Goal: Task Accomplishment & Management: Contribute content

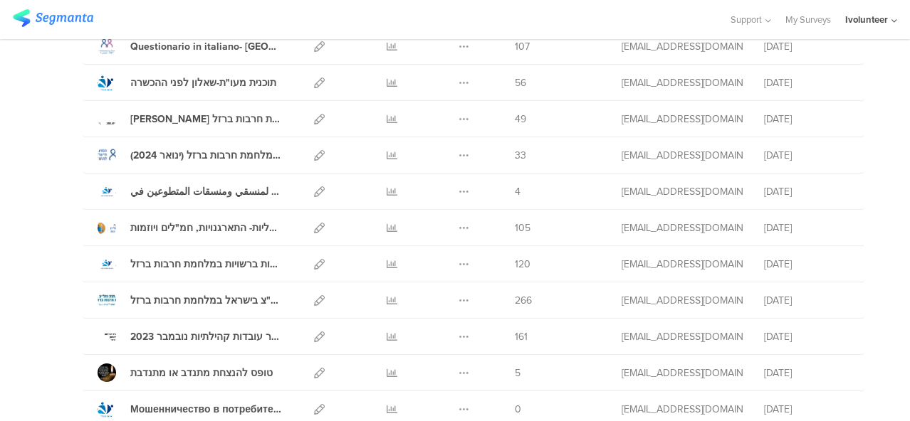
scroll to position [854, 0]
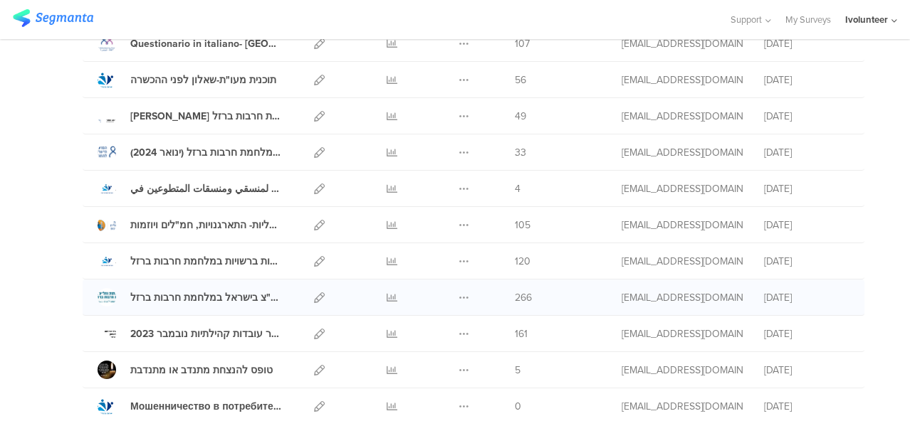
click at [448, 291] on div "Duplicate Export [GEOGRAPHIC_DATA]" at bounding box center [463, 298] width 31 height 36
click at [458, 293] on icon at bounding box center [463, 298] width 11 height 11
click at [448, 325] on button "Duplicate" at bounding box center [435, 334] width 78 height 26
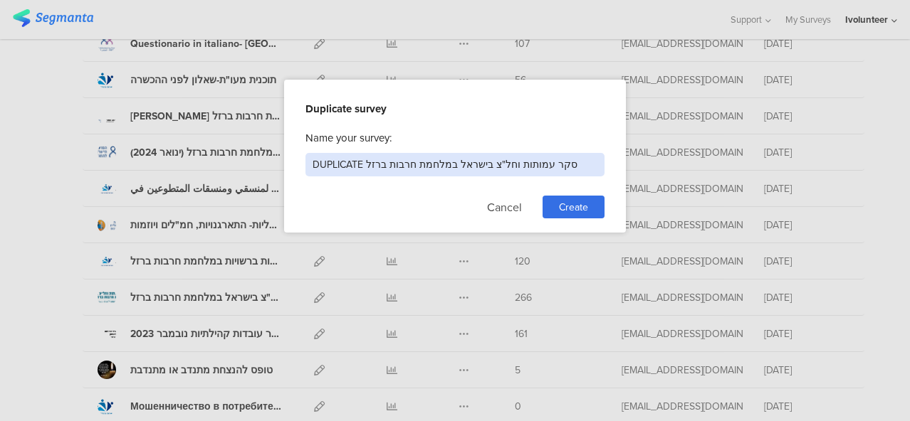
drag, startPoint x: 565, startPoint y: 168, endPoint x: 276, endPoint y: 169, distance: 289.0
click at [276, 169] on div "Duplicate survey Name your survey: DUPLICATE סקר עמותות וחל"צ בישראל במלחמת חרב…" at bounding box center [455, 210] width 910 height 421
paste input "סקר עמותות וחל"צ בישראל במלחמה מתמשכת - תמונת מצב"
type input "סקר עמותות וחל"צ בישראל במלחמה מתמשכת - תמונת מצב"
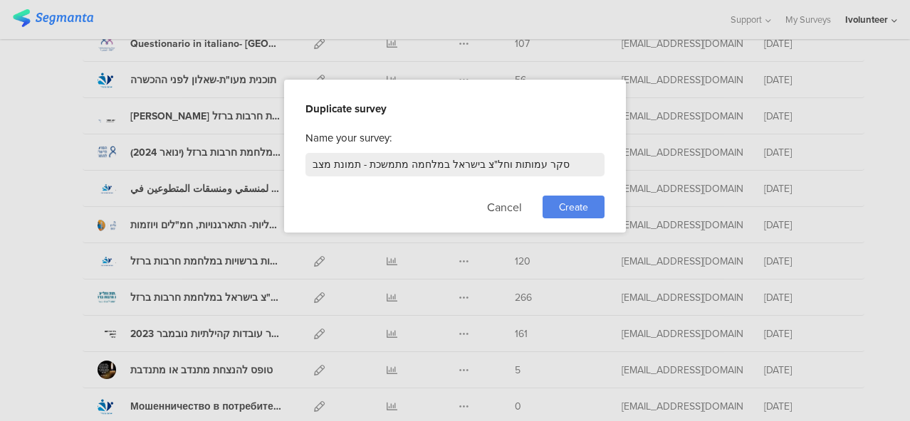
click at [573, 206] on span "Create" at bounding box center [573, 207] width 29 height 15
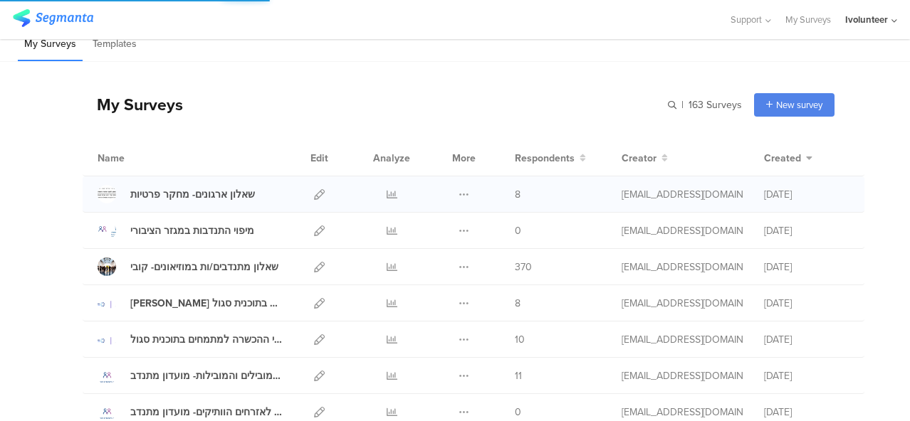
scroll to position [0, 0]
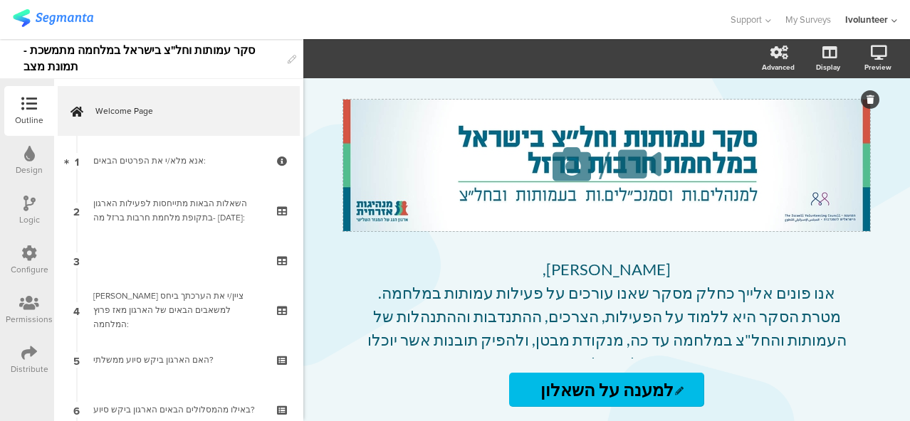
click at [582, 164] on icon at bounding box center [571, 164] width 48 height 48
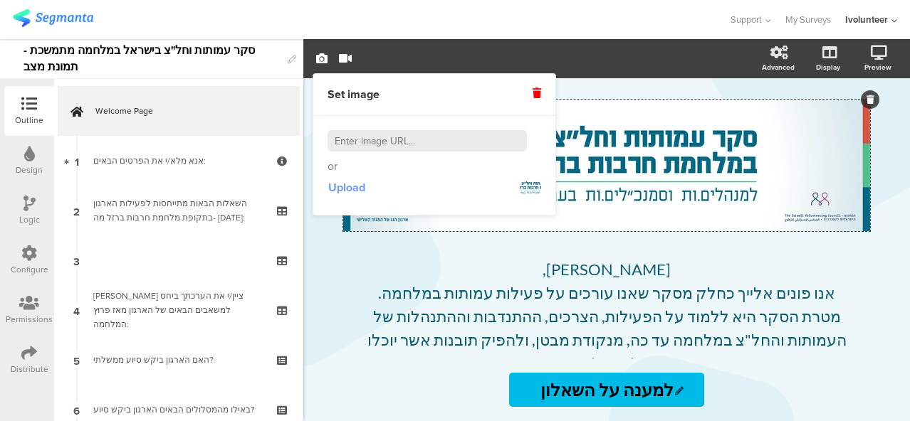
click at [356, 184] on span "Upload" at bounding box center [346, 187] width 37 height 16
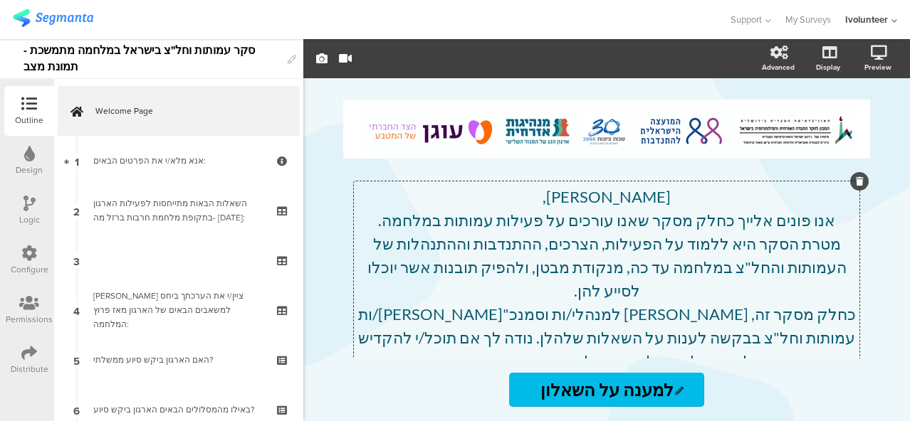
click at [451, 298] on div "[PERSON_NAME], אנו פונים אלייך כחלק מסקר שאנו עורכים על פעילות עמותות במלחמה. מ…" at bounding box center [606, 419] width 505 height 477
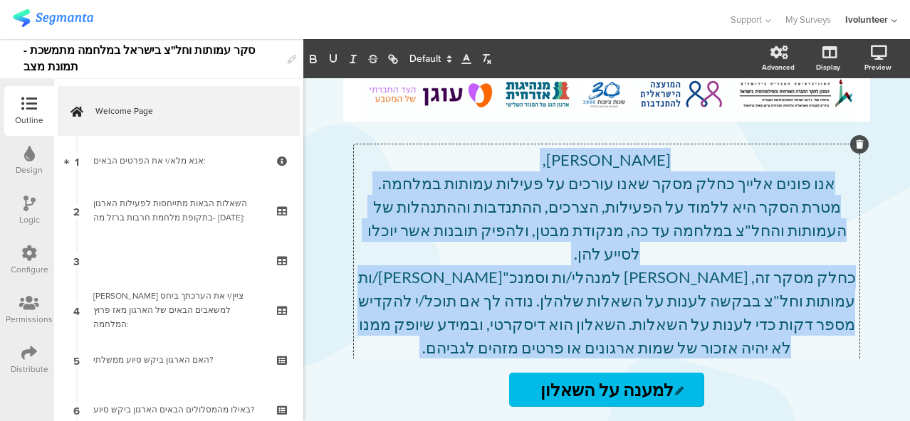
scroll to position [236, 0]
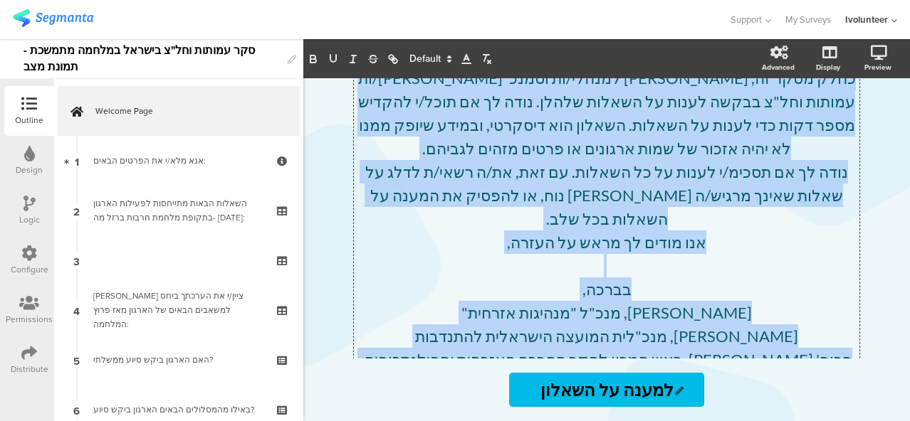
drag, startPoint x: 636, startPoint y: 195, endPoint x: 410, endPoint y: 302, distance: 250.6
click at [410, 302] on div "[PERSON_NAME], אנו פונים אלייך כחלק מסקר שאנו עורכים על פעילות עמותות במלחמה. מ…" at bounding box center [606, 184] width 498 height 470
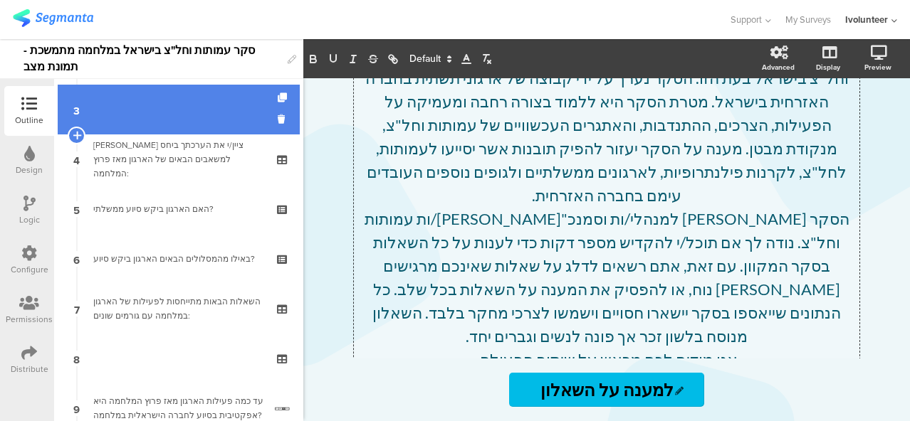
scroll to position [0, 0]
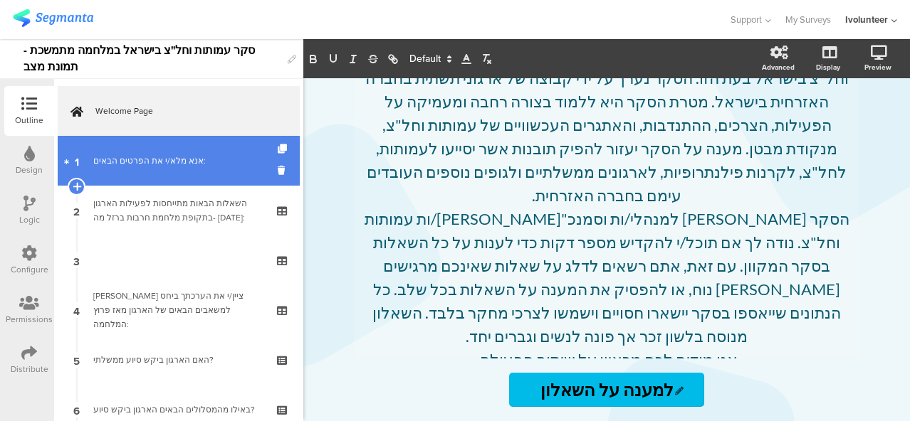
click at [171, 153] on link "1 אנא מלא/י את הפרטים הבאים:" at bounding box center [179, 161] width 242 height 50
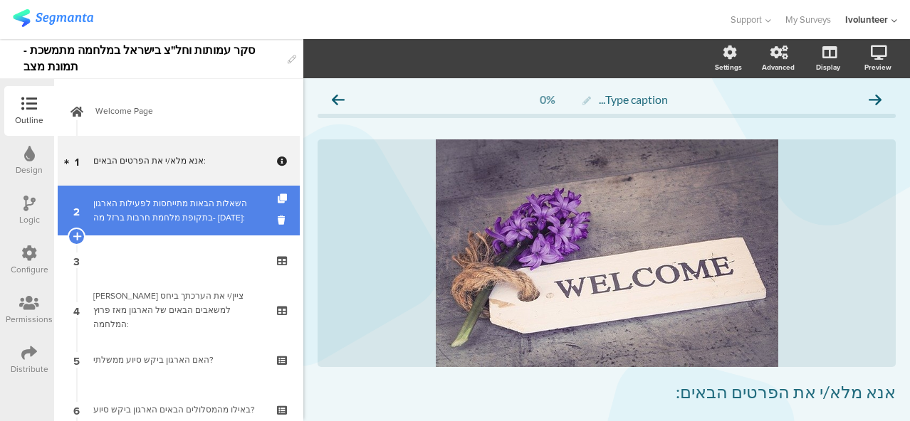
click at [205, 226] on link "2 השאלות הבאות מתייחסות לפעילות הארגון בתקופת מלחמת חרבות ברזל מה- [DATE]:" at bounding box center [179, 211] width 242 height 50
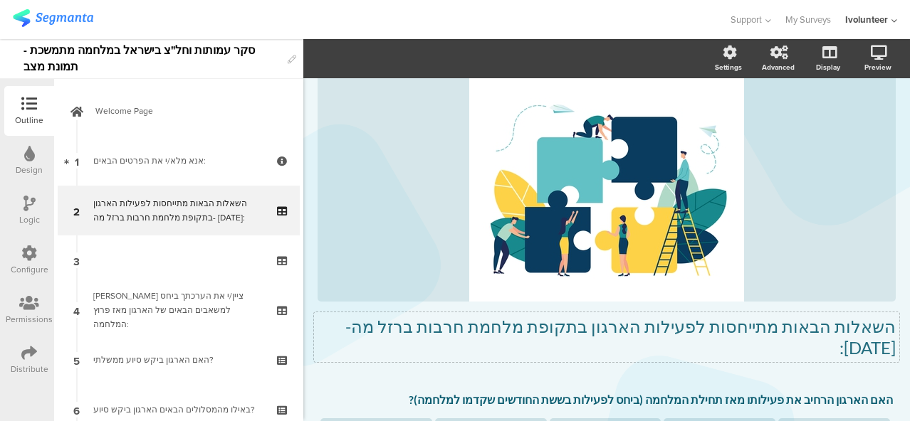
scroll to position [214, 0]
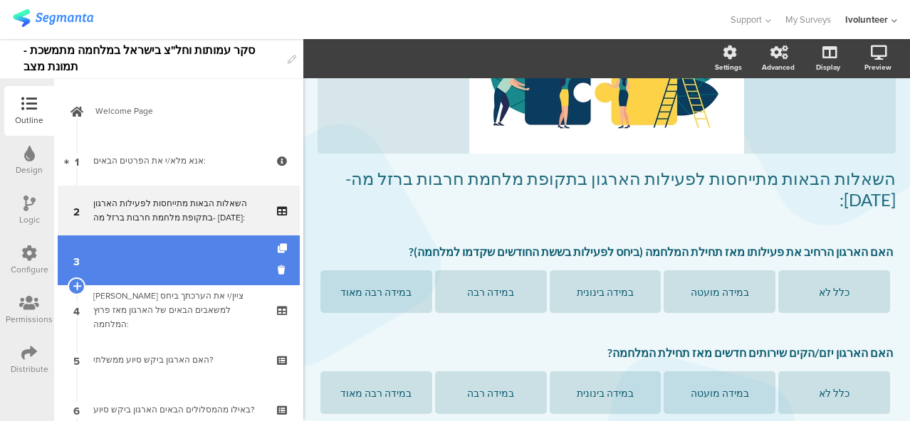
click at [128, 254] on link "3" at bounding box center [179, 261] width 242 height 50
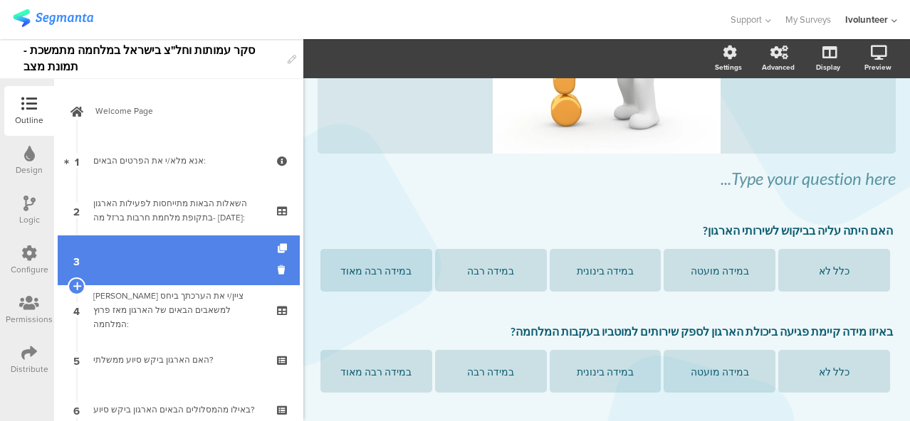
scroll to position [416, 0]
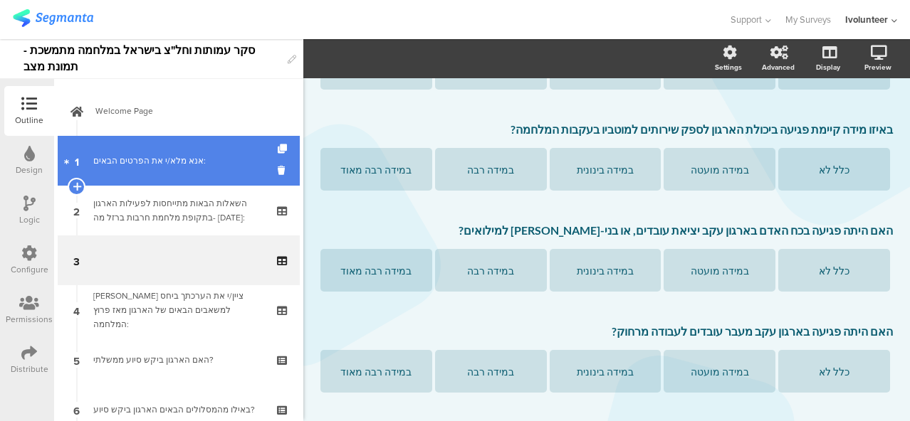
click at [140, 170] on link "1 אנא מלא/י את הפרטים הבאים:" at bounding box center [179, 161] width 242 height 50
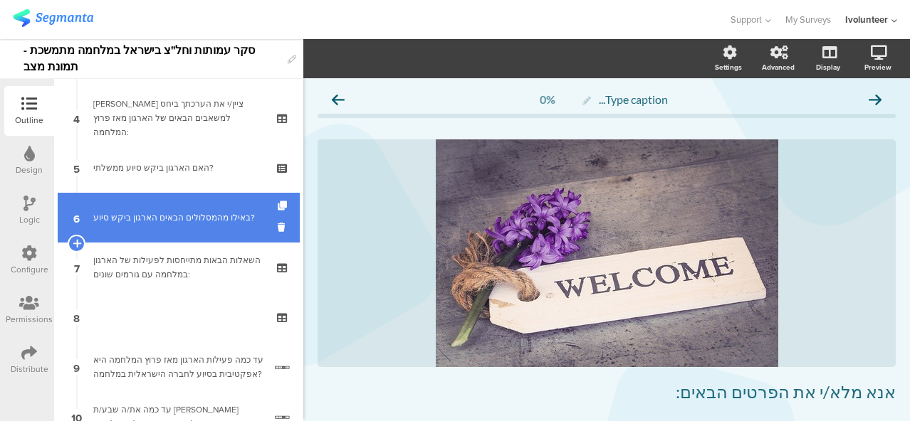
scroll to position [214, 0]
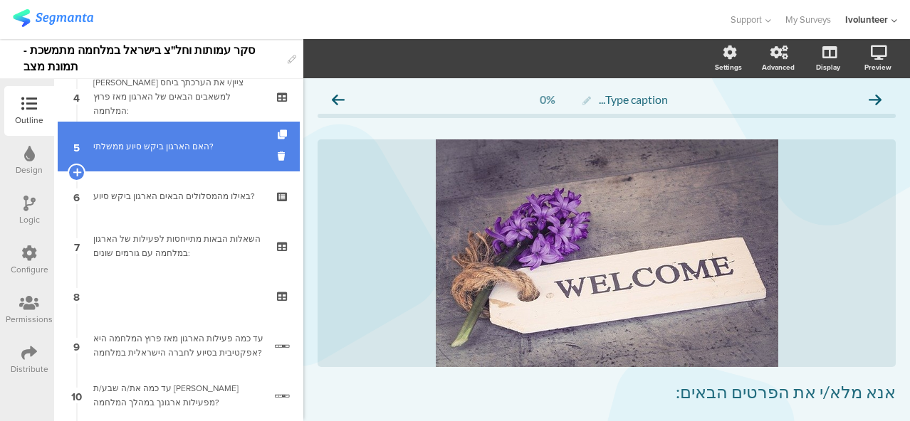
click at [170, 151] on div "האם הארגון ביקש סיוע ממשלתי?" at bounding box center [178, 147] width 170 height 14
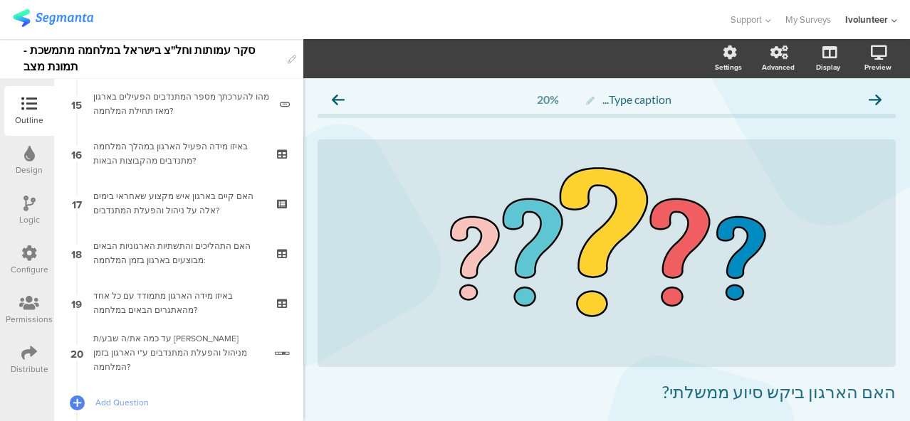
scroll to position [843, 0]
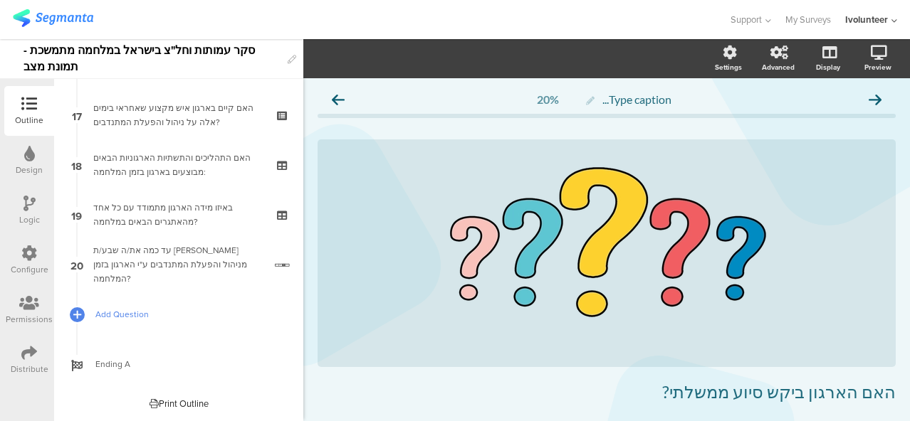
click at [114, 317] on span "Add Question" at bounding box center [186, 314] width 182 height 14
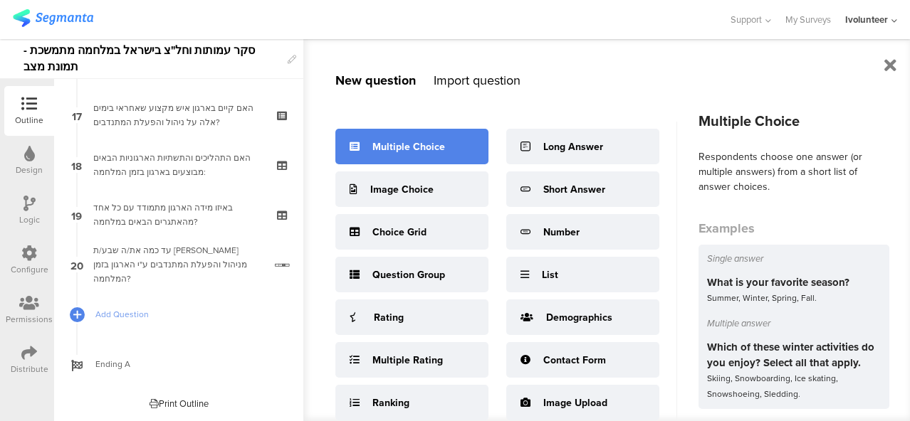
click at [408, 133] on div "Multiple Choice" at bounding box center [411, 147] width 153 height 36
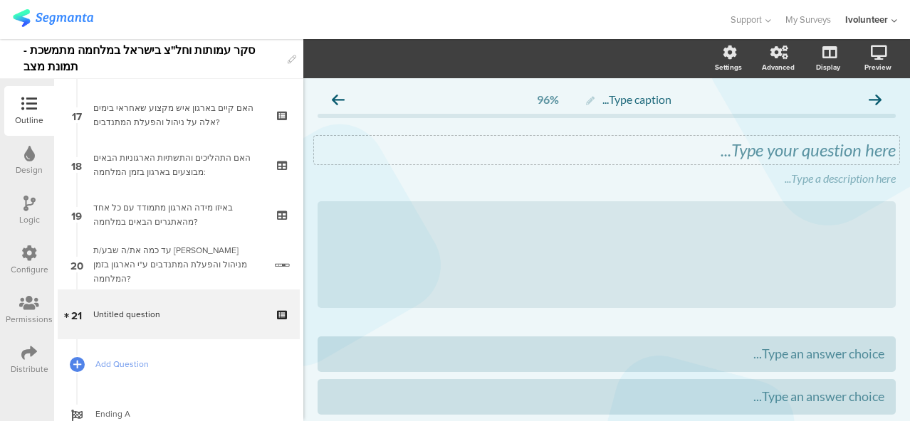
click at [730, 149] on div "Type your question here..." at bounding box center [606, 150] width 585 height 28
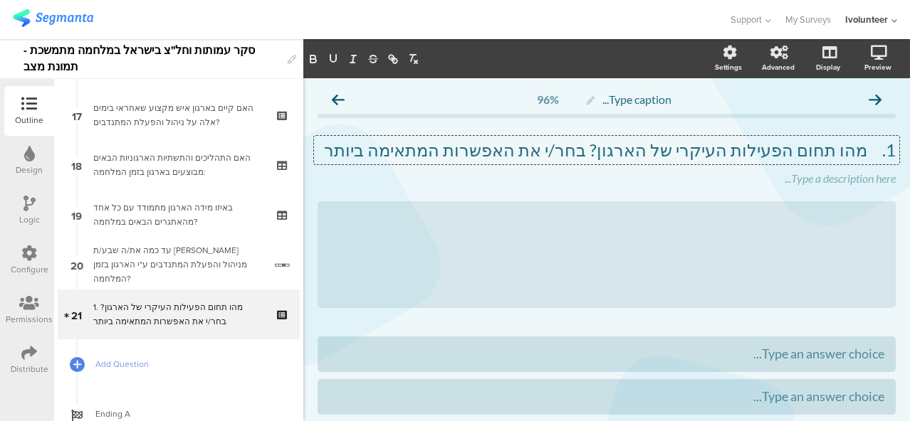
click at [857, 149] on p "1. מהו תחום הפעילות העיקרי של הארגון? בחר/י את האפשרות המתאימה ביותר" at bounding box center [606, 150] width 578 height 21
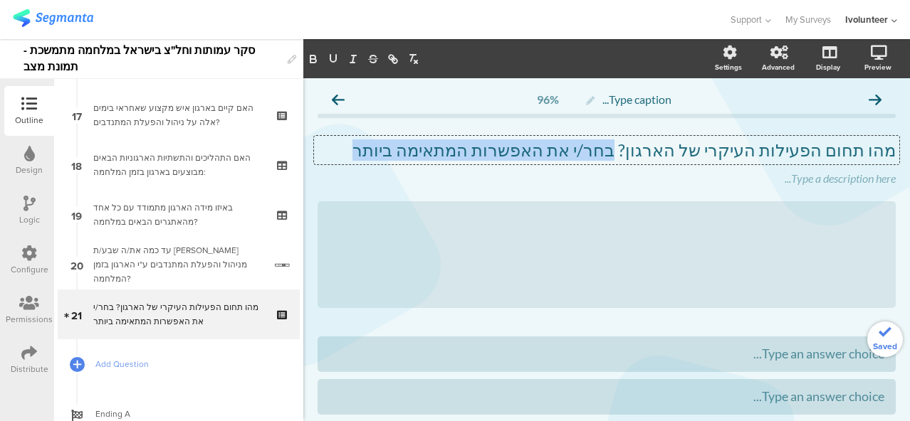
drag, startPoint x: 450, startPoint y: 145, endPoint x: 659, endPoint y: 144, distance: 209.3
click at [659, 144] on p "מהו תחום הפעילות העיקרי של הארגון? בחר/י את האפשרות המתאימה ביותר" at bounding box center [606, 150] width 578 height 21
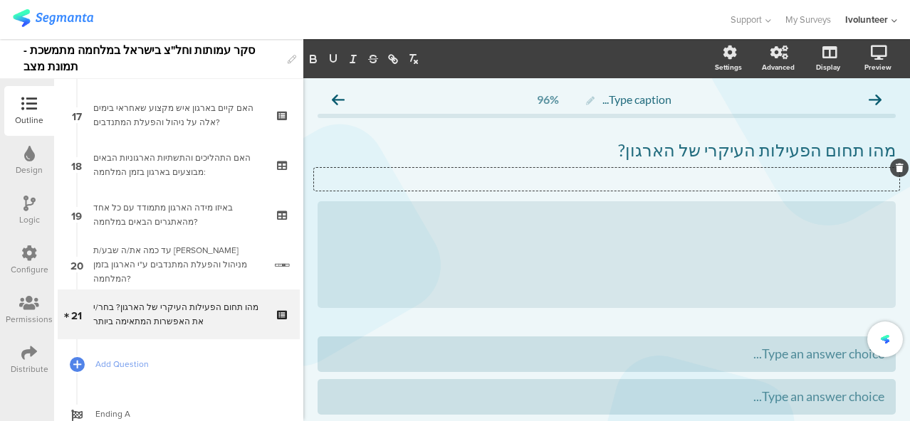
click at [819, 181] on div "Type a description here..." at bounding box center [606, 179] width 585 height 23
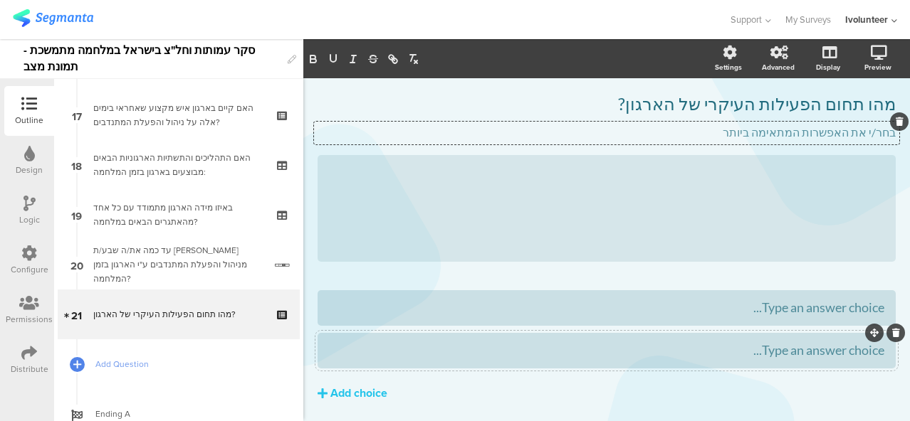
scroll to position [93, 0]
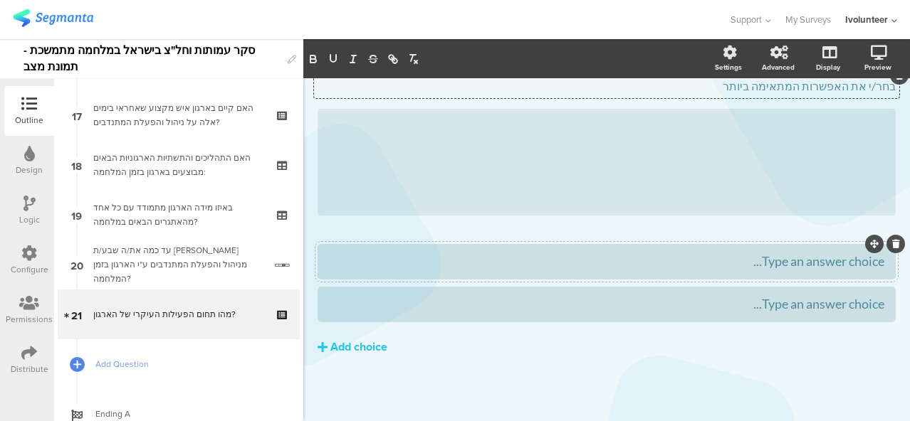
click at [699, 263] on div "Type an answer choice..." at bounding box center [606, 261] width 555 height 16
click at [850, 263] on div "• בריאות" at bounding box center [606, 261] width 555 height 16
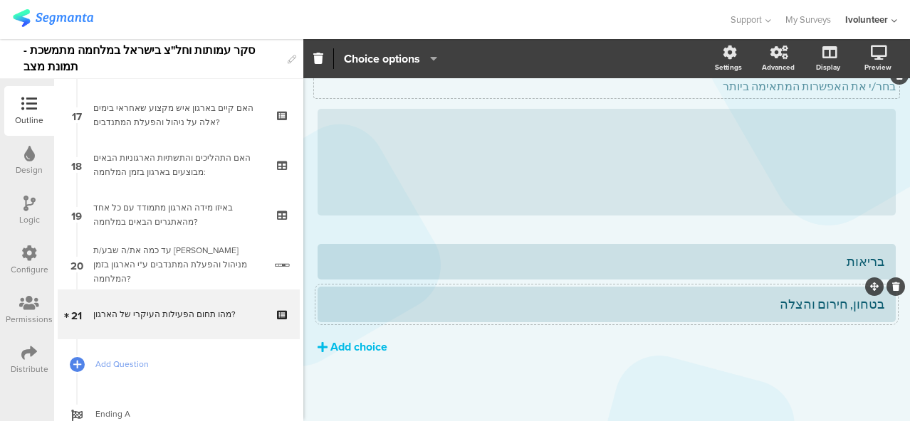
click at [351, 349] on div "Add choice" at bounding box center [358, 347] width 57 height 15
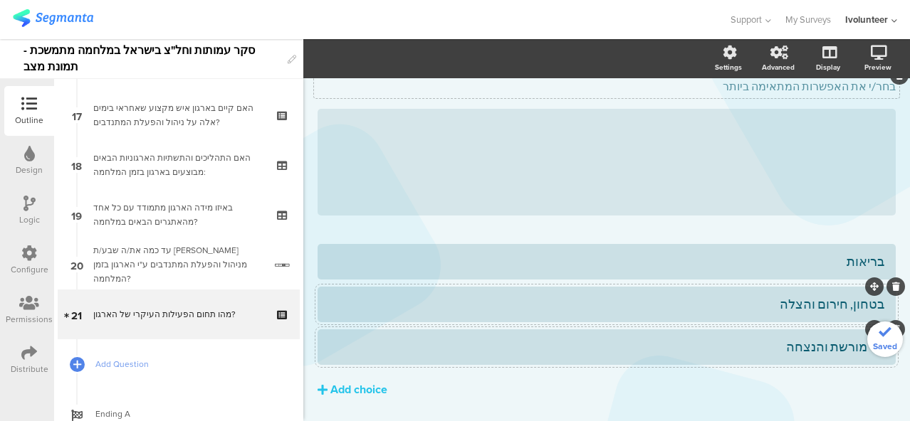
click at [856, 352] on div "• מורשת והנצחה" at bounding box center [606, 347] width 555 height 16
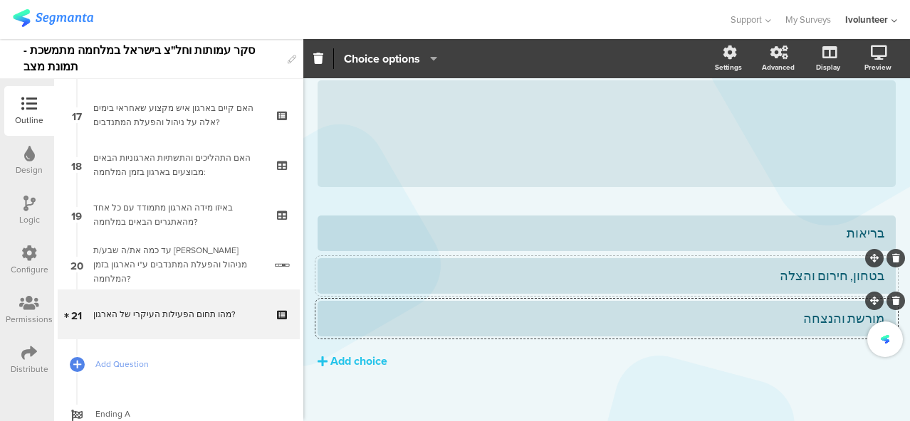
scroll to position [135, 0]
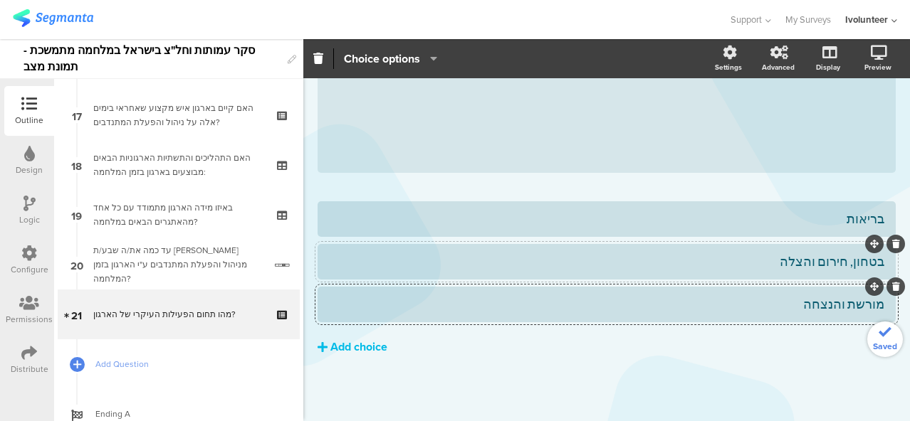
click at [364, 351] on div "Add choice" at bounding box center [358, 347] width 57 height 15
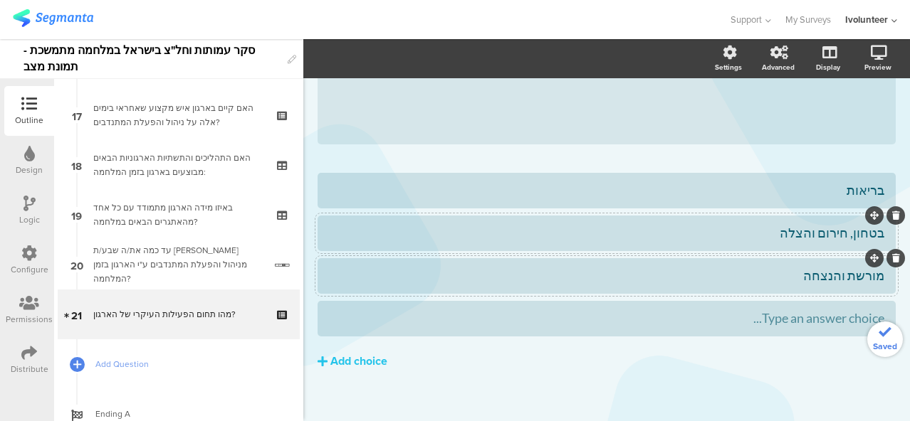
scroll to position [178, 0]
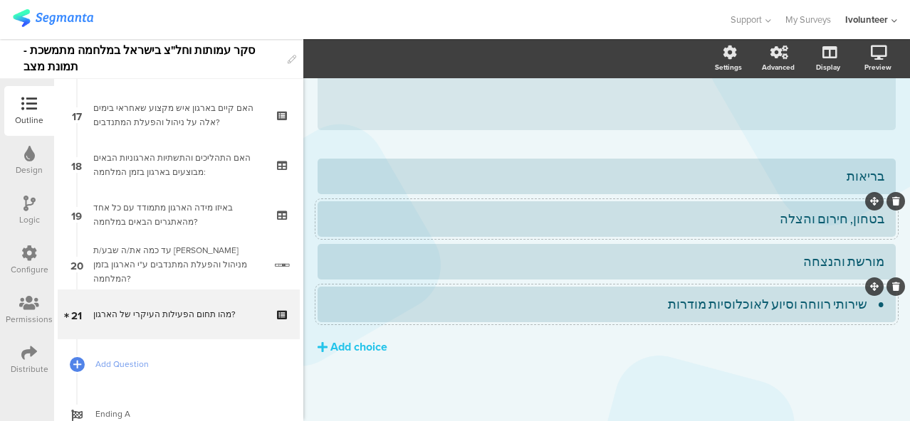
click at [854, 306] on div "• שירותי רווחה וסיוע לאוכלוסיות מודרות" at bounding box center [606, 304] width 555 height 16
click at [359, 353] on div "Add choice" at bounding box center [358, 347] width 57 height 15
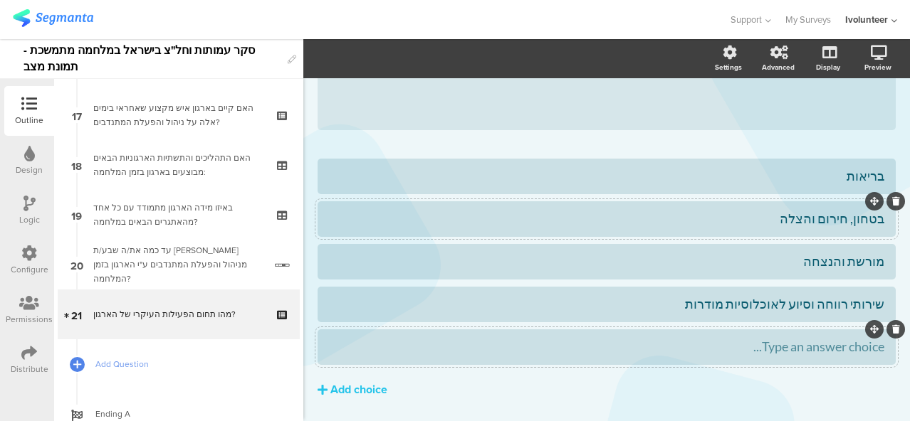
click at [663, 349] on div "Type an answer choice..." at bounding box center [606, 347] width 555 height 16
click at [348, 391] on div "Add choice" at bounding box center [358, 390] width 57 height 15
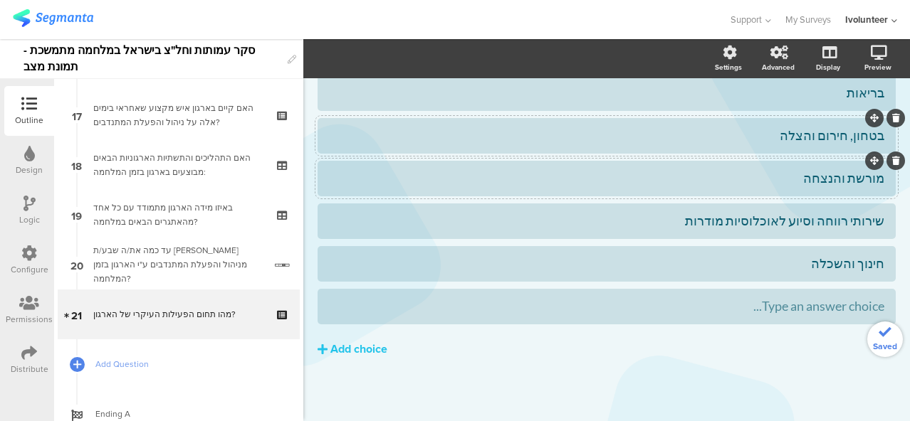
scroll to position [263, 0]
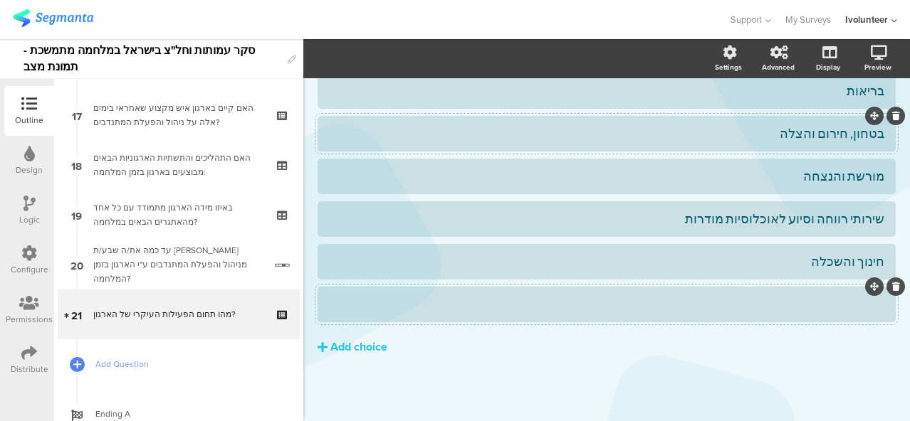
click at [790, 314] on div at bounding box center [606, 304] width 555 height 23
click at [369, 344] on div "Add choice" at bounding box center [358, 347] width 57 height 15
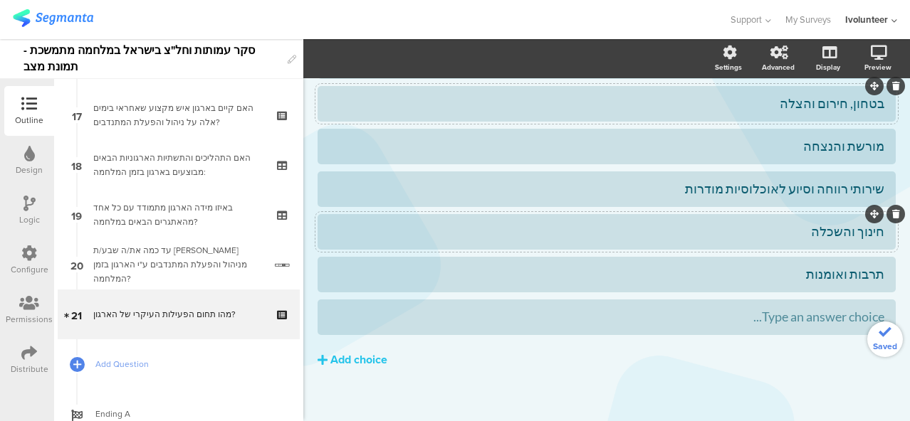
scroll to position [306, 0]
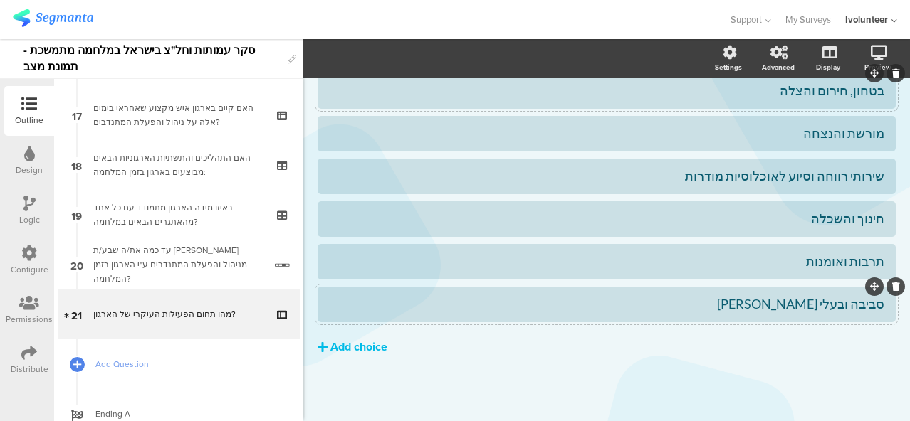
click at [354, 347] on div "Add choice" at bounding box center [358, 347] width 57 height 15
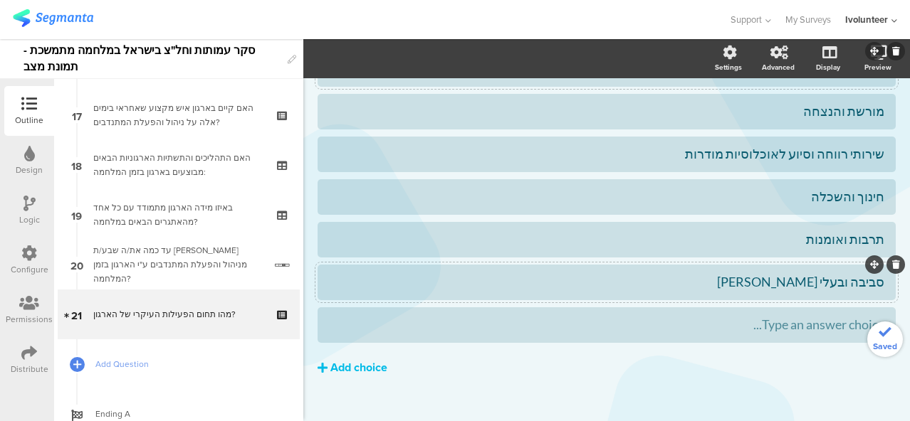
scroll to position [349, 0]
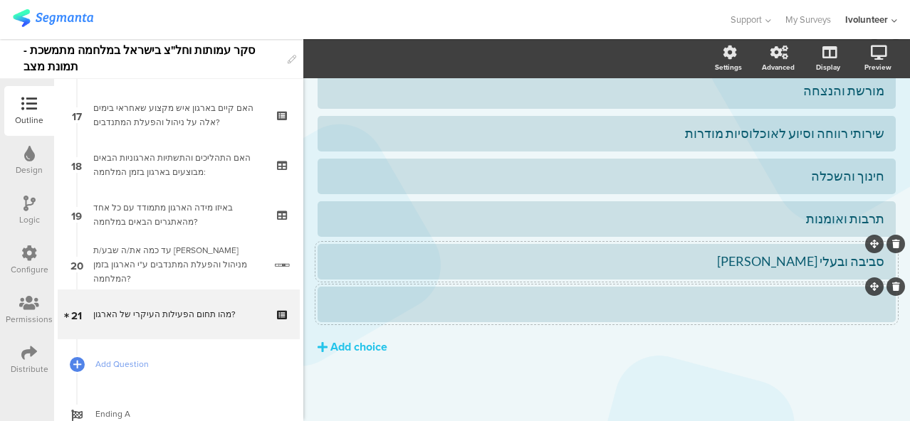
click at [685, 298] on div at bounding box center [606, 304] width 555 height 16
click at [343, 344] on div "Add choice" at bounding box center [358, 347] width 57 height 15
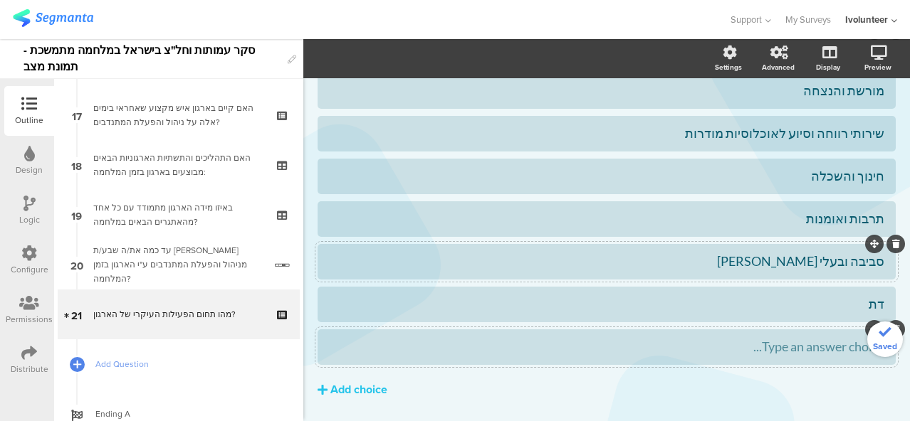
scroll to position [391, 0]
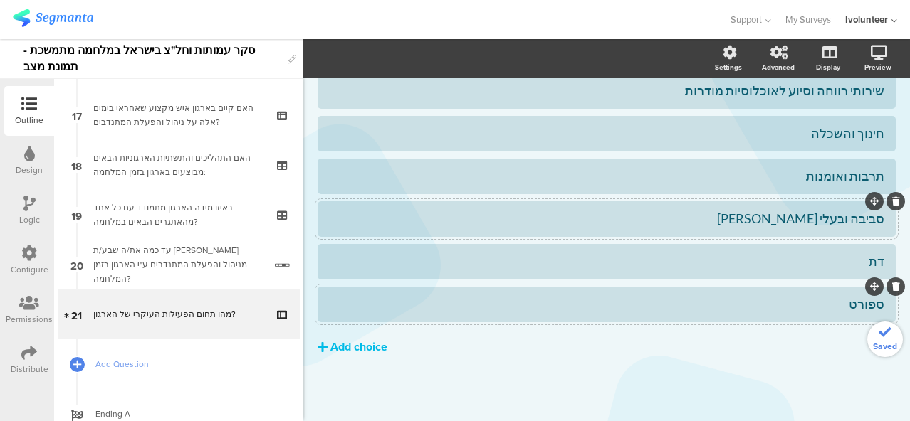
click at [372, 344] on div "Add choice" at bounding box center [358, 347] width 57 height 15
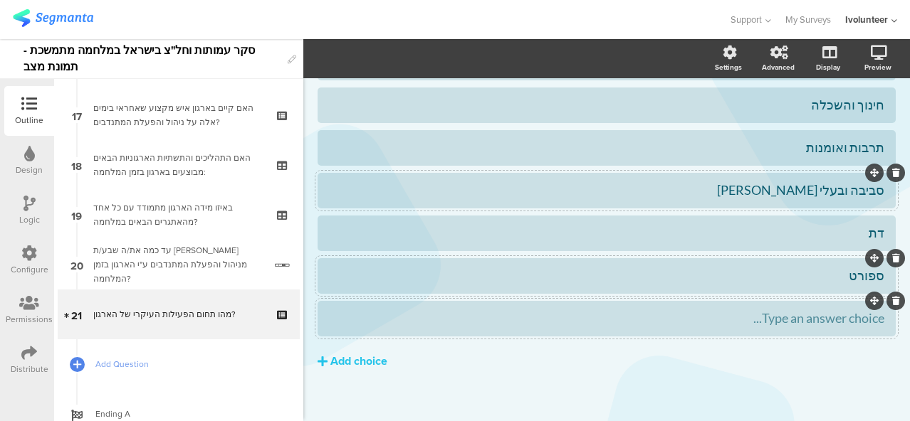
scroll to position [434, 0]
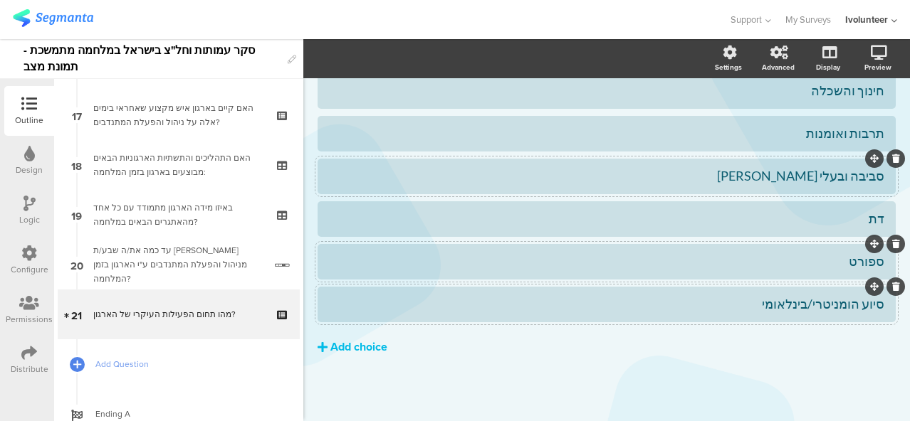
click at [374, 346] on div "Add choice" at bounding box center [358, 347] width 57 height 15
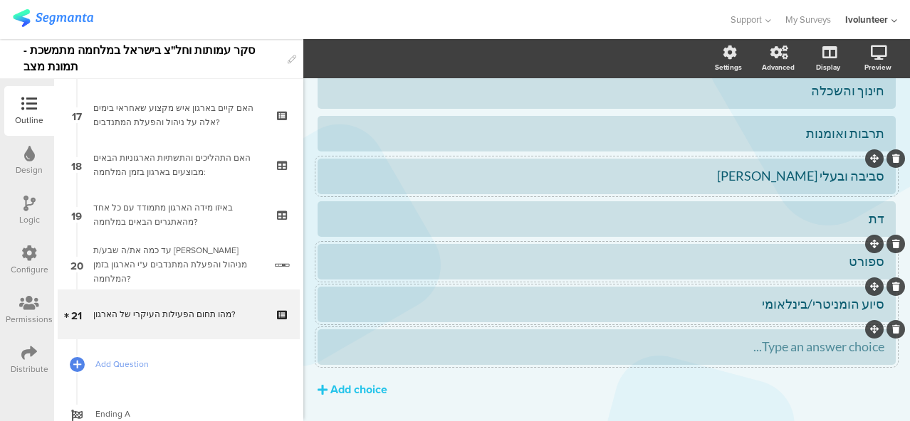
click at [739, 341] on div "Type an answer choice..." at bounding box center [606, 347] width 555 height 16
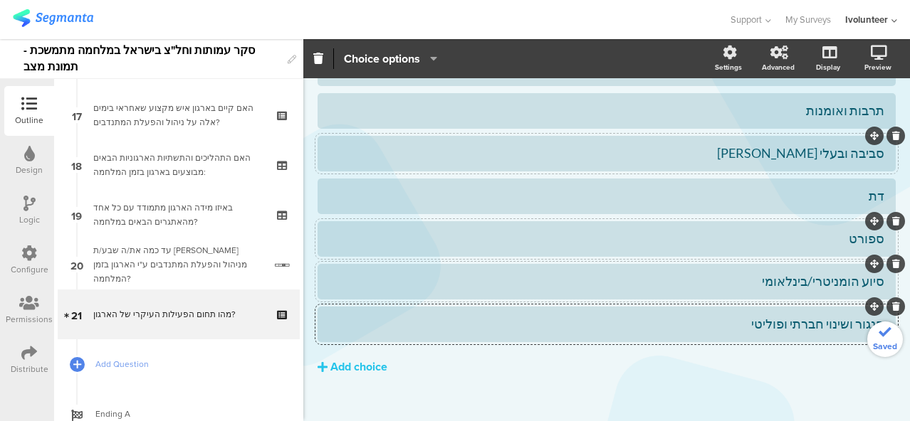
scroll to position [477, 0]
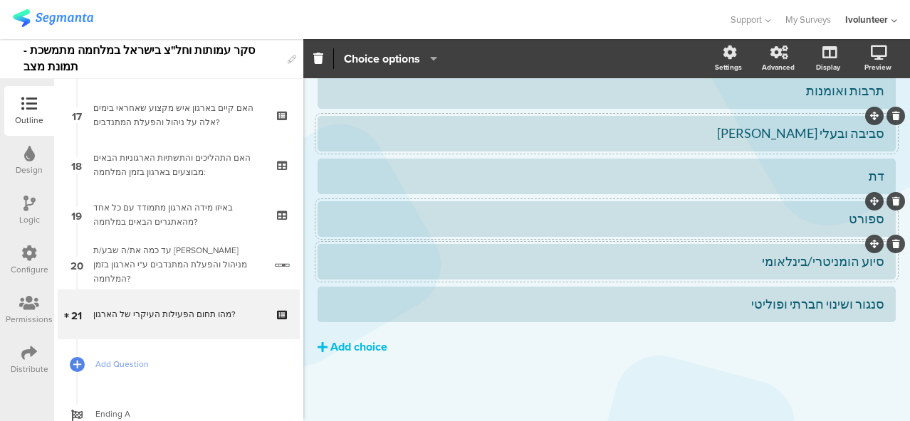
click at [372, 347] on div "Add choice" at bounding box center [358, 347] width 57 height 15
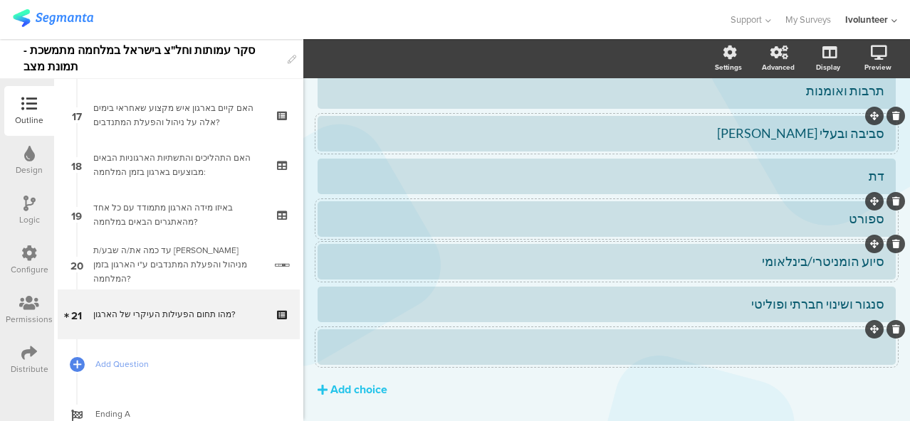
click at [704, 352] on div at bounding box center [606, 347] width 555 height 16
click at [359, 395] on div "Add choice" at bounding box center [358, 390] width 57 height 15
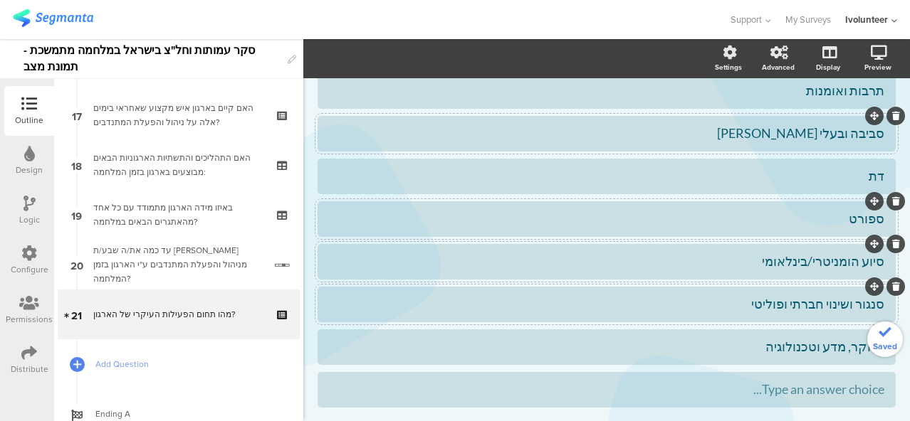
scroll to position [562, 0]
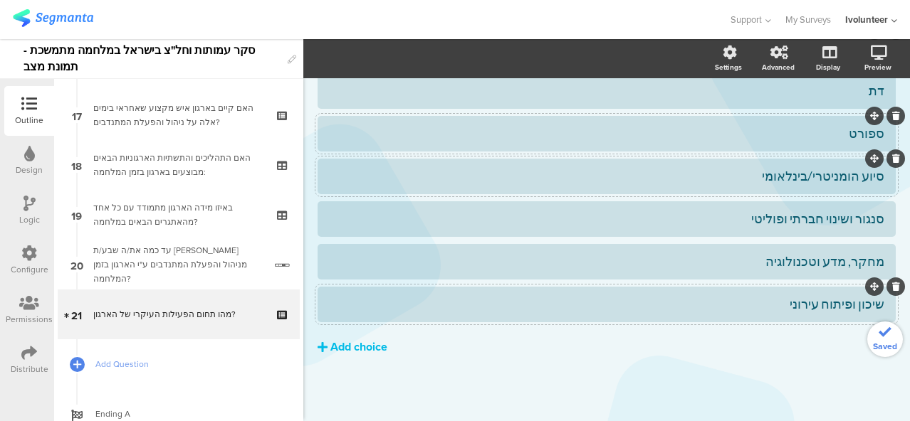
click at [383, 351] on div "Add choice" at bounding box center [358, 347] width 57 height 15
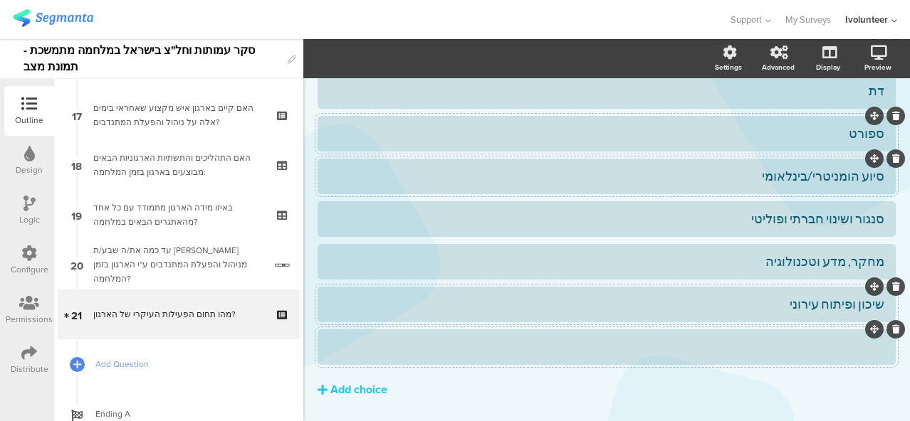
click at [588, 354] on div at bounding box center [606, 347] width 555 height 16
click at [366, 56] on span "Choice options" at bounding box center [382, 59] width 76 height 16
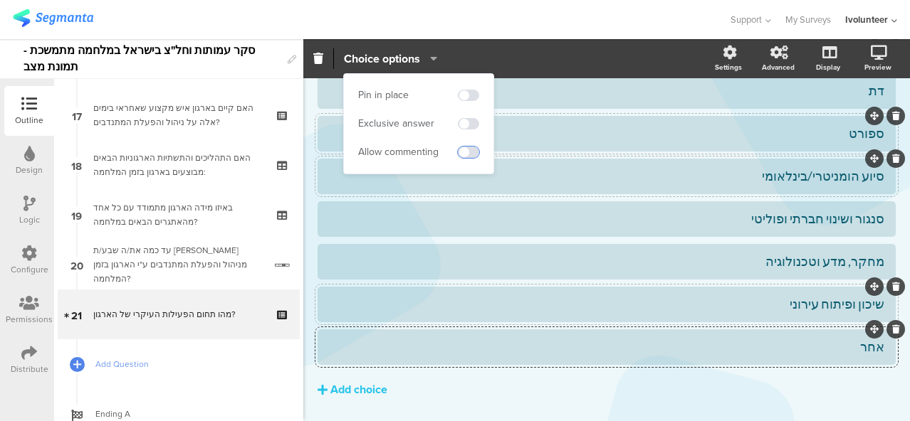
click at [473, 152] on span at bounding box center [468, 152] width 21 height 11
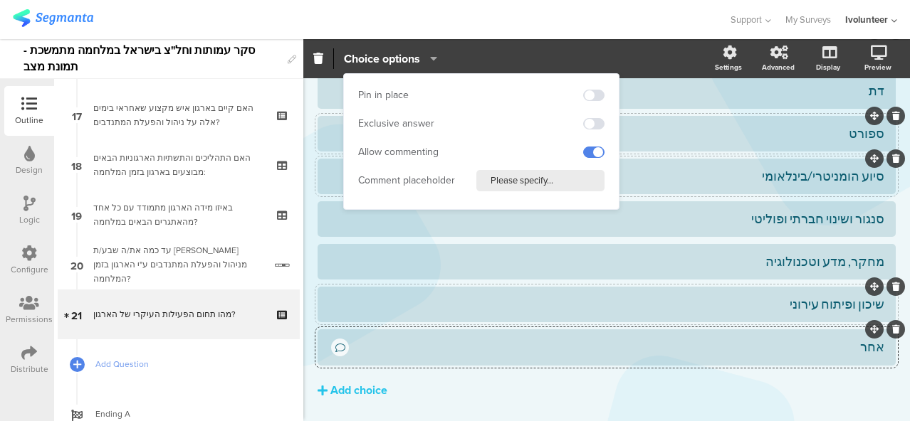
drag, startPoint x: 557, startPoint y: 184, endPoint x: 480, endPoint y: 188, distance: 77.7
click at [480, 188] on input "Please specify..." at bounding box center [540, 180] width 128 height 21
type input "אנא פרט/י"
click at [465, 382] on button "Add choice" at bounding box center [606, 391] width 578 height 36
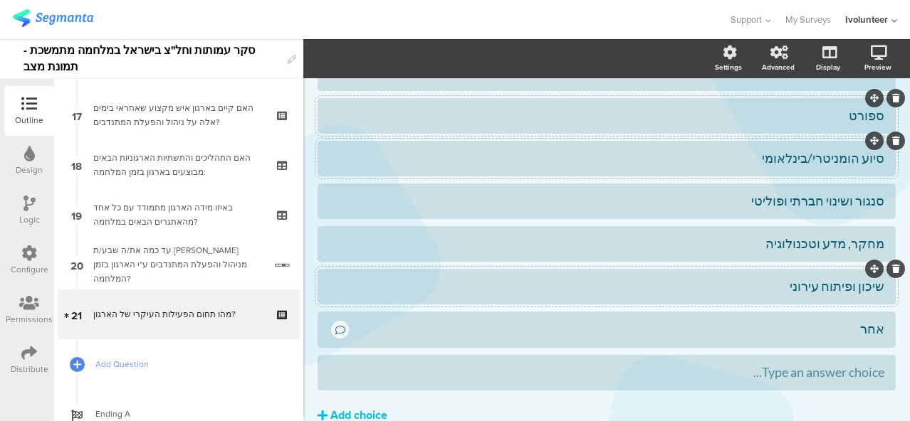
scroll to position [649, 0]
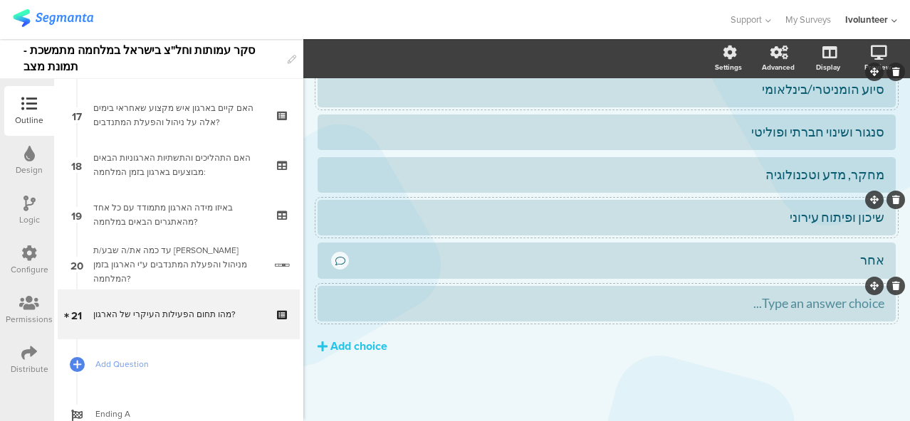
click at [892, 289] on icon at bounding box center [896, 286] width 8 height 9
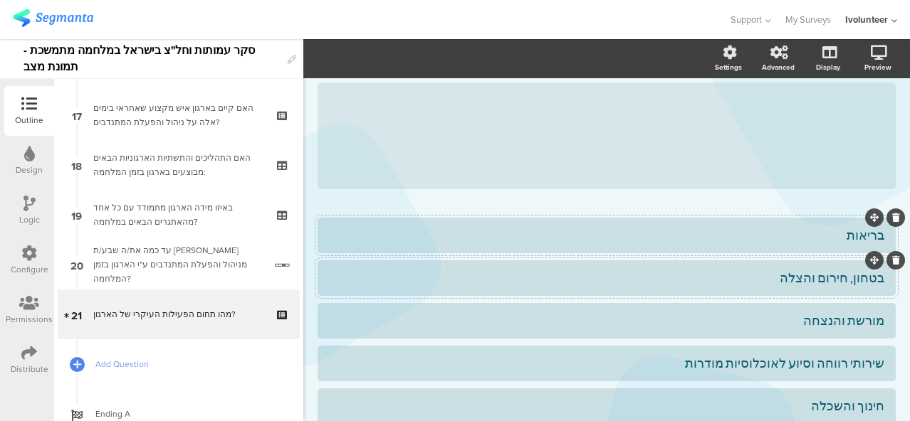
scroll to position [0, 0]
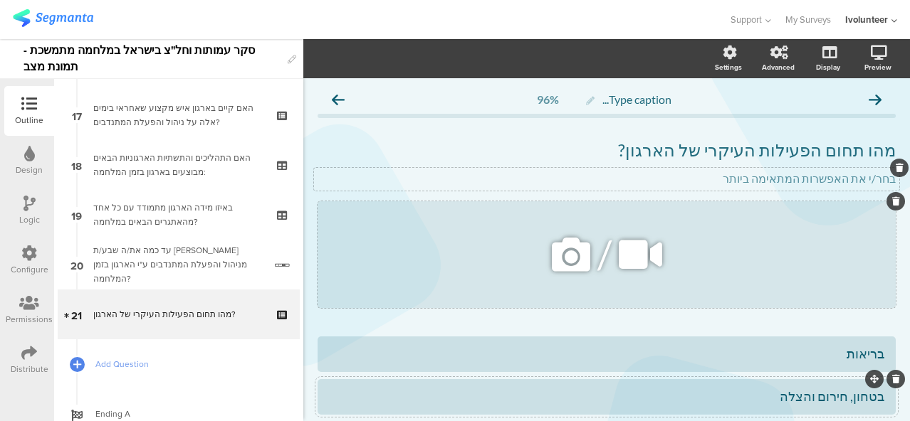
click at [554, 260] on icon at bounding box center [571, 255] width 48 height 48
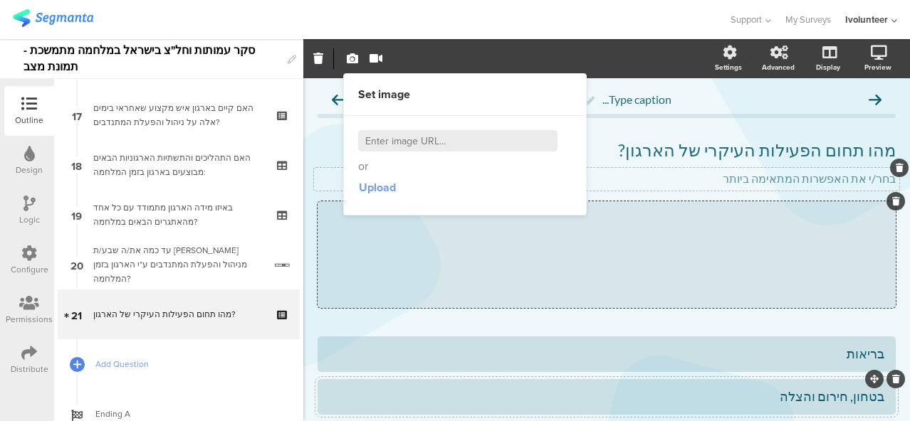
click at [373, 189] on span "Upload" at bounding box center [377, 187] width 37 height 16
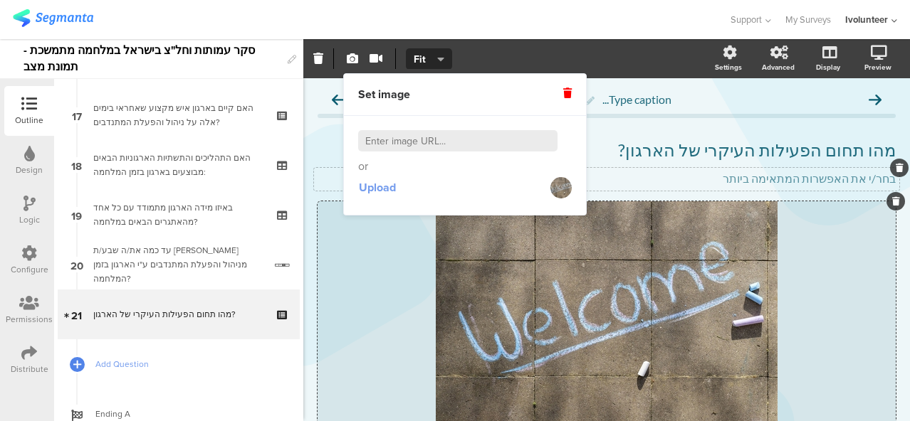
click at [377, 193] on span "Upload" at bounding box center [377, 187] width 37 height 16
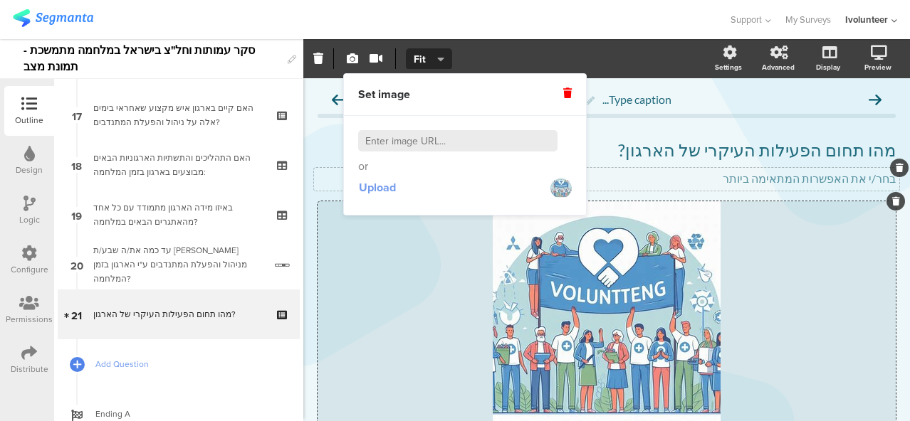
click at [387, 180] on span "Upload" at bounding box center [377, 187] width 37 height 16
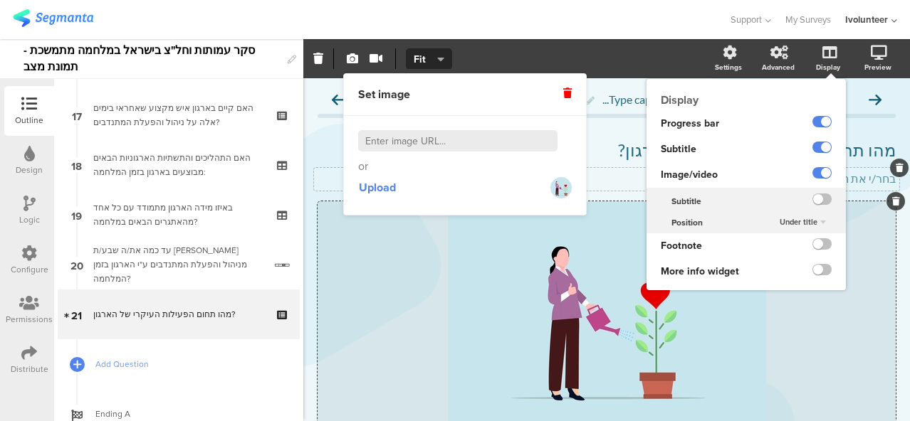
click at [809, 221] on div "Under title" at bounding box center [803, 222] width 58 height 17
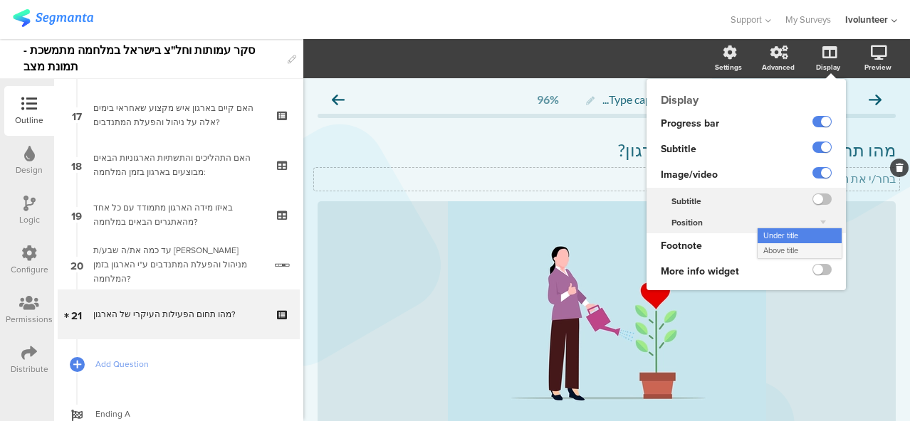
click at [799, 249] on div "Above title" at bounding box center [799, 250] width 84 height 15
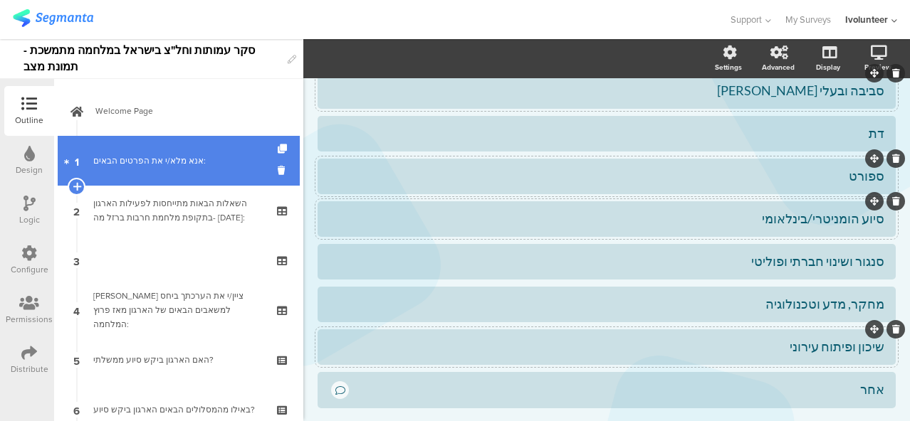
click at [172, 159] on div "אנא מלא/י את הפרטים הבאים:" at bounding box center [178, 161] width 170 height 14
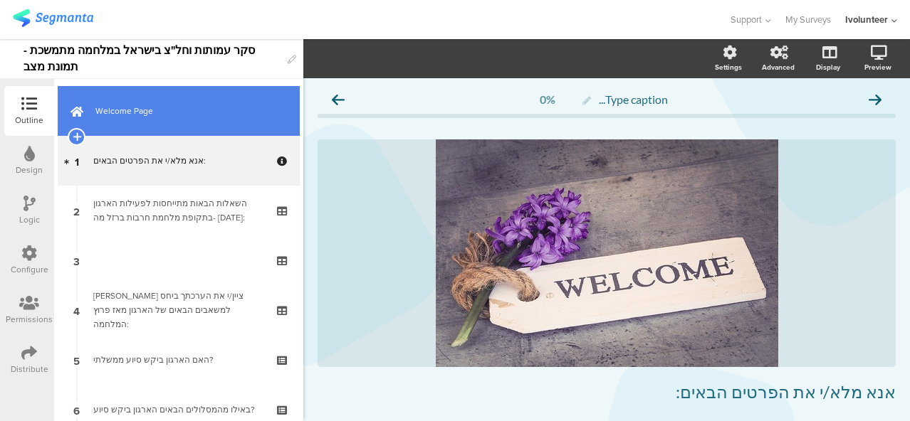
click at [189, 113] on span "Welcome Page" at bounding box center [186, 111] width 182 height 14
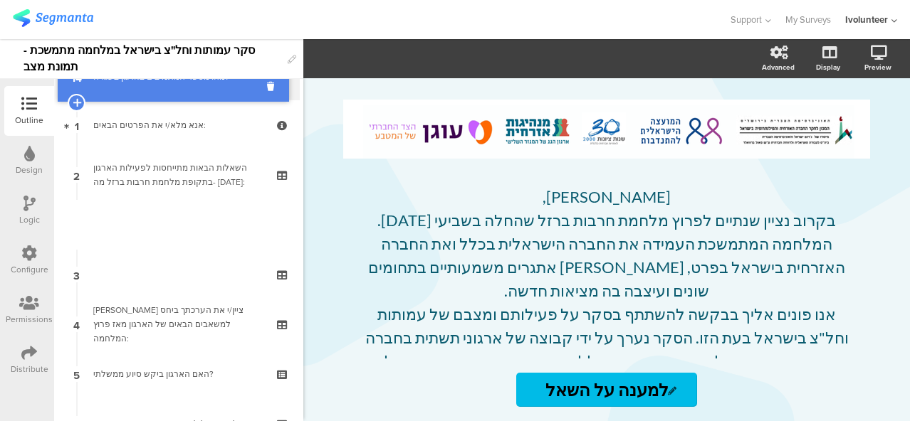
scroll to position [7, 0]
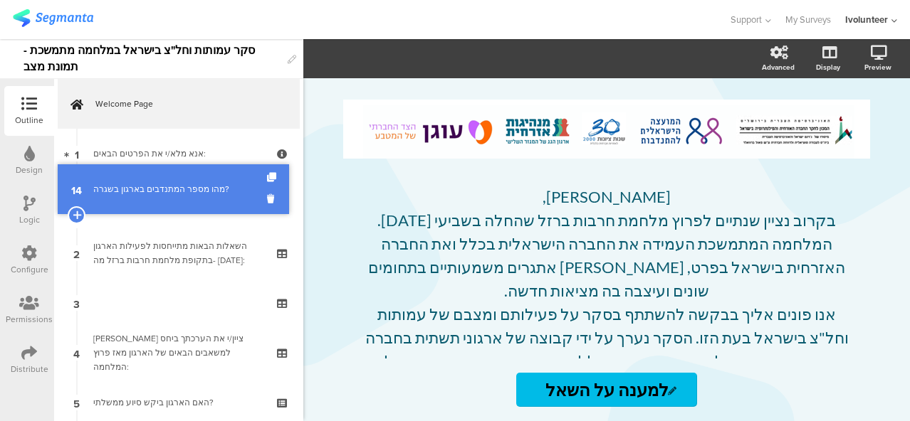
drag, startPoint x: 196, startPoint y: 231, endPoint x: 206, endPoint y: 181, distance: 51.0
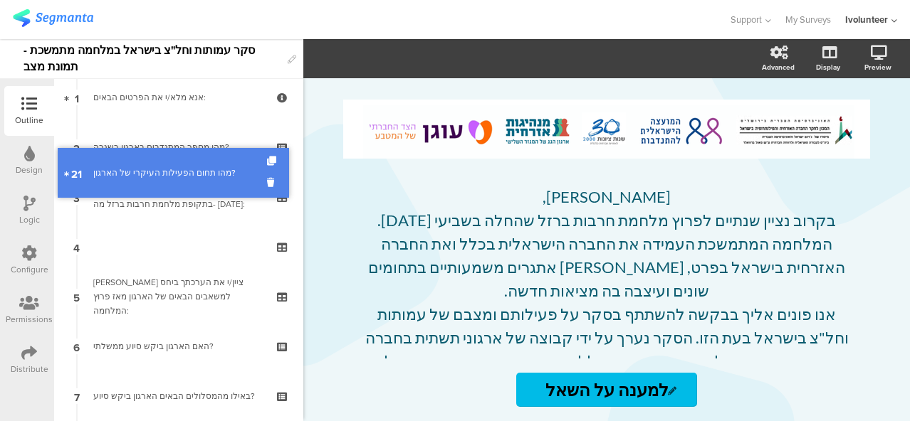
scroll to position [0, 0]
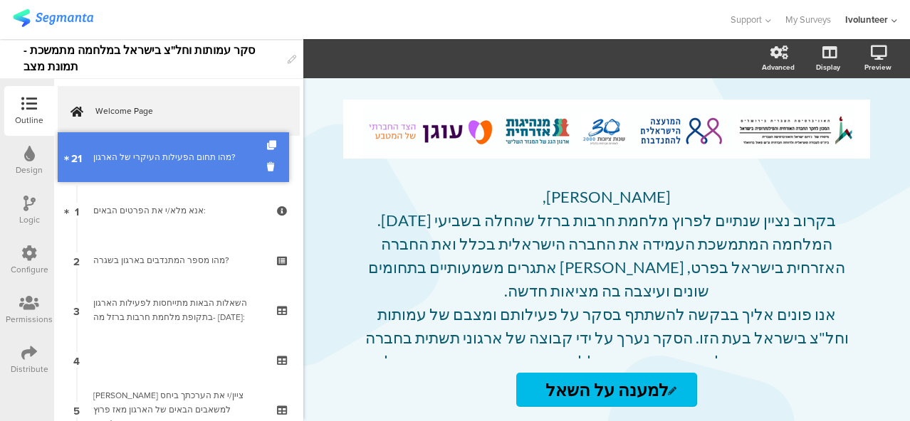
drag, startPoint x: 170, startPoint y: 270, endPoint x: 201, endPoint y: 163, distance: 111.7
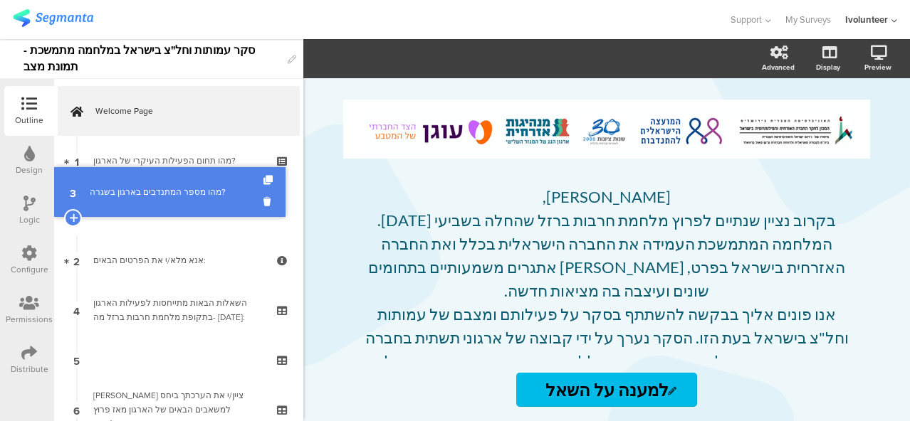
drag, startPoint x: 163, startPoint y: 261, endPoint x: 174, endPoint y: 192, distance: 69.2
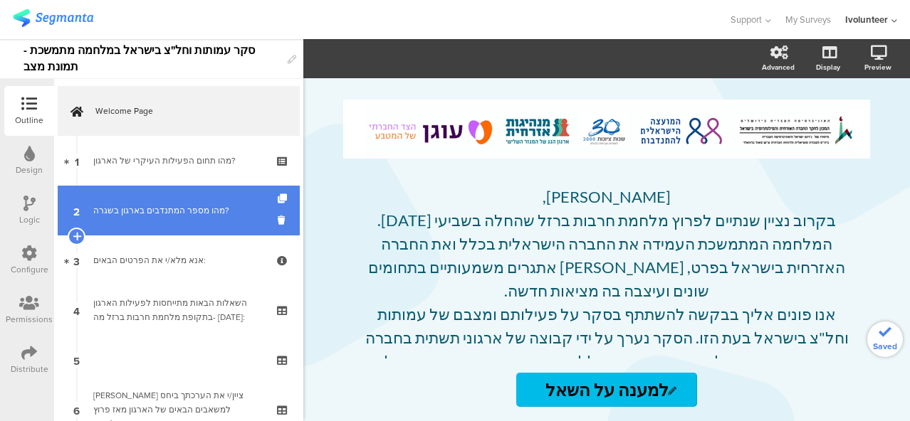
click at [177, 206] on div "מהו מספר המתנדבים בארגון בשגרה?" at bounding box center [178, 211] width 170 height 14
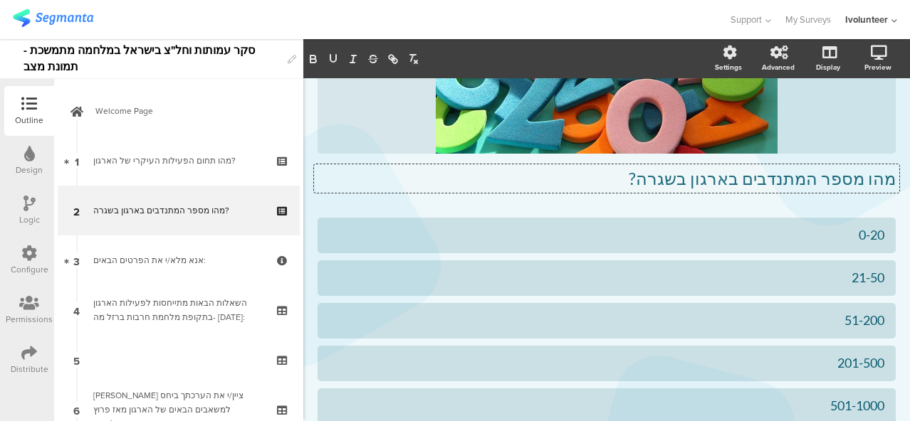
scroll to position [192, 0]
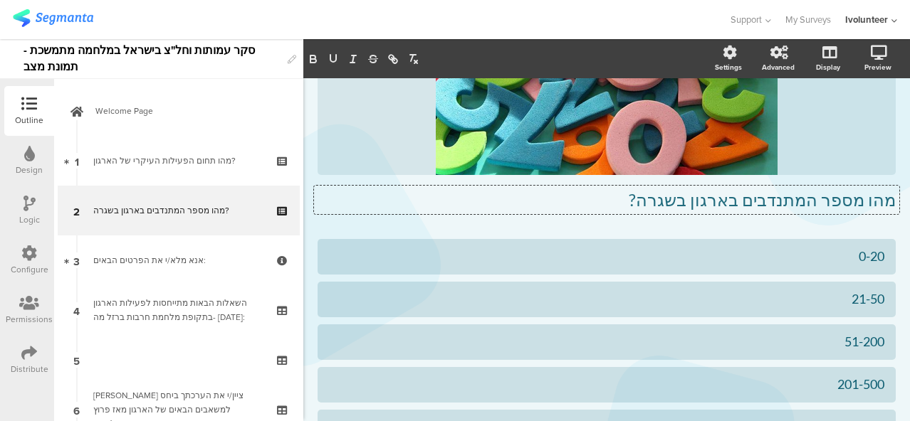
click at [668, 182] on div "מהו מספר המתנדבים בארגון בשגרה? מהו מספר המתנדבים בארגון בשגרה? מהו מספר המתנדב…" at bounding box center [606, 79] width 578 height 292
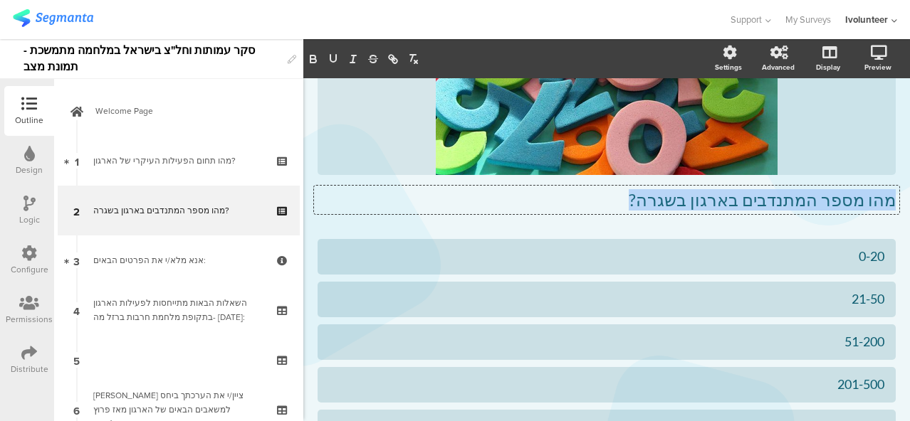
drag, startPoint x: 666, startPoint y: 204, endPoint x: 903, endPoint y: 209, distance: 236.3
click at [903, 209] on div "Settings Advanced Display [GEOGRAPHIC_DATA] Type caption... 5%" at bounding box center [606, 230] width 606 height 382
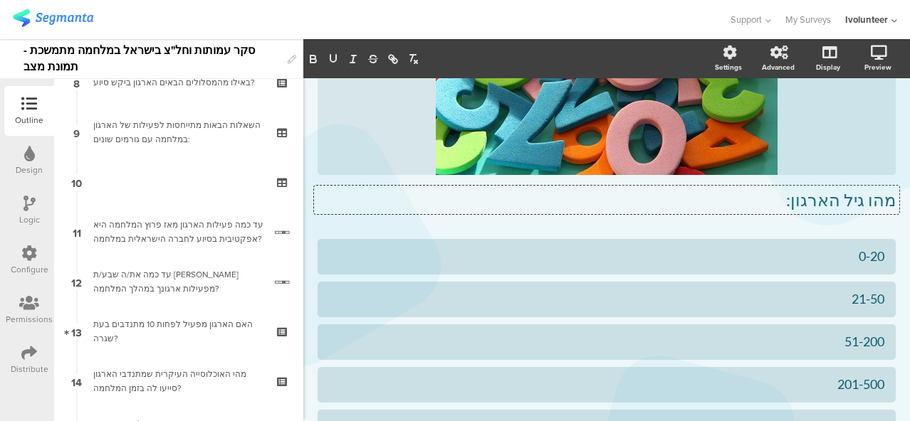
scroll to position [569, 0]
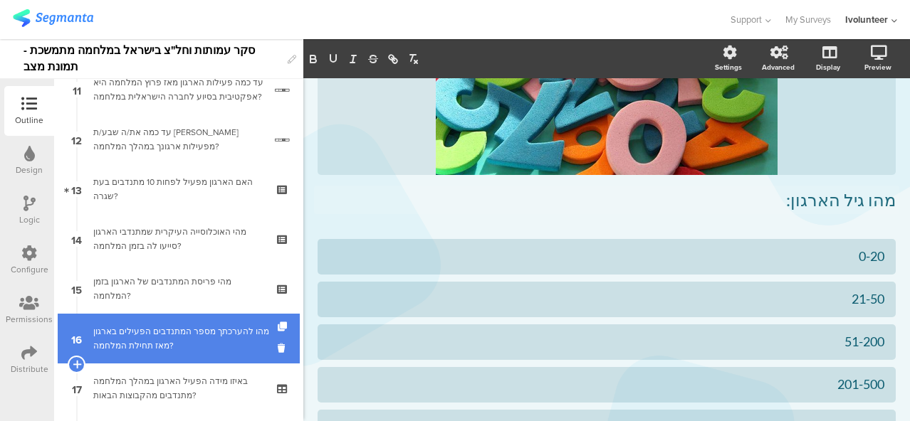
click at [177, 322] on link "16 מהו להערכתך מספר המתנדבים הפעילים בארגון מאז תחילת המלחמה?" at bounding box center [179, 339] width 242 height 50
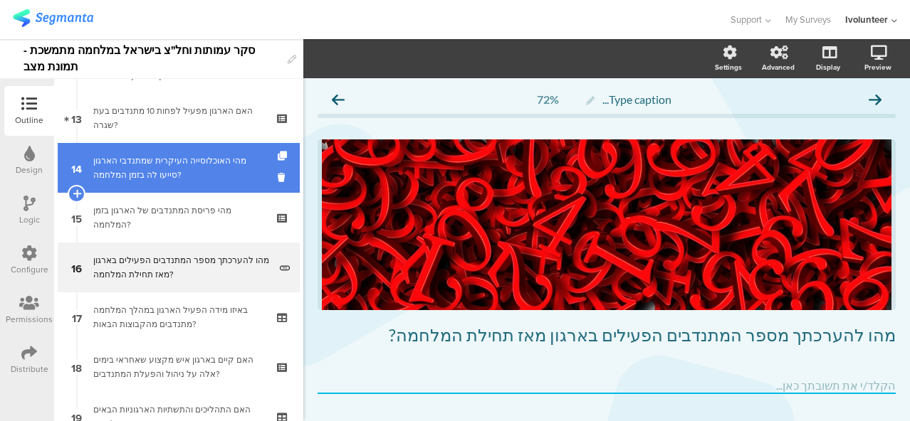
scroll to position [569, 0]
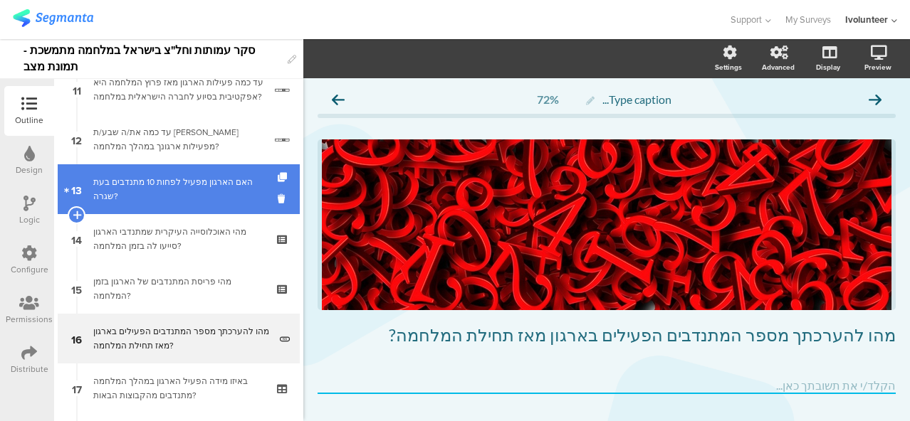
click at [179, 175] on div "האם הארגון מפעיל לפחות 10 מתנדבים בעת שגרה?" at bounding box center [178, 189] width 170 height 28
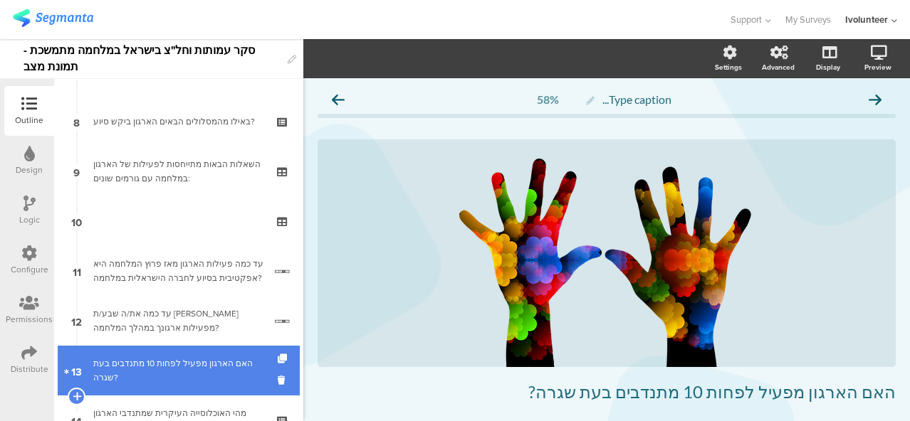
scroll to position [356, 0]
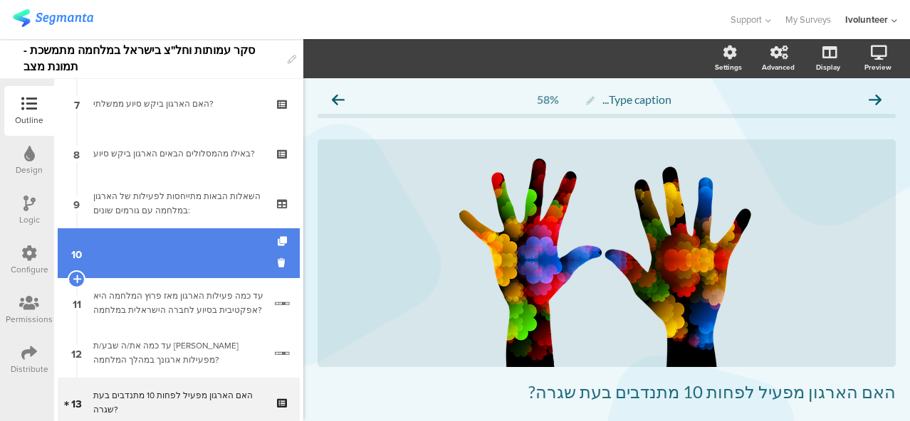
click at [172, 240] on link "10" at bounding box center [179, 253] width 242 height 50
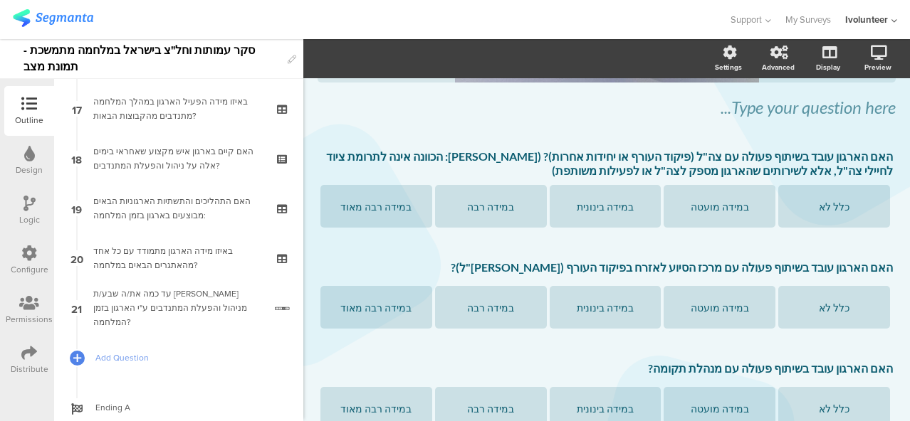
scroll to position [893, 0]
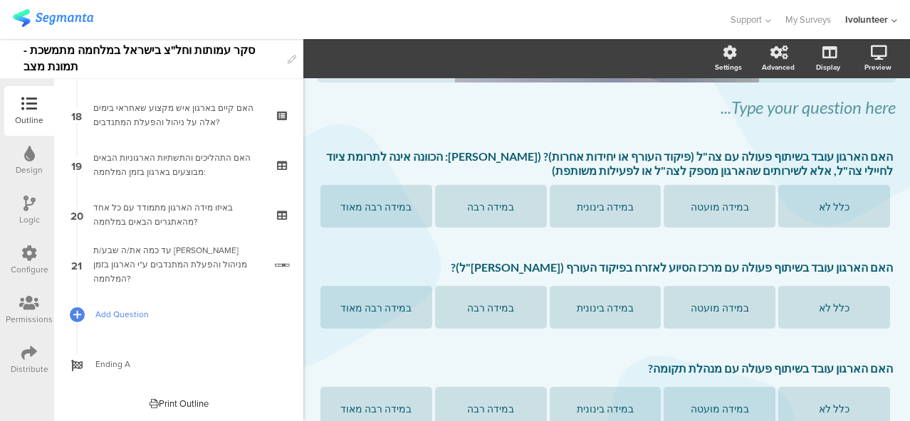
click at [175, 309] on span "Add Question" at bounding box center [186, 314] width 182 height 14
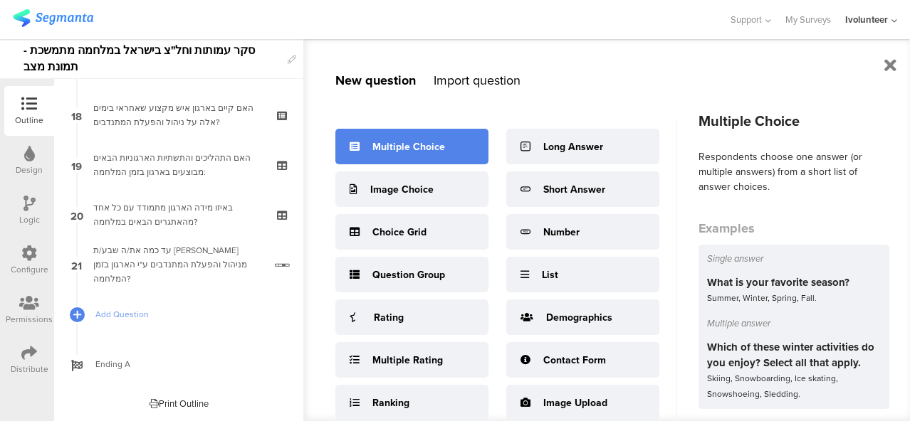
click at [379, 154] on div "Multiple Choice" at bounding box center [411, 147] width 153 height 36
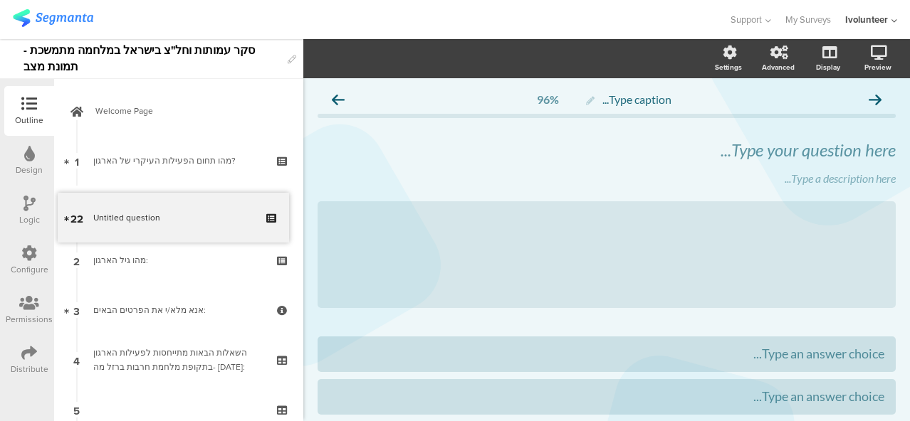
drag, startPoint x: 209, startPoint y: 322, endPoint x: 313, endPoint y: 225, distance: 142.0
click at [726, 147] on div "Type your question here..." at bounding box center [606, 150] width 585 height 28
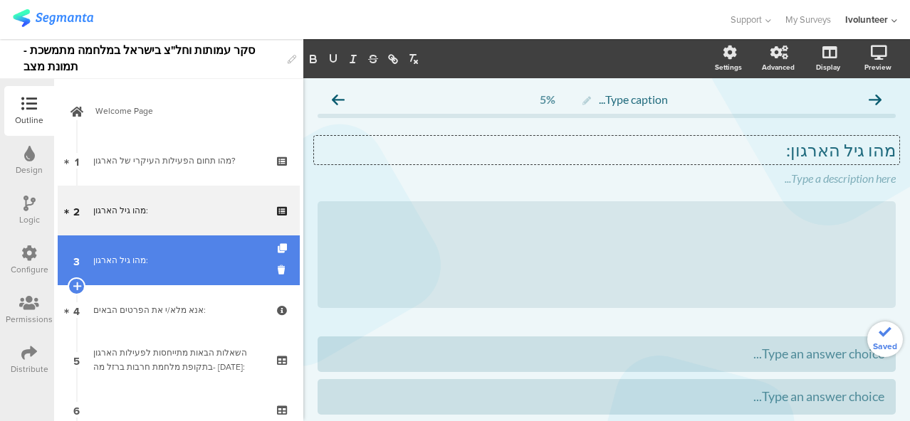
click at [151, 270] on link "3 מהו גיל הארגון:" at bounding box center [179, 261] width 242 height 50
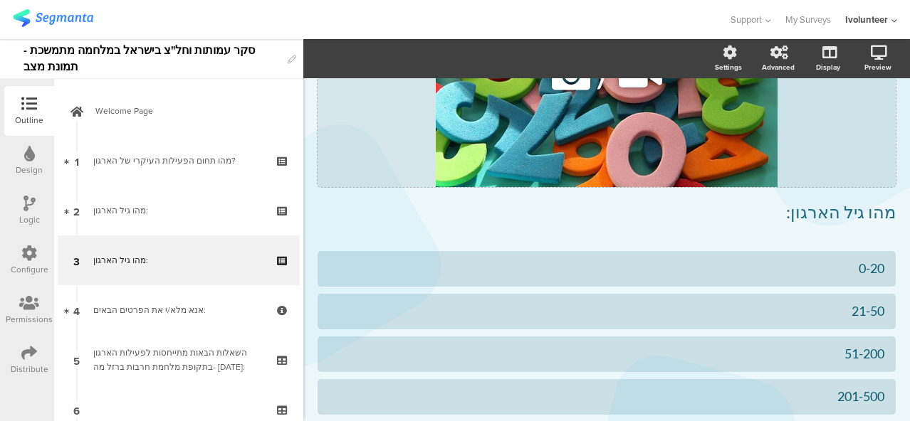
scroll to position [214, 0]
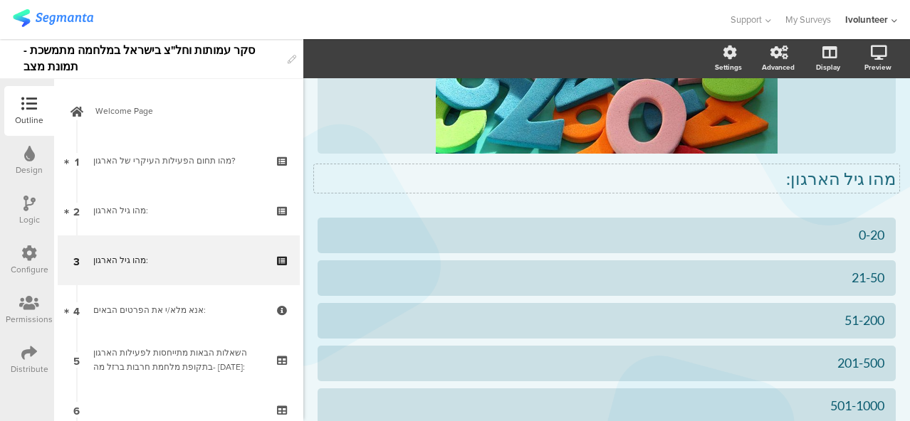
click at [679, 191] on div "מהו גיל הארגון: מהו גיל הארגון:" at bounding box center [606, 178] width 585 height 28
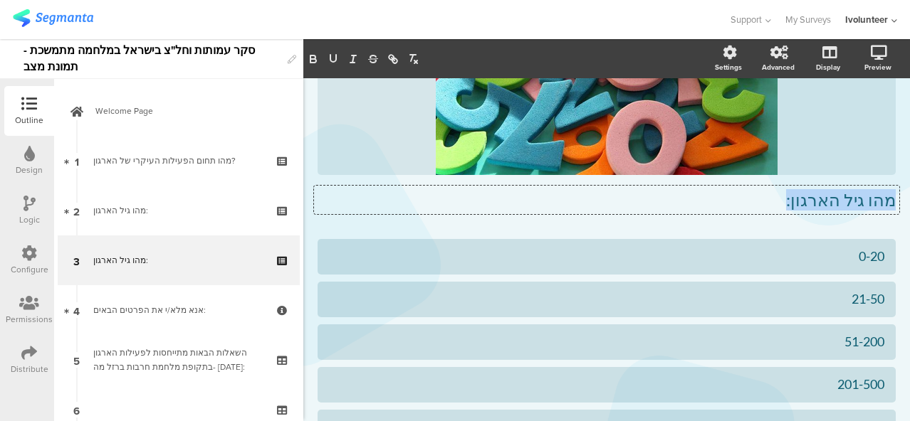
drag, startPoint x: 777, startPoint y: 205, endPoint x: 903, endPoint y: 194, distance: 126.4
click at [903, 194] on div "Settings Advanced Display [GEOGRAPHIC_DATA] Type caption... 10%" at bounding box center [606, 230] width 606 height 382
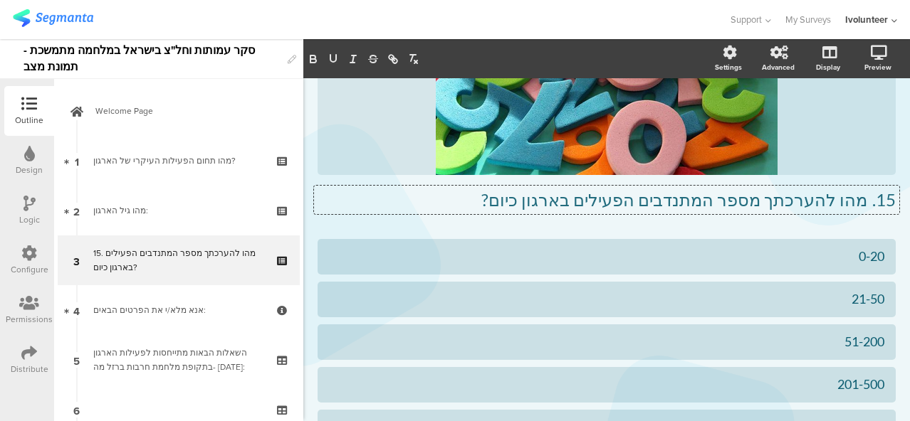
click at [858, 207] on p "15. מהו להערכתך מספר המתנדבים הפעילים בארגון כיום?" at bounding box center [606, 199] width 578 height 21
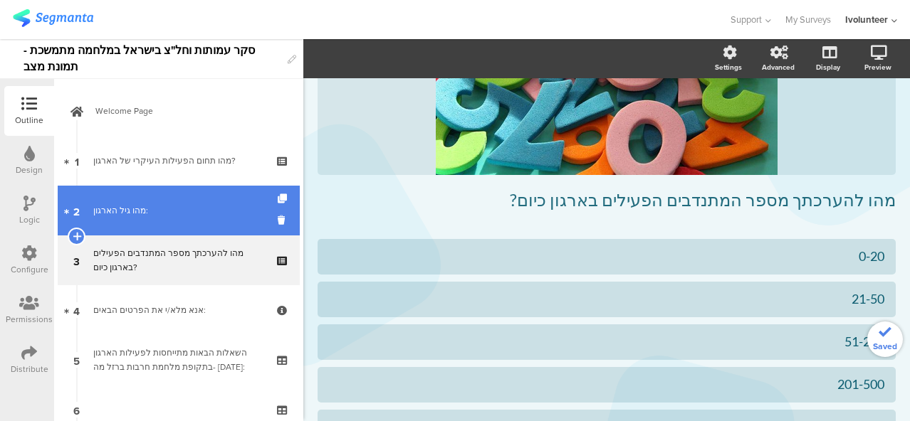
click at [159, 218] on link "2 מהו גיל הארגון:" at bounding box center [179, 211] width 242 height 50
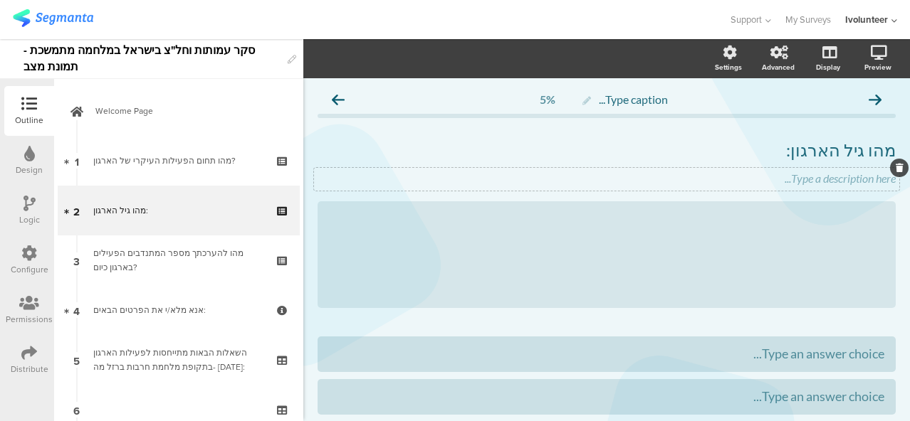
click at [895, 169] on icon at bounding box center [899, 168] width 8 height 9
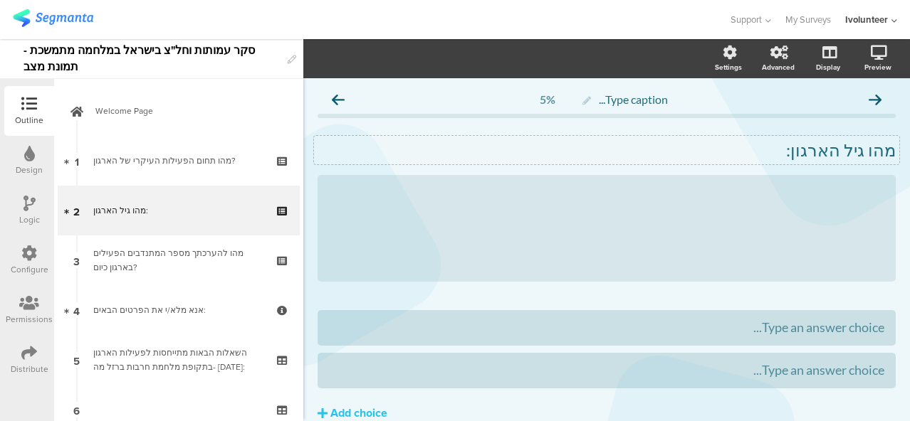
click at [794, 151] on p "מהו גיל הארגון:" at bounding box center [606, 150] width 578 height 21
click at [690, 331] on div at bounding box center [606, 328] width 555 height 16
click at [855, 330] on div "• עד 5 שנים" at bounding box center [606, 328] width 555 height 16
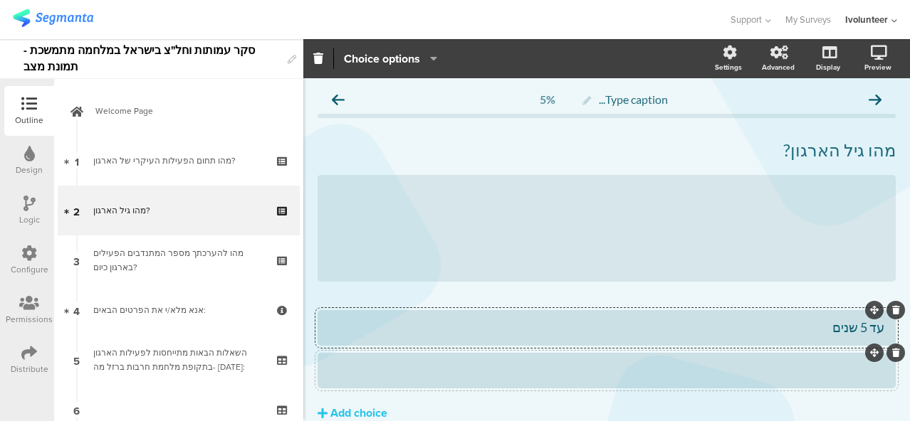
click at [736, 368] on div at bounding box center [606, 370] width 555 height 16
click at [851, 374] on div "• 5-10 שנים" at bounding box center [606, 370] width 555 height 16
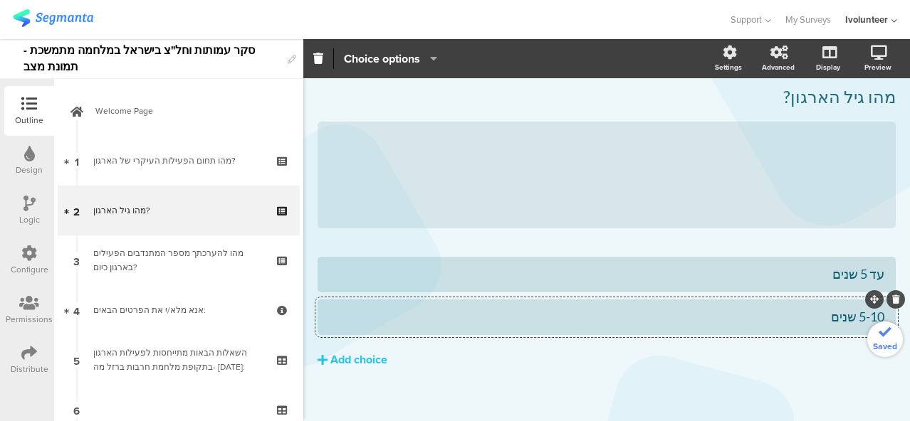
scroll to position [67, 0]
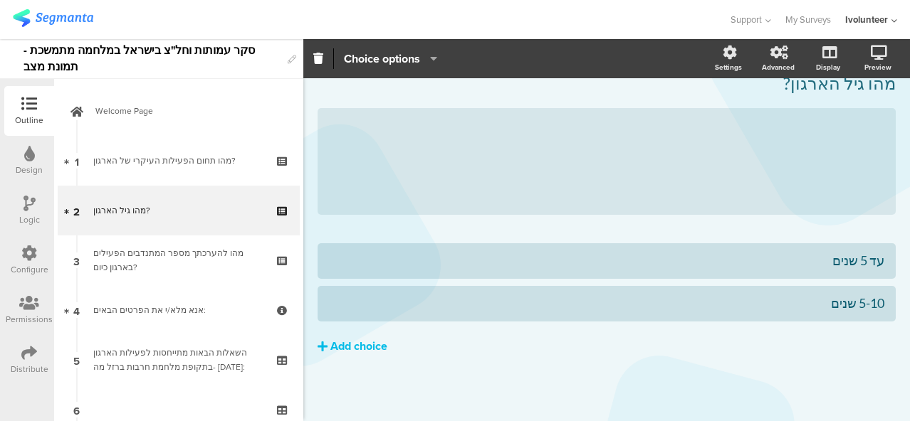
click at [334, 348] on div "Add choice" at bounding box center [358, 347] width 57 height 15
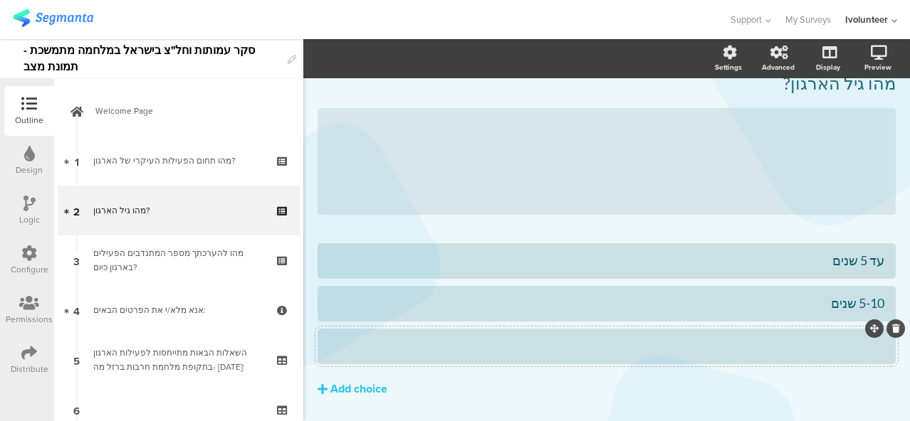
click at [648, 344] on div at bounding box center [606, 346] width 555 height 16
click at [340, 389] on div "Add choice" at bounding box center [358, 389] width 57 height 15
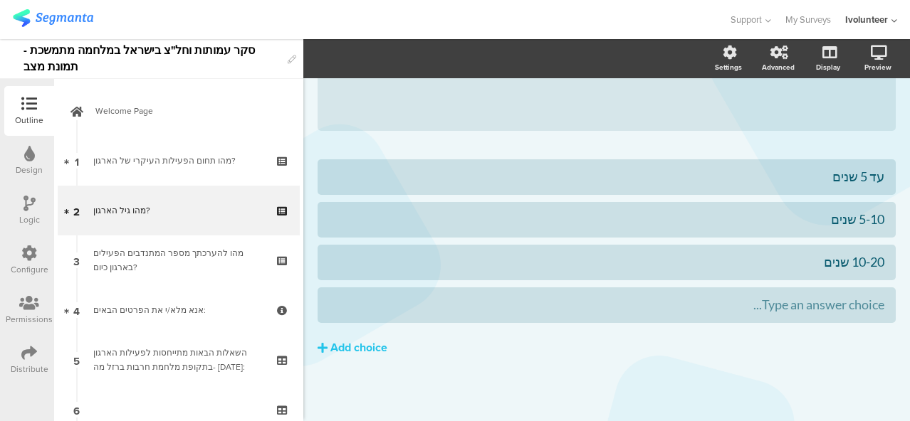
scroll to position [152, 0]
click at [852, 310] on div "• מעל 20 שנים" at bounding box center [606, 303] width 555 height 16
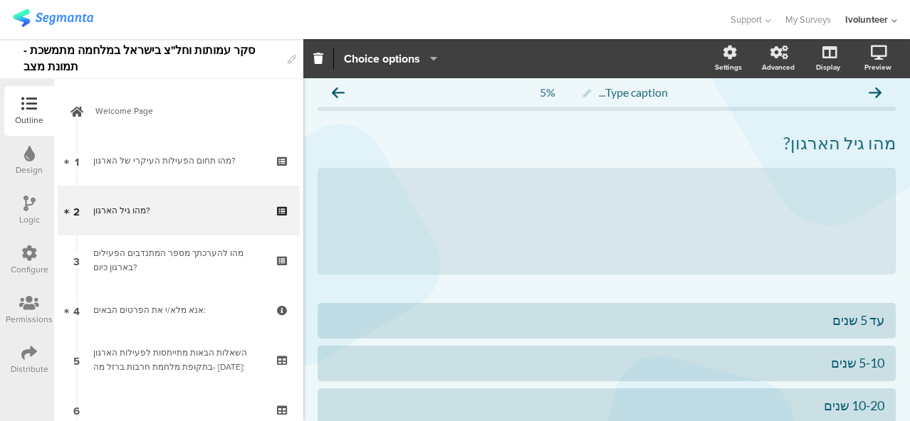
scroll to position [0, 0]
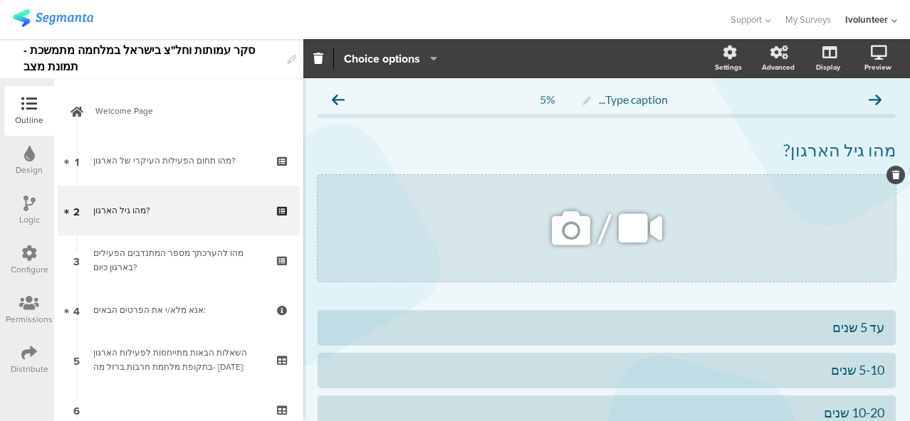
click at [581, 231] on icon at bounding box center [571, 228] width 48 height 48
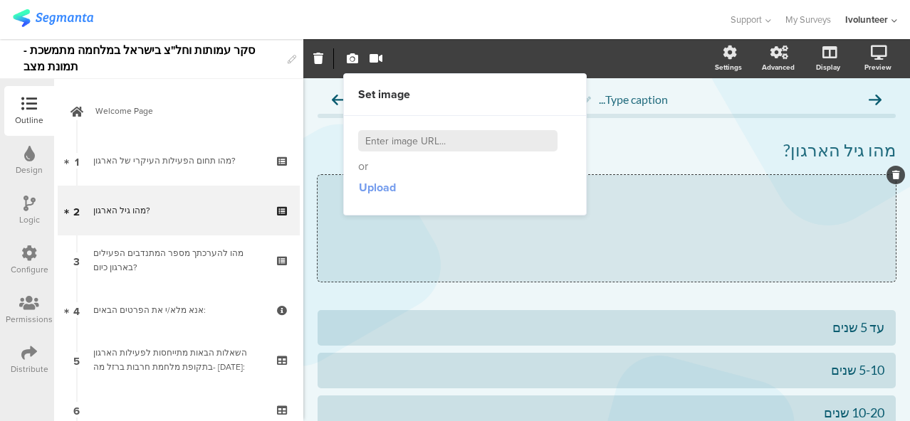
click at [389, 188] on span "Upload" at bounding box center [377, 187] width 37 height 16
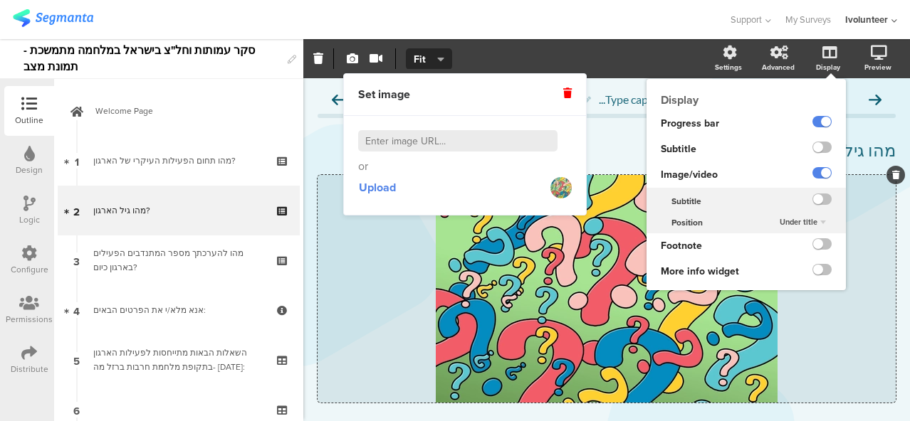
click at [801, 223] on span "Under title" at bounding box center [798, 221] width 38 height 11
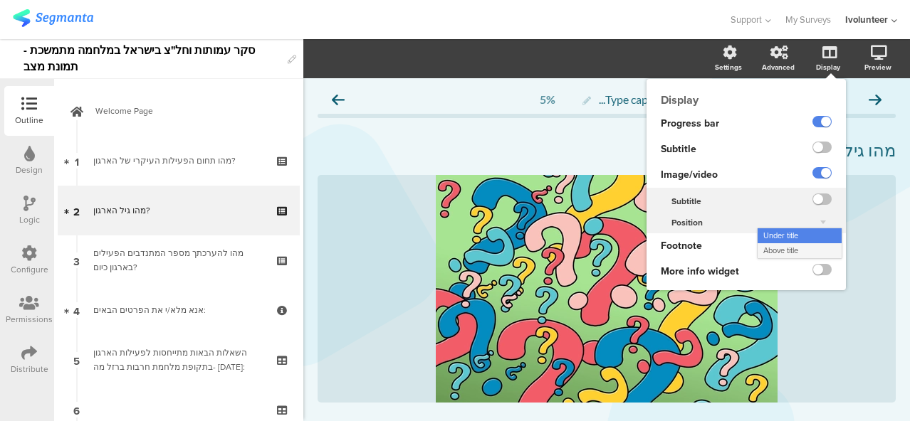
click at [801, 249] on div "Above title" at bounding box center [799, 250] width 84 height 15
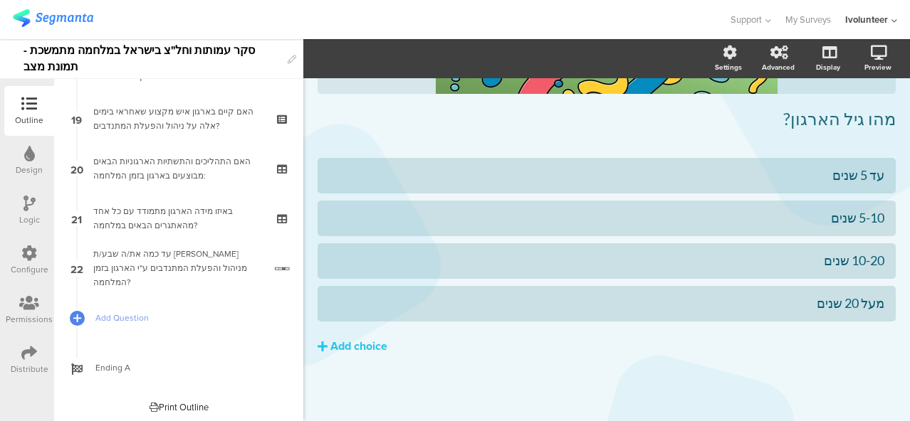
scroll to position [942, 0]
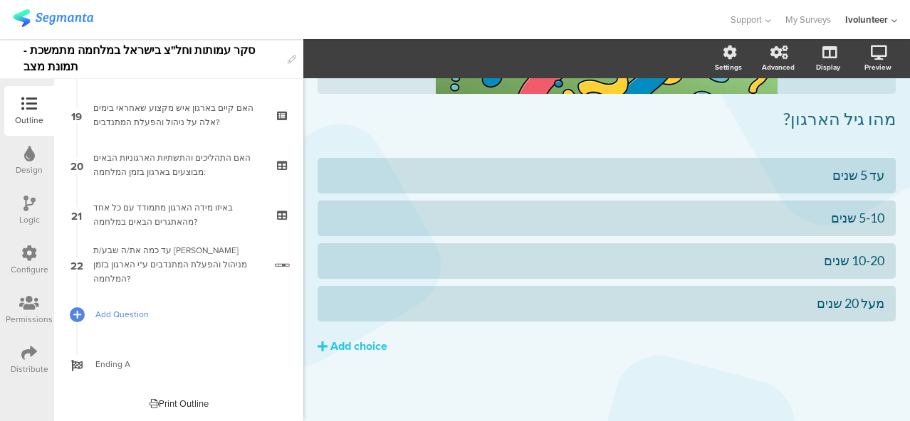
click at [110, 315] on span "Add Question" at bounding box center [186, 314] width 182 height 14
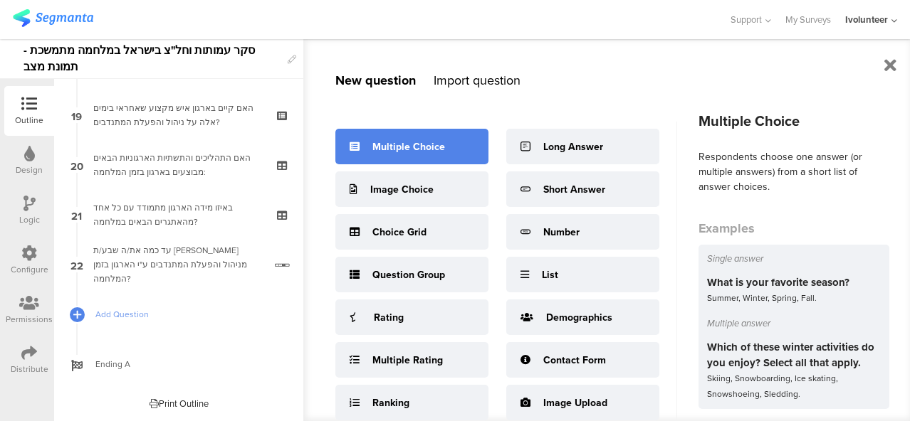
click at [379, 147] on div "Multiple Choice" at bounding box center [408, 147] width 73 height 15
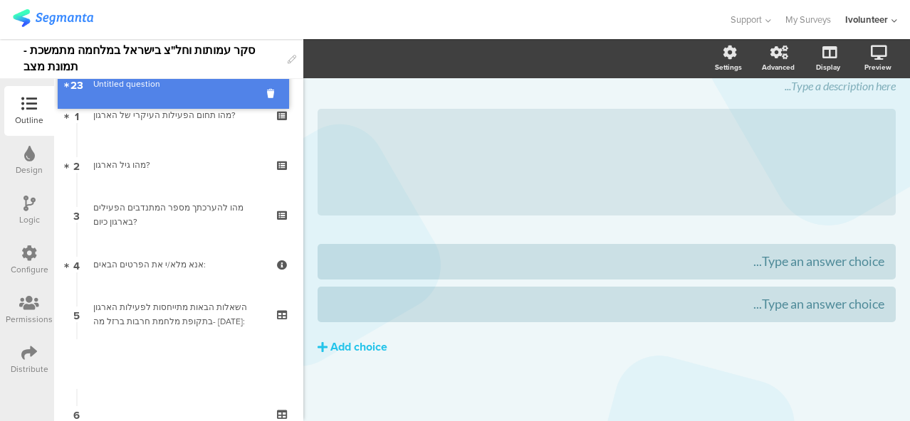
scroll to position [31, 0]
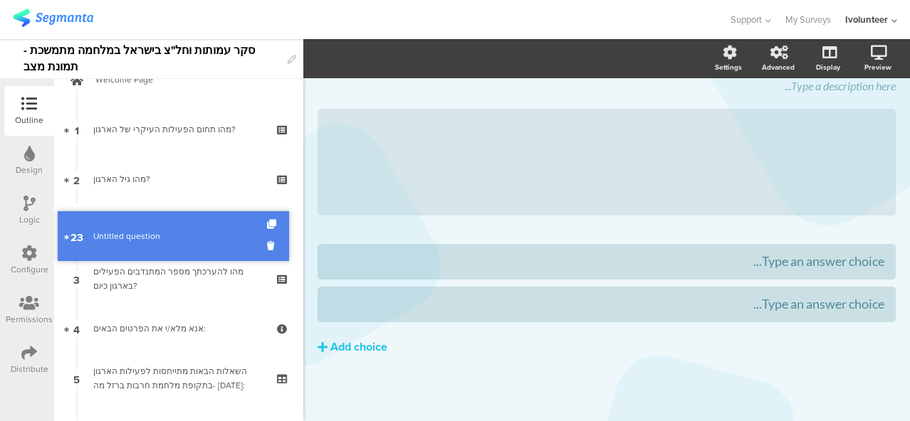
drag, startPoint x: 131, startPoint y: 318, endPoint x: 137, endPoint y: 240, distance: 78.6
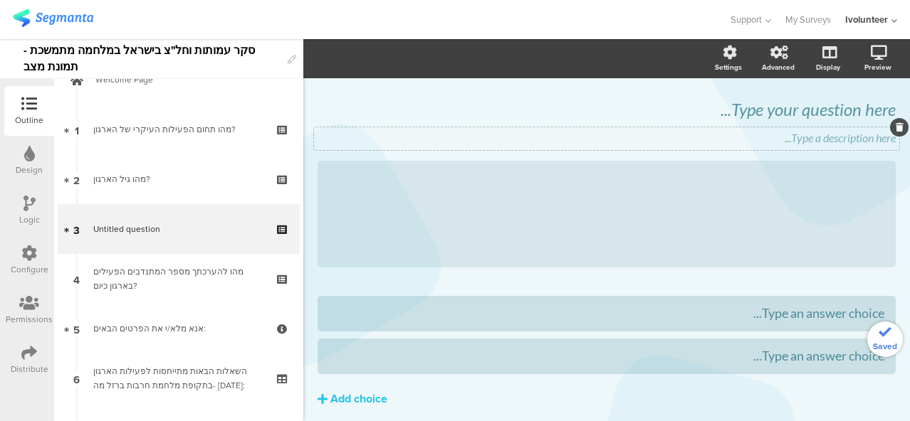
scroll to position [0, 0]
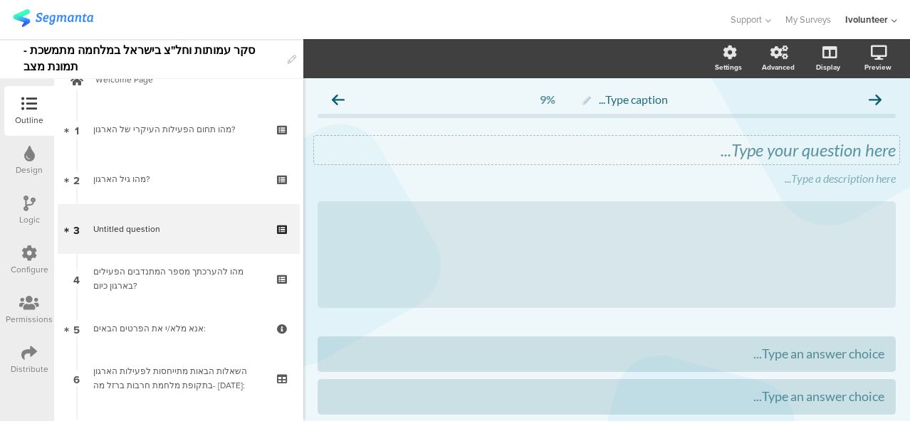
click at [688, 152] on div "Type your question here..." at bounding box center [606, 150] width 578 height 21
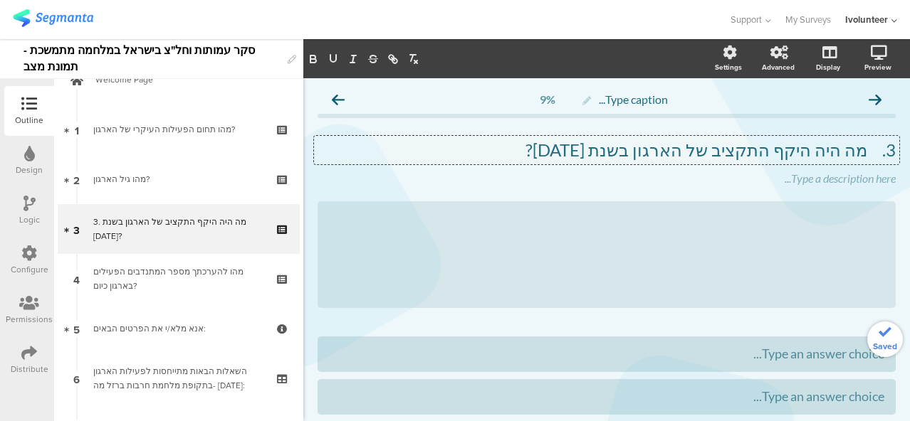
click at [858, 148] on p "3. מה היה היקף התקציב של הארגון בשנת [DATE]?" at bounding box center [606, 150] width 578 height 21
click at [895, 166] on icon at bounding box center [899, 168] width 8 height 9
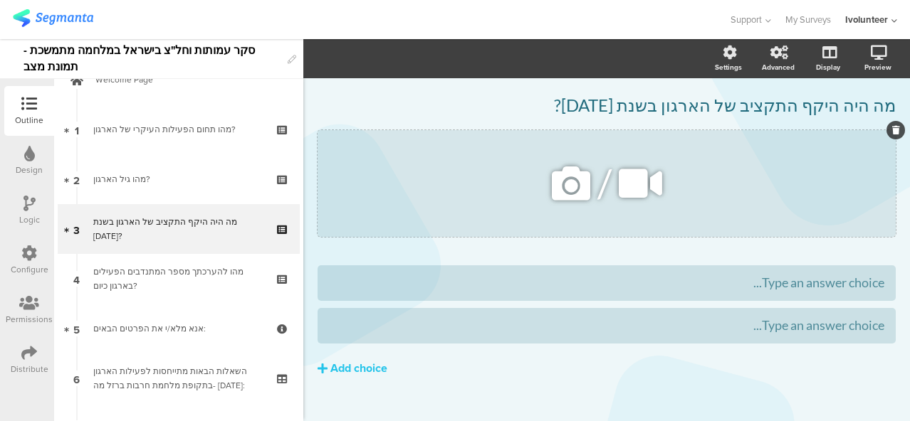
scroll to position [67, 0]
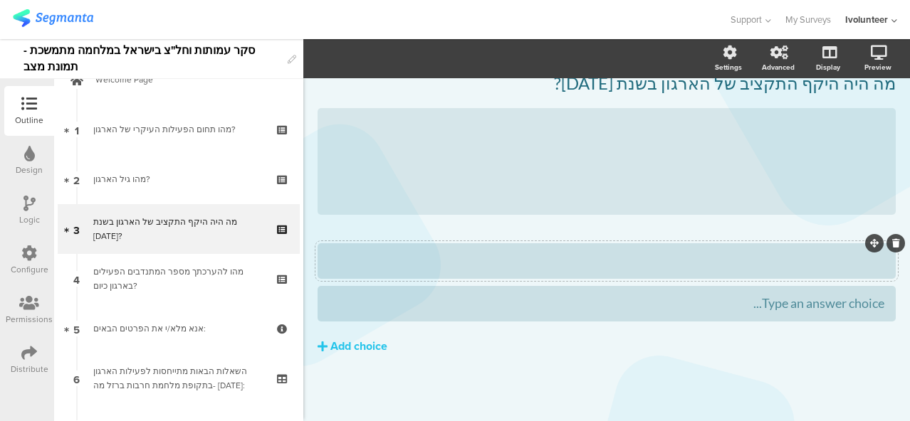
click at [714, 261] on div at bounding box center [606, 261] width 555 height 16
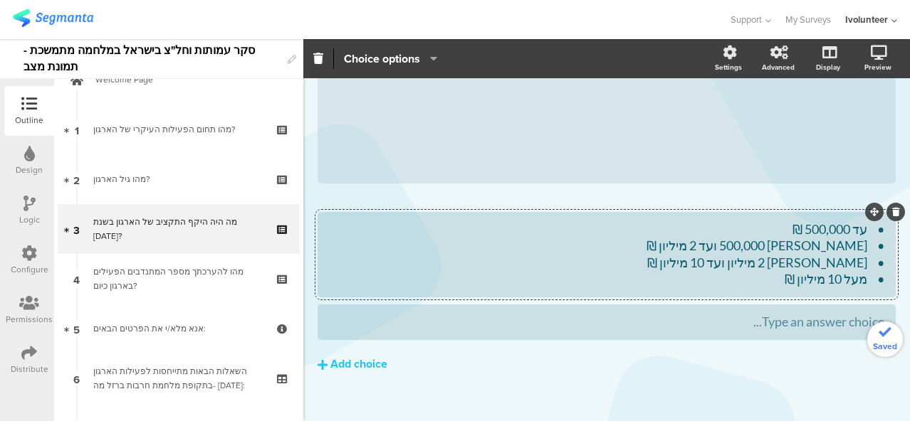
scroll to position [116, 0]
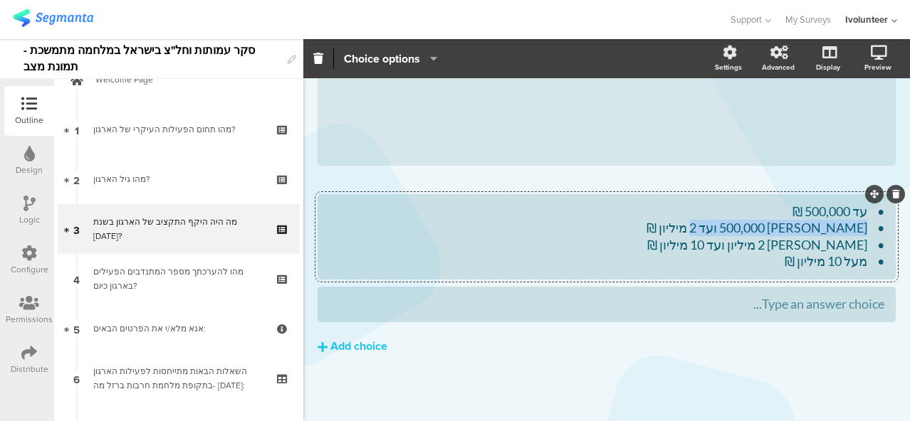
drag, startPoint x: 711, startPoint y: 227, endPoint x: 853, endPoint y: 228, distance: 141.6
click at [853, 228] on div "• עד 500,000 ₪ • [PERSON_NAME] 500,000 ועד 2 מיליון ₪ • [PERSON_NAME] 2 מיליון …" at bounding box center [606, 237] width 555 height 67
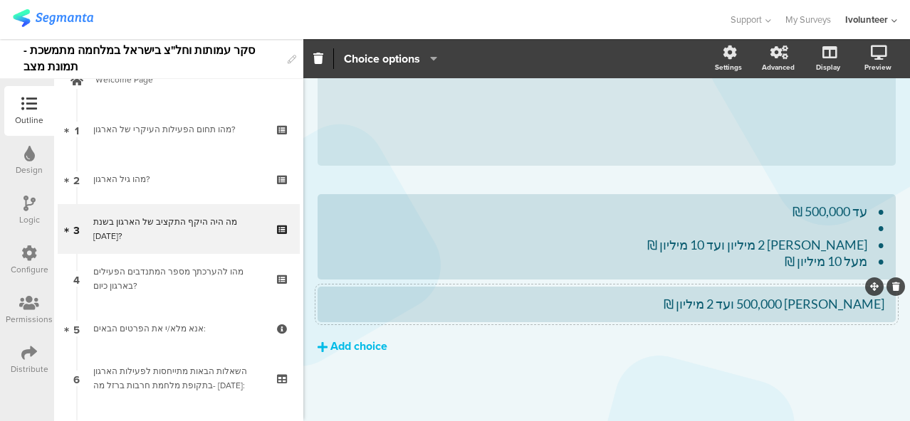
click at [376, 346] on div "Add choice" at bounding box center [358, 347] width 57 height 15
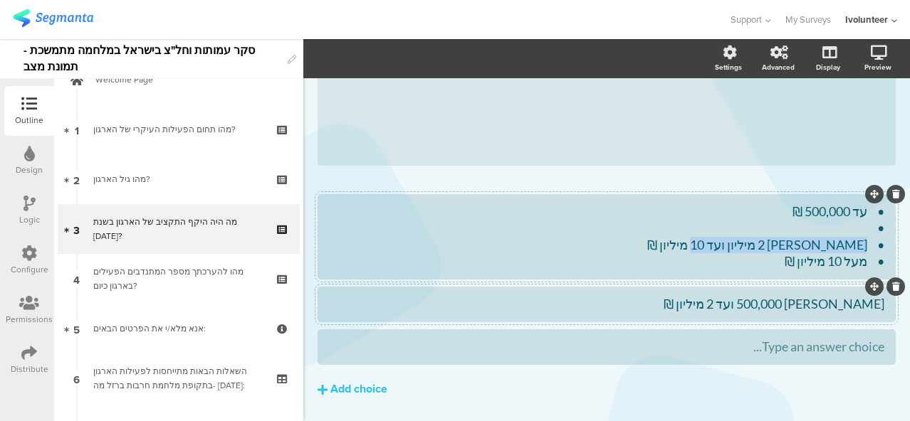
drag, startPoint x: 725, startPoint y: 246, endPoint x: 851, endPoint y: 243, distance: 126.7
click at [851, 243] on div "• עד 500,000 ₪ • • [PERSON_NAME] 2 מיליון ועד 10 מיליון ₪ • מעל 10 מיליון ₪" at bounding box center [606, 237] width 555 height 67
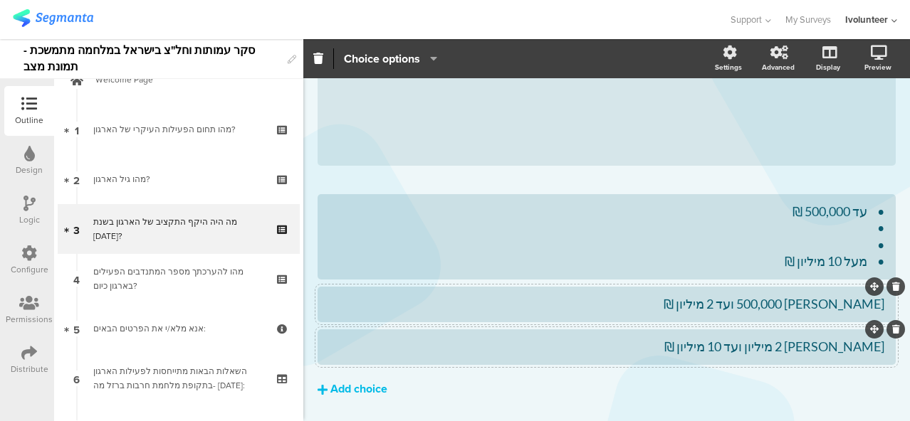
click at [377, 391] on div "Add choice" at bounding box center [358, 389] width 57 height 15
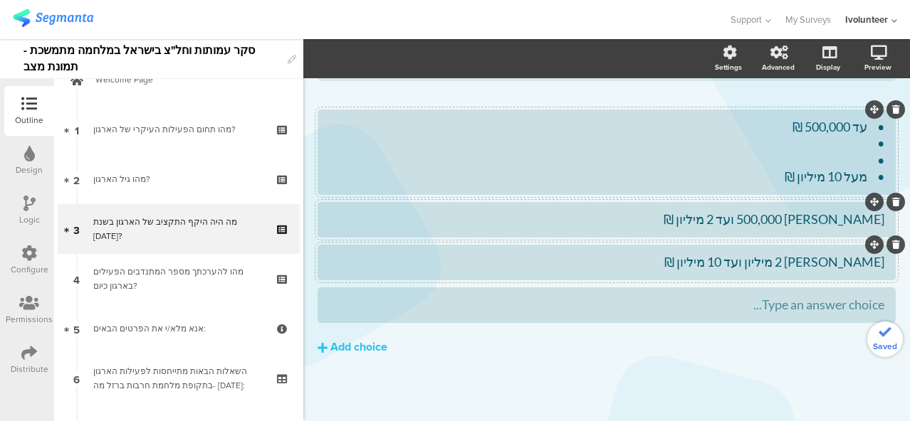
scroll to position [201, 0]
drag, startPoint x: 769, startPoint y: 176, endPoint x: 851, endPoint y: 180, distance: 82.0
click at [851, 180] on div "• עד 500,000 ₪ • • • מעל 10 מיליון ₪" at bounding box center [606, 151] width 555 height 67
click at [727, 306] on div "Type an answer choice..." at bounding box center [606, 304] width 555 height 16
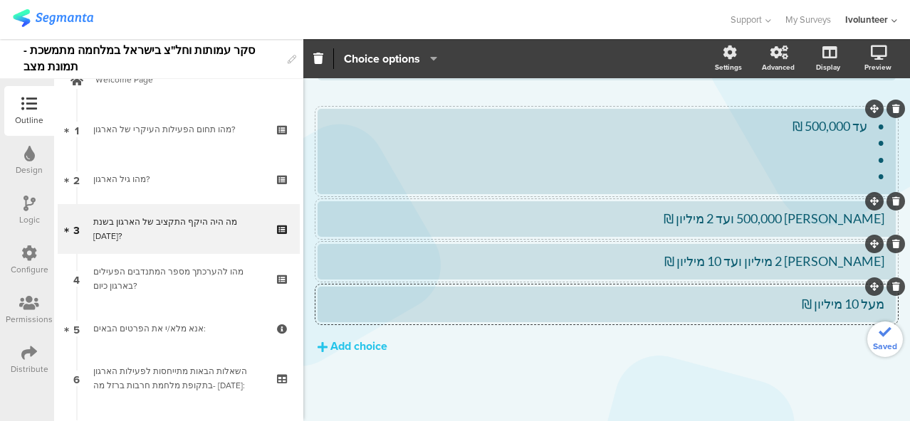
click at [837, 181] on div "• עד 500,000 ₪ • • •" at bounding box center [606, 151] width 555 height 67
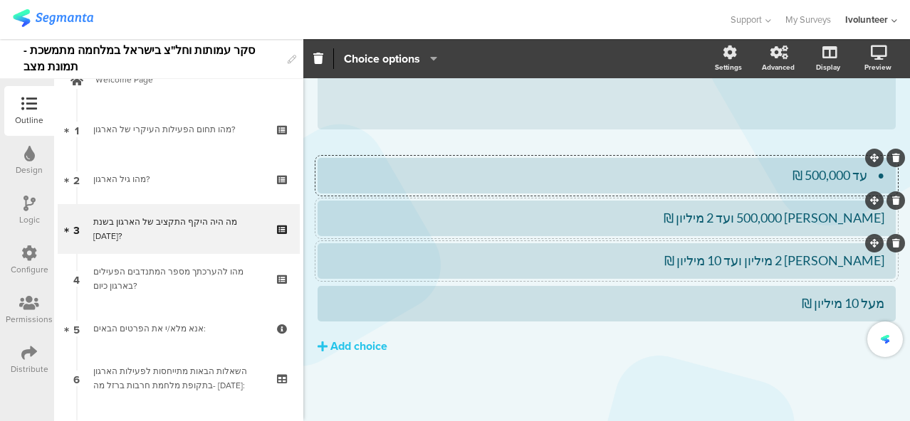
scroll to position [152, 0]
click at [864, 179] on div "• עד 500,000 ₪" at bounding box center [606, 175] width 555 height 16
click at [856, 175] on div "עד 500,000 ₪" at bounding box center [606, 175] width 555 height 16
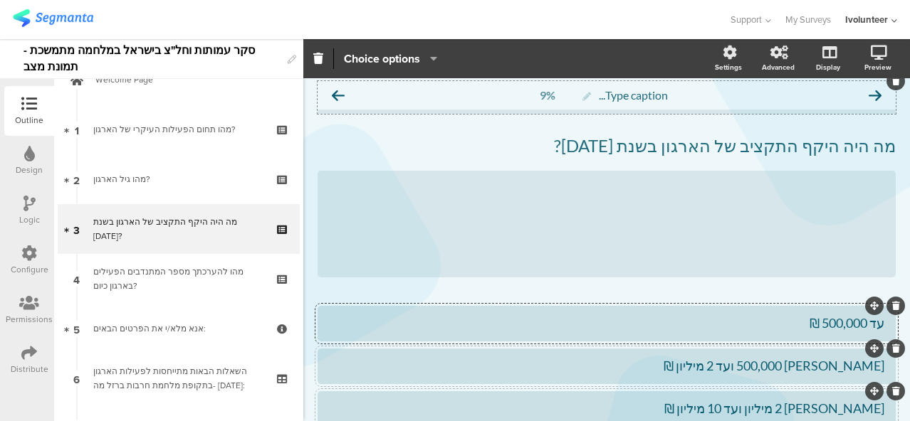
scroll to position [0, 0]
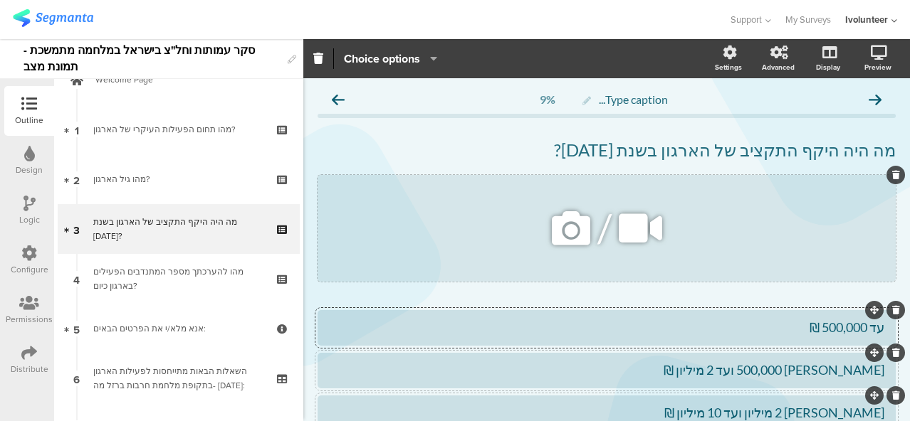
click at [575, 233] on icon at bounding box center [571, 228] width 48 height 48
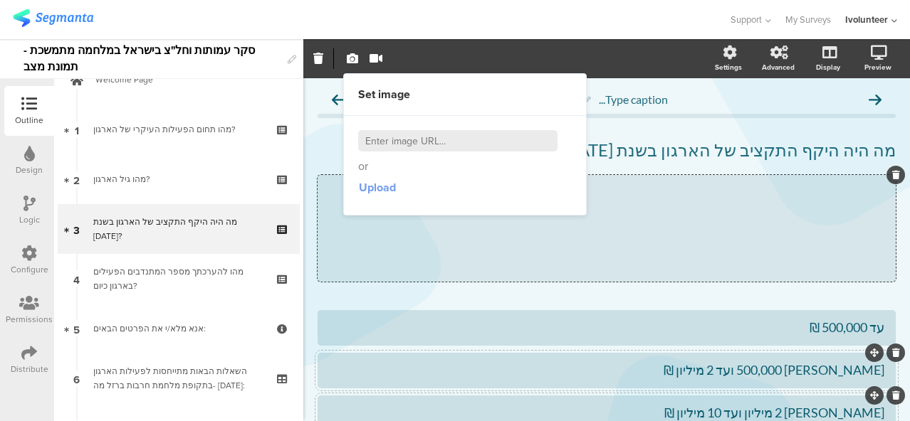
click at [392, 183] on span "Upload" at bounding box center [377, 187] width 37 height 16
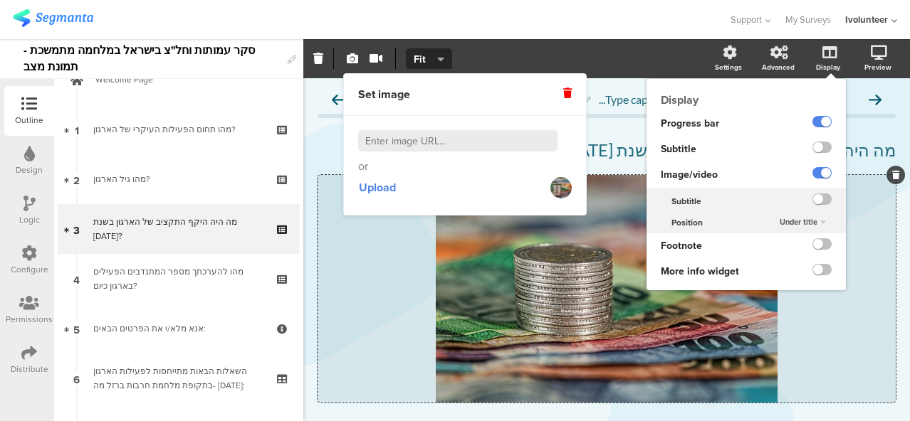
click at [804, 220] on span "Under title" at bounding box center [798, 221] width 38 height 11
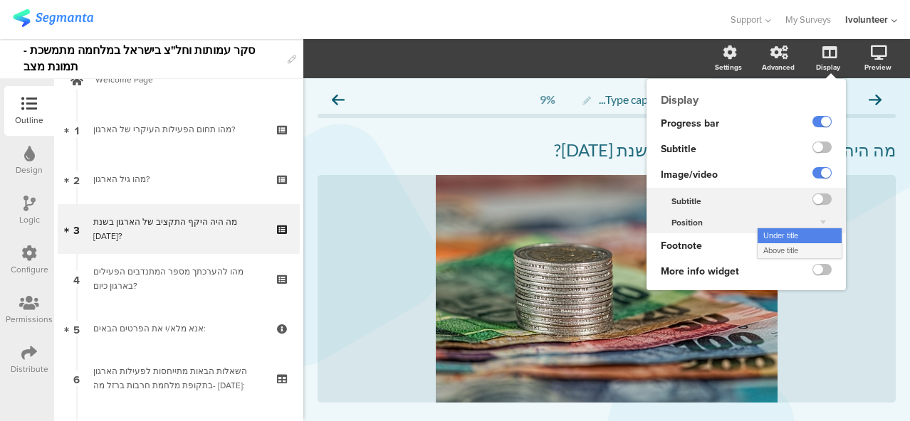
click at [796, 250] on div "Above title" at bounding box center [799, 250] width 84 height 15
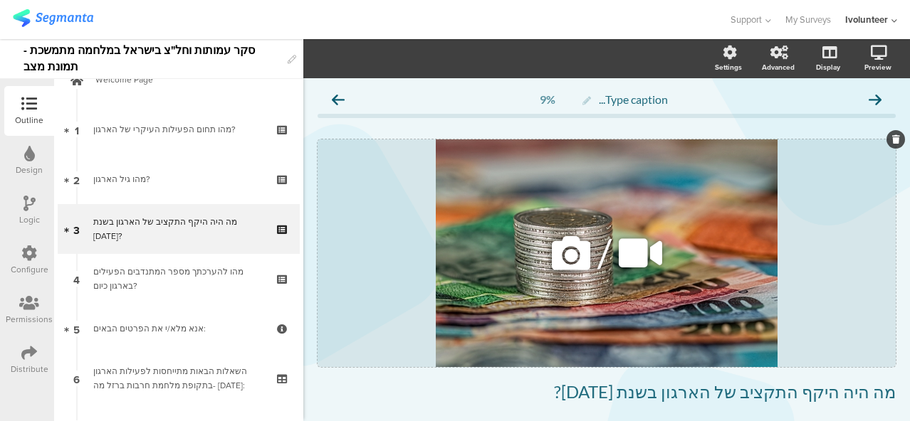
click at [557, 255] on icon at bounding box center [571, 253] width 48 height 48
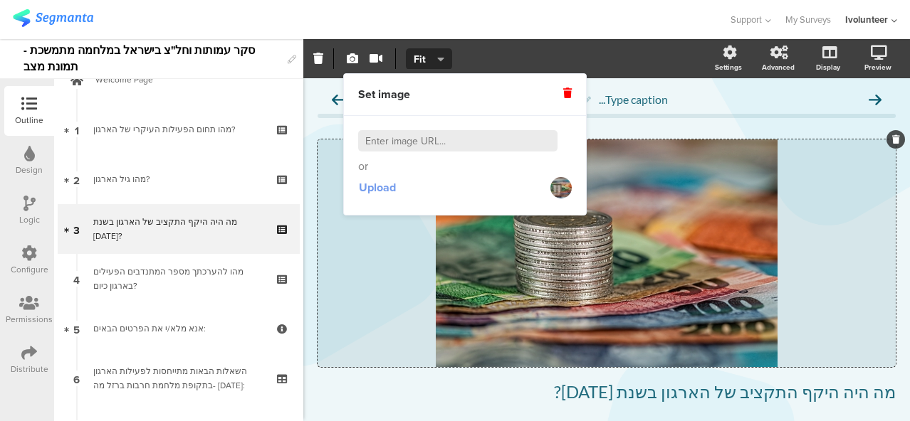
click at [379, 191] on span "Upload" at bounding box center [377, 187] width 37 height 16
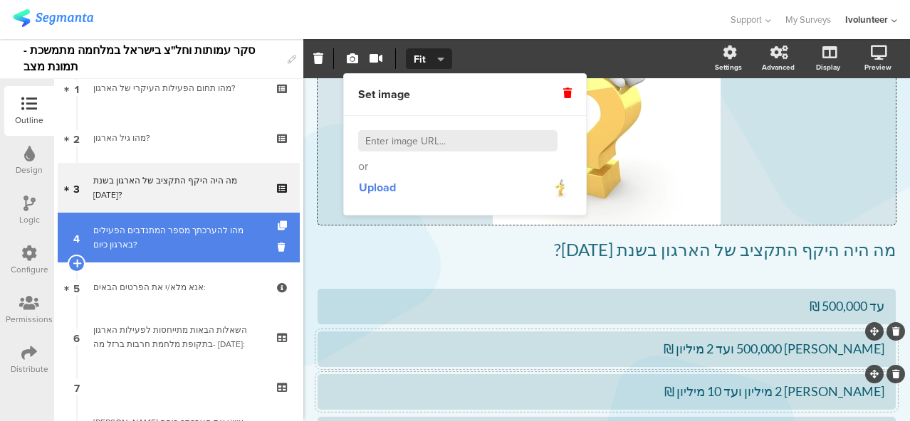
scroll to position [102, 0]
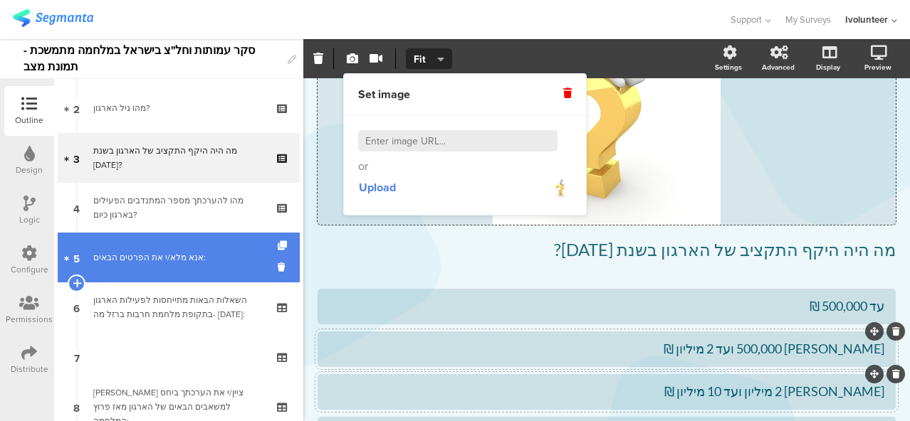
click at [199, 248] on link "5 אנא מלא/י את הפרטים הבאים:" at bounding box center [179, 258] width 242 height 50
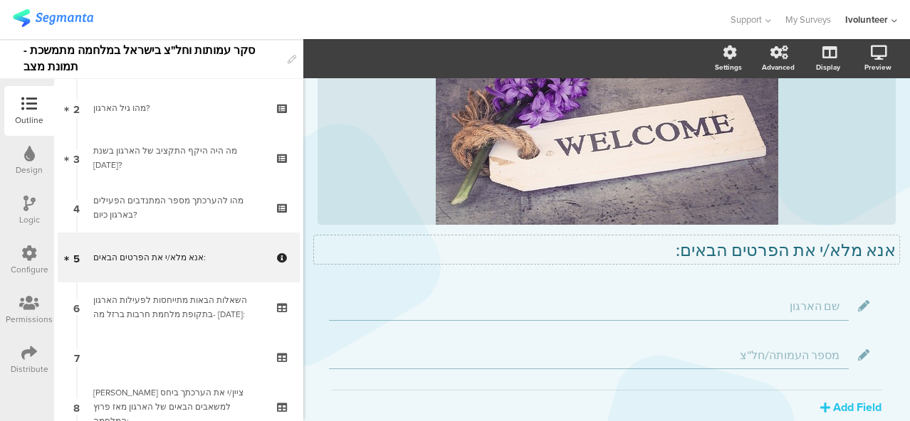
scroll to position [211, 0]
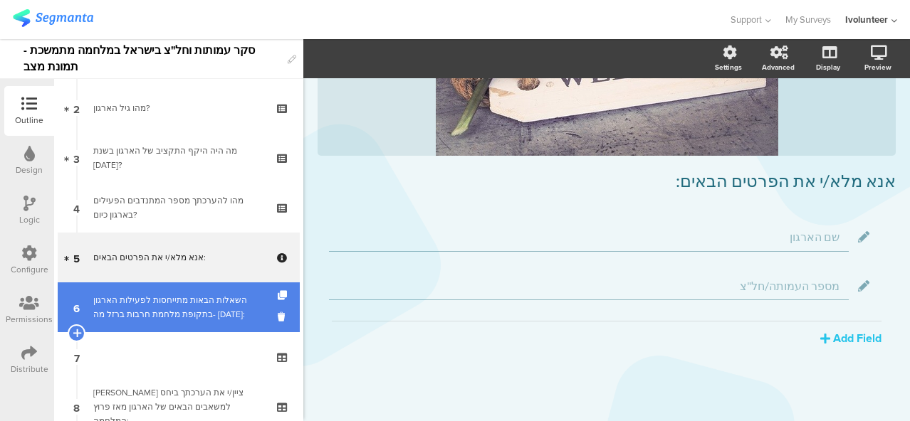
click at [147, 315] on div "השאלות הבאות מתייחסות לפעילות הארגון בתקופת מלחמת חרבות ברזל מה- [DATE]:" at bounding box center [178, 307] width 170 height 28
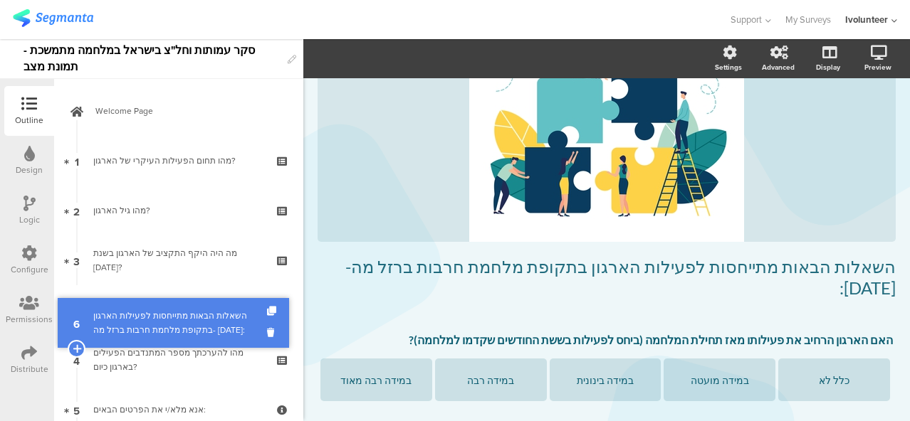
drag, startPoint x: 147, startPoint y: 315, endPoint x: 189, endPoint y: 331, distance: 45.5
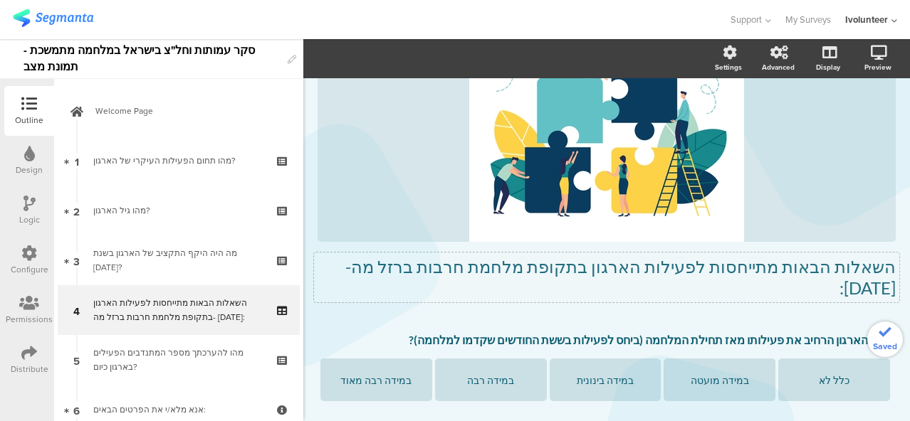
drag, startPoint x: 416, startPoint y: 262, endPoint x: 344, endPoint y: 273, distance: 73.4
click at [416, 262] on p "השאלות הבאות מתייחסות לפעילות הארגון בתקופת מלחמת חרבות ברזל מה- [DATE]:" at bounding box center [606, 277] width 578 height 43
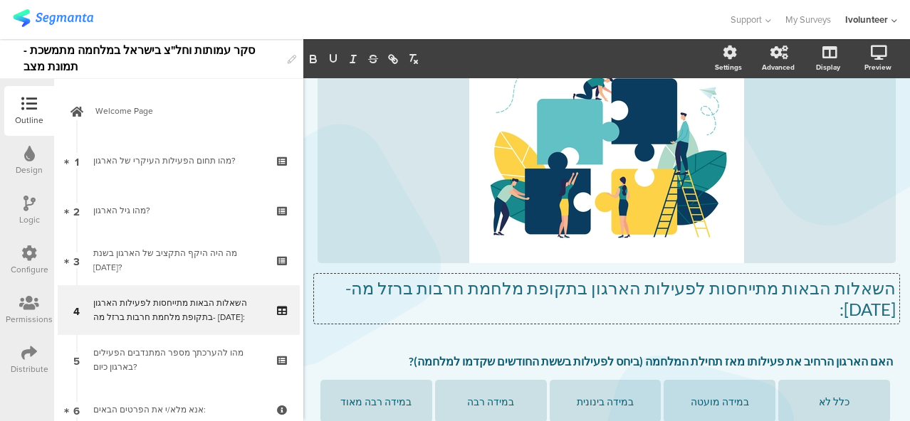
drag, startPoint x: 362, startPoint y: 285, endPoint x: 903, endPoint y: 271, distance: 541.1
click at [903, 271] on div "Settings Advanced Display [GEOGRAPHIC_DATA] Type caption... 14%" at bounding box center [606, 230] width 606 height 382
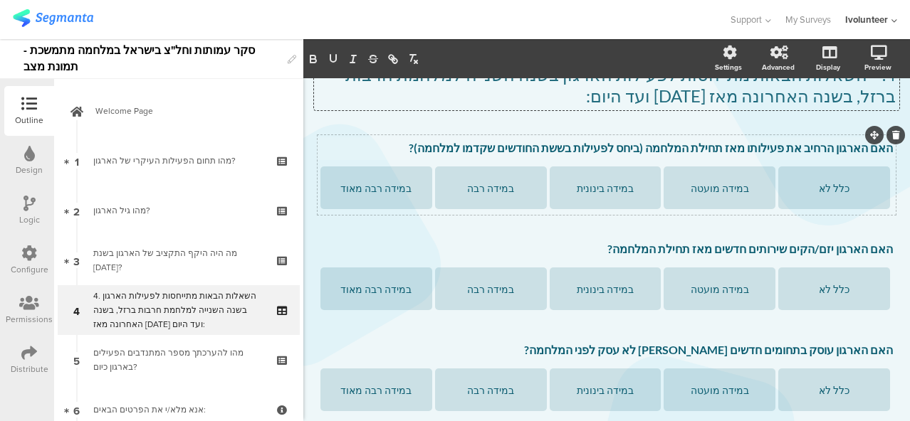
scroll to position [315, 0]
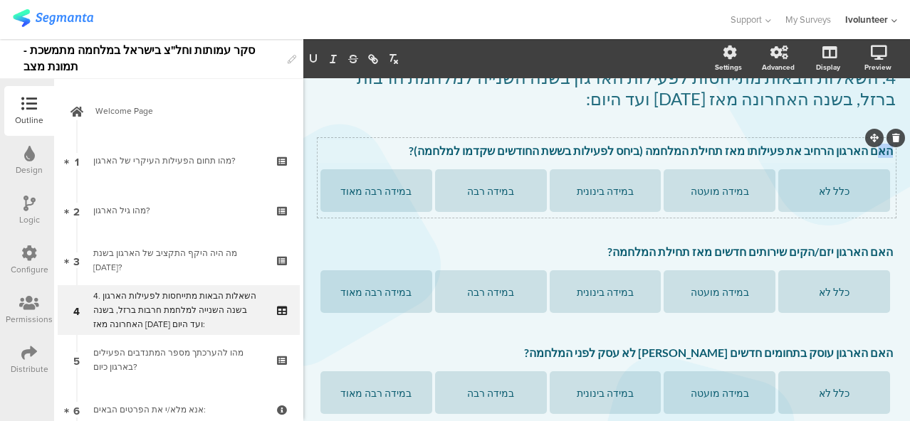
drag, startPoint x: 468, startPoint y: 149, endPoint x: 872, endPoint y: 149, distance: 404.3
click at [872, 149] on div "האם הארגון הרחיב את פעילותו מאז תחילת המלחמה (ביחס לפעילות בששת החודשים שקדמו ל…" at bounding box center [606, 151] width 579 height 23
click at [872, 149] on p "האם הארגון הרחיב את פעילותו מאז תחילת המלחמה (ביחס לפעילות בששת החודשים שקדמו ל…" at bounding box center [606, 151] width 572 height 14
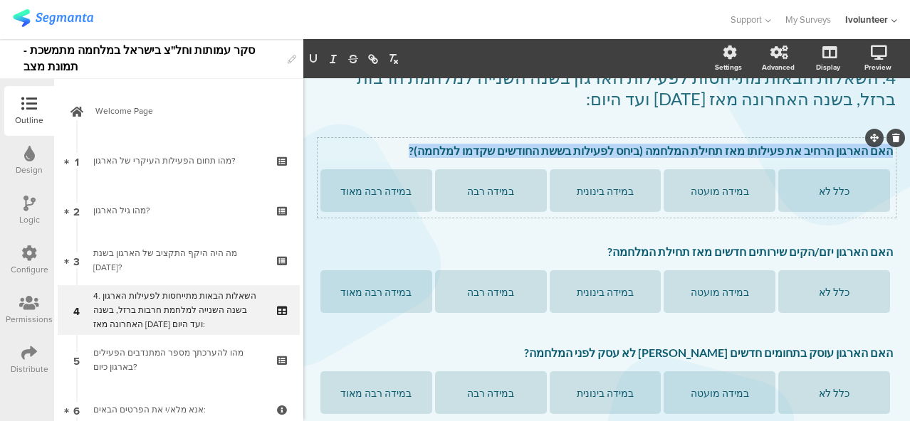
drag, startPoint x: 470, startPoint y: 155, endPoint x: 879, endPoint y: 152, distance: 408.6
click at [879, 152] on p "האם הארגון הרחיב את פעילותו מאז תחילת המלחמה (ביחס לפעילות בששת החודשים שקדמו ל…" at bounding box center [606, 151] width 572 height 14
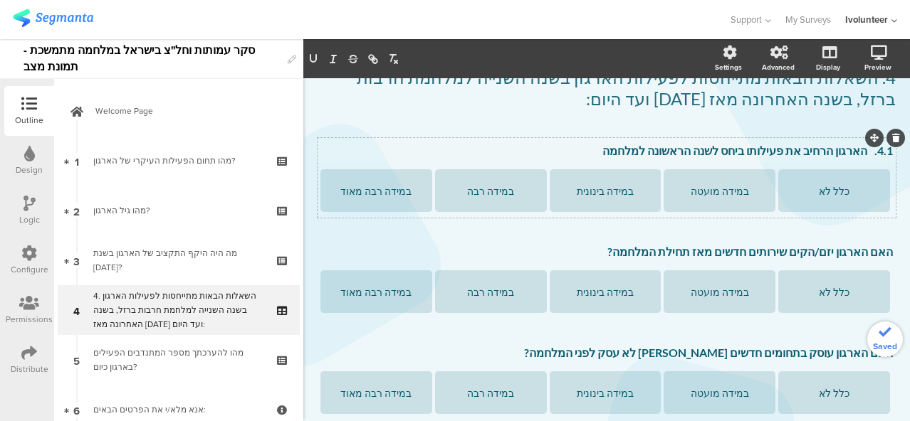
click at [858, 157] on p "4.1. הארגון הרחיב את פעילותו ביחס לשנה הראשונה למלחמה" at bounding box center [606, 151] width 572 height 14
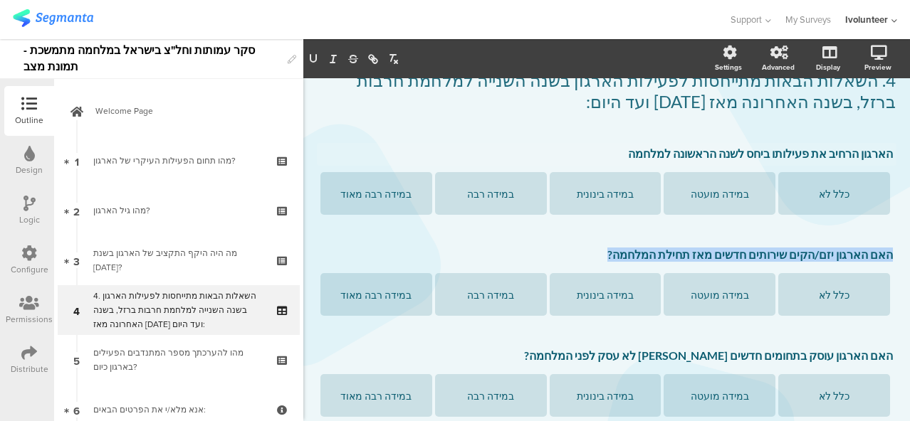
drag, startPoint x: 635, startPoint y: 254, endPoint x: 903, endPoint y: 259, distance: 267.7
click at [903, 259] on div "Settings Advanced Display [GEOGRAPHIC_DATA] Type caption... 14%" at bounding box center [606, 230] width 606 height 382
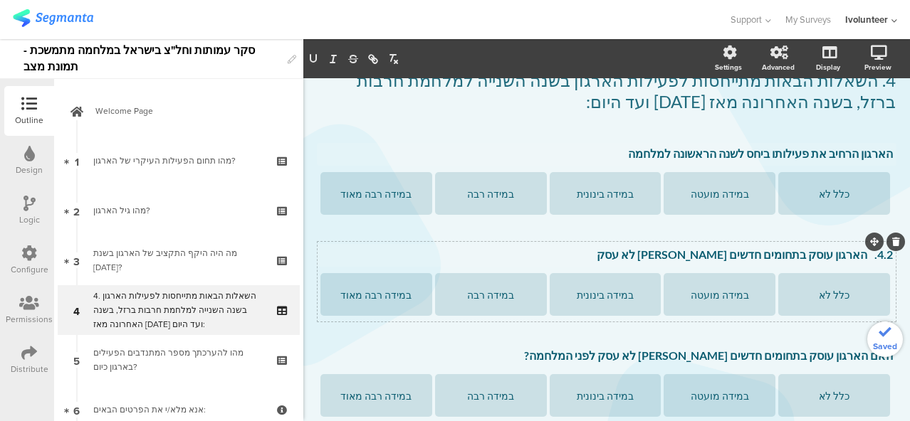
click at [856, 256] on p "4.2. הארגון עוסק בתחומים חדשים [PERSON_NAME] לא עסק" at bounding box center [606, 255] width 572 height 14
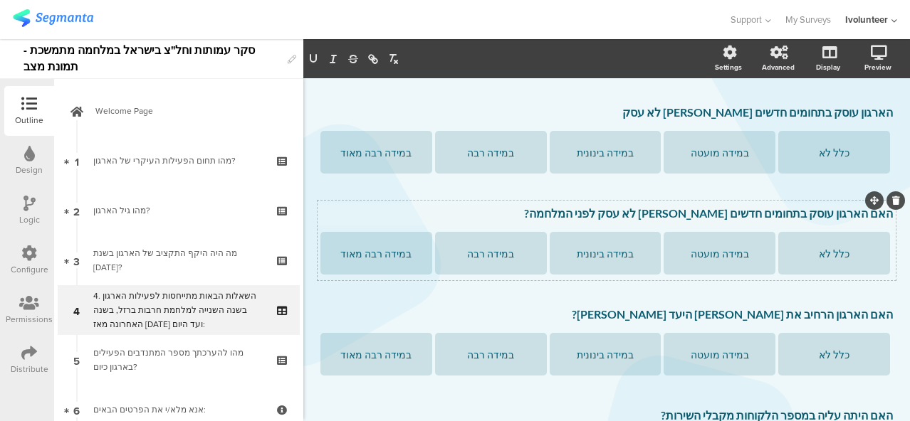
scroll to position [451, 0]
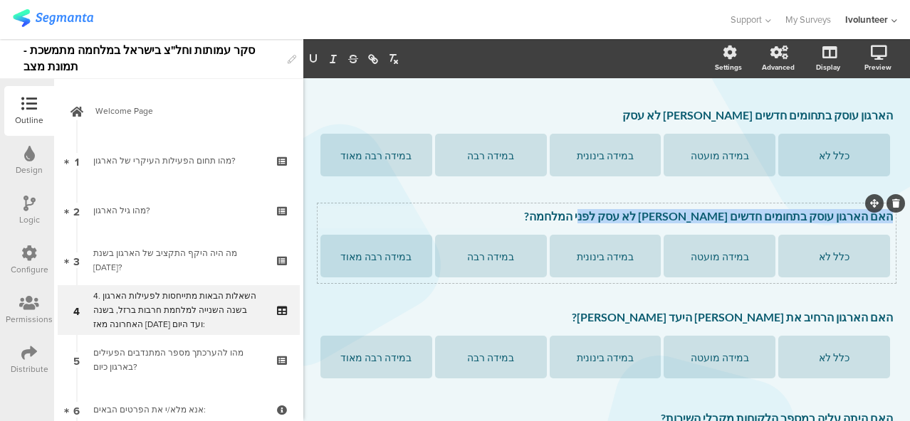
drag, startPoint x: 611, startPoint y: 214, endPoint x: 879, endPoint y: 216, distance: 268.3
click at [879, 216] on div "האם הארגון עוסק בתחומים חדשים [PERSON_NAME] לא עסק לפני המלחמה? האם הארגון עוסק…" at bounding box center [606, 217] width 579 height 23
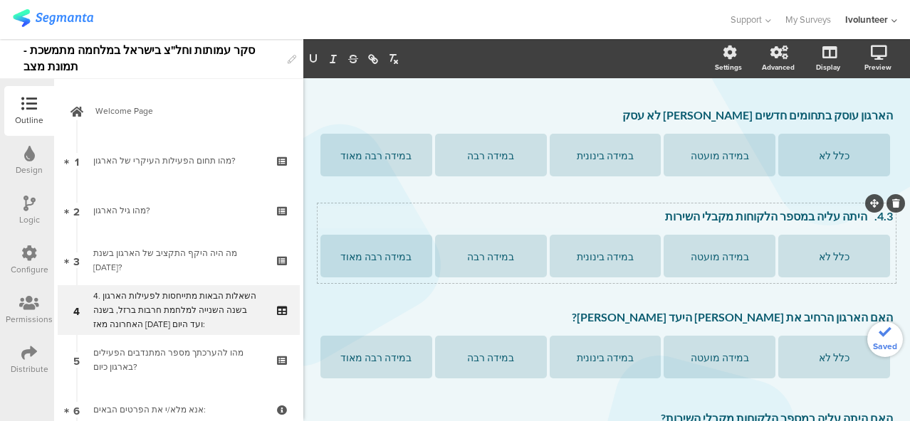
click at [856, 218] on p "4.3. היתה עליה במספר הלקוחות מקבלי השירות" at bounding box center [606, 216] width 572 height 14
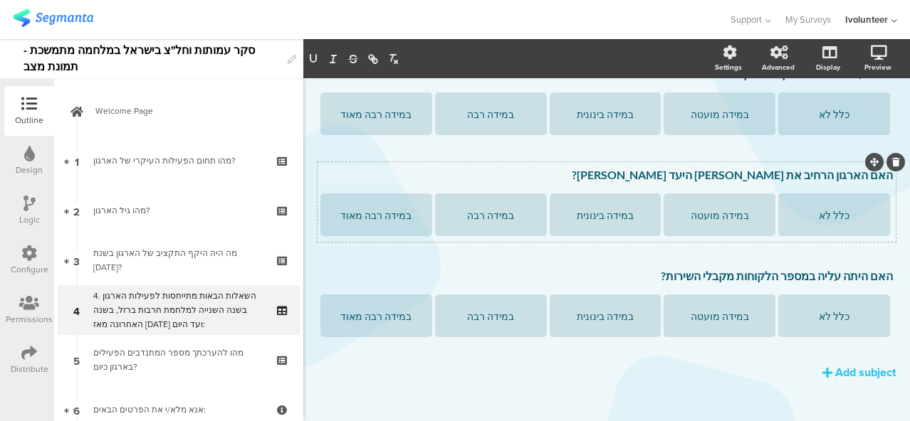
scroll to position [591, 0]
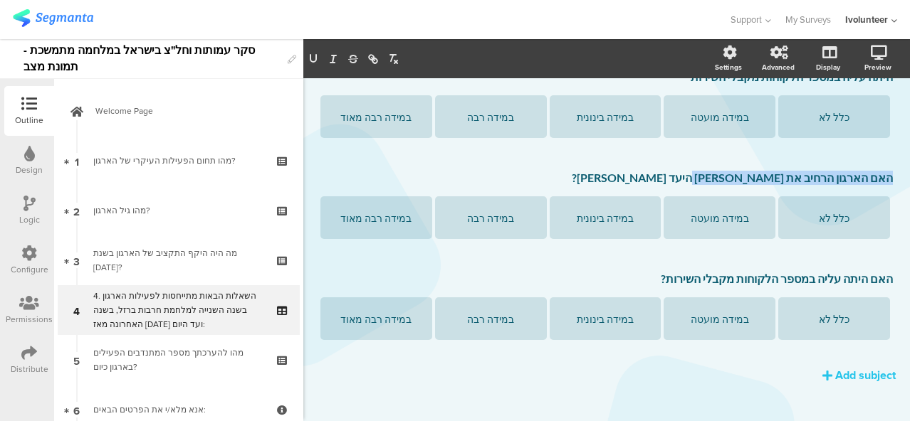
drag, startPoint x: 715, startPoint y: 176, endPoint x: 895, endPoint y: 183, distance: 180.9
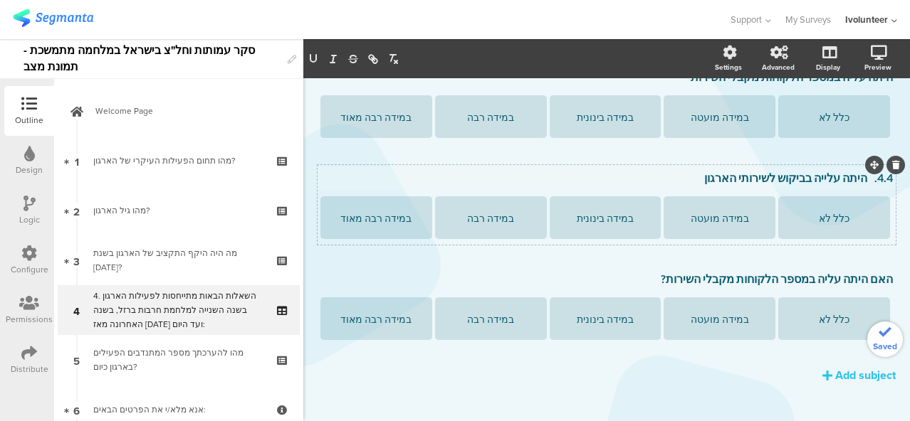
click at [856, 181] on p "4.4. היתה עלייה בביקוש לשירותי הארגון" at bounding box center [606, 178] width 572 height 14
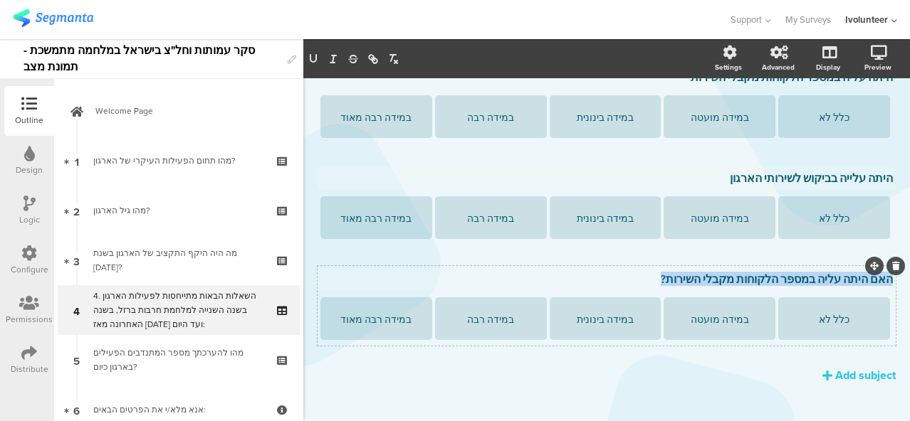
drag, startPoint x: 659, startPoint y: 276, endPoint x: 880, endPoint y: 280, distance: 220.7
click at [880, 280] on div "האם היתה עליה במספר הלקוחות מקבלי השירות? האם היתה עליה במספר הלקוחות מקבלי השי…" at bounding box center [606, 279] width 579 height 23
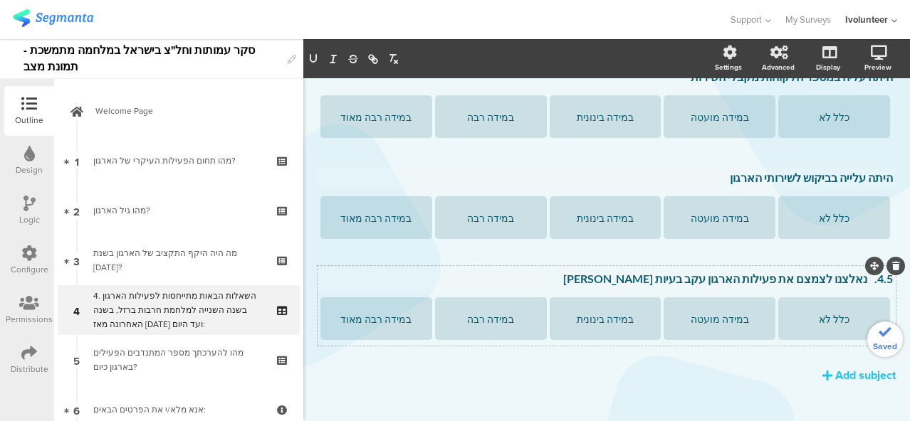
click at [853, 282] on p "4.5. נאלצנו לצמצם את פעילות הארגון עקב בעיות [PERSON_NAME]" at bounding box center [606, 279] width 572 height 14
click at [841, 374] on div "Add subject" at bounding box center [865, 375] width 60 height 16
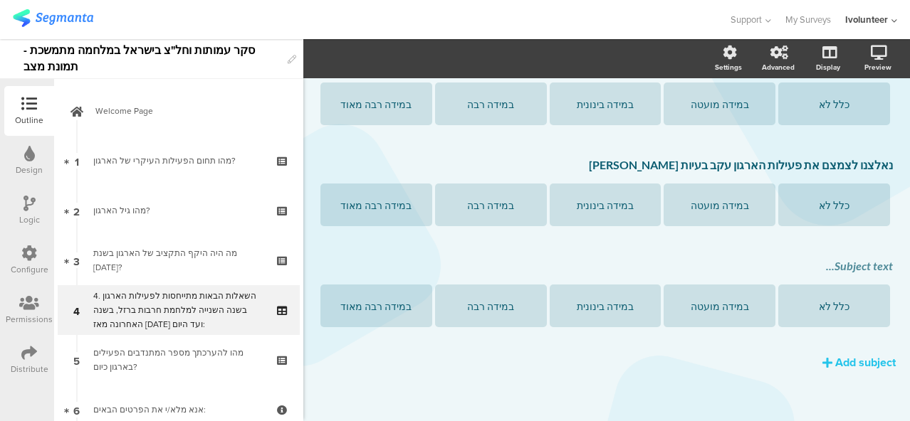
scroll to position [712, 0]
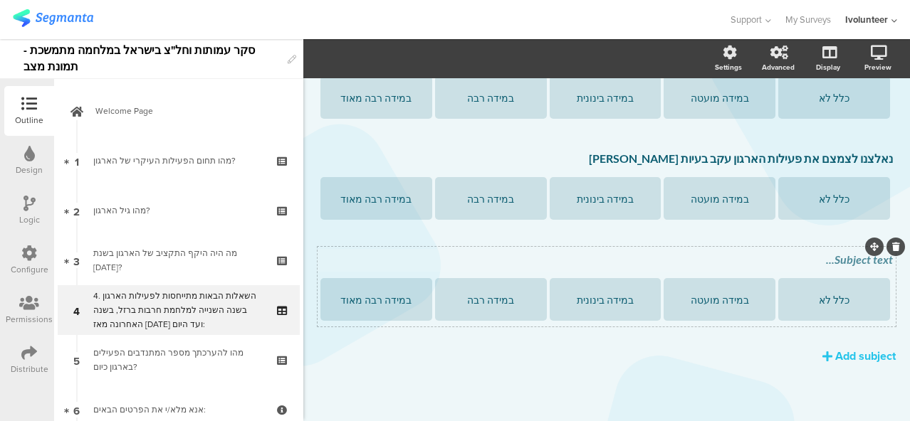
click at [807, 261] on div "Subject text..." at bounding box center [606, 260] width 572 height 14
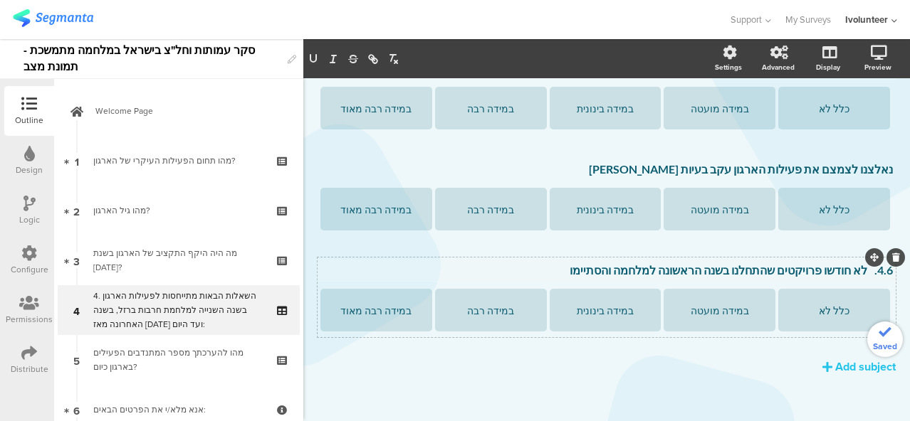
click at [854, 273] on p "4.6. לא חודשו פרויקטים שהתחלנו בשנה הראשונה למלחמה והסתיימו" at bounding box center [606, 270] width 572 height 14
click at [846, 362] on div "Add subject" at bounding box center [865, 367] width 60 height 16
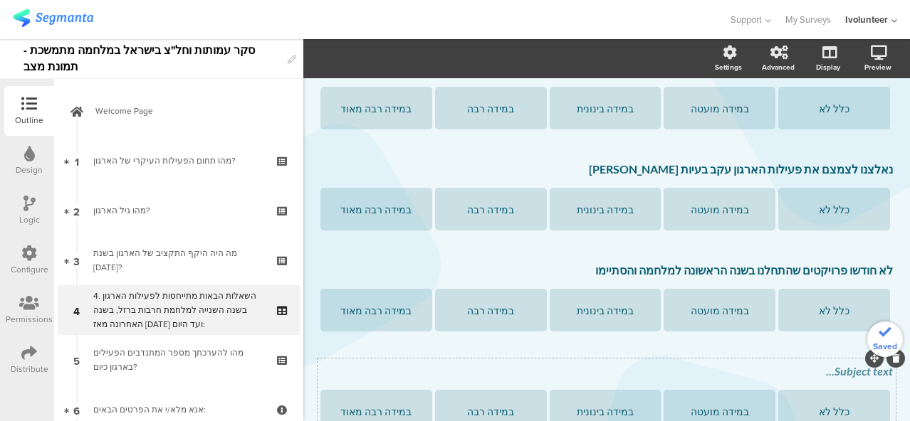
scroll to position [813, 0]
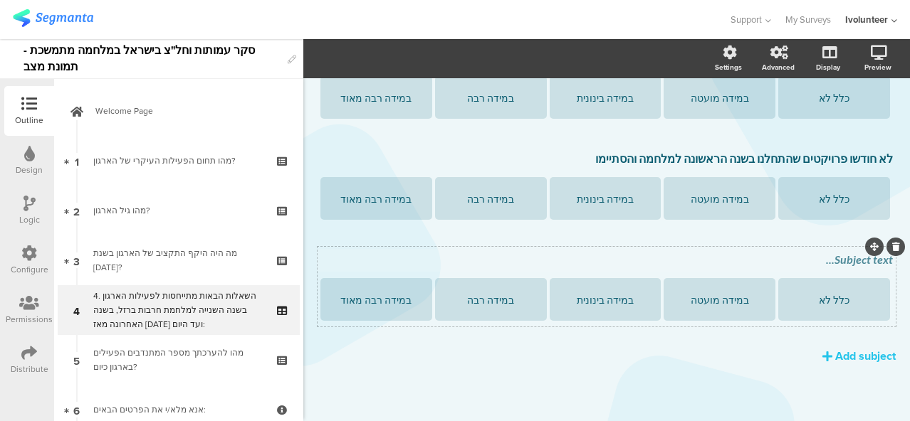
click at [775, 263] on div "Subject text..." at bounding box center [606, 260] width 579 height 23
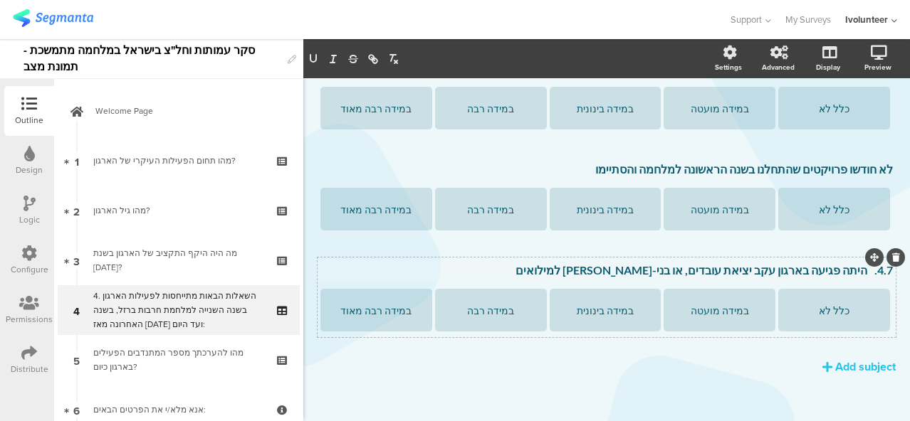
click at [855, 273] on p "4.7. היתה פגיעה בארגון עקב יציאת עובדים, או בני-[PERSON_NAME] למילואים" at bounding box center [606, 270] width 572 height 14
click at [835, 364] on div "Add subject" at bounding box center [865, 367] width 60 height 16
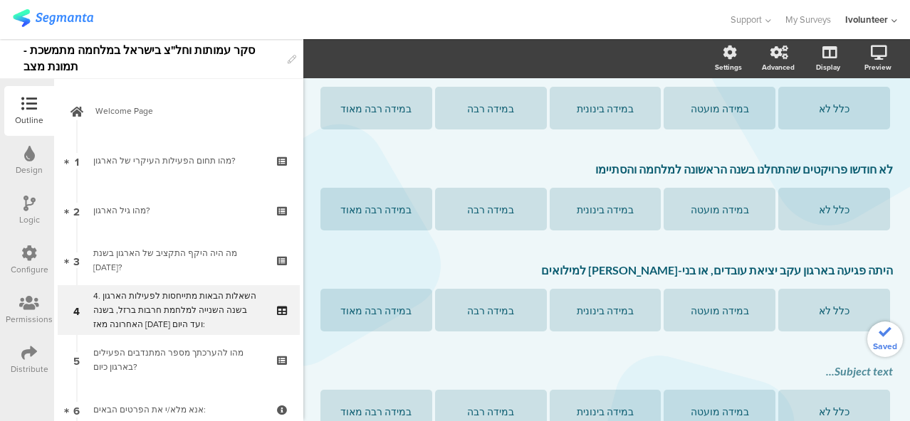
scroll to position [914, 0]
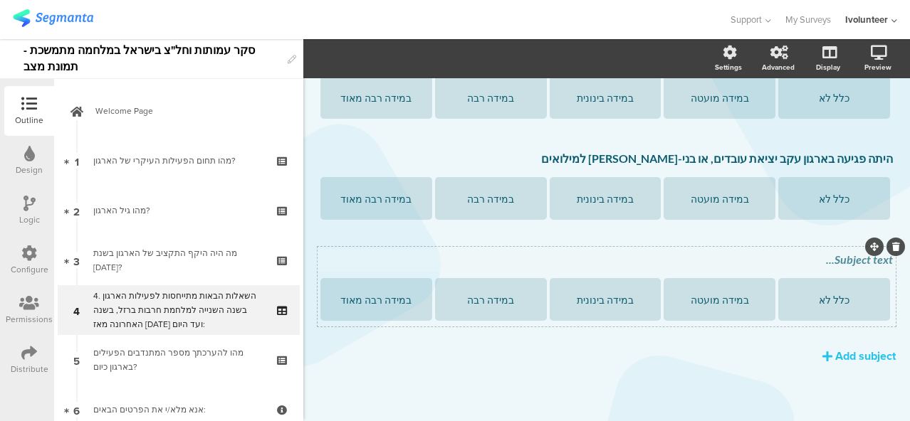
click at [823, 261] on div "Subject text..." at bounding box center [606, 260] width 572 height 14
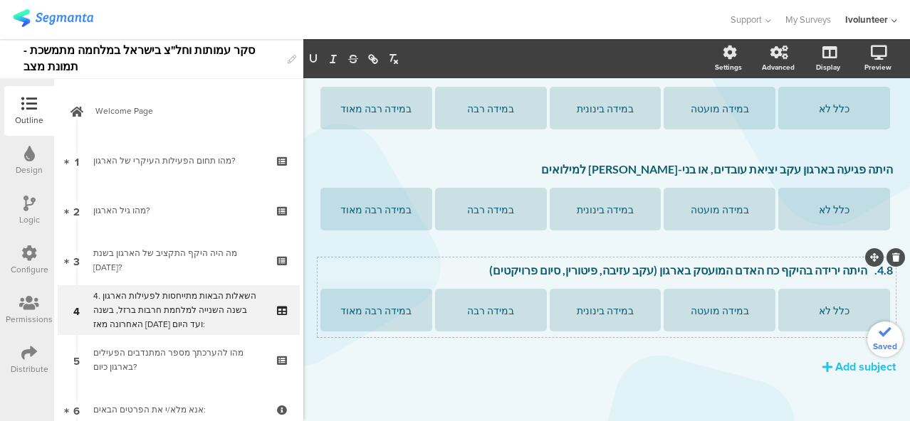
click at [853, 276] on p "4.8. היתה ירידה בהיקף כח האדם המועסק בארגון (עקב עזיבה, פיטורין, סיום פרויקטים)" at bounding box center [606, 270] width 572 height 14
click at [835, 364] on div "Add subject" at bounding box center [865, 367] width 60 height 16
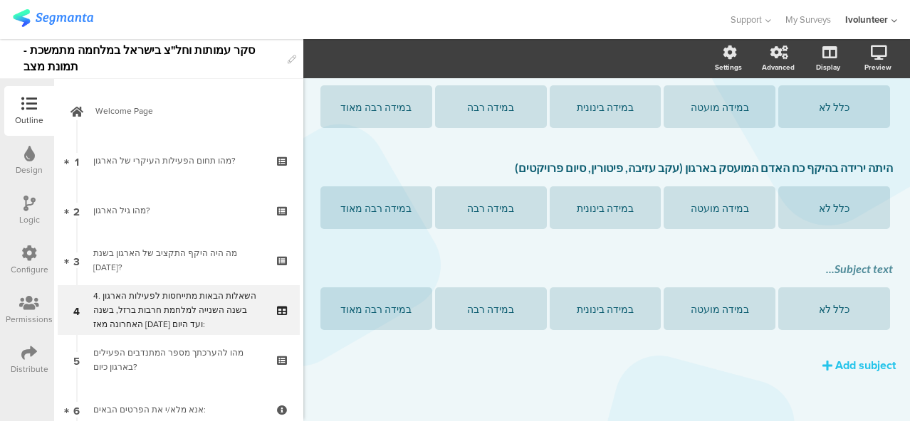
scroll to position [1015, 0]
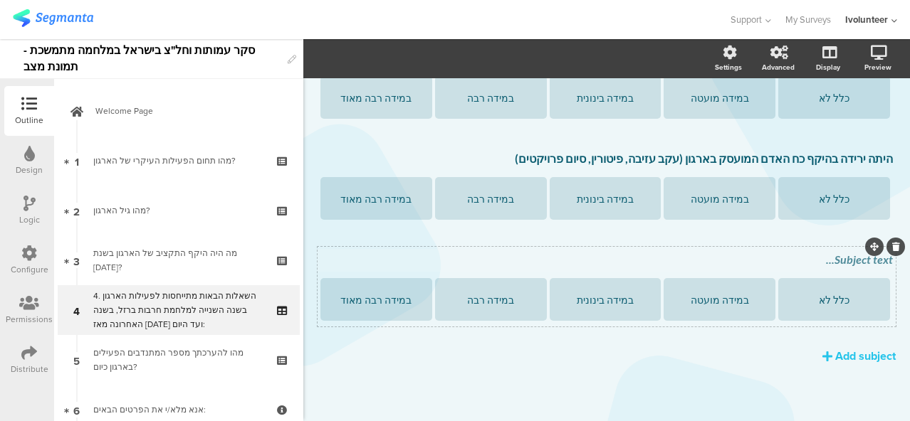
click at [817, 263] on div "Subject text..." at bounding box center [606, 260] width 579 height 23
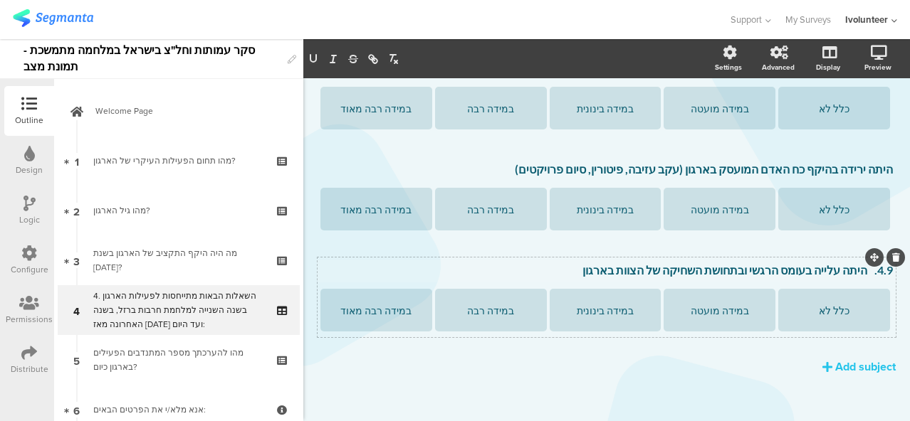
click at [854, 273] on p "4.9. היתה עלייה בעומס הרגשי ובתחושת השחיקה של הצוות בארגון" at bounding box center [606, 270] width 572 height 14
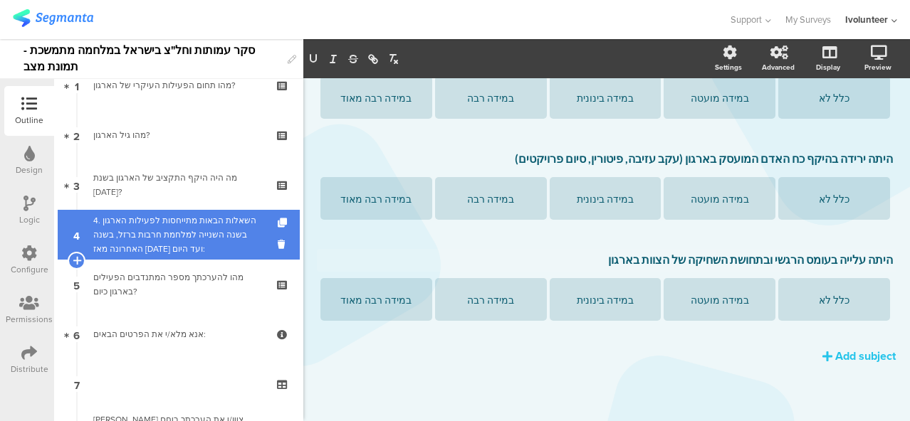
scroll to position [214, 0]
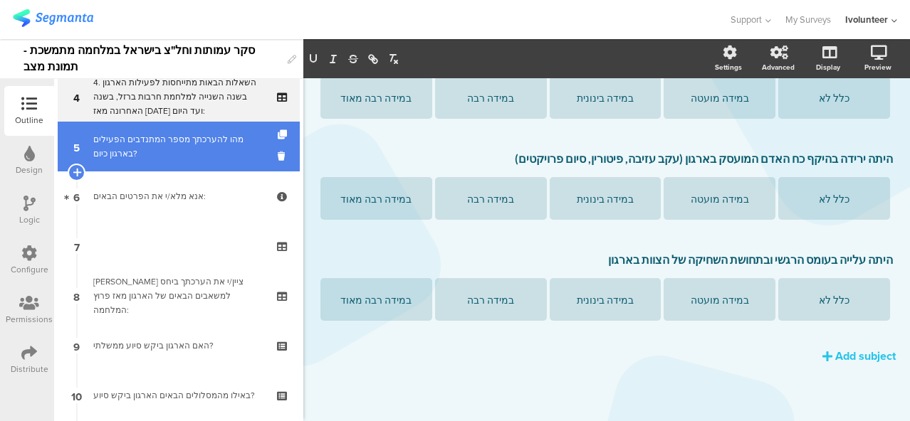
click at [174, 130] on link "5 מהו להערכתך מספר המתנדבים הפעילים בארגון כיום?" at bounding box center [179, 147] width 242 height 50
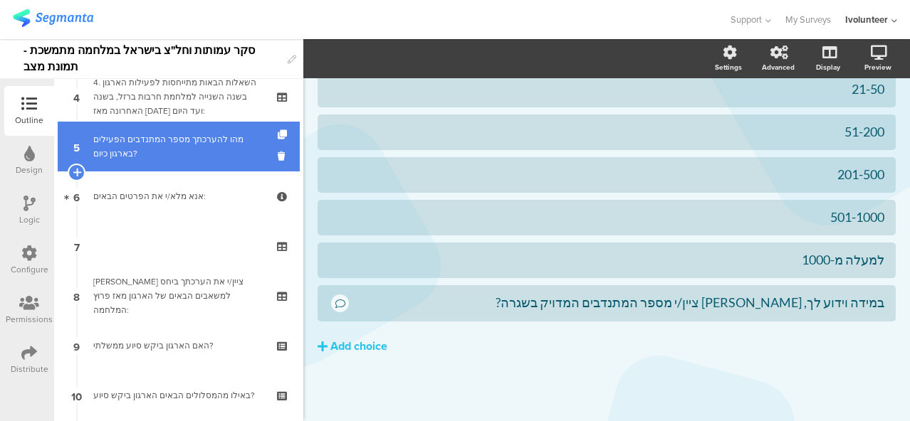
scroll to position [401, 0]
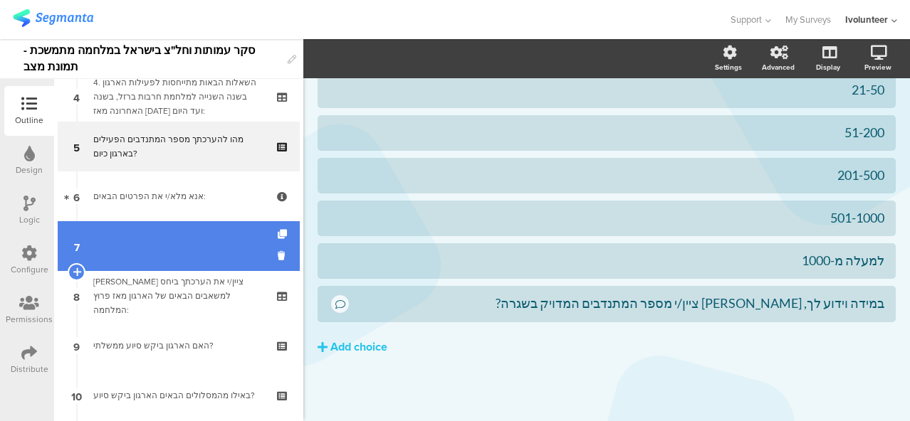
click at [192, 243] on link "7" at bounding box center [179, 246] width 242 height 50
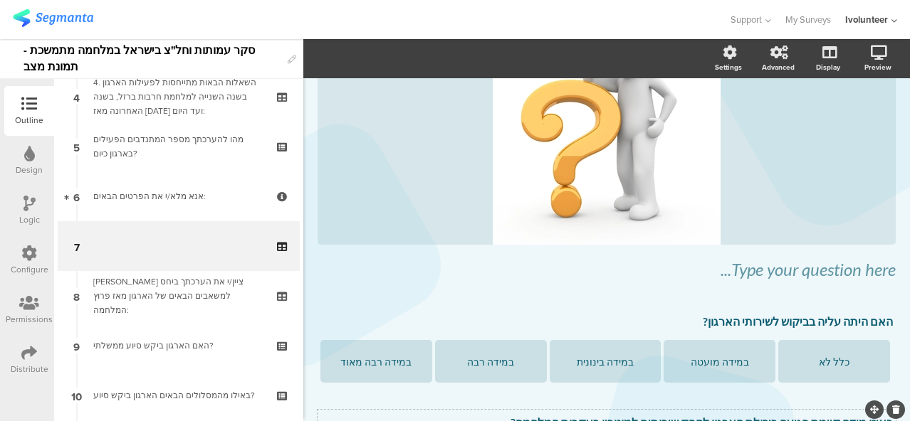
scroll to position [189, 0]
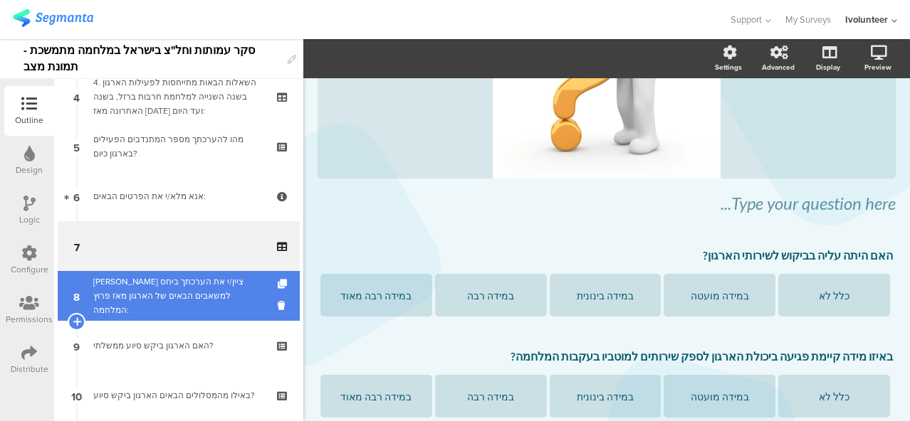
click at [144, 290] on div "[PERSON_NAME] ציין/י את הערכתך ביחס למשאבים הבאים של הארגון מאז פרוץ המלחמה:" at bounding box center [178, 296] width 170 height 43
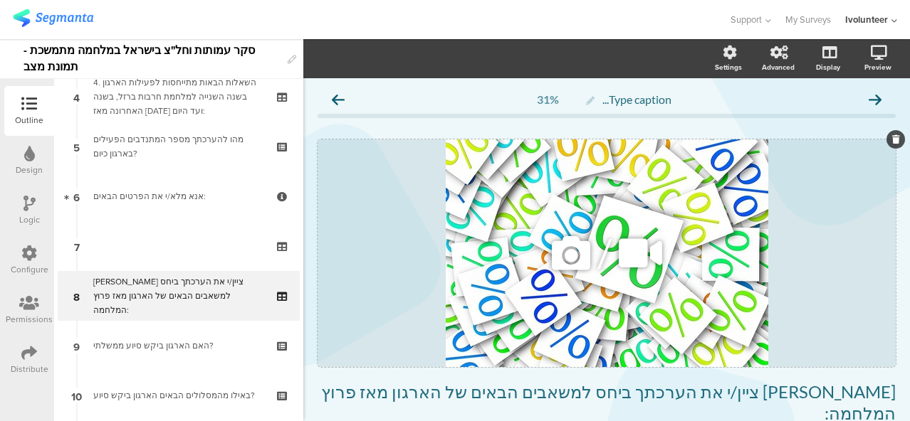
scroll to position [142, 0]
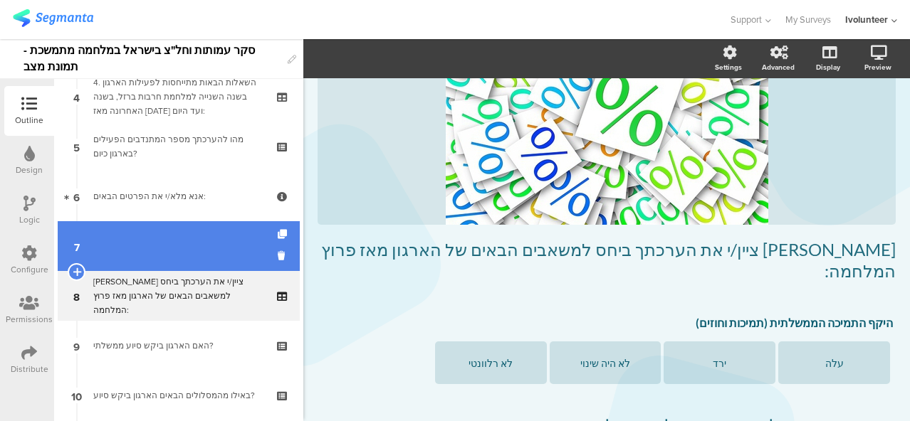
click at [100, 249] on link "7" at bounding box center [179, 246] width 242 height 50
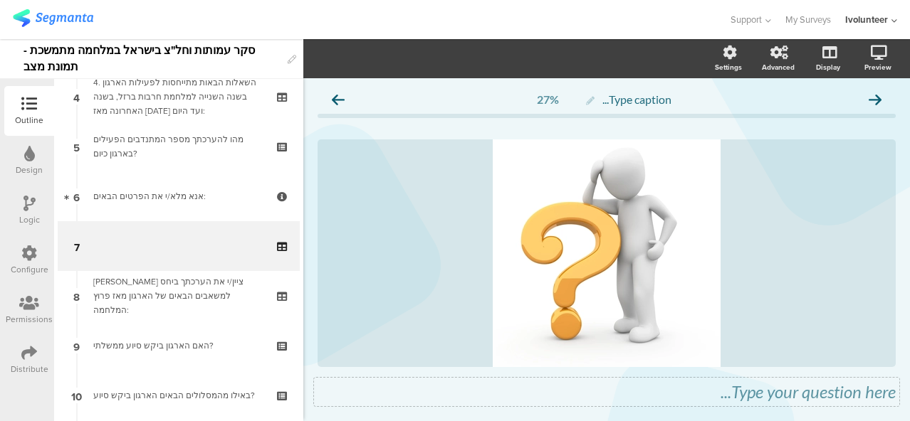
scroll to position [285, 0]
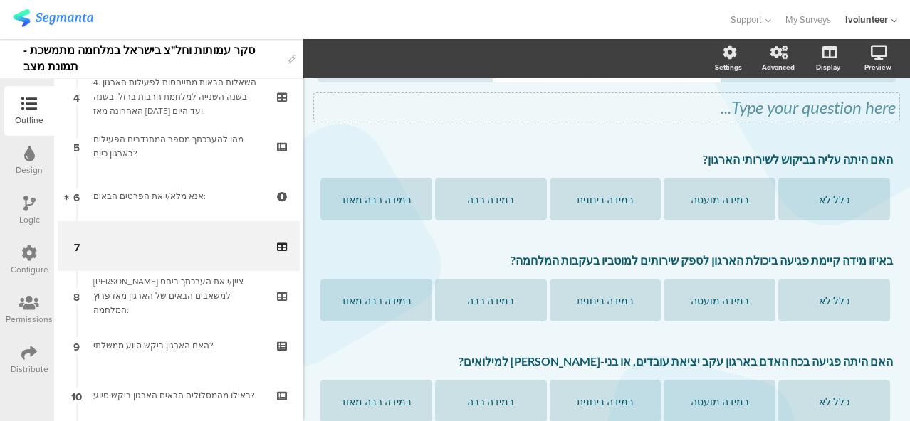
click at [773, 105] on div "Type your question here..." at bounding box center [606, 107] width 578 height 21
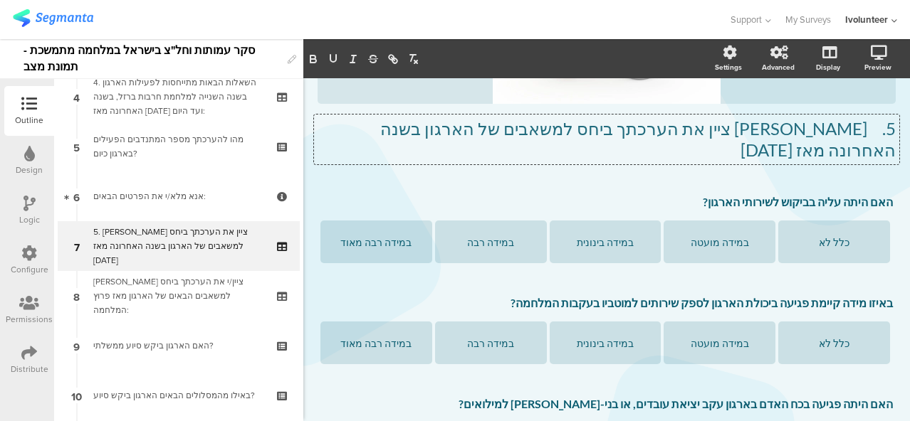
click at [859, 130] on p "5. [PERSON_NAME] ציין את הערכתך ביחס למשאבים של הארגון בשנה האחרונה מאז [DATE]" at bounding box center [606, 139] width 578 height 43
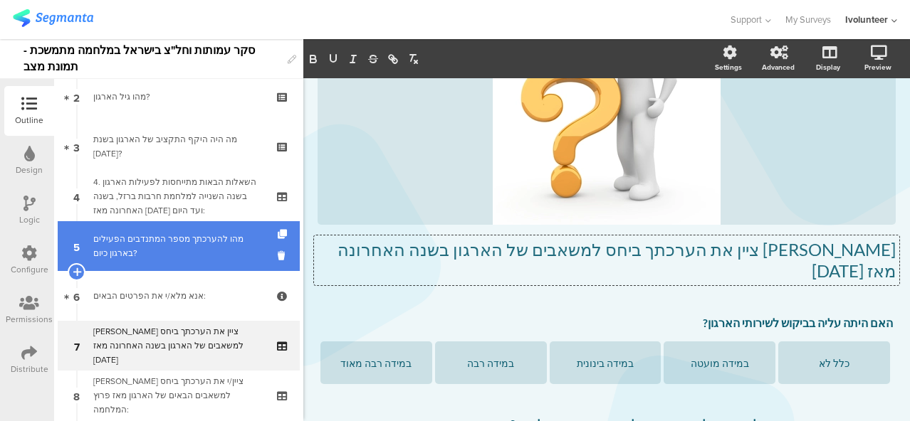
scroll to position [71, 0]
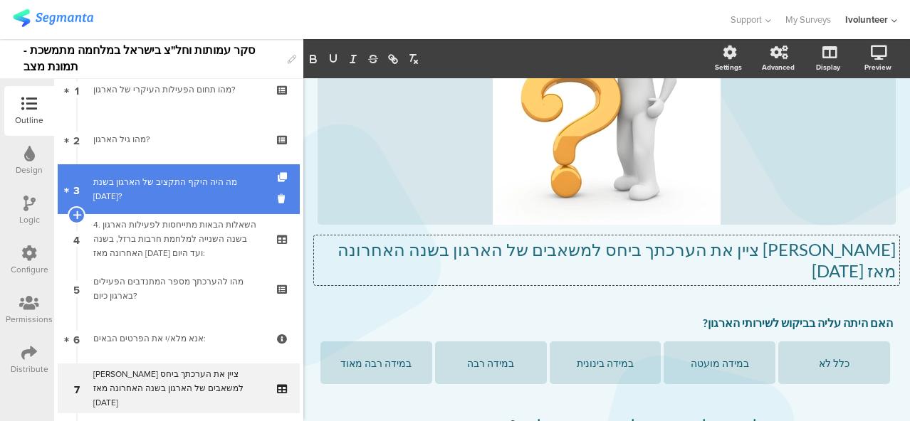
click at [178, 208] on link "3 מה היה היקף התקציב של הארגון בשנת [DATE]?" at bounding box center [179, 189] width 242 height 50
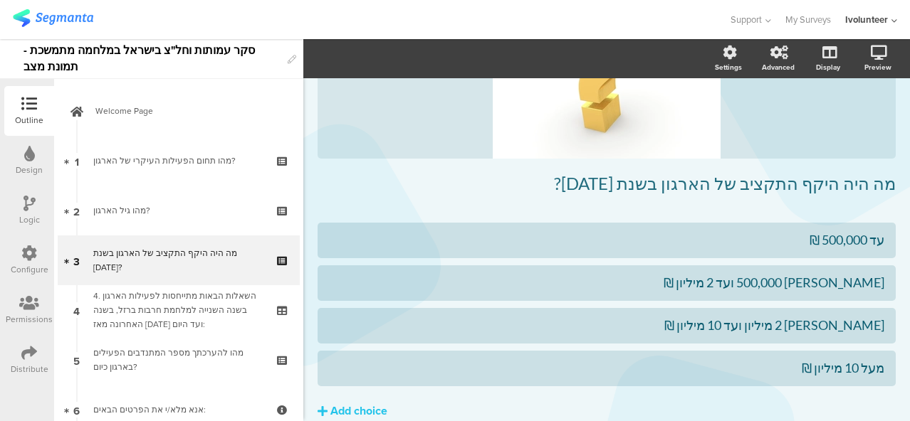
scroll to position [214, 0]
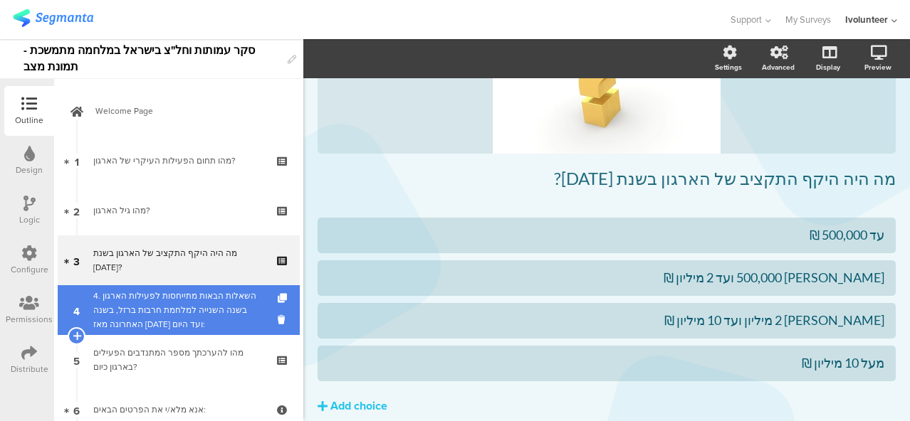
click at [71, 321] on div at bounding box center [76, 310] width 12 height 50
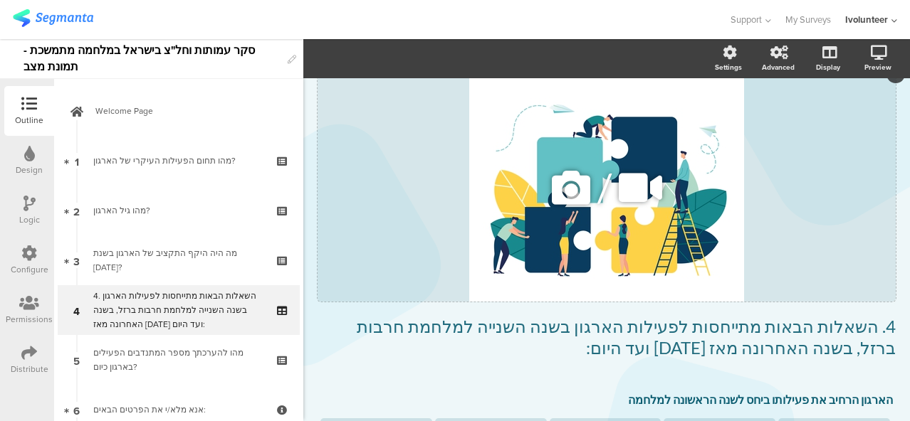
scroll to position [33, 0]
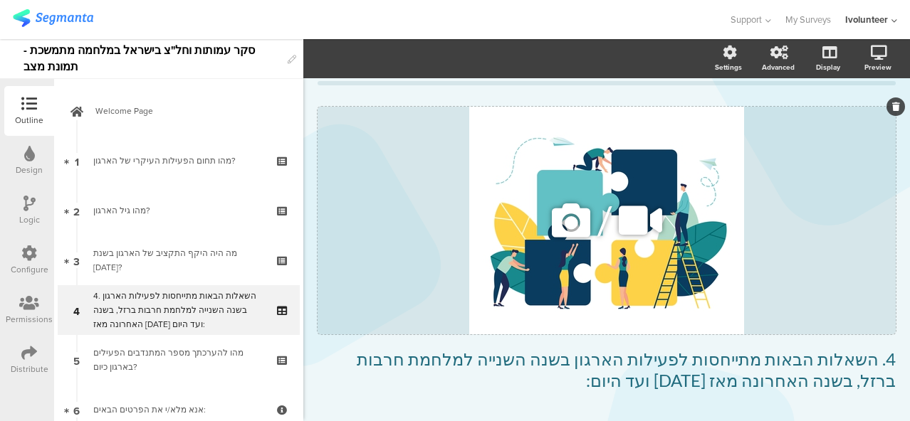
click at [549, 213] on icon at bounding box center [571, 220] width 48 height 48
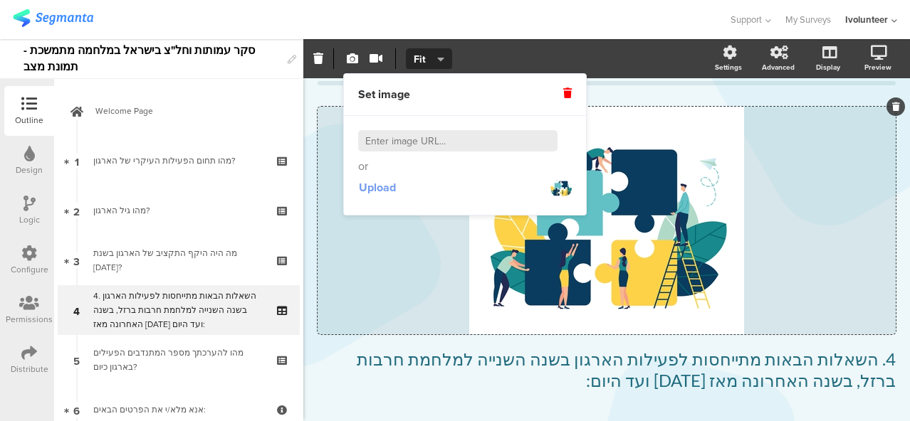
click at [380, 189] on span "Upload" at bounding box center [377, 187] width 37 height 16
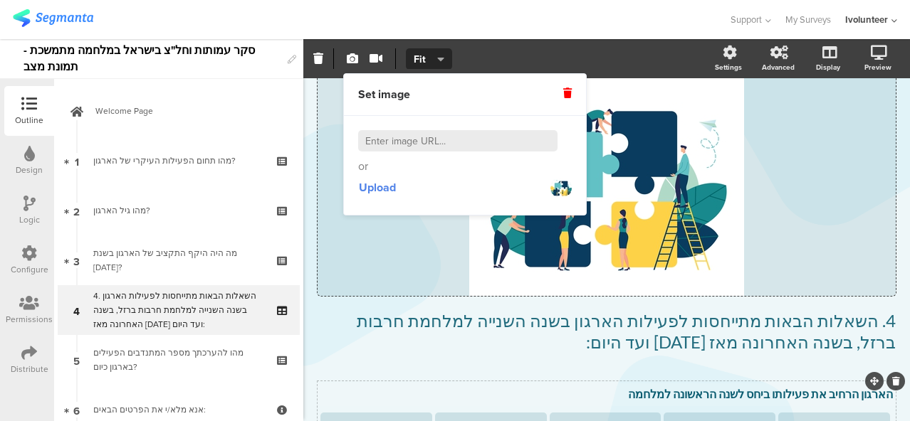
scroll to position [0, 0]
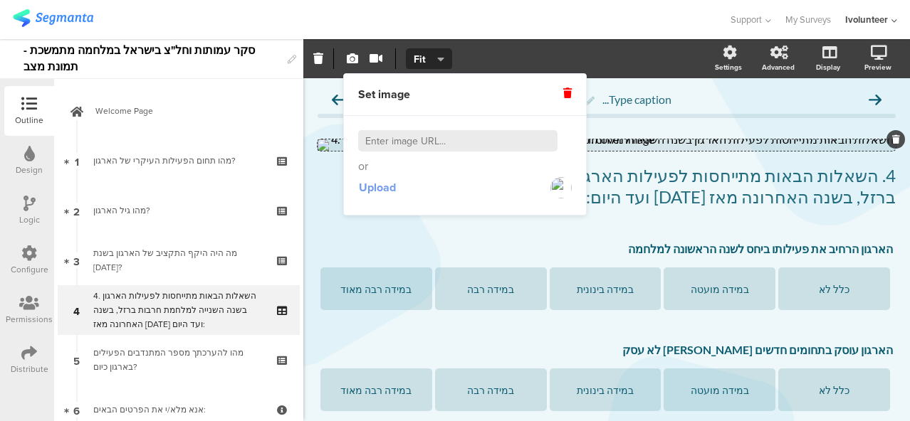
click at [369, 183] on span "Upload" at bounding box center [377, 187] width 37 height 16
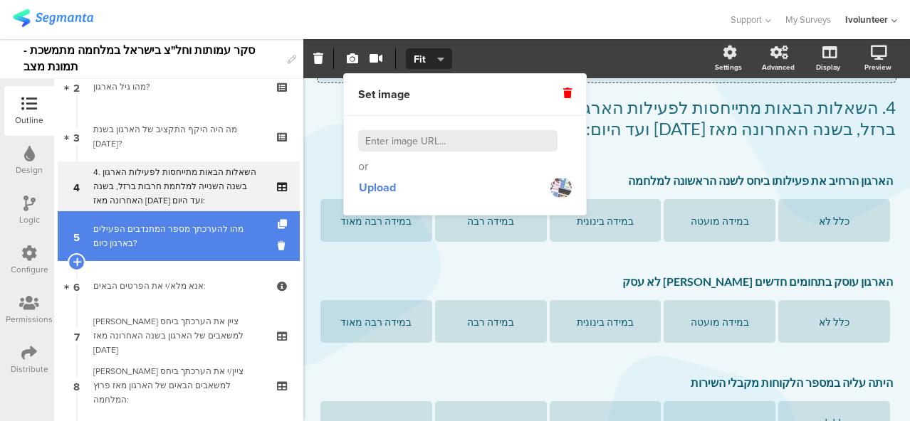
scroll to position [214, 0]
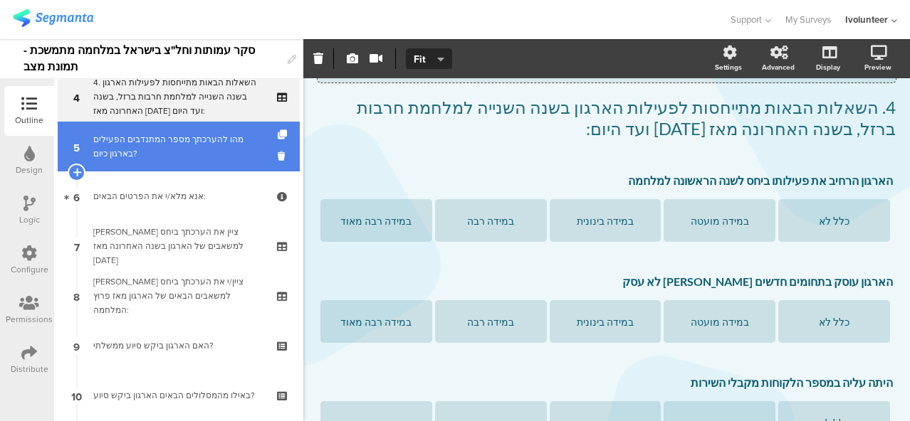
click at [172, 158] on div "מהו להערכתך מספר המתנדבים הפעילים בארגון כיום?" at bounding box center [178, 146] width 170 height 28
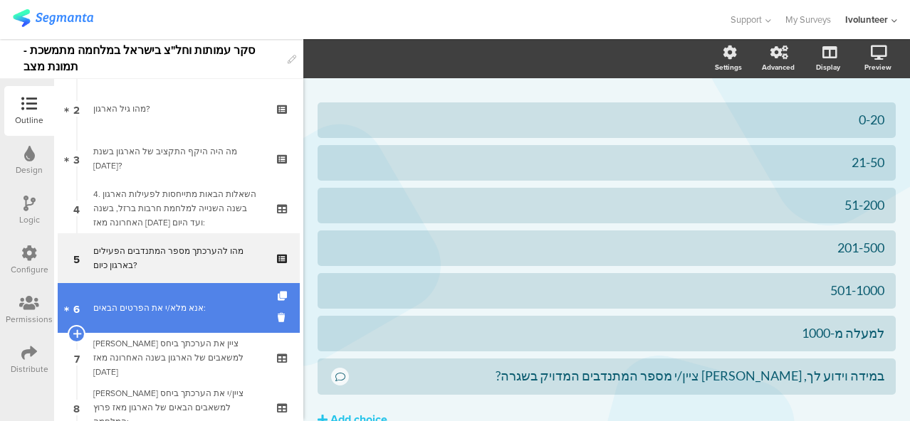
scroll to position [71, 0]
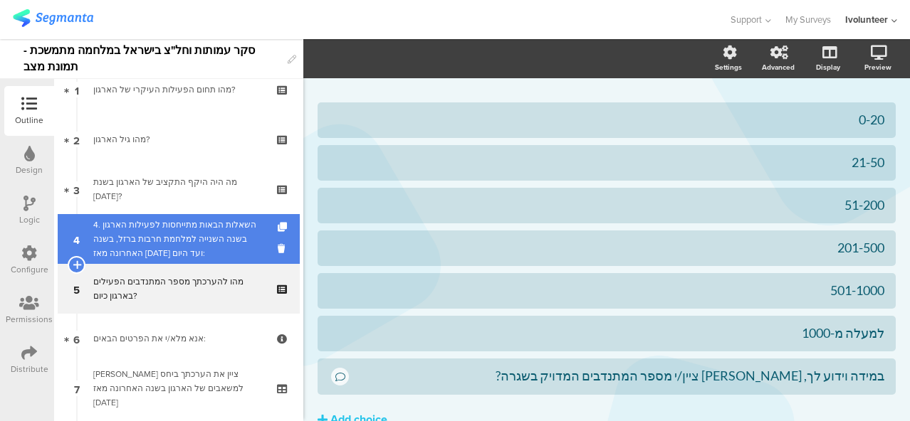
click at [196, 216] on link "4 4. השאלות הבאות מתייחסות לפעילות הארגון בשנה השנייה למלחמת חרבות ברזל, בשנה ה…" at bounding box center [179, 239] width 242 height 50
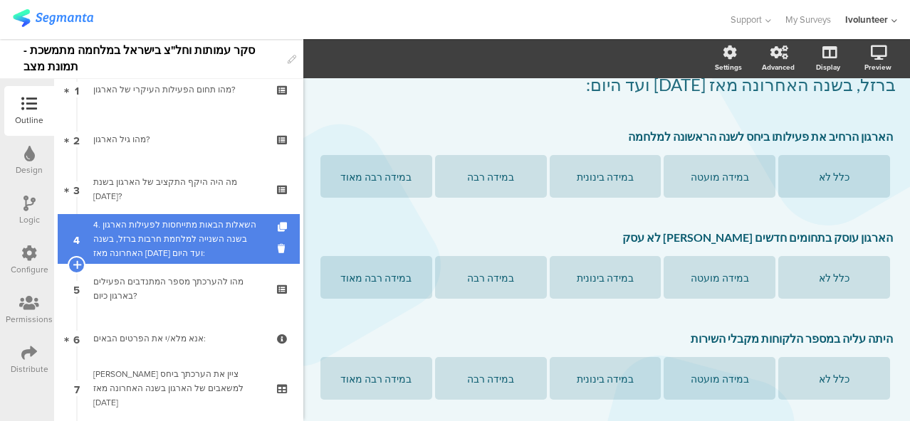
scroll to position [289, 0]
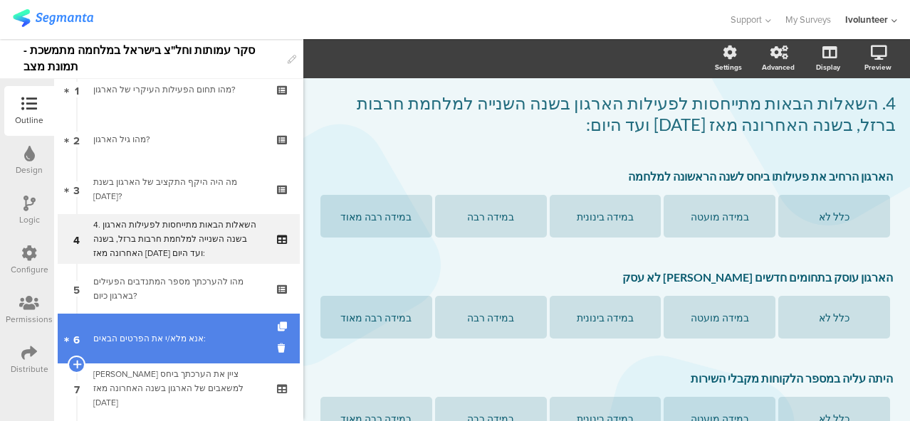
click at [175, 332] on div "אנא מלא/י את הפרטים הבאים:" at bounding box center [178, 339] width 170 height 14
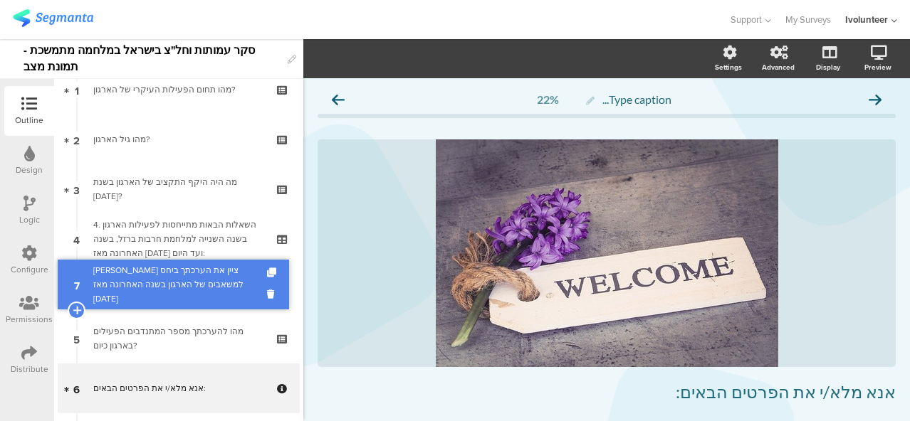
drag, startPoint x: 185, startPoint y: 385, endPoint x: 199, endPoint y: 280, distance: 105.6
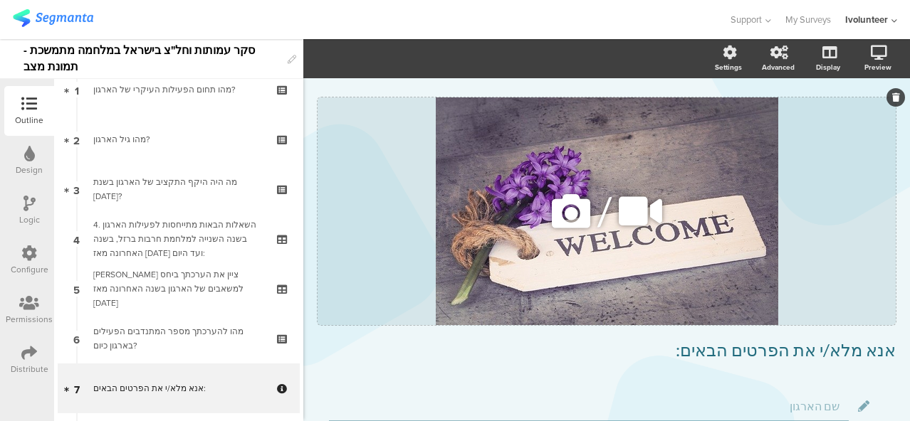
scroll to position [71, 0]
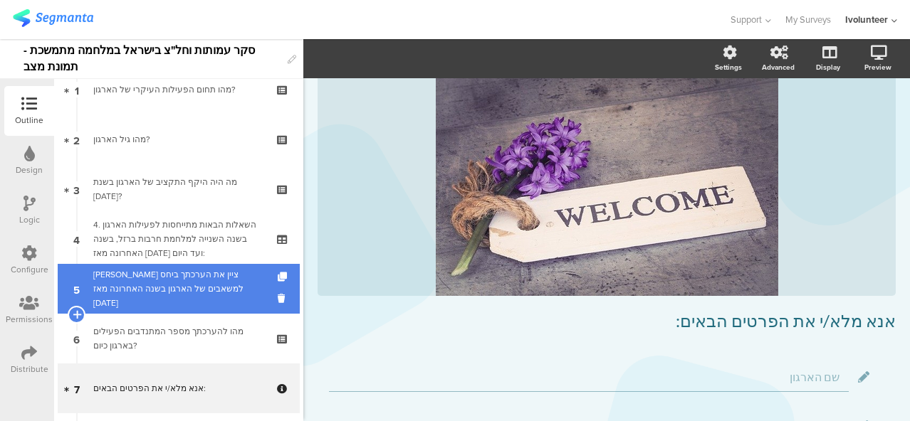
click at [201, 284] on div "[PERSON_NAME] ציין את הערכתך ביחס למשאבים של הארגון בשנה האחרונה מאז [DATE]" at bounding box center [178, 289] width 170 height 43
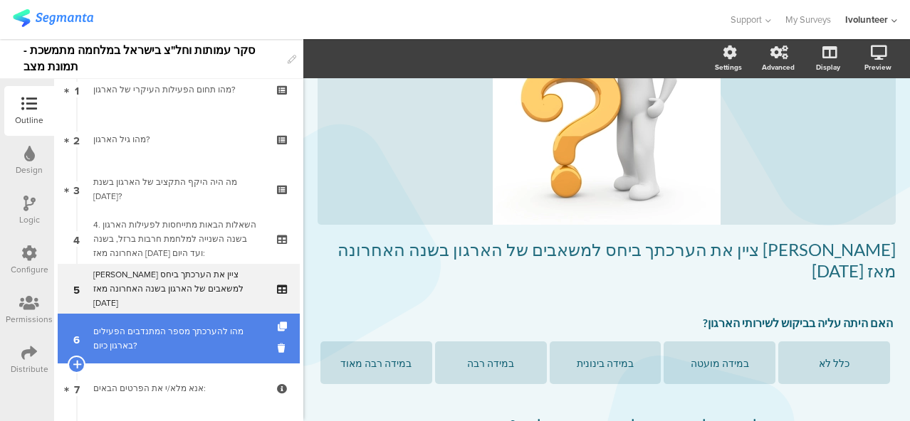
scroll to position [142, 0]
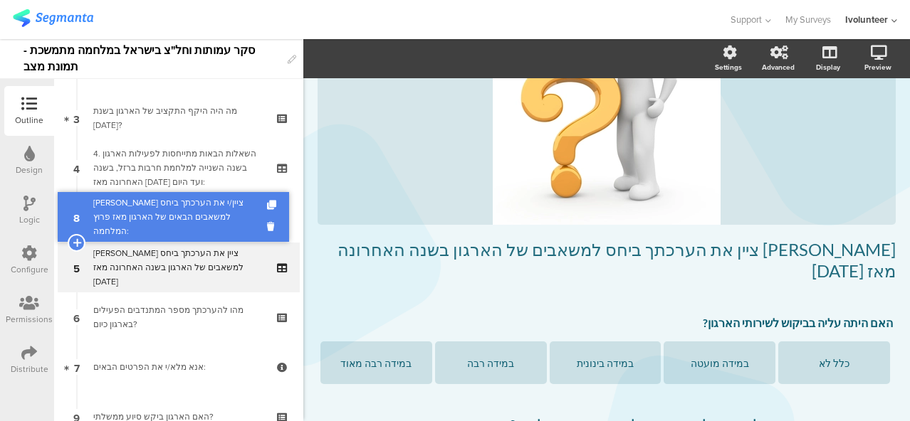
drag, startPoint x: 190, startPoint y: 356, endPoint x: 229, endPoint y: 206, distance: 155.2
click at [223, 221] on div "[PERSON_NAME] ציין/י את הערכתך ביחס למשאבים הבאים של הארגון מאז פרוץ המלחמה:" at bounding box center [178, 217] width 170 height 43
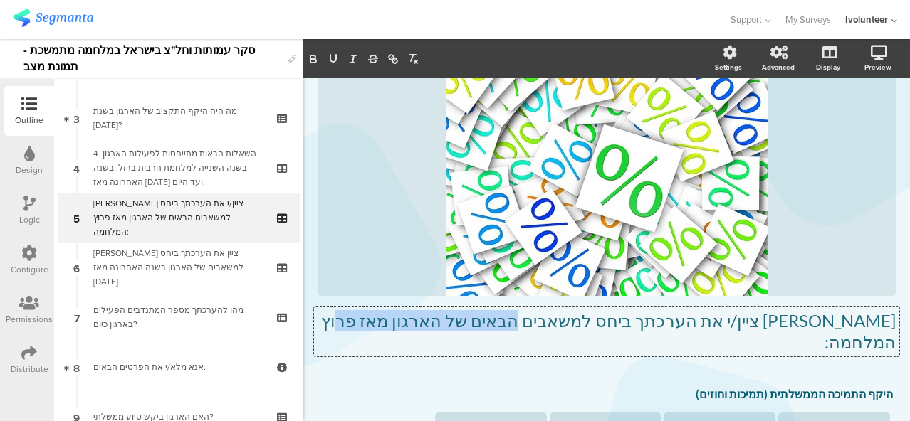
scroll to position [50, 0]
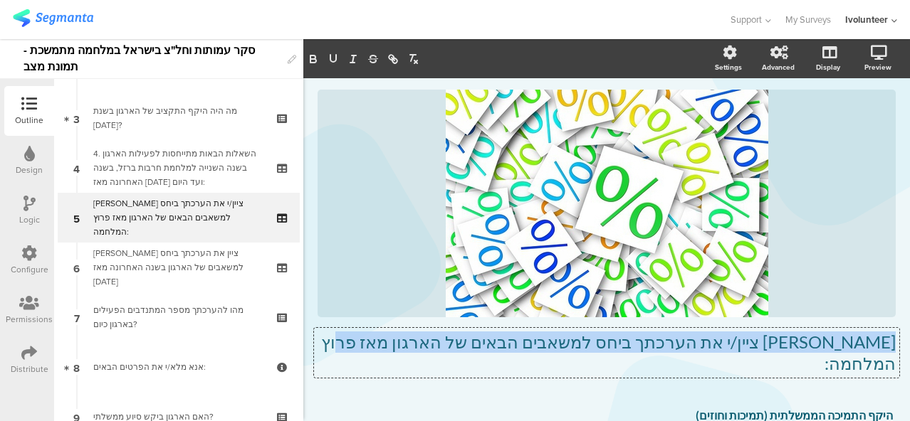
drag, startPoint x: 431, startPoint y: 323, endPoint x: 903, endPoint y: 321, distance: 471.2
click at [903, 321] on div "Settings Advanced Display [GEOGRAPHIC_DATA] Type caption... 18%" at bounding box center [606, 230] width 606 height 382
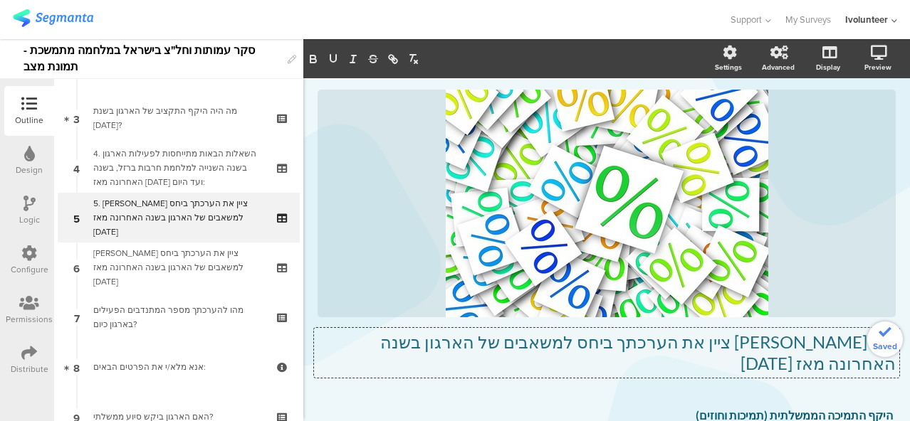
click at [862, 346] on p "5. [PERSON_NAME] ציין את הערכתך ביחס למשאבים של הארגון בשנה האחרונה מאז [DATE]" at bounding box center [606, 353] width 578 height 43
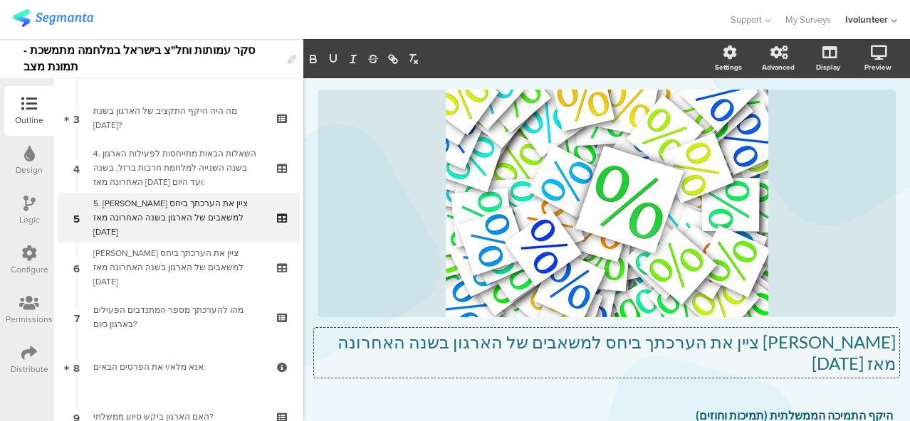
click at [384, 344] on p "[PERSON_NAME] ציין את הערכתך ביחס למשאבים של הארגון בשנה האחרונה מאז [DATE]" at bounding box center [606, 353] width 578 height 43
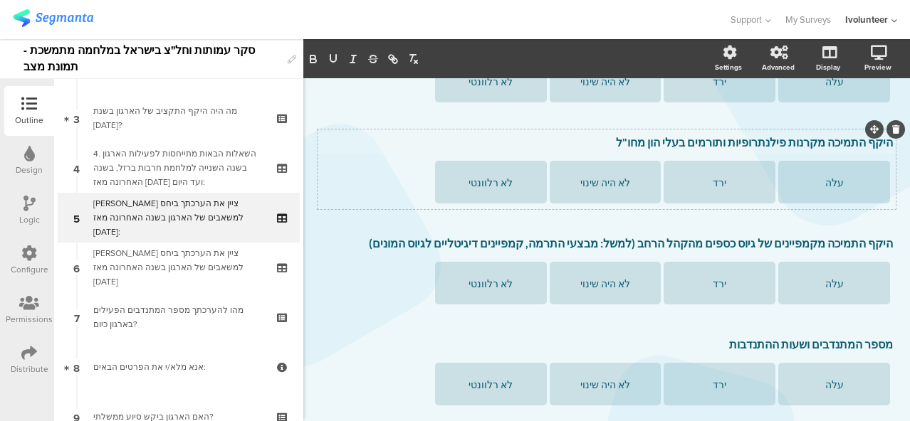
scroll to position [548, 0]
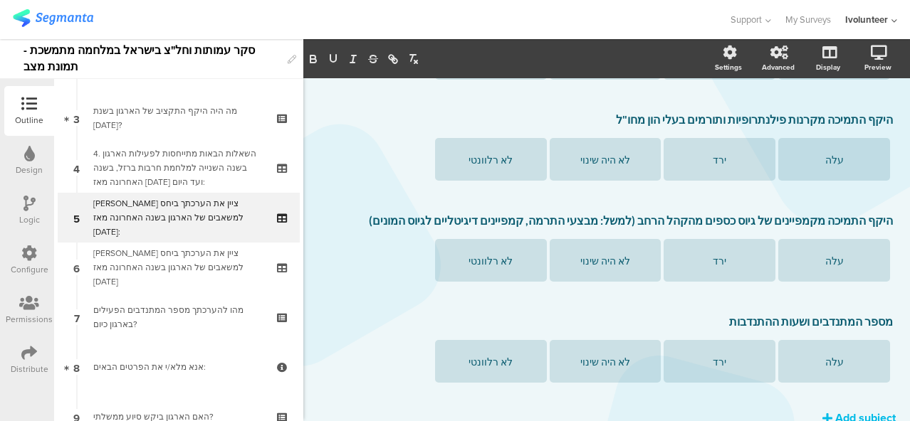
click at [823, 410] on button "Add subject" at bounding box center [858, 418] width 73 height 16
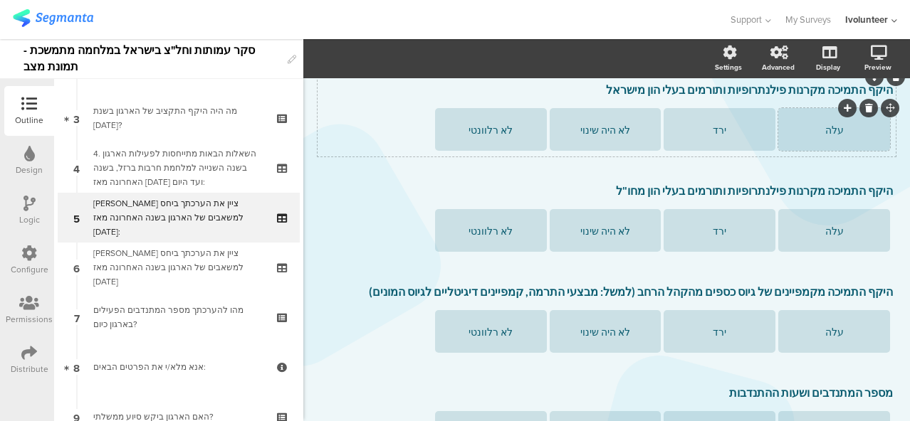
scroll to position [690, 0]
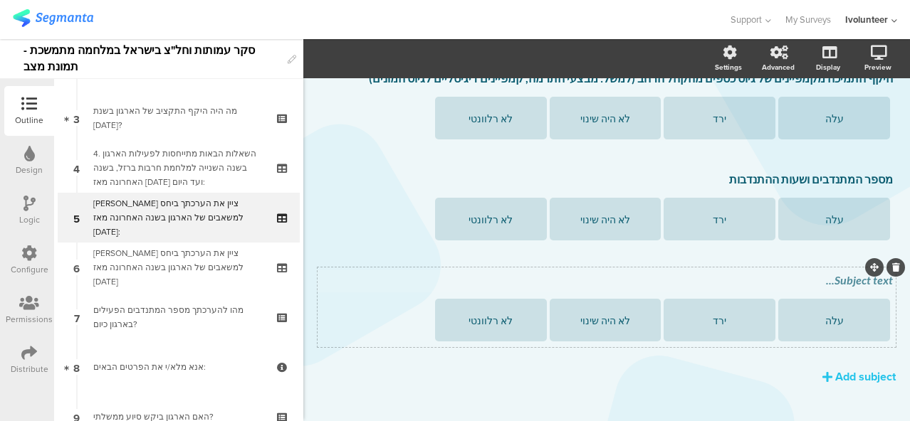
click at [833, 268] on div "Subject text... עלה ירד לא היה שינוי לא רלוונטי" at bounding box center [606, 308] width 578 height 80
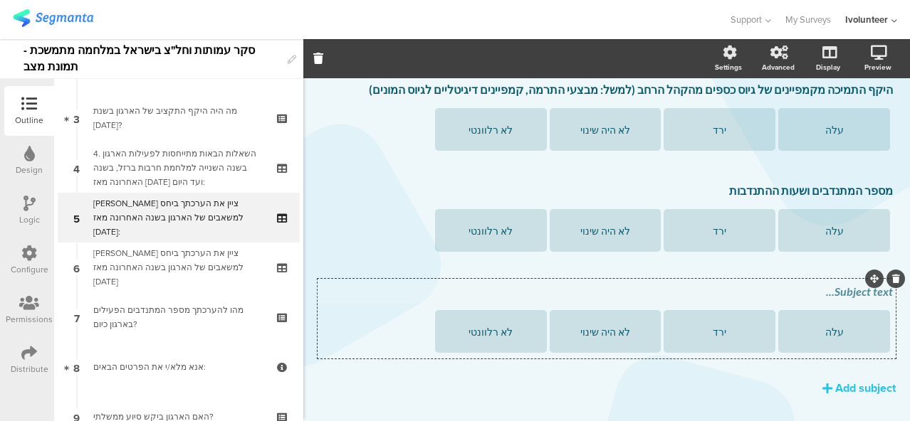
click at [826, 285] on div "Subject text..." at bounding box center [606, 292] width 572 height 14
click at [857, 285] on p "5.1. היקף התקציב של הארגון" at bounding box center [606, 292] width 572 height 14
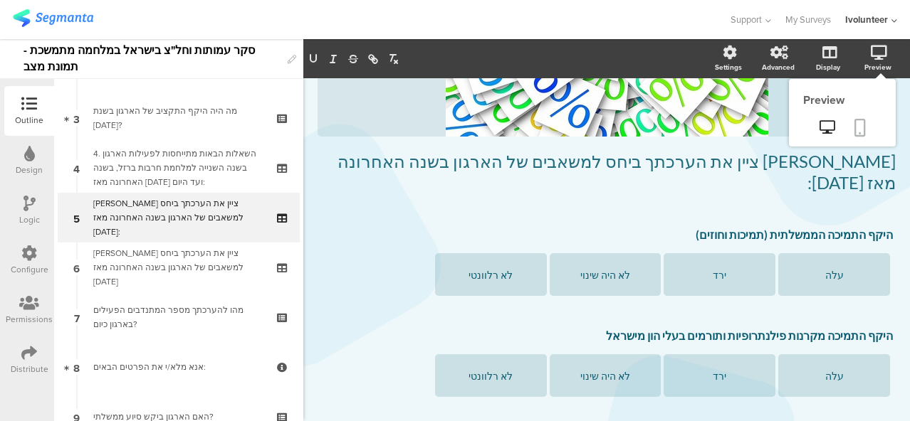
scroll to position [192, 0]
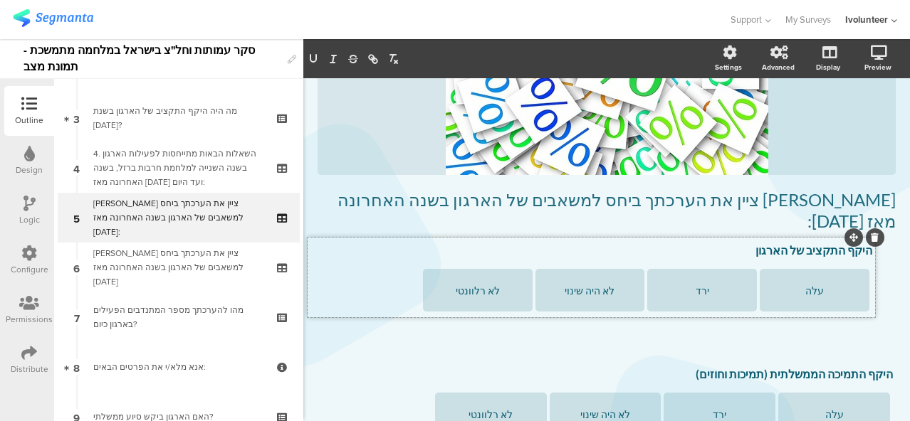
drag, startPoint x: 865, startPoint y: 259, endPoint x: 856, endPoint y: 240, distance: 21.6
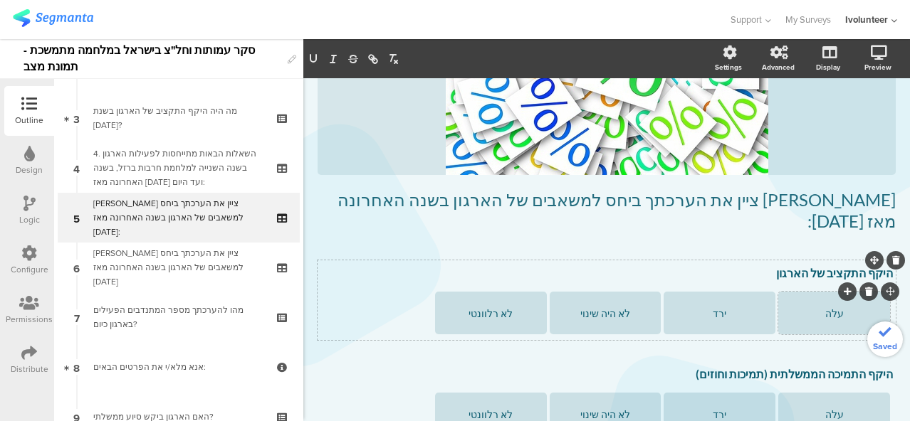
click at [813, 307] on div "עלה" at bounding box center [833, 313] width 107 height 12
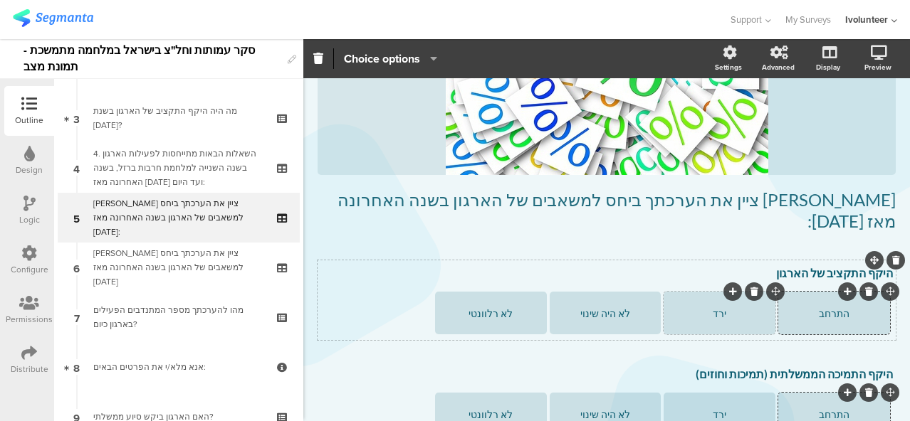
click at [701, 307] on div "ירד" at bounding box center [718, 313] width 107 height 12
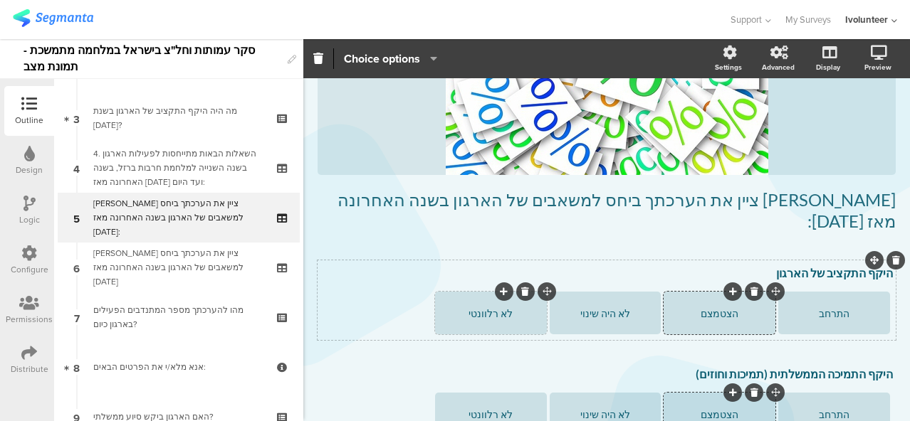
click at [521, 288] on icon at bounding box center [525, 292] width 8 height 9
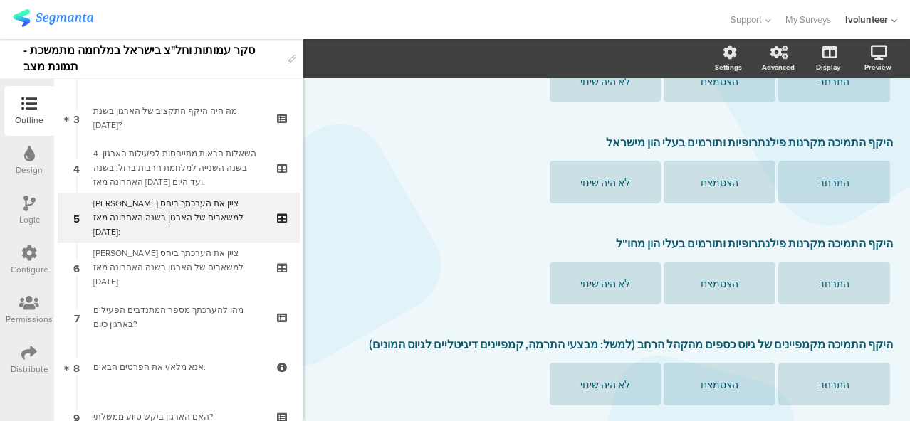
scroll to position [548, 0]
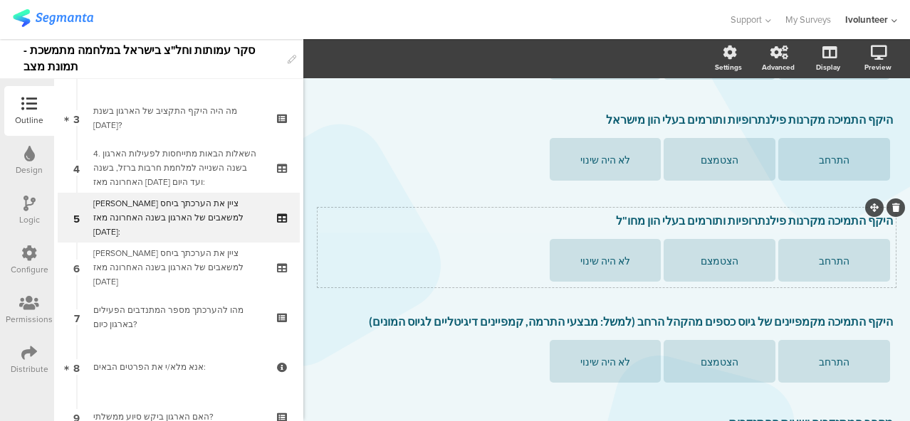
click at [633, 208] on div "היקף התמיכה מקרנות פילנתרופיות ותורמים בעלי הון מחו"ל היקף התמיכה מקרנות פילנתר…" at bounding box center [606, 248] width 578 height 80
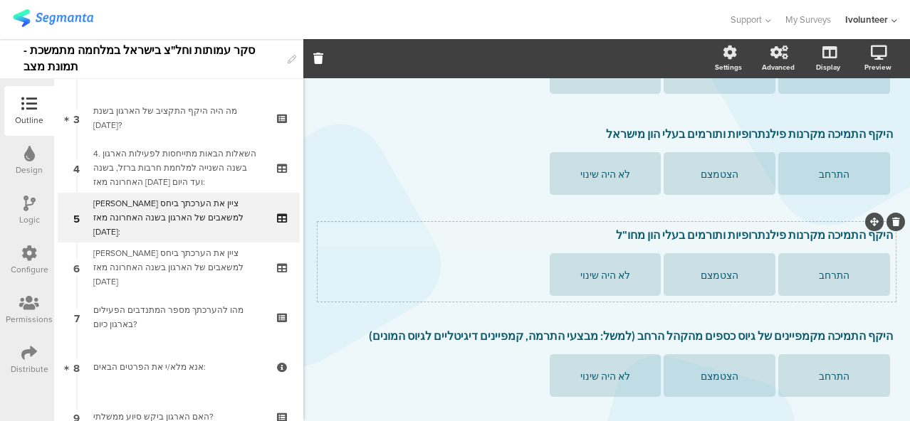
click at [621, 224] on div "היקף התמיכה מקרנות פילנתרופיות ותורמים בעלי הון מחו"ל היקף התמיכה מקרנות פילנתר…" at bounding box center [606, 235] width 579 height 23
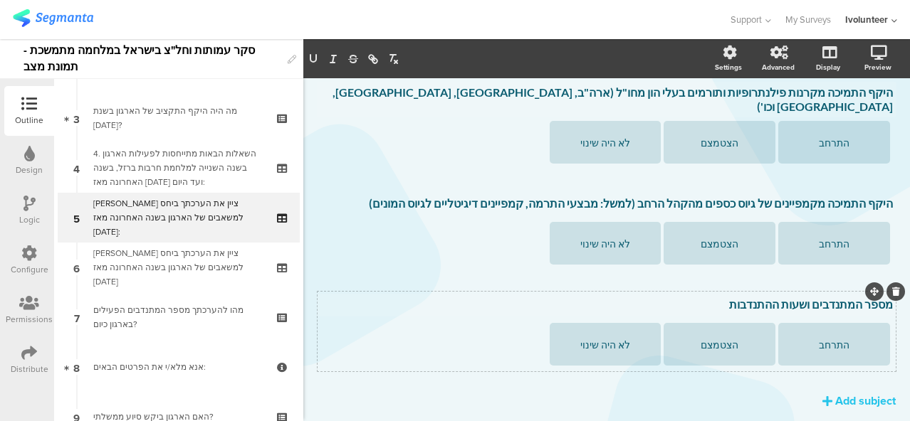
scroll to position [670, 0]
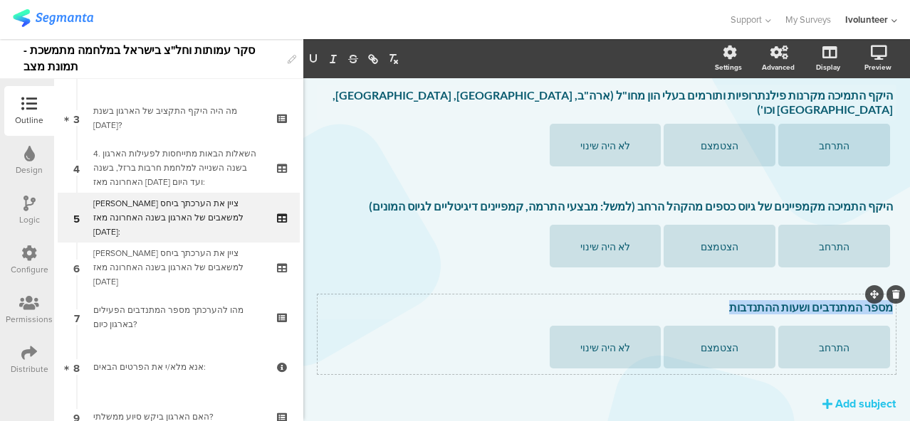
drag, startPoint x: 743, startPoint y: 274, endPoint x: 880, endPoint y: 278, distance: 136.7
click at [880, 297] on div "מספר המתנדבים ושעות ההתנדבות מספר המתנדבים ושעות ההתנדבות מספר המתנדבים ושעות ה…" at bounding box center [606, 308] width 579 height 23
click at [855, 300] on p "5.6. היקף התמיכה מחברות עסקיות" at bounding box center [606, 307] width 572 height 14
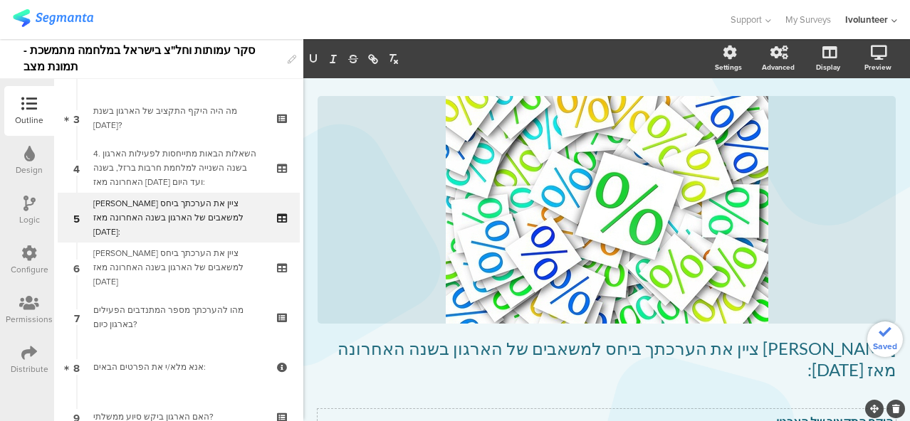
scroll to position [0, 0]
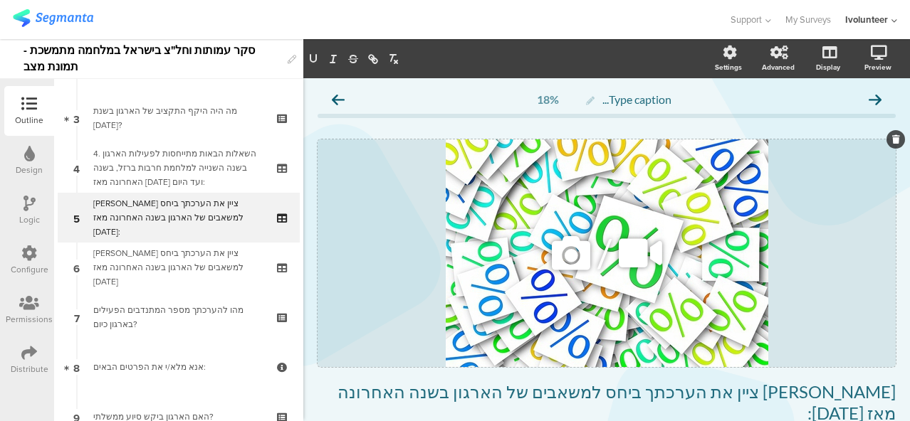
click at [572, 251] on icon at bounding box center [571, 253] width 48 height 48
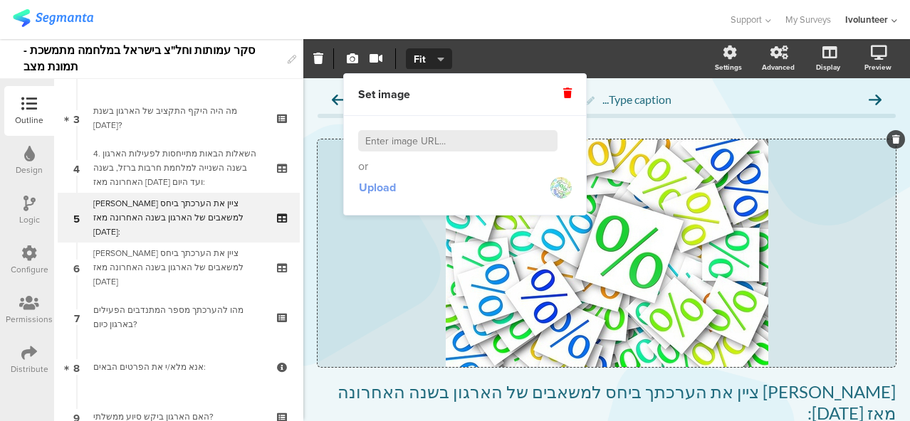
click at [373, 186] on span "Upload" at bounding box center [377, 187] width 37 height 16
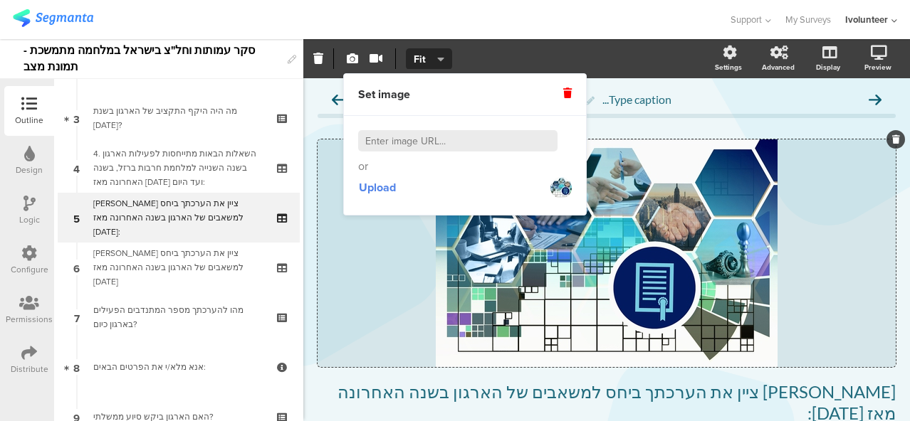
click at [648, 49] on div "Set video Source Youtube Youtube Self hosted video PRO URL Fit Fill Fit" at bounding box center [506, 58] width 407 height 21
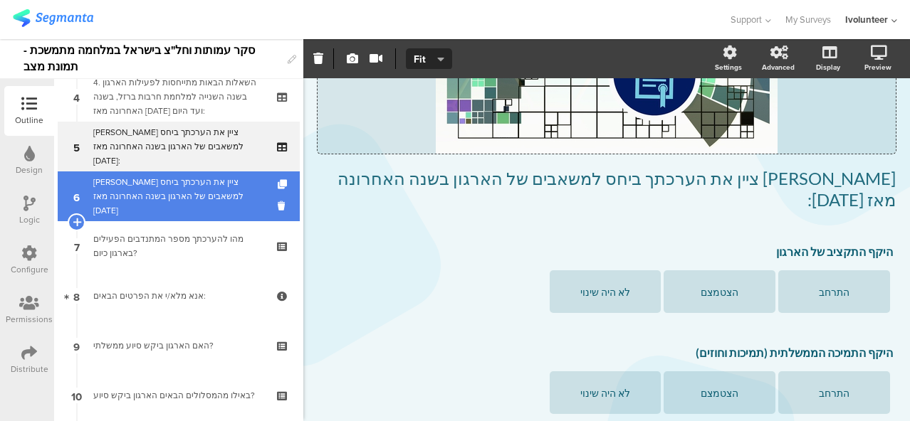
scroll to position [356, 0]
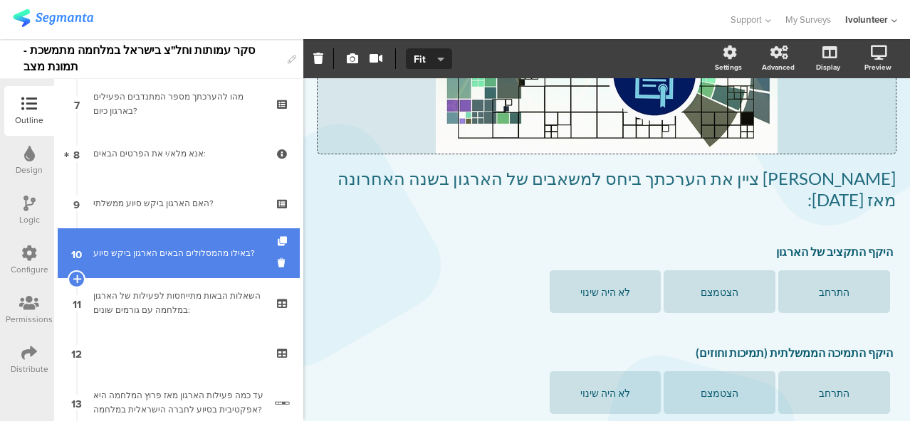
click at [174, 245] on link "10 באילו מהמסלולים הבאים הארגון ביקש סיוע?" at bounding box center [179, 253] width 242 height 50
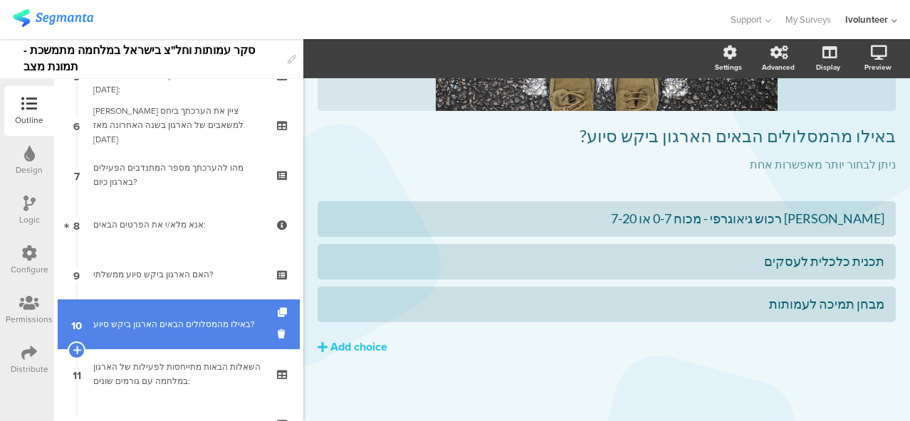
scroll to position [214, 0]
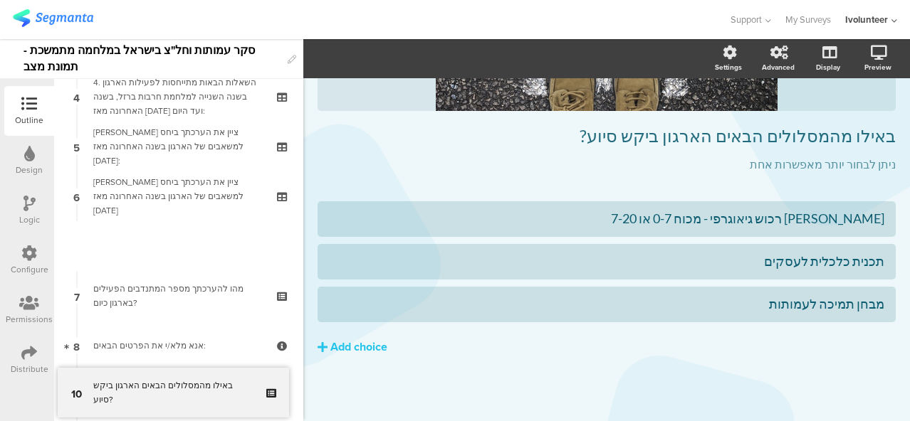
drag, startPoint x: 180, startPoint y: 256, endPoint x: 169, endPoint y: 253, distance: 11.7
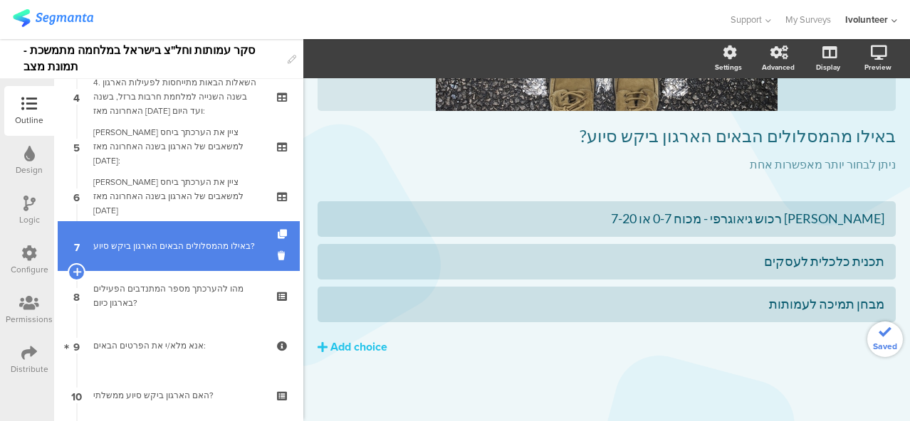
click at [169, 253] on div "באילו מהמסלולים הבאים הארגון ביקש סיוע?" at bounding box center [178, 246] width 170 height 14
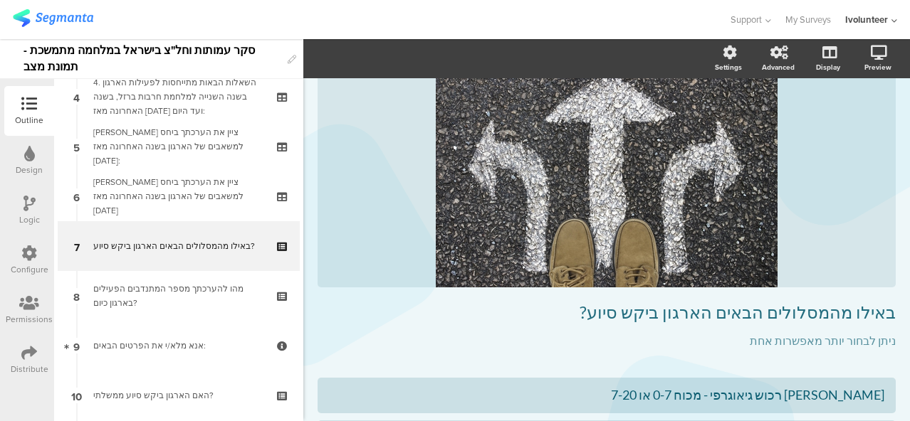
scroll to position [0, 0]
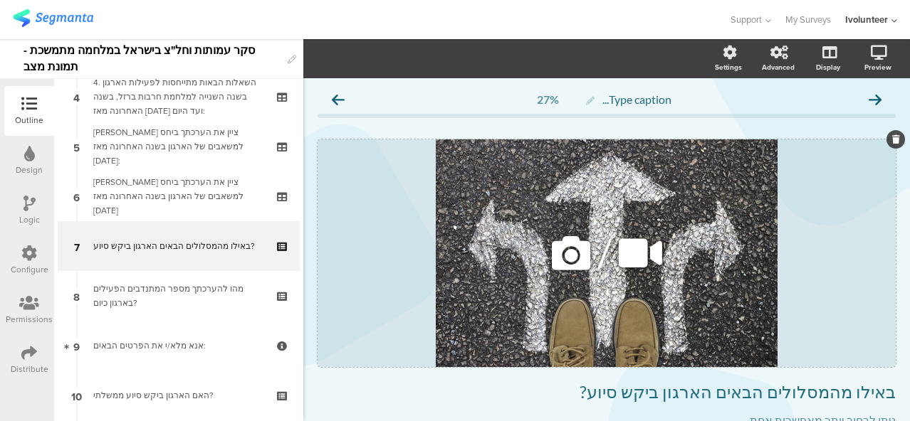
click at [578, 254] on icon at bounding box center [571, 253] width 48 height 48
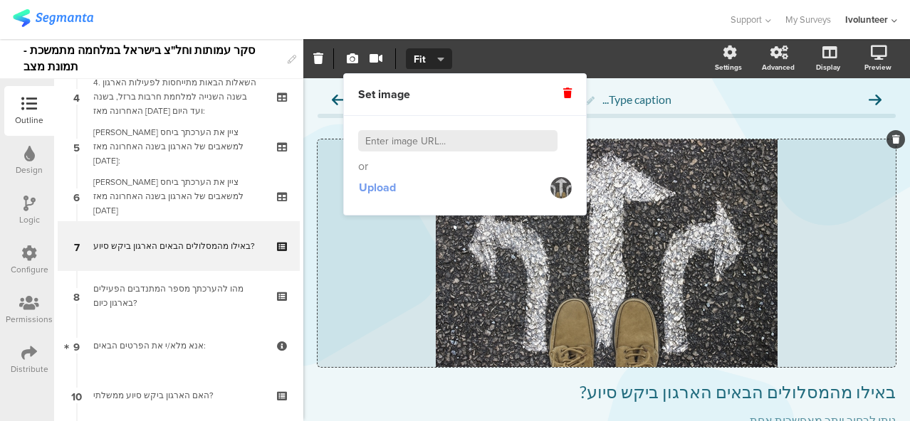
click at [369, 186] on span "Upload" at bounding box center [377, 187] width 37 height 16
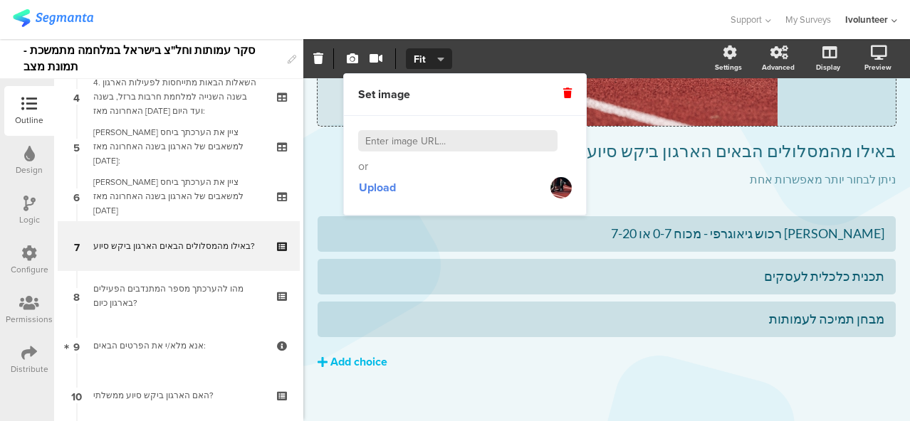
scroll to position [256, 0]
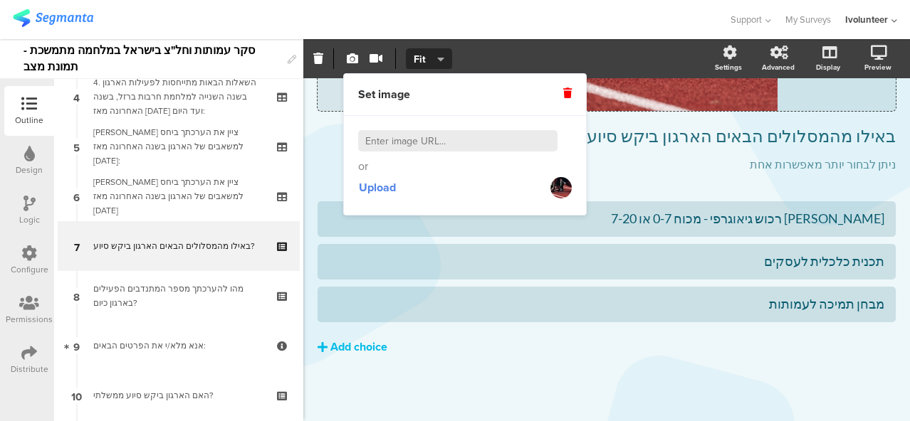
click at [369, 344] on div "Add choice" at bounding box center [358, 347] width 57 height 15
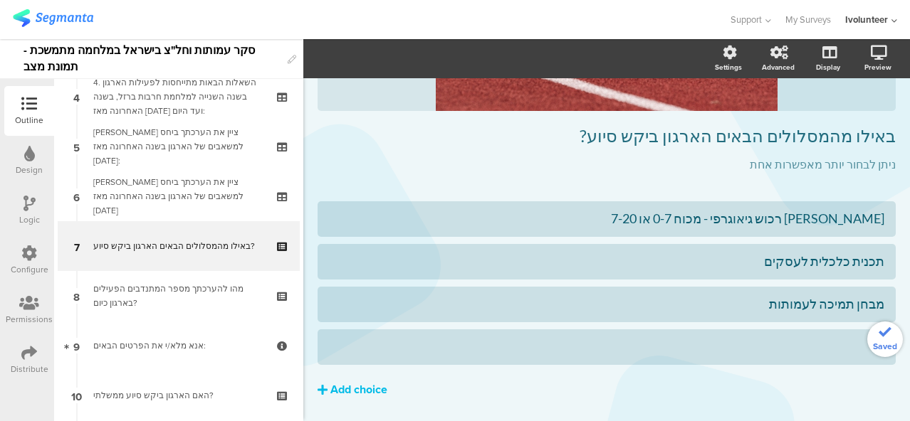
click at [747, 355] on div at bounding box center [606, 347] width 555 height 16
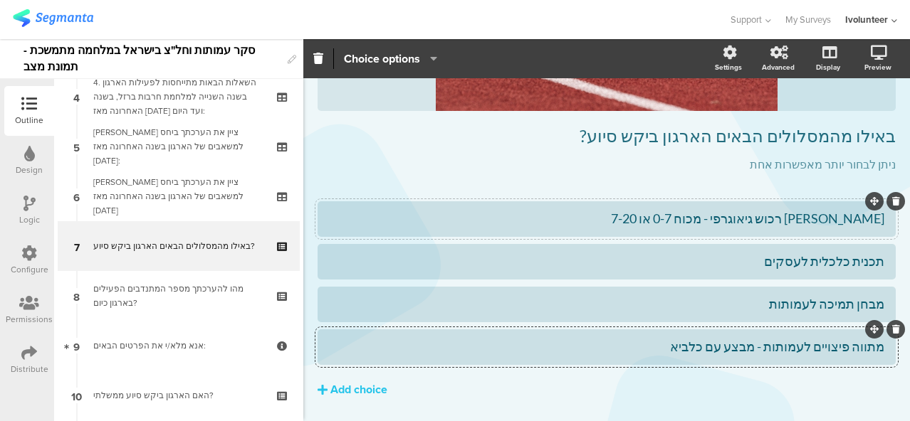
click at [626, 223] on div "[PERSON_NAME] רכוש גיאוגרפי - מכוח 0-7 או 7-20" at bounding box center [606, 219] width 555 height 16
click at [386, 52] on span "Choice options" at bounding box center [382, 59] width 76 height 16
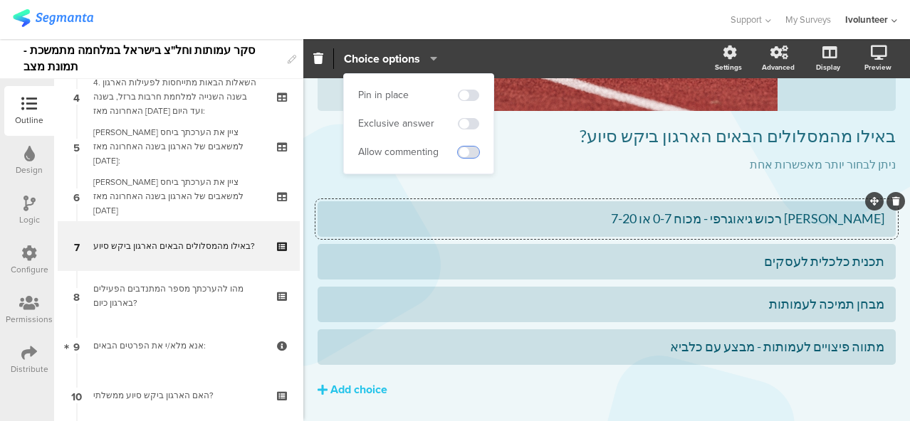
click at [472, 150] on span at bounding box center [468, 152] width 21 height 11
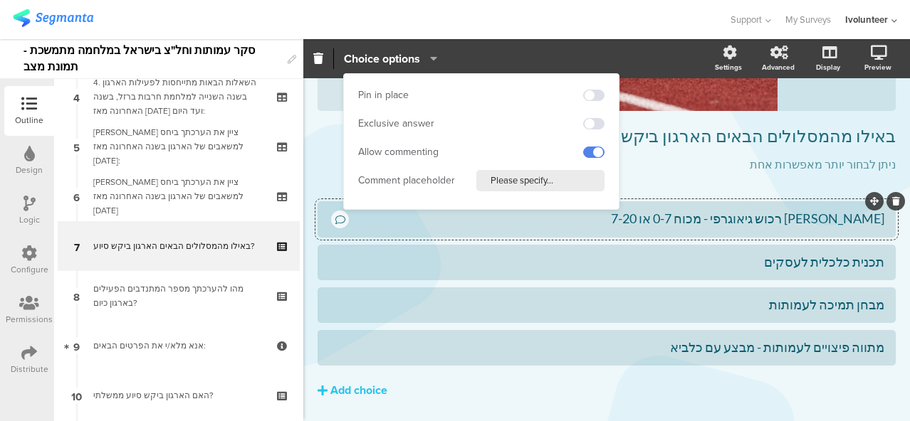
drag, startPoint x: 558, startPoint y: 180, endPoint x: 464, endPoint y: 180, distance: 94.0
click at [464, 180] on div "Comment placeholder Please specify..." at bounding box center [481, 180] width 246 height 21
drag, startPoint x: 567, startPoint y: 182, endPoint x: 465, endPoint y: 186, distance: 101.2
click at [465, 186] on div "Comment placeholder האם התקבל סיוע?" at bounding box center [481, 180] width 246 height 21
type input "האם התקבל סיוע?"
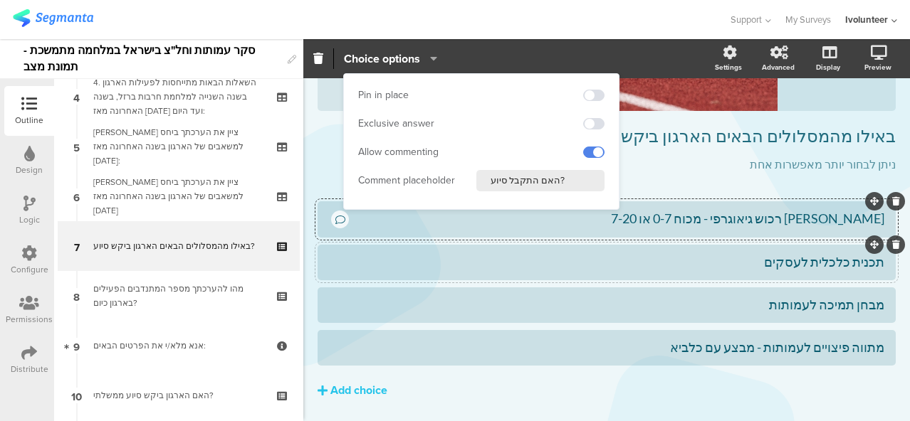
click at [450, 261] on div "תכנית כלכלית לעסקים" at bounding box center [606, 262] width 555 height 16
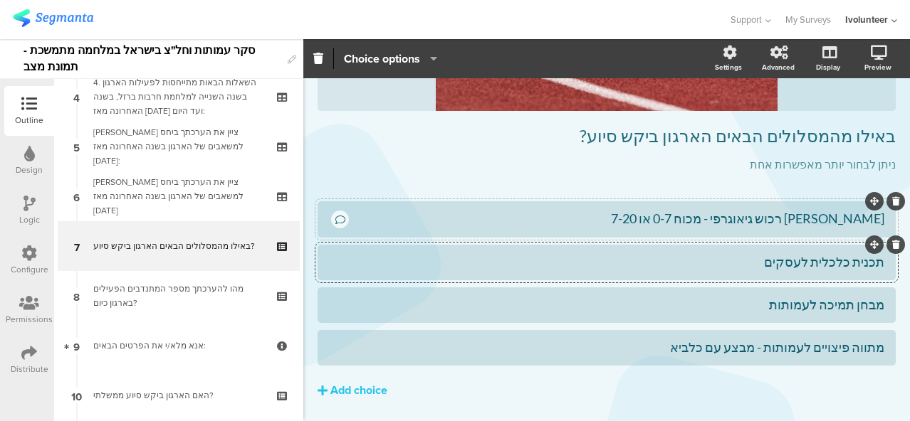
click at [345, 216] on div at bounding box center [340, 220] width 18 height 18
click at [403, 62] on span "Choice options" at bounding box center [382, 59] width 76 height 16
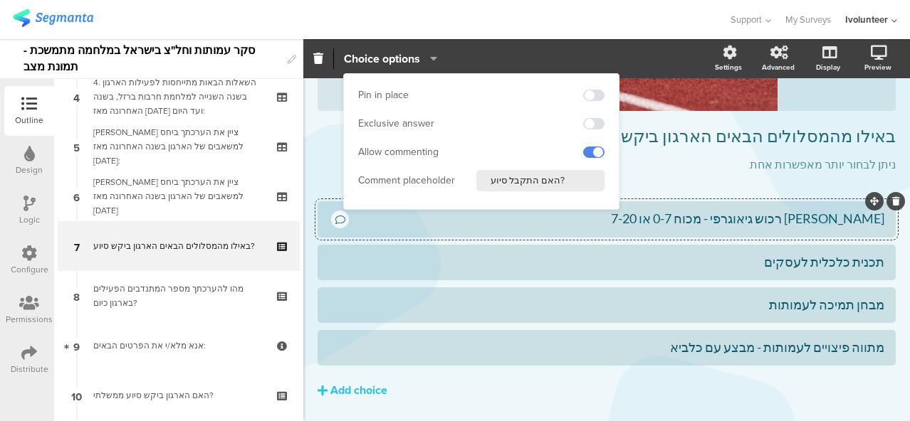
click at [509, 182] on input "האם התקבל סיוע?" at bounding box center [540, 180] width 128 height 21
type input "האם קיבל את הסיוע?"
drag, startPoint x: 579, startPoint y: 181, endPoint x: 457, endPoint y: 192, distance: 122.9
click at [457, 192] on div "Pin in place Exclusive answer Allow commenting Comment placeholder האם קיבל את …" at bounding box center [481, 141] width 275 height 135
click at [487, 58] on div "Choice options" at bounding box center [506, 58] width 407 height 21
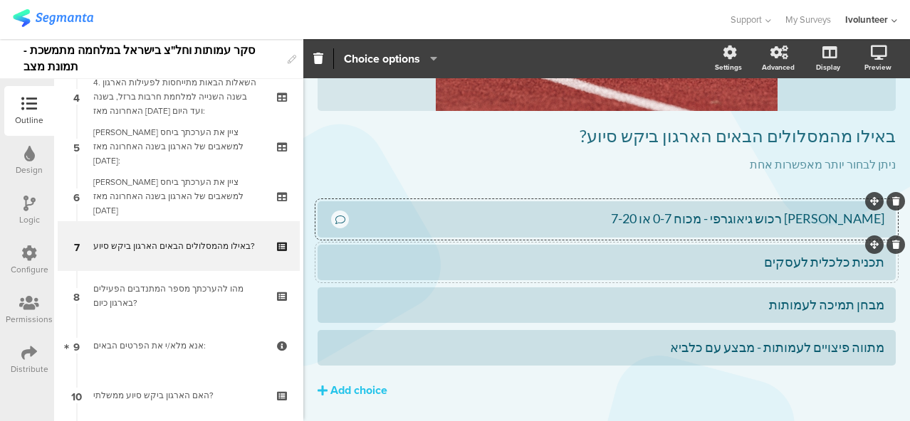
click at [384, 256] on div "תכנית כלכלית לעסקים" at bounding box center [606, 262] width 555 height 16
click at [356, 62] on span "Choice options" at bounding box center [382, 59] width 76 height 16
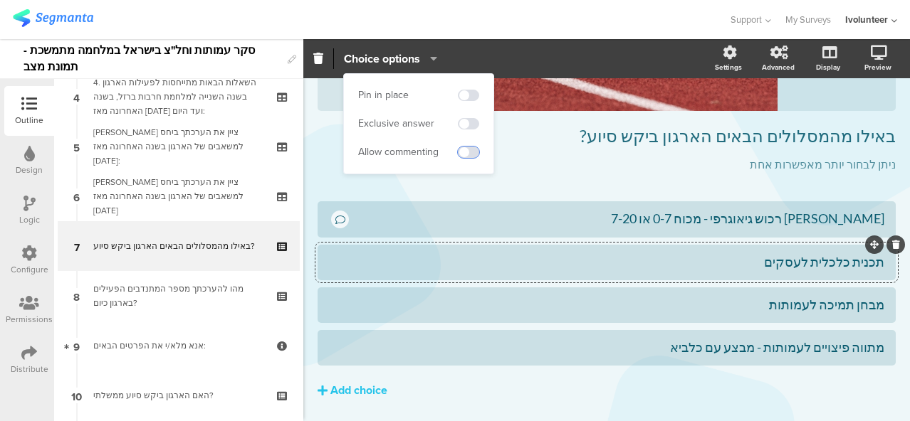
click at [466, 153] on span at bounding box center [468, 152] width 21 height 11
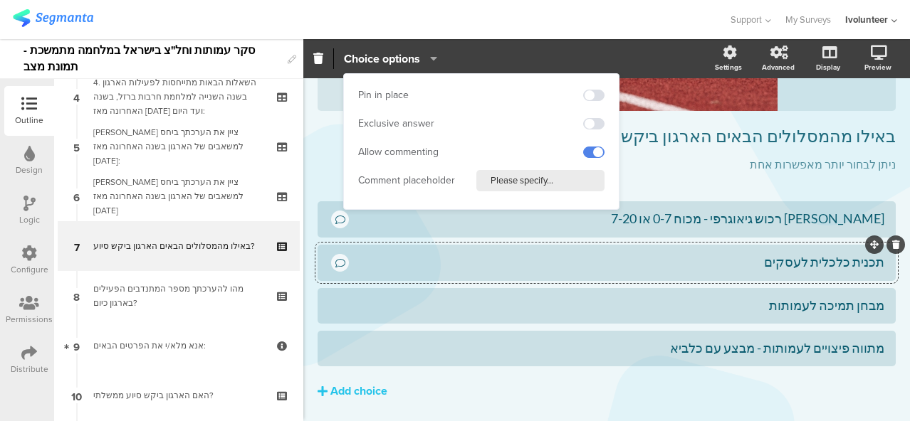
drag, startPoint x: 554, startPoint y: 184, endPoint x: 476, endPoint y: 180, distance: 78.4
click at [476, 180] on input "Please specify..." at bounding box center [540, 180] width 128 height 21
paste input "האם קיבל את הסיוע?"
type input "האם קיבל את הסיוע?"
click at [447, 315] on div "מבחן תמיכה לעמותות" at bounding box center [606, 305] width 555 height 23
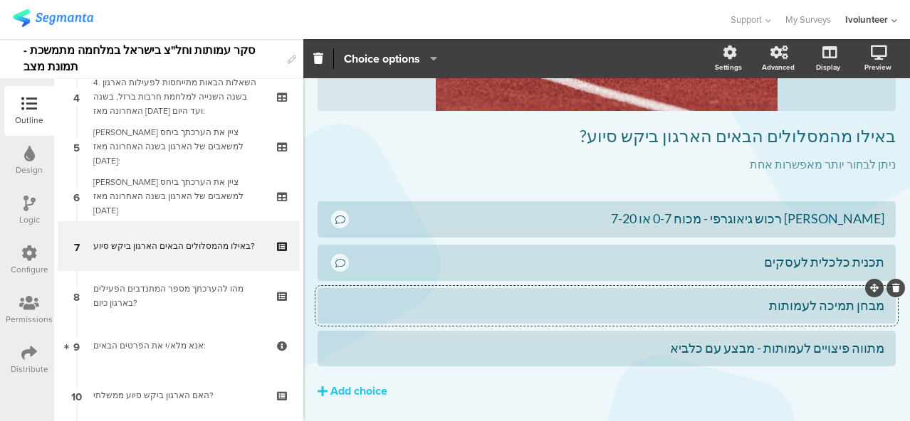
click at [422, 62] on span "Choice options" at bounding box center [390, 59] width 93 height 16
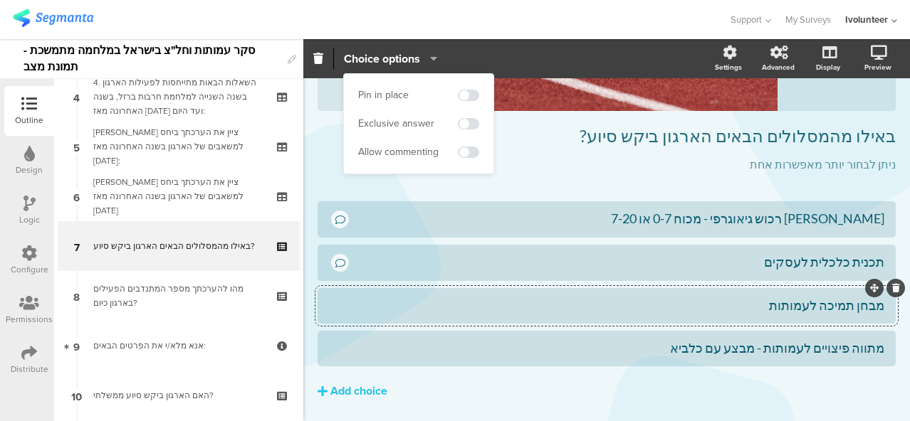
click at [396, 154] on div "Allow commenting" at bounding box center [398, 152] width 80 height 14
click at [465, 152] on span at bounding box center [468, 152] width 21 height 11
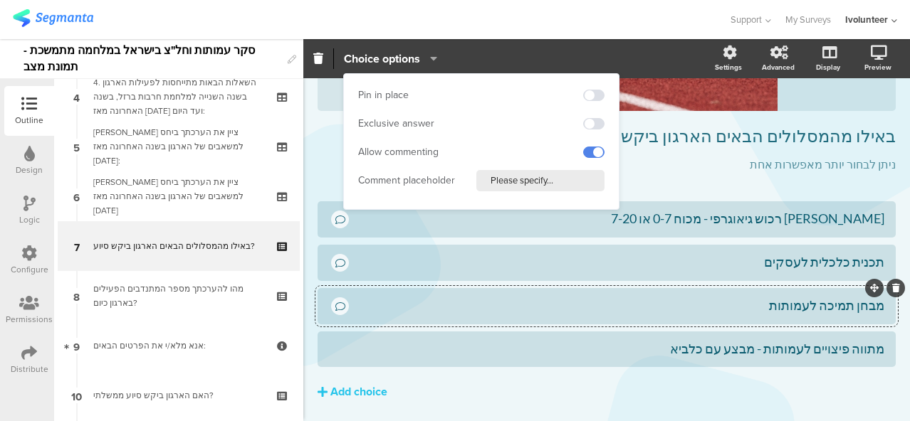
drag, startPoint x: 564, startPoint y: 183, endPoint x: 425, endPoint y: 188, distance: 138.9
click at [425, 188] on div "Comment placeholder Please specify..." at bounding box center [481, 180] width 246 height 21
paste input "האם קיבל את הסיוע?"
type input "האם קיבל את הסיוע?"
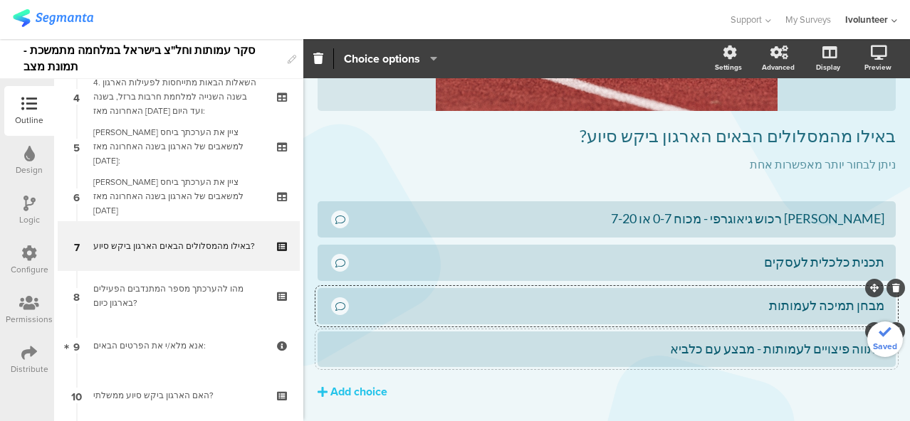
click at [399, 357] on div "מתווה פיצויים לעמותות - מבצע עם כלביא" at bounding box center [606, 349] width 555 height 16
click at [419, 55] on span "Choice options" at bounding box center [382, 59] width 76 height 16
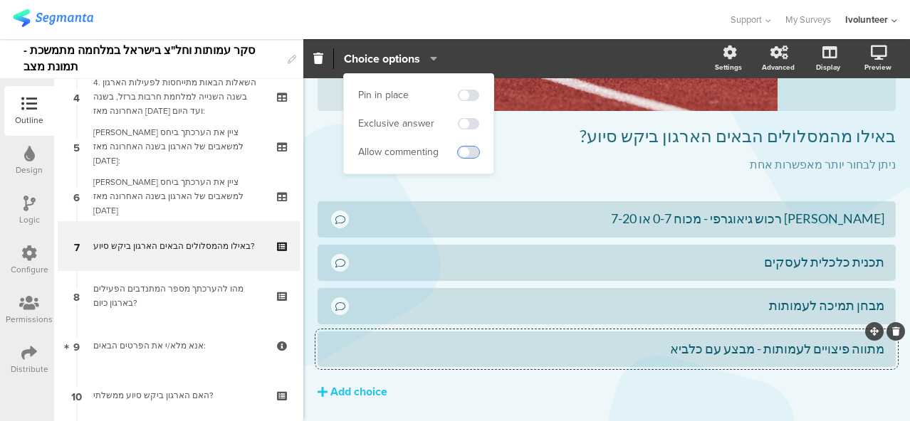
click at [470, 152] on span at bounding box center [468, 152] width 21 height 11
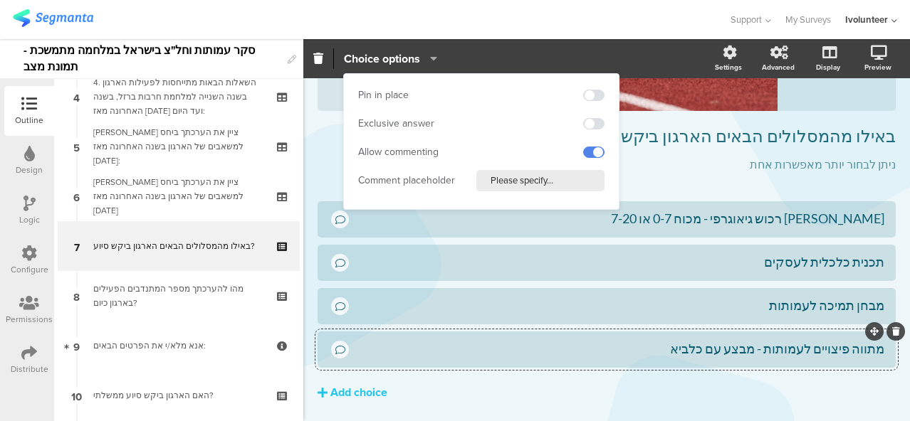
drag, startPoint x: 560, startPoint y: 181, endPoint x: 443, endPoint y: 180, distance: 117.4
click at [443, 180] on div "Comment placeholder Please specify..." at bounding box center [481, 180] width 246 height 21
paste input "האם קיבל את הסיוע?"
type input "האם קיבל את הסיוע?"
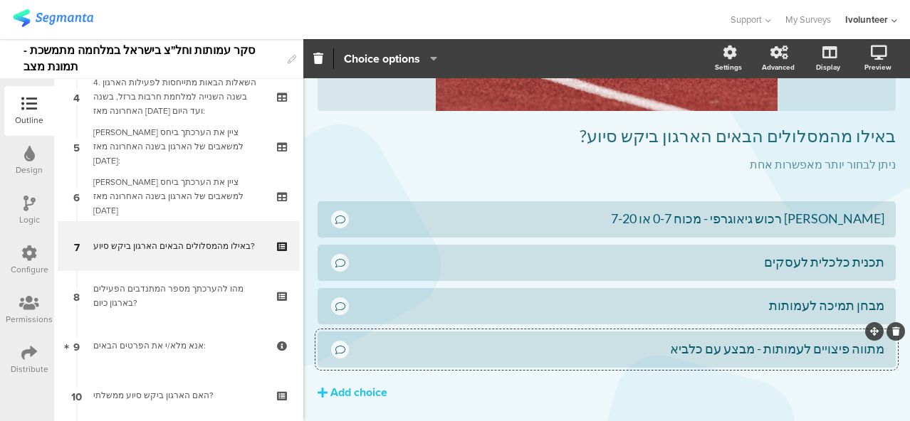
click at [471, 47] on section "Choice options Settings Advanced Display [GEOGRAPHIC_DATA]" at bounding box center [606, 58] width 606 height 39
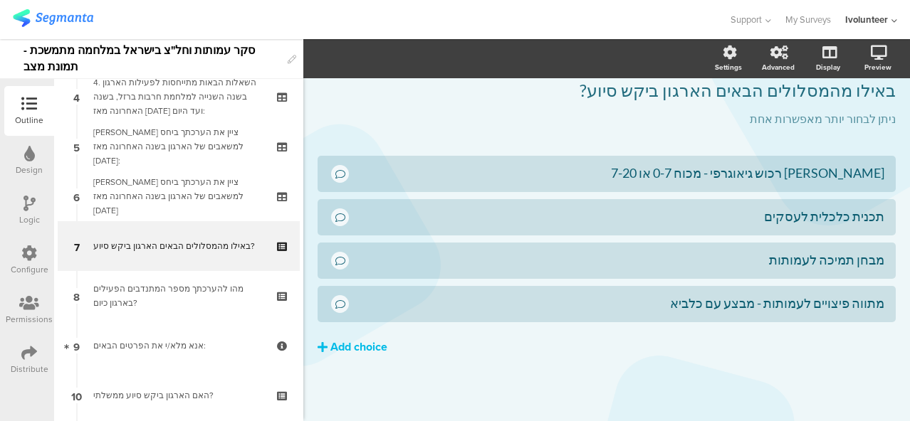
click at [359, 351] on div "Add choice" at bounding box center [358, 347] width 57 height 15
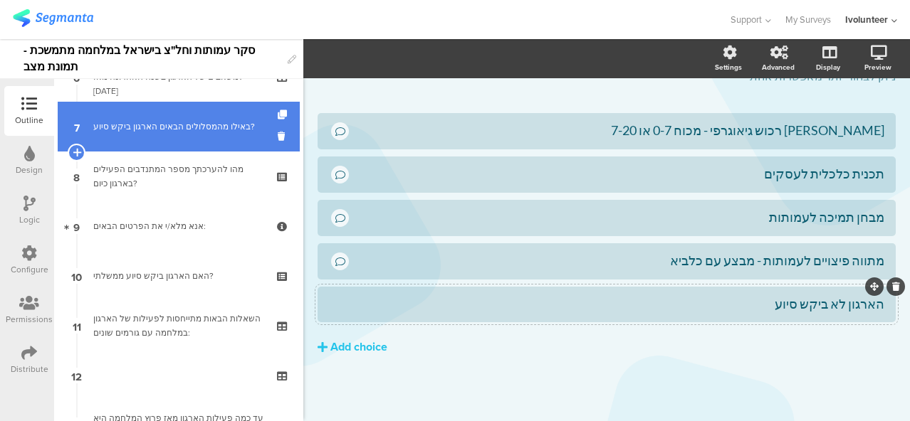
scroll to position [356, 0]
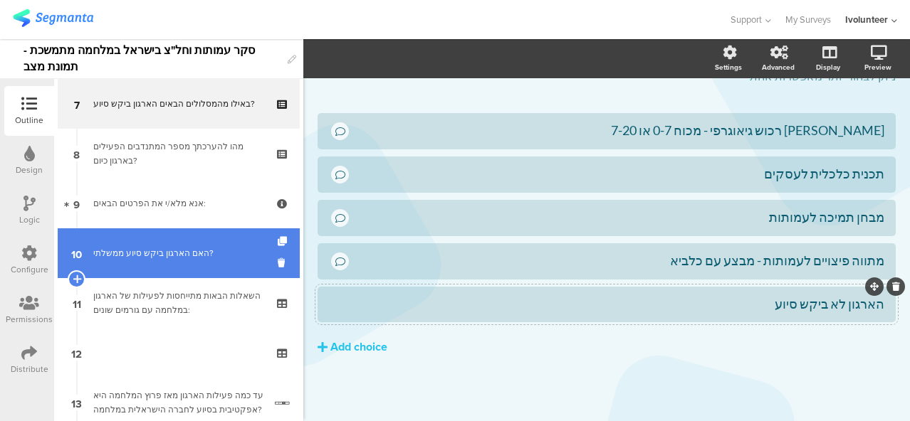
click at [191, 251] on div "האם הארגון ביקש סיוע ממשלתי?" at bounding box center [178, 253] width 170 height 14
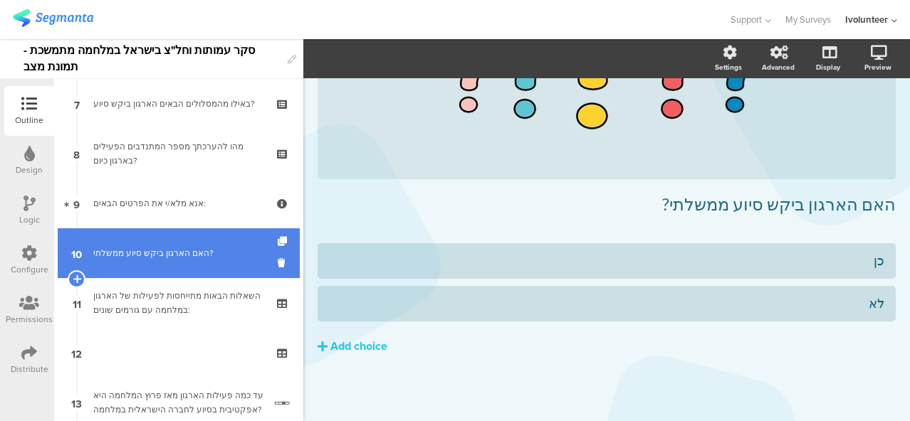
scroll to position [188, 0]
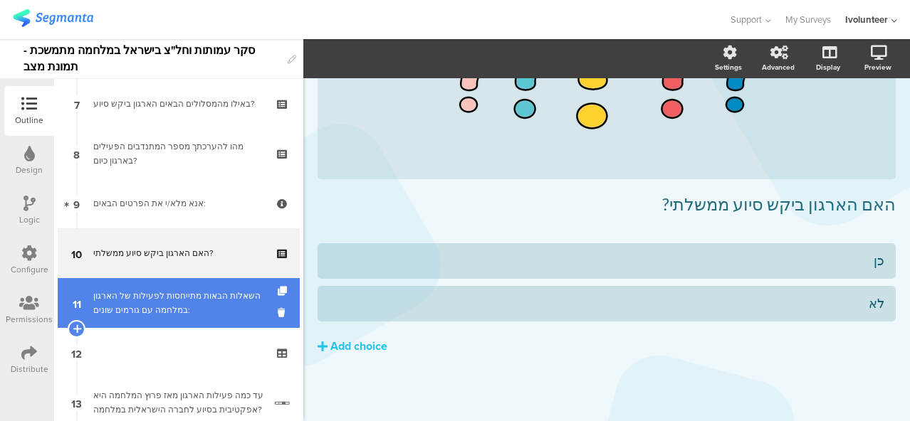
click at [201, 293] on div "השאלות הבאות מתייחסות לפעילות של הארגון במלחמה עם גורמים שונים:" at bounding box center [178, 303] width 170 height 28
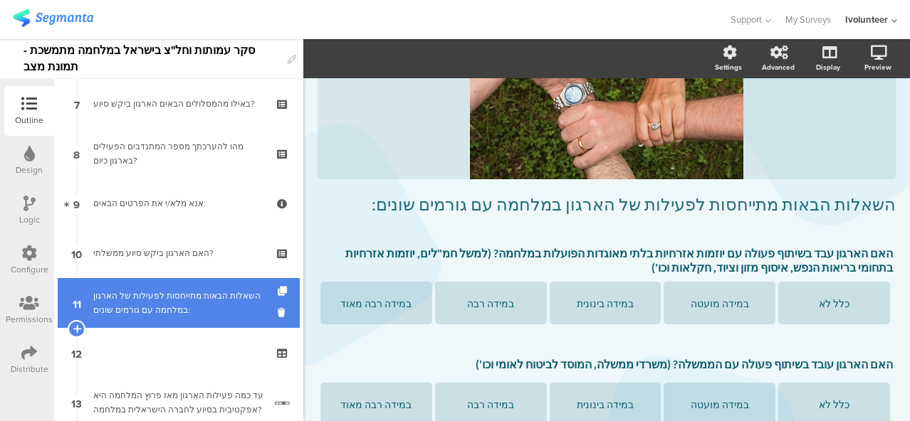
scroll to position [344, 0]
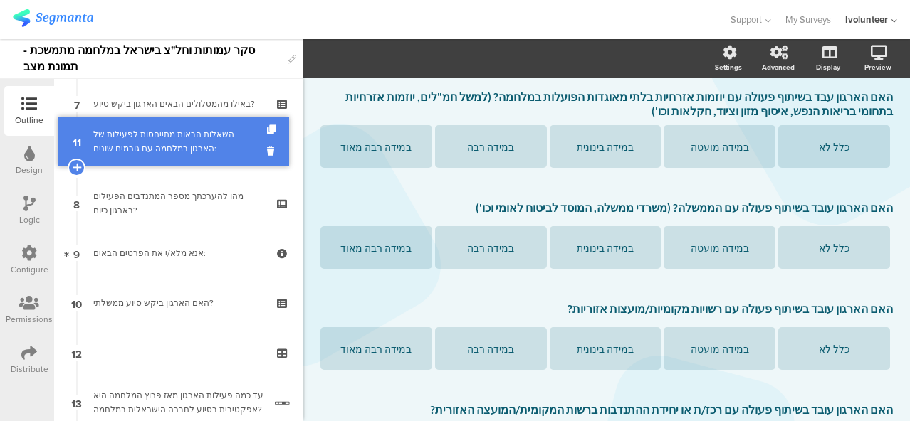
drag, startPoint x: 130, startPoint y: 297, endPoint x: 127, endPoint y: 135, distance: 161.6
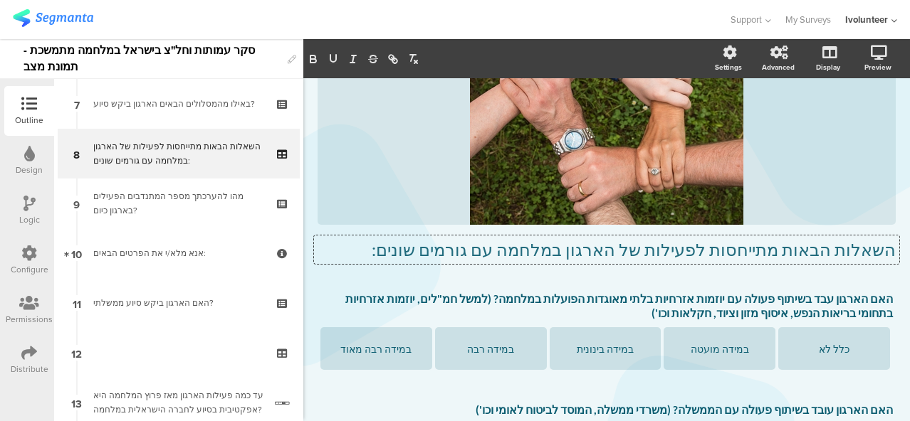
scroll to position [121, 0]
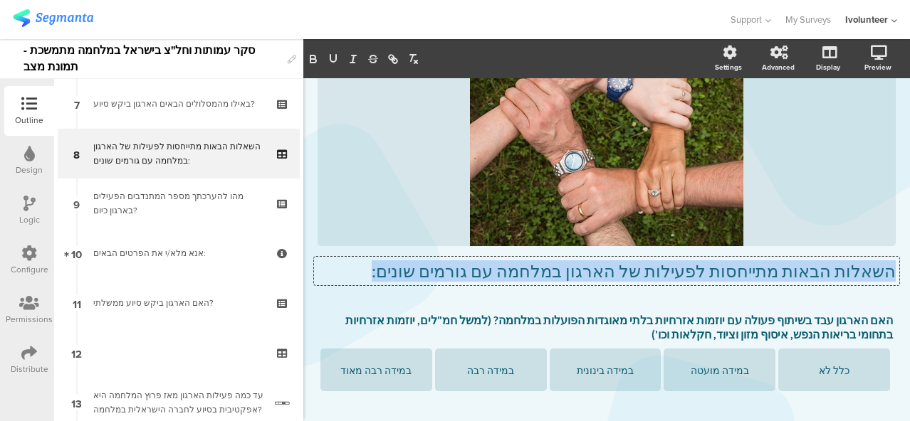
drag, startPoint x: 458, startPoint y: 254, endPoint x: 903, endPoint y: 257, distance: 444.1
click at [903, 257] on div "Settings Advanced Display [GEOGRAPHIC_DATA] Type caption... 31%" at bounding box center [606, 230] width 606 height 382
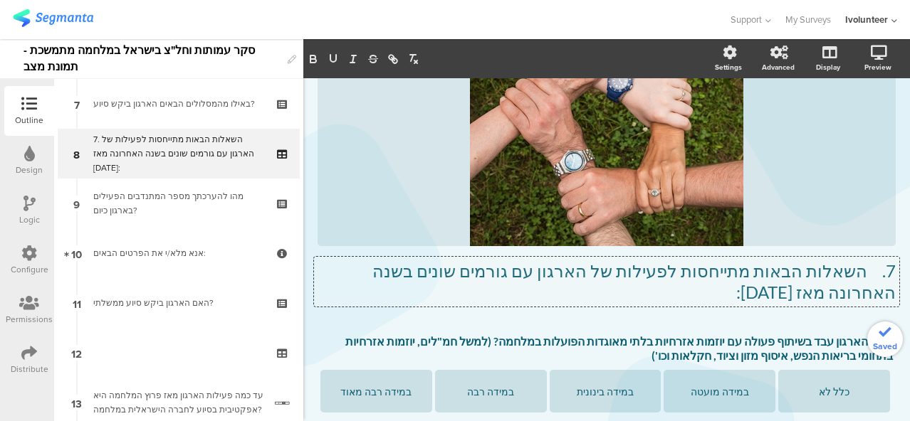
click at [857, 275] on p "7. השאלות הבאות מתייחסות לפעילות של הארגון עם גורמים שונים בשנה האחרונה מאז [DA…" at bounding box center [606, 282] width 578 height 43
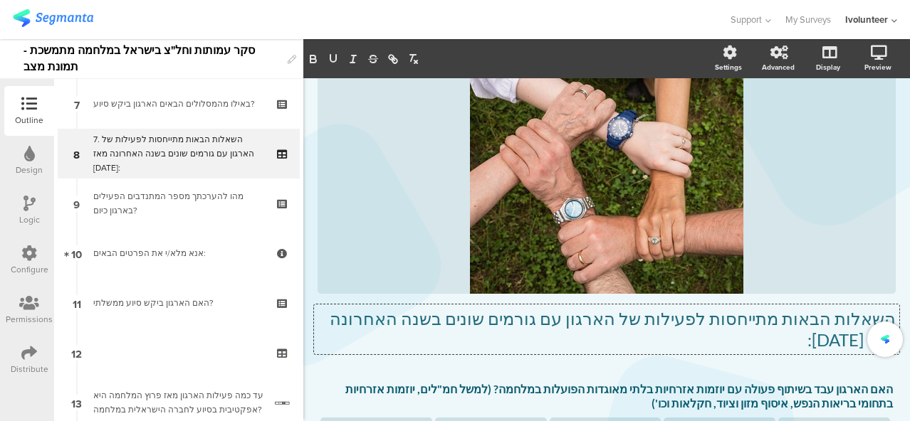
scroll to position [0, 0]
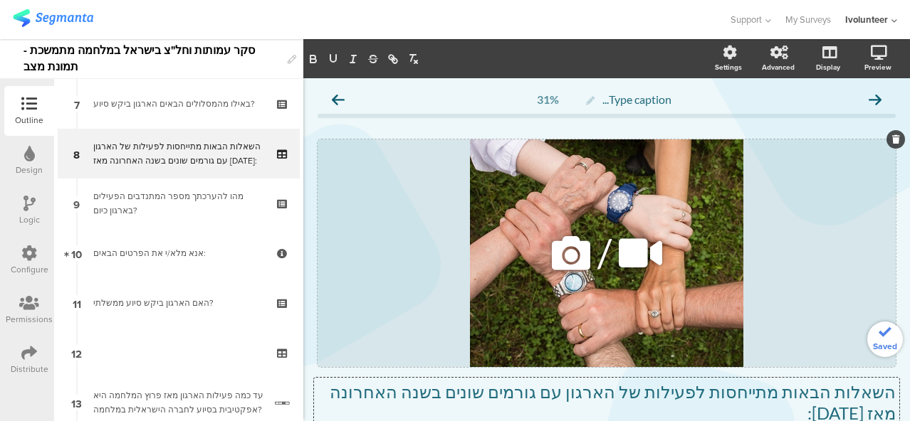
click at [560, 253] on icon at bounding box center [571, 253] width 48 height 48
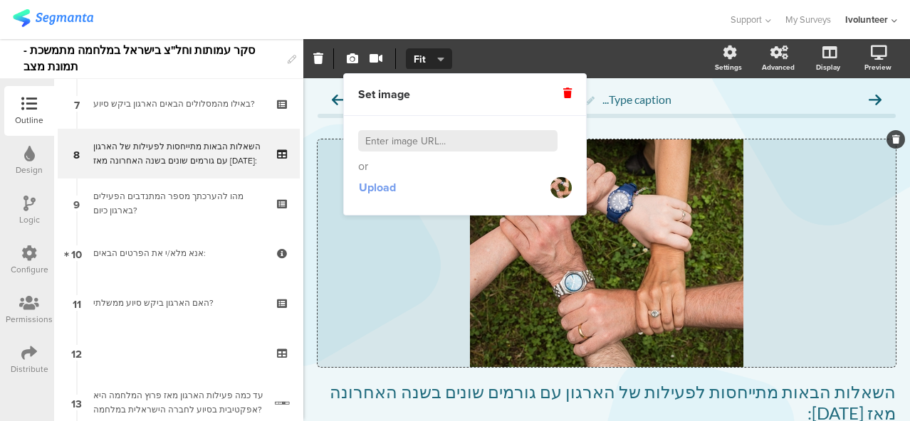
click at [386, 186] on span "Upload" at bounding box center [377, 187] width 37 height 16
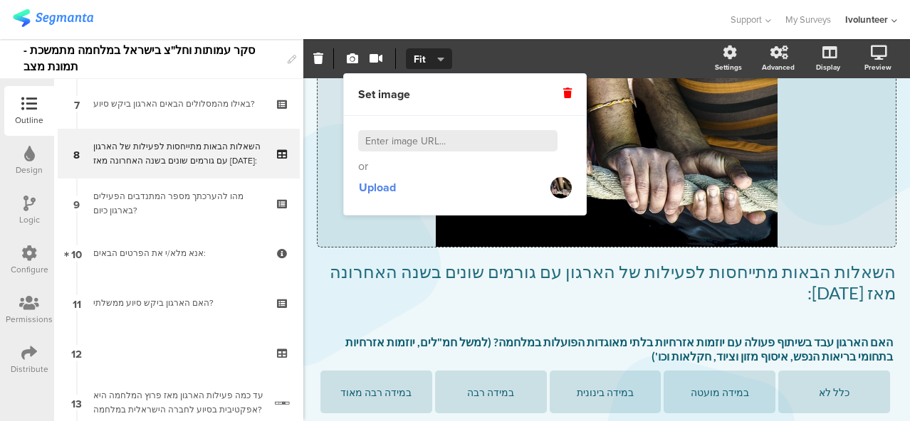
scroll to position [142, 0]
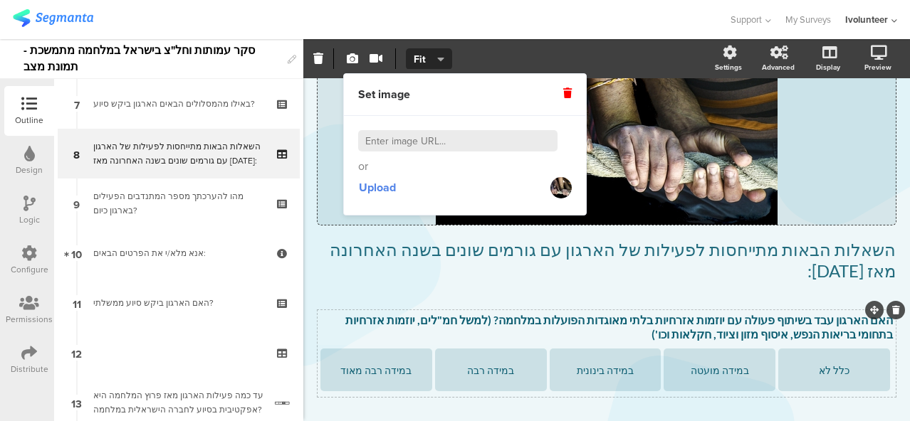
click at [711, 335] on p "האם הארגון עבד בשיתוף פעולה עם יוזמות אזרחיות בלתי מאוגדות הפועלות במלחמה? (למש…" at bounding box center [606, 327] width 572 height 28
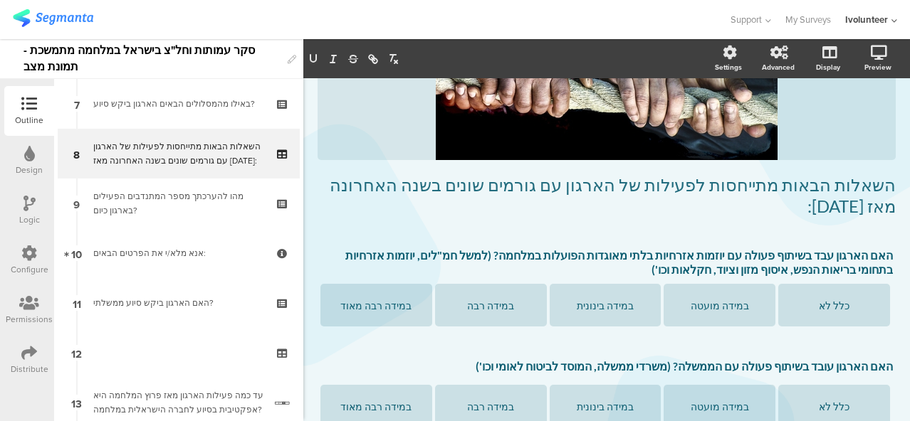
scroll to position [285, 0]
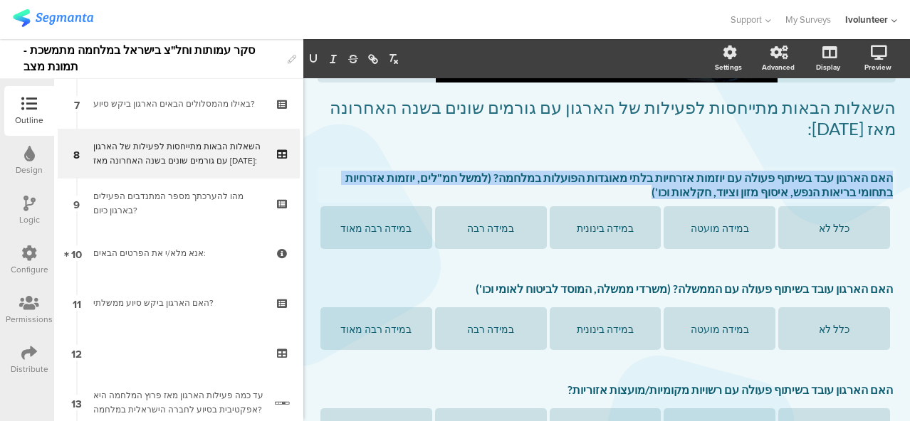
drag, startPoint x: 730, startPoint y: 196, endPoint x: 896, endPoint y: 181, distance: 167.3
click at [896, 181] on div "Type caption... 31% השאלות הבאות מתייחסות לפעילות של הארגון עם גורמים שונים בשנ…" at bounding box center [606, 223] width 606 height 859
paste div
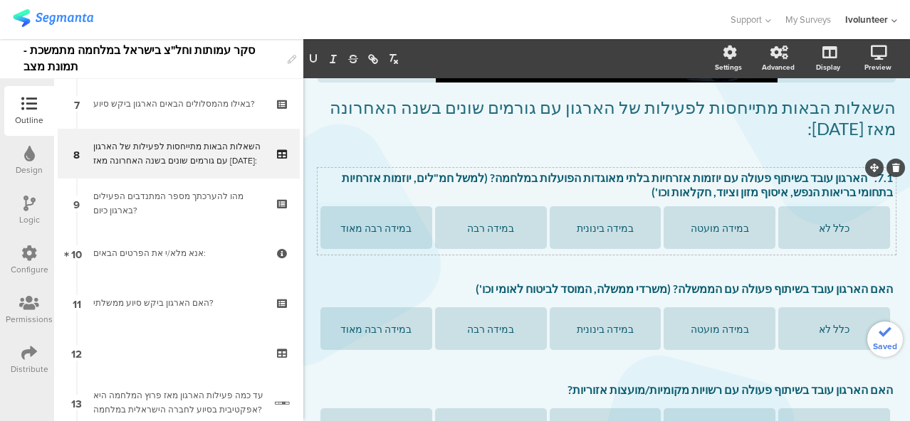
click at [854, 184] on p "7.1. הארגון עובד בשיתוף פעולה עם יוזמות אזרחיות בלתי מאוגדות הפועלות במלחמה? (ל…" at bounding box center [606, 185] width 572 height 28
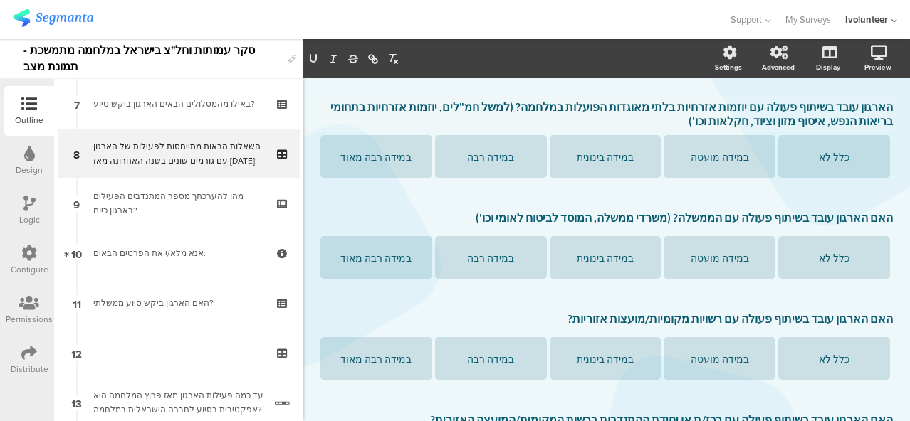
scroll to position [359, 0]
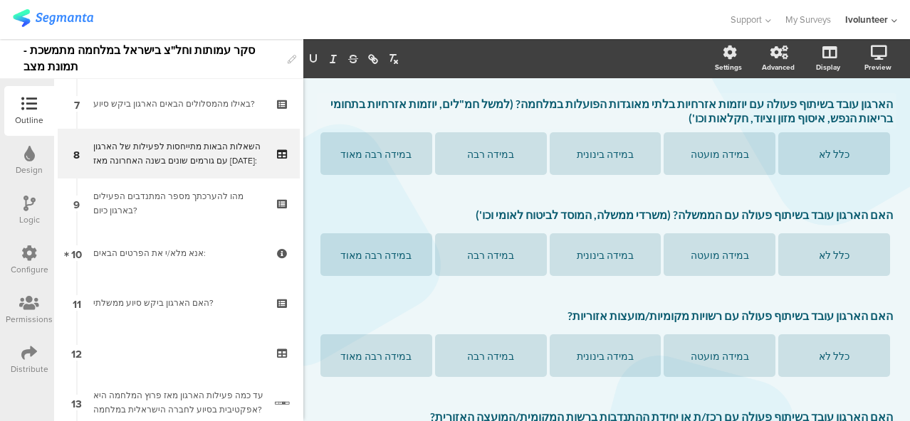
drag, startPoint x: 515, startPoint y: 217, endPoint x: 894, endPoint y: 227, distance: 379.5
click at [894, 227] on div "Type caption... 31% השאלות הבאות מתייחסות לפעילות של הארגון עם גורמים שונים בשנ…" at bounding box center [606, 149] width 606 height 859
click at [858, 219] on p "7.2. הארגון עובד בשיתוף פעולה עם הממשלה? (למשל, משרדי ממשלה, המוסד לביטוח לאומי…" at bounding box center [606, 215] width 572 height 14
click at [514, 216] on p "הארגון עובד בשיתוף פעולה עם הממשלה? (למשל, משרדי ממשלה, המוסד לביטוח לאומי וכו)." at bounding box center [606, 215] width 572 height 14
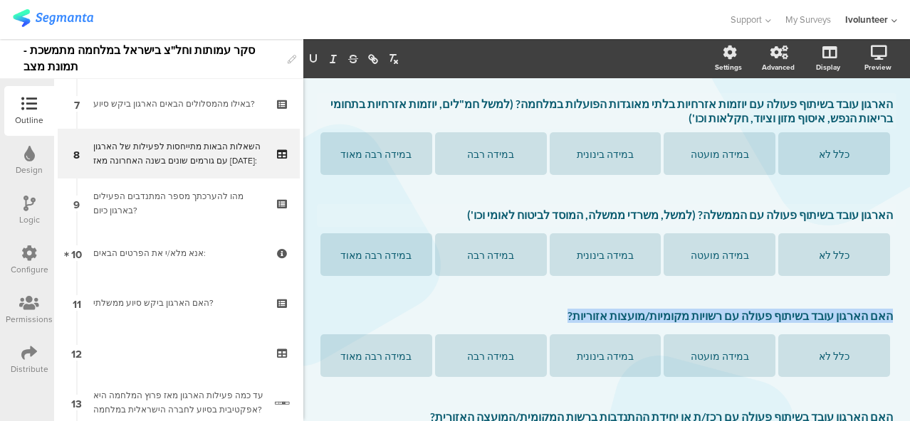
drag, startPoint x: 575, startPoint y: 315, endPoint x: 885, endPoint y: 320, distance: 310.4
click at [885, 320] on div "Type caption... 31% השאלות הבאות מתייחסות לפעילות של הארגון עם גורמים שונים בשנ…" at bounding box center [606, 149] width 606 height 859
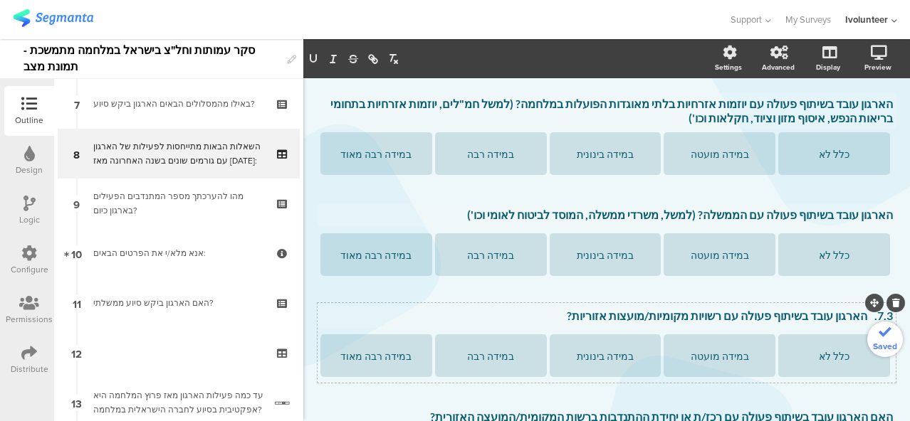
click at [856, 320] on p "7.3. הארגון עובד בשיתוף פעולה עם רשויות מקומיות/מועצות אזוריות?" at bounding box center [606, 316] width 572 height 14
click at [599, 321] on p "הארגון עובד בשיתוף פעולה עם רשויות מקומיות/מועצות אזוריות?" at bounding box center [606, 316] width 572 height 14
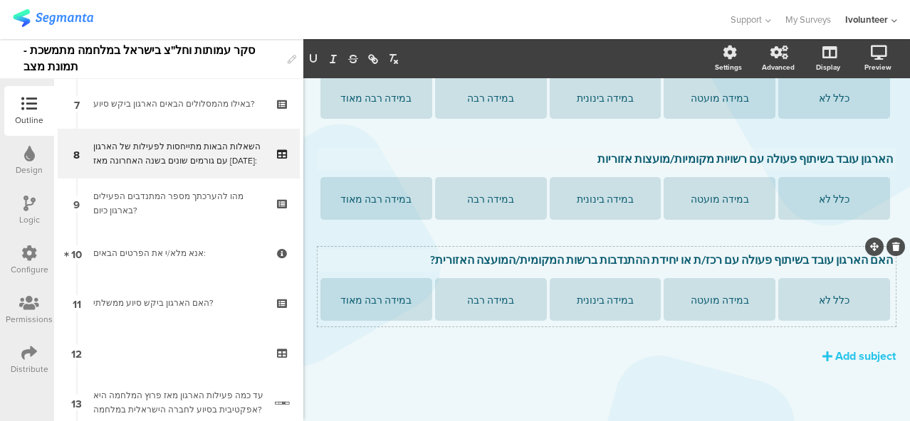
scroll to position [514, 0]
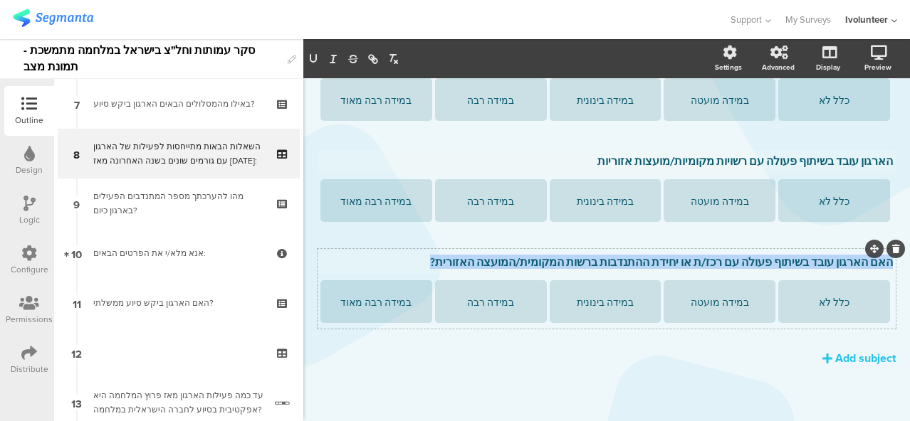
drag, startPoint x: 465, startPoint y: 255, endPoint x: 878, endPoint y: 268, distance: 413.0
click at [878, 268] on div "האם הארגון עובד בשיתוף פעולה עם רכז/ת או יחידת ההתנדבות ברשות המקומית/המועצה הא…" at bounding box center [606, 262] width 579 height 23
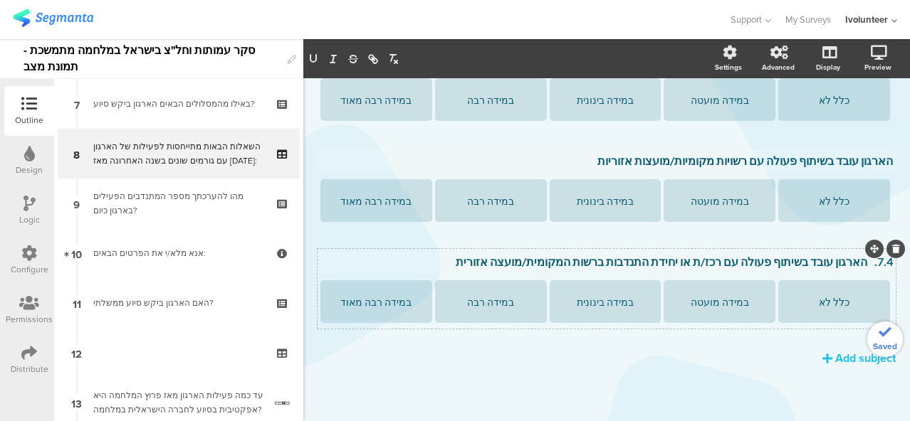
click at [859, 261] on p "7.4. הארגון עובד בשיתוף פעולה עם רכז/ת או יחידת התנדבות ברשות המקומית/מועצה אזו…" at bounding box center [606, 262] width 572 height 14
click at [835, 361] on div "Add subject" at bounding box center [865, 358] width 60 height 16
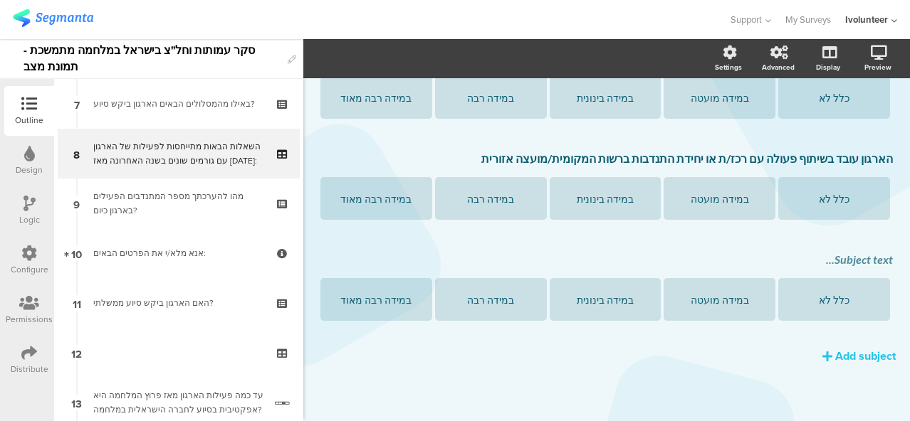
scroll to position [618, 0]
click at [843, 256] on div "Subject text..." at bounding box center [606, 260] width 572 height 14
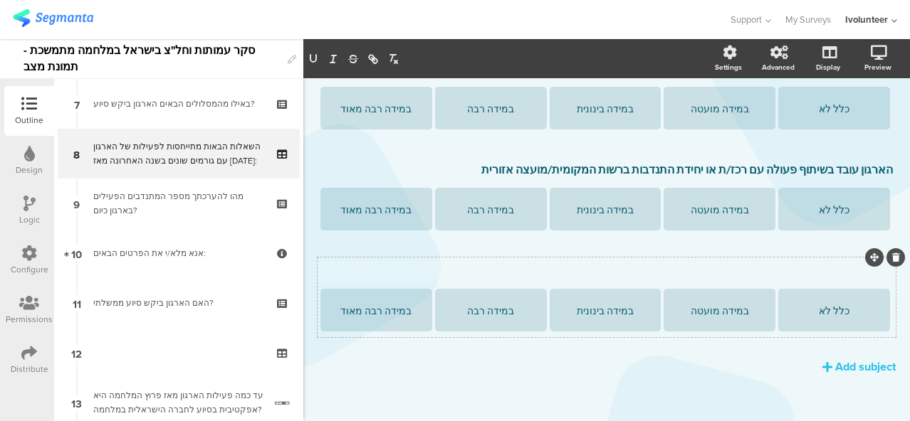
scroll to position [604, 0]
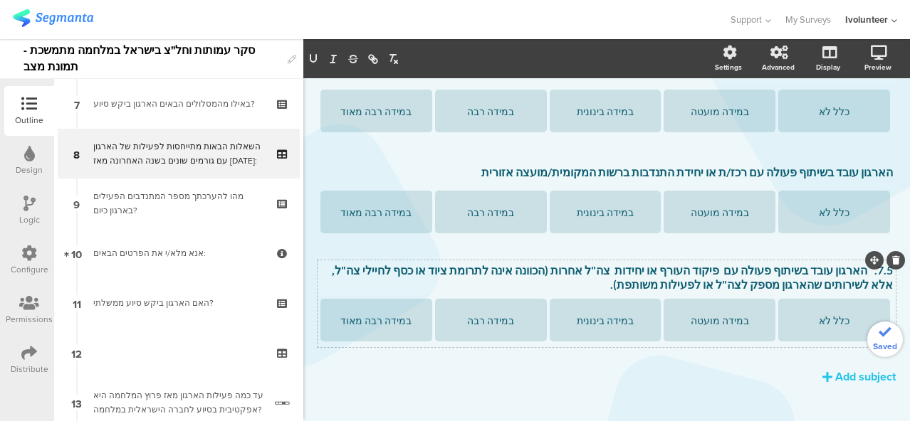
click at [853, 270] on p "7.5. הארגון עובד בשיתוף פעולה עם פיקוד העורף או יחידות צה"ל אחרות (הכוונה אינה …" at bounding box center [606, 277] width 572 height 28
click at [690, 285] on p "הארגון עובד בשיתוף פעולה עם פיקוד העורף או יחידות צה"ל אחרות (הכוונה אינה לתרומ…" at bounding box center [606, 277] width 572 height 28
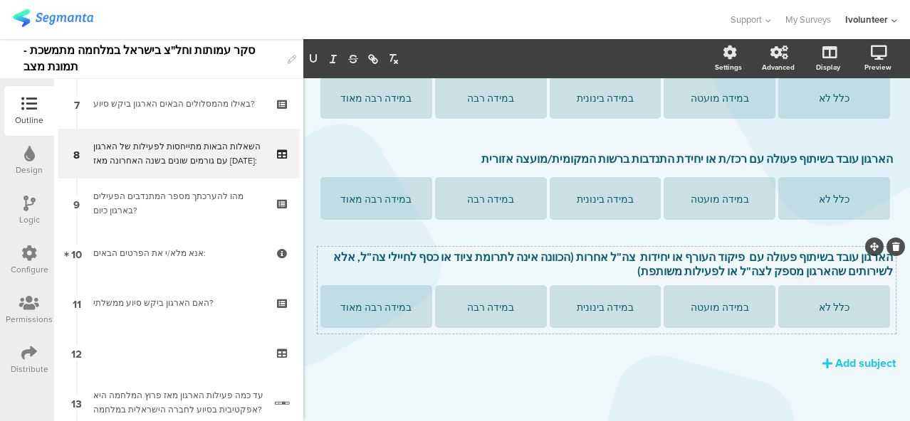
scroll to position [625, 0]
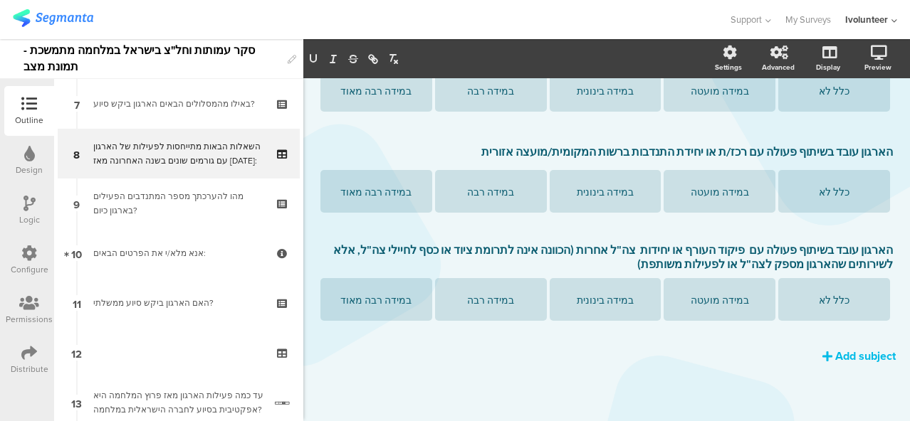
click at [839, 349] on div "Add subject" at bounding box center [865, 356] width 60 height 16
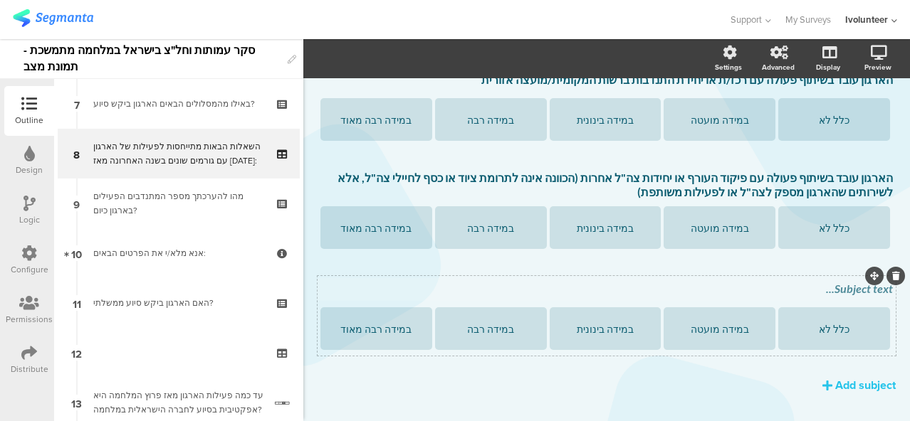
click at [806, 295] on div "Subject text..." at bounding box center [606, 289] width 579 height 23
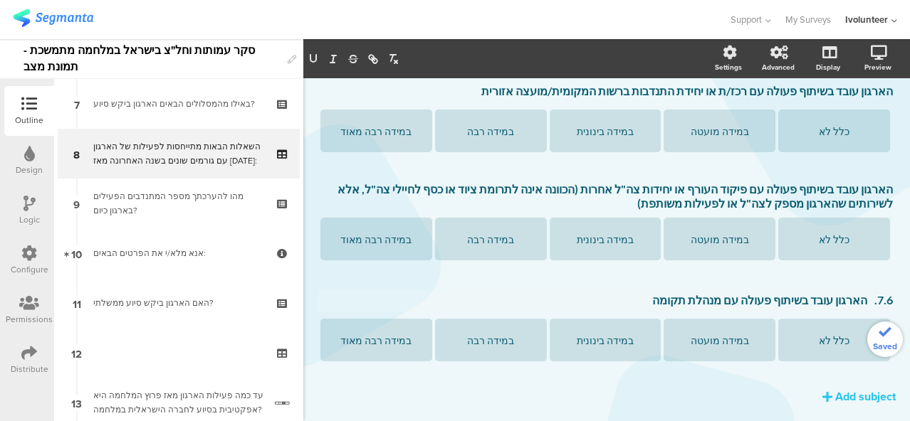
click at [856, 302] on p "7.6. הארגון עובד בשיתוף פעולה עם מנהלת תקומה" at bounding box center [606, 300] width 572 height 14
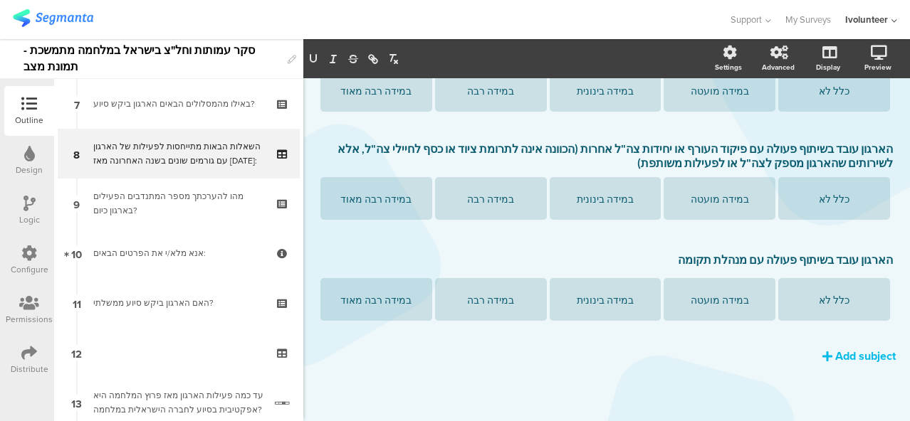
click at [844, 357] on div "Add subject" at bounding box center [865, 356] width 60 height 16
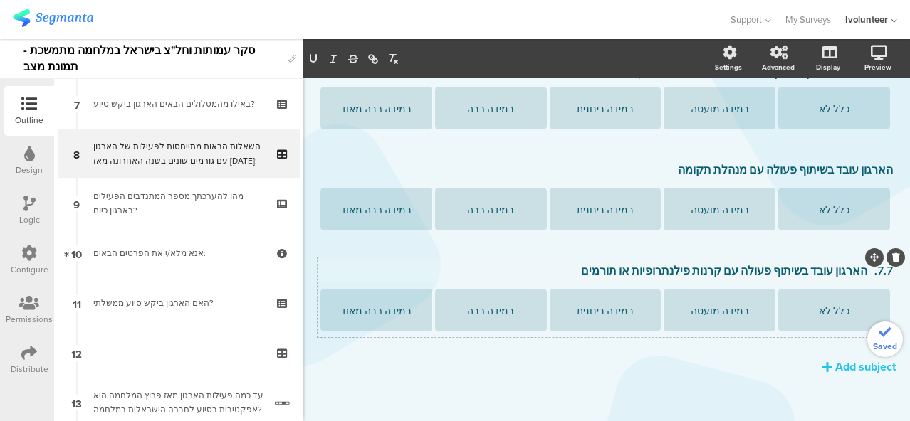
click at [854, 271] on p "7.7. הארגון עובד בשיתוף פעולה עם קרנות פילנתרופיות או תורמים" at bounding box center [606, 270] width 572 height 14
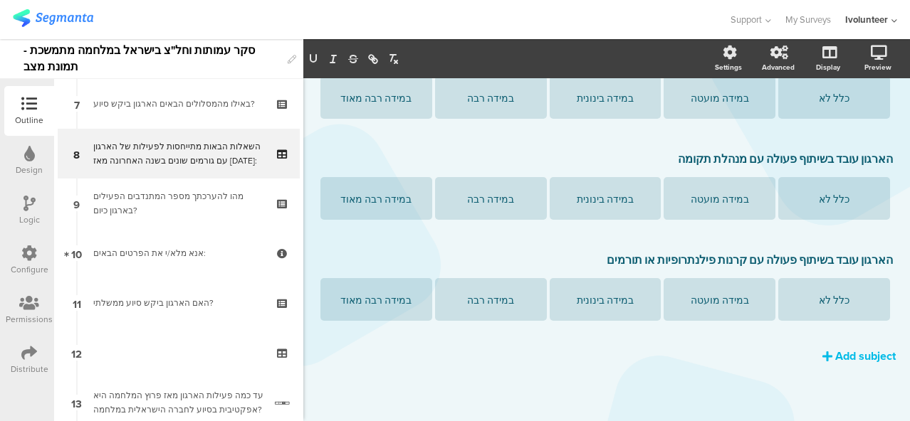
click at [863, 354] on div "Add subject" at bounding box center [865, 356] width 60 height 16
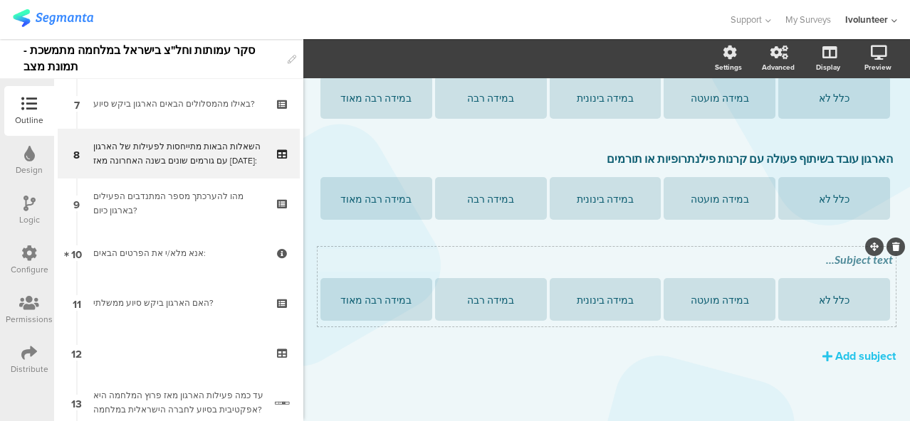
click at [806, 262] on div "Subject text..." at bounding box center [606, 260] width 579 height 23
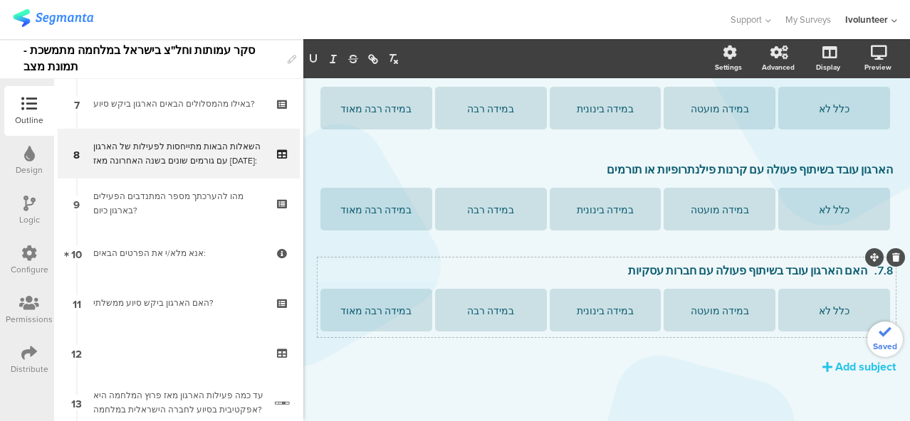
click at [856, 270] on p "7.8. האם הארגון עובד בשיתוף פעולה עם חברות עסקיות" at bounding box center [606, 270] width 572 height 14
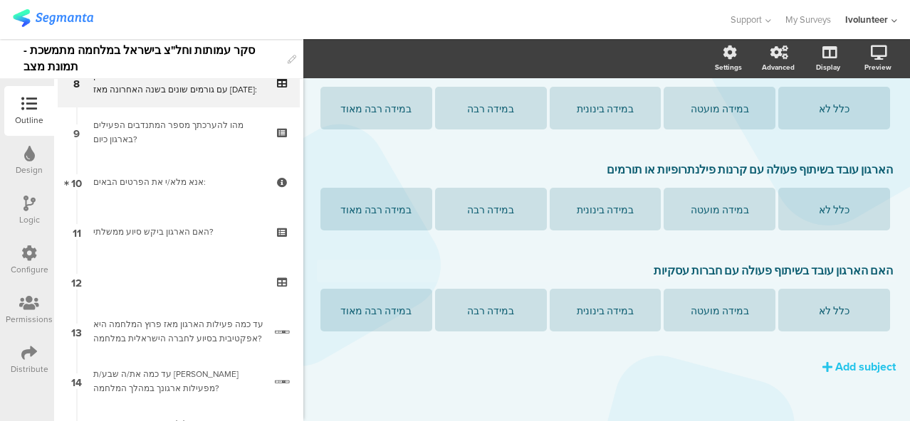
scroll to position [356, 0]
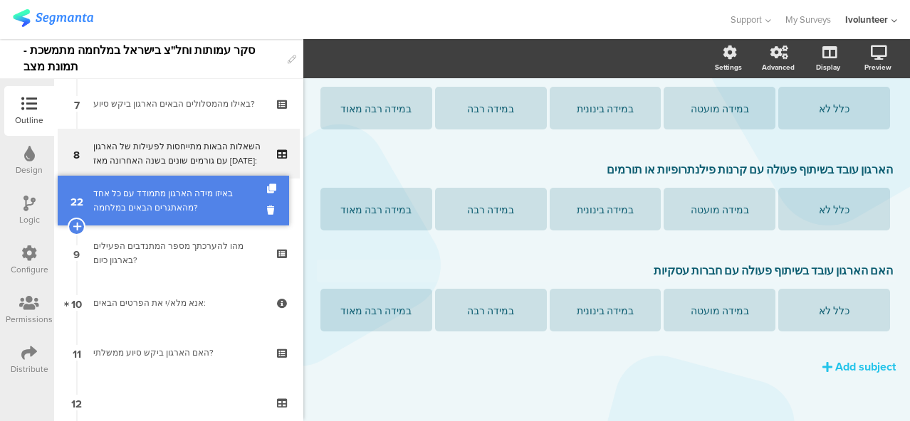
drag, startPoint x: 163, startPoint y: 275, endPoint x: 174, endPoint y: 194, distance: 81.8
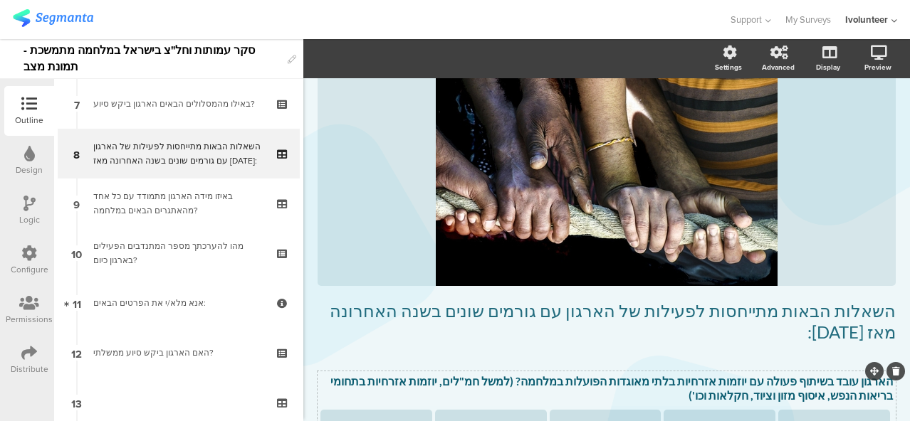
scroll to position [214, 0]
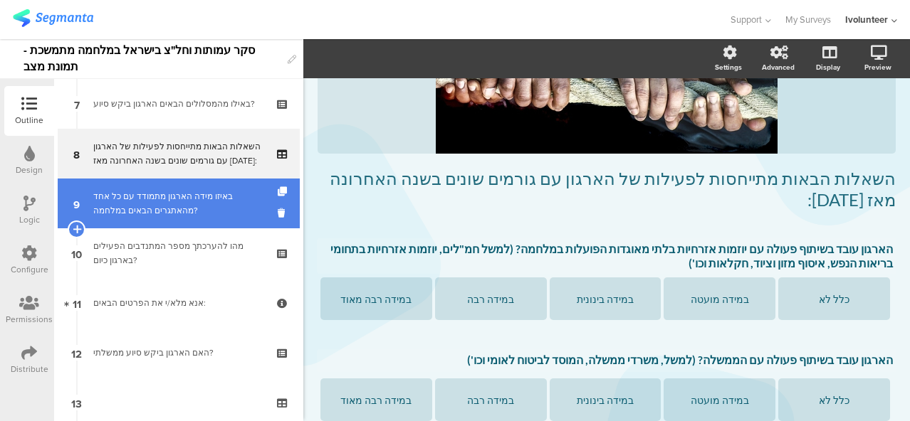
click at [188, 194] on div "באיזו מידה הארגון מתמודד עם כל אחד מהאתגרים הבאים במלחמה?" at bounding box center [178, 203] width 170 height 28
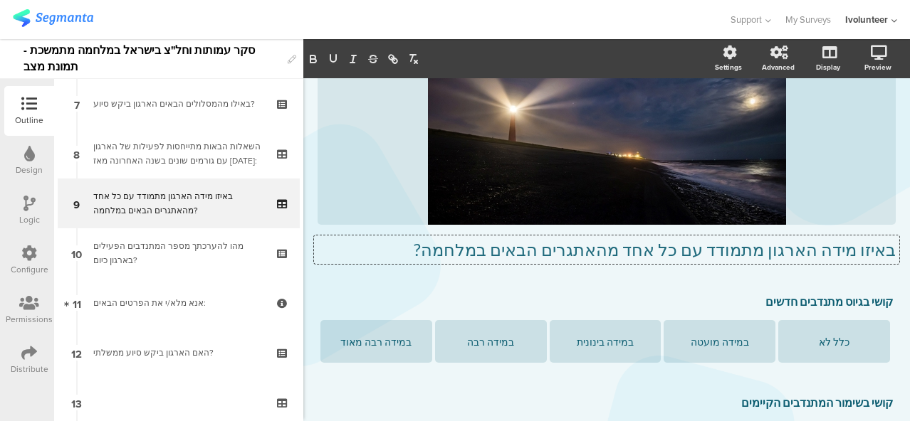
scroll to position [121, 0]
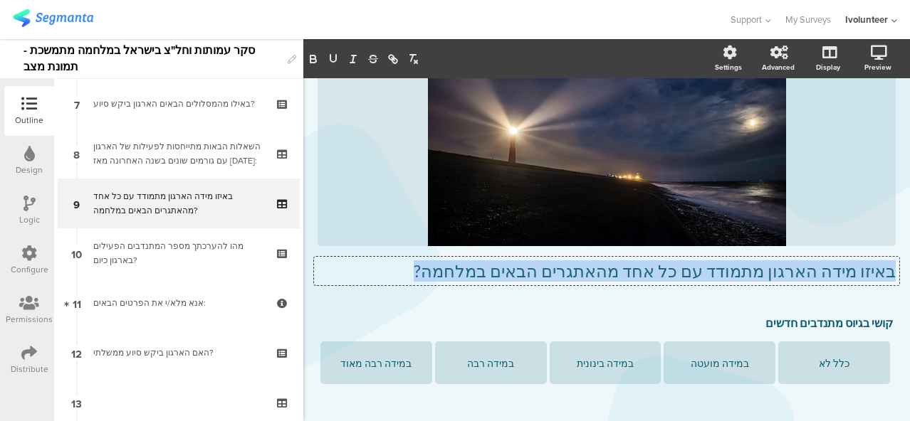
drag, startPoint x: 488, startPoint y: 249, endPoint x: 884, endPoint y: 261, distance: 395.9
click at [884, 261] on div "באיזו מידה הארגון מתמודד עם כל אחד מהאתגרים הבאים במלחמה? באיזו מידה הארגון מתמ…" at bounding box center [606, 271] width 585 height 28
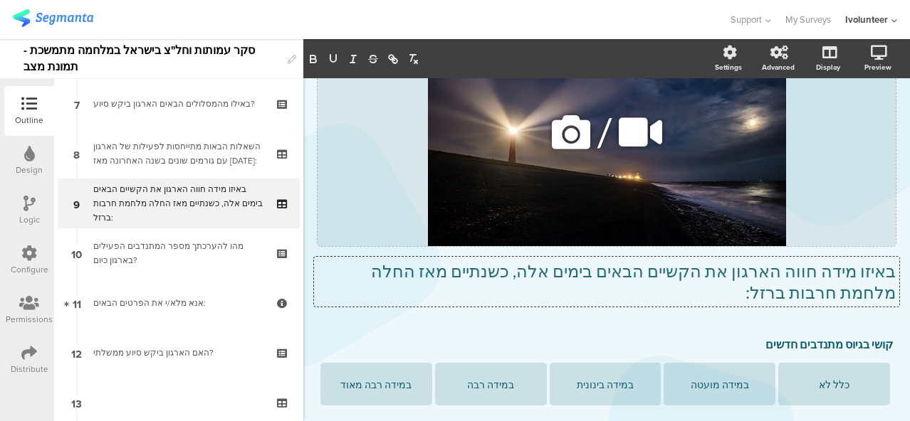
scroll to position [0, 0]
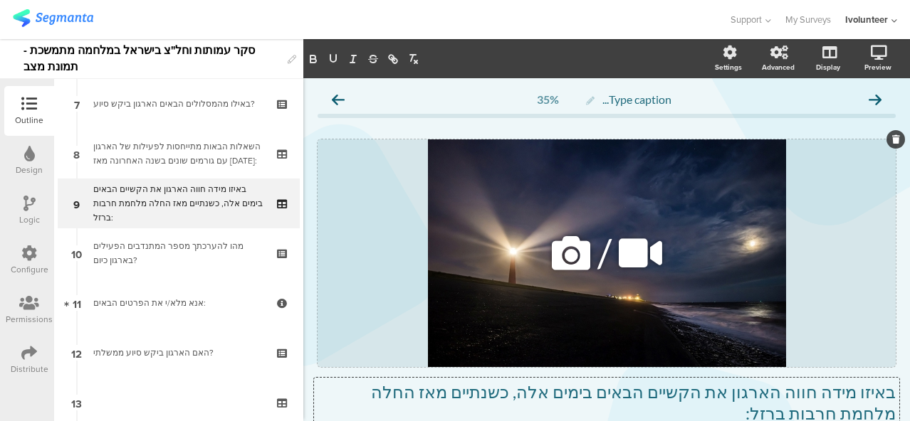
click at [551, 251] on icon at bounding box center [571, 253] width 48 height 48
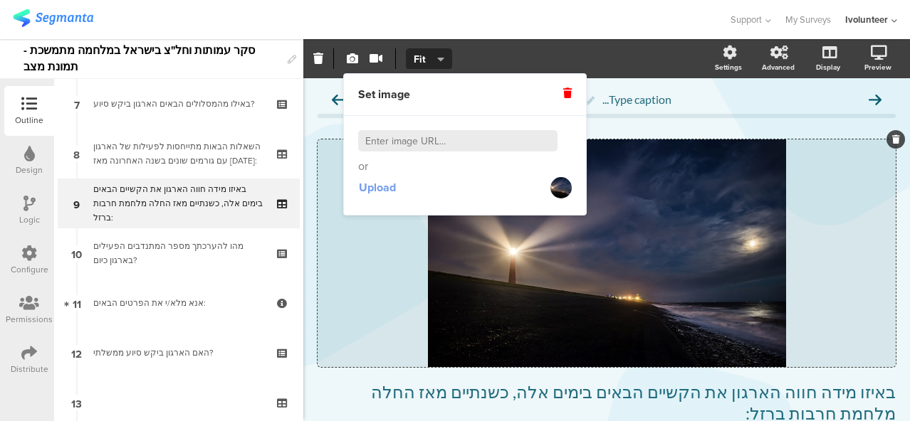
click at [373, 186] on span "Upload" at bounding box center [377, 187] width 37 height 16
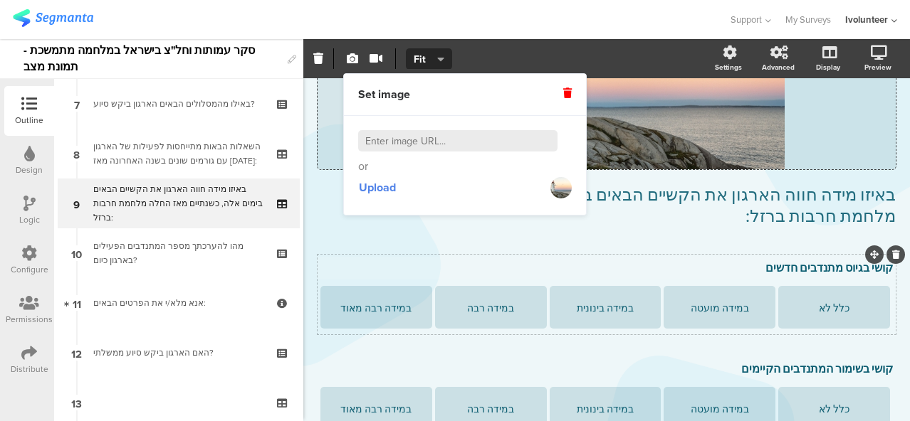
scroll to position [140, 0]
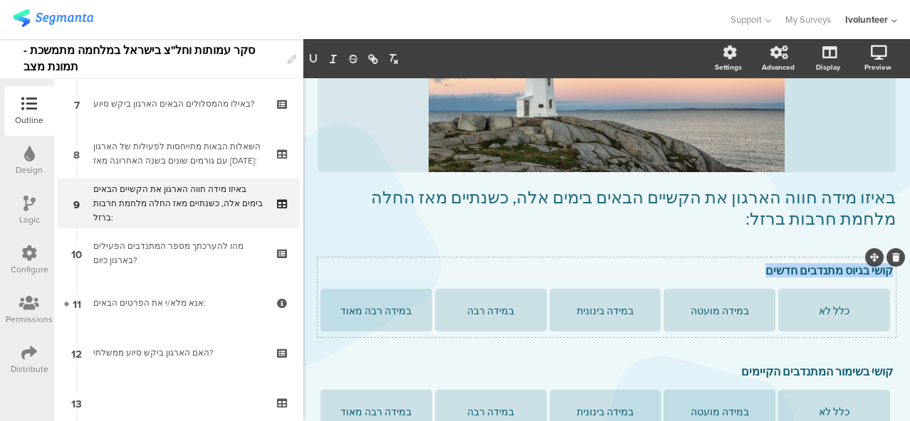
drag, startPoint x: 762, startPoint y: 243, endPoint x: 879, endPoint y: 250, distance: 117.6
click at [879, 260] on div "קושי בגיוס מתנדבים חדשים קושי בגיוס מתנדבים חדשים קושי בגיוס מתנדבים חדשים" at bounding box center [606, 271] width 579 height 23
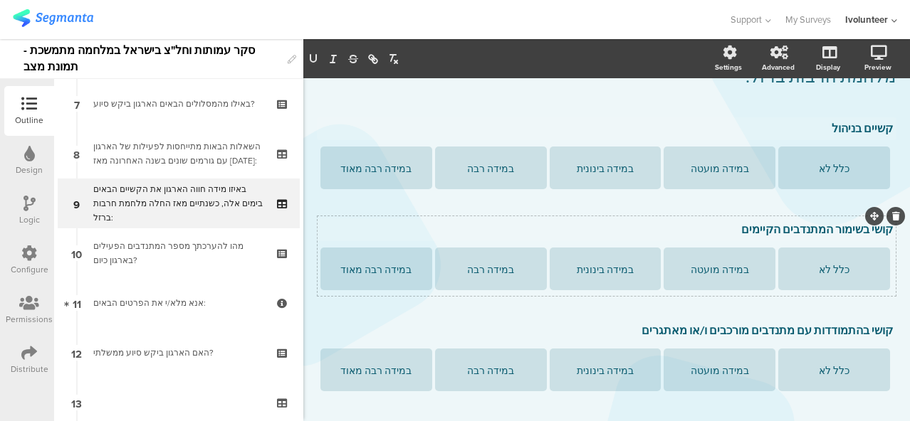
scroll to position [279, 0]
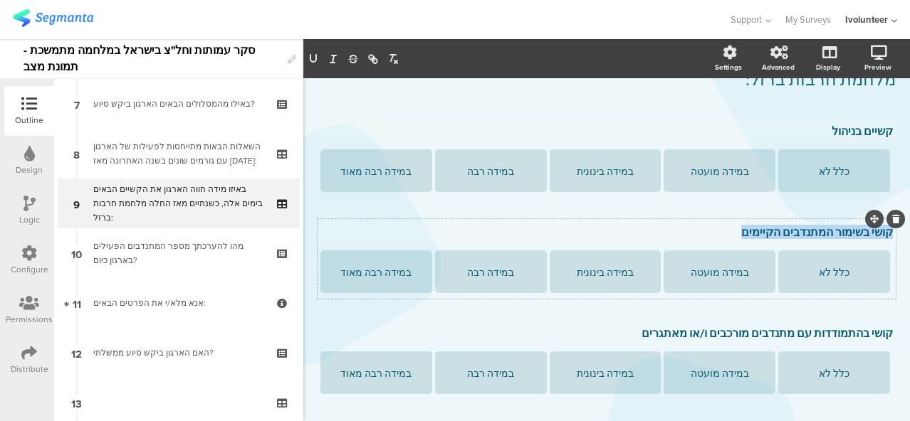
drag, startPoint x: 748, startPoint y: 207, endPoint x: 881, endPoint y: 211, distance: 133.2
click at [881, 221] on div "קושי בשימור המתנדבים הקיימים קושי בשימור המתנדבים הקיימים קושי בשימור המתנדבים …" at bounding box center [606, 232] width 579 height 23
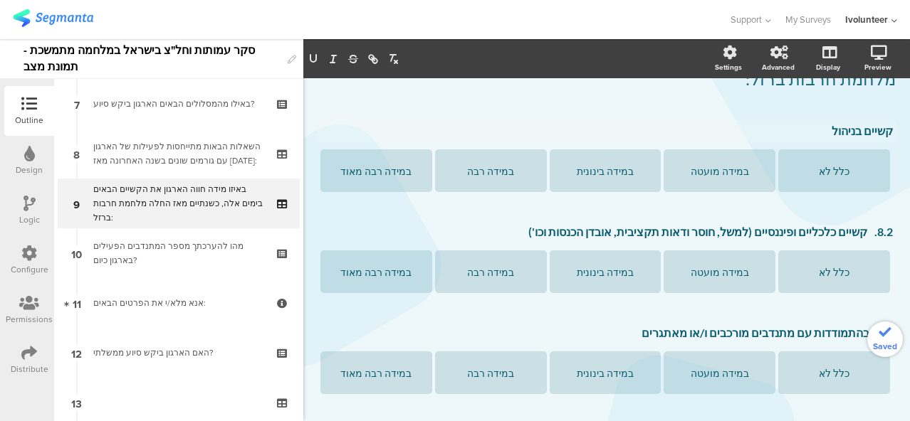
click at [853, 225] on p "8.2. קשיים כלכליים ופיננסיים (למשל, חוסר ודאות תקציבית, אובדן הכנסות וכו')" at bounding box center [606, 232] width 572 height 14
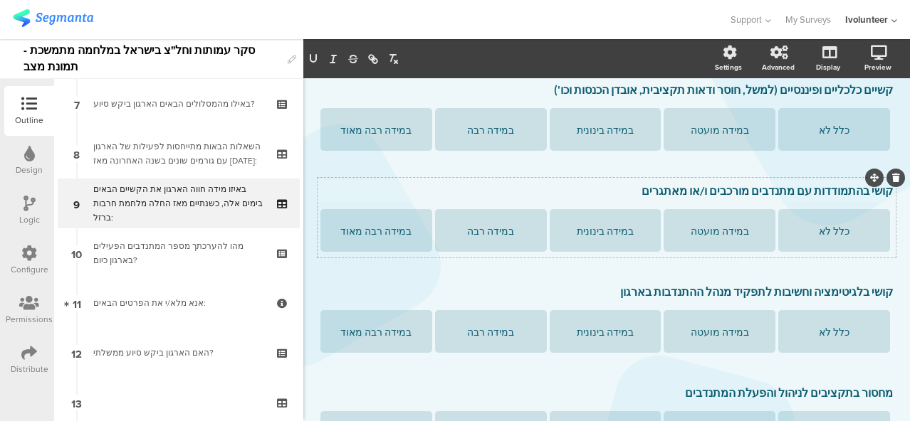
scroll to position [419, 0]
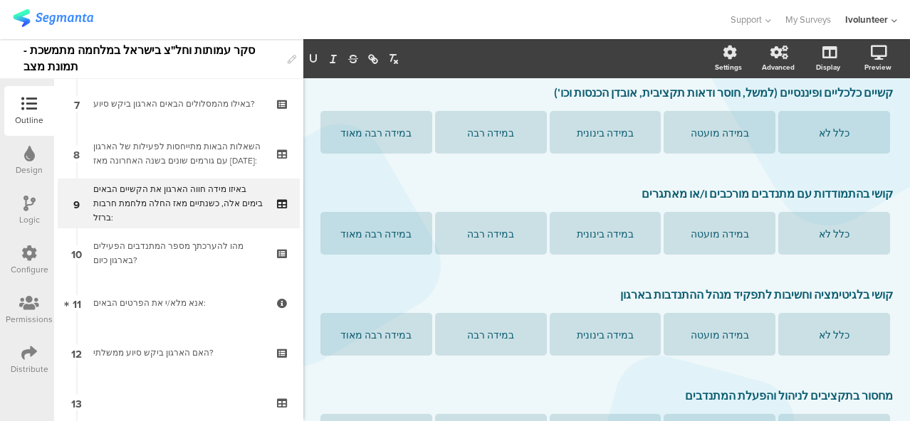
click at [658, 183] on div "קושי בהתמודדות עם מתנדבים מורכבים ו/או מאתגרים קושי בהתמודדות עם מתנדבים מורכבי…" at bounding box center [606, 194] width 579 height 23
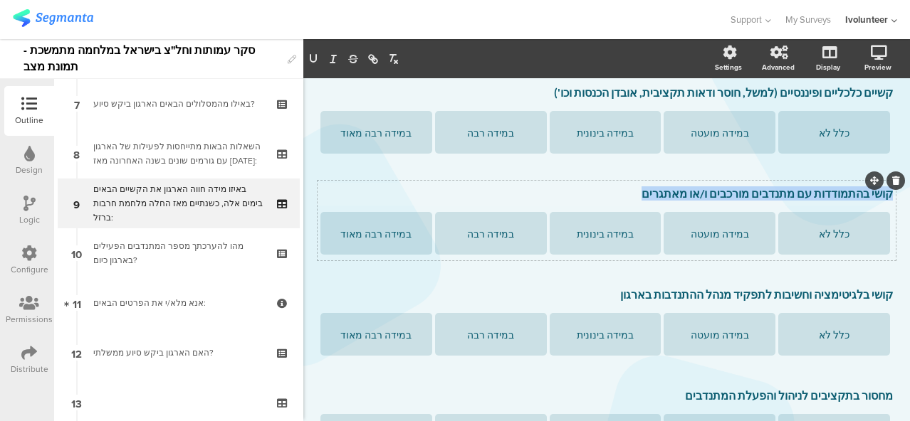
drag, startPoint x: 663, startPoint y: 173, endPoint x: 885, endPoint y: 170, distance: 222.1
click at [885, 183] on div "קושי בהתמודדות עם מתנדבים מורכבים ו/או מאתגרים קושי בהתמודדות עם מתנדבים מורכבי…" at bounding box center [606, 194] width 579 height 23
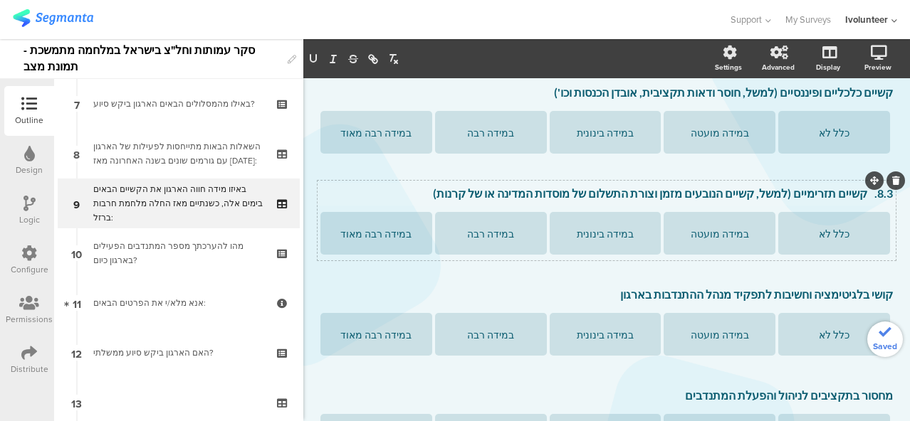
click at [856, 186] on p "8.3. קשיים תזרימיים (למשל, קשיים הנובעים מזמן וצורת התשלום של מוסדות המדינה או …" at bounding box center [606, 193] width 572 height 14
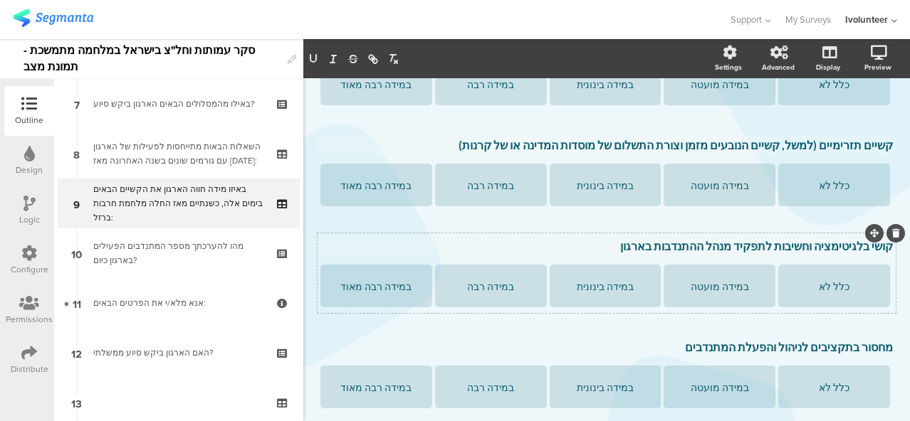
scroll to position [490, 0]
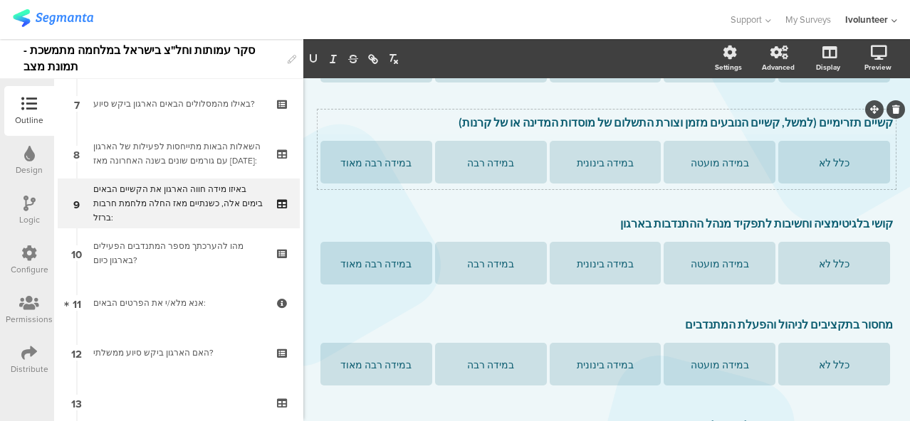
click at [824, 115] on p "קשיים תזרימיים (למשל, קשיים הנובעים מזמן וצורת התשלום של מוסדות המדינה או של קר…" at bounding box center [606, 122] width 572 height 14
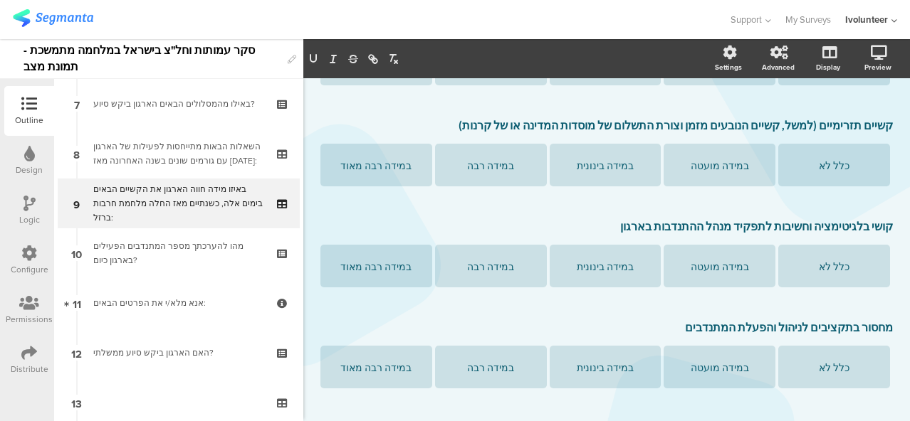
drag, startPoint x: 642, startPoint y: 206, endPoint x: 903, endPoint y: 206, distance: 260.5
click at [903, 206] on div "Settings Advanced Display [GEOGRAPHIC_DATA] Type caption... 35%" at bounding box center [606, 230] width 606 height 382
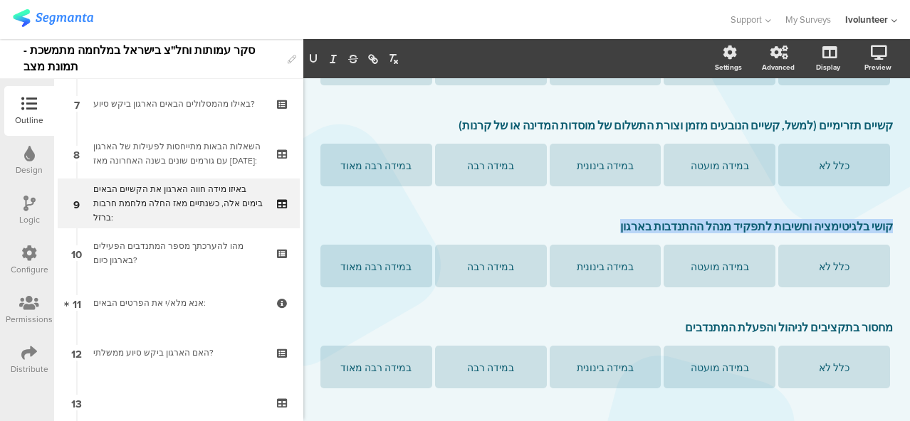
drag, startPoint x: 639, startPoint y: 208, endPoint x: 888, endPoint y: 201, distance: 248.5
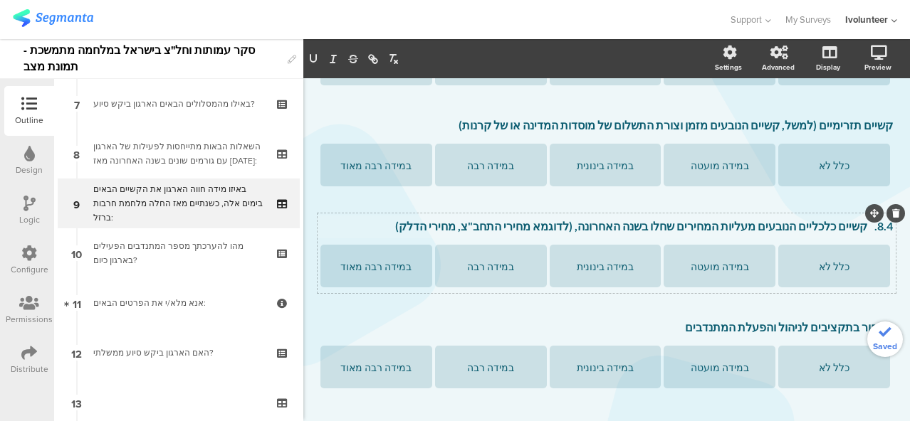
click at [858, 219] on p "8.4. קשיים כלכליים הנובעים מעליות המחירים שחלו בשנה האחרונה, (לדוגמא מחירי התחב…" at bounding box center [606, 226] width 572 height 14
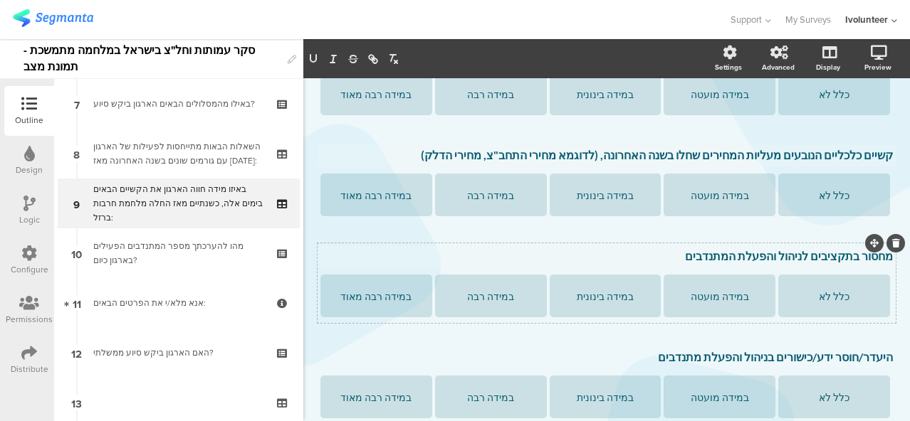
scroll to position [555, 0]
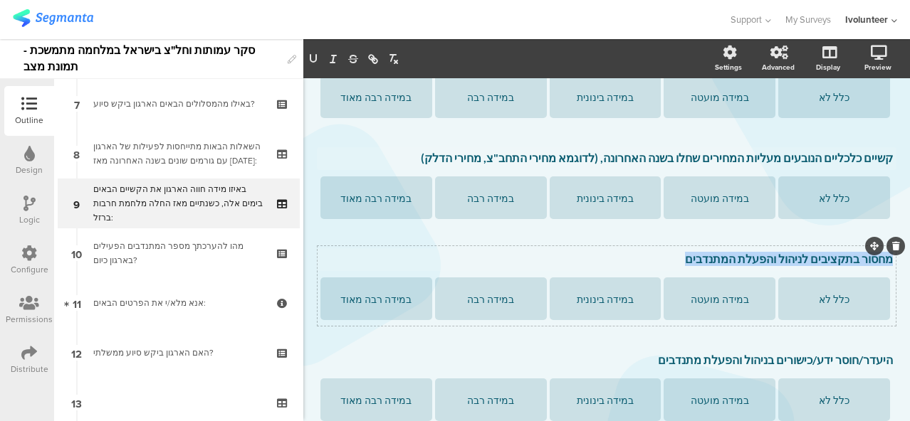
drag, startPoint x: 698, startPoint y: 236, endPoint x: 883, endPoint y: 236, distance: 185.1
click at [883, 248] on div "מחסור בתקציבים לניהול והפעלת המתנדבים מחסור בתקציבים לניהול והפעלת המתנדבים מחס…" at bounding box center [606, 259] width 579 height 23
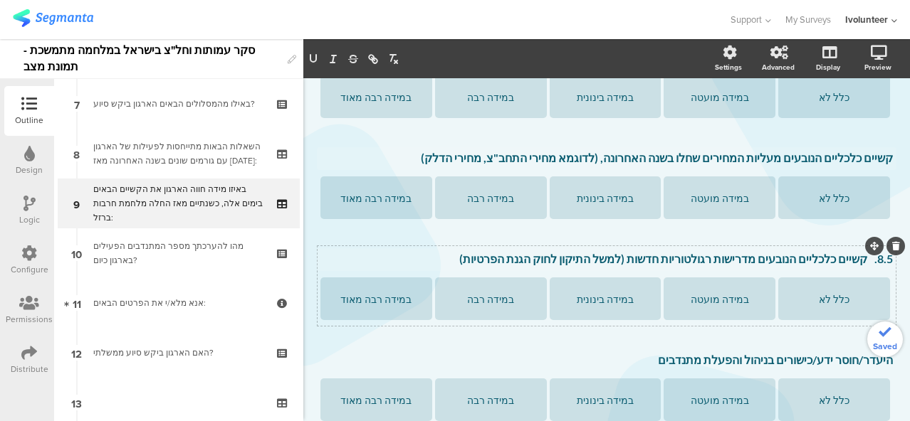
click at [856, 252] on p "8.5. קשיים כלכליים הנובעים מדרישות רגולטוריות חדשות (למשל התיקון לחוק הגנת הפרט…" at bounding box center [606, 259] width 572 height 14
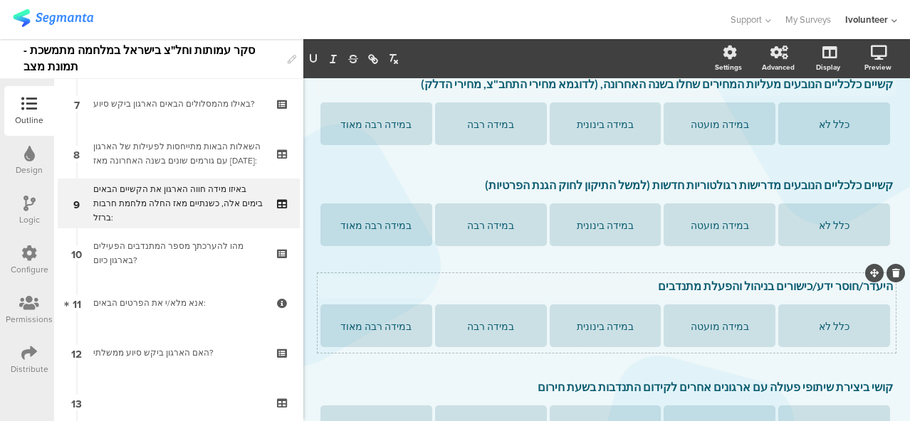
scroll to position [626, 0]
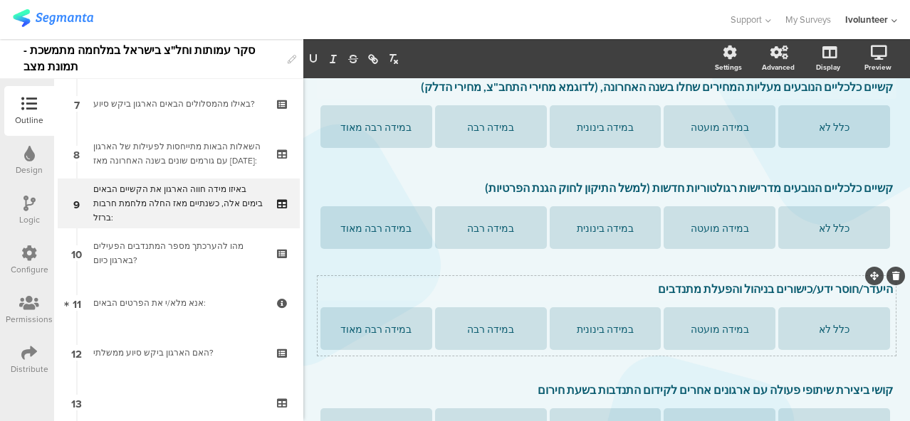
click at [665, 278] on div "היעדר/חוסר ידע/כישורים בניהול והפעלת מתנדבים היעדר/חוסר ידע/כישורים בניהול והפע…" at bounding box center [606, 289] width 579 height 23
drag, startPoint x: 671, startPoint y: 270, endPoint x: 897, endPoint y: 273, distance: 225.6
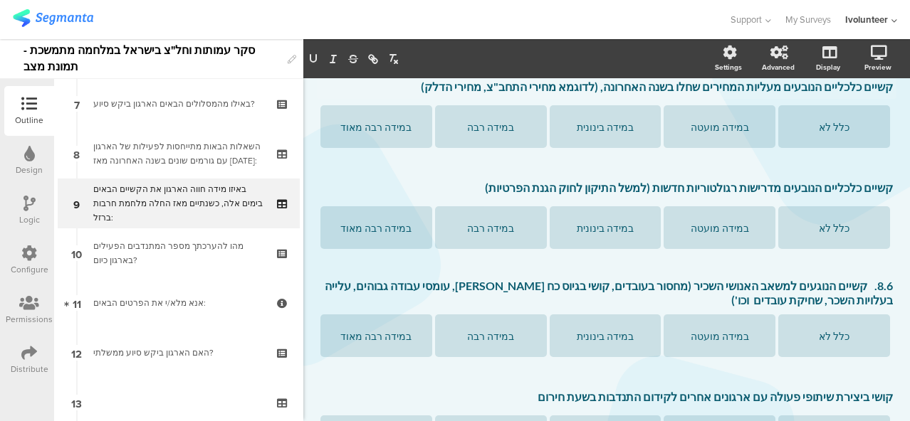
scroll to position [623, 0]
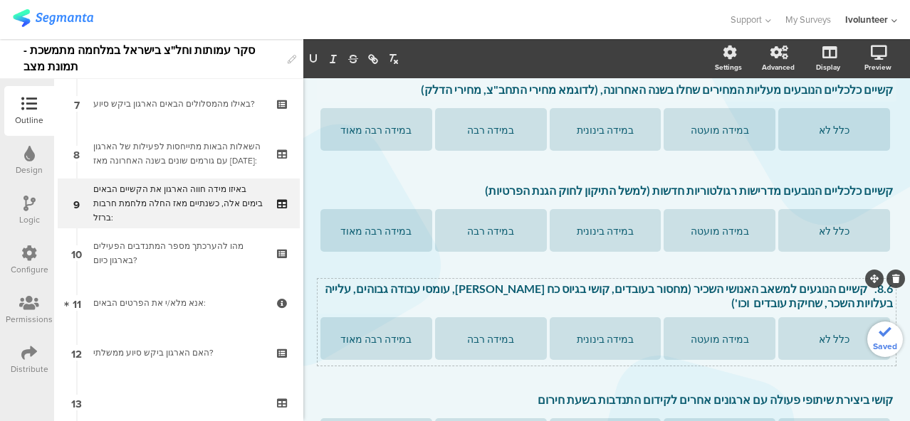
click at [854, 282] on p "8.6. קשיים הנוגעים למשאב האנושי השכיר (מחסור בעובדים, קושי בגיוס כח [PERSON_NAM…" at bounding box center [606, 296] width 572 height 28
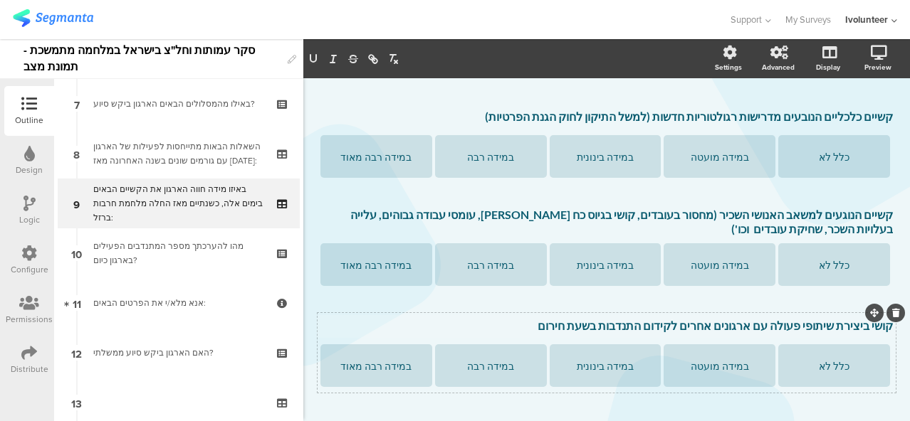
scroll to position [695, 0]
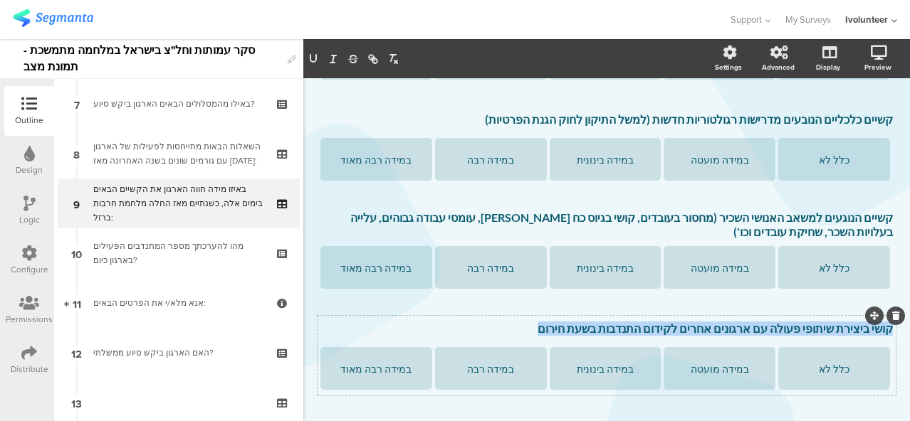
drag, startPoint x: 564, startPoint y: 307, endPoint x: 880, endPoint y: 317, distance: 315.5
click at [880, 318] on div "קושי ביצירת שיתופי פעולה עם ארגונים אחרים לקידום התנדבות בשעת חירום קושי ביצירת…" at bounding box center [606, 329] width 579 height 23
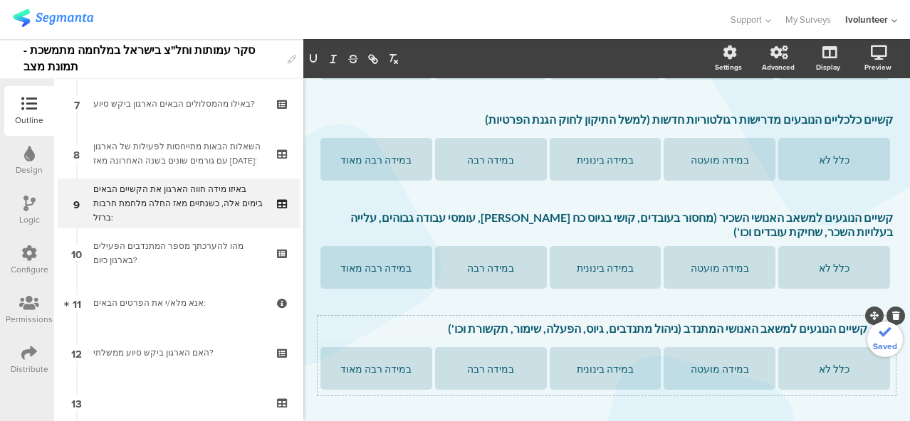
click at [861, 322] on p "8.7. קשיים הנוגעים למשאב האנושי המתנדב (ניהול מתנדבים, גיוס, הפעלה, שימור, תקשו…" at bounding box center [606, 329] width 572 height 14
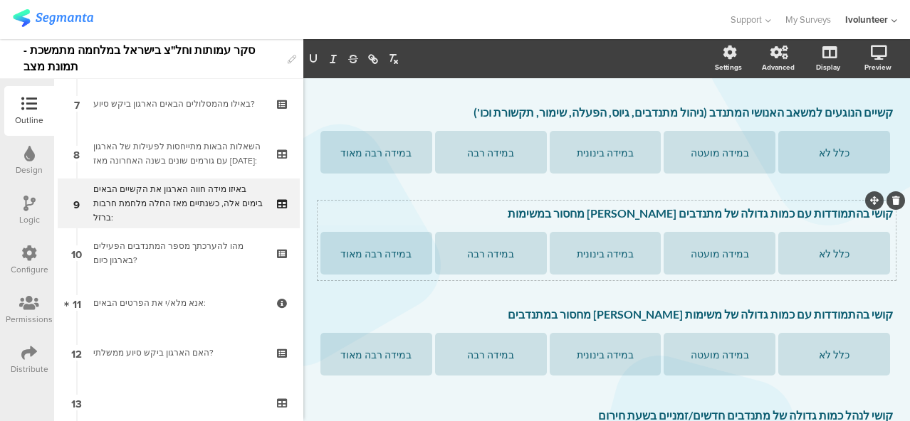
scroll to position [908, 0]
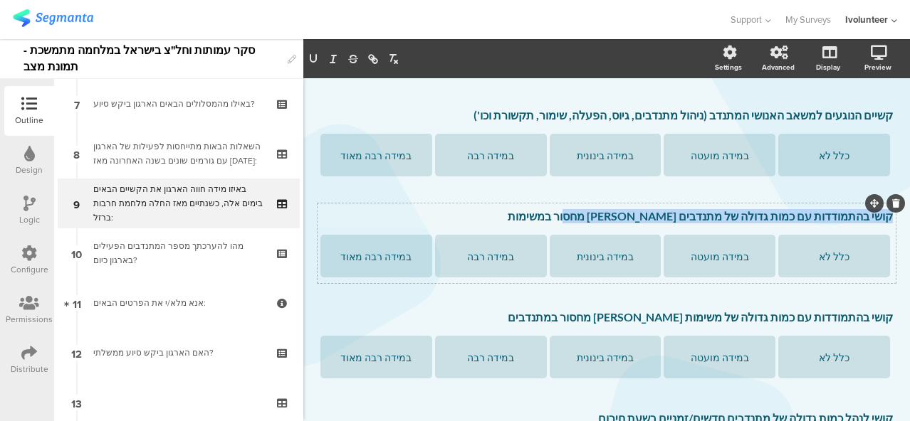
drag, startPoint x: 611, startPoint y: 193, endPoint x: 882, endPoint y: 197, distance: 271.2
click at [882, 206] on div "קושי בהתמודדות עם כמות גדולה של מתנדבים [PERSON_NAME] מחסור במשימות קושי בהתמוד…" at bounding box center [606, 217] width 579 height 23
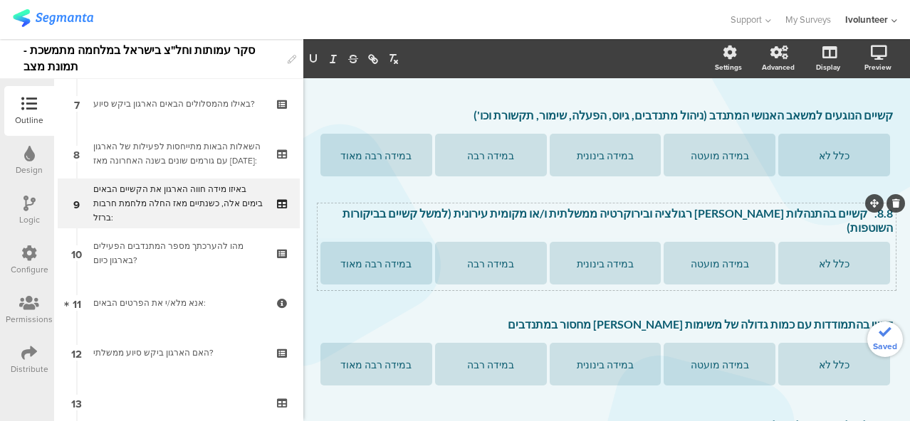
click at [856, 206] on p "8.8. קשיים בהתנהלות [PERSON_NAME] רגולציה ובירוקרטיה ממשלתית ו/או מקומית עירוני…" at bounding box center [606, 220] width 572 height 28
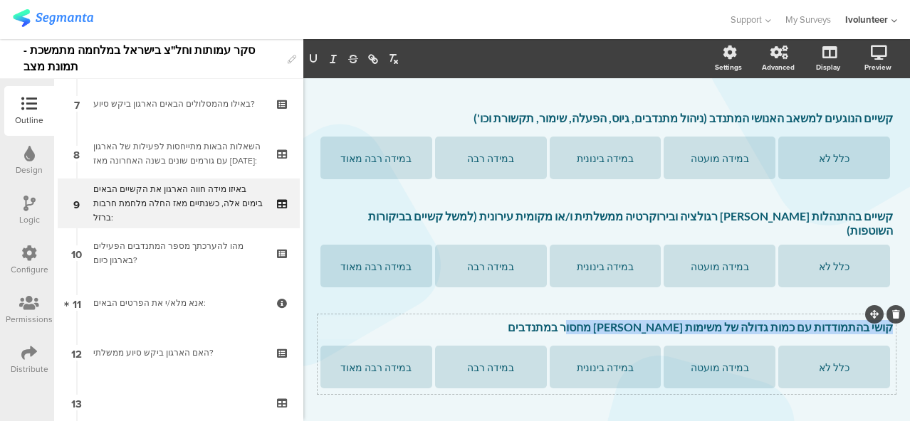
drag, startPoint x: 607, startPoint y: 297, endPoint x: 882, endPoint y: 302, distance: 274.8
click at [882, 317] on div "קושי בהתמודדות עם כמות גדולה של משימות [PERSON_NAME] מחסור במתנדבים קושי בהתמוד…" at bounding box center [606, 328] width 579 height 23
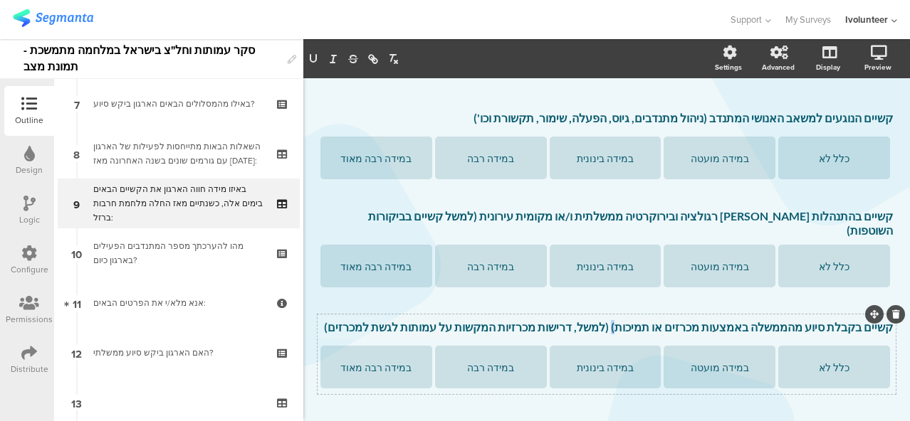
click at [644, 320] on p "קשיים בקבלת סיוע מהממשלה באמצעות מכרזים או תמיכות) (למשל, דרישות מכרזיות המקשות…" at bounding box center [606, 327] width 572 height 14
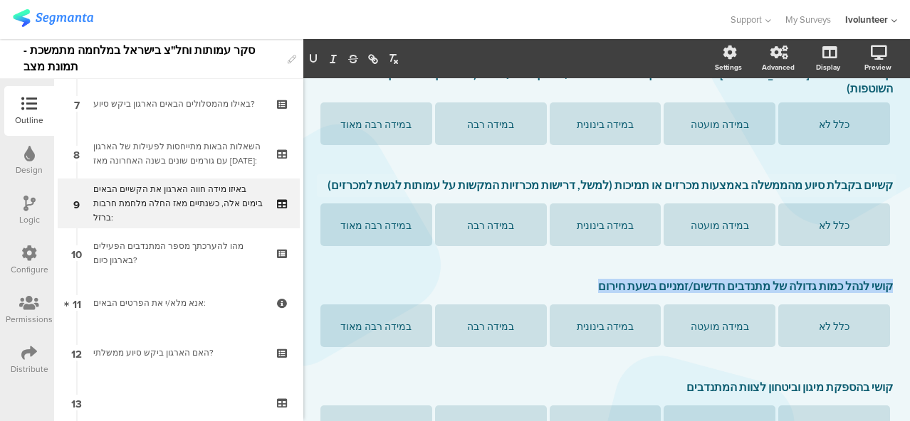
scroll to position [1051, 0]
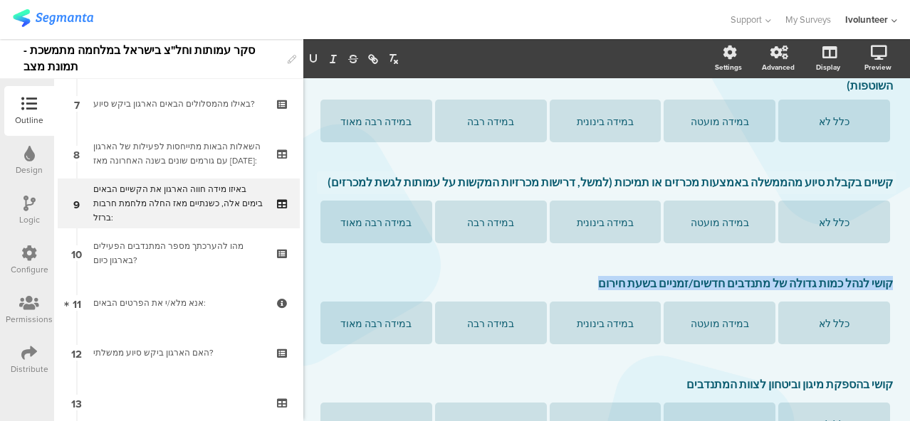
drag, startPoint x: 620, startPoint y: 257, endPoint x: 886, endPoint y: 254, distance: 266.2
click at [886, 254] on div "Type caption... 35% באיזו מידה חווה הארגון את הקשיים הבאים בימים אלה, כשנתיים מ…" at bounding box center [606, 292] width 606 height 2529
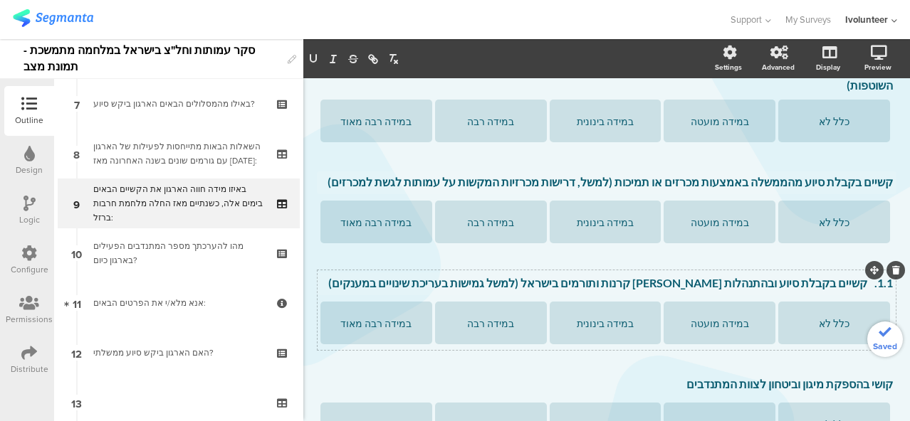
click at [857, 276] on p "1.1. קשיים בקבלת סיוע ובהתנהלות [PERSON_NAME] קרנות ותורמים בישראל (למשל גמישות…" at bounding box center [606, 283] width 572 height 14
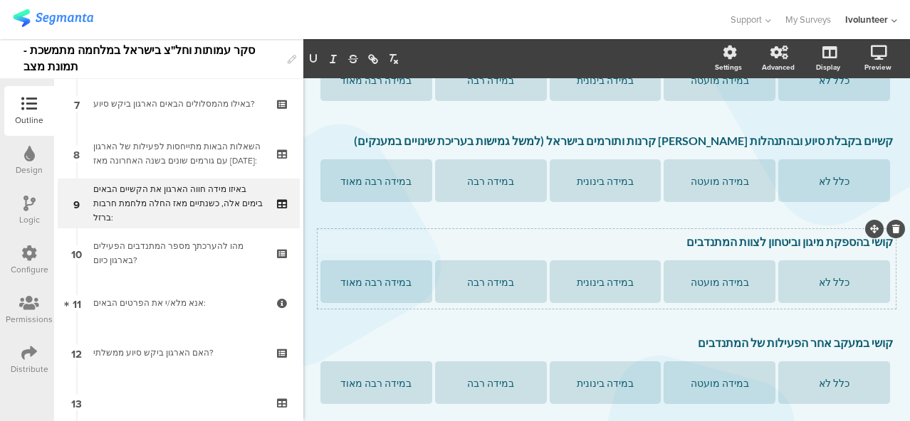
scroll to position [1190, 0]
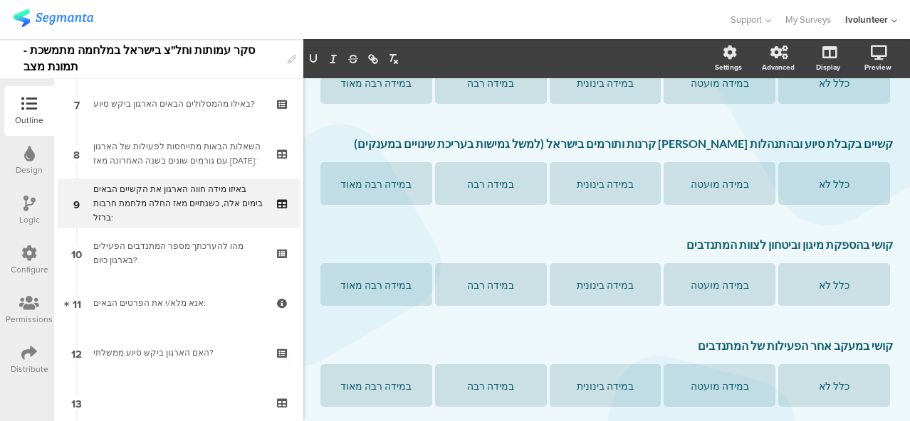
drag, startPoint x: 700, startPoint y: 218, endPoint x: 885, endPoint y: 219, distance: 185.8
click at [885, 219] on div "Type caption... 35% באיזו מידה חווה הארגון את הקשיים הבאים בימים אלה, כשנתיים מ…" at bounding box center [606, 152] width 606 height 2529
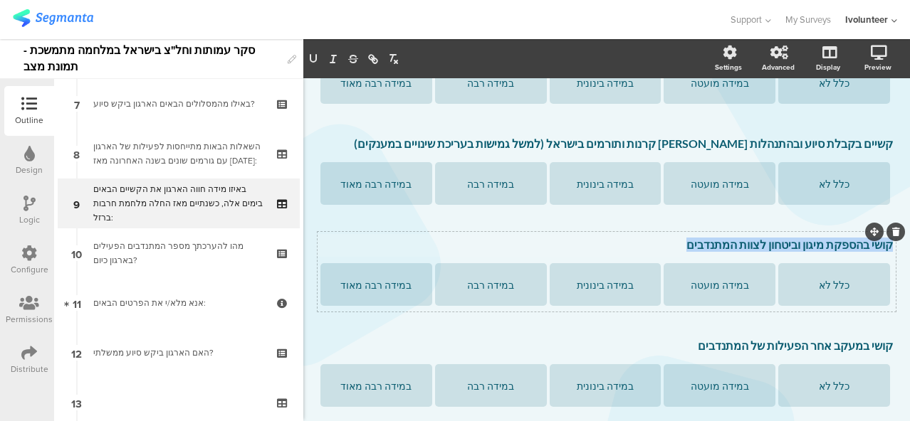
drag, startPoint x: 700, startPoint y: 216, endPoint x: 885, endPoint y: 219, distance: 185.1
click at [885, 234] on div "קושי בהספקת מיגון וביטחון לצוות המתנדבים קושי בהספקת מיגון וביטחון לצוות המתנדב…" at bounding box center [606, 245] width 579 height 23
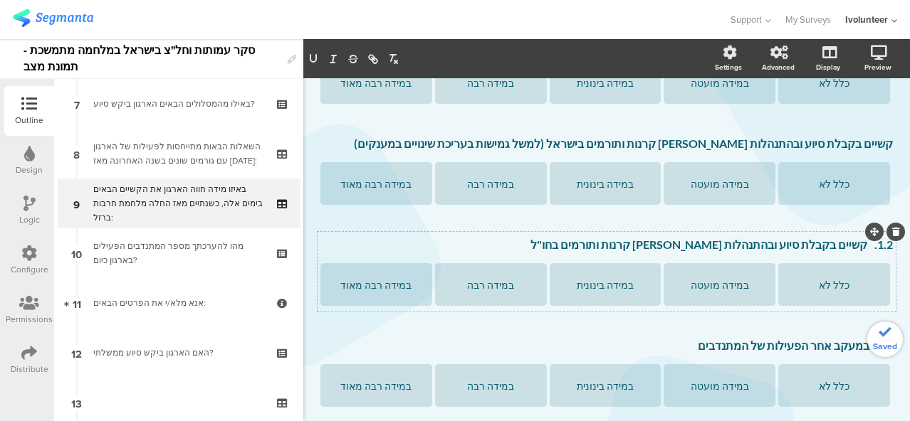
click at [854, 238] on p "1.2. קשיים בקבלת סיוע ובהתנהלות [PERSON_NAME] קרנות ותורמים בחו"ל" at bounding box center [606, 245] width 572 height 14
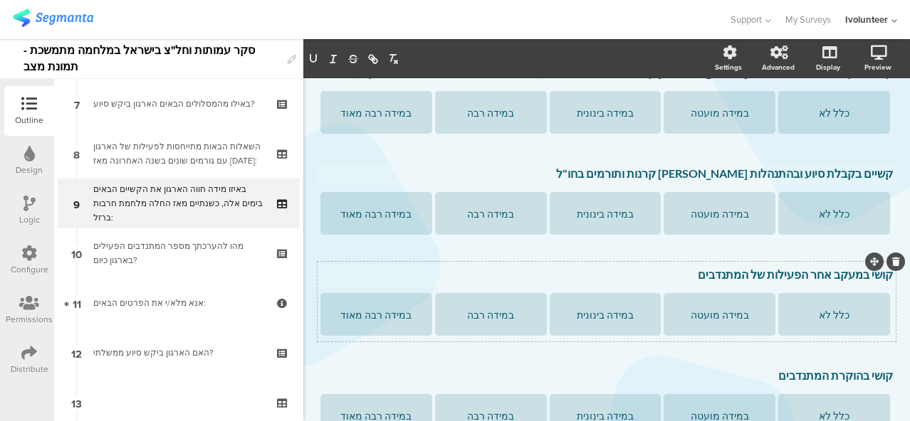
scroll to position [1258, 0]
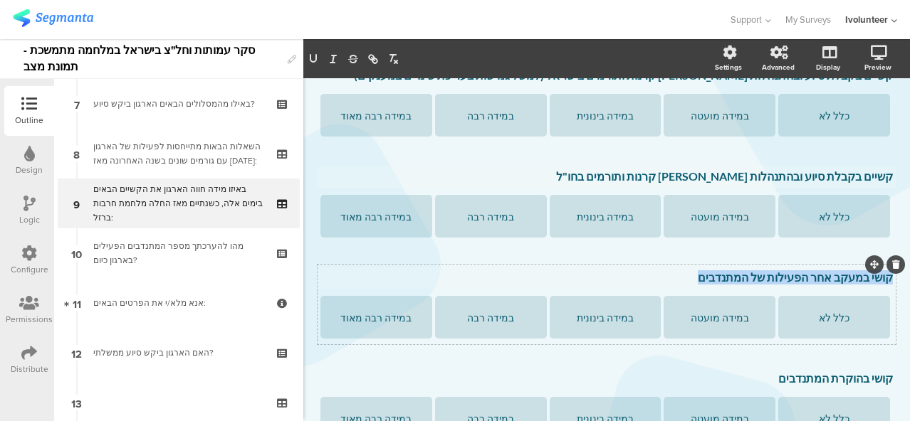
drag, startPoint x: 706, startPoint y: 250, endPoint x: 880, endPoint y: 253, distance: 173.7
click at [880, 267] on div "קושי במעקב אחר הפעילות של המתנדבים קושי במעקב אחר הפעילות של המתנדבים קושי במעק…" at bounding box center [606, 278] width 579 height 23
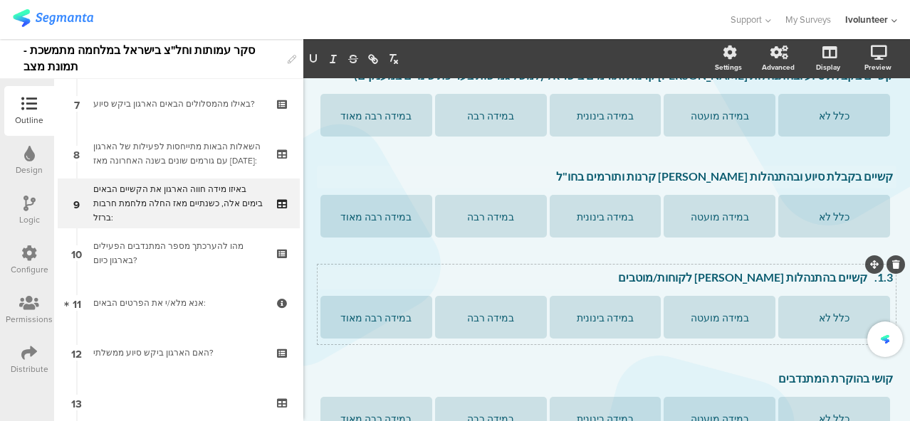
click at [856, 270] on p "1.3. קשיים בהתנהלות [PERSON_NAME] לקוחות/מוטבים" at bounding box center [606, 277] width 572 height 14
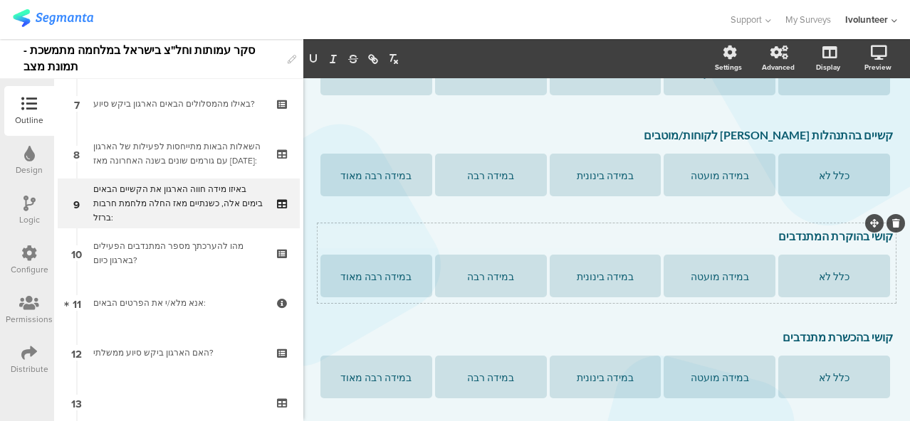
scroll to position [1398, 0]
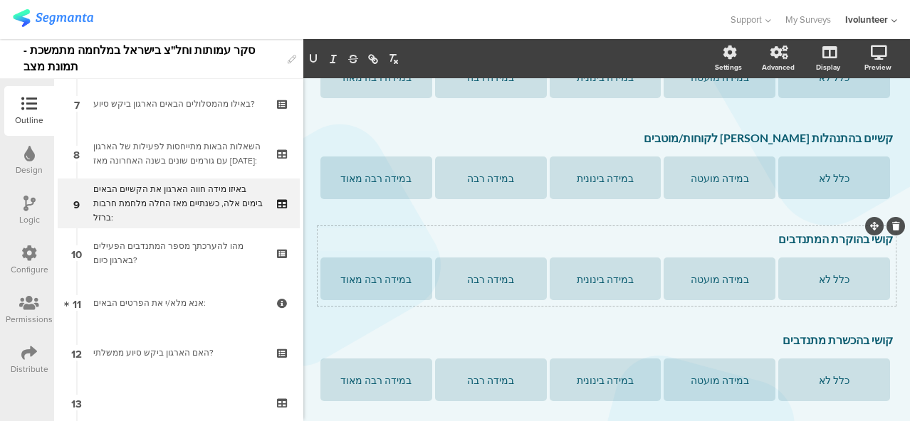
drag, startPoint x: 783, startPoint y: 209, endPoint x: 883, endPoint y: 209, distance: 99.6
click at [883, 228] on div "קושי בהוקרת המתנדבים קושי בהוקרת המתנדבים קושי בהוקרת המתנדבים" at bounding box center [606, 239] width 579 height 23
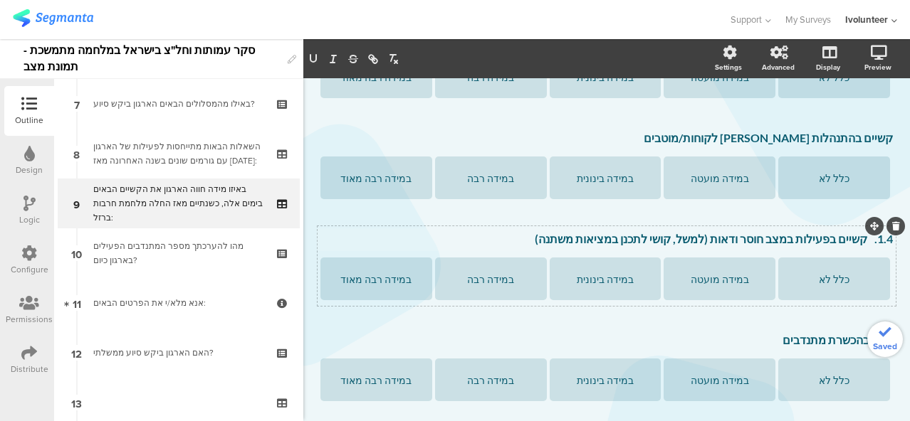
click at [856, 232] on p "1.4. קשיים בפעילות במצב חוסר ודאות (למשל, קושי לתכנן במציאות משתנה)" at bounding box center [606, 239] width 572 height 14
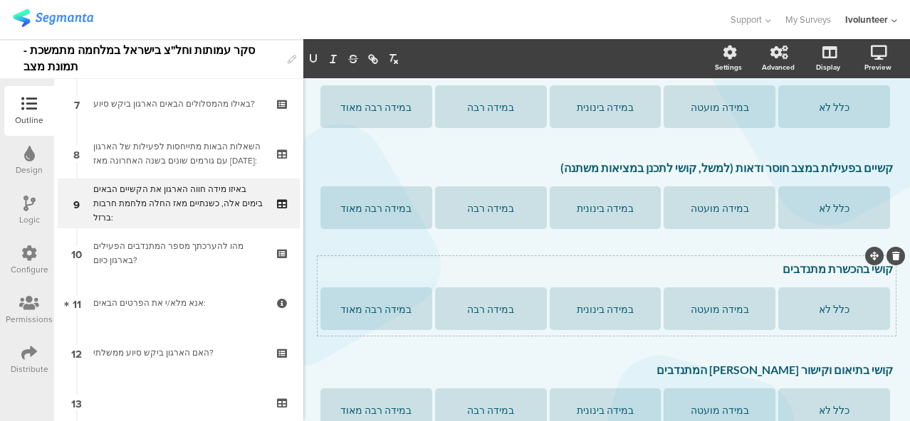
scroll to position [1466, 0]
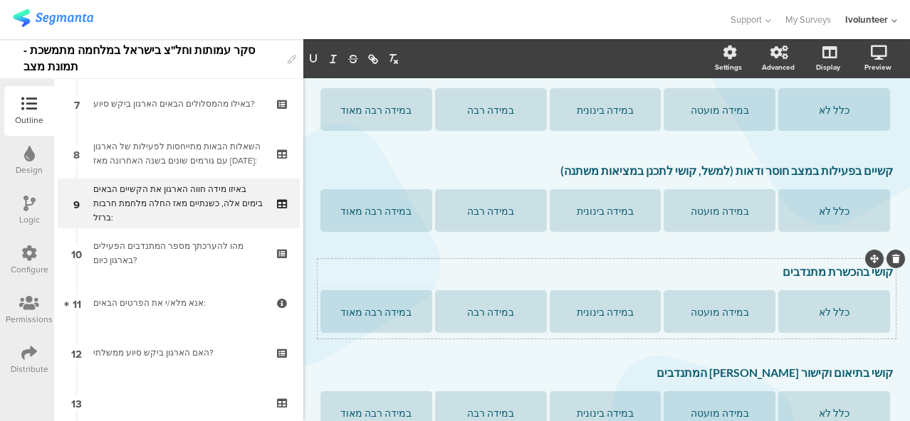
drag, startPoint x: 777, startPoint y: 238, endPoint x: 870, endPoint y: 243, distance: 93.3
click at [873, 261] on div "קושי בהכשרת מתנדבים קושי בהכשרת מתנדבים קושי בהכשרת מתנדבים" at bounding box center [606, 272] width 579 height 23
click at [853, 265] on p "1.5. קשיים הנובעים מחוסר בתשתיות (למשל בניינים, ביטוח, אבטחת מידע, ייעוץ משפטי)" at bounding box center [606, 272] width 572 height 14
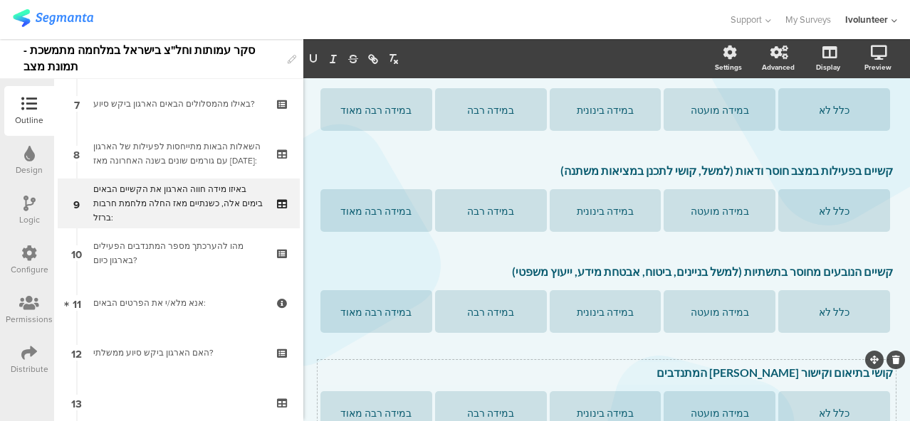
click at [720, 362] on div "קושי בתיאום וקישור [PERSON_NAME] המתנדבים קושי בתיאום וקישור [PERSON_NAME] המתנ…" at bounding box center [606, 373] width 579 height 23
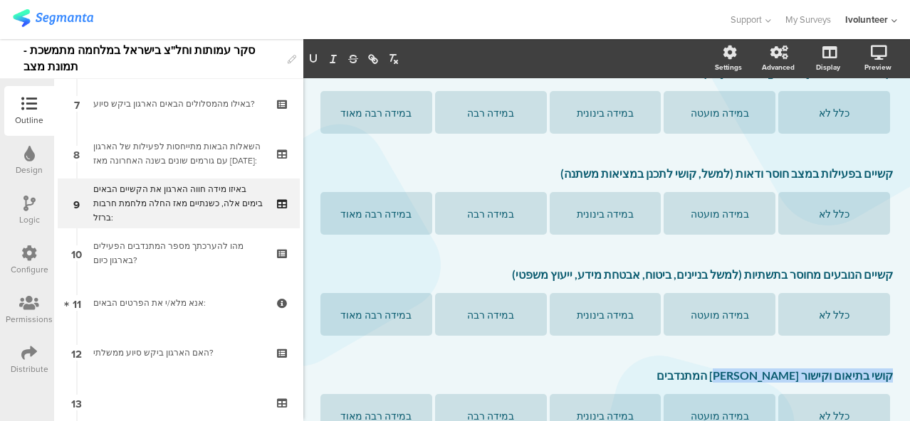
drag, startPoint x: 733, startPoint y: 347, endPoint x: 903, endPoint y: 347, distance: 169.4
click at [903, 347] on div "Settings Advanced Display [GEOGRAPHIC_DATA] Type caption... 35%" at bounding box center [606, 230] width 606 height 382
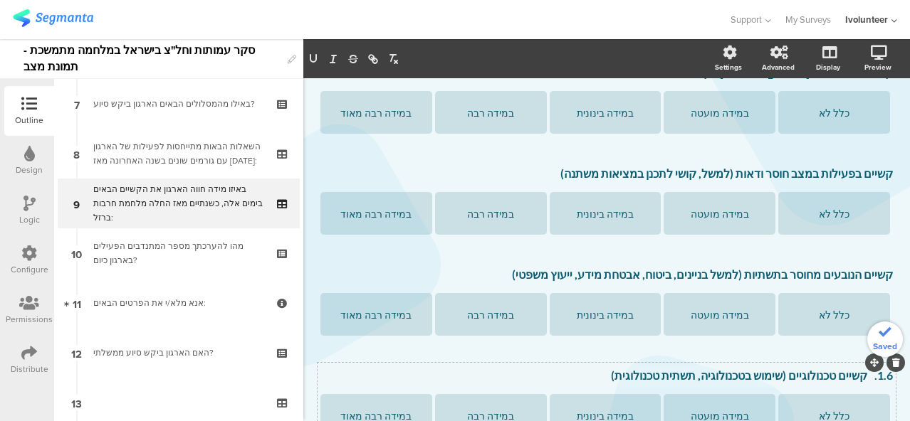
click at [856, 369] on p "1.6. קשיים טכנולוגיים (שימוש בטכנולוגיה, תשתית טכנולוגית)" at bounding box center [606, 376] width 572 height 14
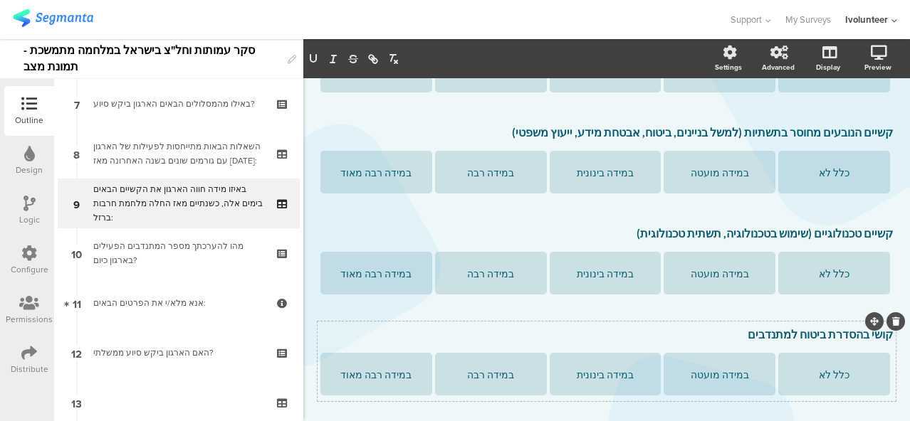
scroll to position [1603, 0]
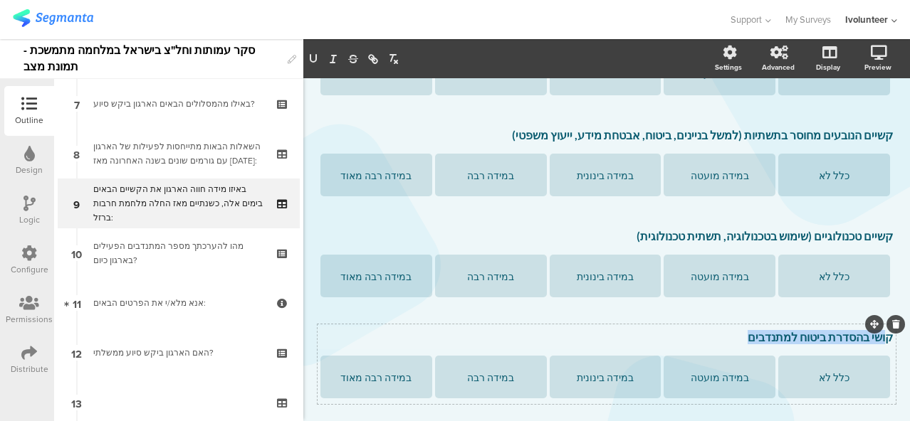
drag, startPoint x: 749, startPoint y: 307, endPoint x: 878, endPoint y: 307, distance: 128.8
click at [878, 327] on div "קושי בהסדרת ביטוח למתנדבים קושי בהסדרת ביטוח למתנדבים קושי בהסדרת ביטוח למתנדבים" at bounding box center [606, 338] width 579 height 23
click at [878, 330] on p "קושי בהסדרת ביטוח למתנדבים" at bounding box center [606, 337] width 572 height 14
drag, startPoint x: 754, startPoint y: 311, endPoint x: 903, endPoint y: 310, distance: 148.8
click at [903, 310] on div "Settings Advanced Display [GEOGRAPHIC_DATA] Type caption... 35%" at bounding box center [606, 230] width 606 height 382
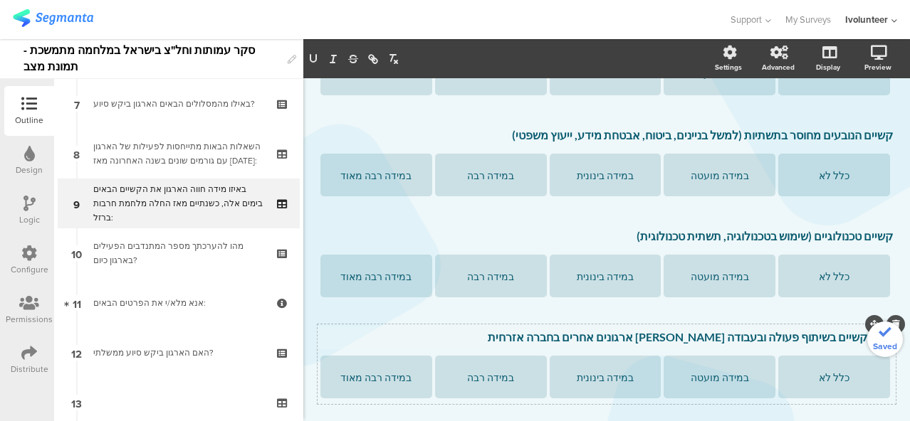
click at [854, 330] on p "1.7. קשיים בשיתוף פעולה ובעבודה [PERSON_NAME] ארגונים אחרים בחברה אזרחית" at bounding box center [606, 337] width 572 height 14
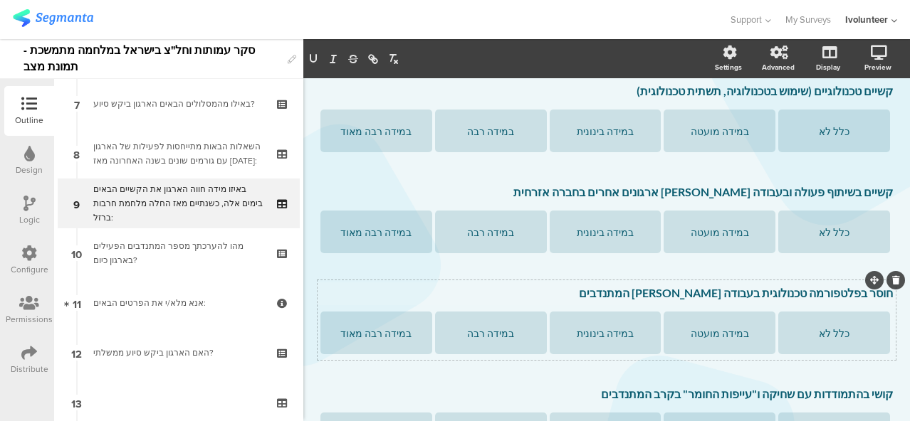
scroll to position [1745, 0]
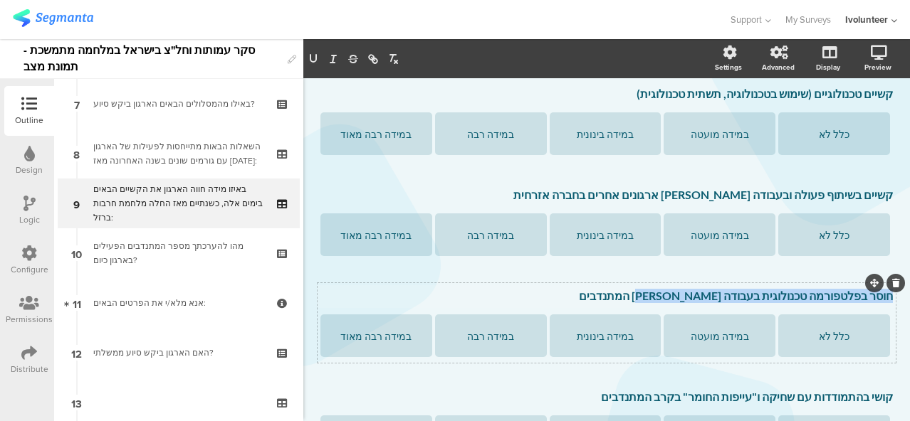
drag, startPoint x: 665, startPoint y: 268, endPoint x: 880, endPoint y: 275, distance: 215.1
click at [880, 285] on div "חוסר בפלטפורמה טכנולוגית בעבודה [PERSON_NAME] המתנדבים חוסר בפלטפורמה טכנולוגית…" at bounding box center [606, 296] width 579 height 23
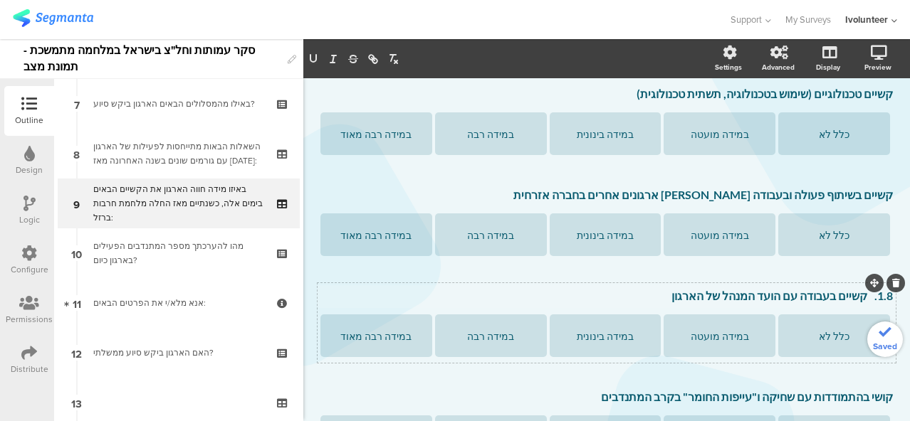
click at [856, 289] on p "1.8. קשיים בעבודה עם הועד המנהל של הארגון" at bounding box center [606, 296] width 572 height 14
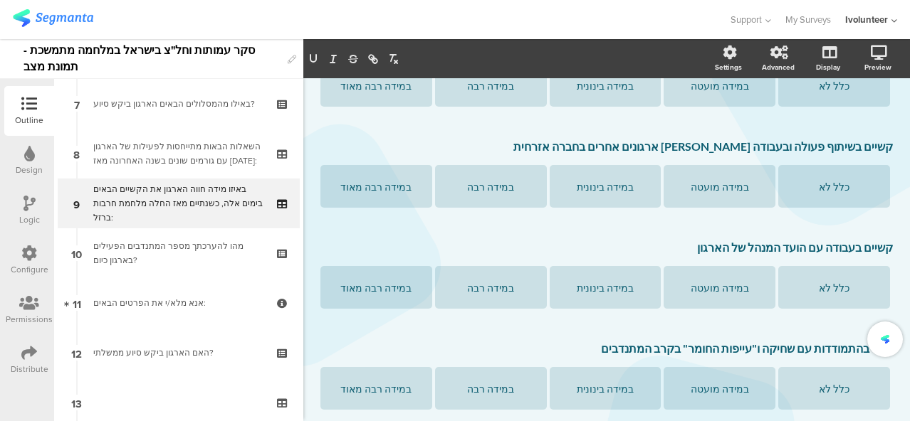
scroll to position [1816, 0]
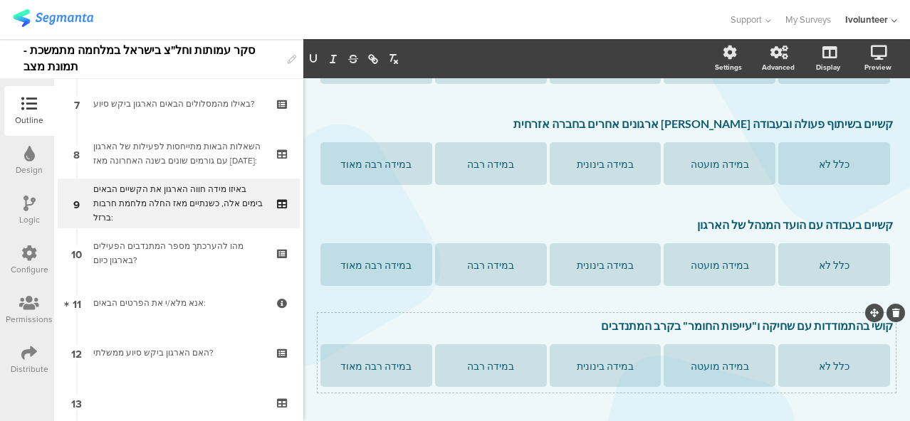
click at [892, 309] on icon at bounding box center [896, 313] width 8 height 9
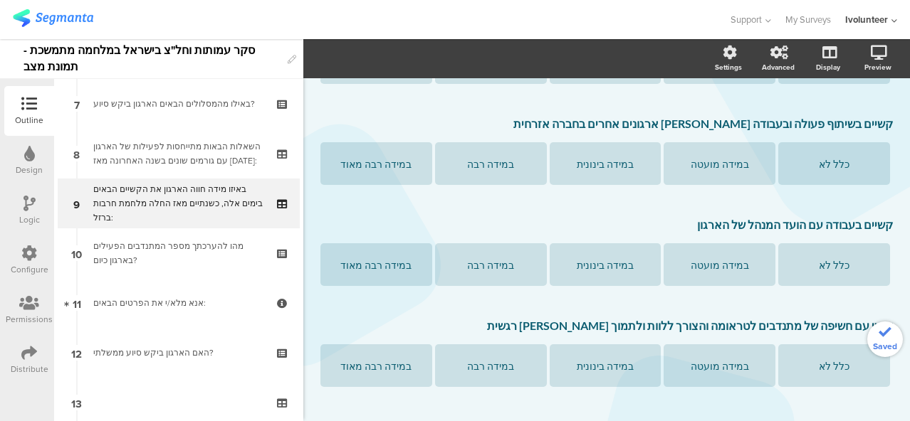
click at [0, 0] on icon at bounding box center [0, 0] width 0 height 0
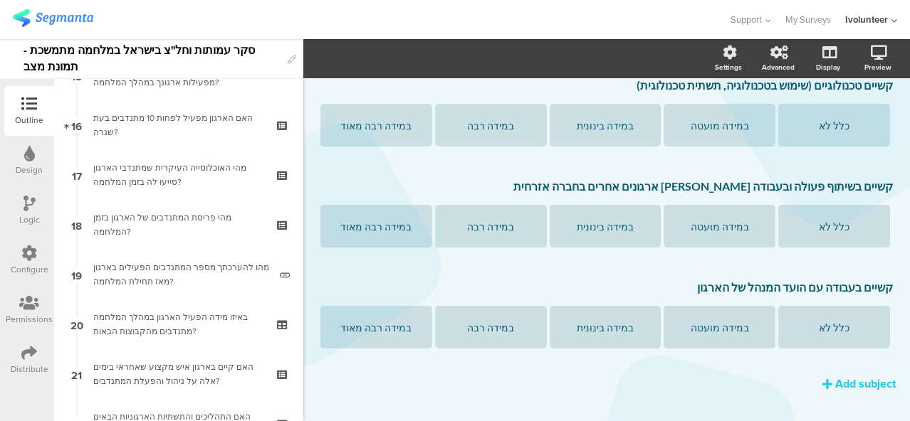
scroll to position [992, 0]
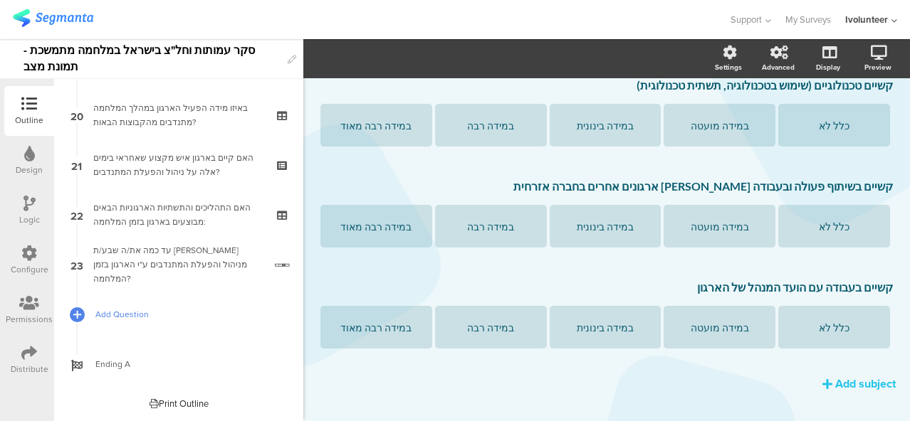
click at [131, 320] on span "Add Question" at bounding box center [186, 314] width 182 height 14
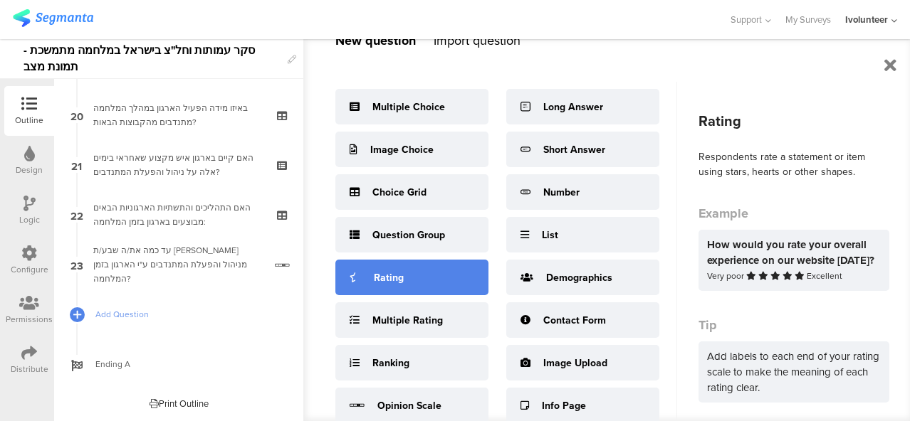
scroll to position [71, 0]
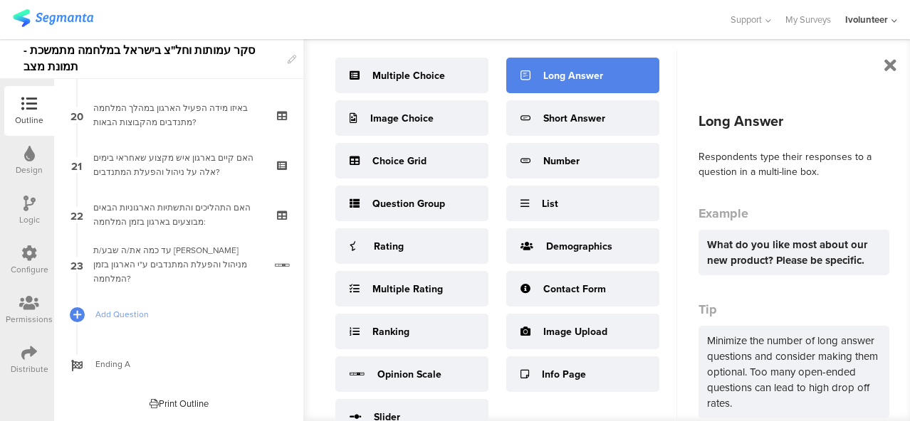
click at [610, 67] on div "Long Answer" at bounding box center [582, 76] width 153 height 36
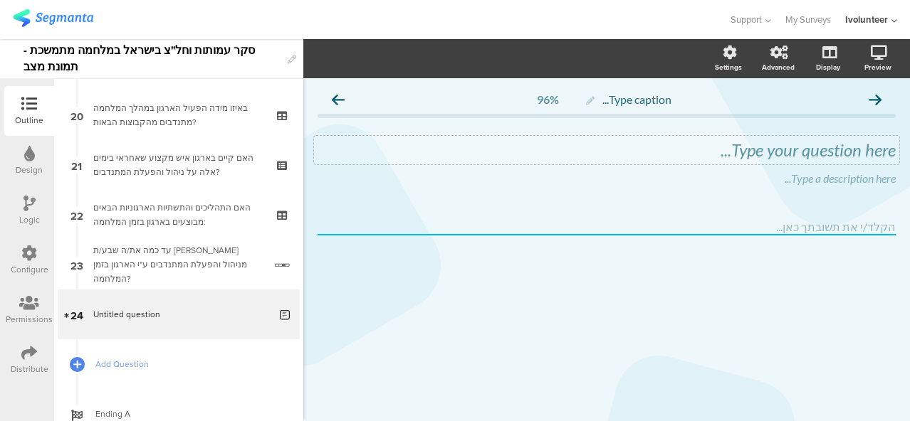
click at [820, 156] on div "Type your question here..." at bounding box center [606, 150] width 585 height 28
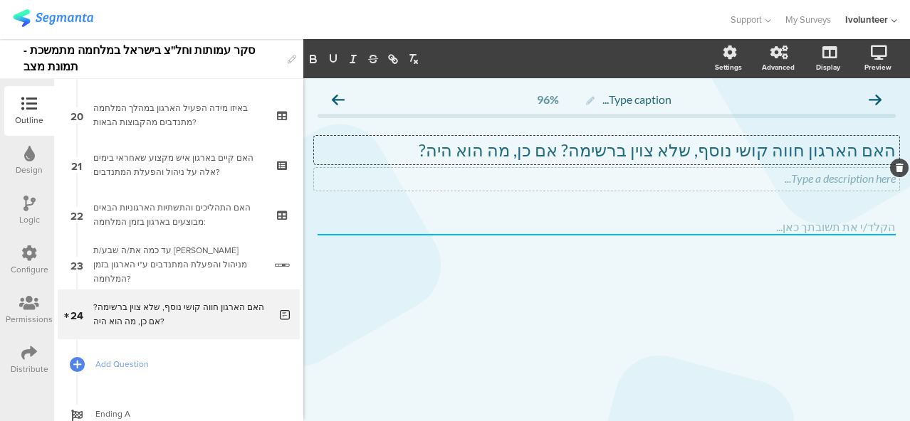
click at [901, 168] on icon at bounding box center [899, 168] width 8 height 9
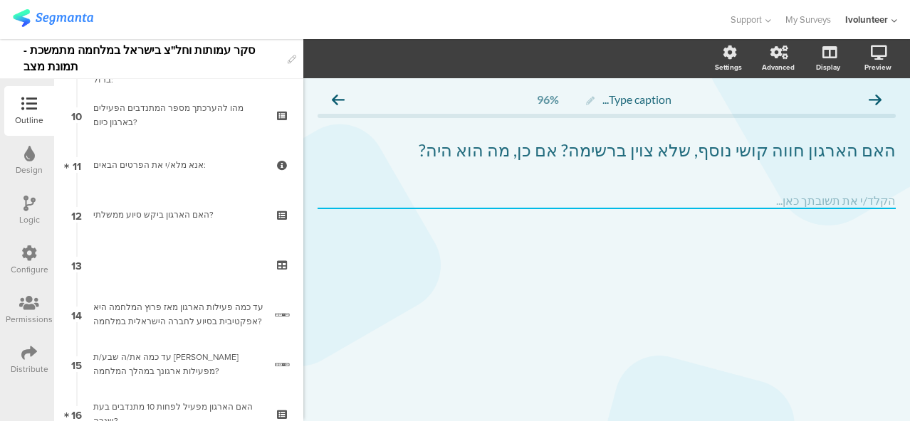
scroll to position [423, 0]
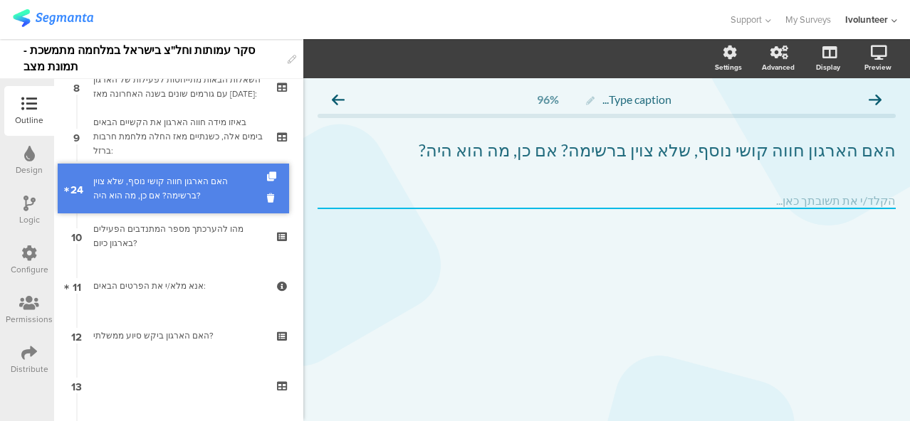
drag, startPoint x: 220, startPoint y: 302, endPoint x: 142, endPoint y: 176, distance: 148.0
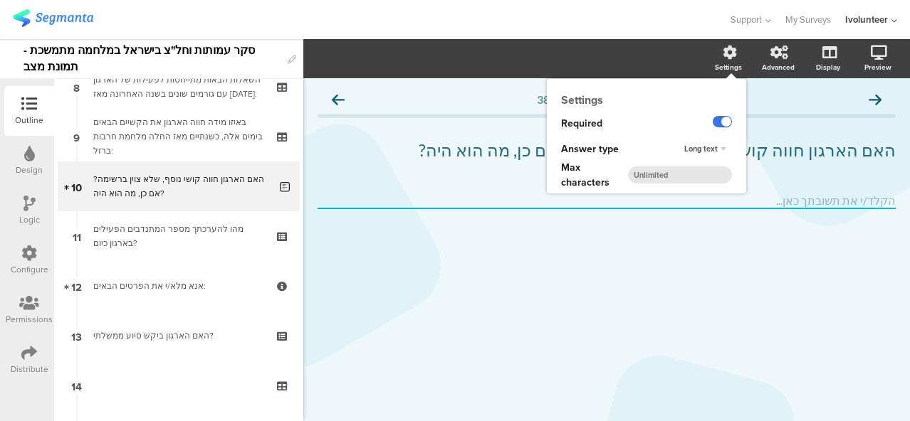
click at [719, 120] on label at bounding box center [721, 121] width 19 height 11
click at [0, 0] on input "checkbox" at bounding box center [0, 0] width 0 height 0
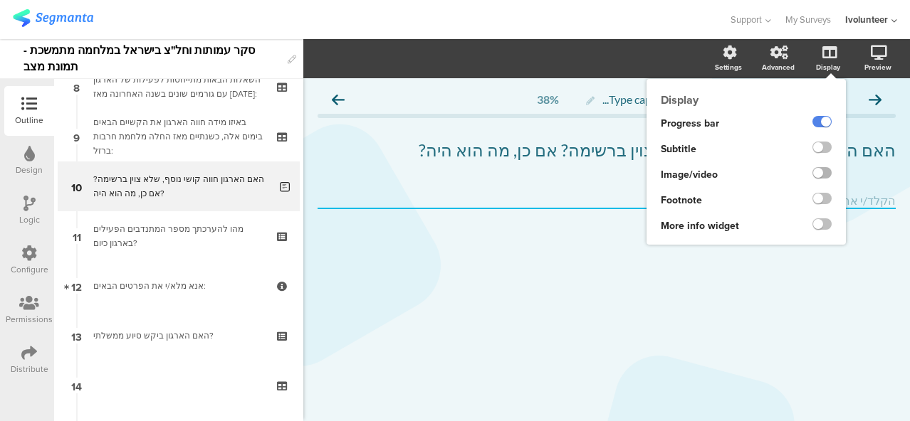
click at [827, 172] on label at bounding box center [821, 172] width 19 height 11
click at [0, 0] on input "checkbox" at bounding box center [0, 0] width 0 height 0
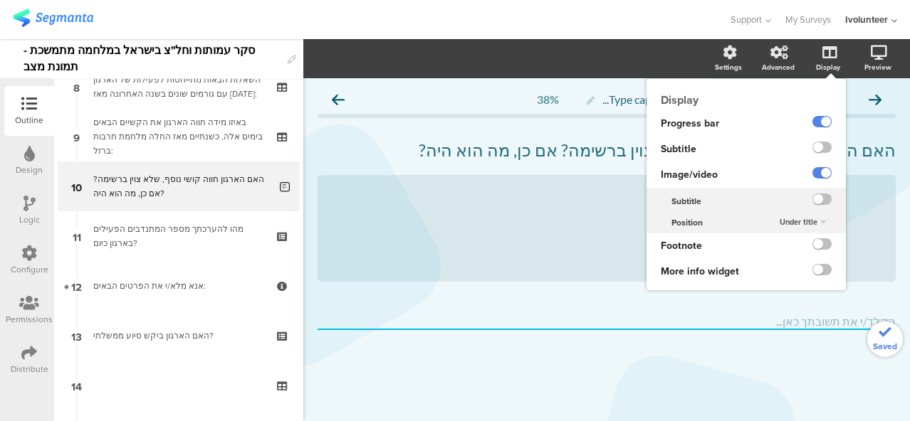
click at [817, 223] on div "Under title" at bounding box center [803, 222] width 58 height 17
click at [809, 250] on div "Above title" at bounding box center [799, 250] width 84 height 15
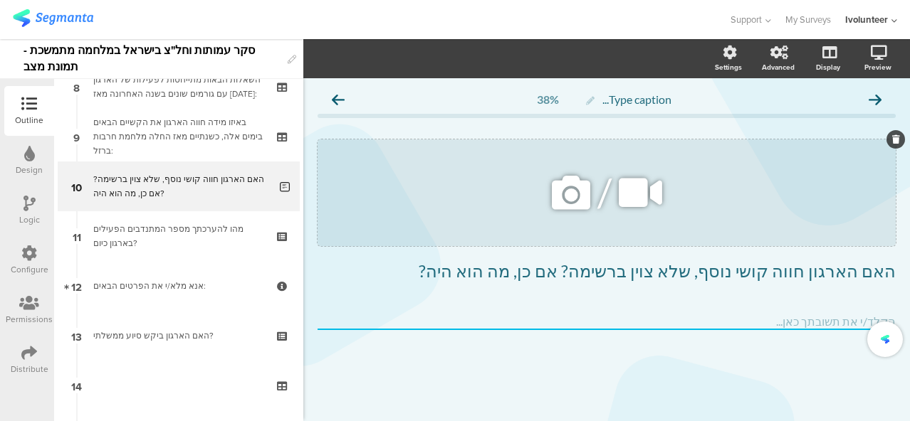
click at [569, 201] on icon at bounding box center [571, 193] width 48 height 48
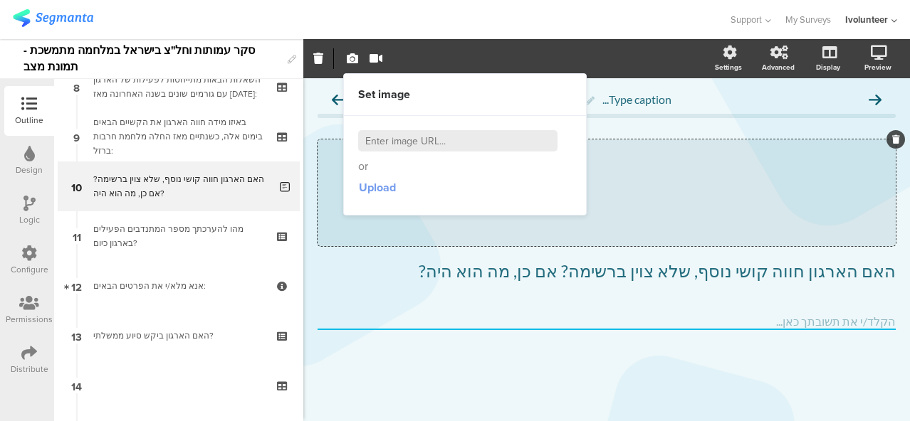
click at [372, 186] on span "Upload" at bounding box center [377, 187] width 37 height 16
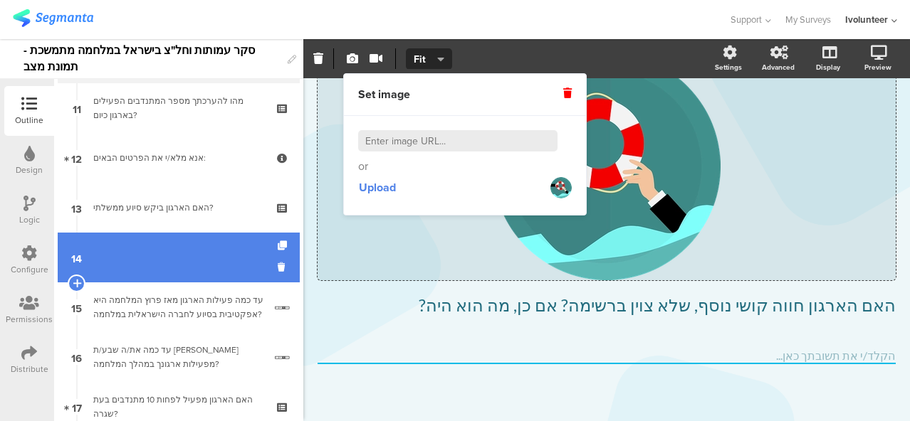
scroll to position [565, 0]
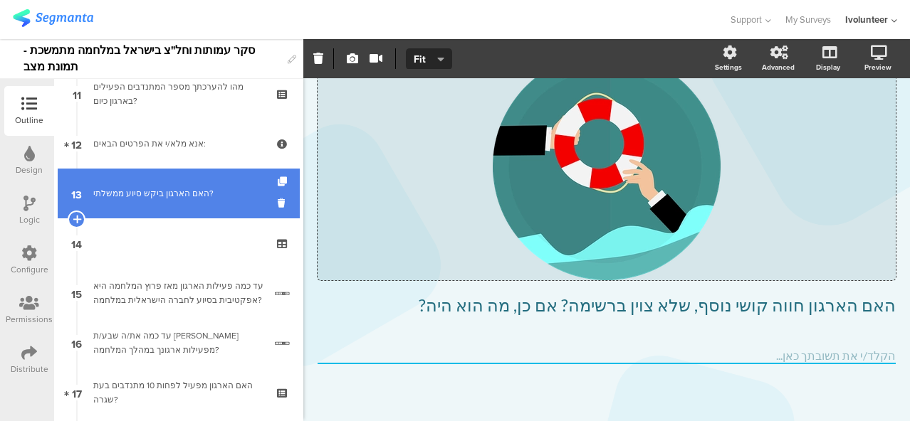
click at [147, 206] on link "13 האם הארגון ביקש סיוע ממשלתי?" at bounding box center [179, 194] width 242 height 50
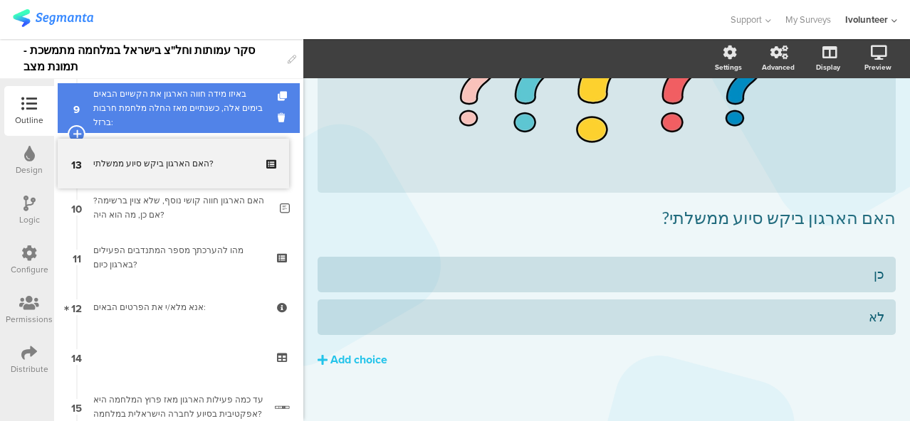
scroll to position [423, 0]
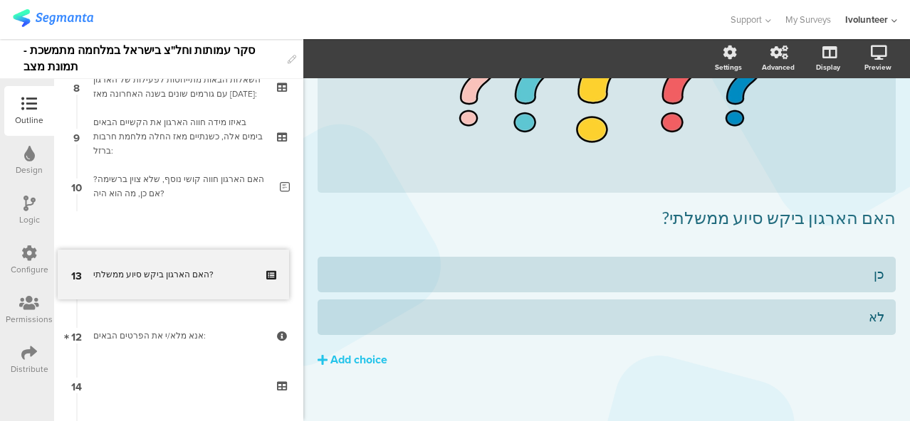
drag, startPoint x: 147, startPoint y: 206, endPoint x: 155, endPoint y: 216, distance: 13.1
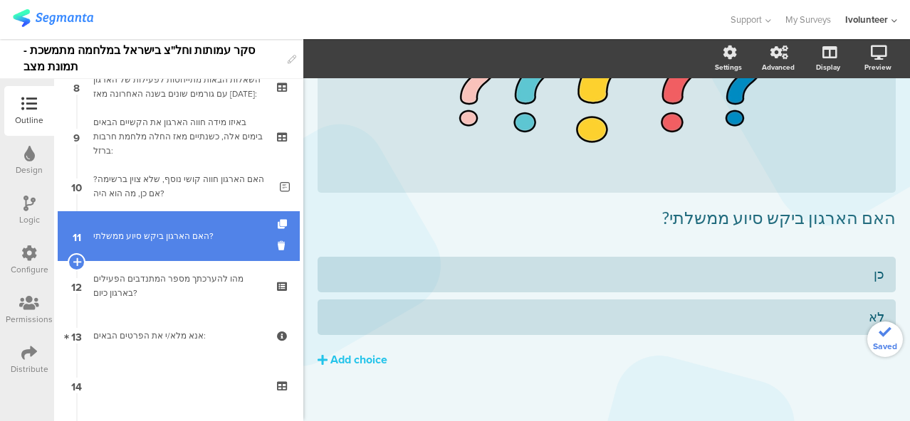
click at [176, 230] on div "האם הארגון ביקש סיוע ממשלתי?" at bounding box center [178, 236] width 170 height 14
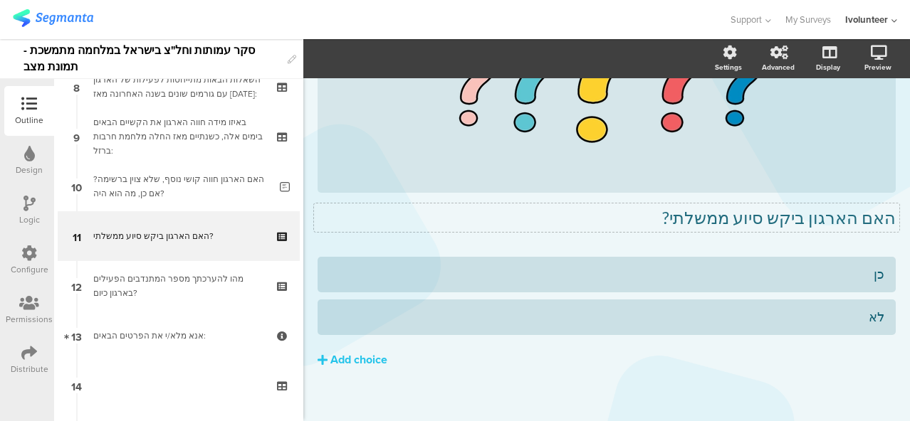
click at [755, 216] on p "האם הארגון ביקש סיוע ממשלתי?" at bounding box center [606, 217] width 578 height 21
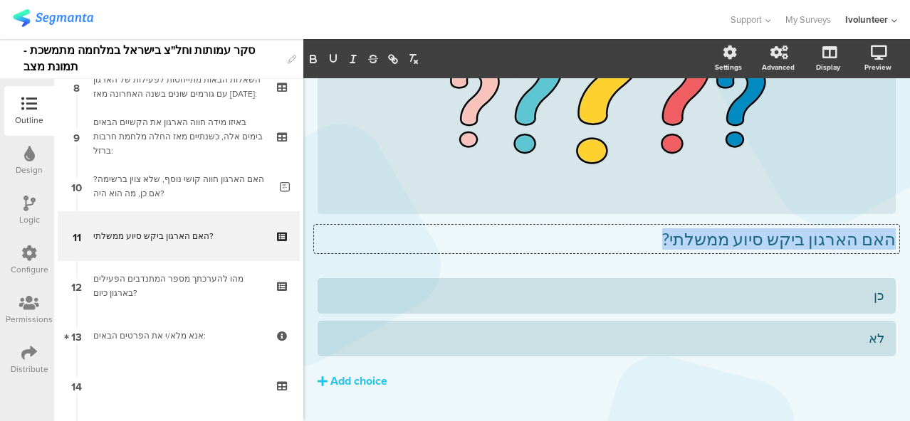
drag, startPoint x: 694, startPoint y: 243, endPoint x: 903, endPoint y: 241, distance: 208.5
click at [903, 241] on div "Settings Advanced Display [GEOGRAPHIC_DATA] Type caption... 42%" at bounding box center [606, 230] width 606 height 382
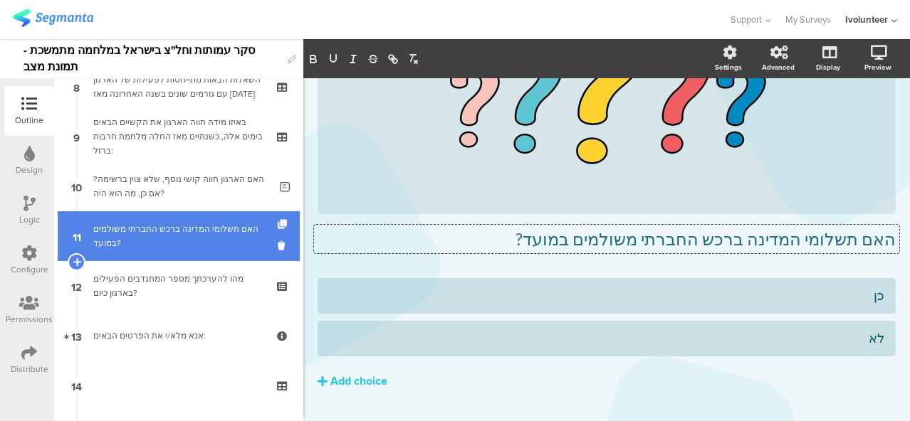
click at [278, 223] on icon at bounding box center [284, 224] width 12 height 9
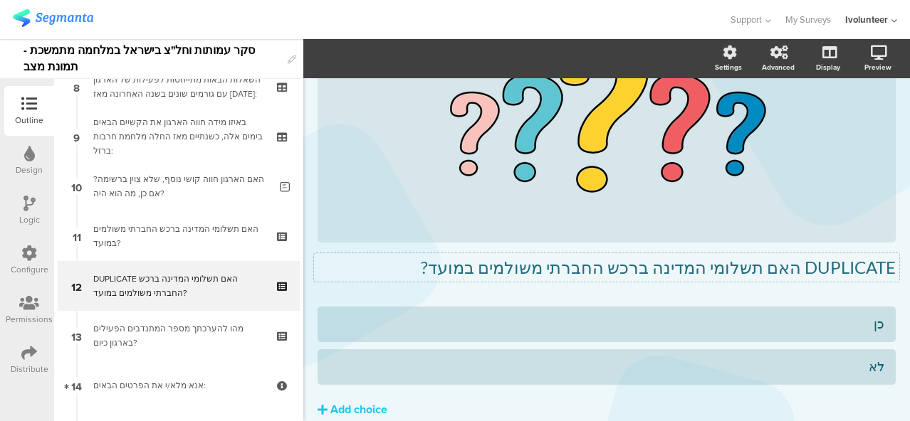
scroll to position [103, 0]
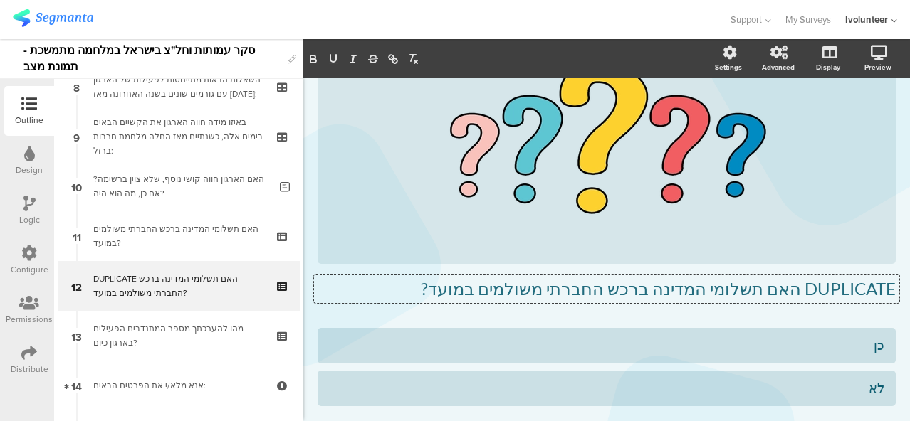
click at [463, 273] on div "DUPLICATE האם תשלומי המדינה ברכש החברתי משולמים במועד? DUPLICATE האם תשלומי המד…" at bounding box center [606, 168] width 578 height 292
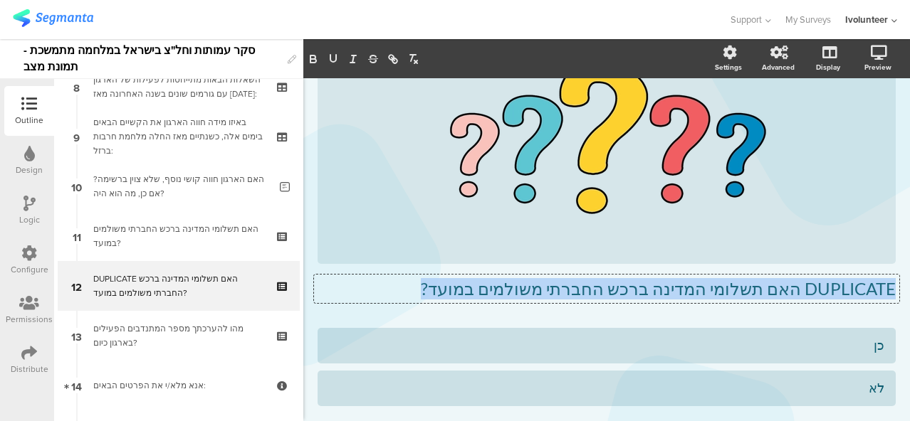
drag, startPoint x: 473, startPoint y: 294, endPoint x: 892, endPoint y: 287, distance: 419.3
click at [892, 287] on div "Type caption... 44% DUPLICATE האם תשלומי המדינה ברכש החברתי משולמים במועד? DUPL…" at bounding box center [606, 240] width 606 height 531
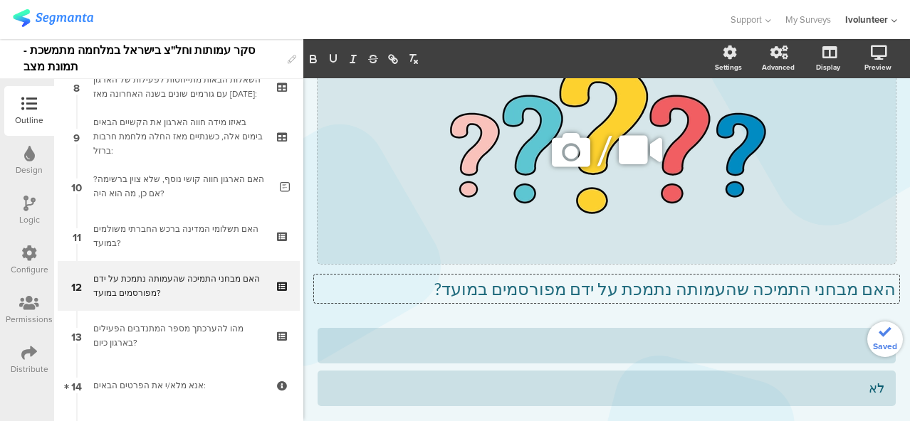
click at [574, 147] on icon at bounding box center [571, 150] width 48 height 48
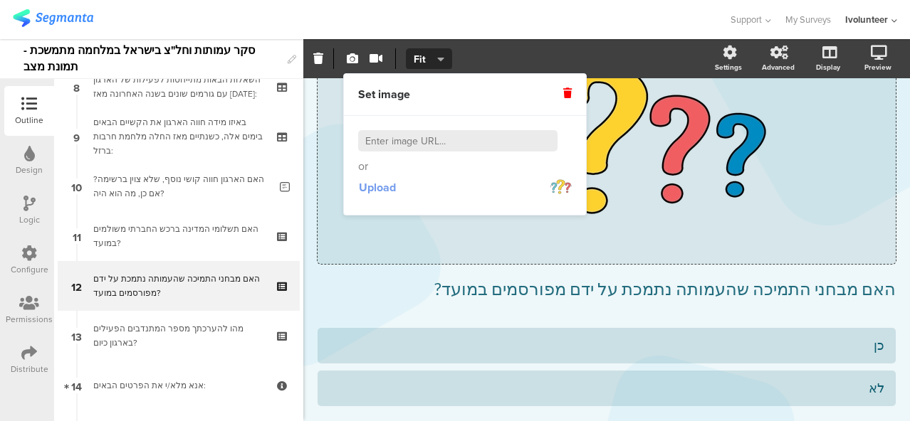
click at [386, 184] on span "Upload" at bounding box center [377, 187] width 37 height 16
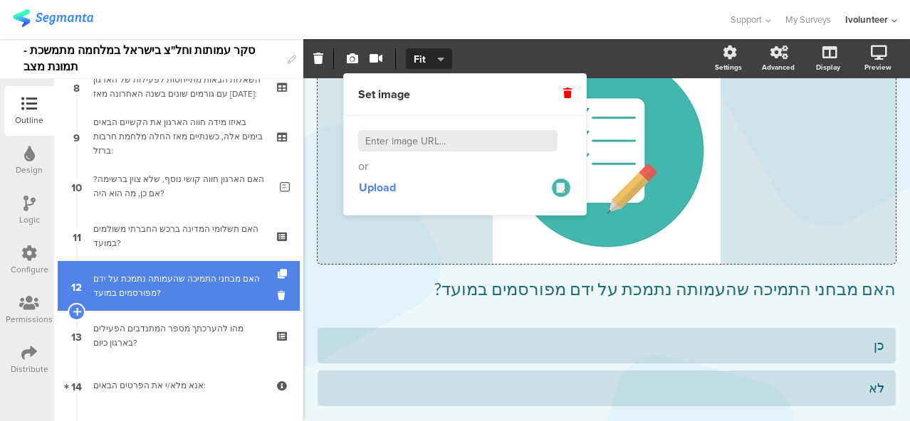
click at [235, 279] on div "האם מבחני התמיכה שהעמותה נתמכת על ידם מפורסמים במועד?" at bounding box center [178, 286] width 170 height 28
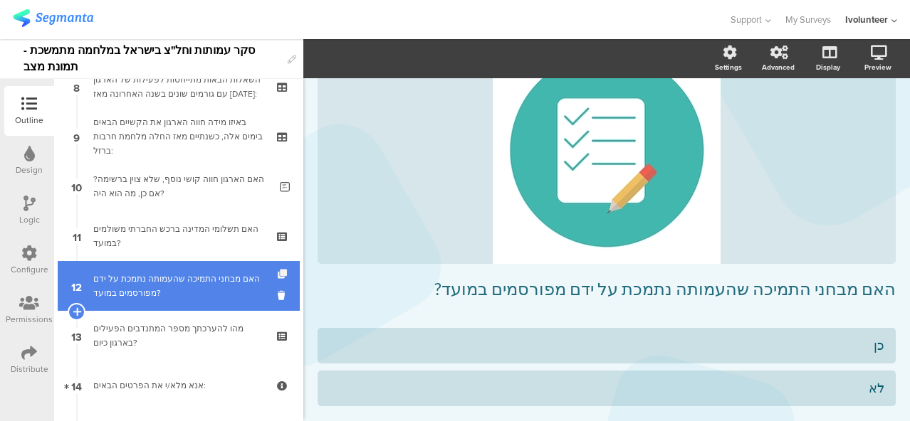
click at [278, 273] on icon at bounding box center [284, 274] width 12 height 9
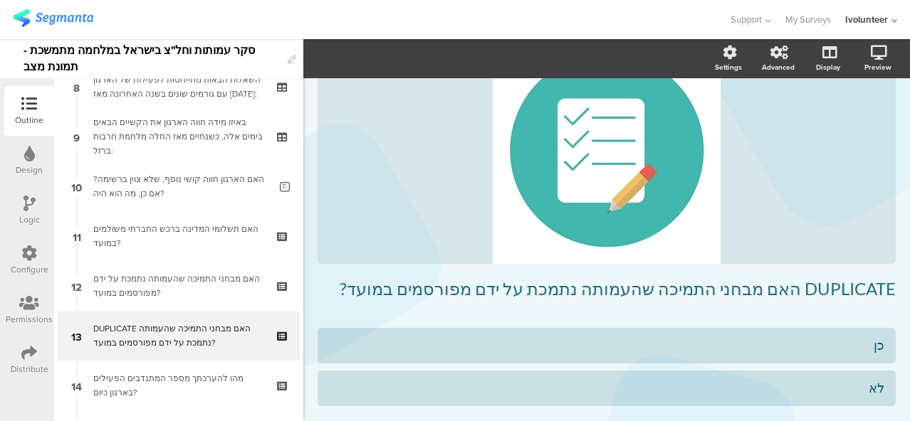
scroll to position [82, 0]
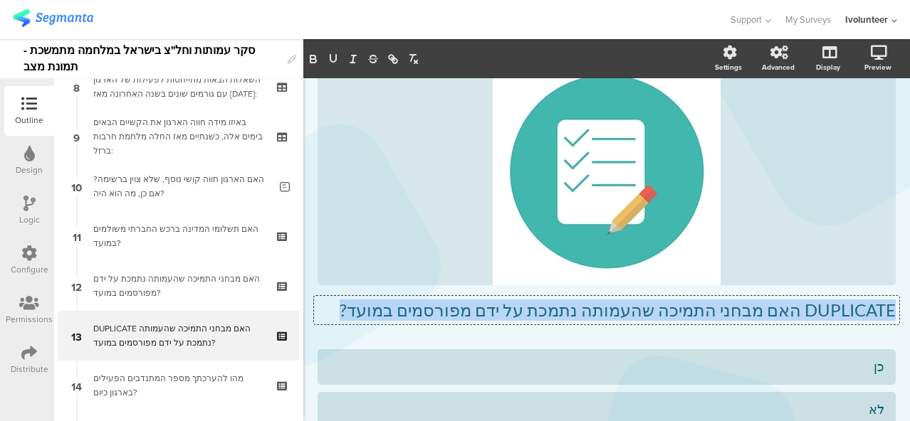
drag, startPoint x: 421, startPoint y: 288, endPoint x: 893, endPoint y: 328, distance: 472.9
click at [893, 328] on div "Type caption... 47% DUPLICATE האם מבחני התמיכה שהעמותה נתמכת על ידם מפורסמים במ…" at bounding box center [606, 261] width 606 height 531
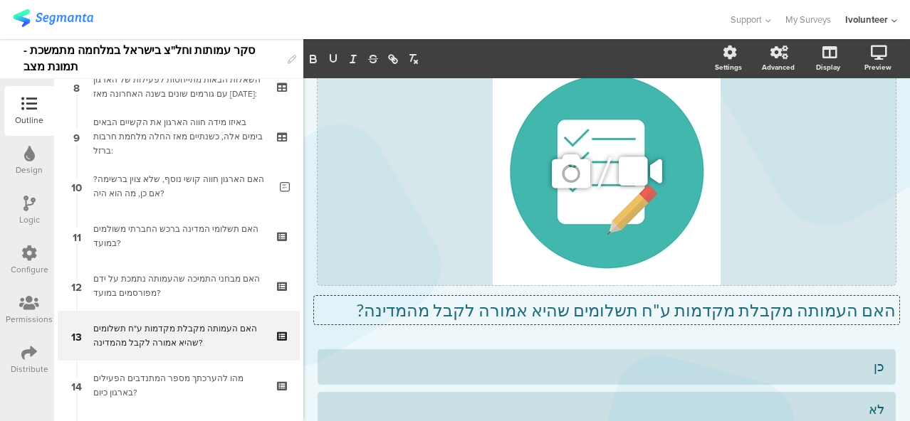
click at [562, 169] on icon at bounding box center [571, 171] width 48 height 48
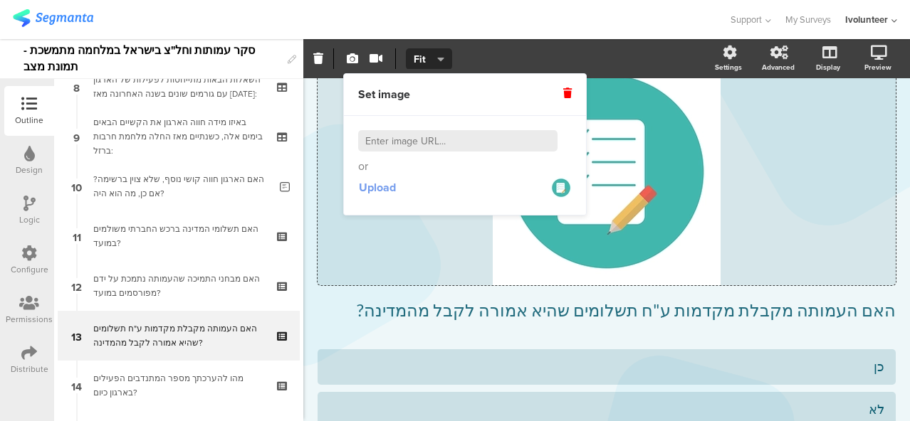
click at [377, 188] on span "Upload" at bounding box center [377, 187] width 37 height 16
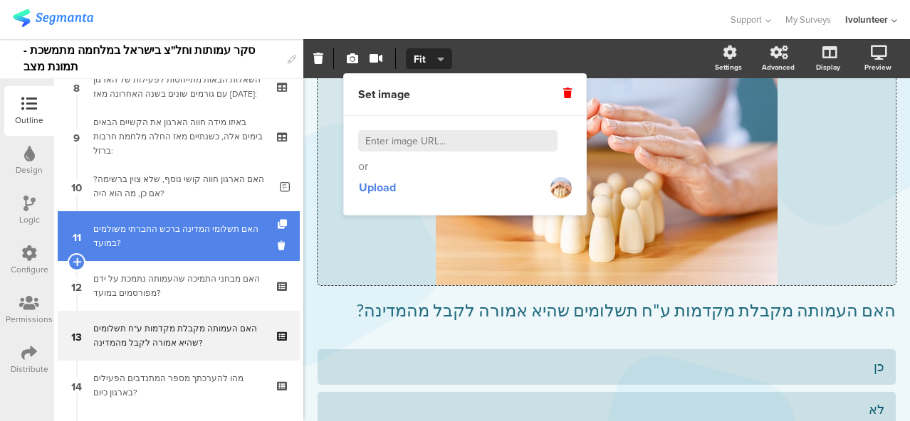
click at [184, 231] on div "האם תשלומי המדינה ברכש החברתי משולמים במועד?" at bounding box center [178, 236] width 170 height 28
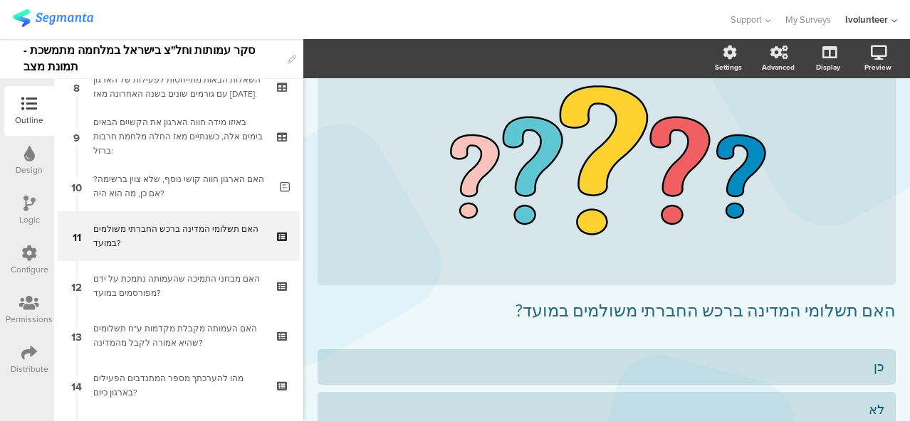
click at [21, 203] on div "Logic" at bounding box center [29, 211] width 50 height 50
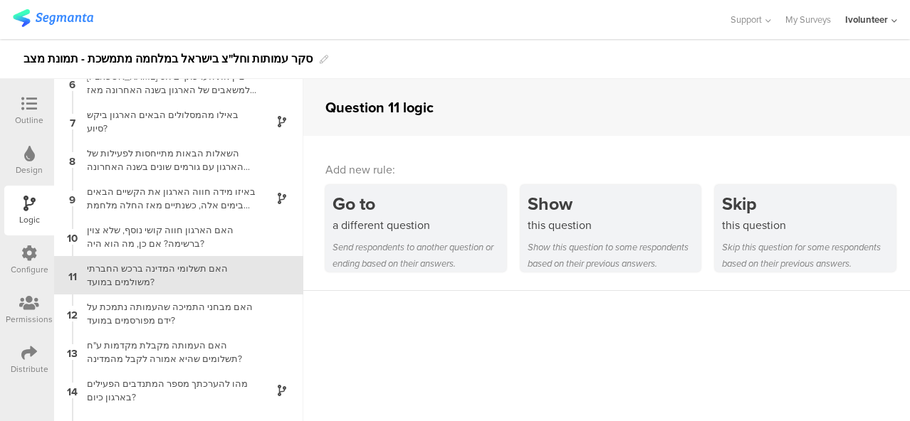
scroll to position [232, 0]
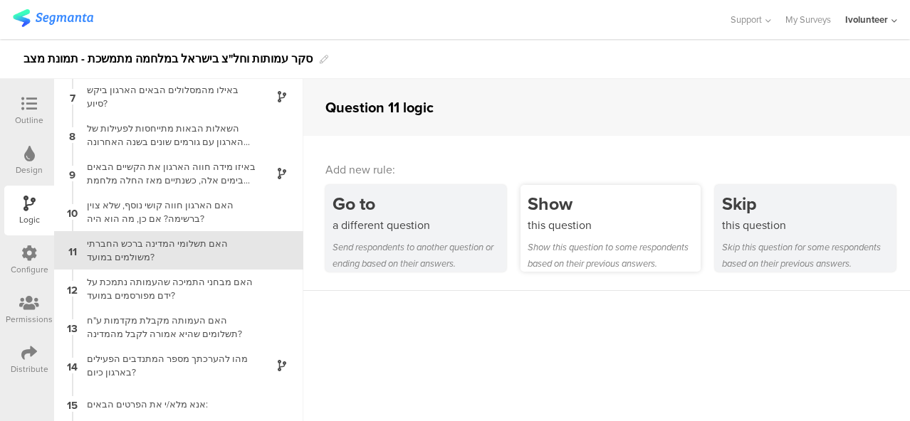
click at [585, 244] on div "Show this question to some respondents based on their previous answers." at bounding box center [614, 255] width 174 height 33
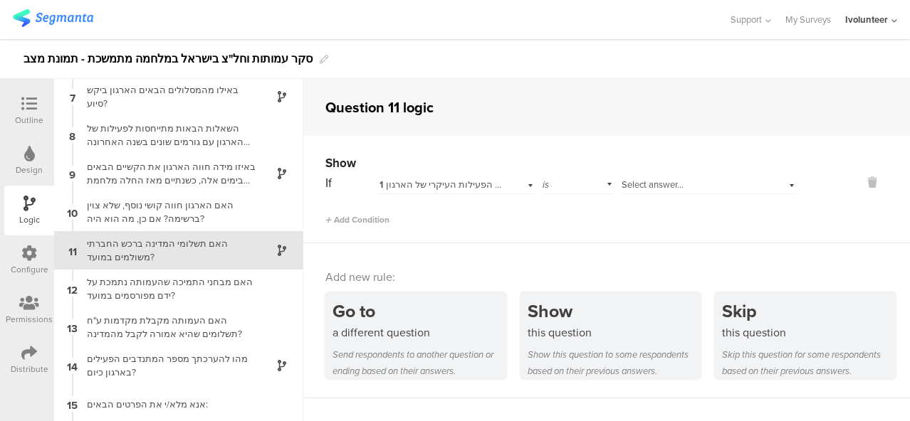
click at [428, 185] on span "1 מהו תחום הפעילות העיקרי של הארגון?" at bounding box center [458, 185] width 159 height 14
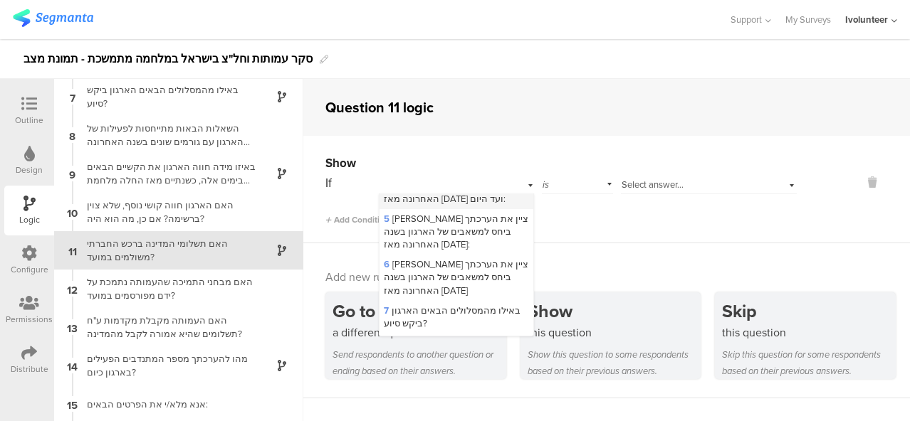
scroll to position [142, 0]
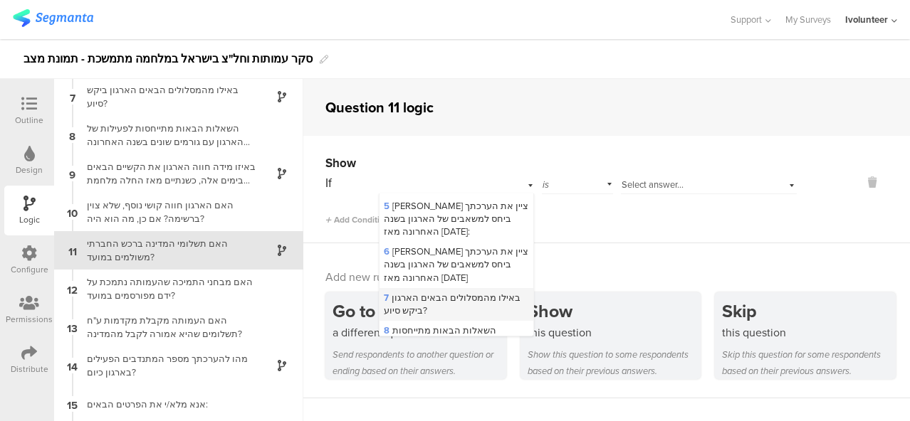
click at [460, 317] on span "7 באילו מהמסלולים הבאים הארגון ביקש סיוע?" at bounding box center [452, 304] width 137 height 26
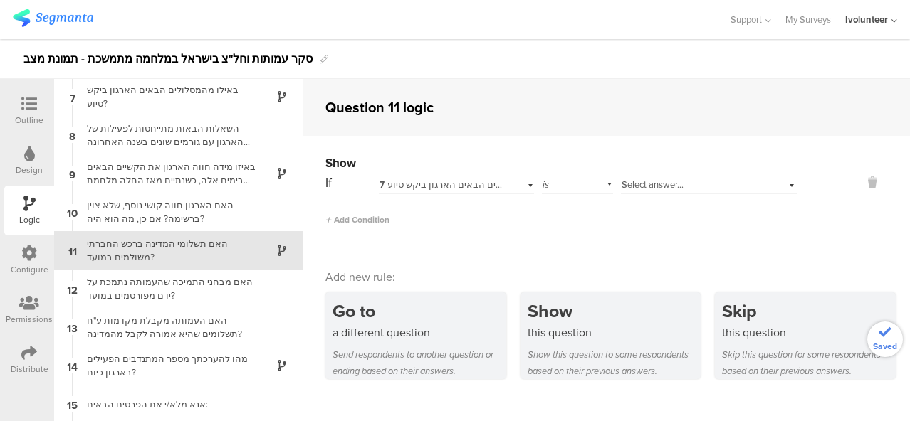
click at [551, 187] on div "is" at bounding box center [577, 183] width 70 height 22
click at [554, 226] on span "is not" at bounding box center [558, 223] width 22 height 14
click at [636, 187] on span "Select answer..." at bounding box center [652, 185] width 62 height 14
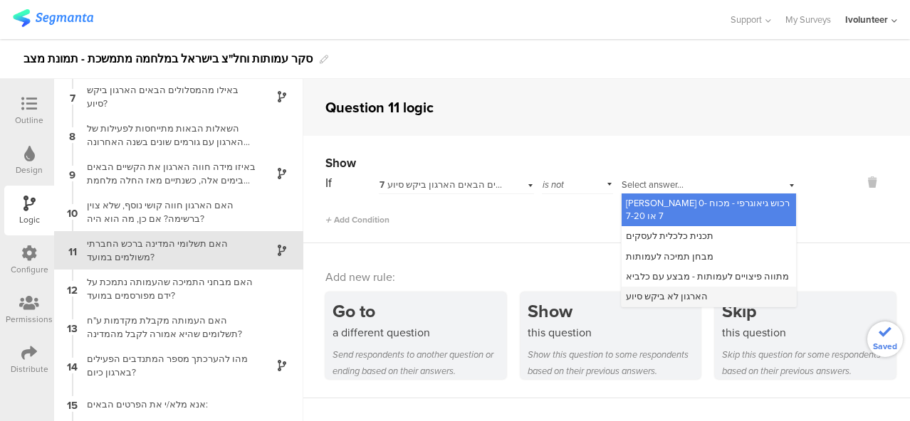
click at [651, 290] on span "הארגון לא ביקש סיוע" at bounding box center [667, 297] width 82 height 14
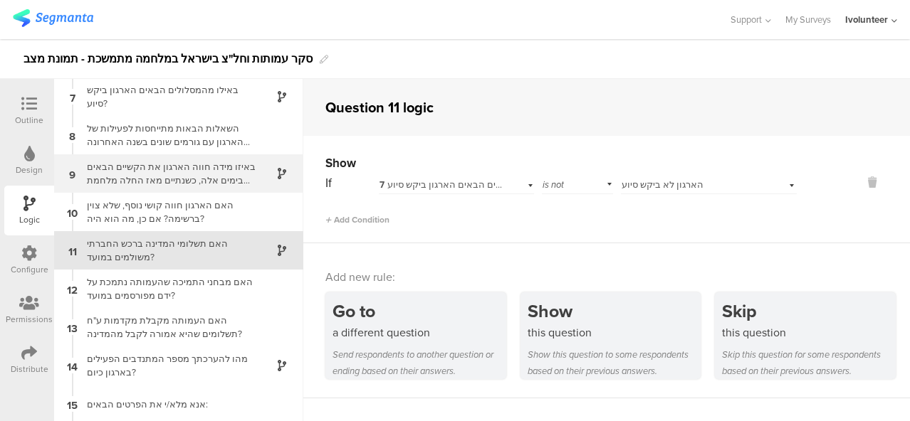
click at [205, 169] on div "באיזו מידה חווה הארגון את הקשיים הבאים בימים אלה, כשנתיים מאז החלה מלחמת חרבות …" at bounding box center [167, 173] width 178 height 27
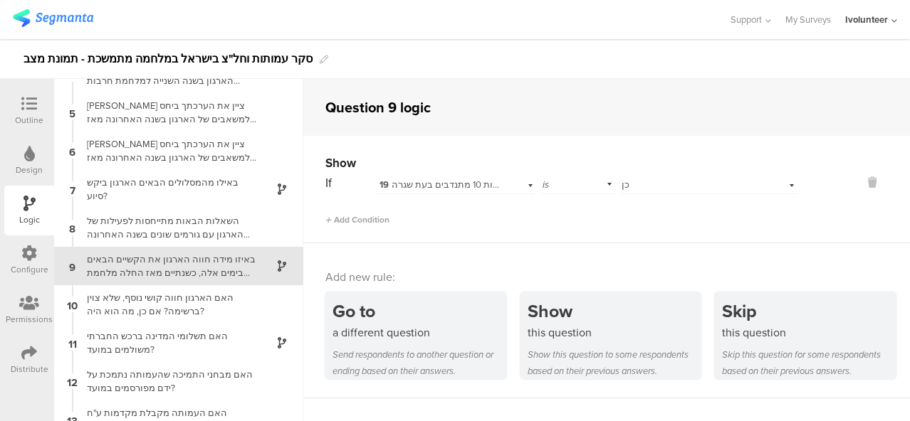
scroll to position [155, 0]
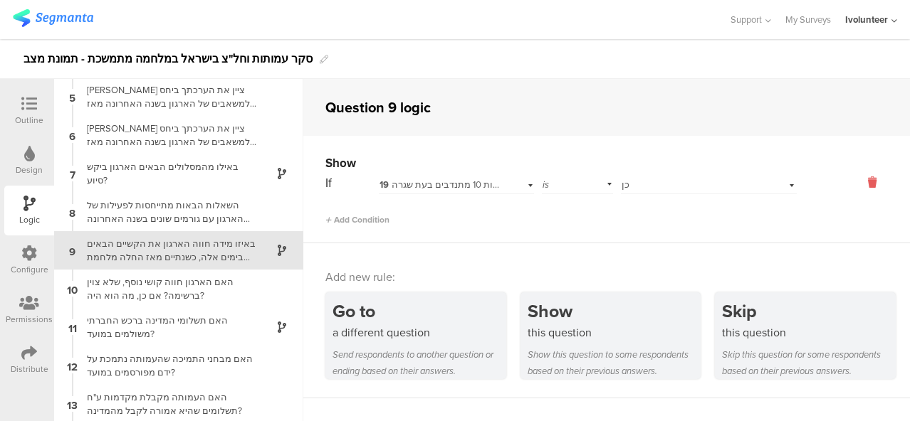
click at [860, 177] on icon at bounding box center [872, 182] width 34 height 16
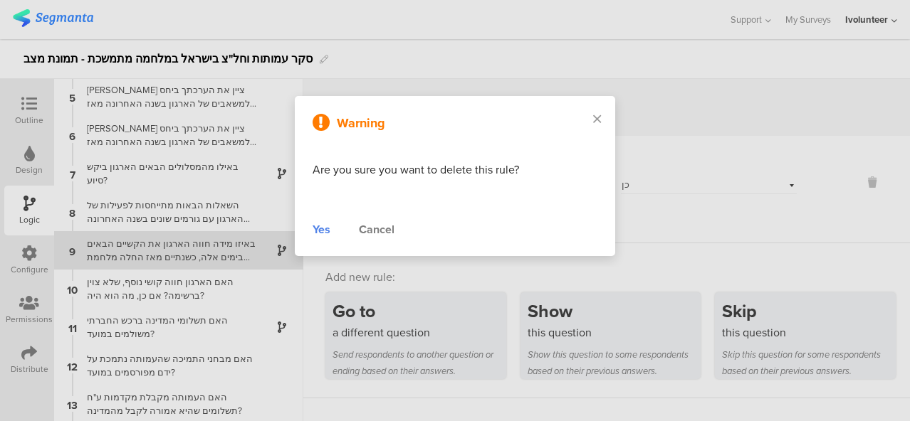
click at [323, 226] on div "Yes" at bounding box center [321, 229] width 18 height 17
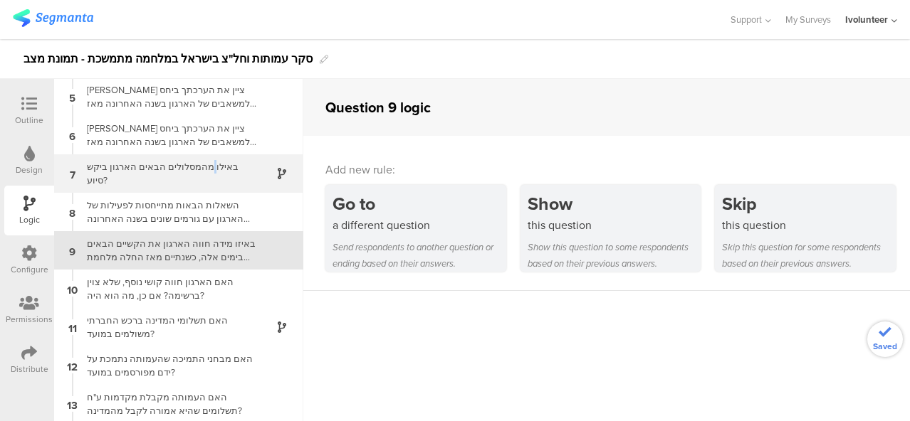
click at [219, 171] on div "באילו מהמסלולים הבאים הארגון ביקש סיוע?" at bounding box center [167, 173] width 178 height 27
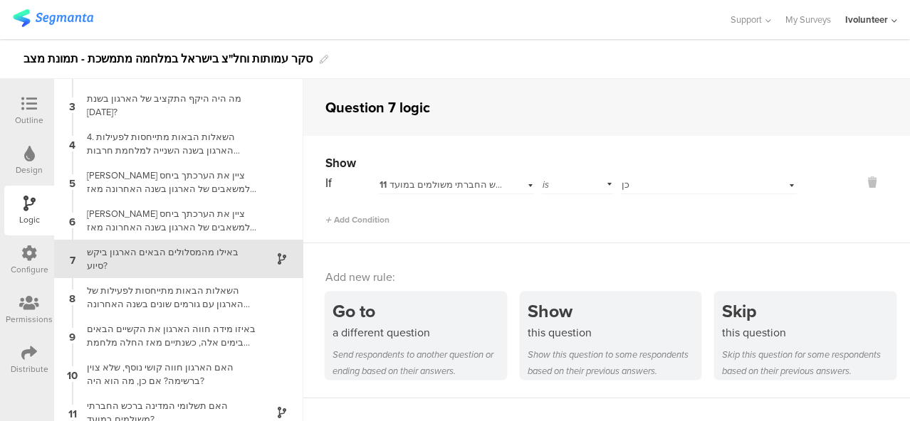
scroll to position [78, 0]
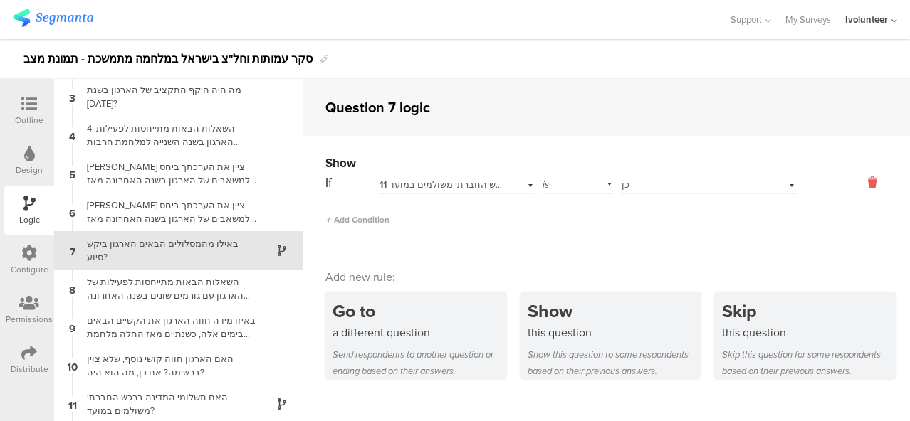
click at [863, 181] on icon at bounding box center [872, 182] width 34 height 16
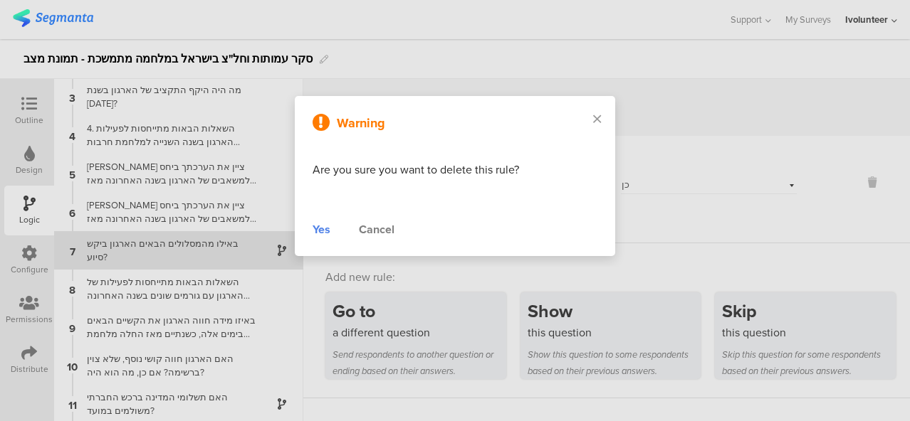
click at [322, 228] on div "Yes" at bounding box center [321, 229] width 18 height 17
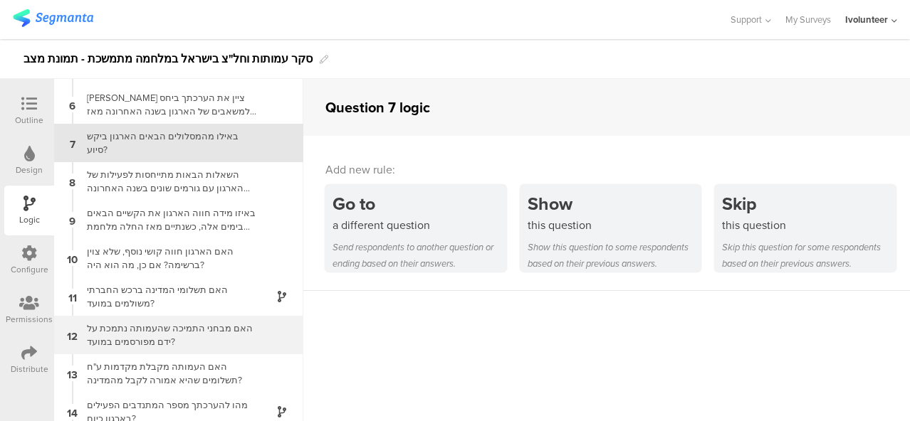
scroll to position [285, 0]
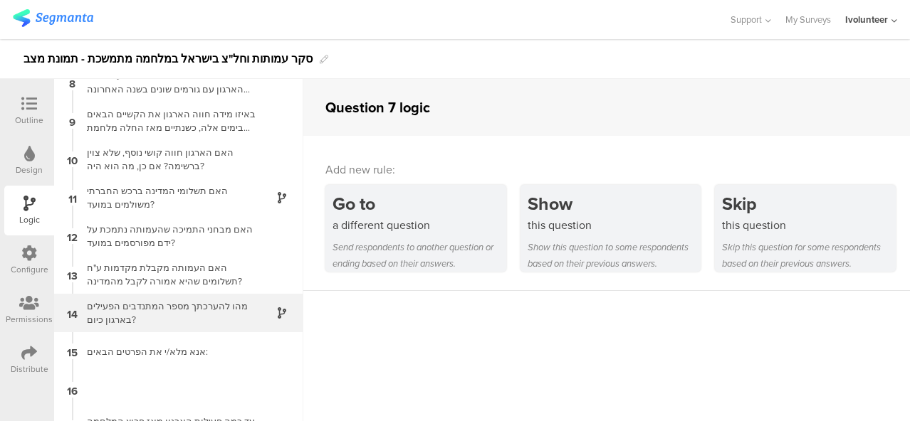
click at [221, 308] on div "מהו להערכתך מספר המתנדבים הפעילים בארגון כיום?" at bounding box center [167, 313] width 178 height 27
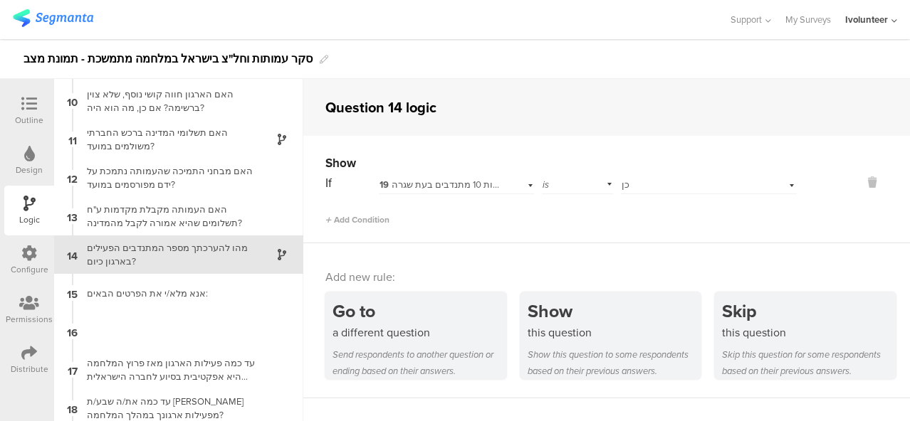
scroll to position [347, 0]
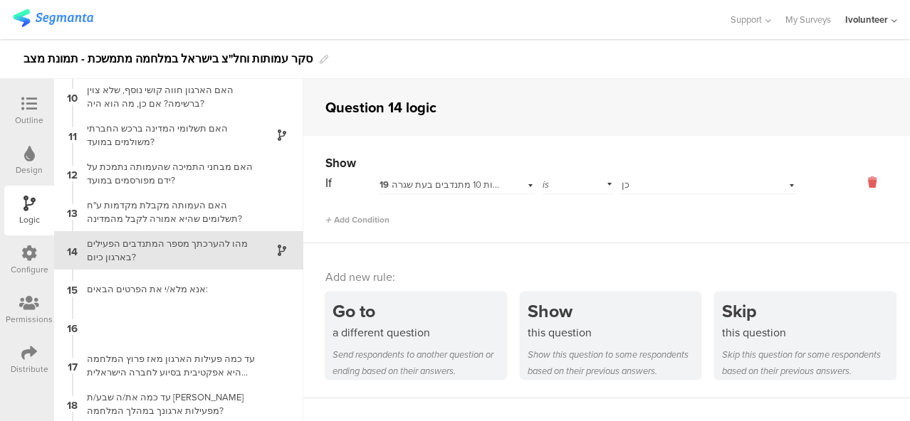
click at [861, 187] on icon at bounding box center [872, 182] width 34 height 16
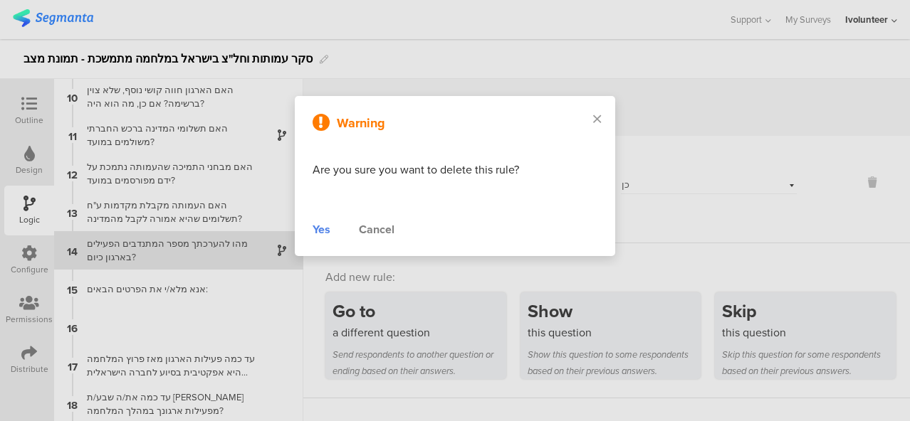
click at [319, 234] on div "Yes" at bounding box center [321, 229] width 18 height 17
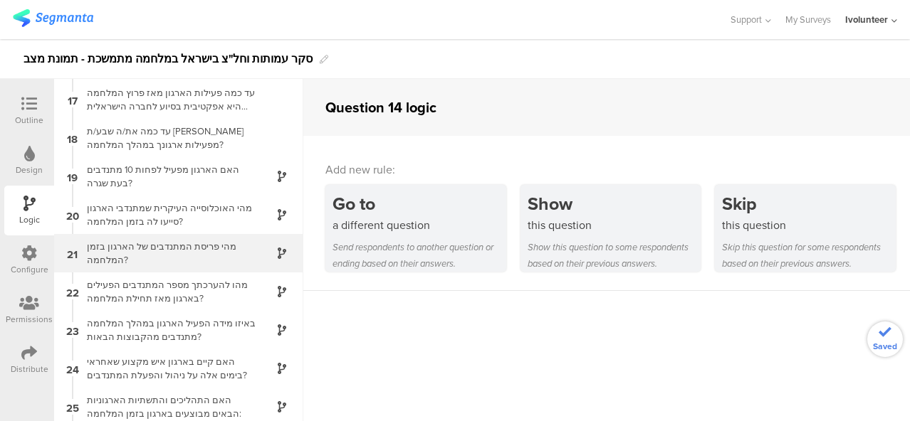
scroll to position [632, 0]
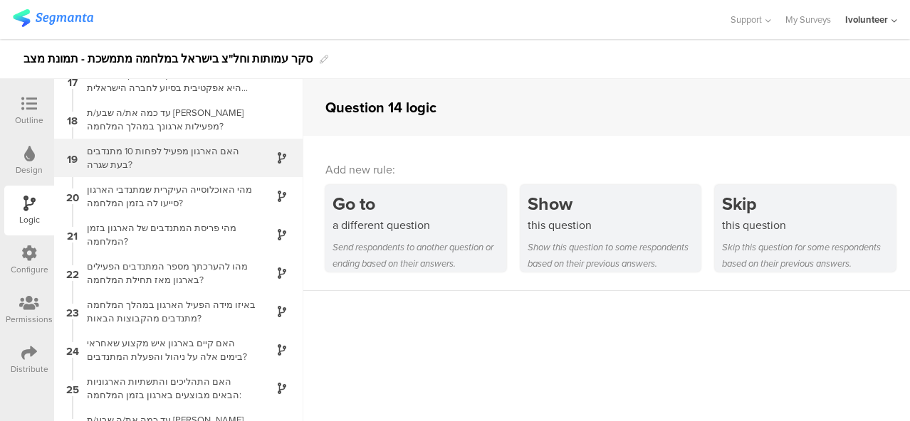
click at [257, 162] on div at bounding box center [273, 158] width 35 height 16
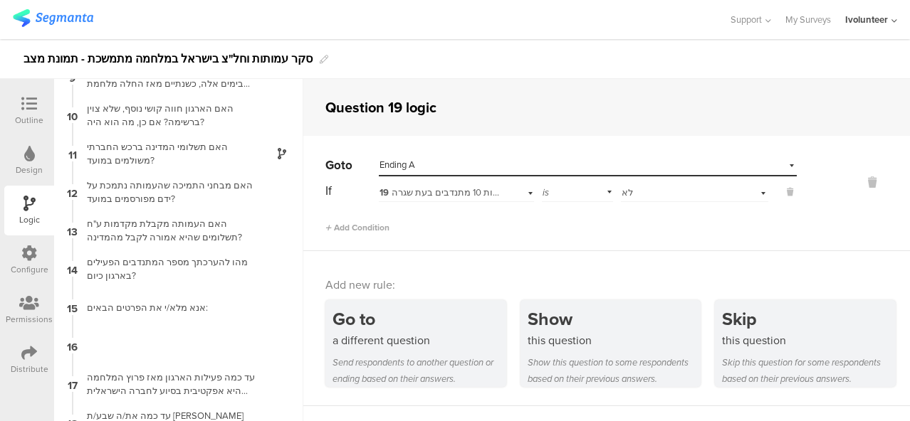
scroll to position [326, 0]
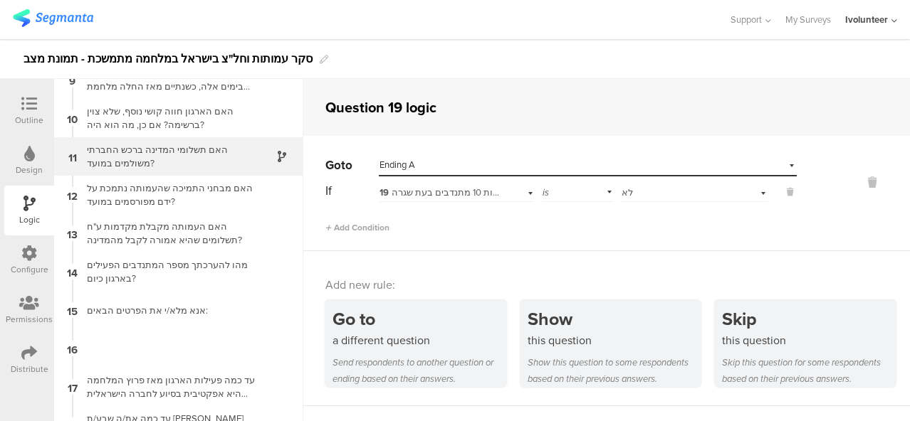
click at [195, 157] on div "האם תשלומי המדינה ברכש החברתי משולמים במועד?" at bounding box center [167, 156] width 178 height 27
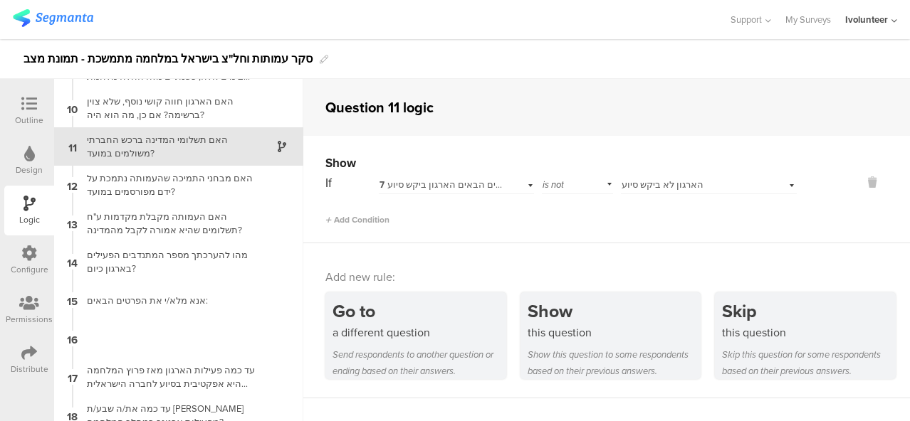
scroll to position [303, 0]
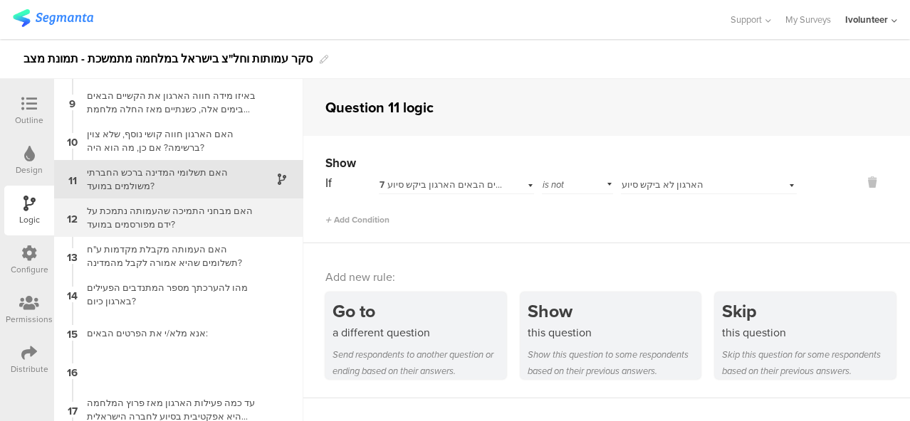
click at [157, 213] on div "האם מבחני התמיכה שהעמותה נתמכת על ידם מפורסמים במועד?" at bounding box center [167, 217] width 178 height 27
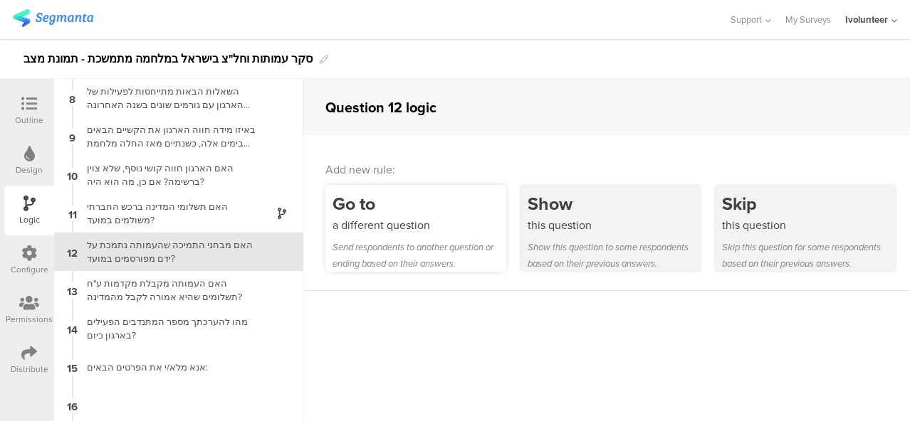
scroll to position [270, 0]
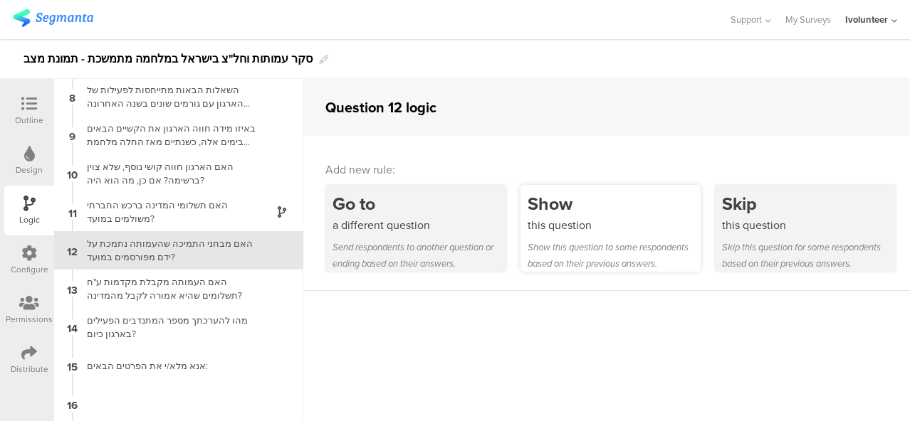
click at [589, 241] on div "Show this question to some respondents based on their previous answers." at bounding box center [614, 255] width 174 height 33
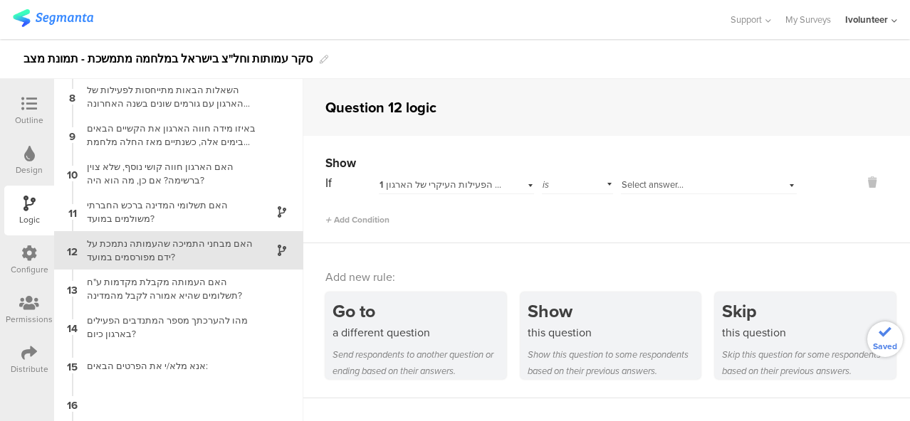
click at [430, 189] on span "1 מהו תחום הפעילות העיקרי של הארגון?" at bounding box center [458, 185] width 159 height 14
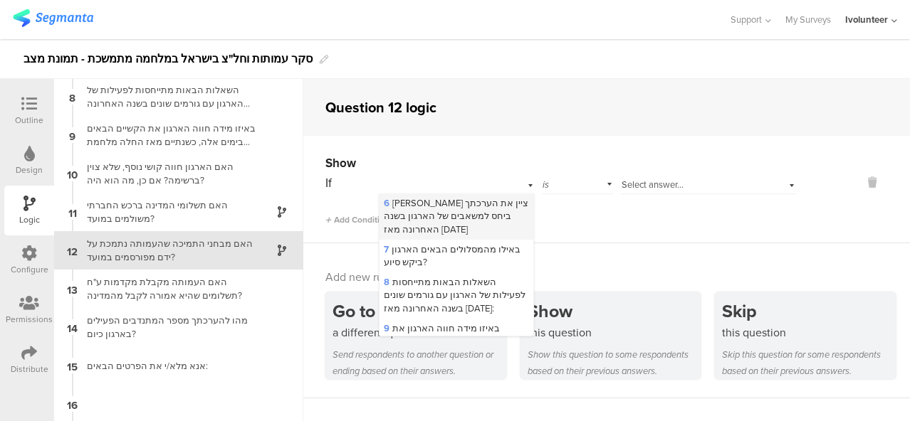
scroll to position [214, 0]
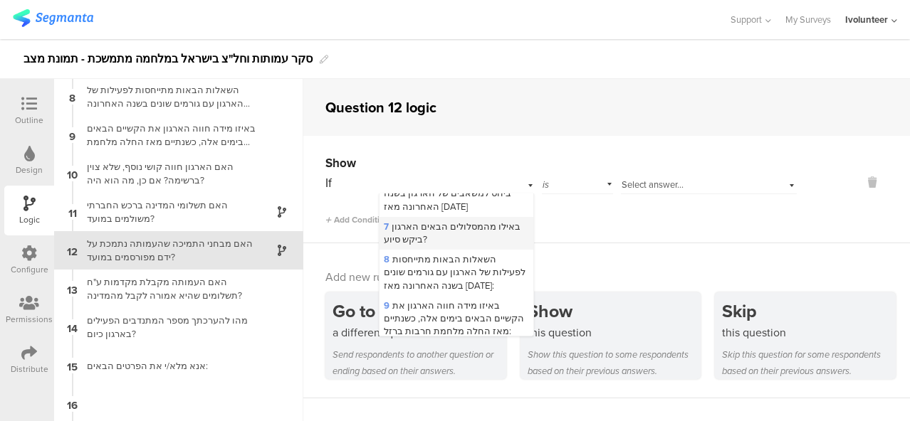
click at [449, 243] on span "7 באילו מהמסלולים הבאים הארגון ביקש סיוע?" at bounding box center [452, 233] width 137 height 26
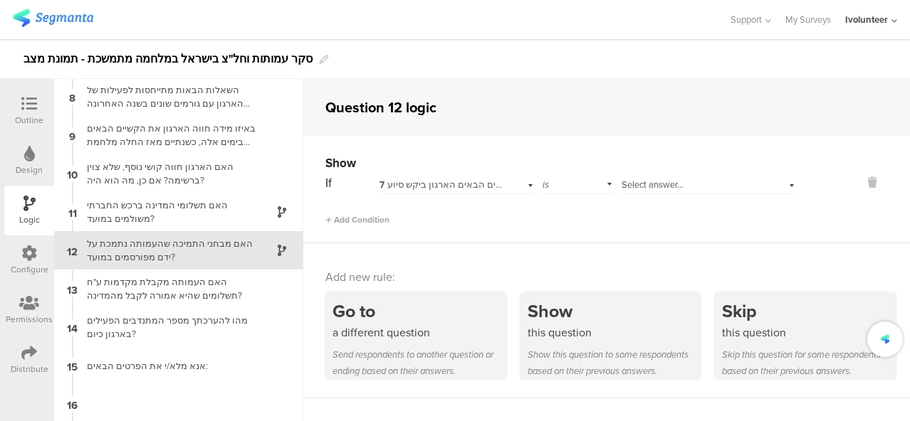
click at [543, 179] on span "is" at bounding box center [545, 185] width 6 height 14
click at [554, 219] on span "is not" at bounding box center [558, 223] width 22 height 14
click at [668, 181] on span "Select answer..." at bounding box center [652, 185] width 62 height 14
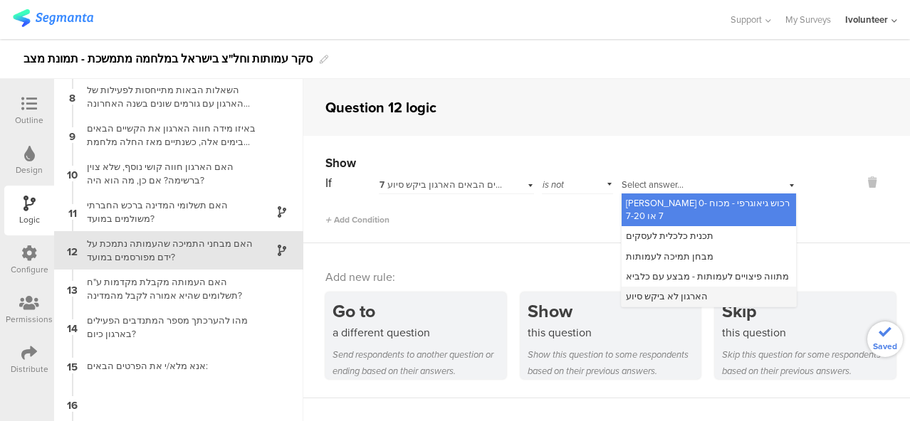
click at [660, 290] on span "הארגון לא ביקש סיוע" at bounding box center [667, 297] width 82 height 14
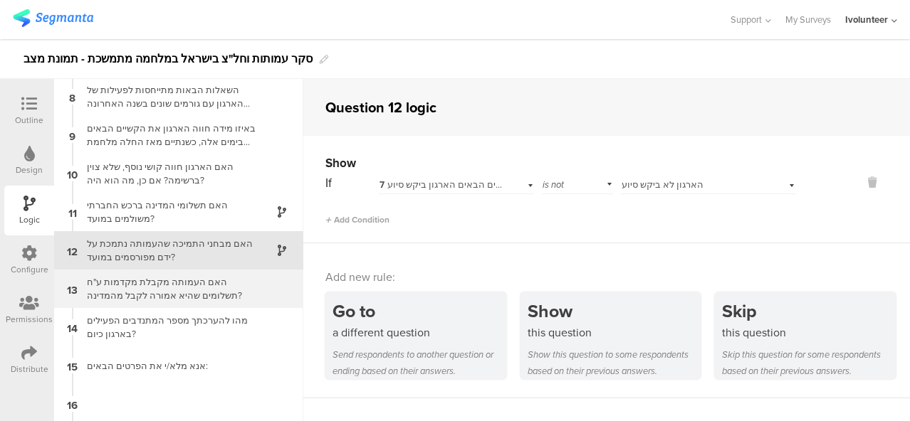
click at [172, 286] on div "האם העמותה מקבלת מקדמות ע"ח תשלומים שהיא אמורה לקבל מהמדינה?" at bounding box center [167, 288] width 178 height 27
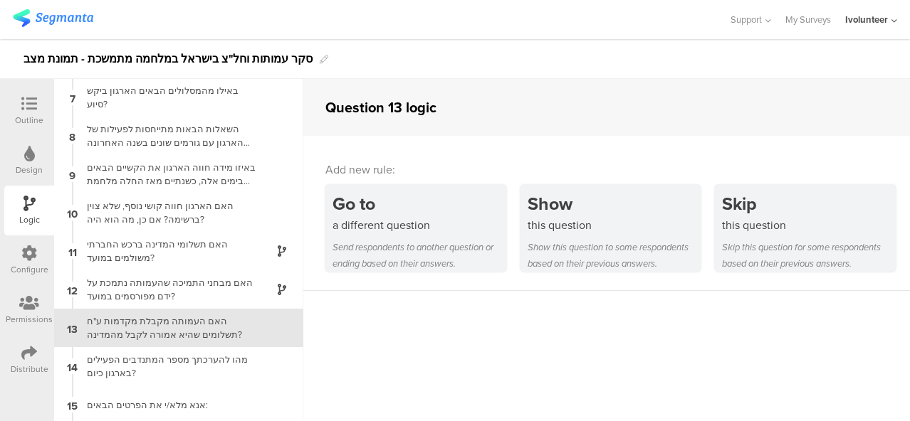
scroll to position [309, 0]
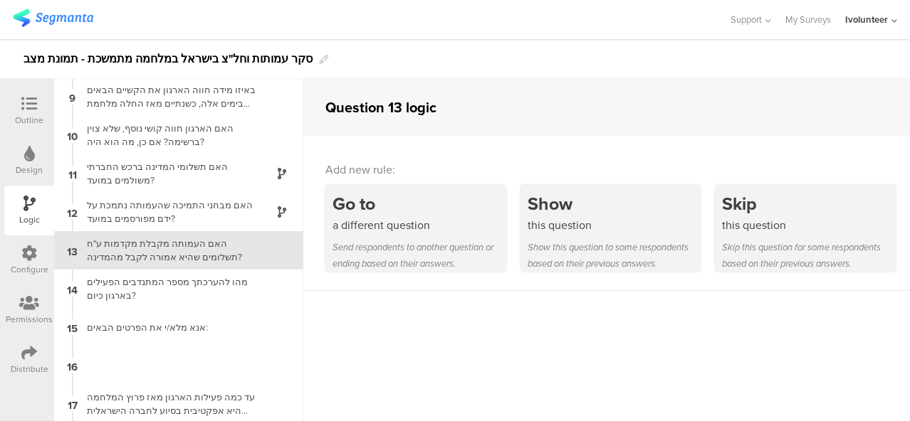
click at [31, 118] on div "Outline" at bounding box center [29, 120] width 28 height 13
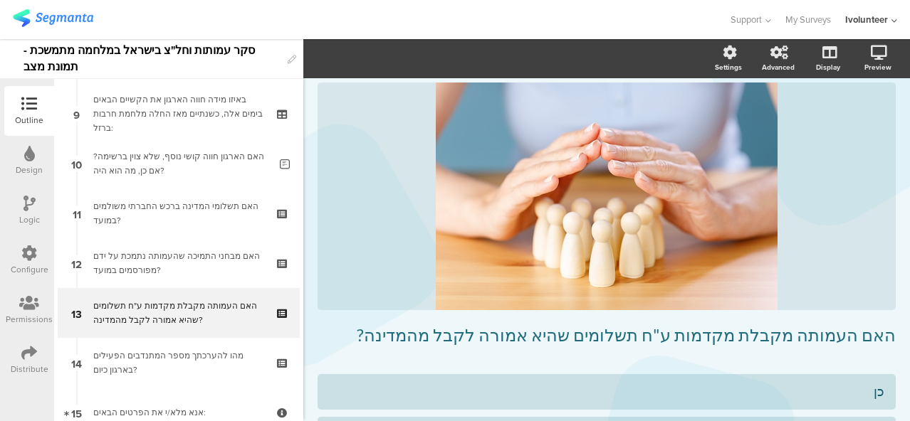
scroll to position [508, 0]
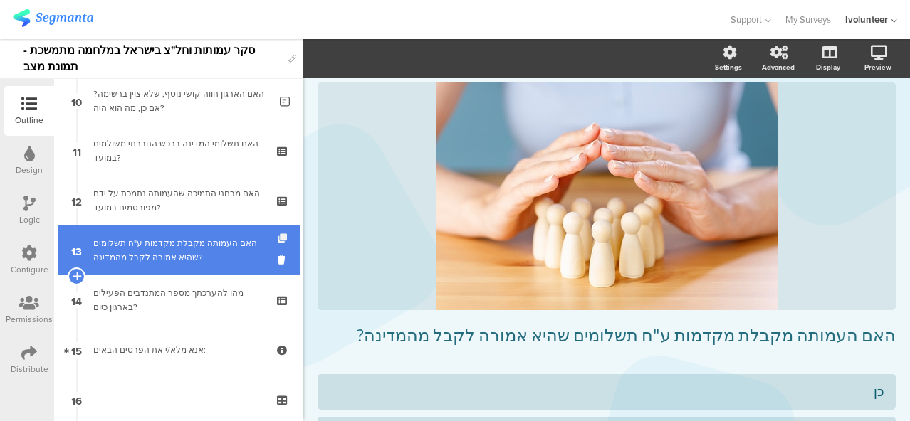
click at [278, 239] on icon at bounding box center [284, 238] width 12 height 9
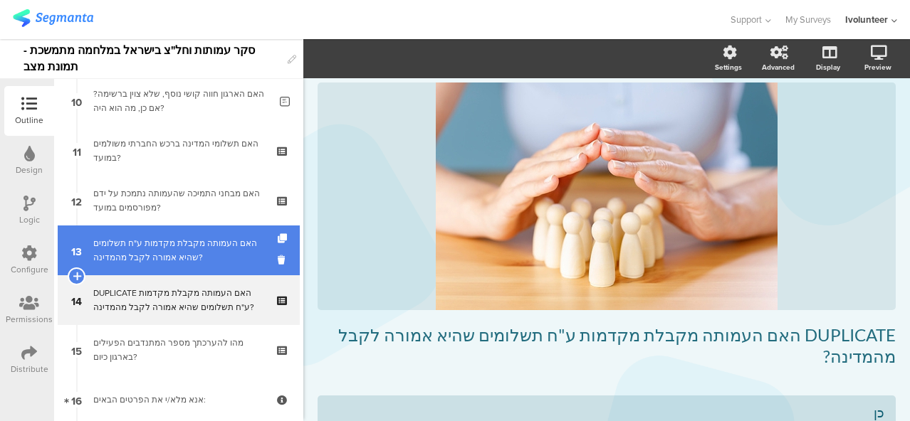
click at [183, 258] on div "האם העמותה מקבלת מקדמות ע"ח תשלומים שהיא אמורה לקבל מהמדינה?" at bounding box center [178, 250] width 170 height 28
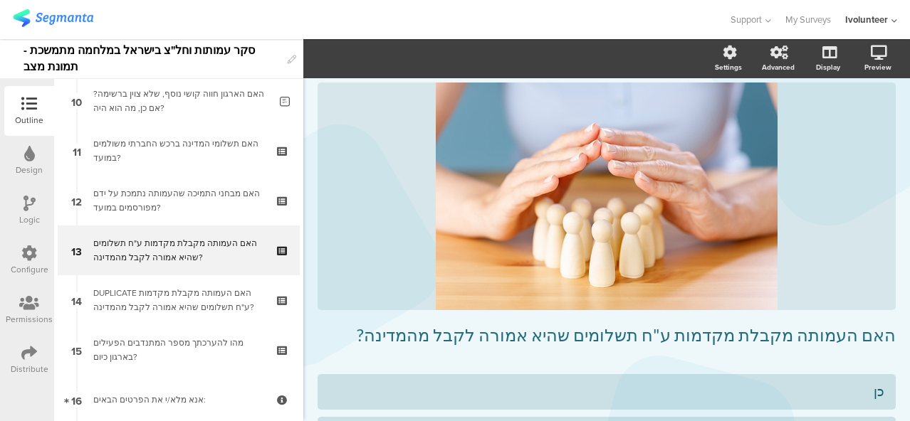
click at [33, 201] on icon at bounding box center [29, 204] width 12 height 16
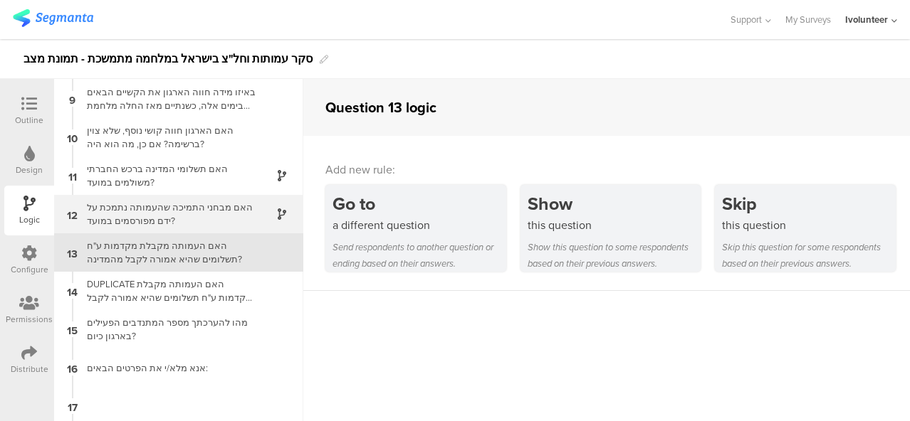
scroll to position [309, 0]
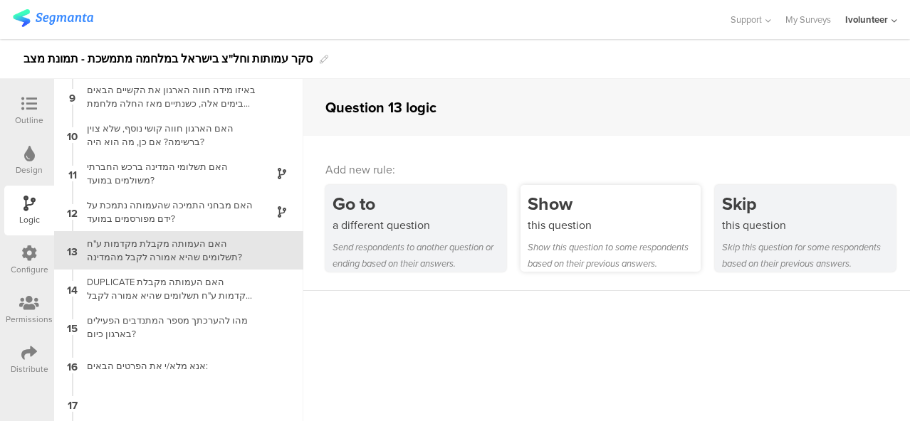
click at [598, 207] on div "Show" at bounding box center [614, 204] width 174 height 26
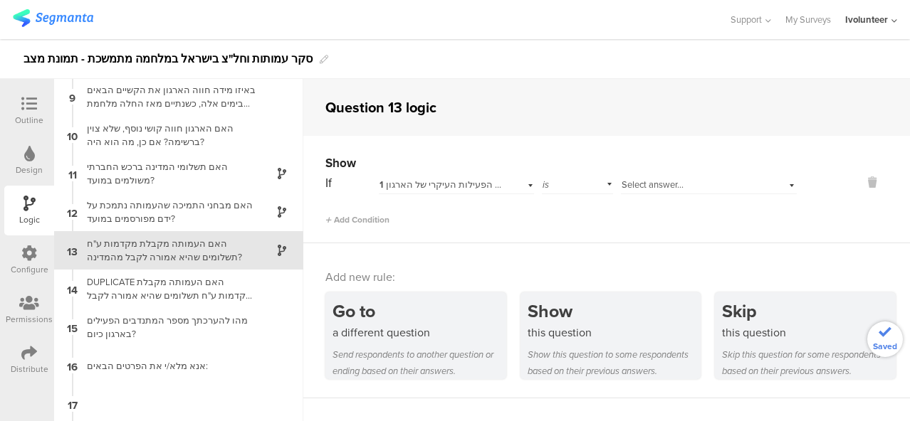
click at [403, 184] on span "1 מהו תחום הפעילות העיקרי של הארגון?" at bounding box center [458, 185] width 159 height 14
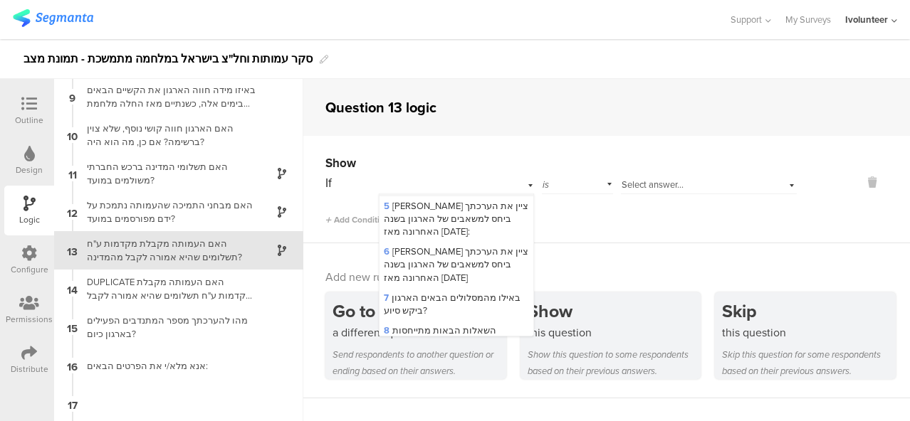
scroll to position [214, 0]
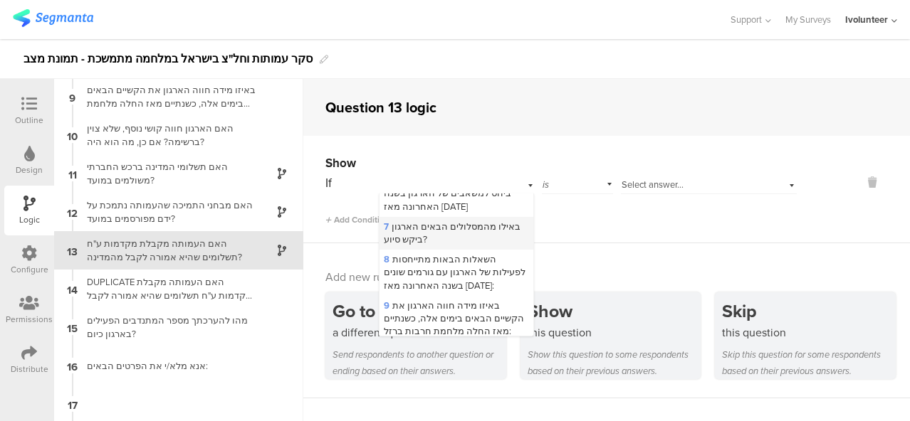
click at [445, 246] on span "7 באילו מהמסלולים הבאים הארגון ביקש סיוע?" at bounding box center [452, 233] width 137 height 26
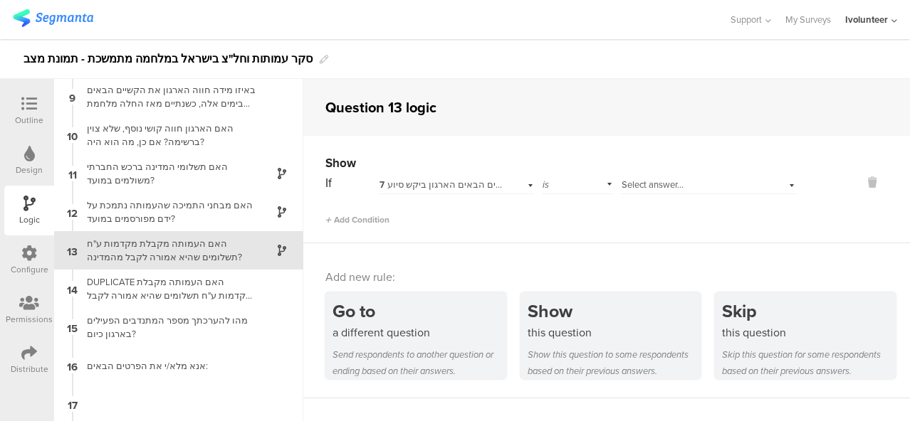
click at [524, 181] on div "7 באילו מהמסלולים הבאים הארגון ביקש סיוע?" at bounding box center [456, 183] width 155 height 22
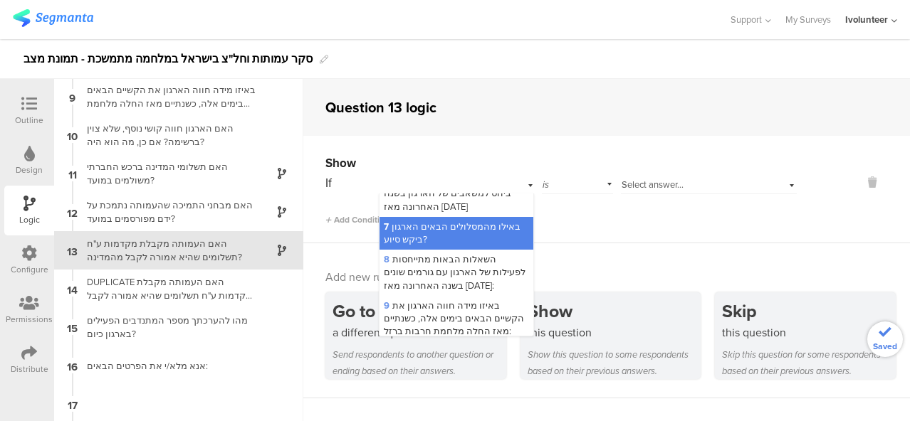
click at [559, 181] on div "is" at bounding box center [577, 183] width 70 height 22
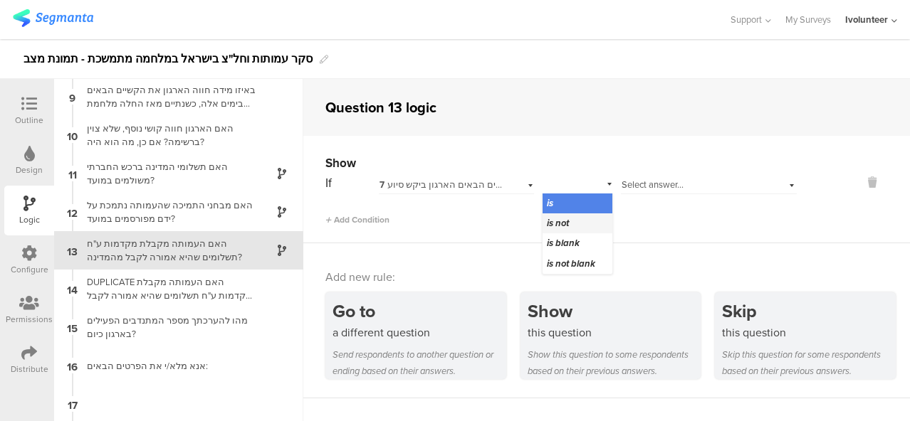
click at [561, 228] on span "is not" at bounding box center [558, 223] width 22 height 14
click at [655, 187] on span "Select answer..." at bounding box center [652, 185] width 62 height 14
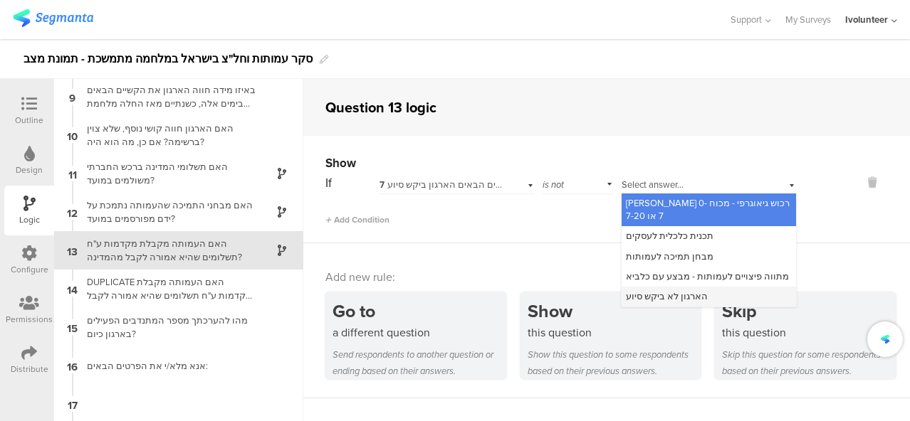
click at [662, 290] on span "הארגון לא ביקש סיוע" at bounding box center [667, 297] width 82 height 14
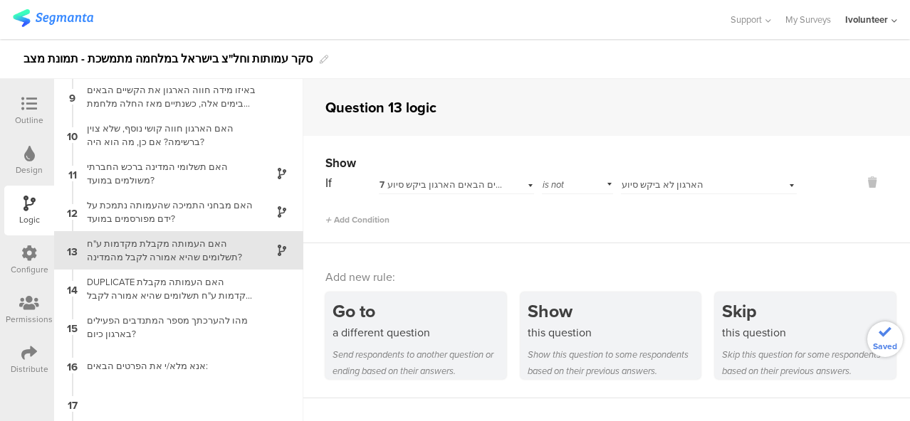
click at [25, 116] on div "Outline" at bounding box center [29, 120] width 28 height 13
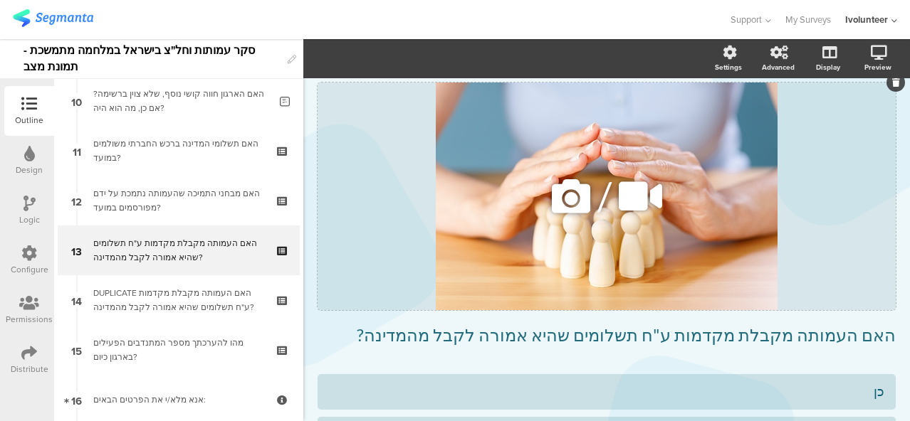
scroll to position [128, 0]
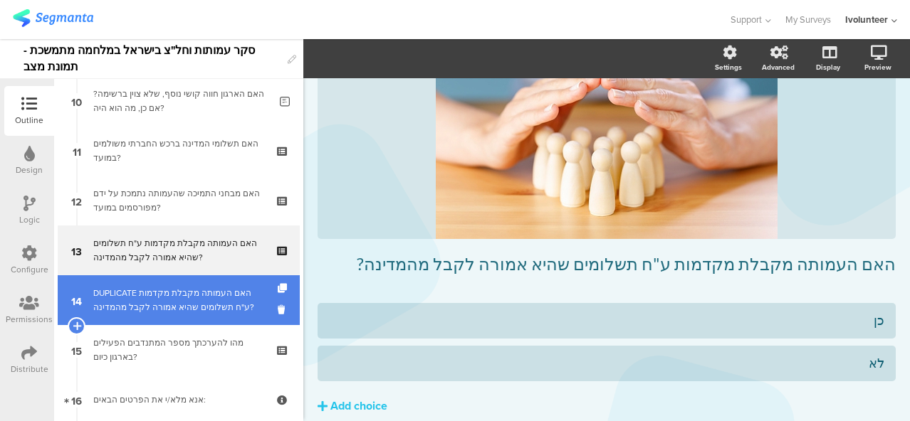
click at [210, 295] on div "DUPLICATE האם העמותה מקבלת מקדמות ע"ח תשלומים שהיא אמורה לקבל מהמדינה?" at bounding box center [178, 300] width 170 height 28
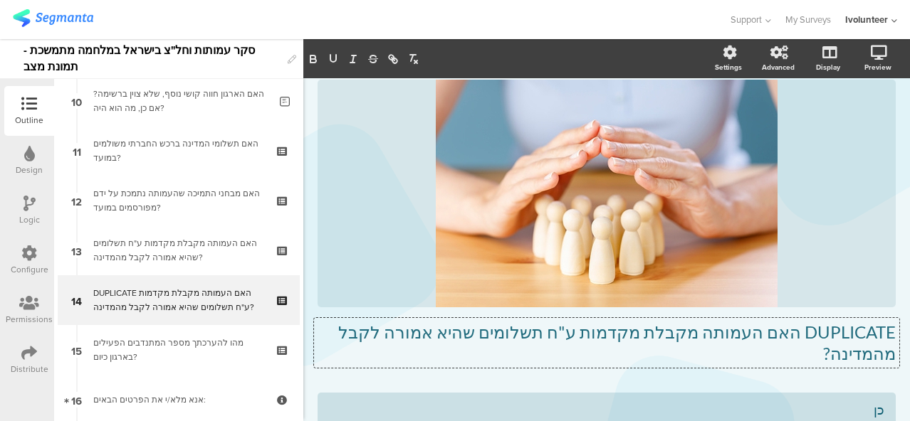
scroll to position [38, 0]
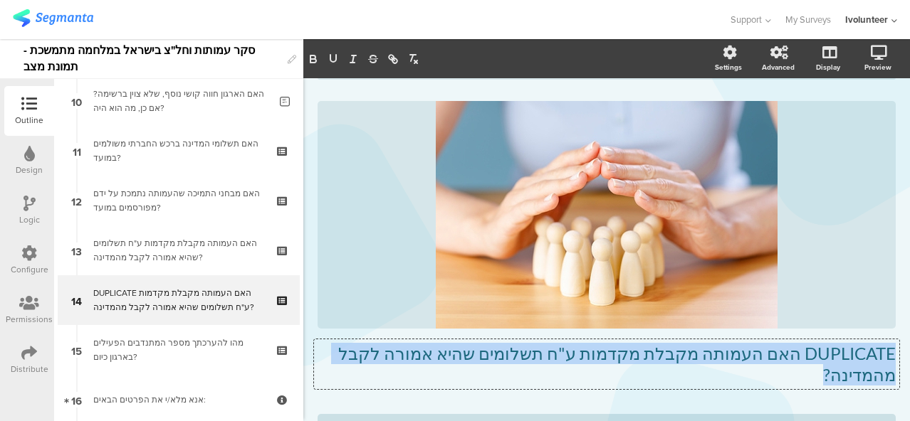
drag, startPoint x: 374, startPoint y: 330, endPoint x: 903, endPoint y: 354, distance: 528.7
click at [903, 354] on div "Settings Advanced Display [GEOGRAPHIC_DATA] Type caption... 49%" at bounding box center [606, 230] width 606 height 382
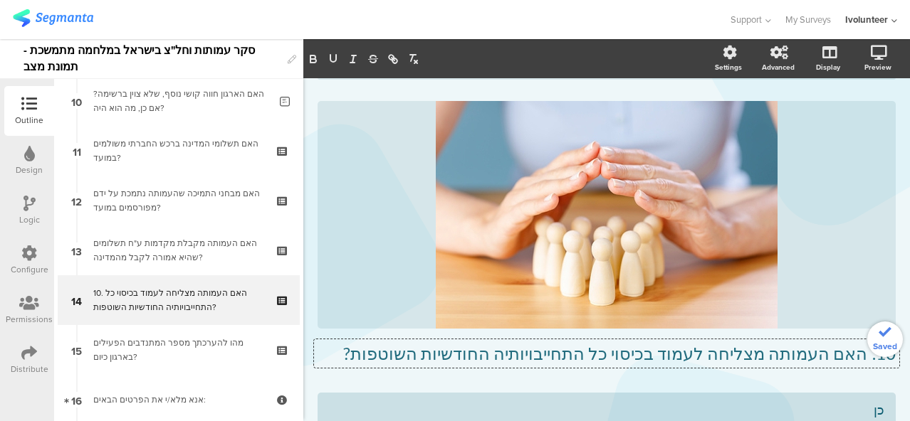
click at [859, 357] on p "10. האם העמותה מצליחה לעמוד בכיסוי כל התחייבויותיה החודשיות השוטפות?" at bounding box center [606, 353] width 578 height 21
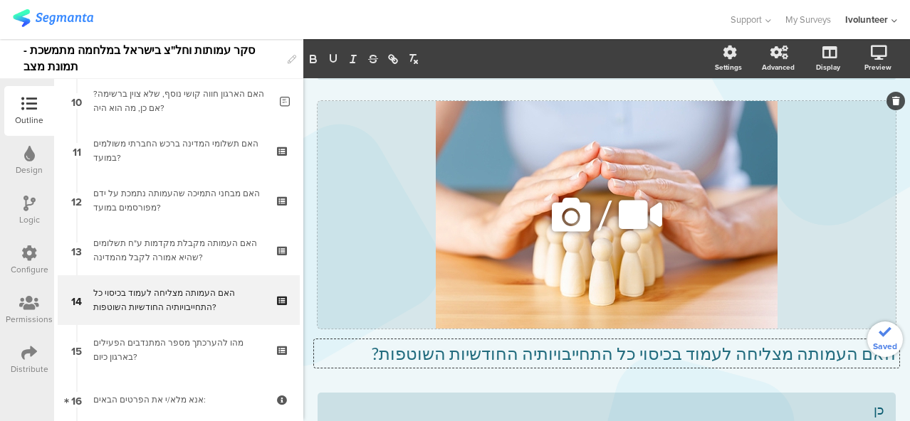
click at [564, 213] on icon at bounding box center [571, 215] width 48 height 48
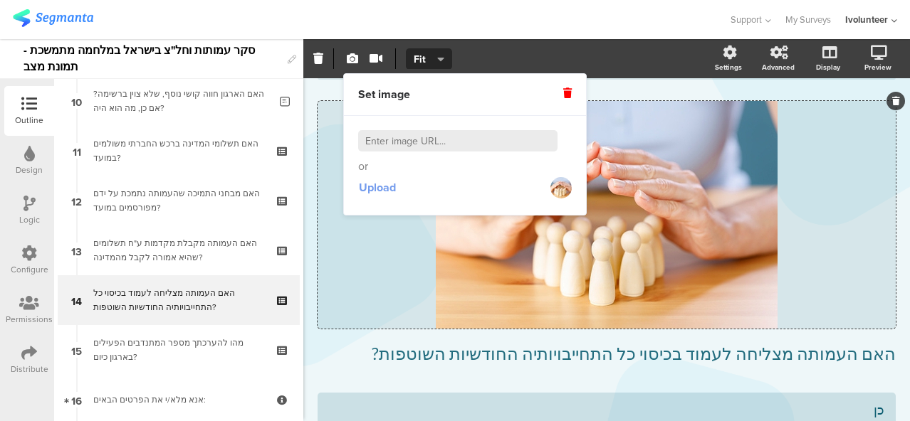
click at [386, 181] on span "Upload" at bounding box center [377, 187] width 37 height 16
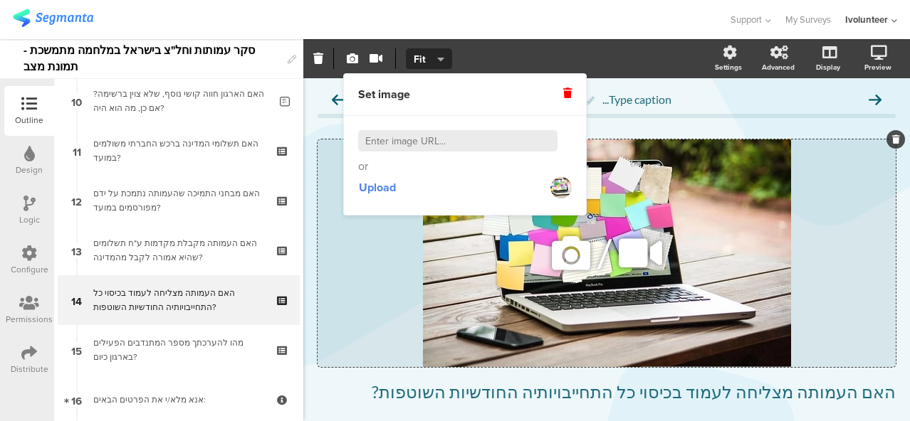
scroll to position [142, 0]
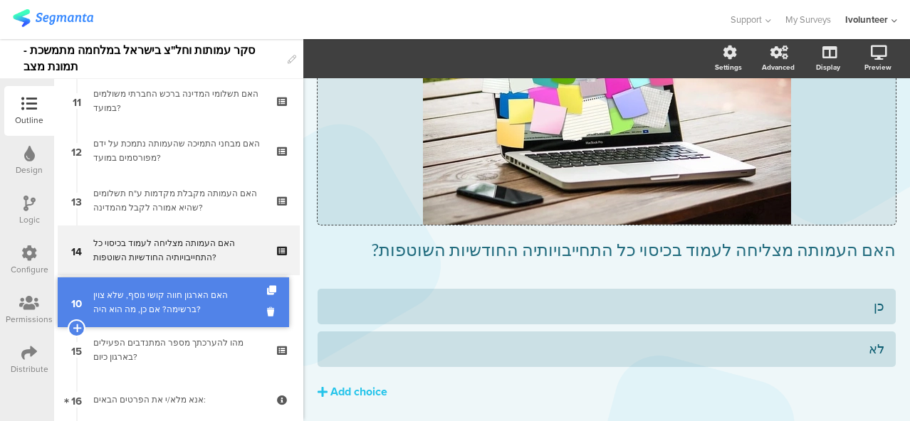
drag, startPoint x: 199, startPoint y: 102, endPoint x: 175, endPoint y: 304, distance: 202.8
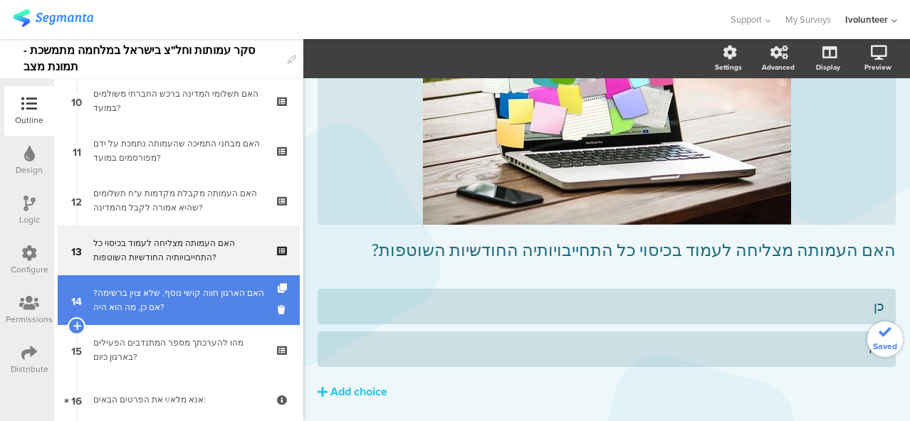
click at [183, 307] on div "האם הארגון חווה קושי נוסף, שלא צוין ברשימה? אם כן, מה הוא היה?" at bounding box center [181, 300] width 176 height 28
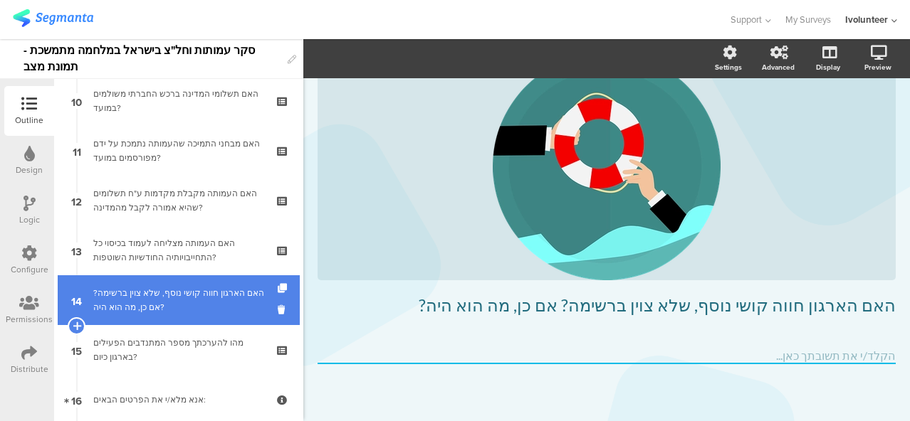
scroll to position [87, 0]
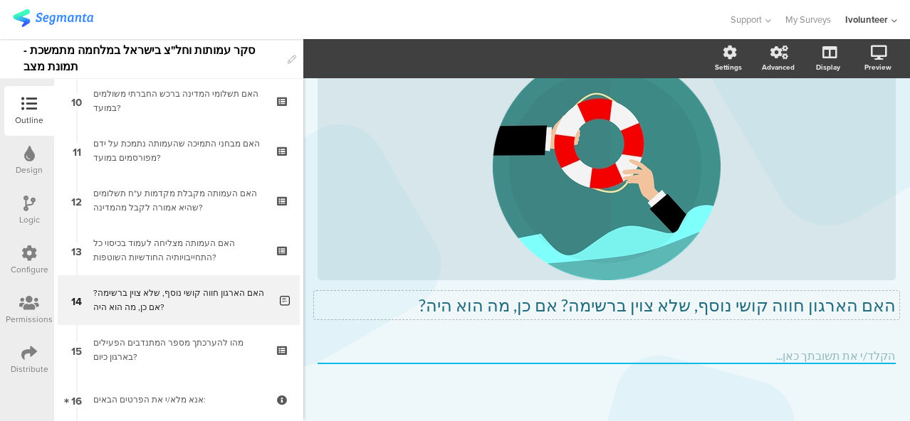
click at [465, 307] on p "האם הארגון חווה קושי נוסף, שלא צוין ברשימה? אם כן, מה הוא היה?" at bounding box center [606, 305] width 578 height 21
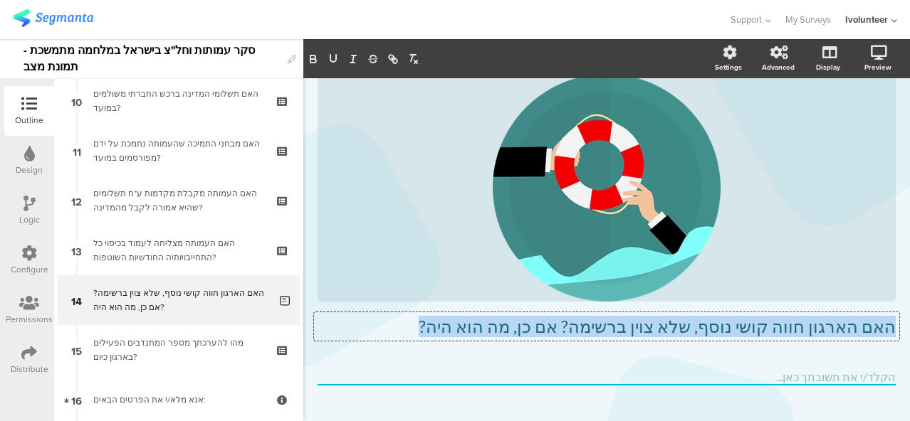
drag, startPoint x: 492, startPoint y: 323, endPoint x: 903, endPoint y: 341, distance: 411.1
click at [903, 341] on div "Settings Advanced Display [GEOGRAPHIC_DATA] Type caption... 49%" at bounding box center [606, 230] width 606 height 382
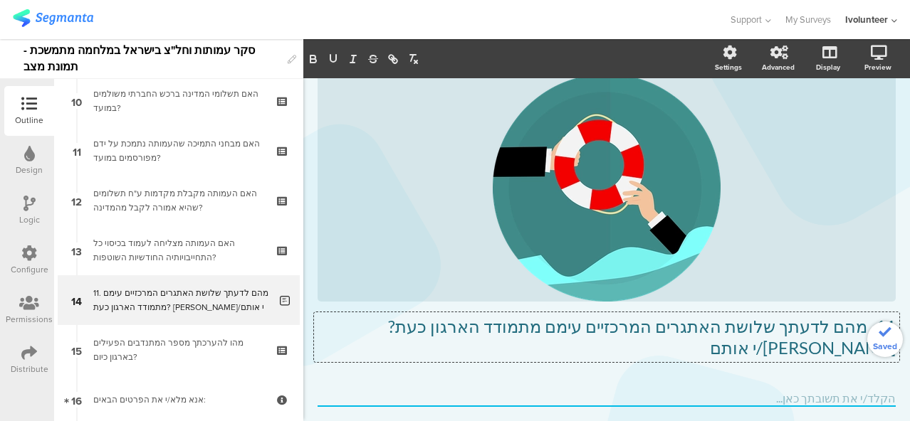
click at [859, 331] on p "11. מהם לדעתך שלושת האתגרים המרכזיים עימם מתמודד הארגון כעת? [PERSON_NAME]/י או…" at bounding box center [606, 337] width 578 height 43
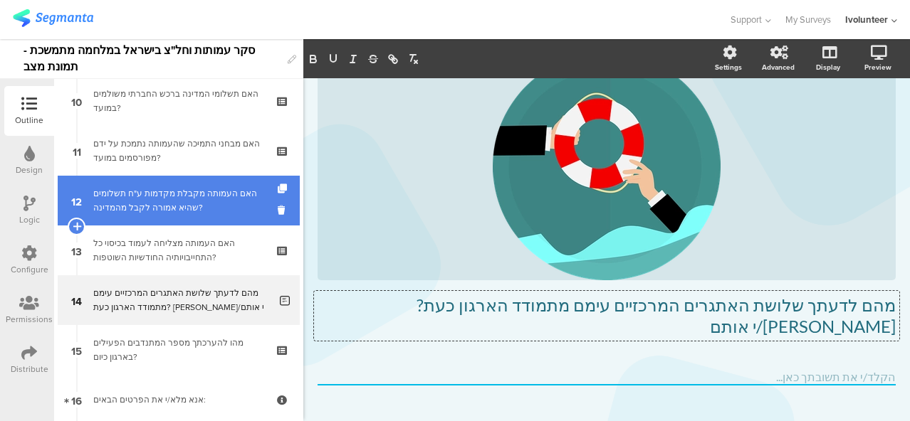
scroll to position [437, 0]
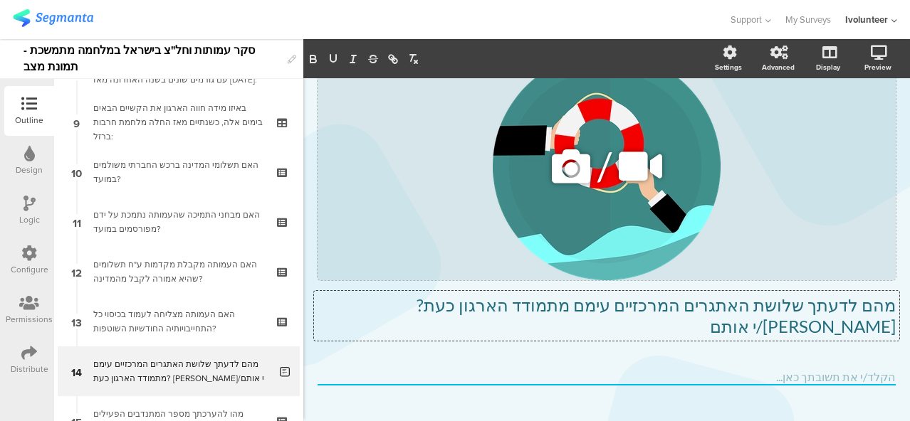
click at [565, 173] on icon at bounding box center [571, 166] width 48 height 48
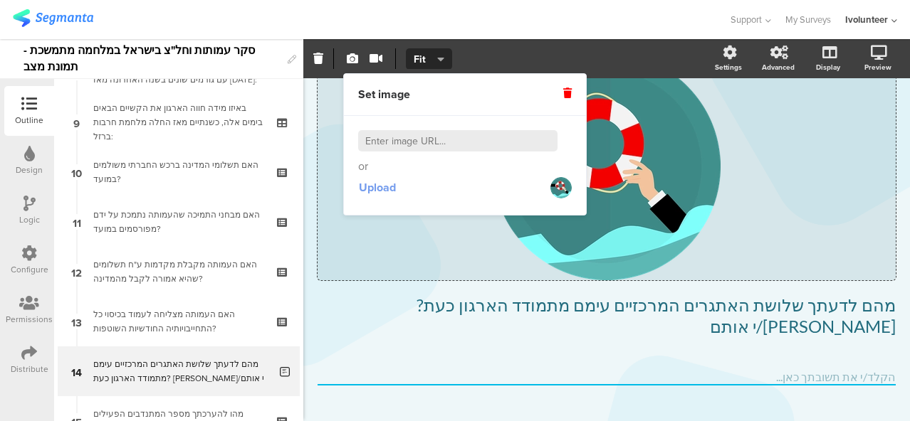
click at [390, 189] on span "Upload" at bounding box center [377, 187] width 37 height 16
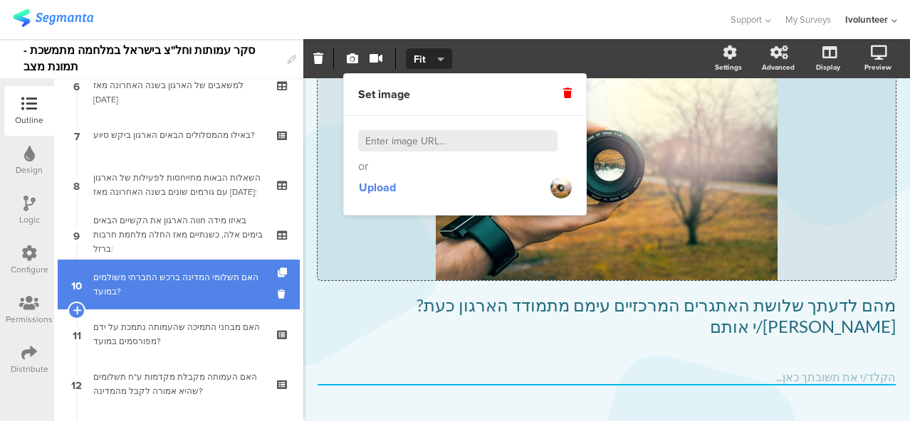
scroll to position [295, 0]
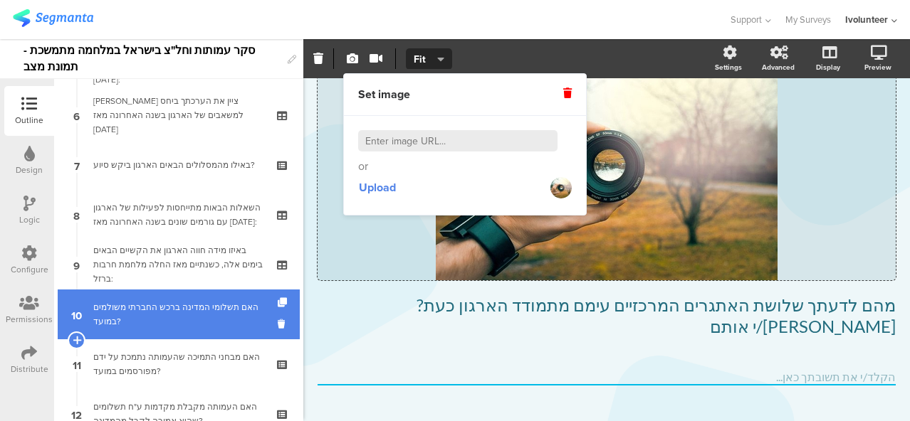
click at [193, 183] on link "7 באילו מהמסלולים הבאים הארגון ביקש סיוע?" at bounding box center [179, 165] width 242 height 50
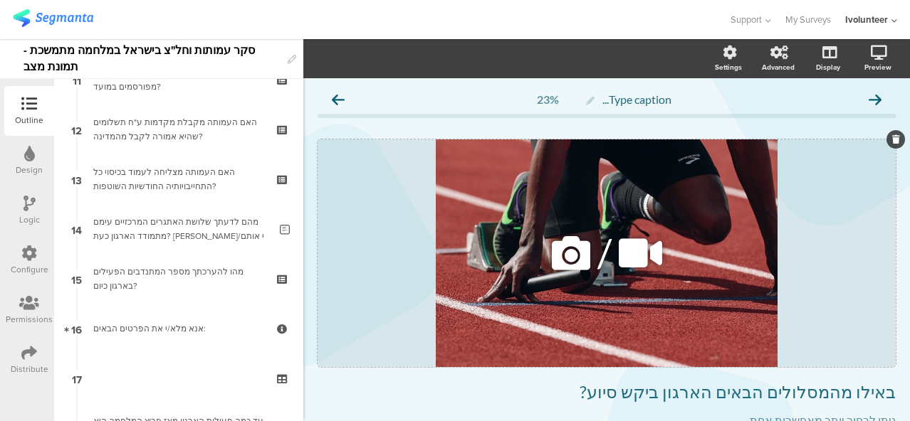
click at [565, 256] on icon at bounding box center [571, 253] width 48 height 48
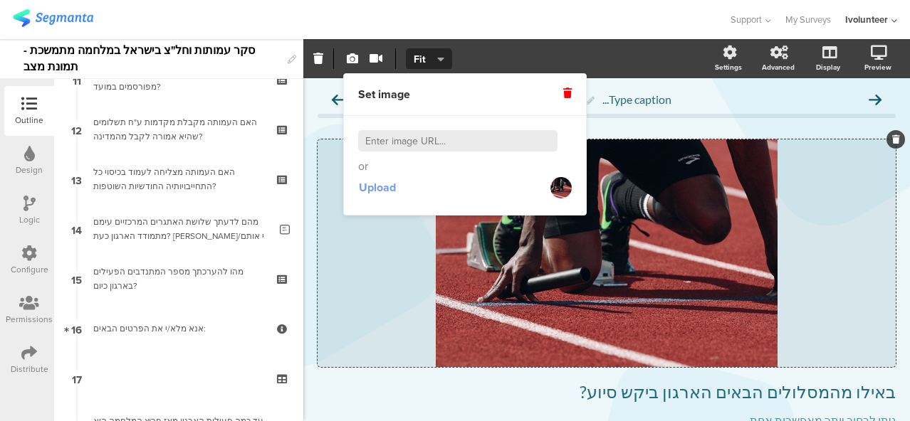
click at [385, 187] on span "Upload" at bounding box center [377, 187] width 37 height 16
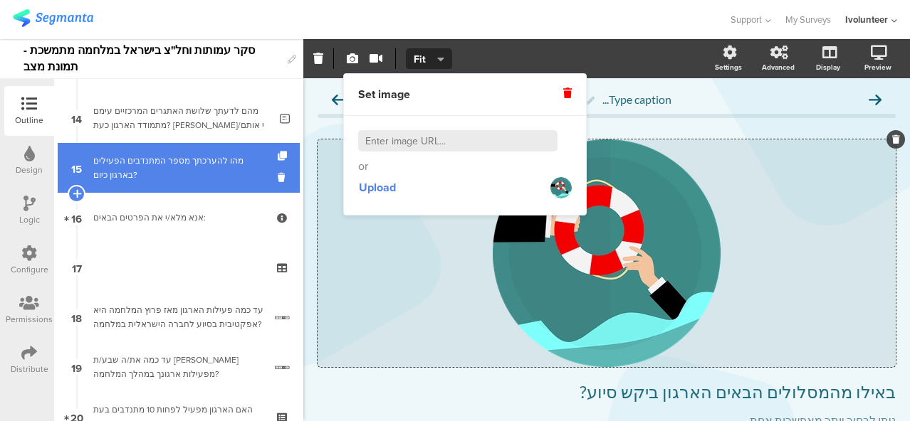
scroll to position [722, 0]
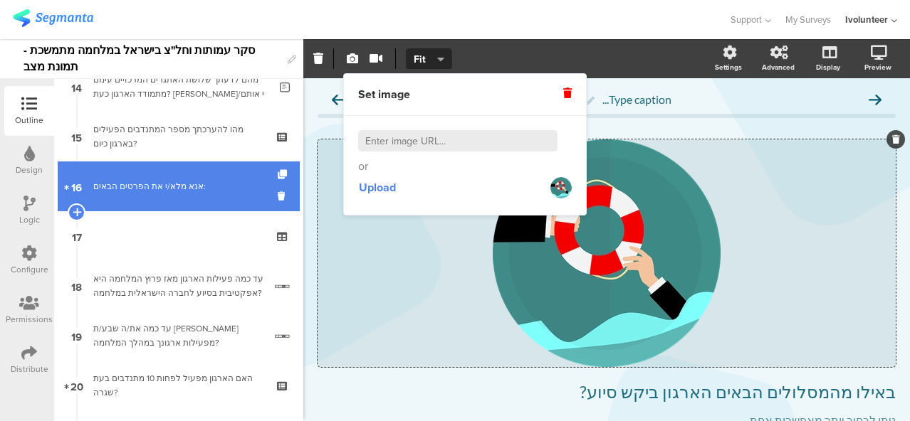
click at [179, 194] on link "16 אנא מלא/י את הפרטים הבאים:" at bounding box center [179, 187] width 242 height 50
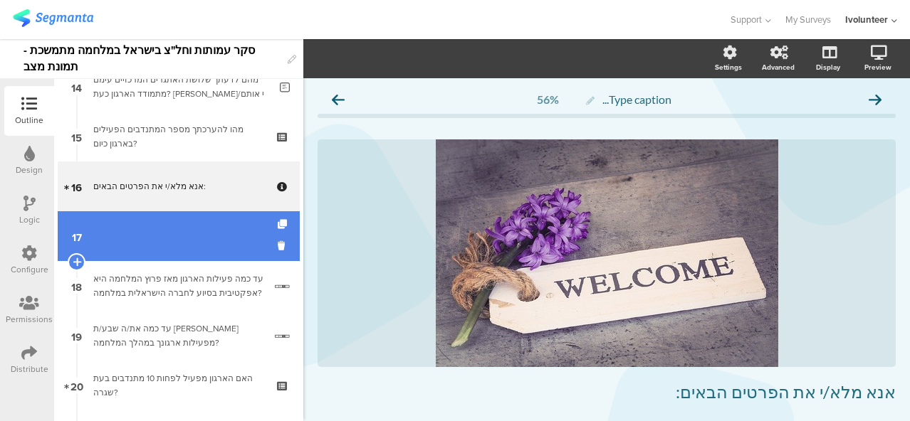
click at [164, 240] on link "17" at bounding box center [179, 236] width 242 height 50
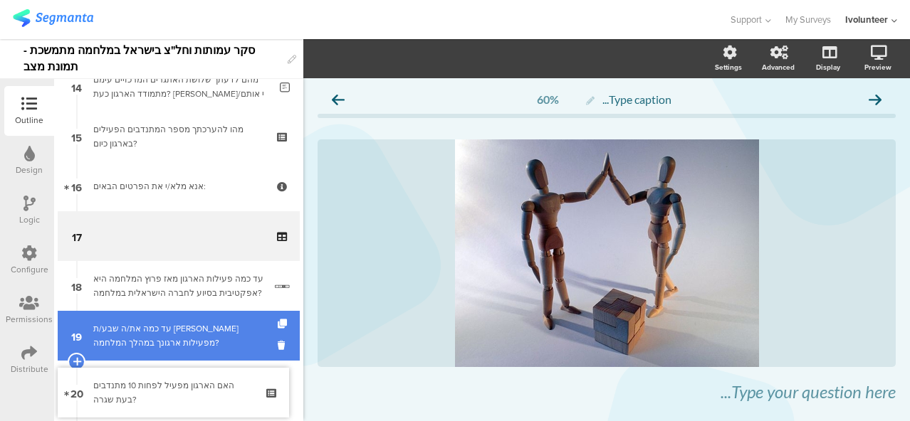
scroll to position [651, 0]
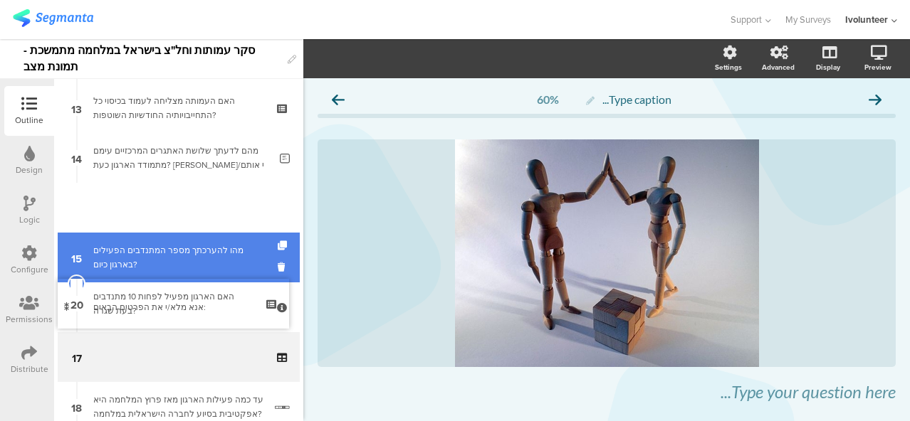
drag, startPoint x: 196, startPoint y: 315, endPoint x: 188, endPoint y: 233, distance: 82.3
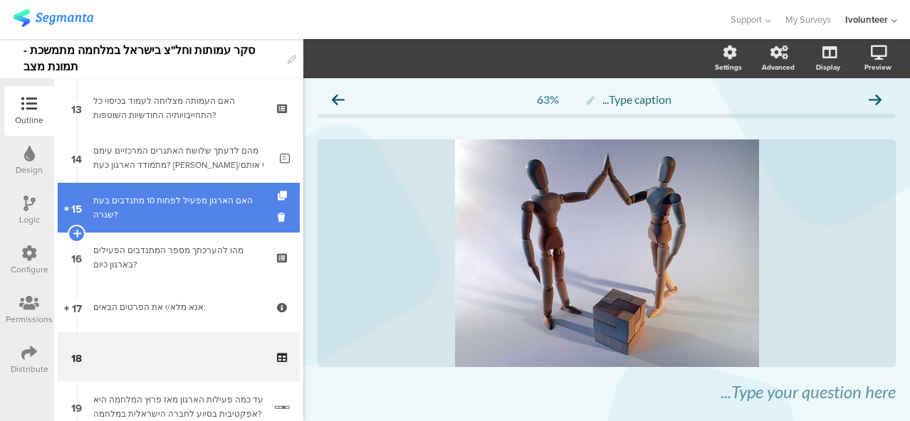
click at [188, 205] on div "האם הארגון מפעיל לפחות 10 מתנדבים בעת שגרה?" at bounding box center [178, 208] width 170 height 28
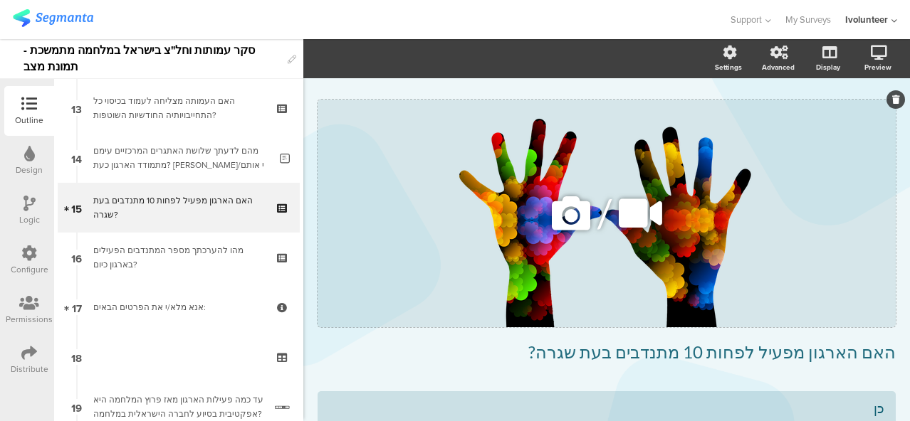
scroll to position [71, 0]
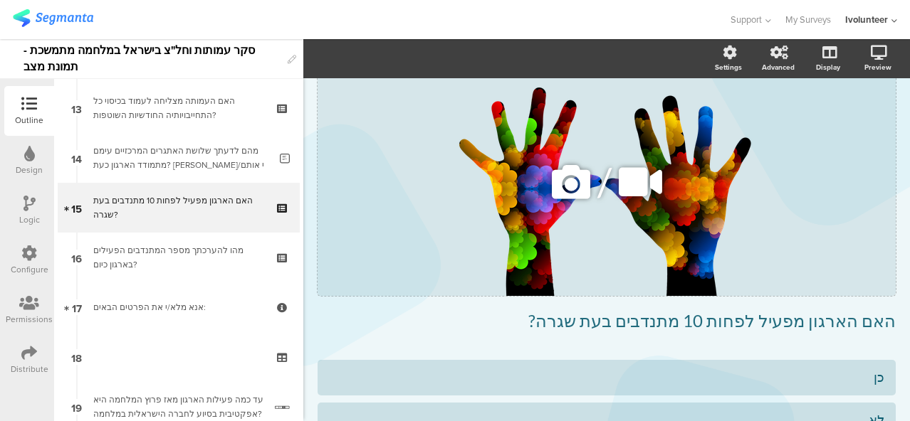
click at [578, 186] on icon at bounding box center [571, 182] width 48 height 48
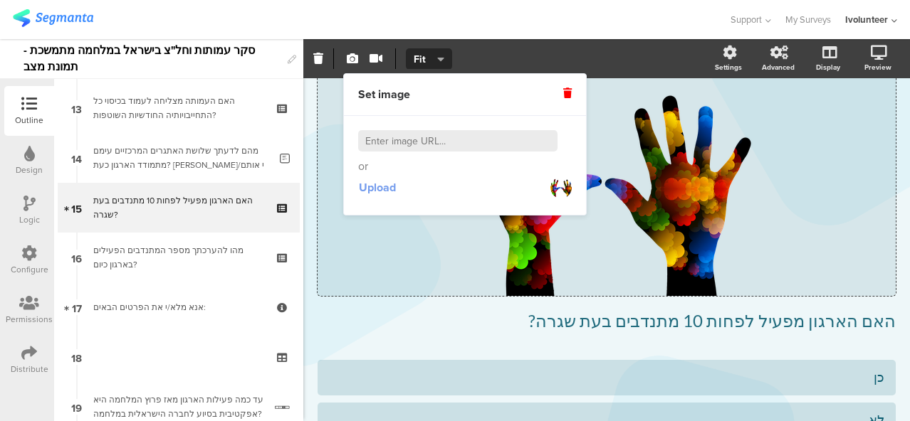
click at [389, 192] on span "Upload" at bounding box center [377, 187] width 37 height 16
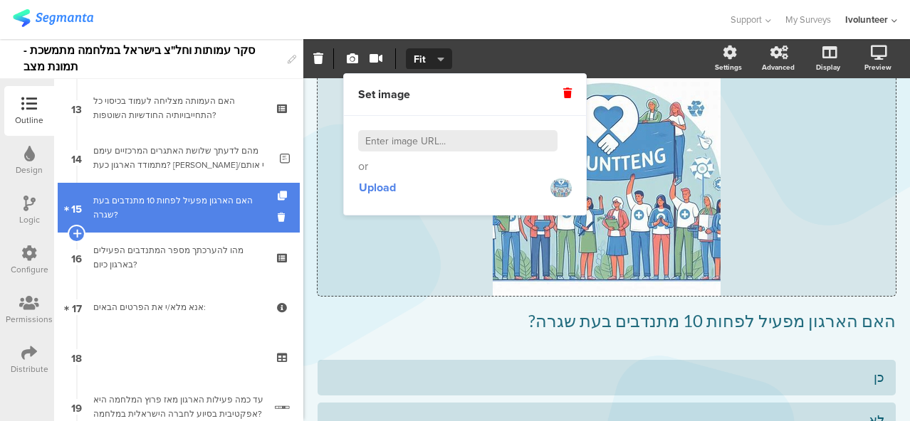
click at [172, 209] on div "האם הארגון מפעיל לפחות 10 מתנדבים בעת שגרה?" at bounding box center [178, 208] width 170 height 28
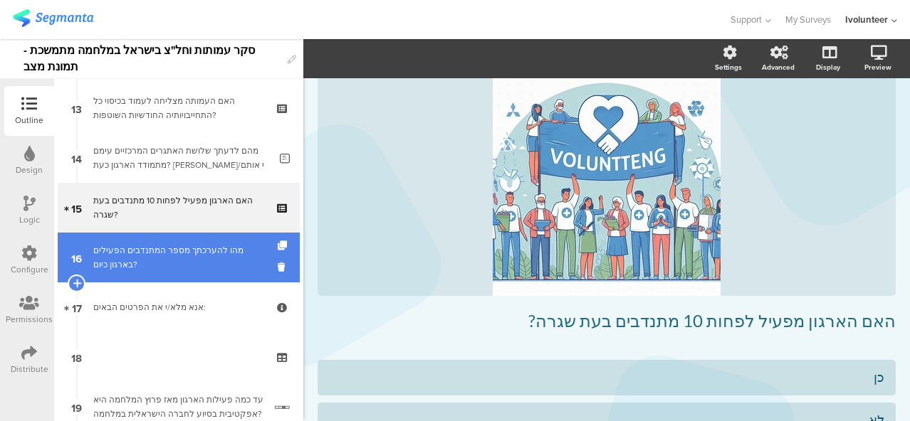
scroll to position [722, 0]
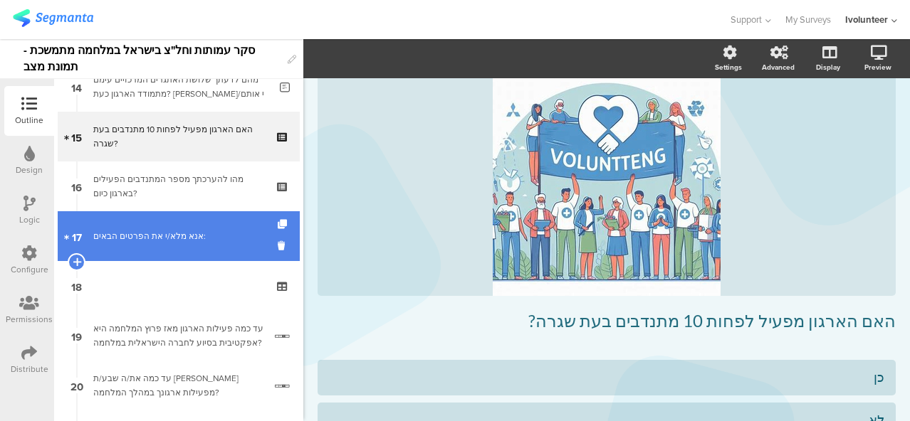
click at [164, 232] on div "אנא מלא/י את הפרטים הבאים:" at bounding box center [178, 236] width 170 height 14
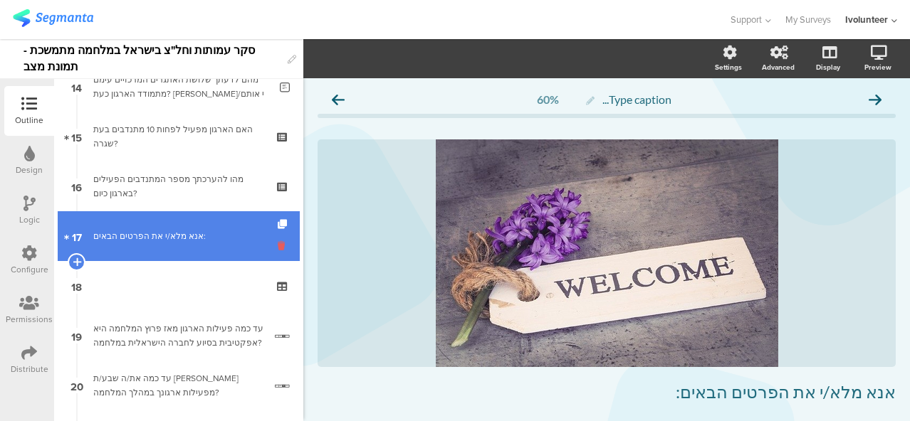
click at [278, 246] on icon at bounding box center [284, 246] width 12 height 14
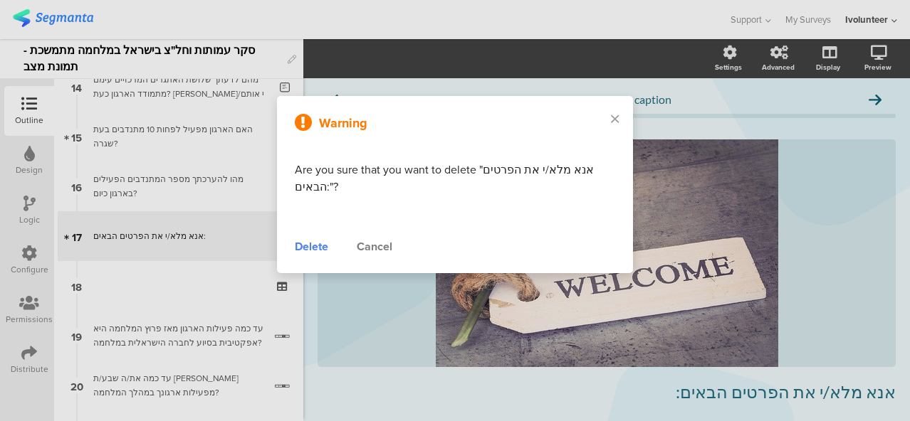
click at [295, 254] on div "Delete" at bounding box center [311, 246] width 33 height 17
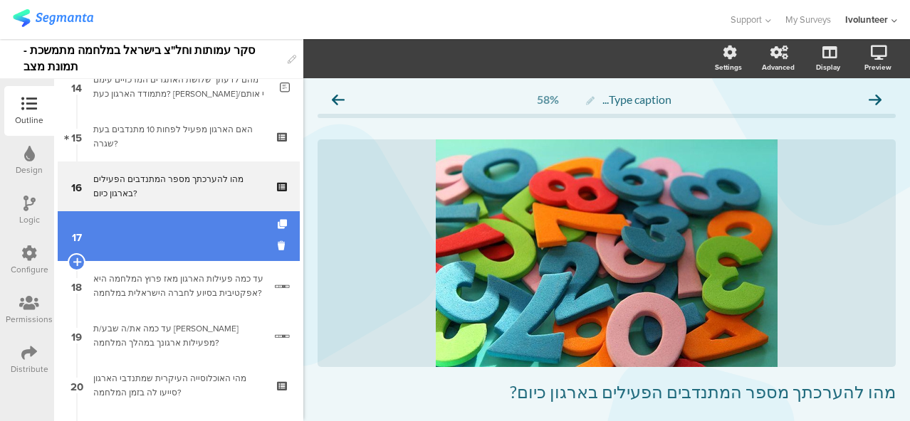
click at [245, 234] on link "17" at bounding box center [179, 236] width 242 height 50
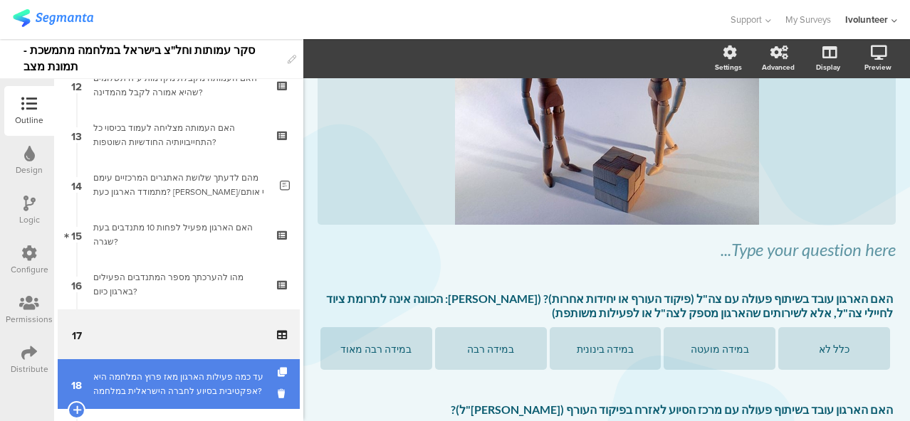
scroll to position [579, 0]
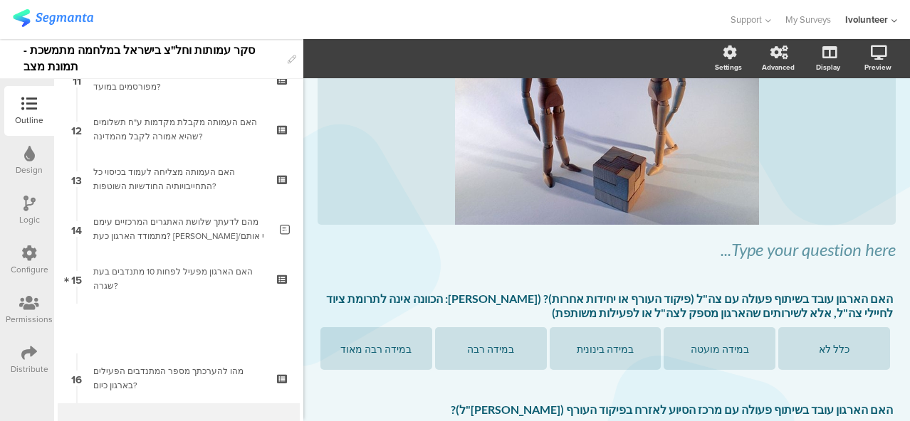
drag, startPoint x: 159, startPoint y: 307, endPoint x: 163, endPoint y: 338, distance: 31.6
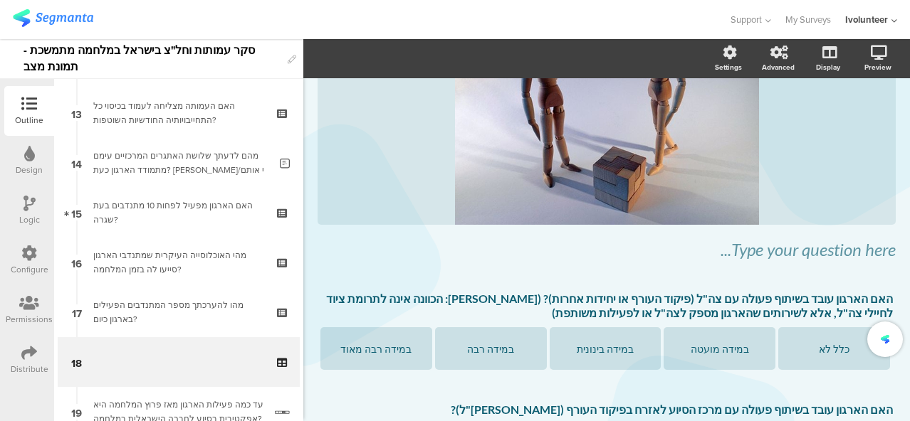
scroll to position [722, 0]
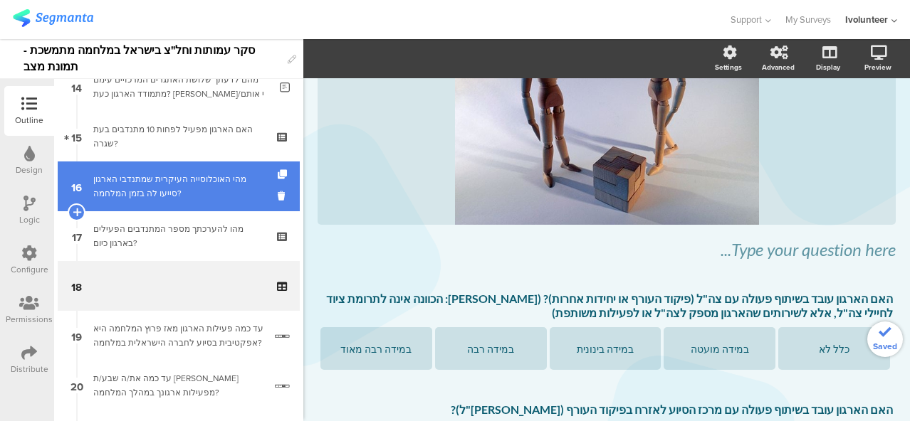
click at [169, 187] on div "מהי האוכלוסייה העיקרית שמתנדבי הארגון סייעו לה בזמן המלחמה?" at bounding box center [178, 186] width 170 height 28
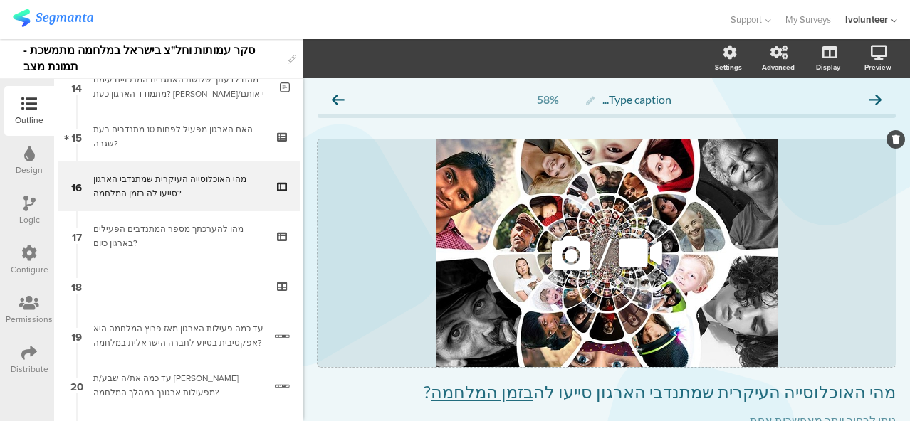
click at [575, 256] on icon at bounding box center [571, 253] width 48 height 48
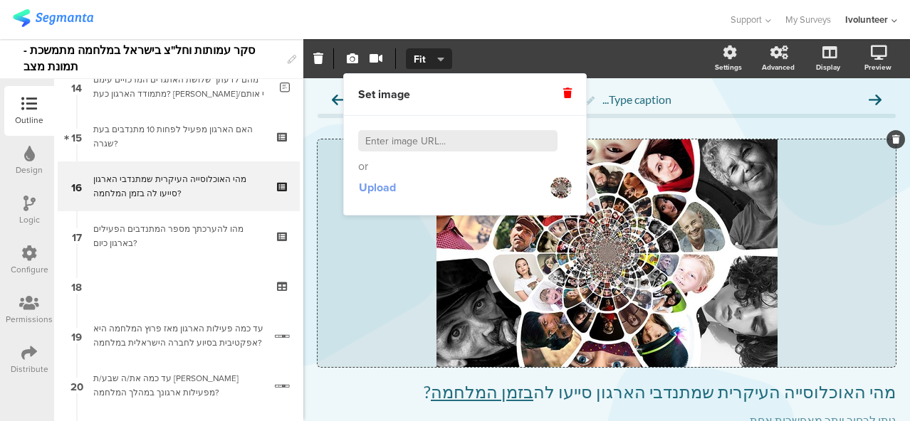
click at [379, 184] on span "Upload" at bounding box center [377, 187] width 37 height 16
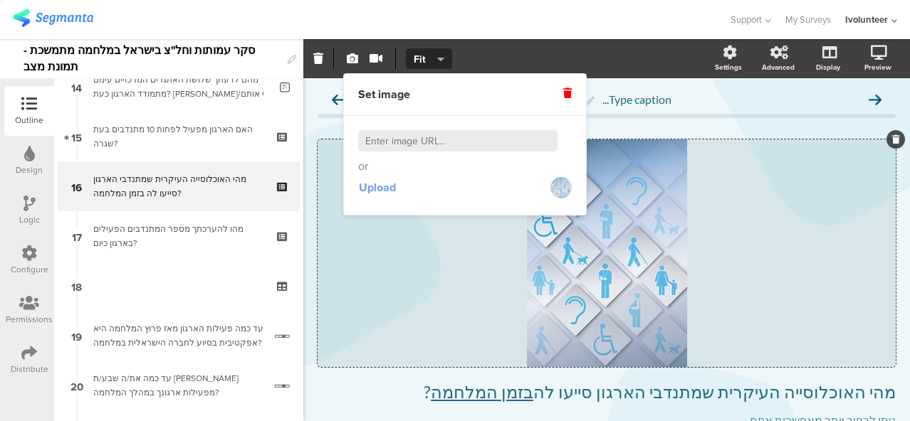
click at [383, 194] on span "Upload" at bounding box center [377, 187] width 37 height 16
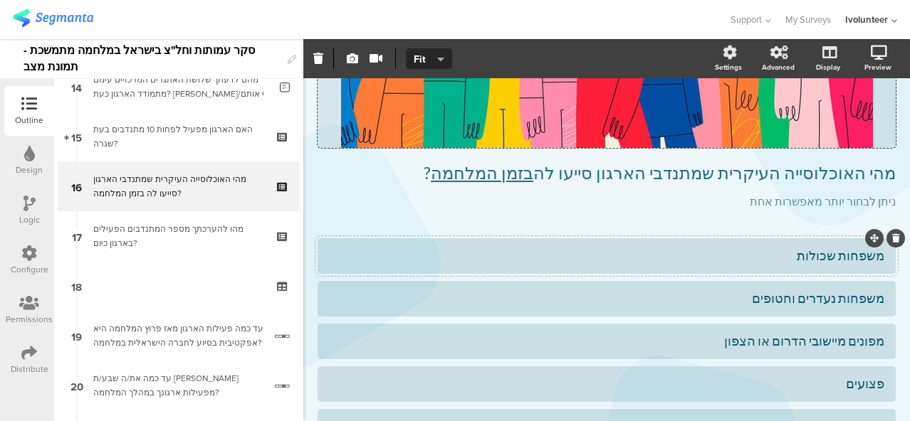
scroll to position [214, 0]
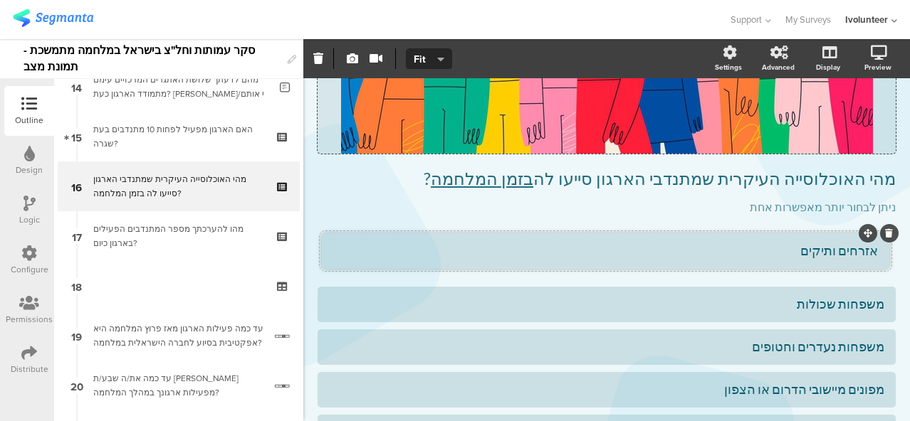
drag, startPoint x: 867, startPoint y: 273, endPoint x: 871, endPoint y: 234, distance: 39.4
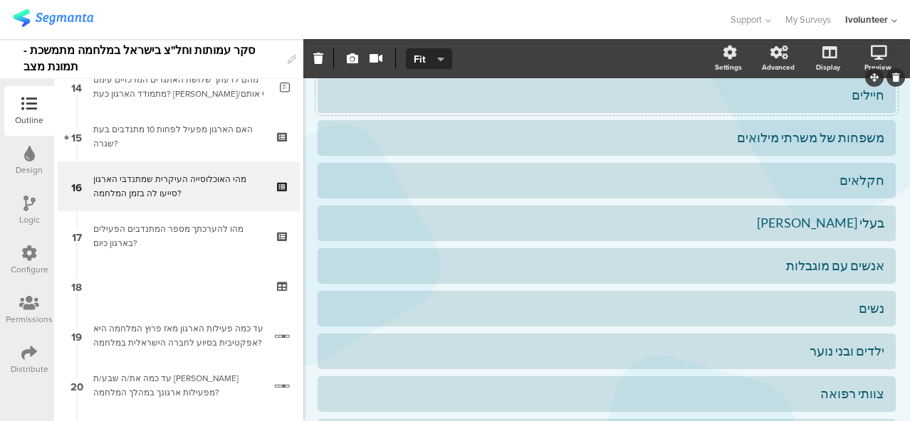
scroll to position [641, 0]
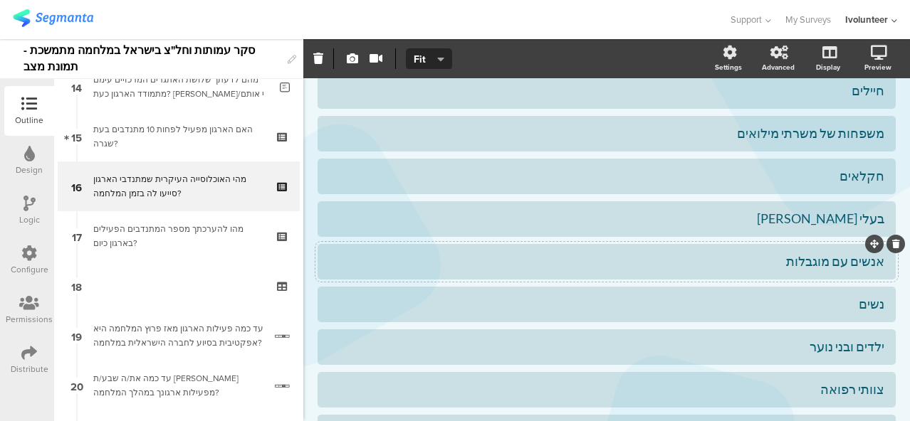
click at [836, 256] on div "אנשים עם מוגבלות" at bounding box center [606, 261] width 555 height 16
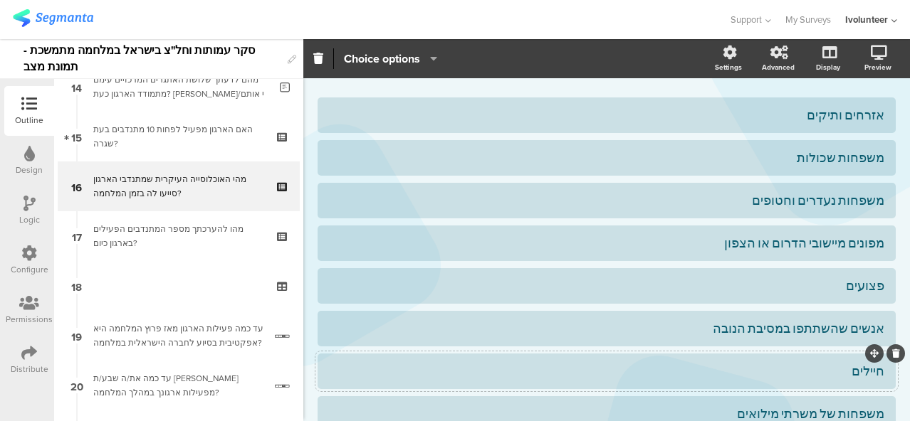
scroll to position [356, 0]
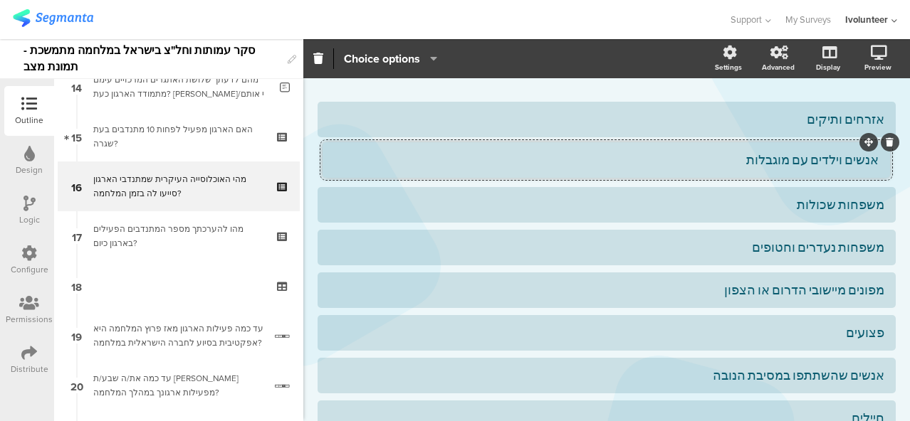
drag, startPoint x: 862, startPoint y: 248, endPoint x: 863, endPoint y: 147, distance: 101.1
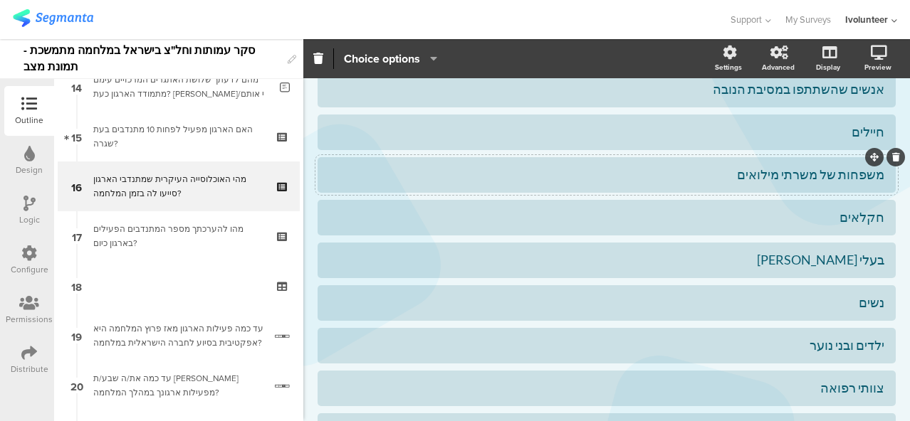
scroll to position [712, 0]
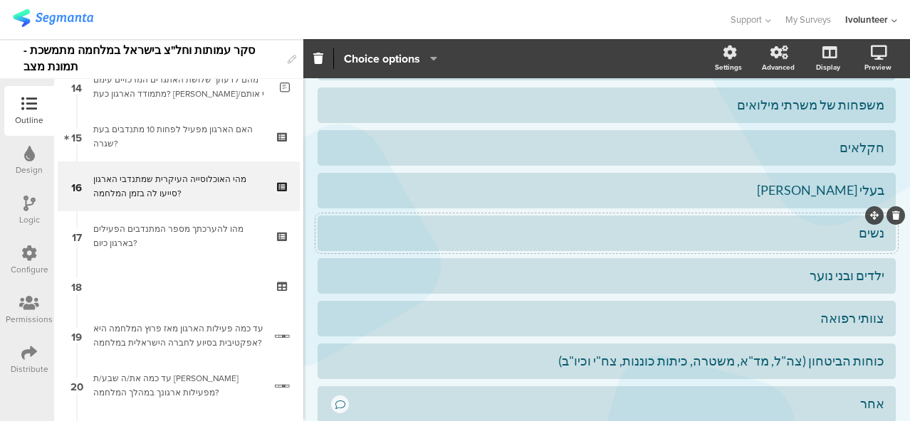
click at [865, 213] on div at bounding box center [874, 215] width 19 height 19
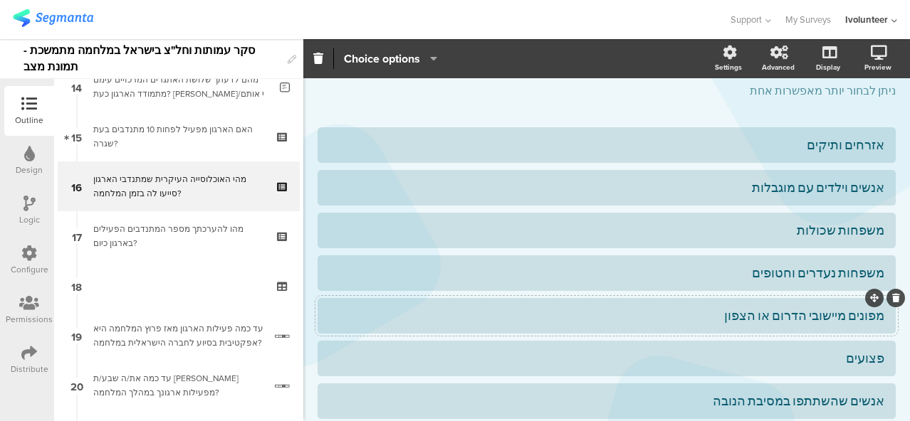
scroll to position [285, 0]
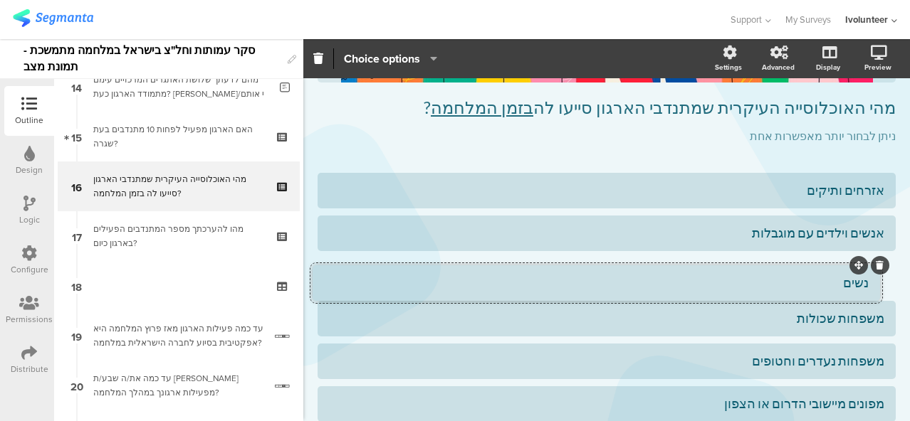
drag, startPoint x: 863, startPoint y: 216, endPoint x: 858, endPoint y: 265, distance: 49.4
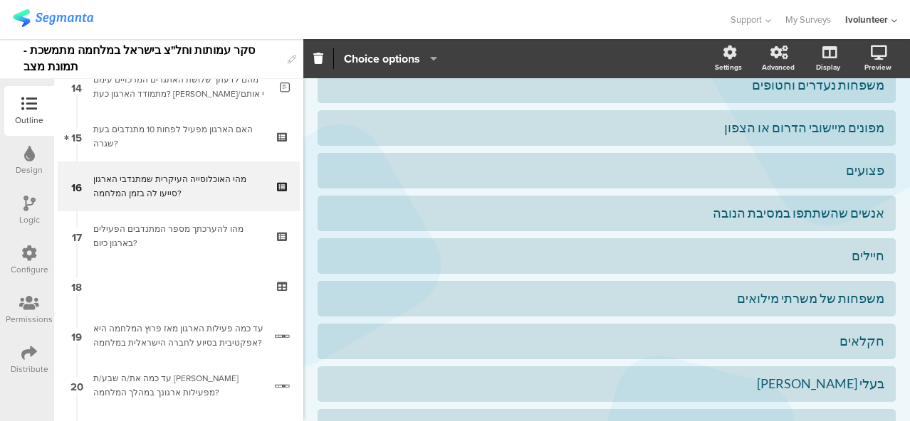
scroll to position [712, 0]
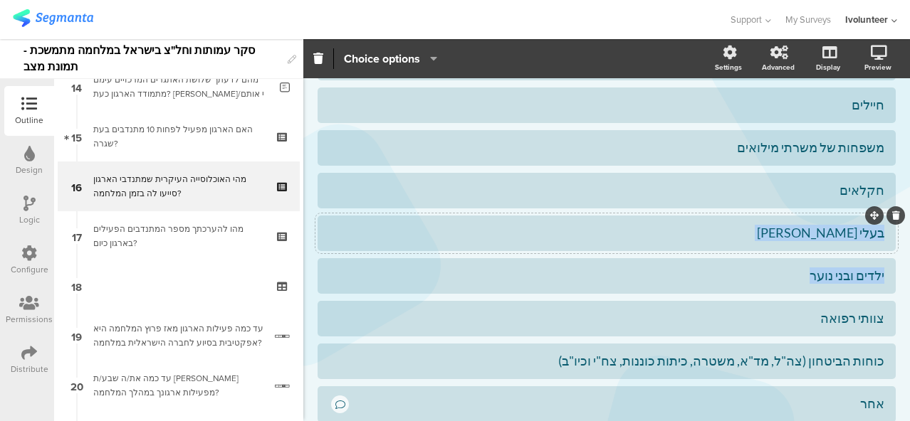
drag, startPoint x: 861, startPoint y: 263, endPoint x: 863, endPoint y: 245, distance: 18.6
click at [863, 245] on div "אזרחים ותיקים אנשים וילדים עם מוגבלות נשים" at bounding box center [606, 84] width 578 height 677
click at [746, 280] on div "ילדים ובני נוער" at bounding box center [606, 276] width 555 height 16
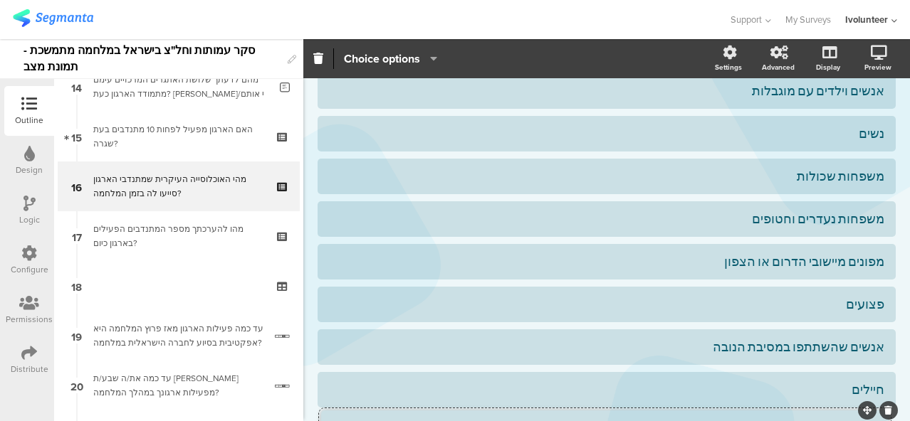
scroll to position [356, 0]
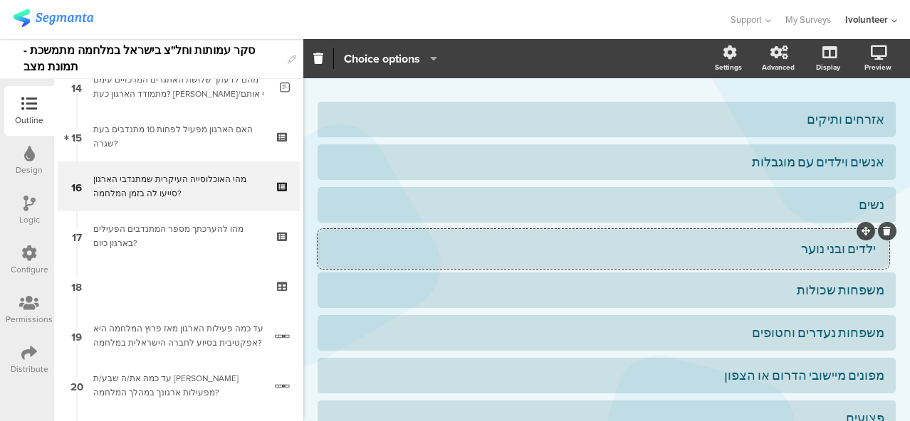
drag, startPoint x: 863, startPoint y: 258, endPoint x: 865, endPoint y: 231, distance: 27.1
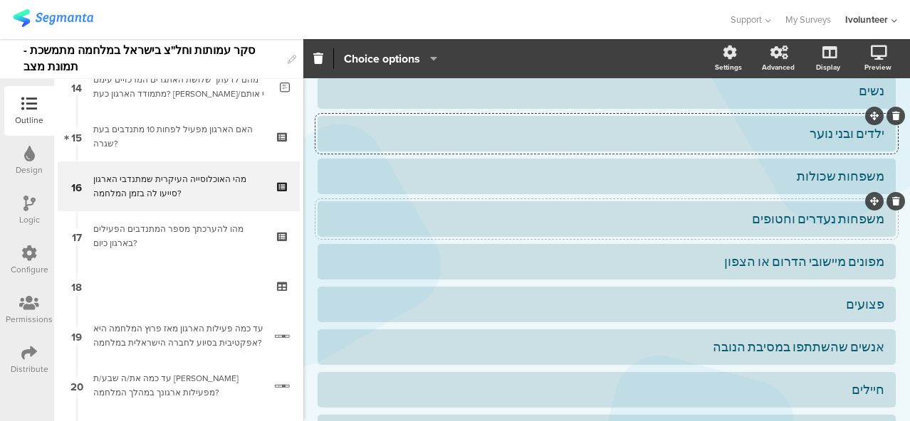
scroll to position [498, 0]
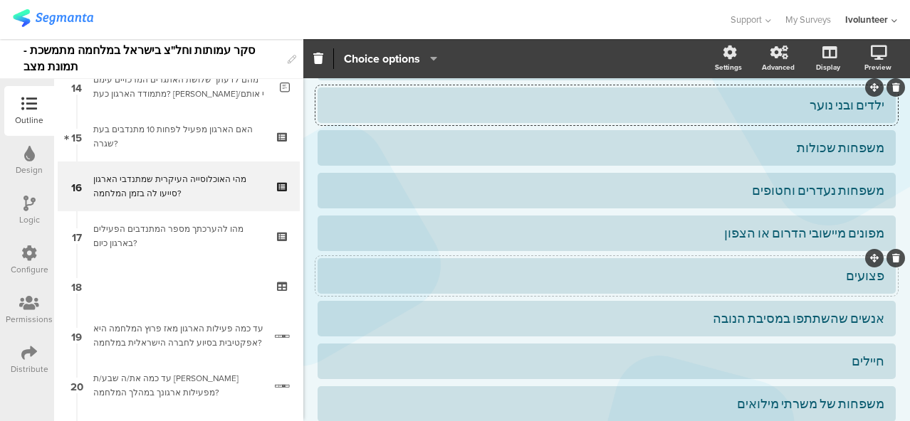
click at [872, 279] on div "פצועים" at bounding box center [606, 276] width 555 height 16
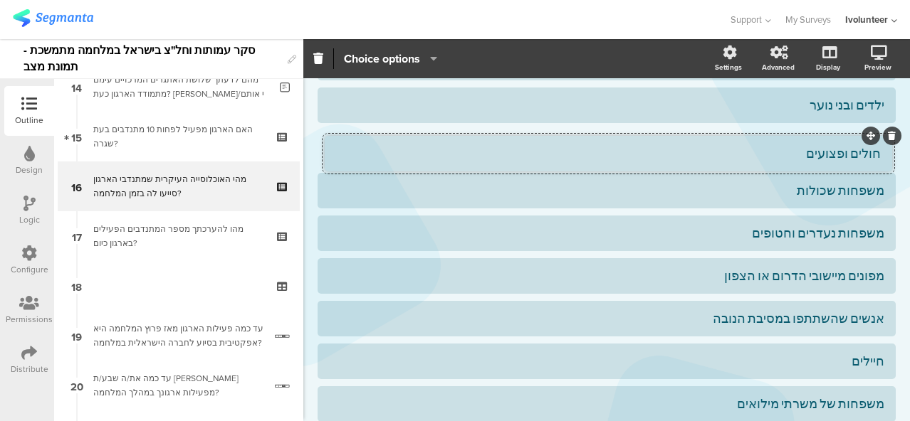
drag, startPoint x: 861, startPoint y: 258, endPoint x: 863, endPoint y: 135, distance: 123.9
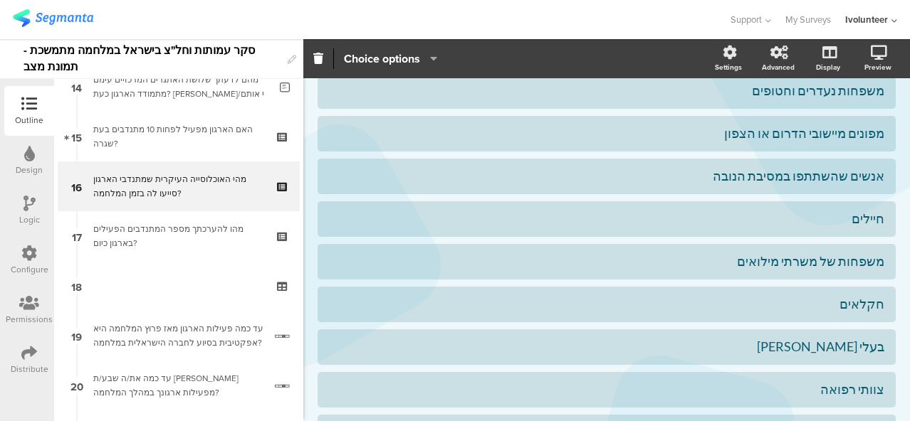
scroll to position [569, 0]
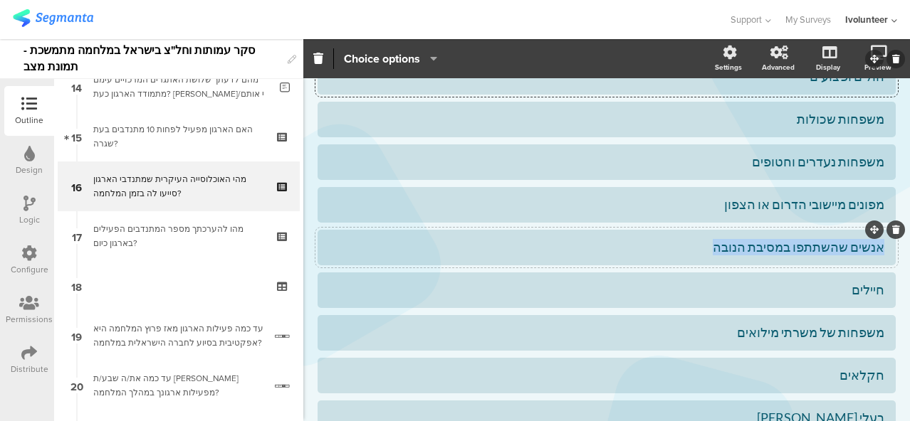
drag, startPoint x: 719, startPoint y: 248, endPoint x: 871, endPoint y: 258, distance: 152.6
click at [871, 258] on div "אנשים שהשתתפו במסיבת הנובה" at bounding box center [606, 247] width 555 height 23
paste div
click at [852, 248] on div " אנשים הזקוקים לביטחון תזונתי" at bounding box center [606, 247] width 555 height 16
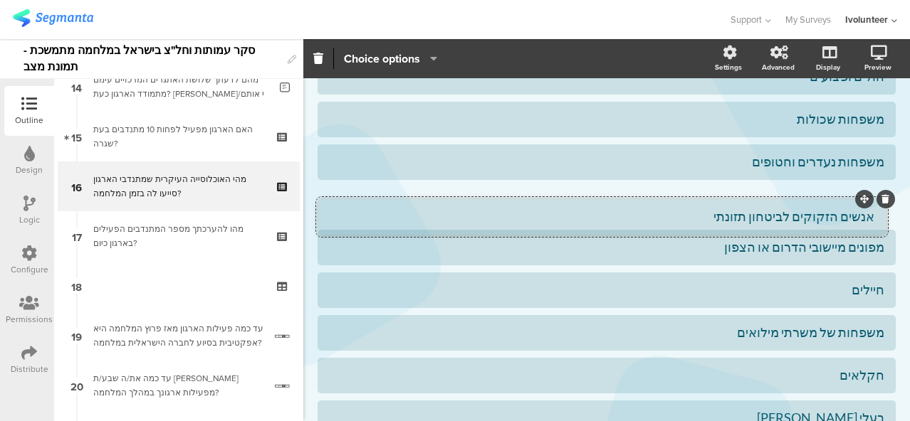
scroll to position [498, 0]
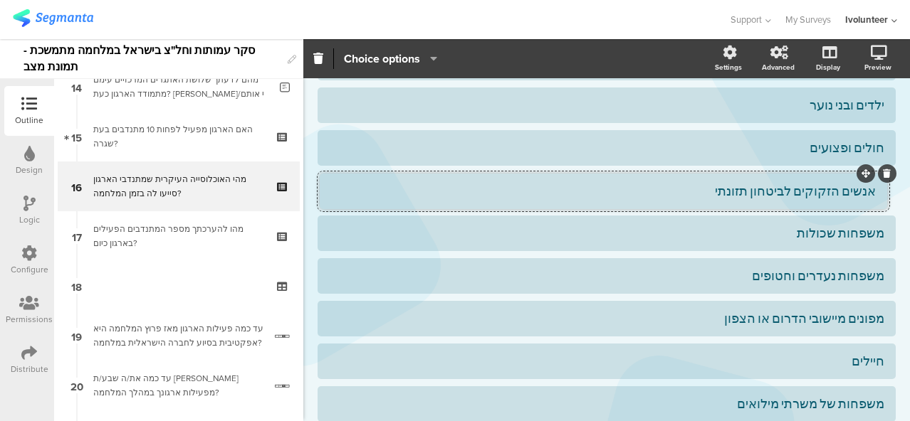
drag, startPoint x: 865, startPoint y: 229, endPoint x: 868, endPoint y: 173, distance: 56.3
drag, startPoint x: 744, startPoint y: 236, endPoint x: 876, endPoint y: 241, distance: 131.8
click at [876, 241] on div "משפחות שכולות" at bounding box center [606, 234] width 578 height 36
paste div
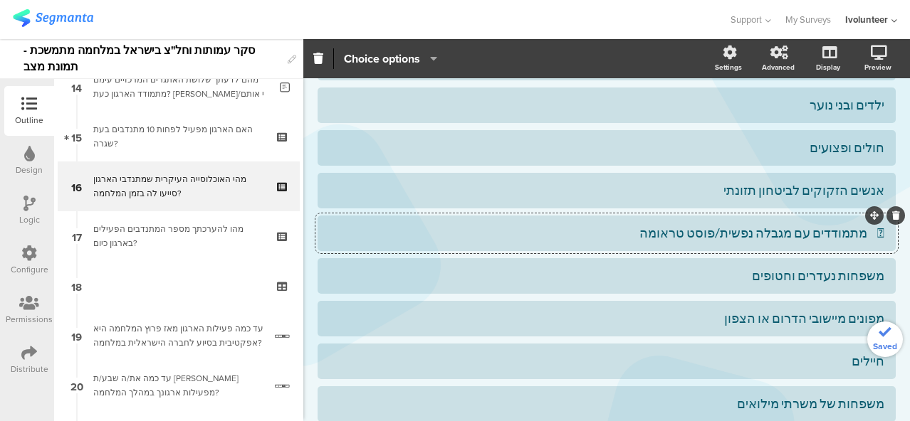
click at [853, 238] on div " מתמודדים עם מגבלה נפשית/פוסט טראומה" at bounding box center [606, 233] width 555 height 16
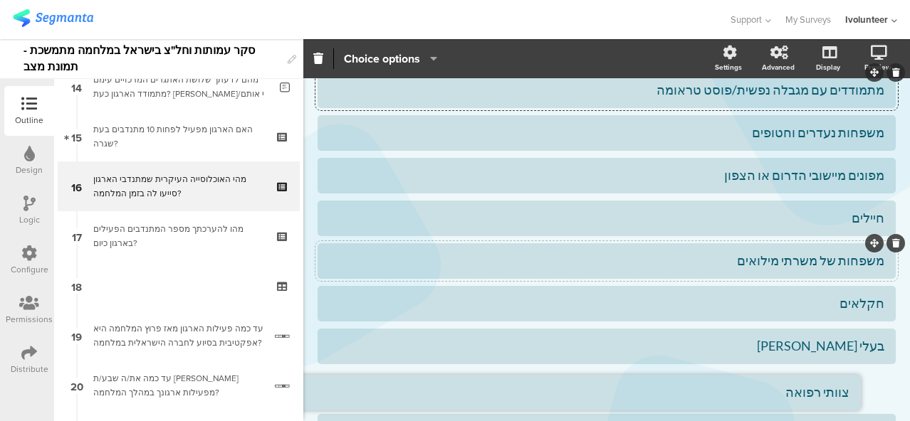
scroll to position [641, 0]
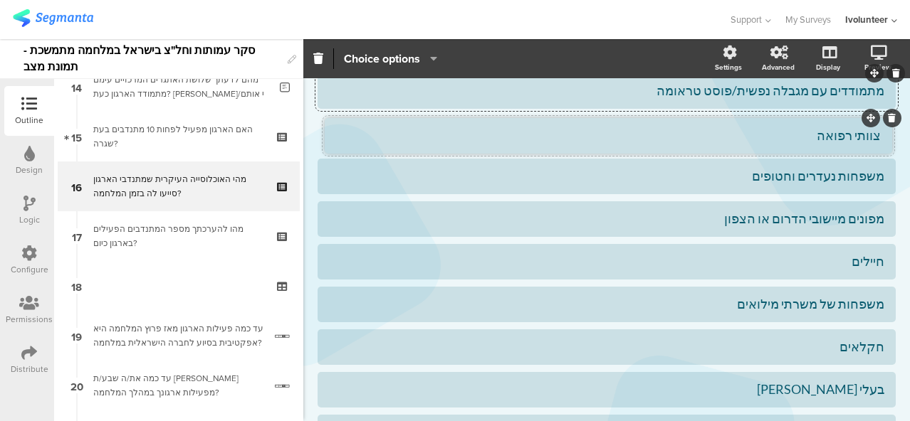
drag, startPoint x: 863, startPoint y: 233, endPoint x: 870, endPoint y: 122, distance: 112.0
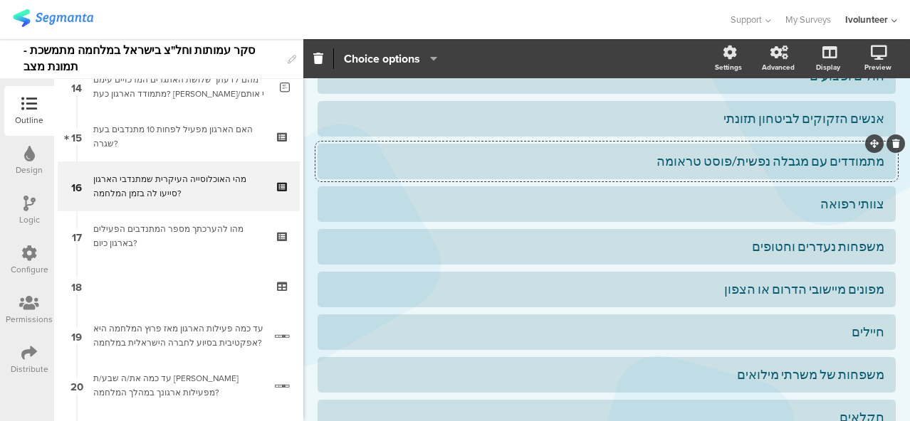
scroll to position [527, 0]
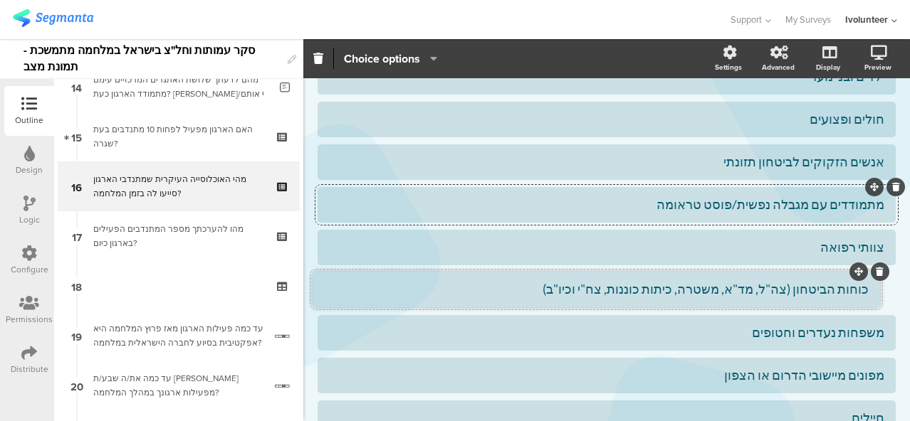
drag, startPoint x: 862, startPoint y: 318, endPoint x: 857, endPoint y: 274, distance: 44.4
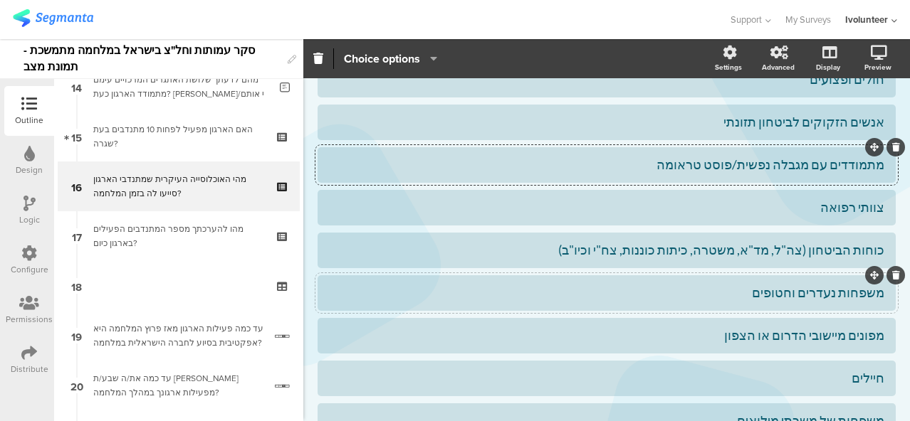
scroll to position [598, 0]
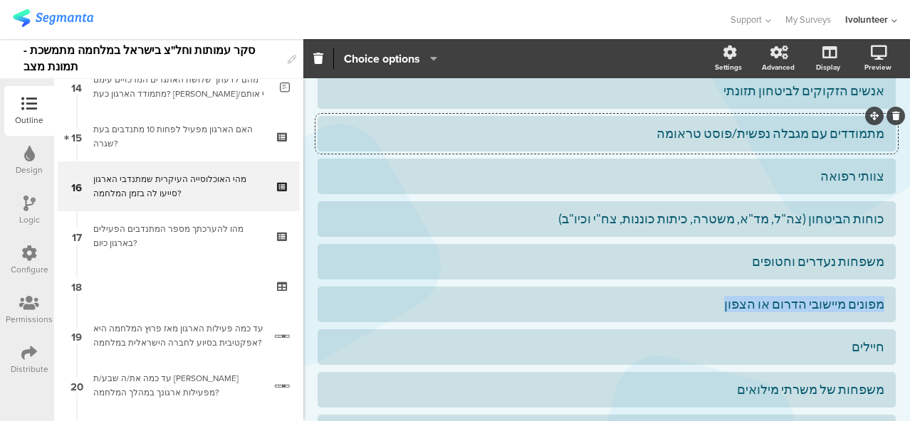
drag, startPoint x: 732, startPoint y: 306, endPoint x: 896, endPoint y: 312, distance: 164.5
click at [896, 312] on div "Type caption... 58% מהי האוכלוסייה העיקרית שמתנדבי הארגון סייעו לה בזמן המלחמה …" at bounding box center [606, 58] width 606 height 1156
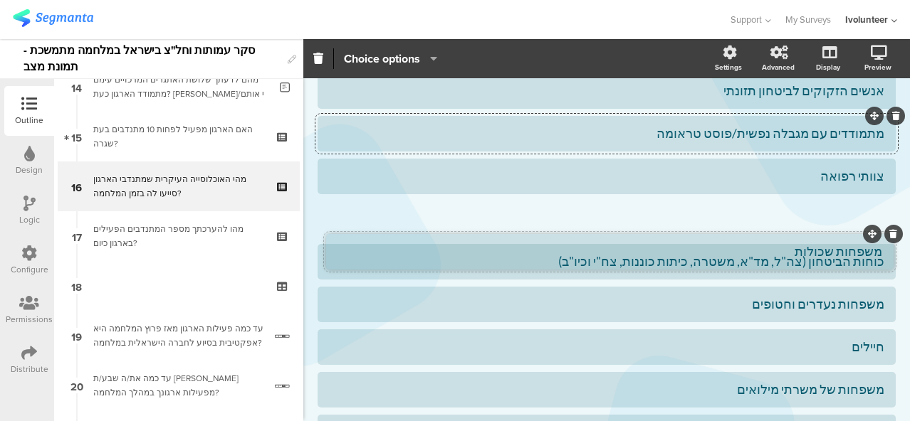
drag, startPoint x: 864, startPoint y: 289, endPoint x: 873, endPoint y: 236, distance: 53.4
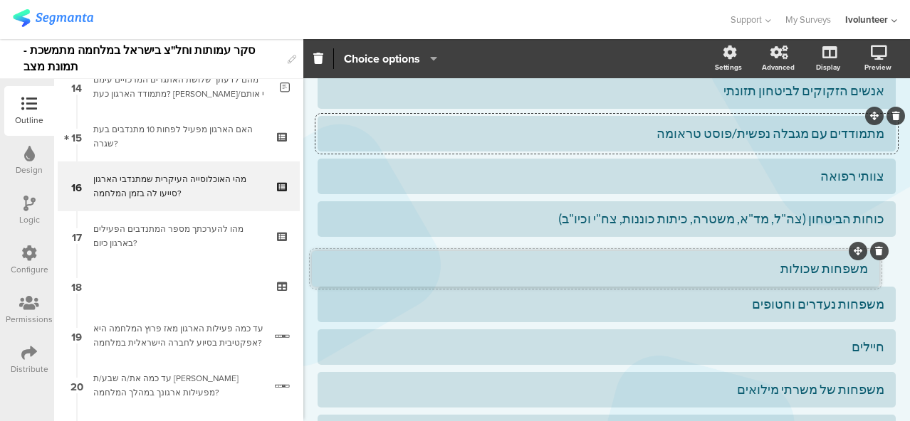
drag, startPoint x: 867, startPoint y: 201, endPoint x: 861, endPoint y: 251, distance: 50.1
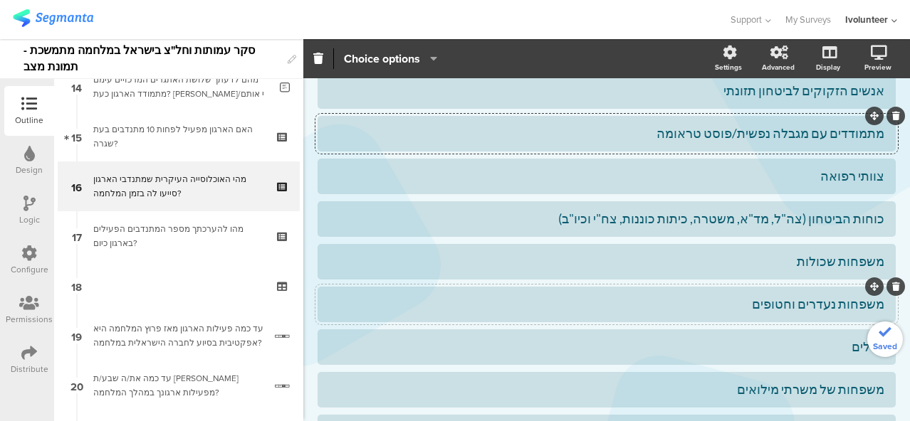
click at [800, 304] on div "משפחות נעדרים וחטופים" at bounding box center [606, 304] width 555 height 16
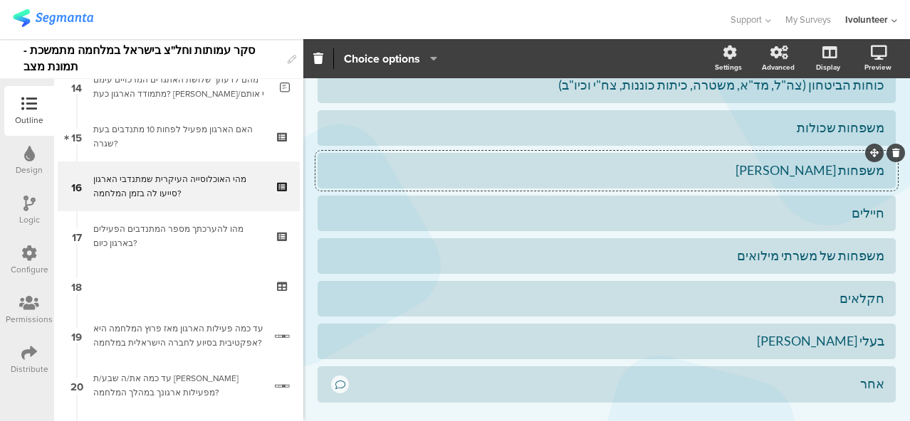
scroll to position [740, 0]
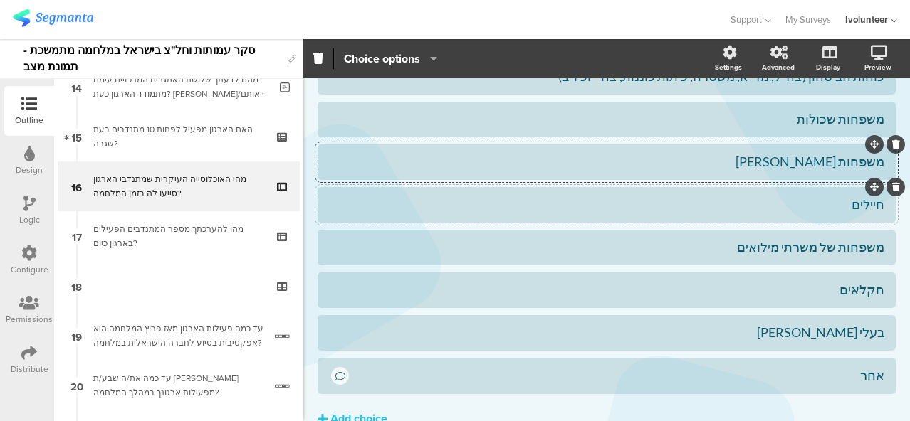
click at [836, 211] on div "חיילים" at bounding box center [606, 204] width 555 height 16
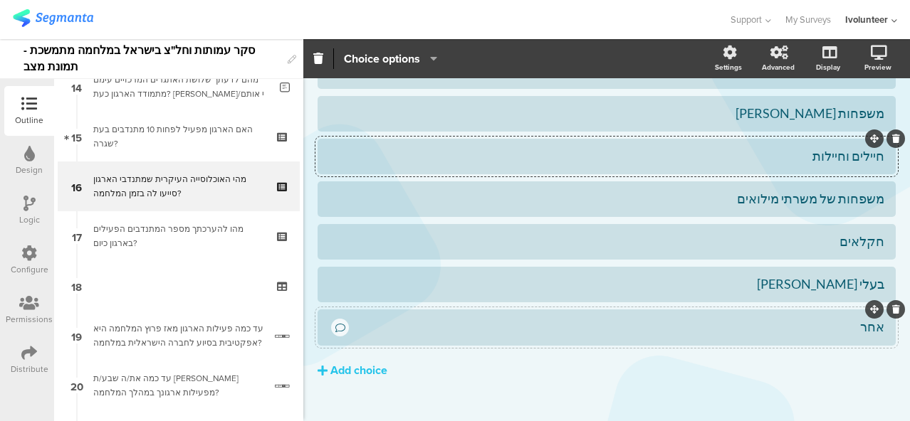
scroll to position [811, 0]
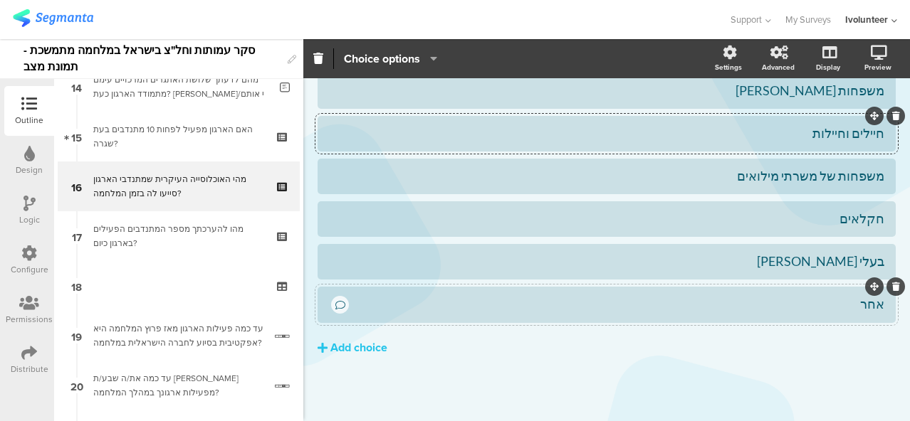
click at [343, 307] on icon at bounding box center [340, 305] width 10 height 10
click at [377, 51] on span "Choice options" at bounding box center [382, 59] width 76 height 16
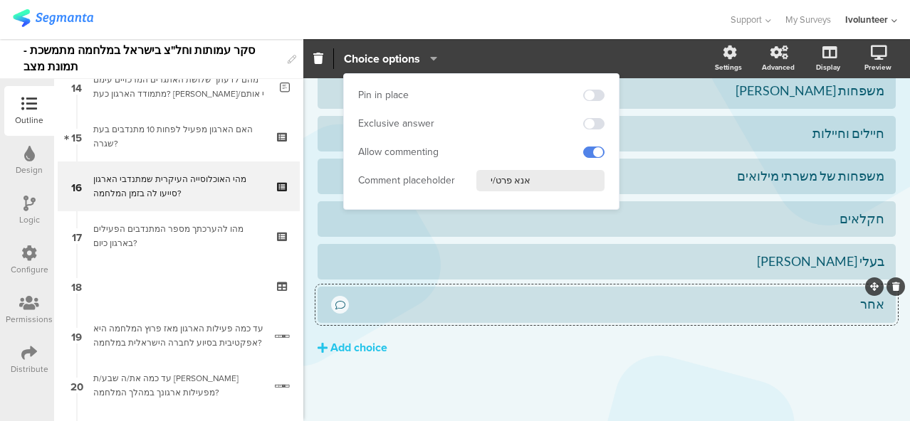
click at [525, 386] on div "אזרחים ותיקים אנשים וילדים עם מוגבלות נשים" at bounding box center [606, 30] width 578 height 769
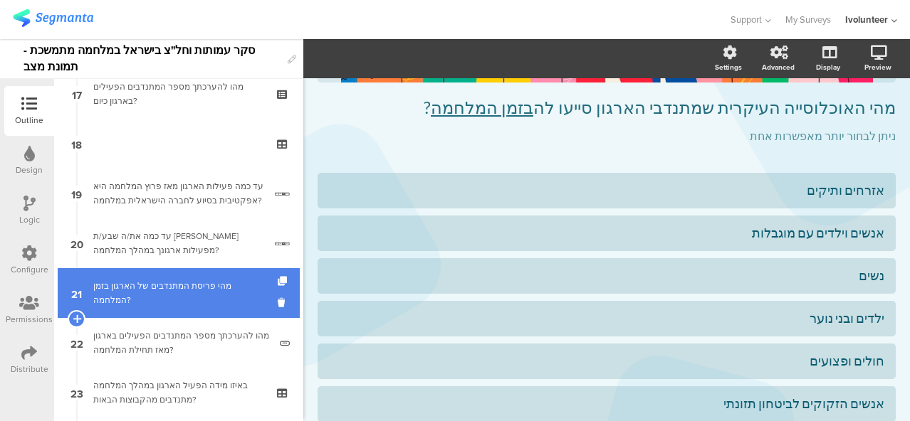
scroll to position [722, 0]
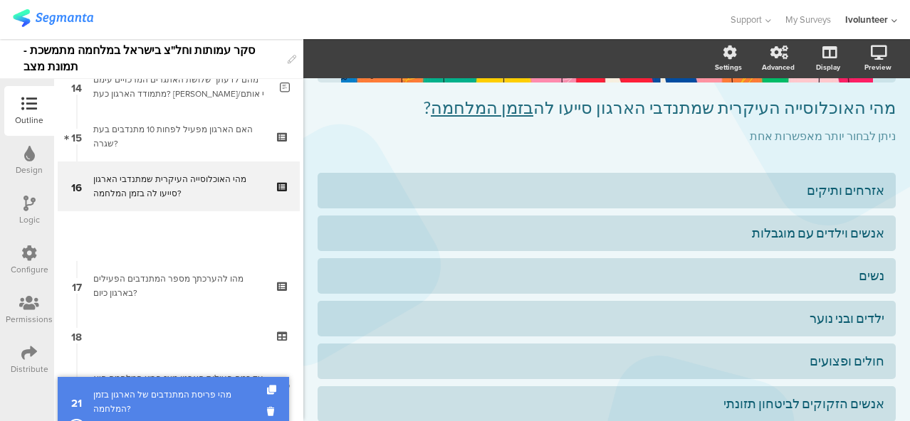
drag, startPoint x: 159, startPoint y: 278, endPoint x: 172, endPoint y: 245, distance: 35.8
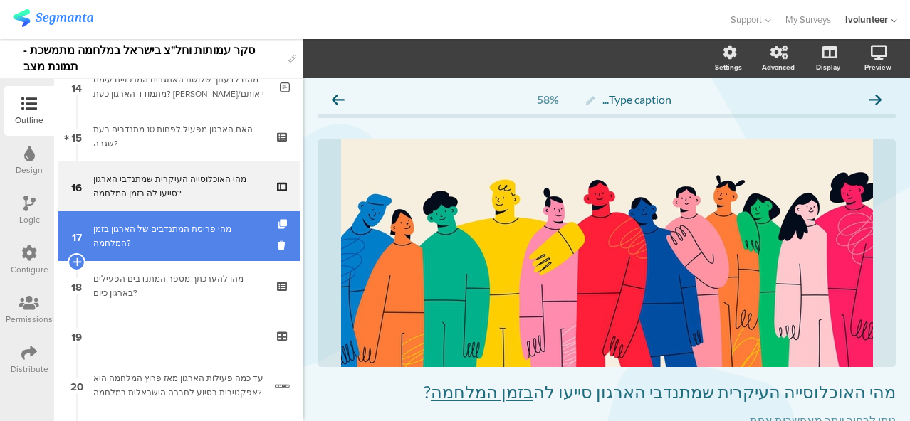
click at [185, 222] on div "מהי פריסת המתנדבים של הארגון בזמן המלחמה?" at bounding box center [178, 236] width 170 height 28
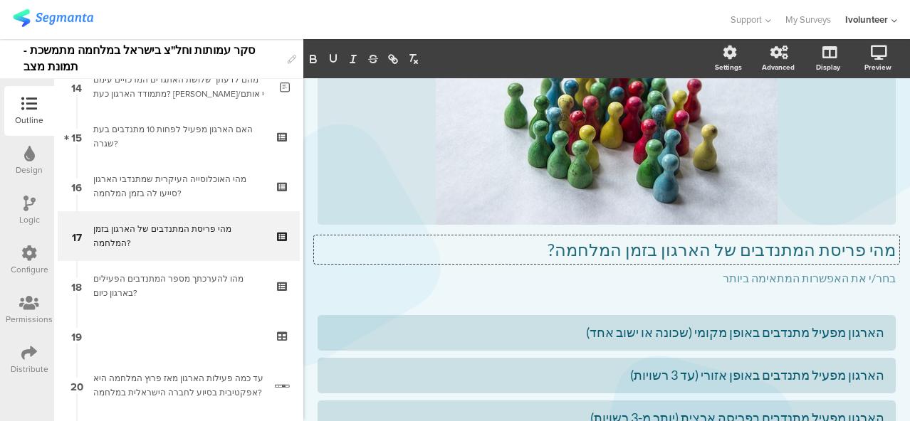
scroll to position [121, 0]
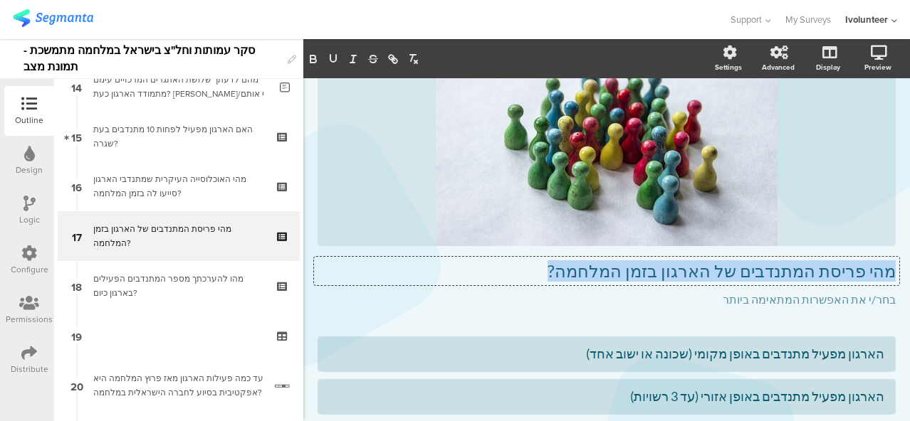
drag, startPoint x: 584, startPoint y: 256, endPoint x: 903, endPoint y: 268, distance: 319.1
click at [903, 268] on div "Settings Advanced Display [GEOGRAPHIC_DATA] Type caption... 62%" at bounding box center [606, 230] width 606 height 382
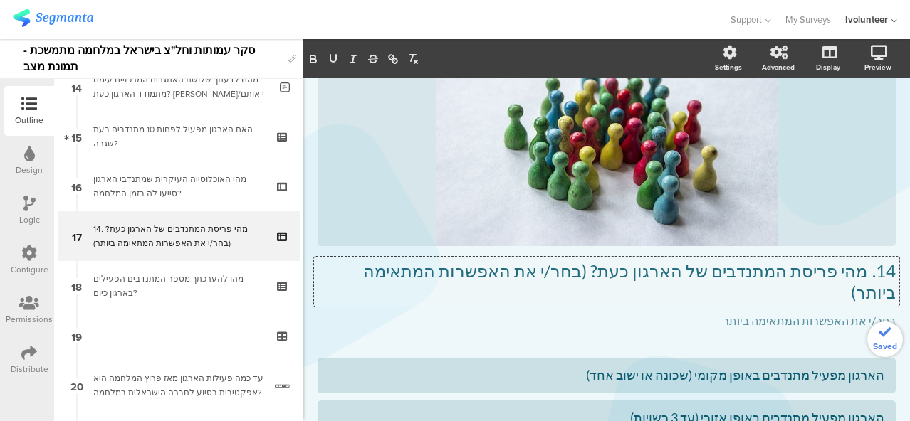
click at [857, 280] on p "14. מהי פריסת המתנדבים של הארגון כעת? (בחר/י את האפשרות המתאימה ביותר)" at bounding box center [606, 282] width 578 height 43
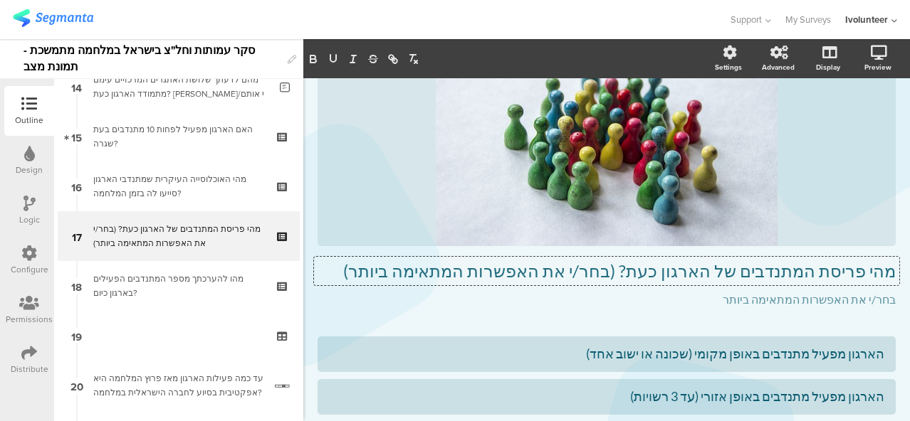
drag, startPoint x: 433, startPoint y: 270, endPoint x: 662, endPoint y: 283, distance: 228.8
click at [662, 283] on div "מהי פריסת המתנדבים של הארגון כעת? (בחר/י את האפשרות המתאימה ביותר) מהי פריסת המ…" at bounding box center [606, 271] width 585 height 28
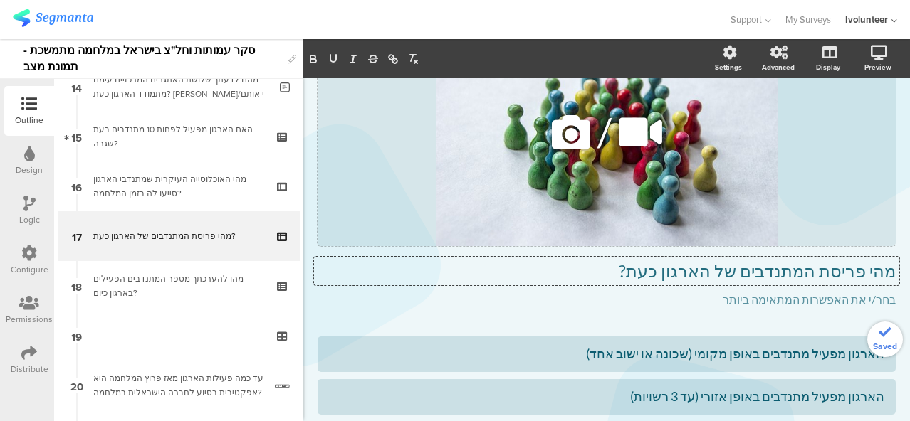
click at [565, 133] on icon at bounding box center [571, 132] width 48 height 48
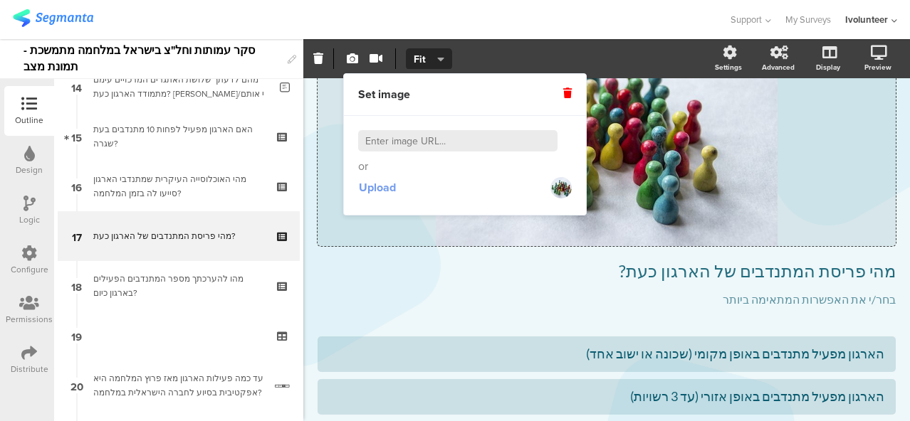
click at [380, 185] on span "Upload" at bounding box center [377, 187] width 37 height 16
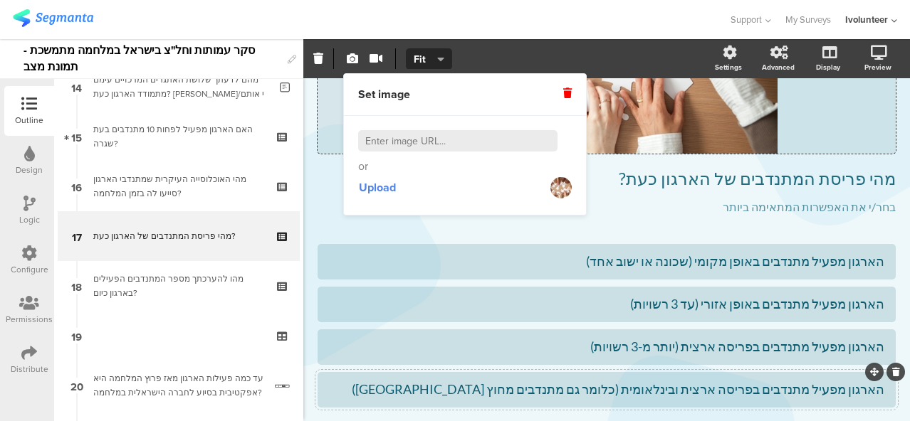
scroll to position [299, 0]
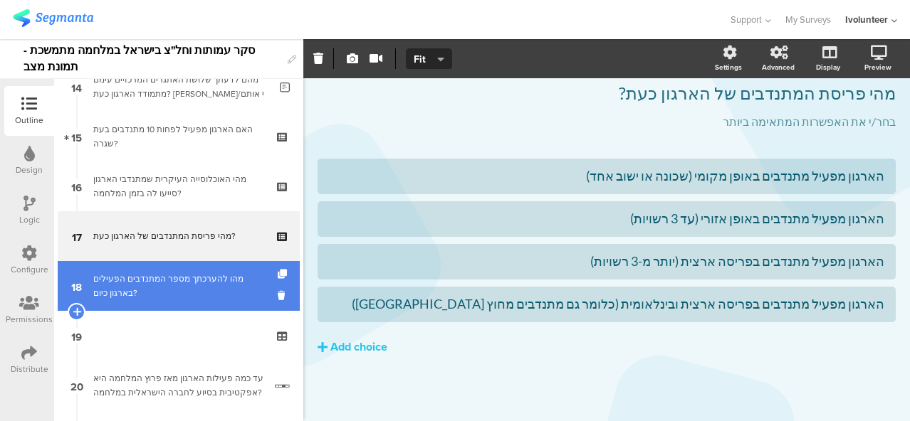
click at [182, 273] on div "מהו להערכתך מספר המתנדבים הפעילים בארגון כיום?" at bounding box center [178, 286] width 170 height 28
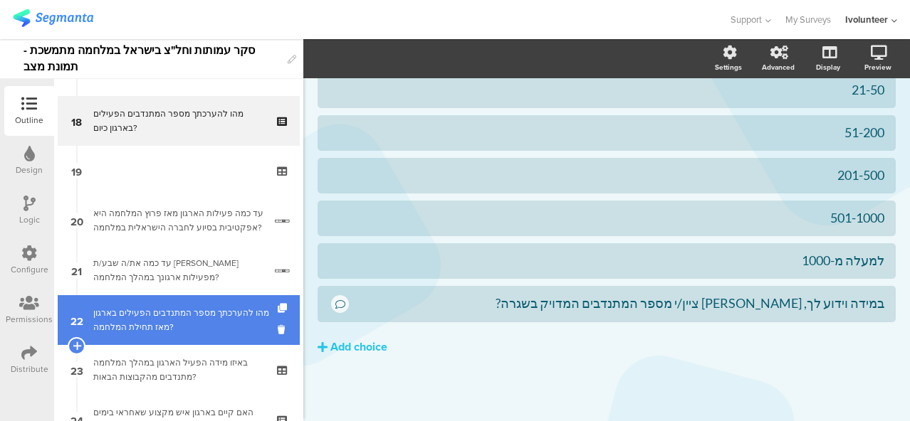
scroll to position [864, 0]
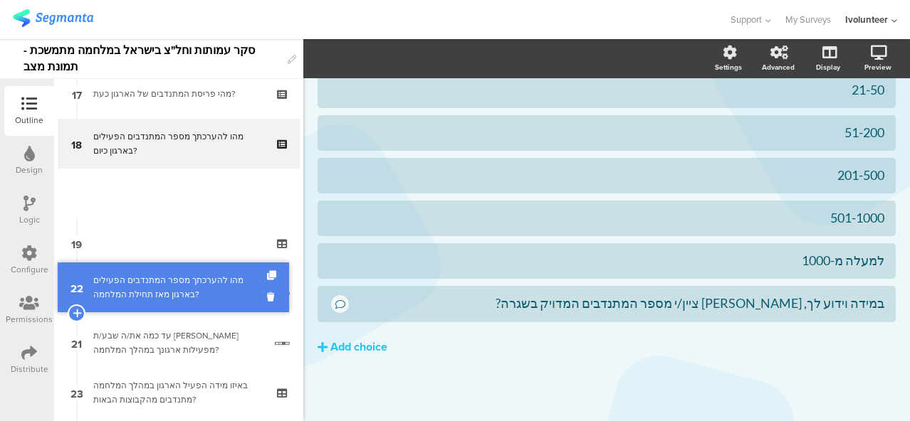
drag, startPoint x: 159, startPoint y: 261, endPoint x: 185, endPoint y: 206, distance: 61.4
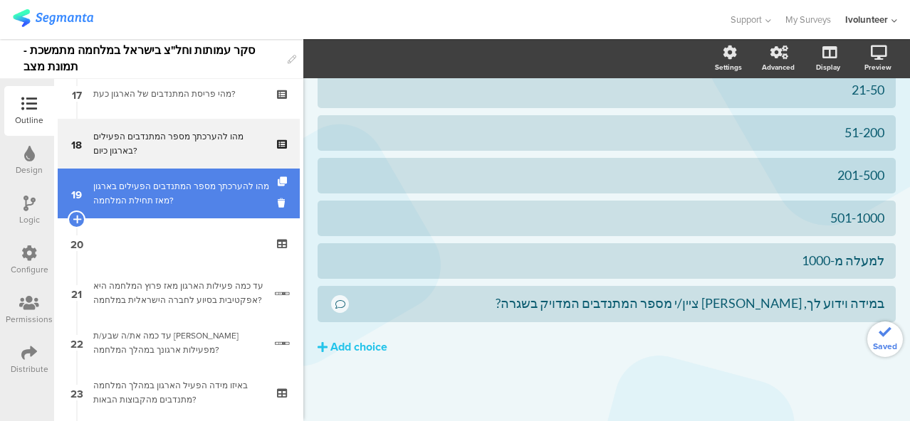
click at [186, 194] on div "מהו להערכתך מספר המתנדבים הפעילים בארגון מאז תחילת המלחמה?" at bounding box center [181, 193] width 176 height 28
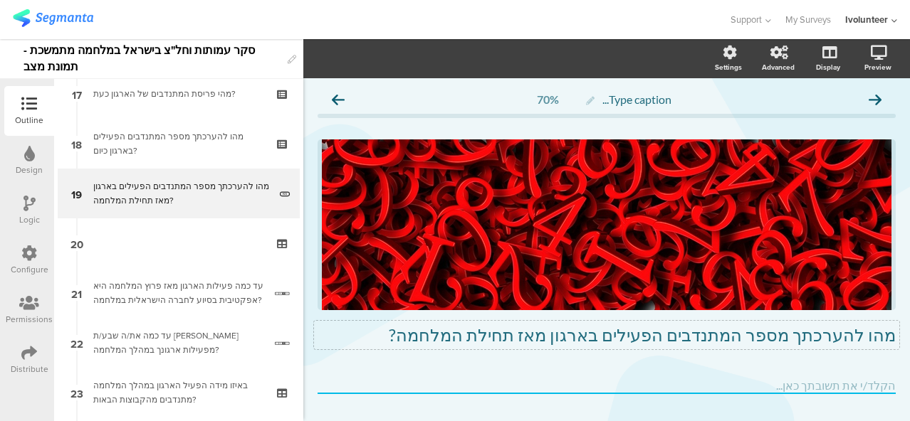
click at [500, 331] on p "מהו להערכתך מספר המתנדבים הפעילים בארגון מאז תחילת המלחמה?" at bounding box center [606, 335] width 578 height 21
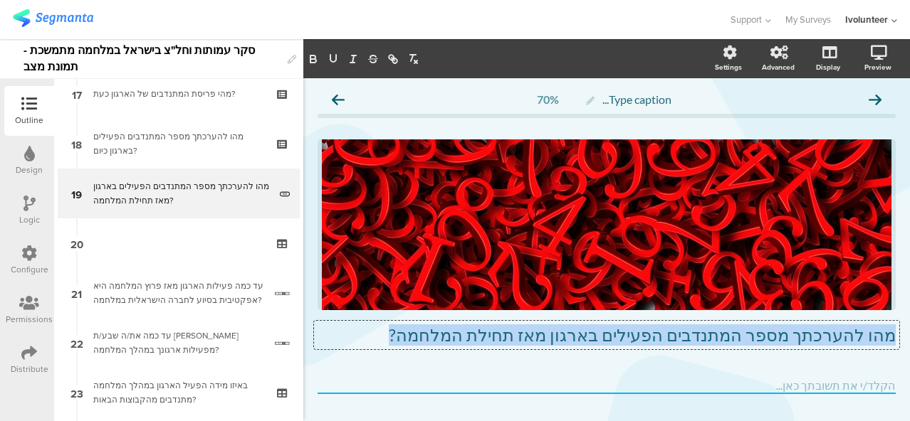
drag, startPoint x: 478, startPoint y: 336, endPoint x: 903, endPoint y: 332, distance: 424.2
click at [903, 332] on div "Settings Advanced Display [GEOGRAPHIC_DATA] Type caption... 70%" at bounding box center [606, 230] width 606 height 382
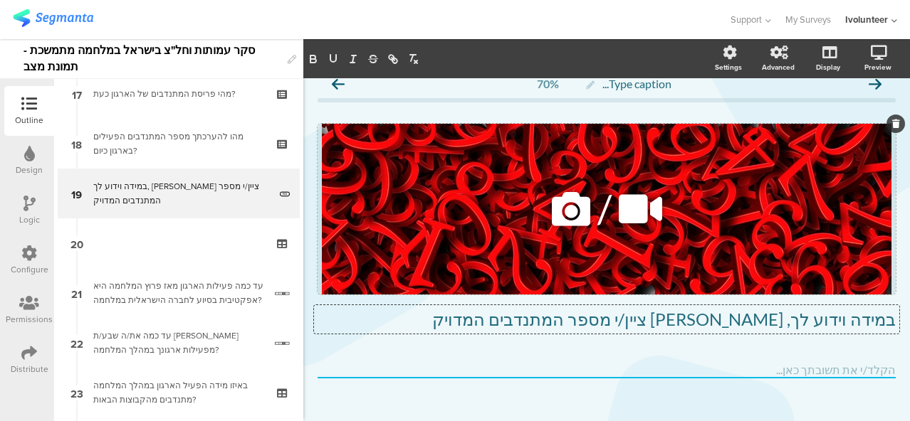
scroll to position [29, 0]
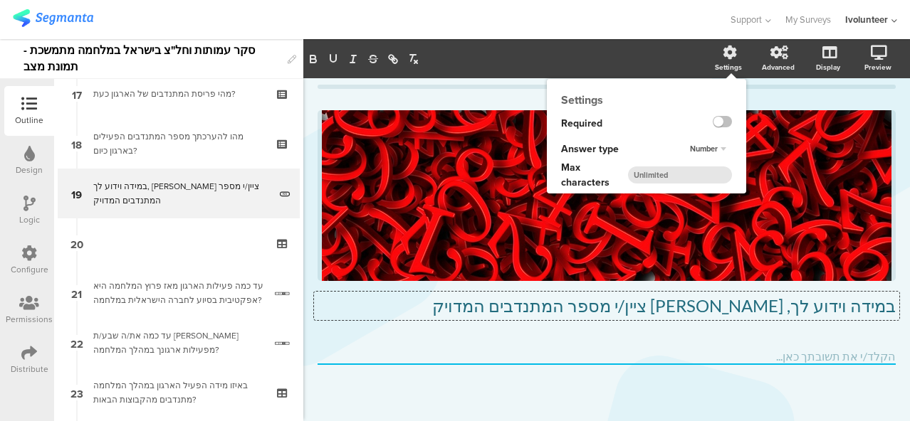
click at [717, 59] on div "Settings" at bounding box center [735, 59] width 50 height 36
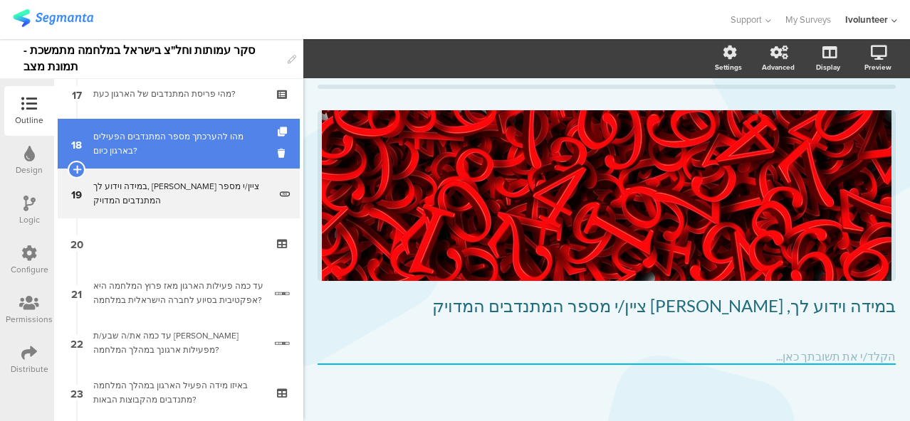
click at [220, 127] on link "18 מהו להערכתך מספר המתנדבים הפעילים בארגון כיום?" at bounding box center [179, 144] width 242 height 50
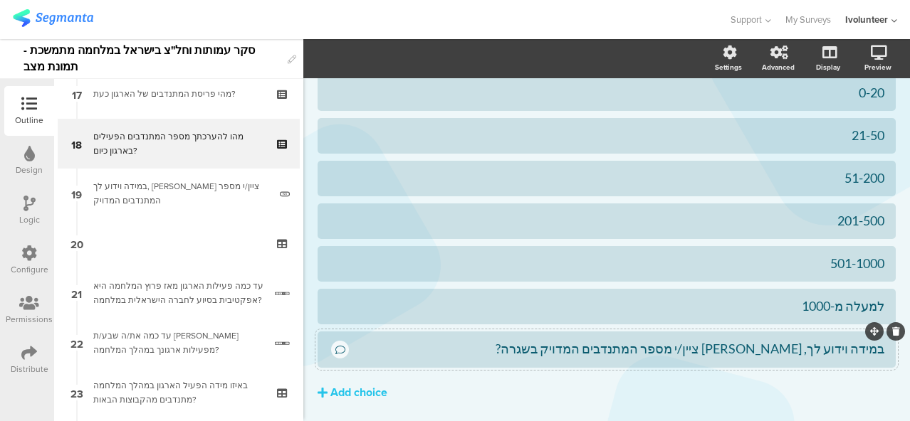
scroll to position [401, 0]
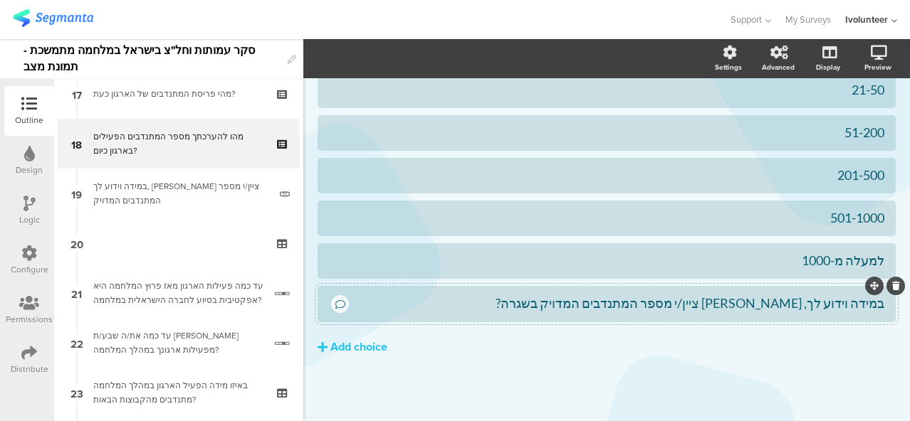
click at [892, 285] on icon at bounding box center [896, 286] width 8 height 9
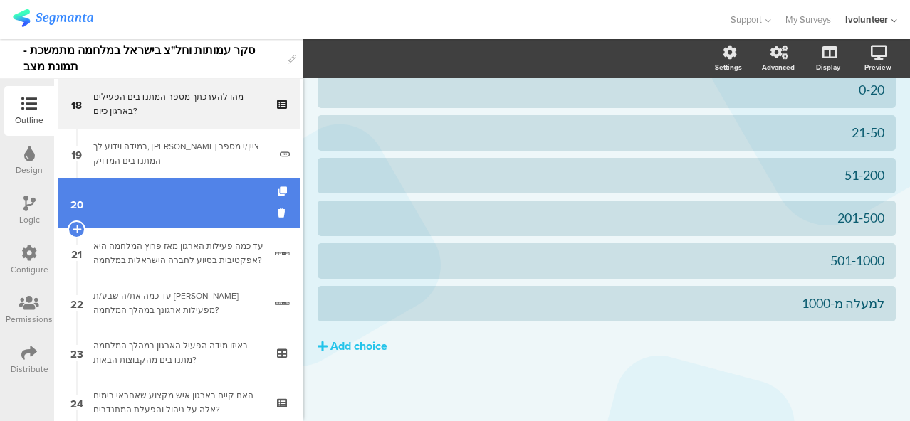
scroll to position [935, 0]
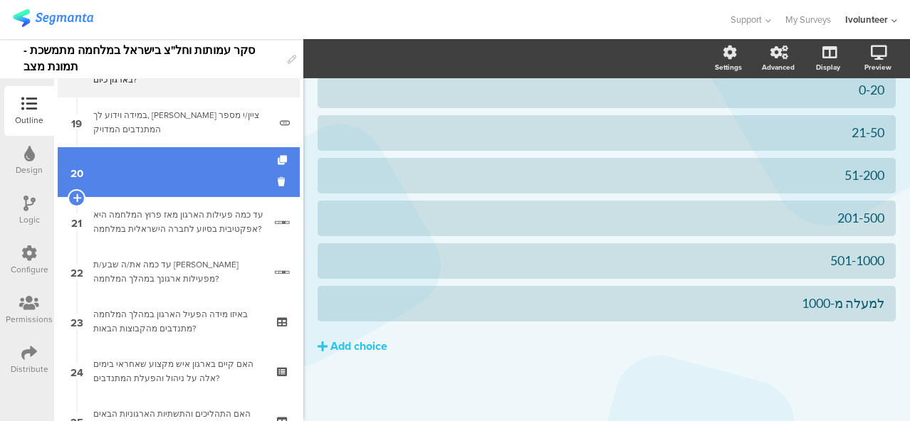
click at [179, 178] on link "20" at bounding box center [179, 172] width 242 height 50
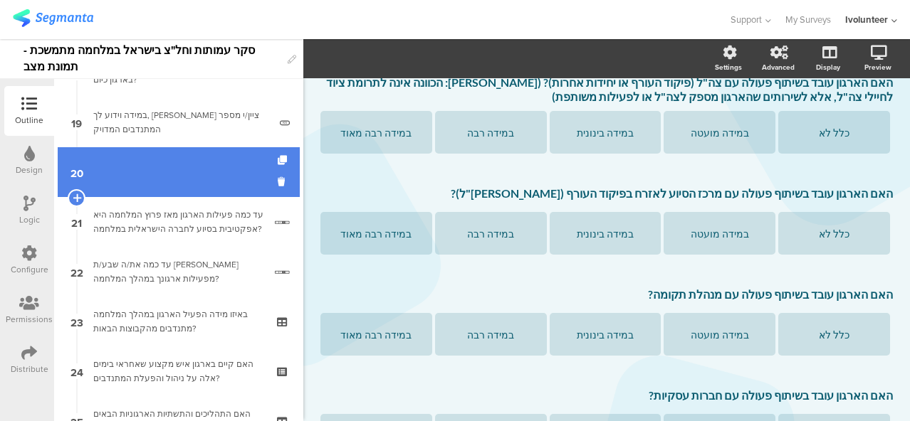
scroll to position [380, 0]
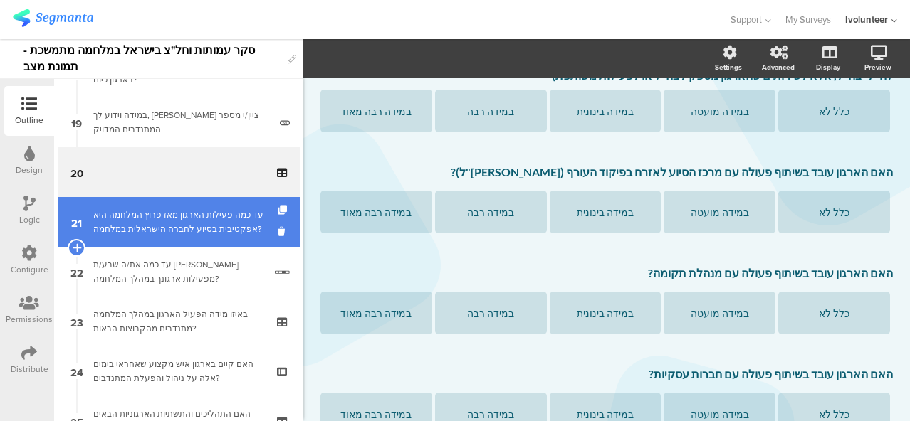
click at [223, 241] on link "21 עד כמה פעילות הארגון מאז פרוץ המלחמה היא אפקטיבית בסיוע לחברה הישראלית במלחמ…" at bounding box center [179, 222] width 242 height 50
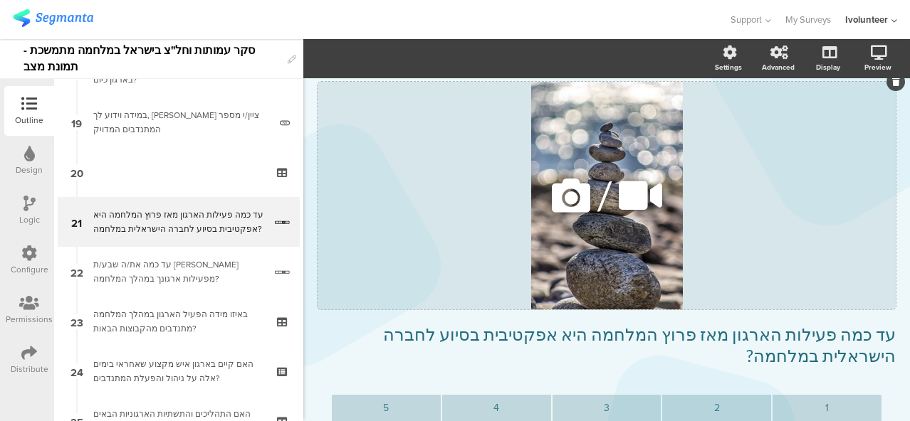
scroll to position [127, 0]
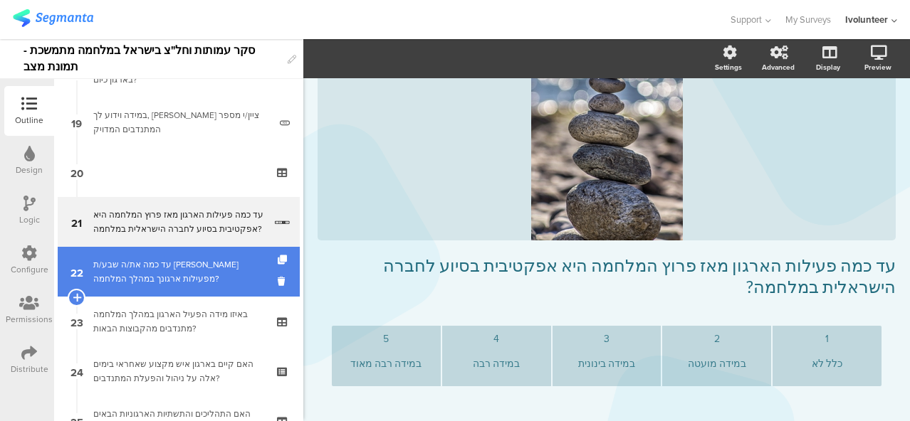
click at [171, 273] on div "עד כמה את/ה שבע/ת [PERSON_NAME] מפעילות ארגונך במהלך המלחמה?" at bounding box center [178, 272] width 171 height 28
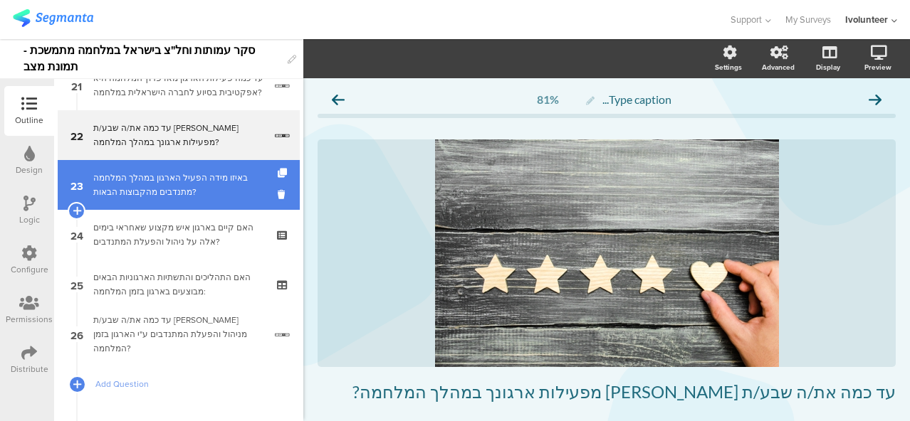
scroll to position [1078, 0]
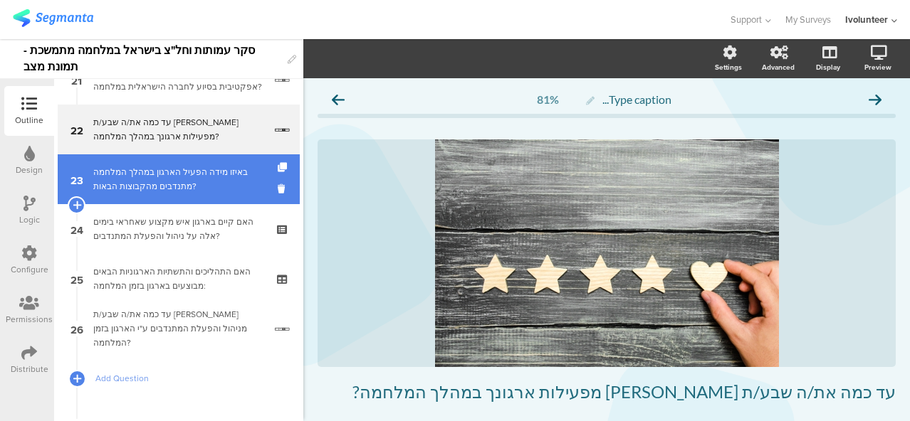
click at [179, 191] on div "באיזו מידה הפעיל הארגון במהלך המלחמה מתנדבים מהקבוצות הבאות?" at bounding box center [178, 179] width 170 height 28
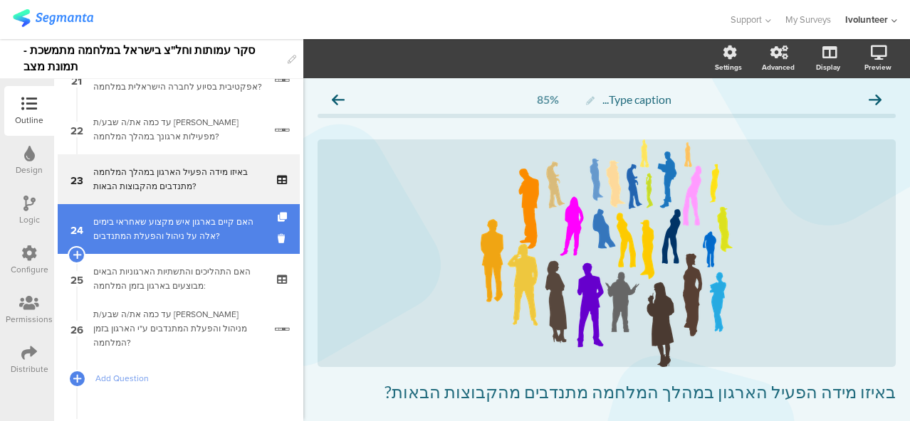
click at [178, 237] on div "האם קיים בארגון איש מקצוע שאחראי בימים אלה על ניהול והפעלת המתנדבים?" at bounding box center [178, 229] width 170 height 28
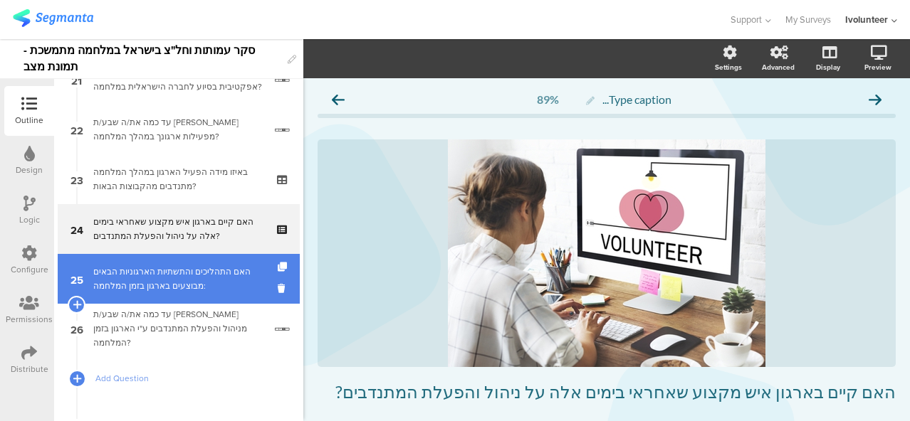
click at [174, 277] on div "האם התהליכים והתשתיות הארגוניות הבאים מבוצעים בארגון בזמן המלחמה:" at bounding box center [178, 279] width 170 height 28
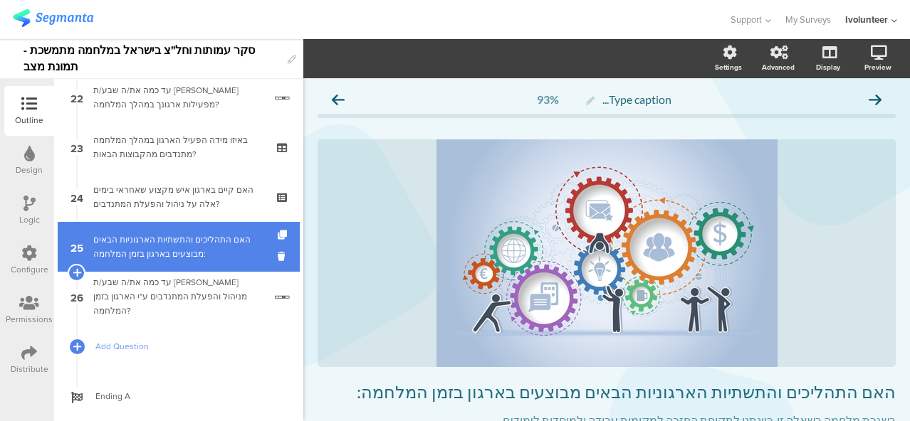
scroll to position [1142, 0]
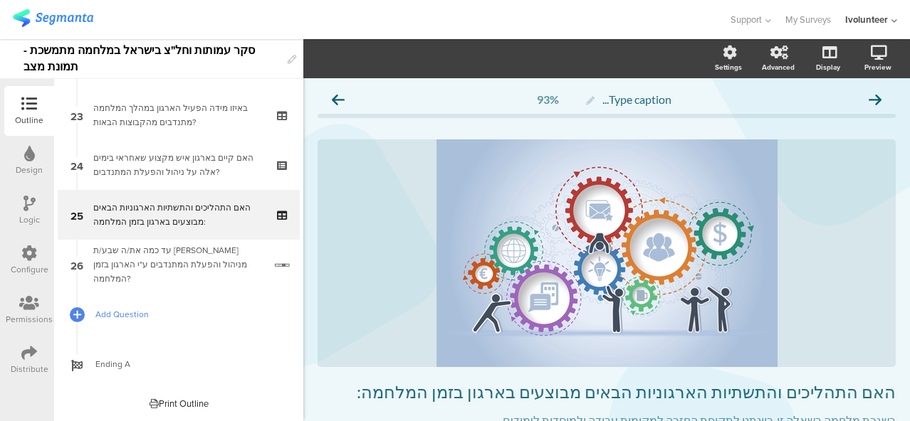
click at [107, 310] on span "Add Question" at bounding box center [186, 314] width 182 height 14
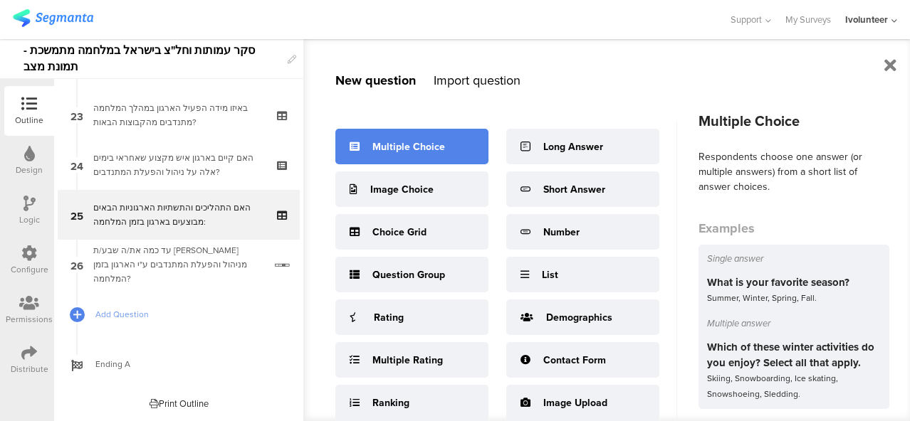
click at [391, 147] on div "Multiple Choice" at bounding box center [408, 147] width 73 height 15
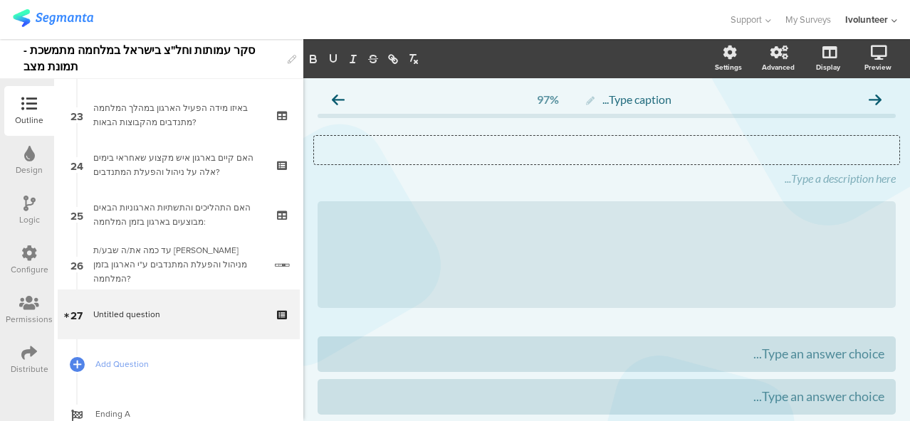
drag, startPoint x: 695, startPoint y: 157, endPoint x: 740, endPoint y: 157, distance: 44.8
click at [740, 157] on div "Type your question here..." at bounding box center [606, 150] width 585 height 28
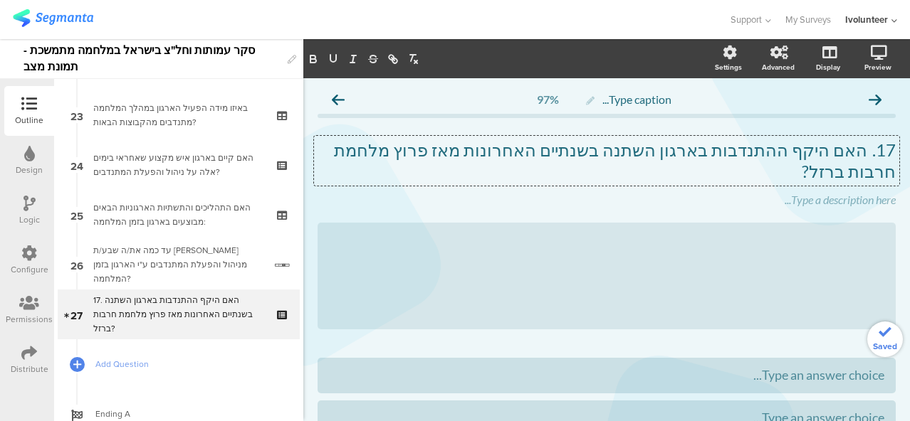
click at [857, 154] on p "17. האם היקף ההתנדבות בארגון השתנה בשנתיים האחרונות מאז פרוץ מלחמת חרבות ברזל?" at bounding box center [606, 161] width 578 height 43
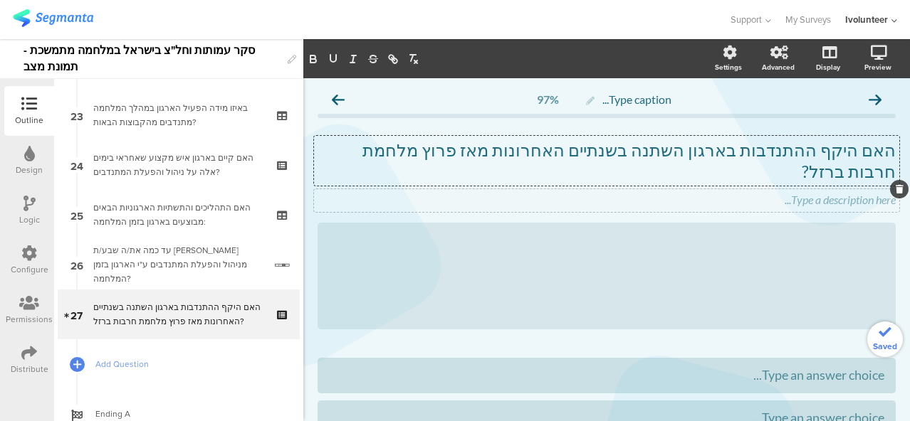
click at [895, 185] on icon at bounding box center [899, 189] width 8 height 9
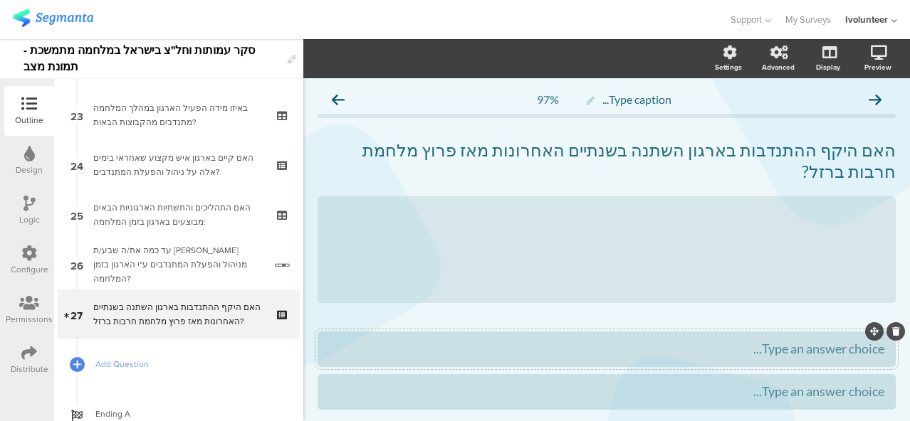
click at [695, 341] on div "Type an answer choice..." at bounding box center [606, 349] width 555 height 16
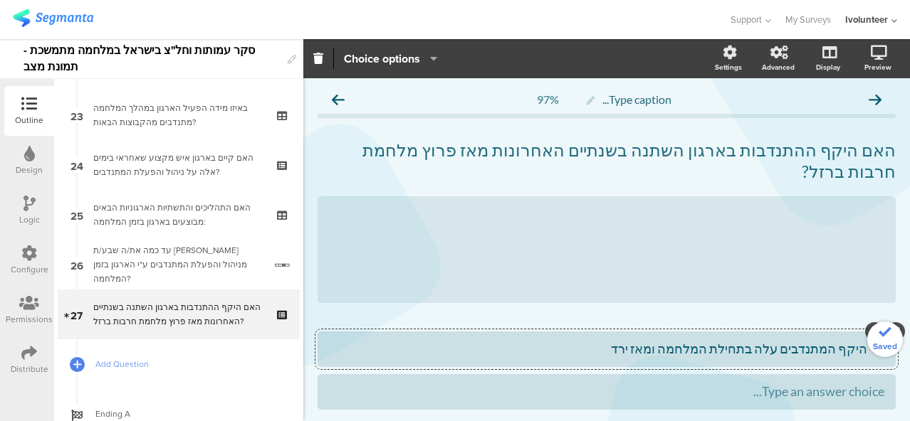
click at [851, 341] on div "א. היקף המתנדבים עלה בתחילת המלחמה ומאז ירד" at bounding box center [606, 349] width 555 height 16
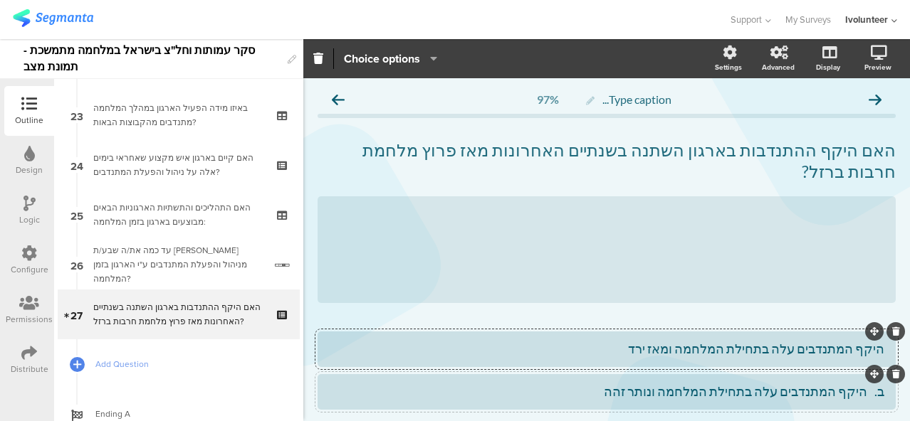
click at [853, 384] on div "ב. היקף המתנדבים עלה בתחילת המלחמה ונותר זהה" at bounding box center [606, 392] width 555 height 16
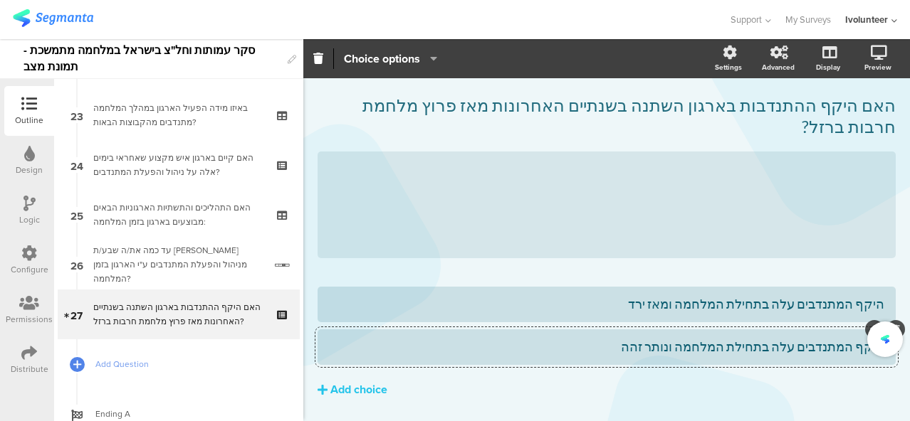
scroll to position [67, 0]
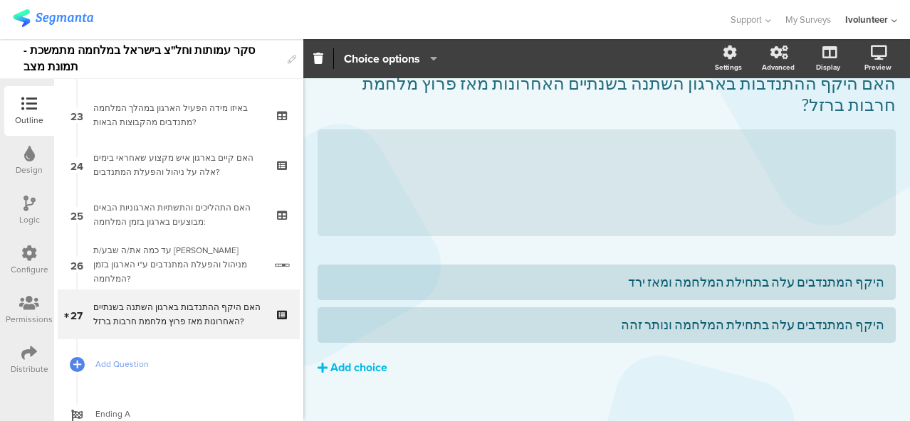
click at [327, 350] on button "Add choice" at bounding box center [606, 368] width 578 height 36
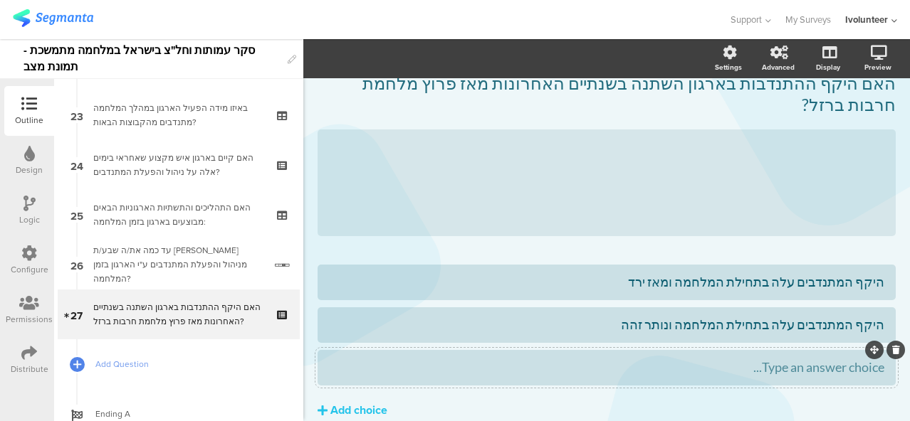
click at [623, 359] on div "Type an answer choice..." at bounding box center [606, 367] width 555 height 16
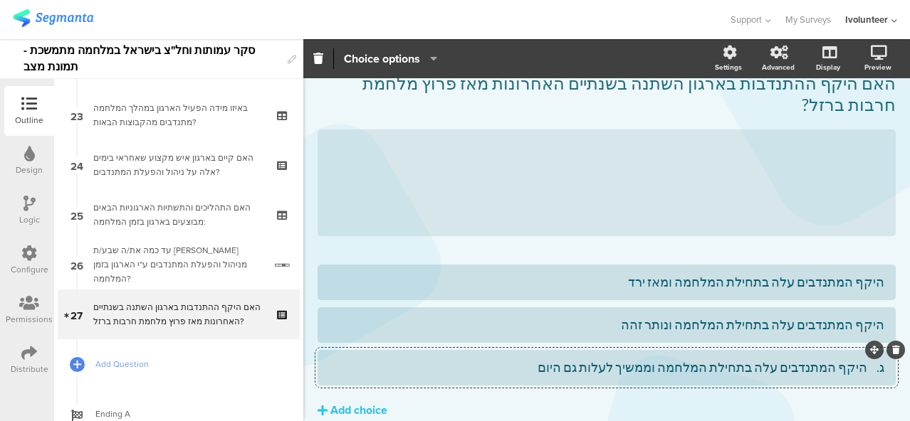
click at [852, 359] on div "ג. היקף המתנדבים עלה בתחילת המלחמה וממשיך לעלות גם היום" at bounding box center [606, 367] width 555 height 16
click at [360, 404] on div "Add choice" at bounding box center [358, 411] width 57 height 15
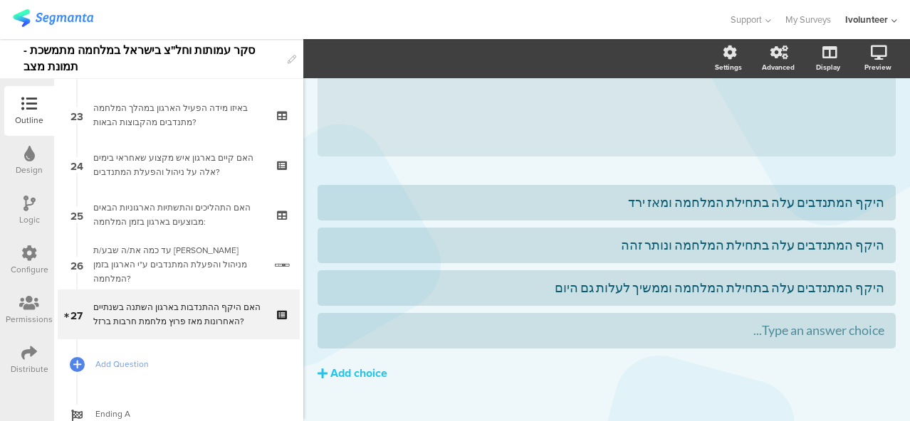
scroll to position [152, 0]
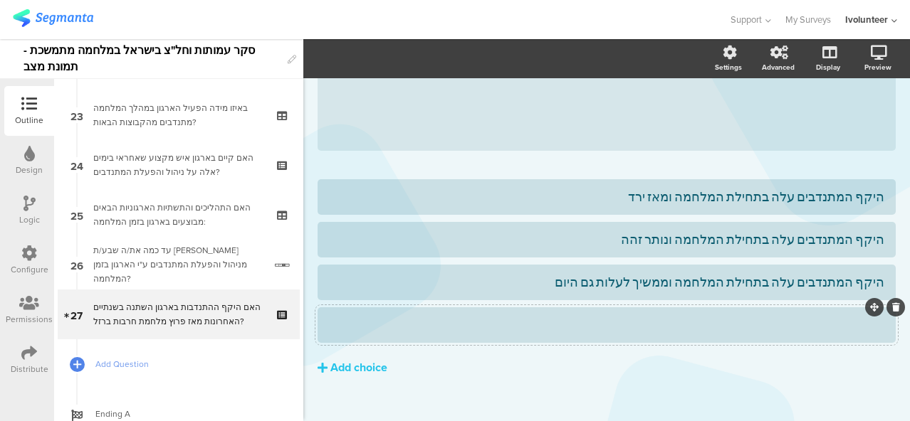
click at [643, 317] on div at bounding box center [606, 325] width 555 height 16
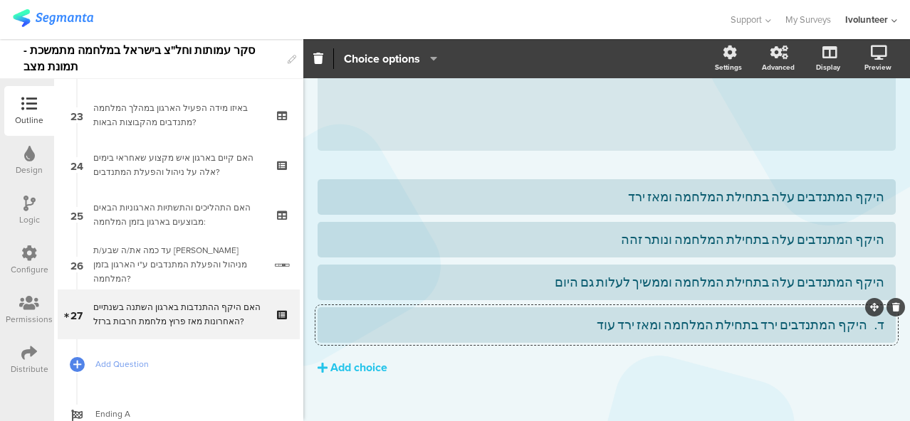
click at [853, 317] on div "ד. היקף המתנדבים ירד בתחילת המלחמה ומאז ירד עוד" at bounding box center [606, 325] width 555 height 16
click at [340, 361] on div "Add choice" at bounding box center [358, 368] width 57 height 15
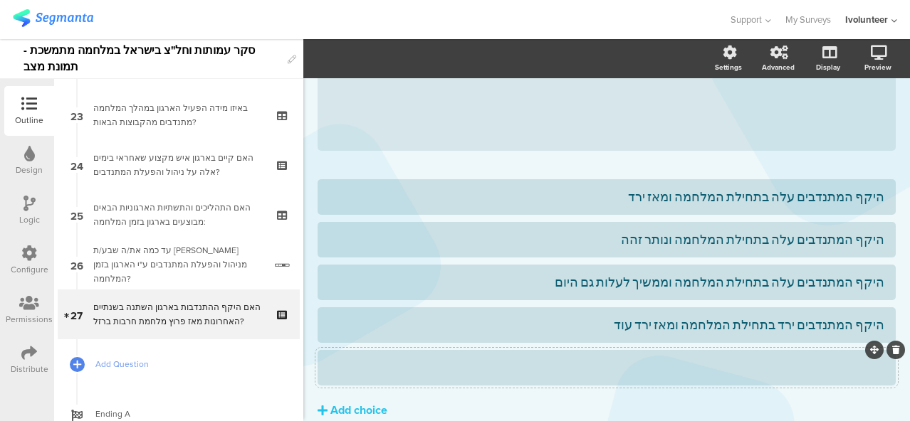
click at [709, 359] on div at bounding box center [606, 367] width 555 height 16
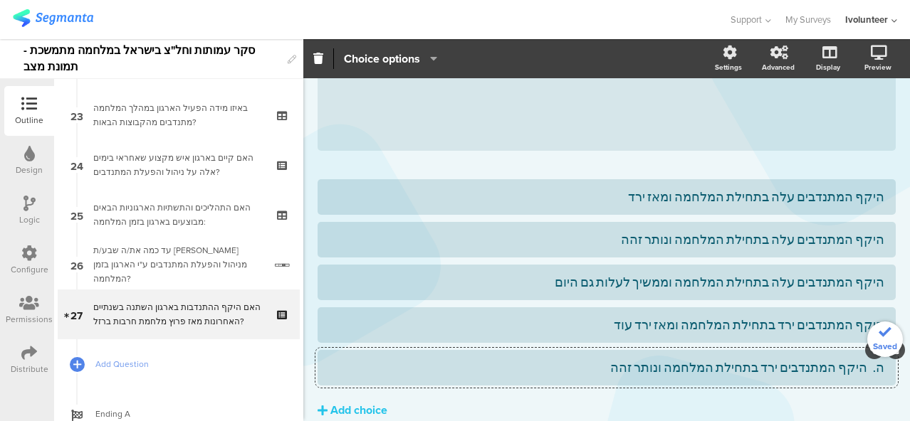
click at [854, 359] on div "ה. היקף המתנדבים ירד בתחילת המלחמה ונותר זהה" at bounding box center [606, 367] width 555 height 16
click at [359, 404] on div "Add choice" at bounding box center [358, 411] width 57 height 15
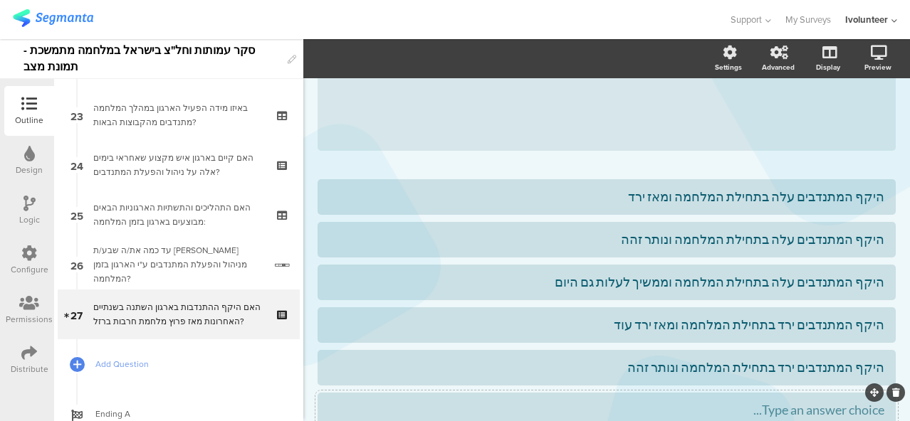
click at [617, 402] on div "Type an answer choice..." at bounding box center [606, 410] width 555 height 16
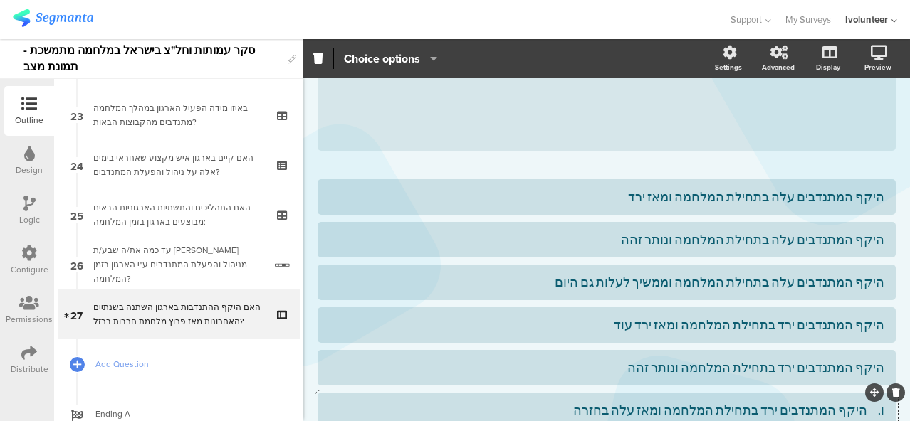
click at [855, 402] on div "ו. היקף המתנדבים ירד בתחילת המלחמה ומאז עלה בחזרה" at bounding box center [606, 410] width 555 height 16
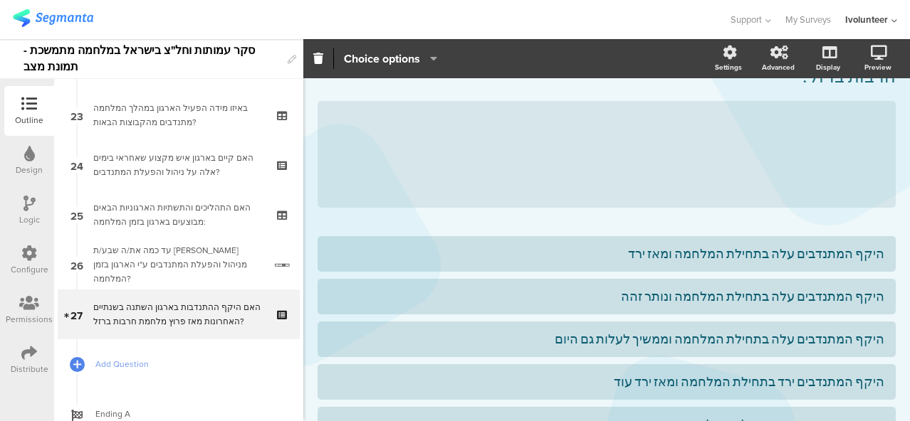
scroll to position [0, 0]
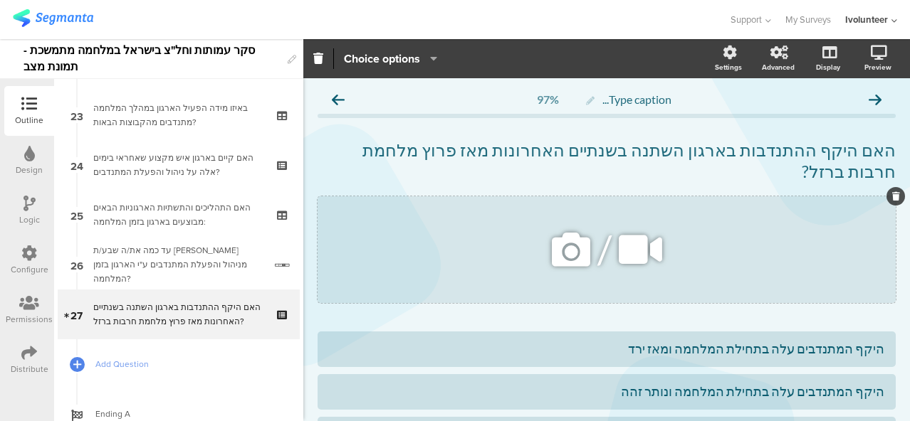
click at [566, 226] on icon at bounding box center [571, 250] width 48 height 48
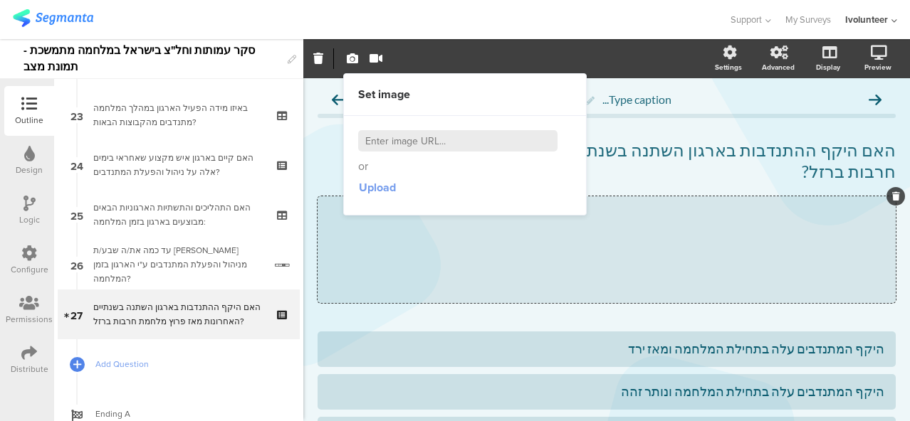
click at [369, 193] on span "Upload" at bounding box center [377, 187] width 37 height 16
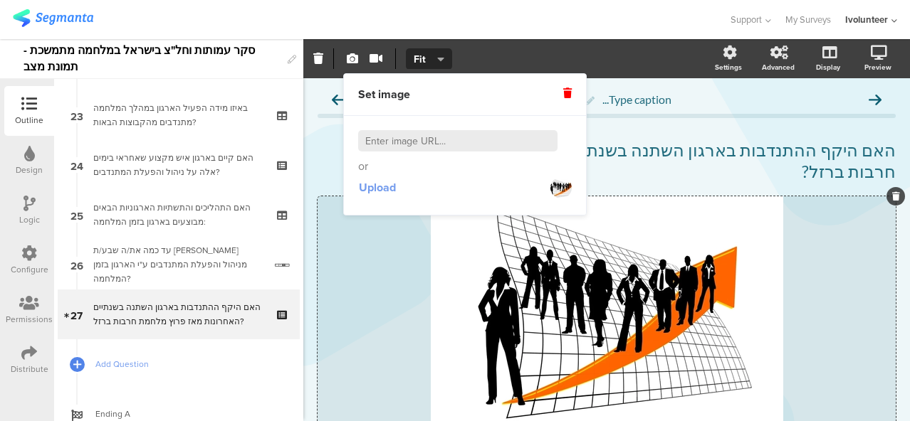
click at [377, 186] on span "Upload" at bounding box center [377, 187] width 37 height 16
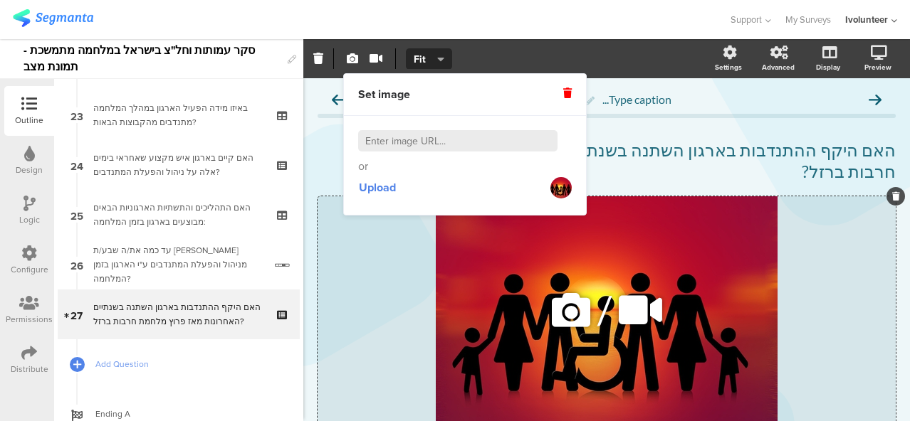
click at [552, 294] on icon at bounding box center [571, 310] width 48 height 48
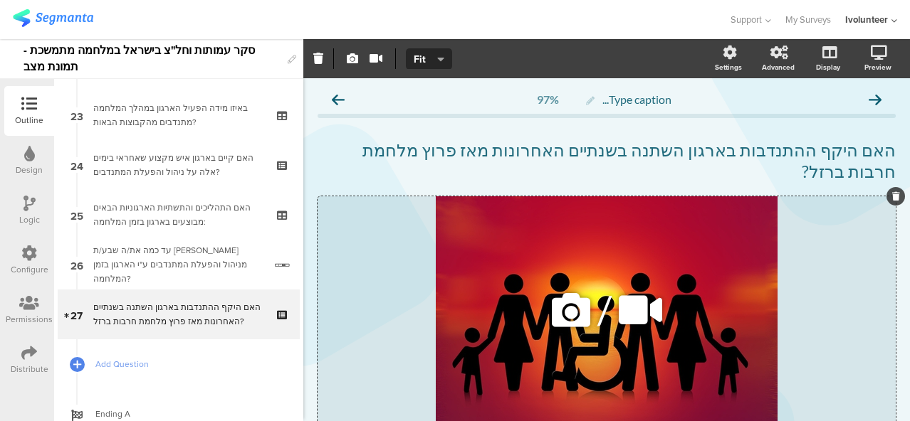
click at [556, 293] on icon at bounding box center [571, 310] width 48 height 48
click at [558, 288] on icon at bounding box center [571, 310] width 48 height 48
click at [576, 286] on icon at bounding box center [571, 310] width 48 height 48
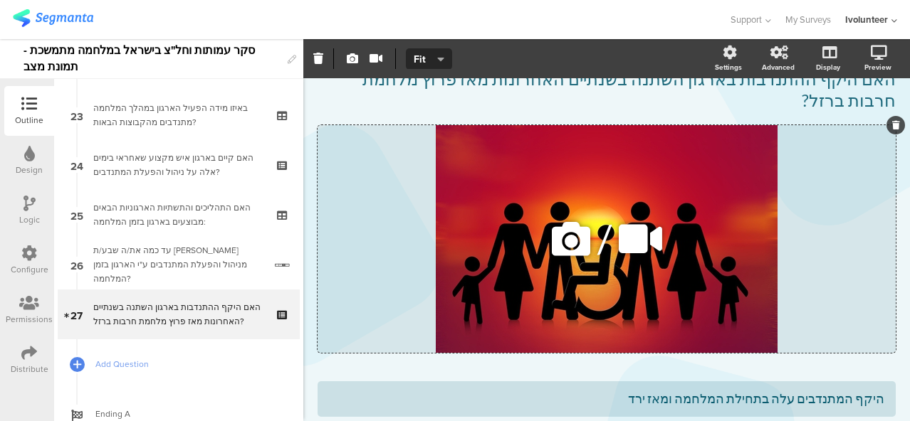
click at [574, 215] on icon at bounding box center [571, 239] width 48 height 48
click at [485, 224] on div "/" at bounding box center [606, 239] width 578 height 228
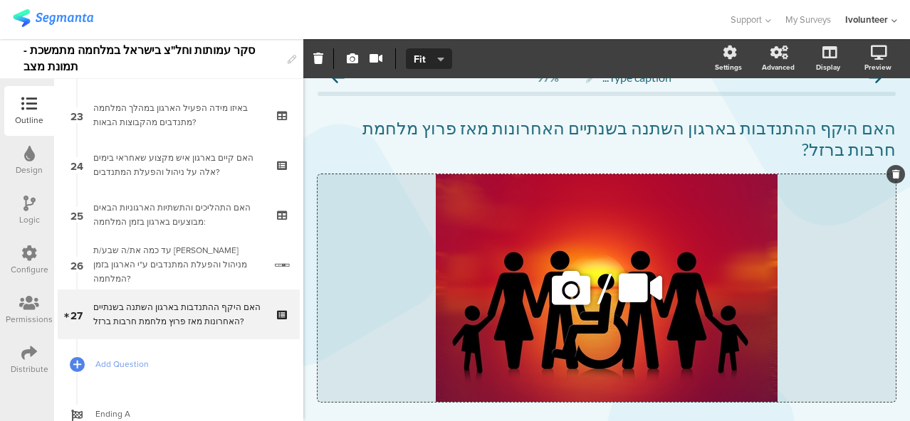
scroll to position [0, 0]
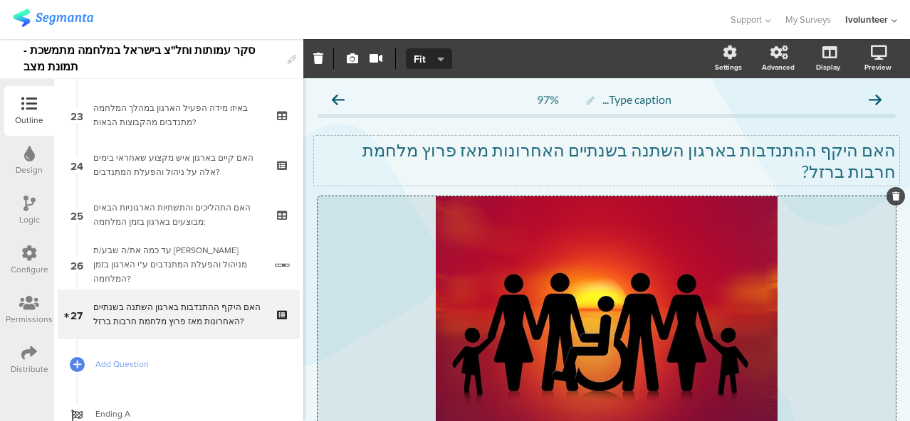
click at [429, 153] on p "האם היקף ההתנדבות בארגון השתנה בשנתיים האחרונות מאז פרוץ מלחמת חרבות ברזל?" at bounding box center [606, 161] width 578 height 43
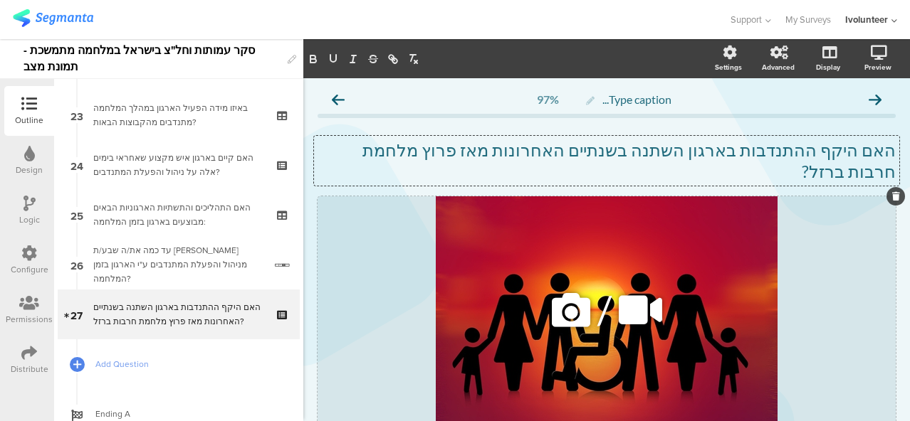
click at [497, 241] on div "/" at bounding box center [606, 310] width 578 height 228
click at [573, 286] on icon at bounding box center [571, 310] width 48 height 48
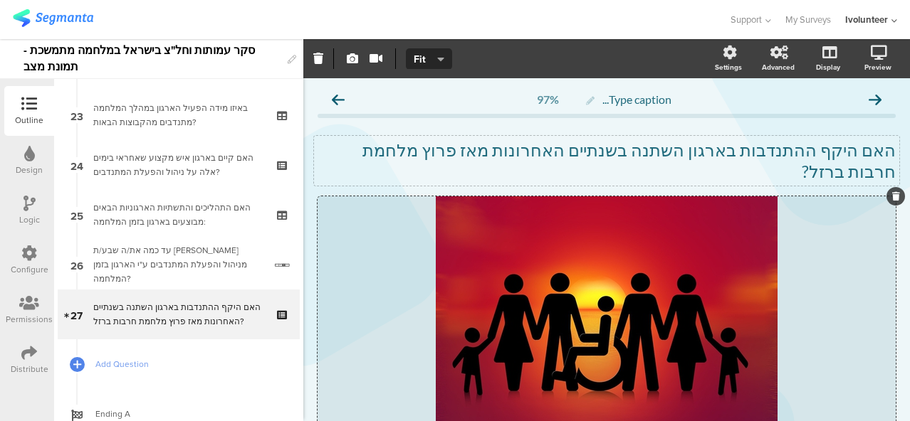
click at [433, 140] on p "האם היקף ההתנדבות בארגון השתנה בשנתיים האחרונות מאז פרוץ מלחמת חרבות ברזל?" at bounding box center [606, 161] width 578 height 43
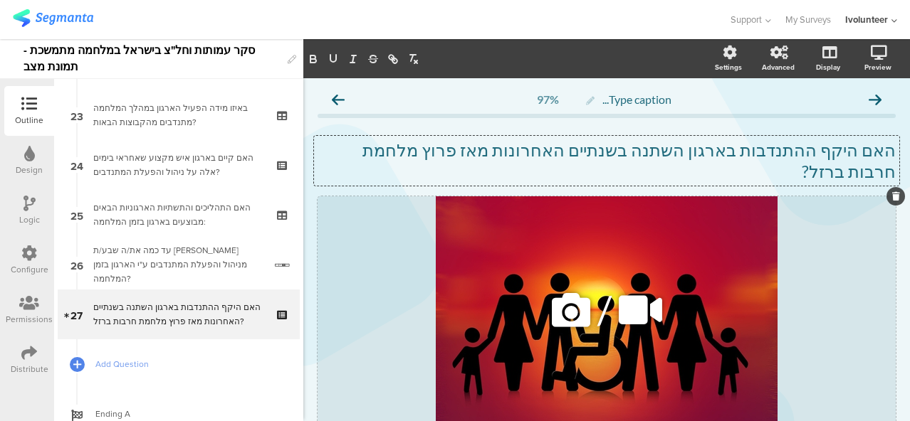
click at [557, 286] on icon at bounding box center [571, 310] width 48 height 48
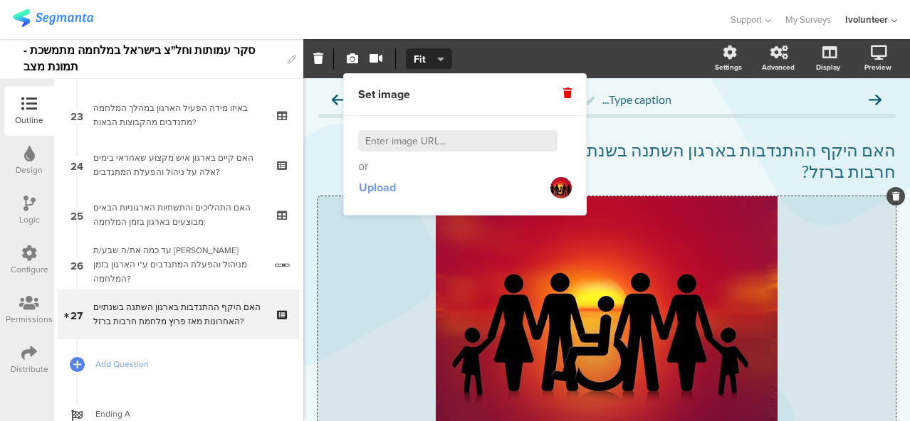
click at [366, 187] on span "Upload" at bounding box center [377, 187] width 37 height 16
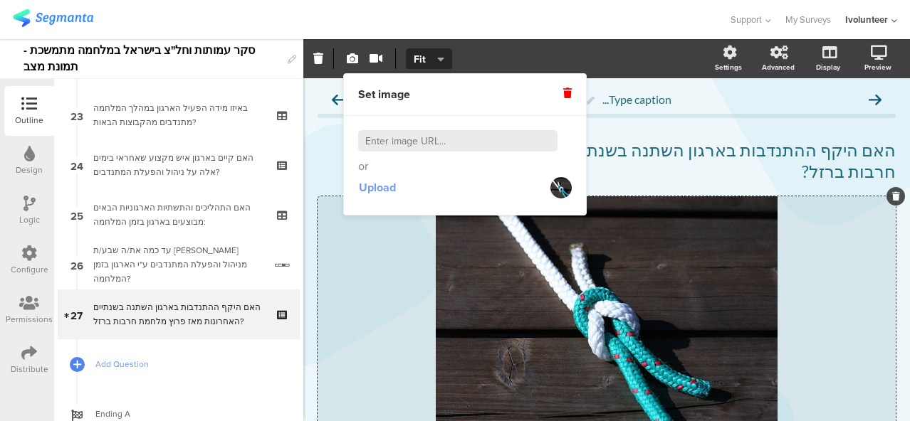
click at [386, 189] on span "Upload" at bounding box center [377, 187] width 37 height 16
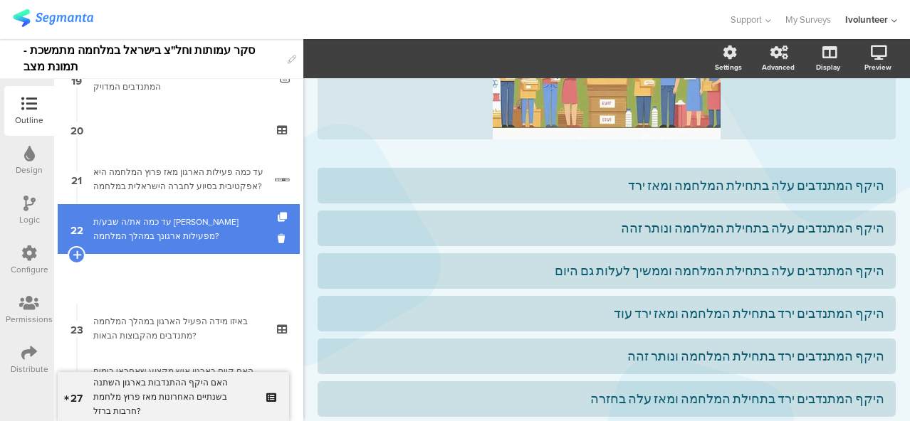
scroll to position [907, 0]
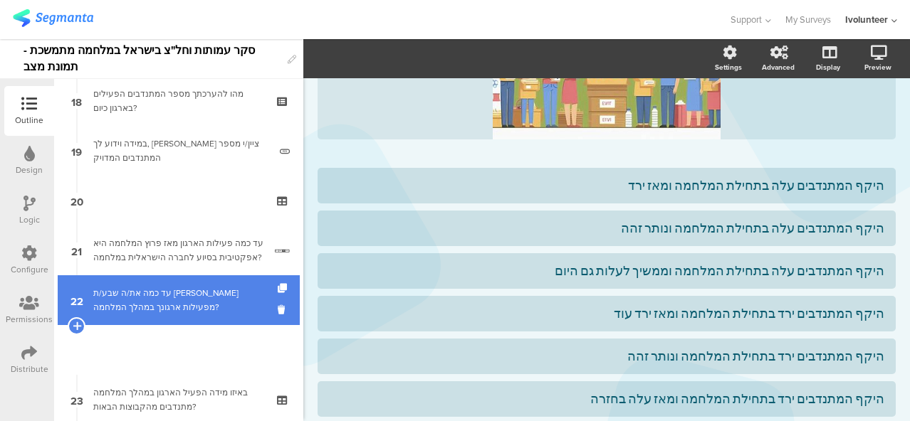
drag, startPoint x: 219, startPoint y: 260, endPoint x: 218, endPoint y: 179, distance: 81.2
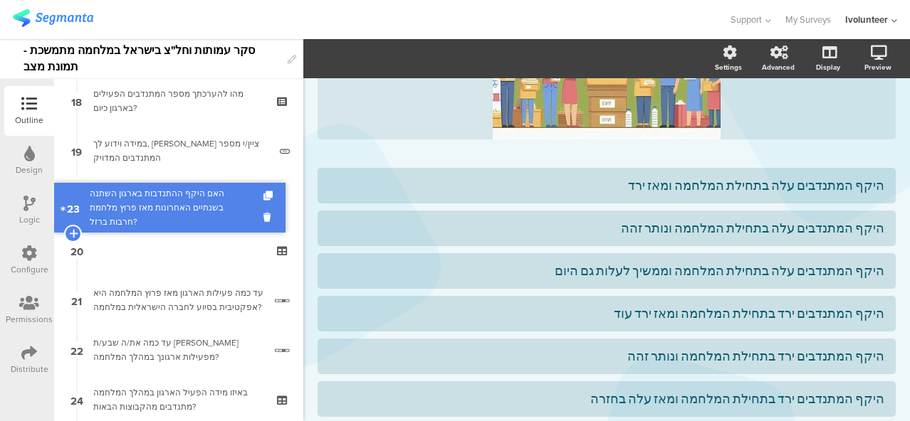
drag, startPoint x: 177, startPoint y: 341, endPoint x: 205, endPoint y: 199, distance: 145.2
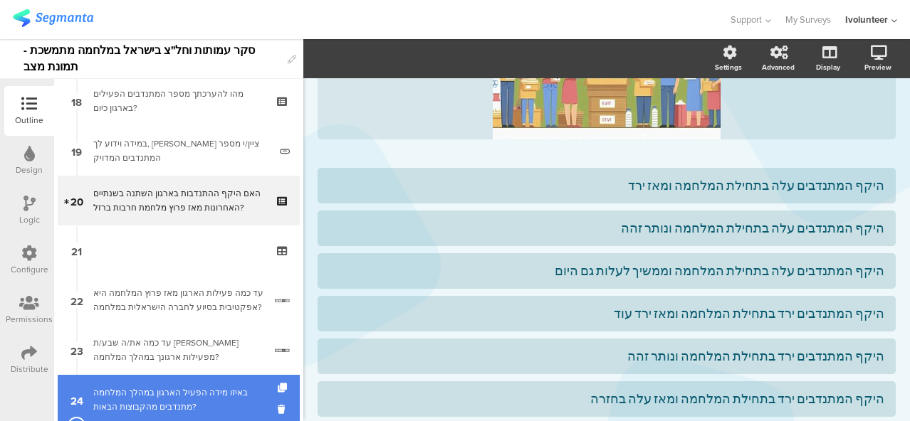
scroll to position [978, 0]
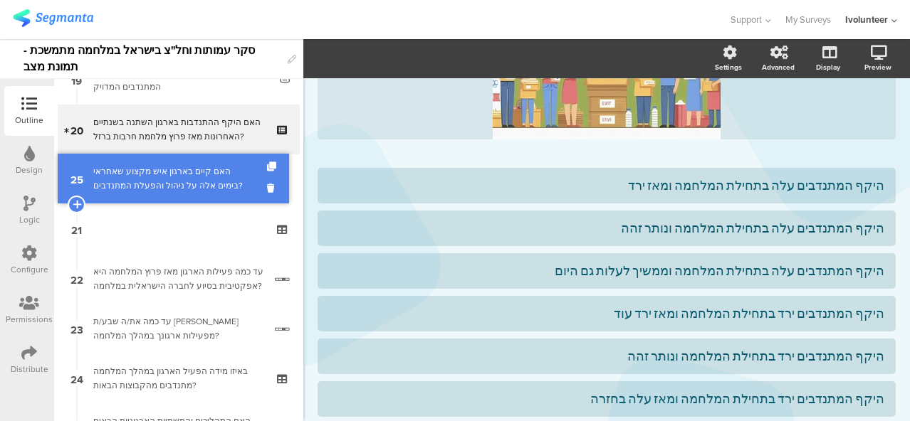
drag, startPoint x: 188, startPoint y: 389, endPoint x: 206, endPoint y: 189, distance: 200.9
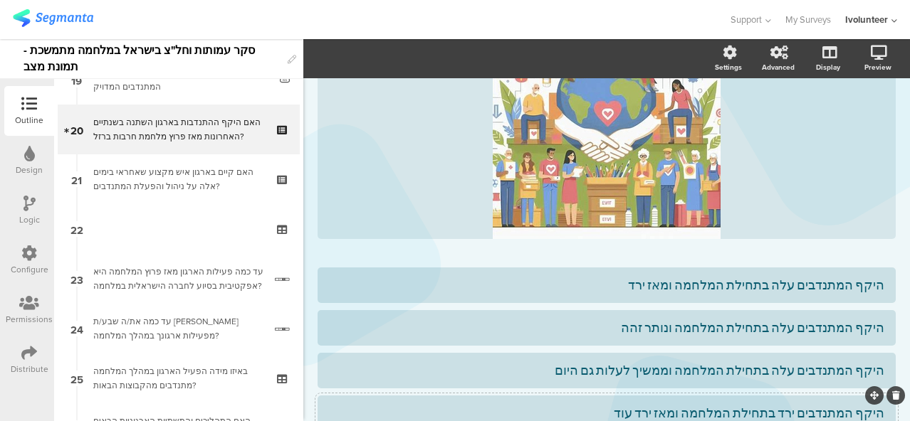
scroll to position [71, 0]
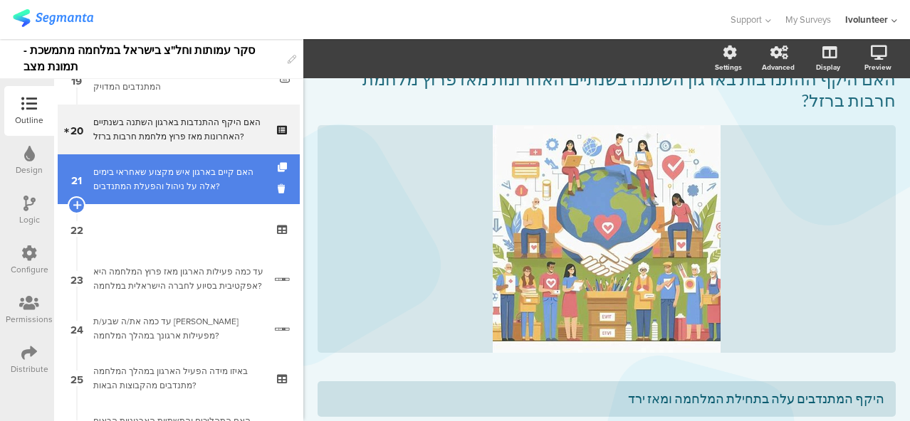
click at [178, 186] on div "האם קיים בארגון איש מקצוע שאחראי בימים אלה על ניהול והפעלת המתנדבים?" at bounding box center [178, 179] width 170 height 28
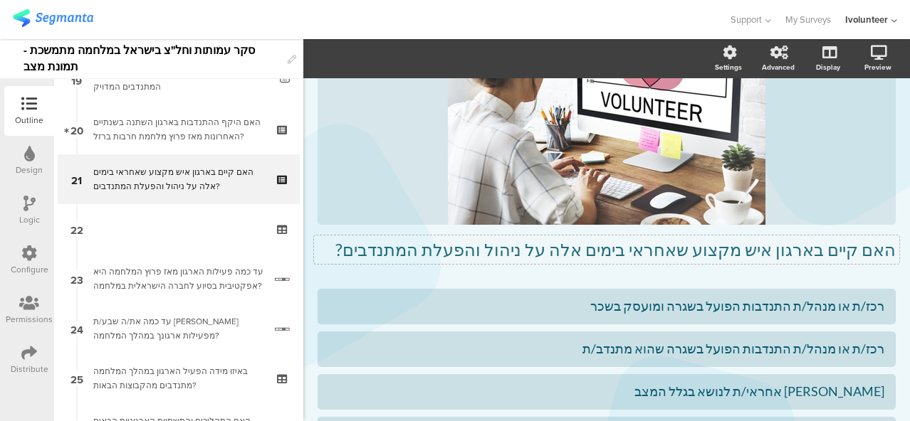
scroll to position [121, 0]
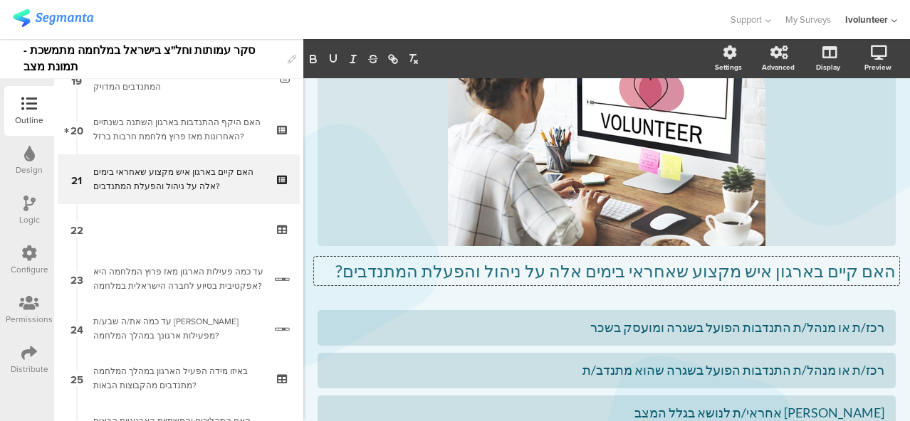
click at [417, 251] on div "האם קיים בארגון איש מקצוע שאחראי בימים אלה על ניהול והפעלת המתנדבים? האם קיים ב…" at bounding box center [606, 150] width 578 height 292
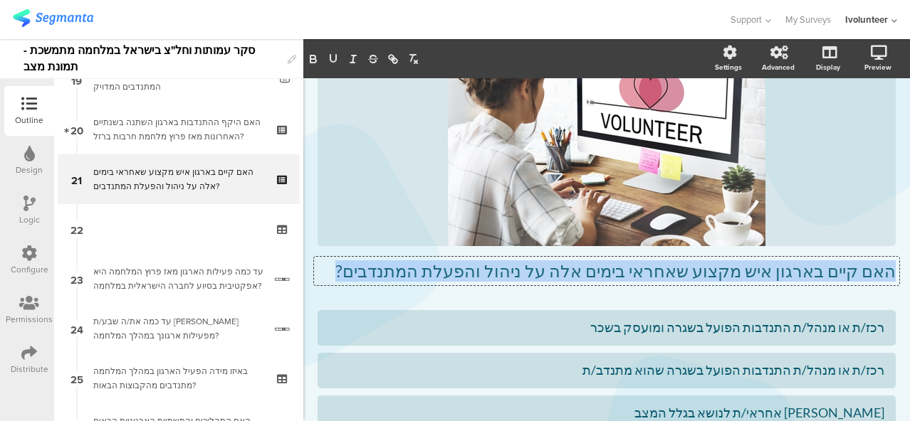
drag, startPoint x: 430, startPoint y: 267, endPoint x: 903, endPoint y: 270, distance: 472.6
click at [903, 270] on div "Settings Advanced Display [GEOGRAPHIC_DATA] Type caption... 75%" at bounding box center [606, 230] width 606 height 382
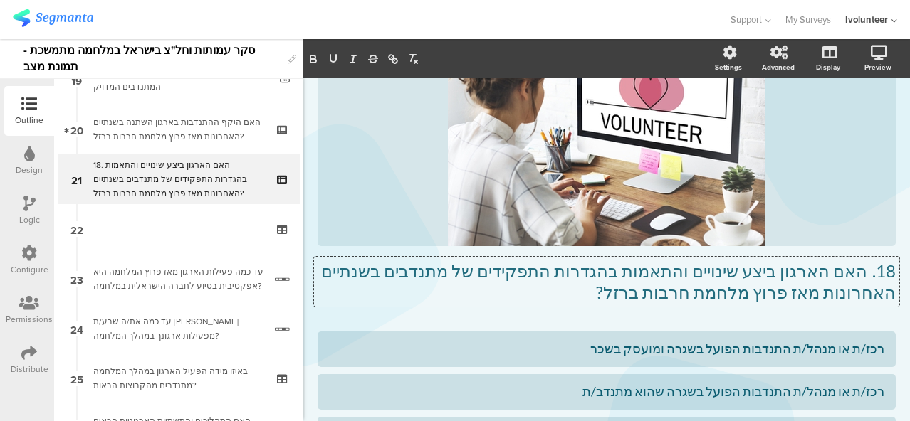
click at [861, 275] on p "18. האם הארגון ביצע שינויים והתאמות בהגדרות התפקידים של מתנדבים בשנתיים האחרונו…" at bounding box center [606, 282] width 578 height 43
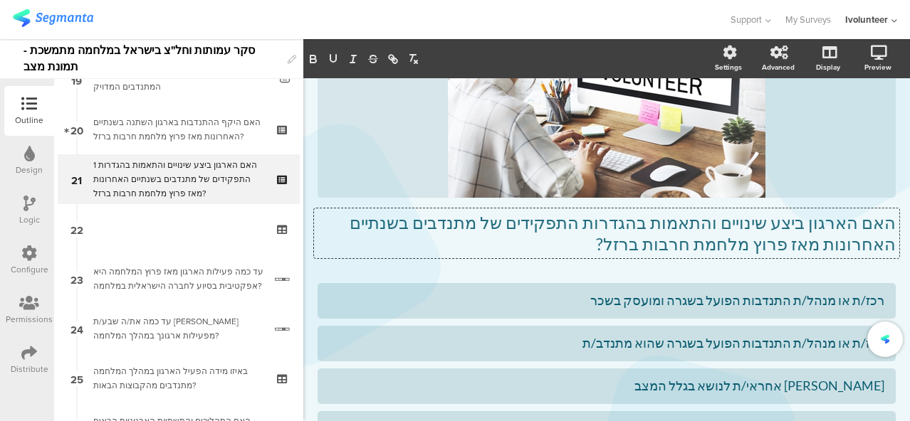
scroll to position [192, 0]
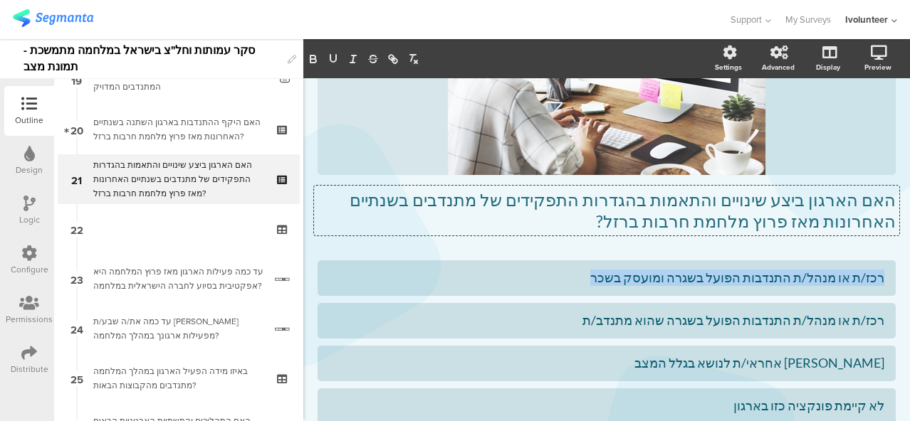
drag, startPoint x: 653, startPoint y: 277, endPoint x: 872, endPoint y: 257, distance: 219.4
click at [872, 257] on div "Type caption... 75% האם הארגון ביצע שינויים והתאמות בהגדרות התפקידים של מתנדבים…" at bounding box center [606, 204] width 578 height 623
paste div
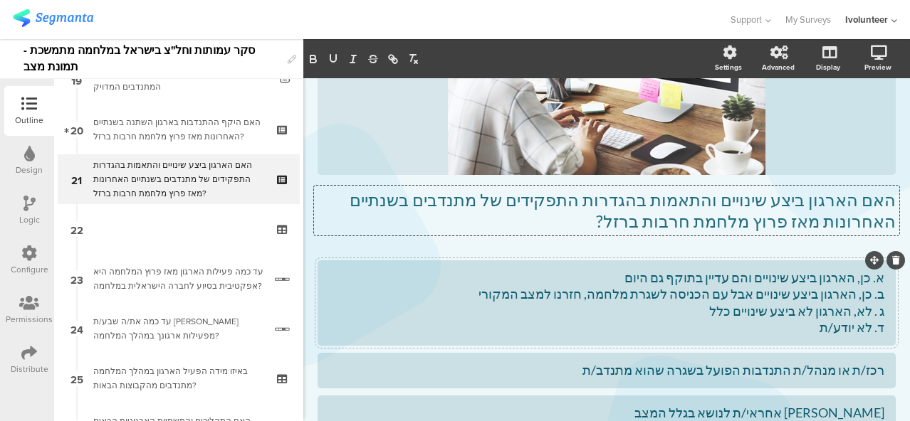
click at [863, 275] on div "א. כן, הארגון ביצע שינויים והם עדיין בתוקף גם היום ב. כן, הארגון ביצע שינויים א…" at bounding box center [606, 303] width 555 height 67
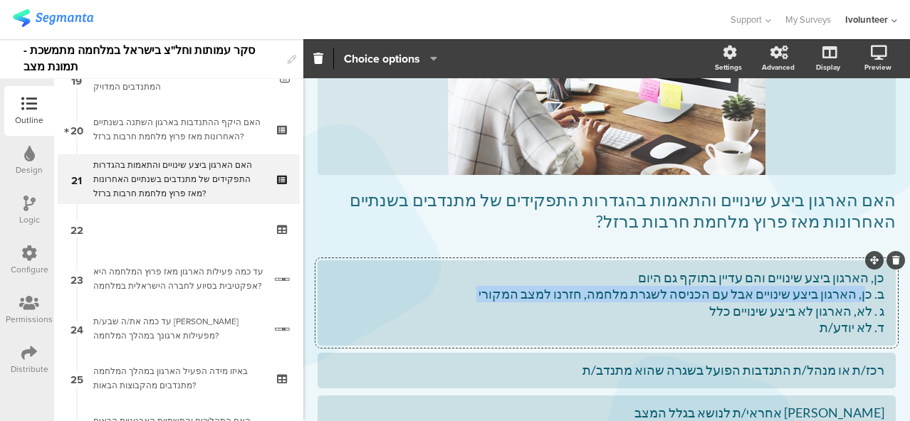
drag, startPoint x: 530, startPoint y: 295, endPoint x: 862, endPoint y: 299, distance: 331.7
click at [862, 299] on div "כן, הארגון ביצע שינויים והם עדיין בתוקף גם היום ב. כן, הארגון ביצע שינויים אבל …" at bounding box center [606, 303] width 555 height 67
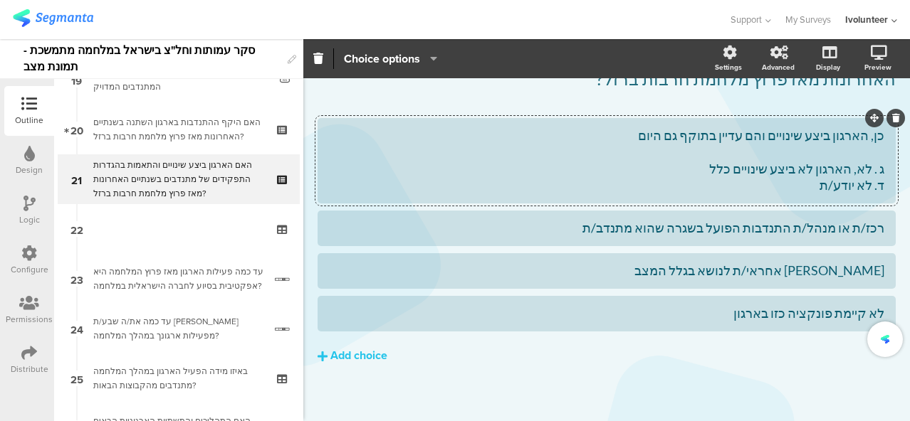
scroll to position [327, 0]
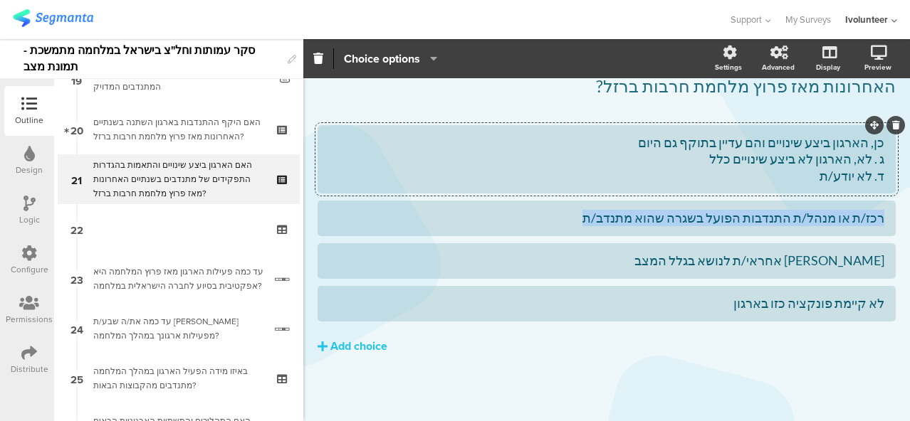
drag, startPoint x: 616, startPoint y: 223, endPoint x: 897, endPoint y: 220, distance: 281.2
click at [897, 220] on div "Type caption... 75% האם הארגון ביצע שינויים והתאמות בהגדרות התפקידים של מתנדבים…" at bounding box center [606, 86] width 606 height 670
paste div
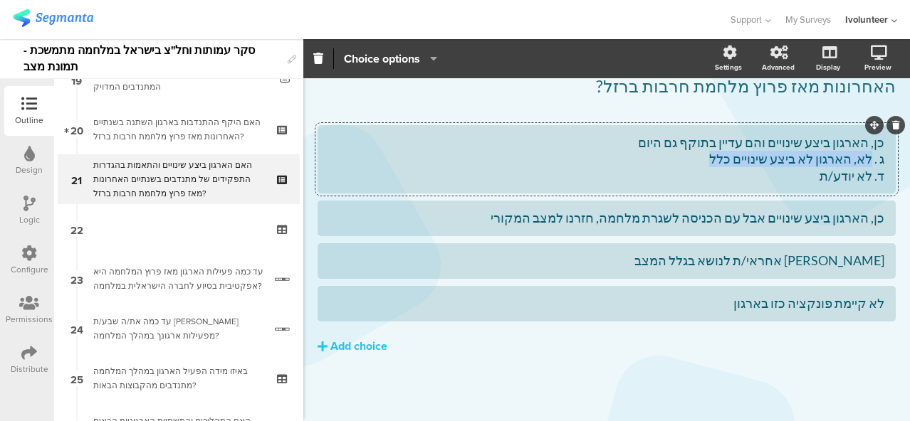
drag, startPoint x: 721, startPoint y: 160, endPoint x: 860, endPoint y: 163, distance: 138.8
click at [860, 163] on div "כן, הארגון ביצע שינויים והם עדיין בתוקף גם היום ג . לא, הארגון לא ביצע שינויים …" at bounding box center [606, 160] width 555 height 50
drag, startPoint x: 698, startPoint y: 274, endPoint x: 756, endPoint y: 273, distance: 58.4
click at [756, 273] on div "[PERSON_NAME] אחראי/ת לנושא בגלל המצב" at bounding box center [606, 261] width 578 height 36
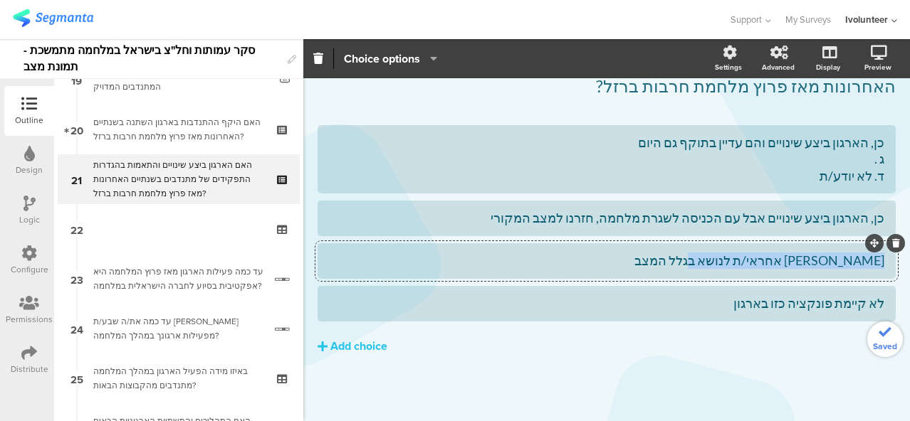
drag, startPoint x: 727, startPoint y: 260, endPoint x: 903, endPoint y: 244, distance: 175.8
click at [903, 244] on div "Pin in place Exclusive answer Allow commenting Choice options Settings Advanced…" at bounding box center [606, 230] width 606 height 382
paste div
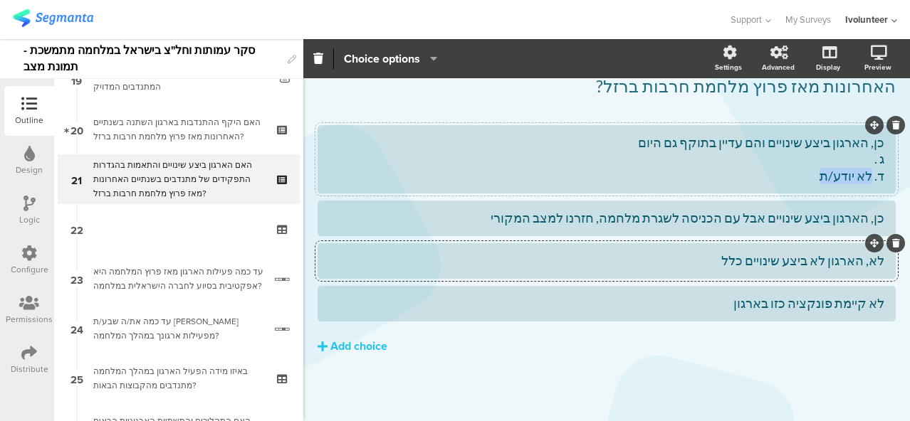
drag, startPoint x: 815, startPoint y: 181, endPoint x: 863, endPoint y: 180, distance: 48.4
click at [863, 180] on div "כן, הארגון ביצע שינויים והם עדיין בתוקף גם היום ג . ד. לא יודע/ת" at bounding box center [606, 160] width 555 height 50
drag, startPoint x: 846, startPoint y: 173, endPoint x: 871, endPoint y: 164, distance: 26.6
click at [871, 164] on div "כן, הארגון ביצע שינויים והם עדיין בתוקף גם היום ג . ד." at bounding box center [606, 160] width 555 height 50
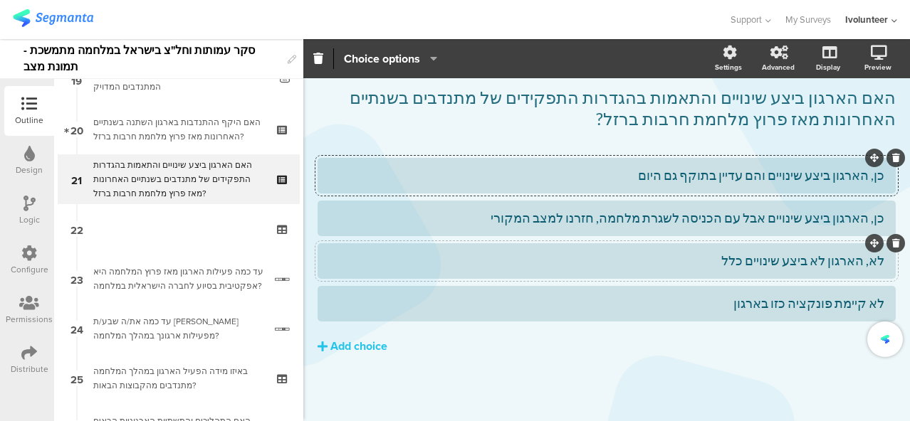
scroll to position [295, 0]
drag, startPoint x: 720, startPoint y: 302, endPoint x: 886, endPoint y: 297, distance: 166.6
click at [886, 297] on div "Type caption... 75% האם הארגון ביצע שינויים והתאמות בהגדרות התפקידים של מתנדבים…" at bounding box center [606, 103] width 606 height 638
paste div
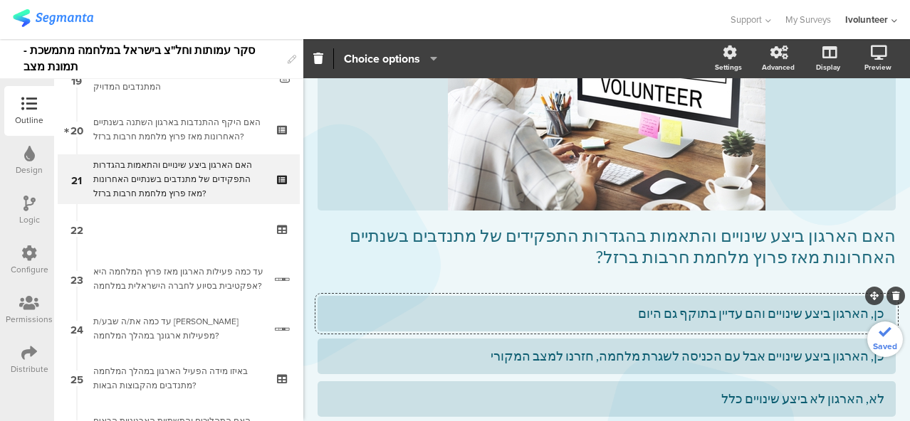
scroll to position [152, 0]
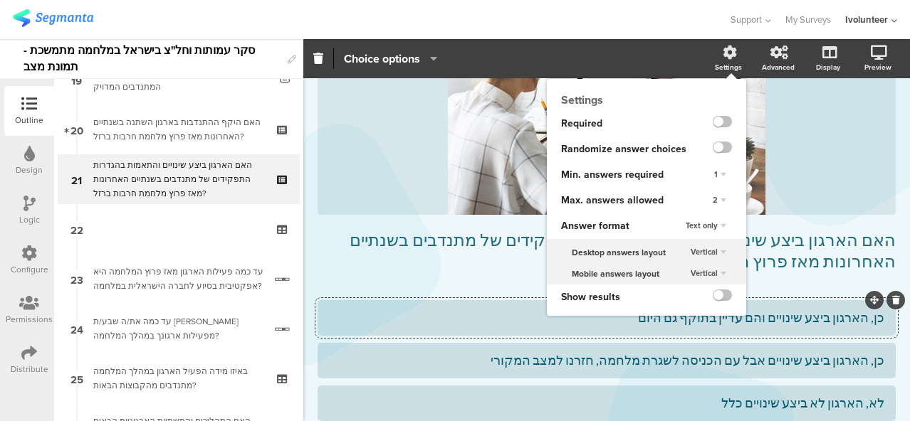
click at [713, 201] on div "2" at bounding box center [719, 200] width 25 height 17
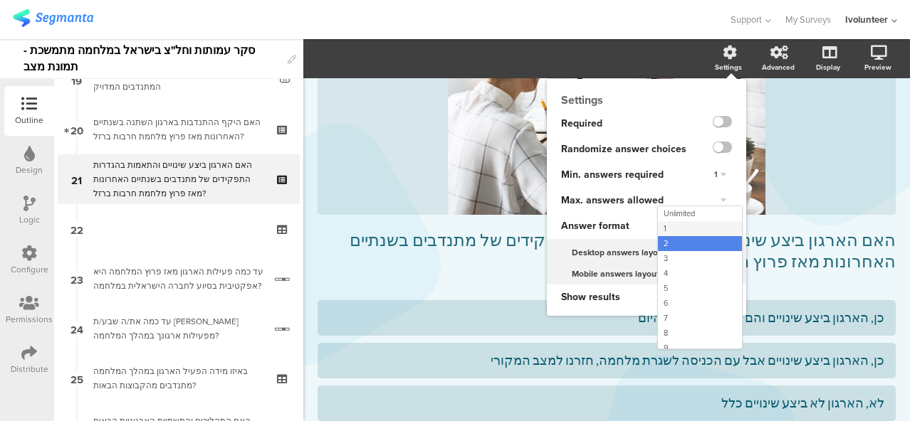
click at [713, 230] on div "1" at bounding box center [700, 228] width 84 height 15
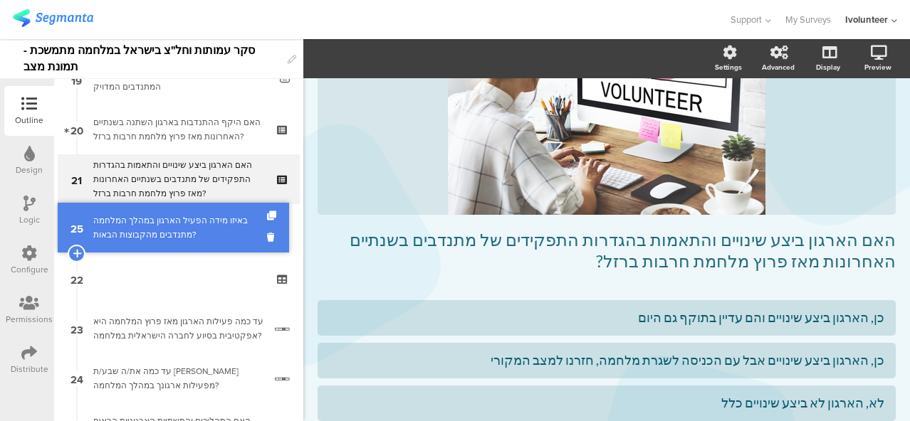
drag, startPoint x: 174, startPoint y: 374, endPoint x: 201, endPoint y: 223, distance: 153.3
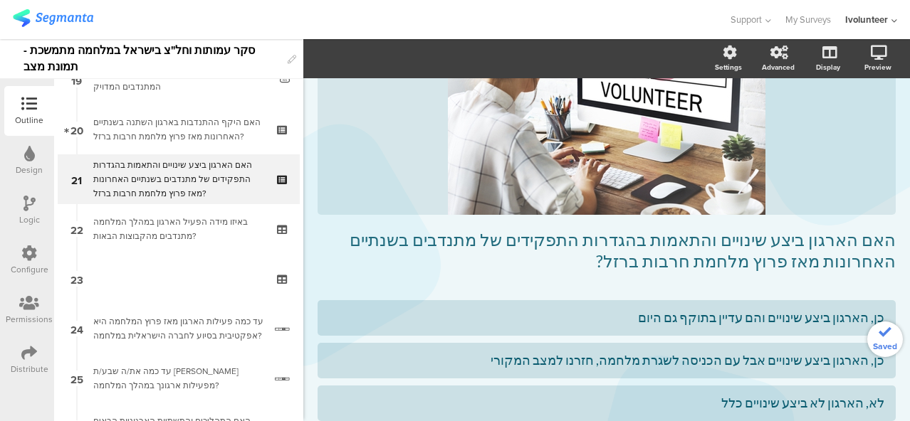
click at [201, 223] on div "באיזו מידה הפעיל הארגון במהלך המלחמה מתנדבים מהקבוצות הבאות?" at bounding box center [178, 229] width 170 height 28
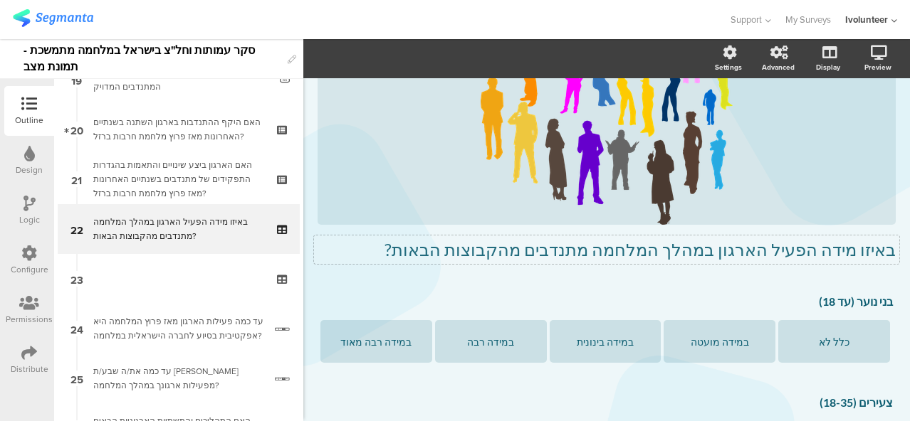
scroll to position [121, 0]
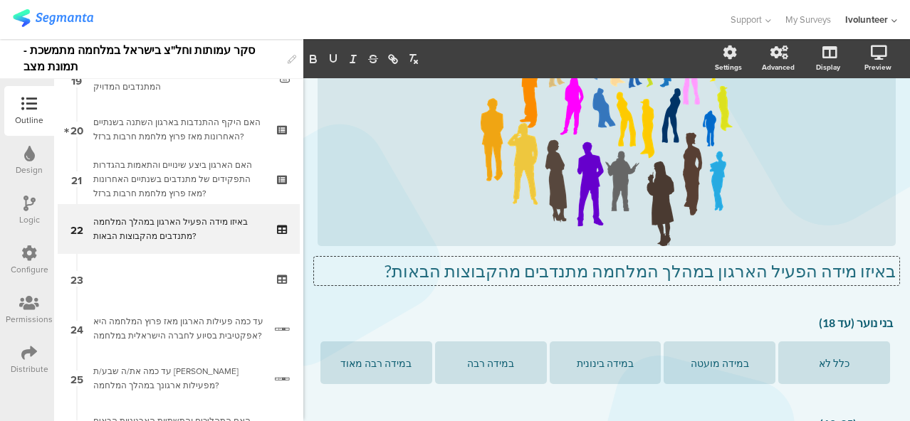
click at [475, 257] on div "באיזו מידה הפעיל הארגון במהלך המלחמה מתנדבים מהקבוצות הבאות? באיזו מידה הפעיל ה…" at bounding box center [606, 271] width 585 height 28
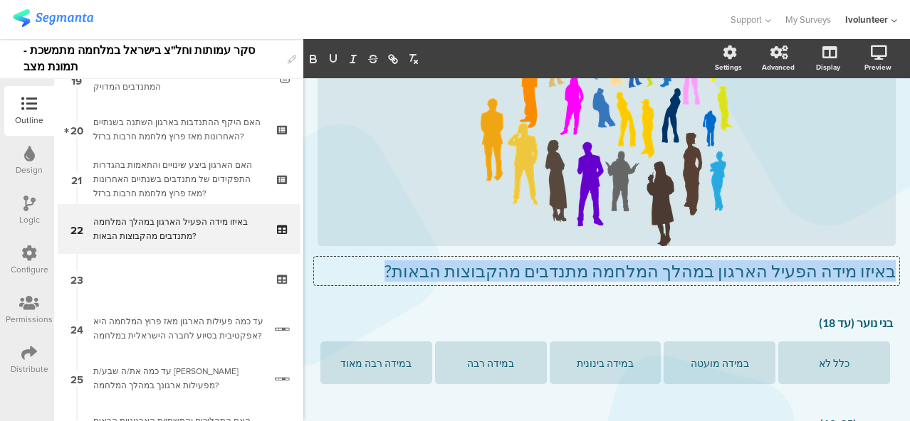
drag, startPoint x: 483, startPoint y: 271, endPoint x: 903, endPoint y: 280, distance: 420.0
click at [903, 280] on div "Settings Advanced Display [GEOGRAPHIC_DATA] Type caption... 78%" at bounding box center [606, 230] width 606 height 382
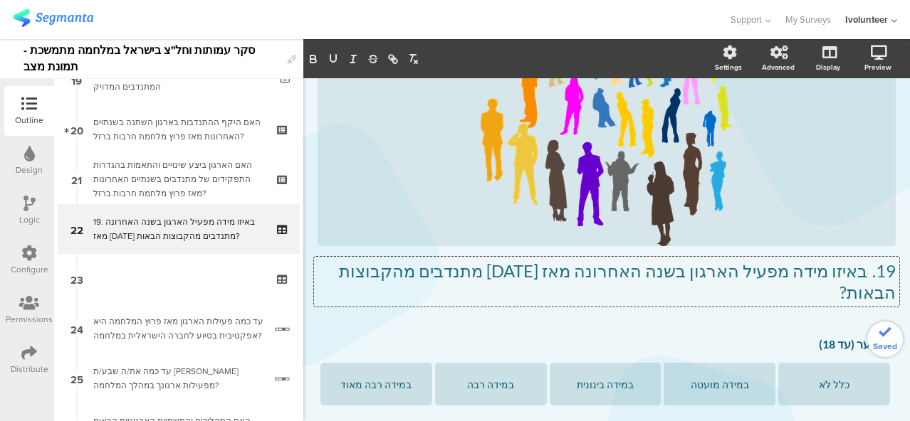
click at [857, 273] on p "19. באיזו מידה מפעיל הארגון בשנה האחרונה מאז [DATE] מתנדבים מהקבוצות הבאות?" at bounding box center [606, 282] width 578 height 43
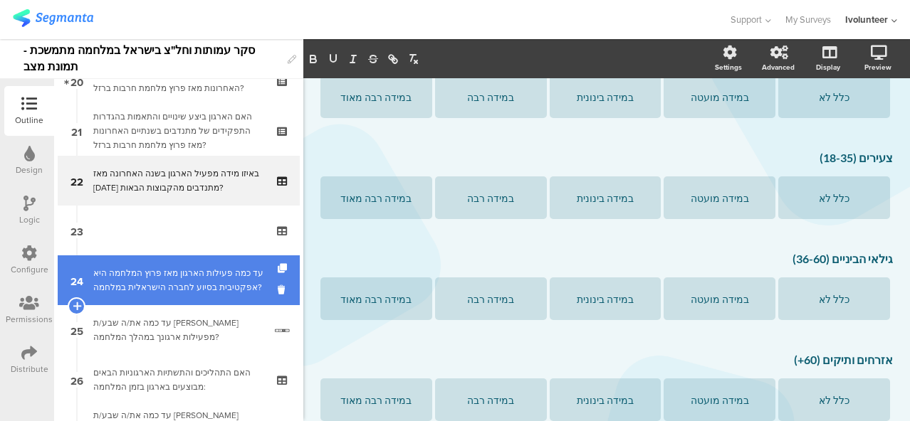
scroll to position [978, 0]
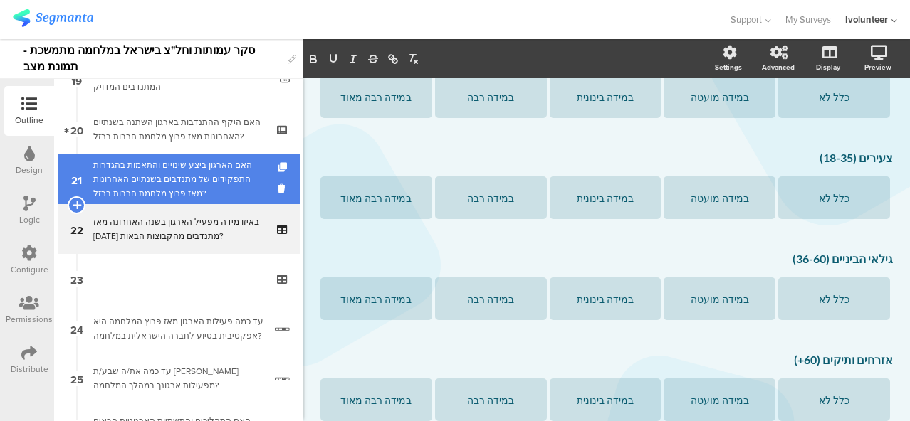
click at [182, 174] on div "האם הארגון ביצע שינויים והתאמות בהגדרות התפקידים של מתנדבים בשנתיים האחרונות מא…" at bounding box center [178, 179] width 170 height 43
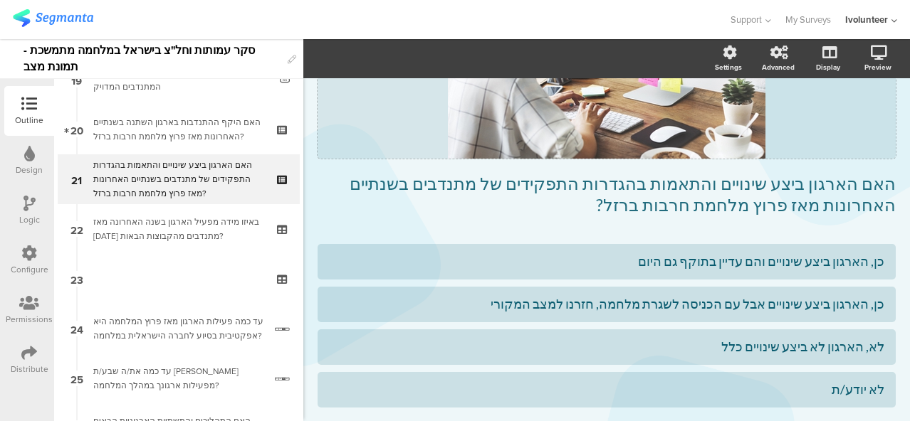
scroll to position [214, 0]
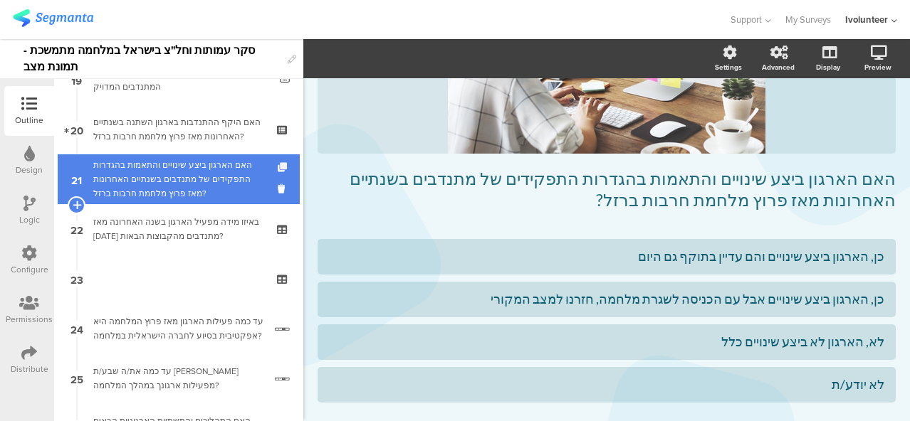
click at [278, 164] on icon at bounding box center [284, 167] width 12 height 9
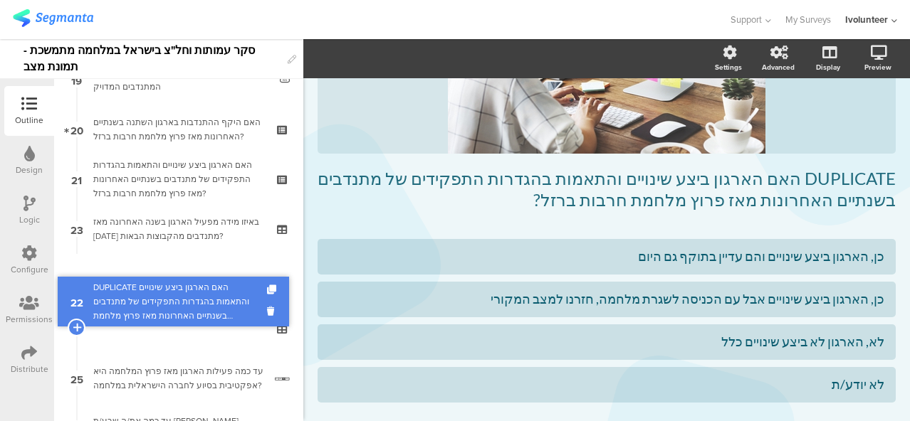
drag, startPoint x: 137, startPoint y: 230, endPoint x: 152, endPoint y: 302, distance: 74.3
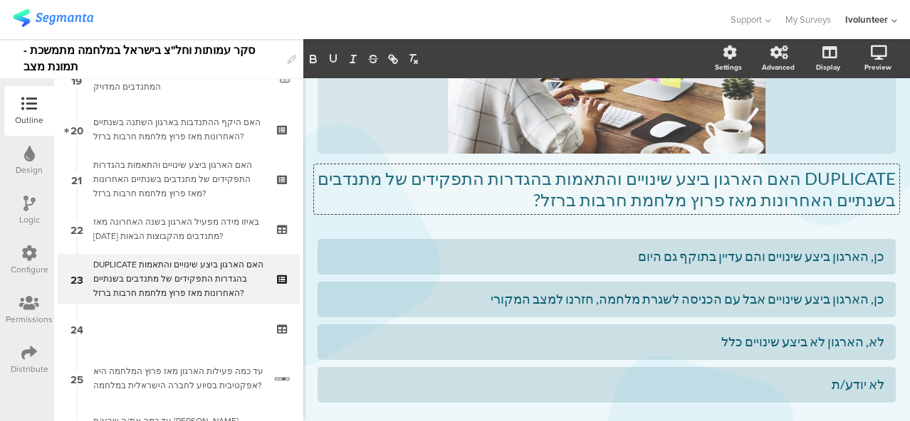
scroll to position [171, 0]
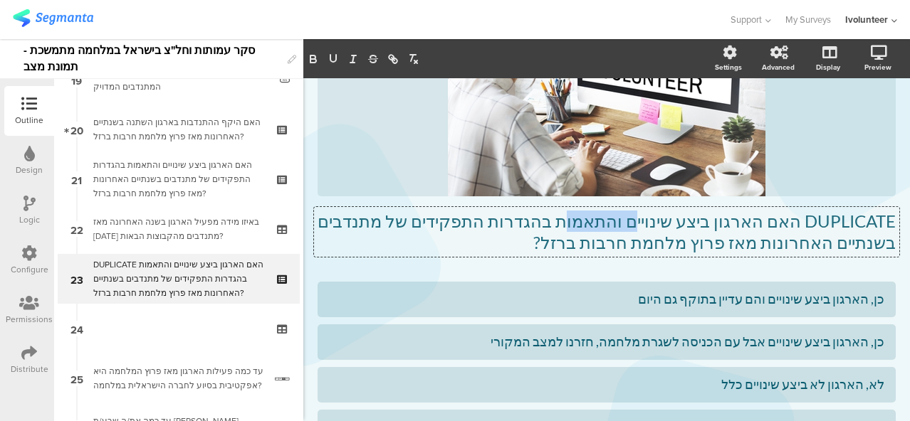
drag, startPoint x: 596, startPoint y: 204, endPoint x: 650, endPoint y: 217, distance: 55.8
click at [650, 217] on div "DUPLICATE האם הארגון ביצע שינויים והתאמות בהגדרות התפקידים של מתנדבים בשנתיים ה…" at bounding box center [606, 232] width 585 height 50
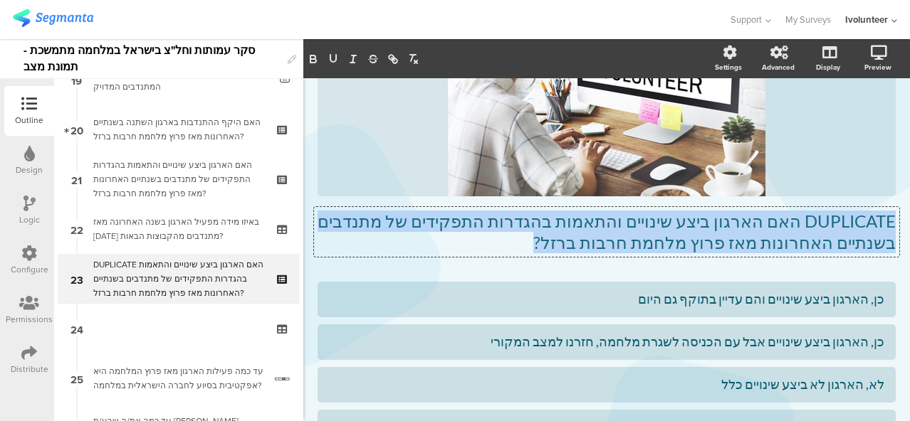
drag, startPoint x: 642, startPoint y: 253, endPoint x: 903, endPoint y: 226, distance: 261.8
click at [903, 226] on div "Settings Advanced Display [GEOGRAPHIC_DATA] Type caption... 79%" at bounding box center [606, 230] width 606 height 382
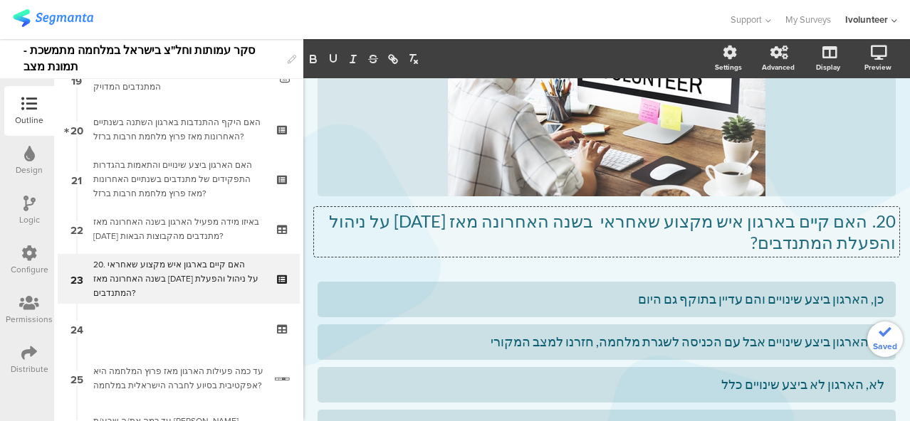
click at [857, 223] on p "20. האם קיים בארגון איש מקצוע שאחראי בשנה האחרונה מאז [DATE] על ניהול והפעלת המ…" at bounding box center [606, 232] width 578 height 43
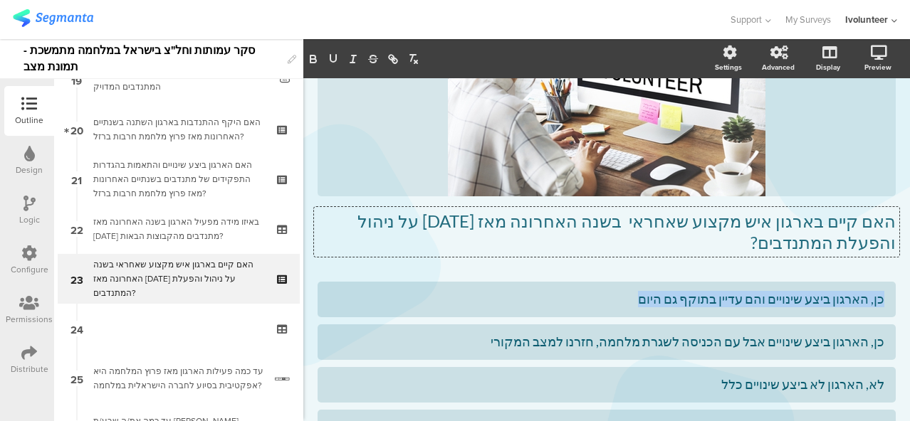
drag, startPoint x: 635, startPoint y: 298, endPoint x: 893, endPoint y: 304, distance: 257.7
click at [893, 304] on div "Type caption... 79% האם קיים בארגון איש מקצוע שאחראי בשנה האחרונה מאז [DATE] על…" at bounding box center [606, 226] width 606 height 638
paste div
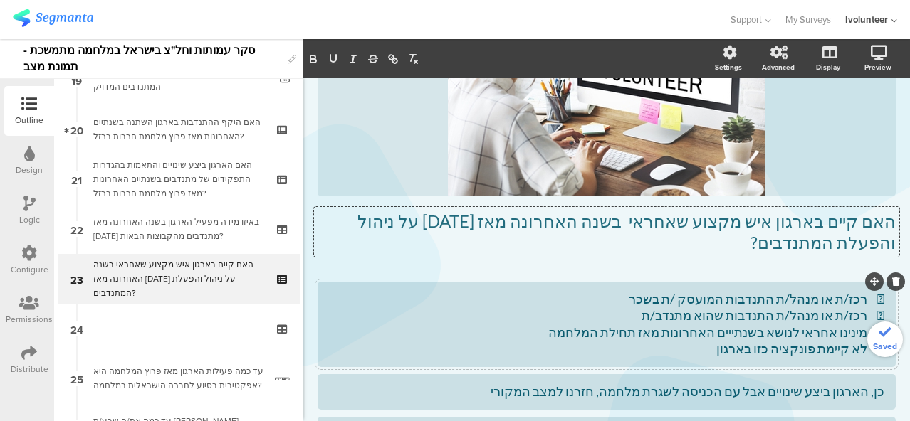
click at [852, 304] on div " רכז/ת או מנהל/ת התנדבות המועסק /ת בשכר  רכז/ת או מנהל/ת התנדבות שהוא מתנדב/ת…" at bounding box center [606, 324] width 555 height 67
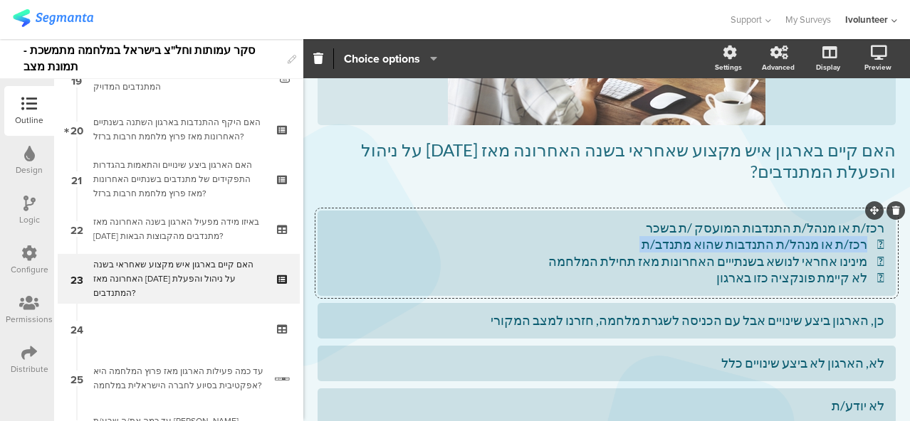
drag, startPoint x: 667, startPoint y: 246, endPoint x: 851, endPoint y: 247, distance: 184.3
click at [851, 247] on div "רכז/ת או מנהל/ת התנדבות המועסק /ת בשכר  רכז/ת או מנהל/ת התנדבות שהוא מתנדב/ת …" at bounding box center [606, 253] width 555 height 67
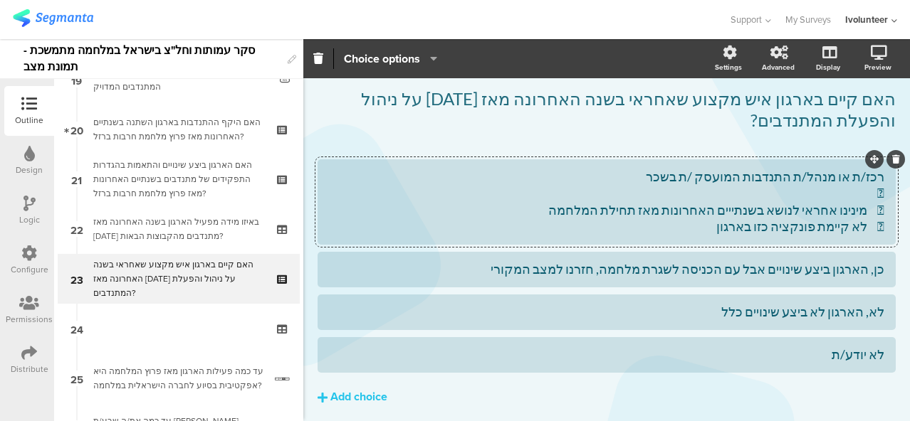
scroll to position [344, 0]
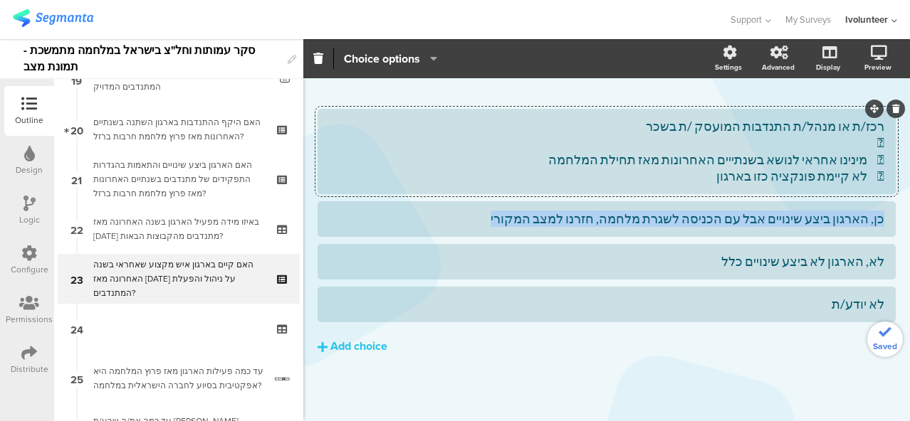
drag, startPoint x: 548, startPoint y: 221, endPoint x: 894, endPoint y: 227, distance: 346.0
click at [894, 227] on div "Type caption... 79% האם קיים בארגון איש מקצוע שאחראי בשנה האחרונה מאז [DATE] על…" at bounding box center [606, 79] width 606 height 688
paste div
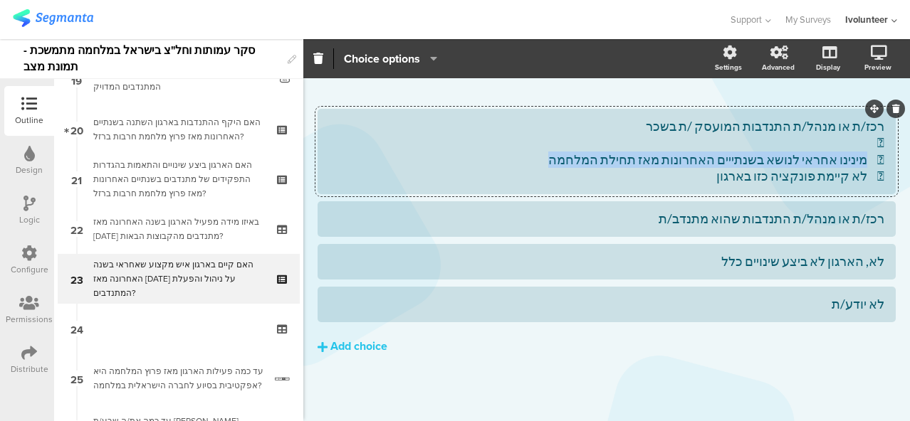
drag, startPoint x: 583, startPoint y: 163, endPoint x: 853, endPoint y: 166, distance: 269.8
click at [853, 166] on div "רכז/ת או מנהל/ת התנדבות המועסק /ת בשכר   מינינו אחראי לנושא בשנתייים האחרונות…" at bounding box center [606, 151] width 555 height 67
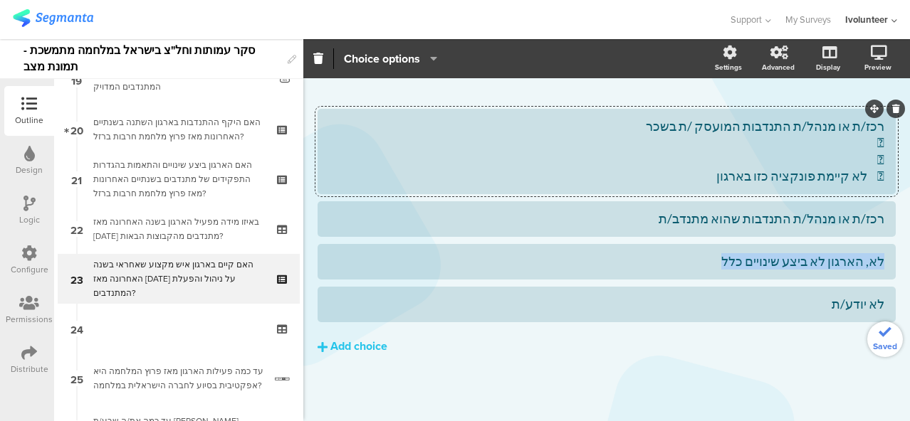
drag, startPoint x: 698, startPoint y: 265, endPoint x: 885, endPoint y: 263, distance: 187.9
click at [885, 263] on div "Type caption... 79% האם קיים בארגון איש מקצוע שאחראי בשנה האחרונה מאז [DATE] על…" at bounding box center [606, 79] width 606 height 688
paste div
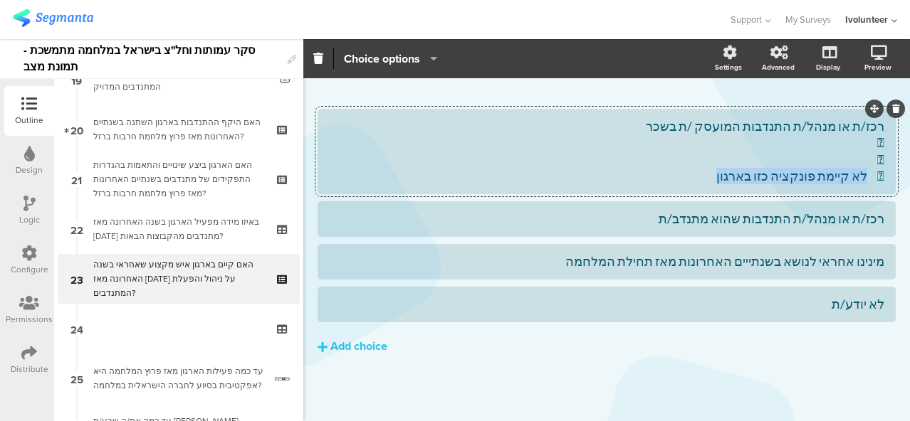
drag, startPoint x: 722, startPoint y: 176, endPoint x: 855, endPoint y: 177, distance: 132.4
click at [855, 177] on div "רכז/ת או מנהל/ת התנדבות המועסק /ת בשכר    לא קיימת פונקציה כזו בארגון" at bounding box center [606, 151] width 555 height 67
drag, startPoint x: 786, startPoint y: 311, endPoint x: 887, endPoint y: 312, distance: 101.1
click at [887, 312] on div "Type caption... 79% האם קיים בארגון איש מקצוע שאחראי בשנה האחרונה מאז [DATE] על…" at bounding box center [606, 79] width 606 height 688
paste div
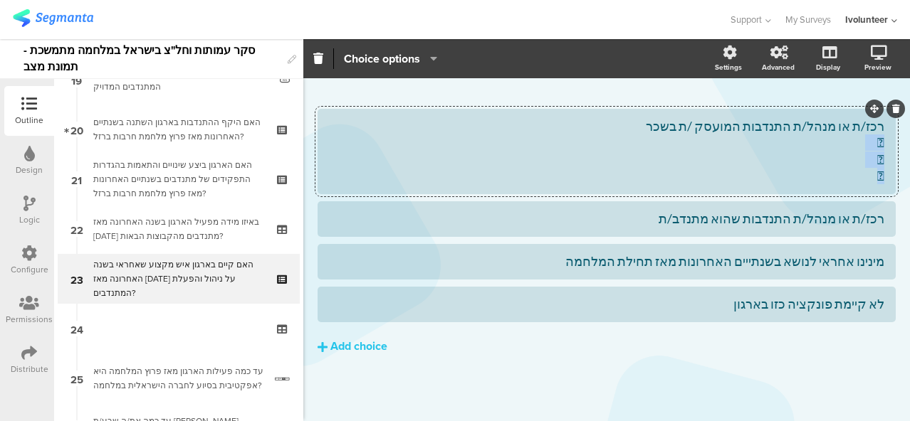
drag, startPoint x: 848, startPoint y: 179, endPoint x: 880, endPoint y: 142, distance: 48.4
click at [880, 142] on div "רכז/ת או מנהל/ת התנדבות המועסק /ת בשכר   " at bounding box center [606, 151] width 578 height 85
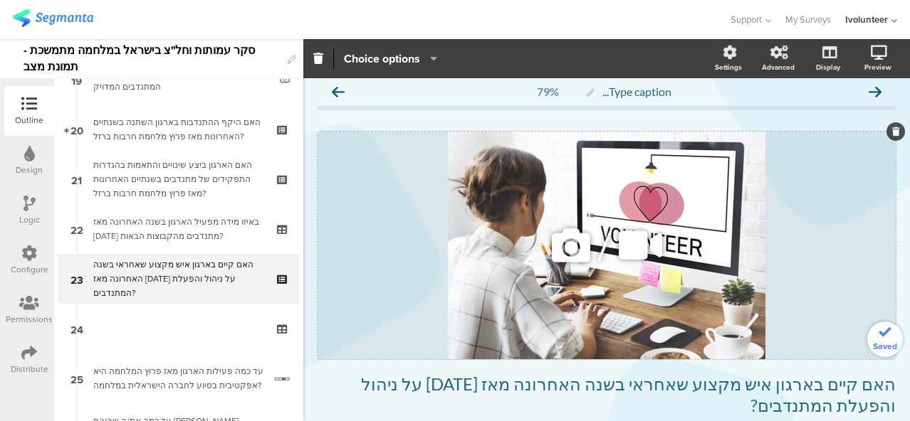
scroll to position [0, 0]
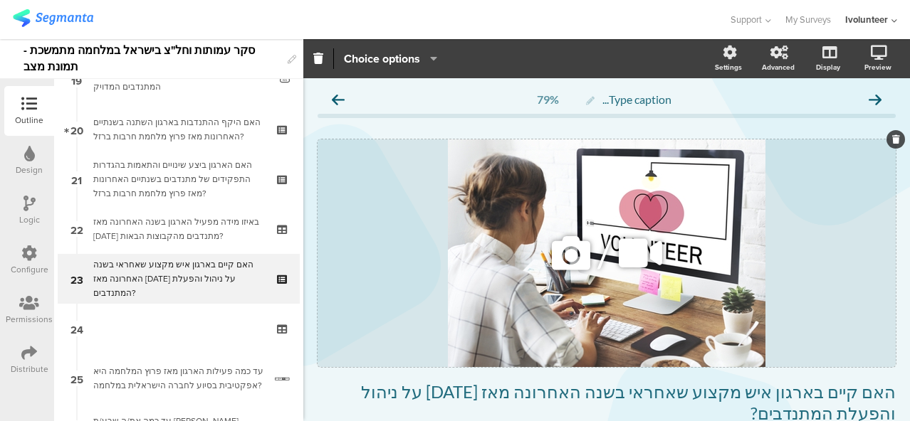
click at [570, 255] on icon at bounding box center [571, 253] width 48 height 48
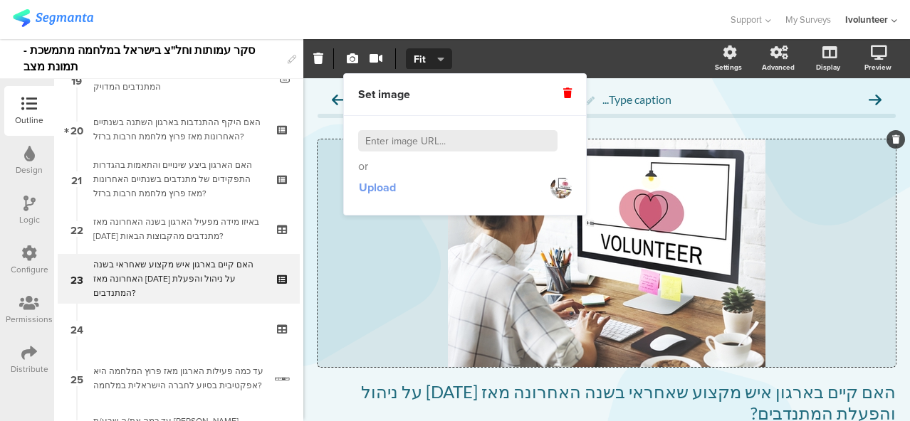
click at [388, 187] on span "Upload" at bounding box center [377, 187] width 37 height 16
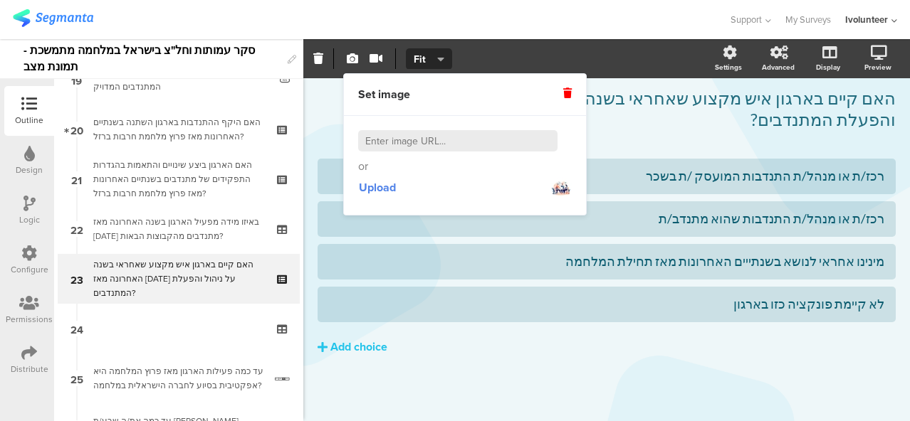
scroll to position [295, 0]
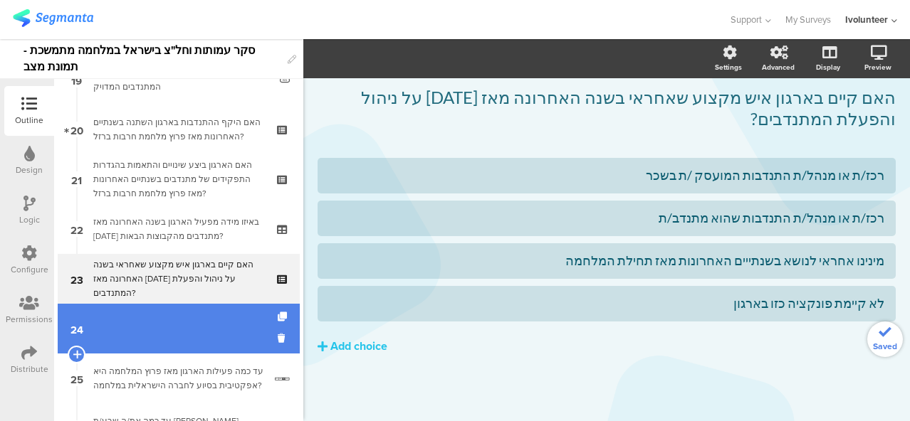
click at [184, 324] on link "24" at bounding box center [179, 329] width 242 height 50
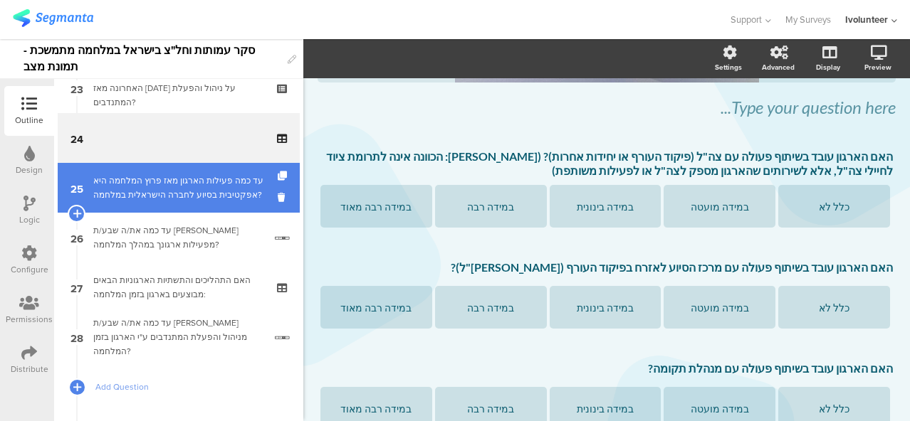
scroll to position [1191, 0]
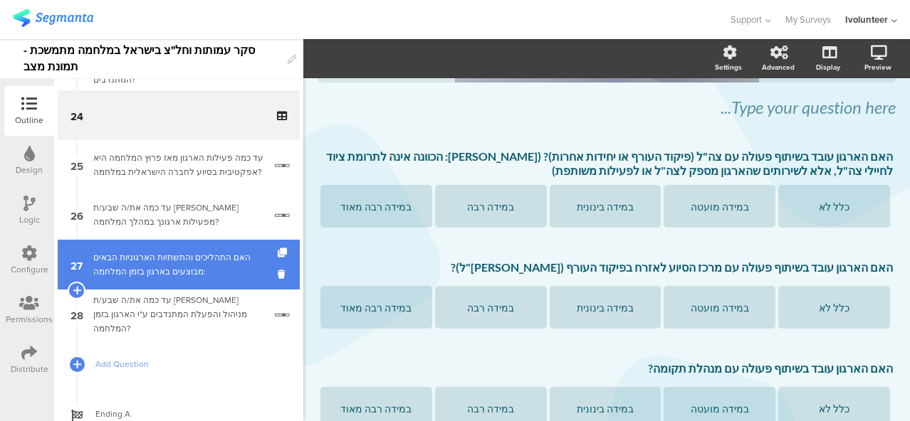
click at [174, 263] on div "האם התהליכים והתשתיות הארגוניות הבאים מבוצעים בארגון בזמן המלחמה:" at bounding box center [178, 265] width 170 height 28
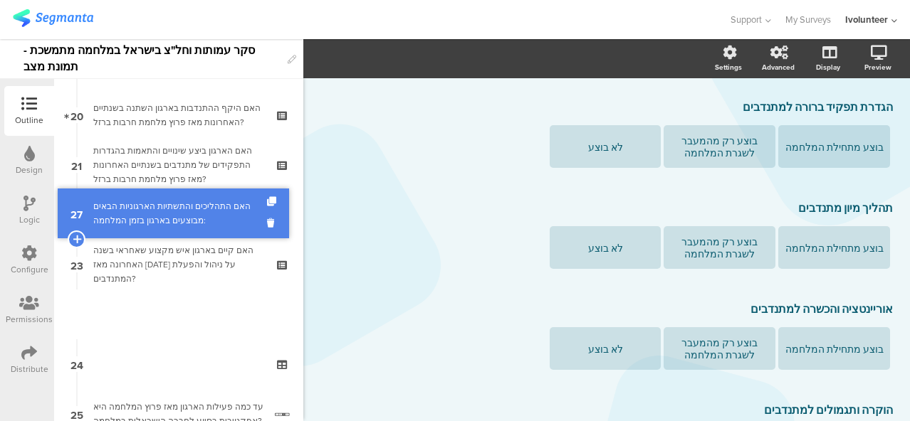
scroll to position [949, 0]
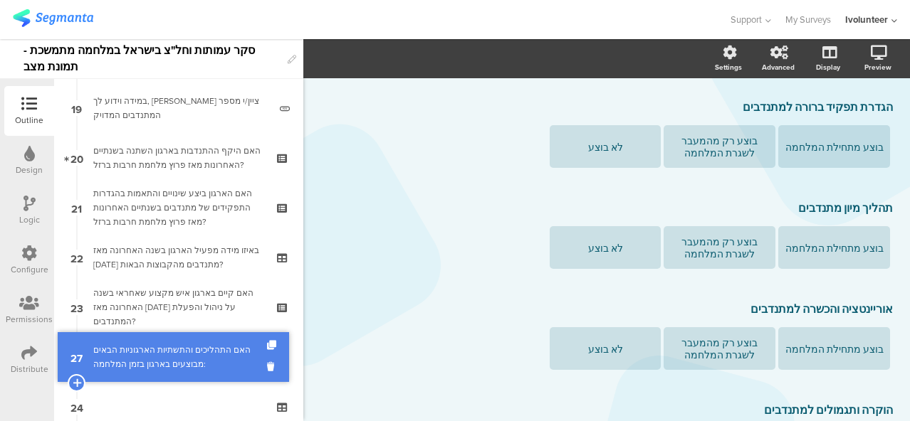
drag, startPoint x: 174, startPoint y: 263, endPoint x: 168, endPoint y: 355, distance: 92.7
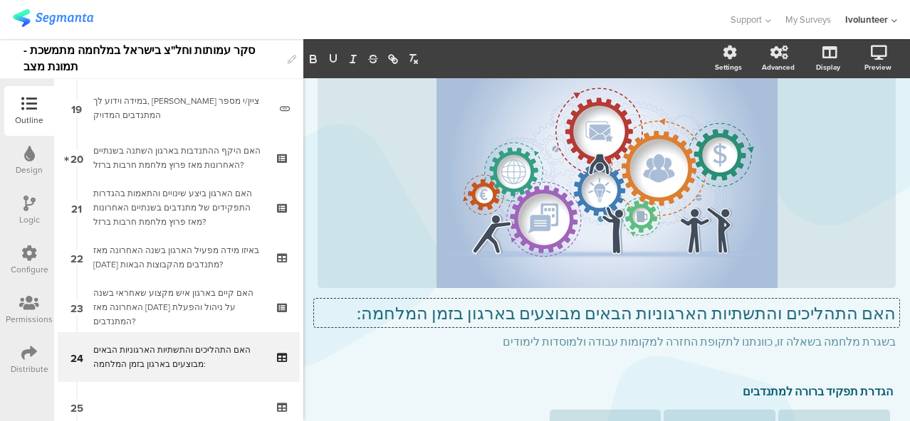
scroll to position [58, 0]
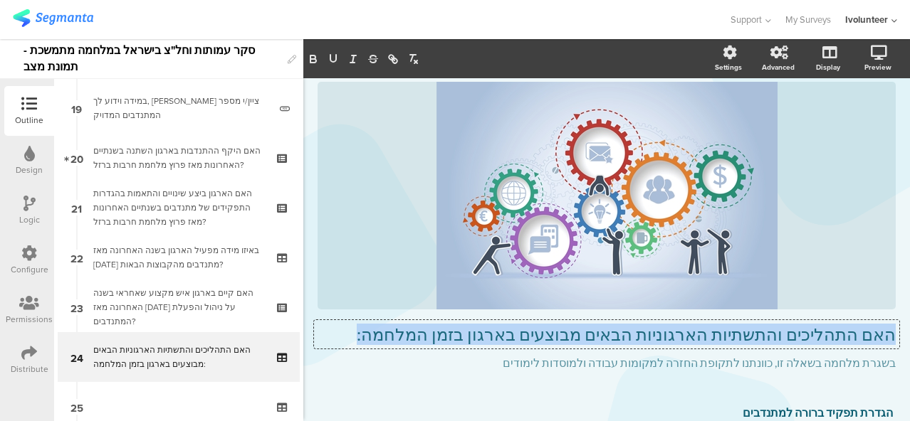
drag, startPoint x: 446, startPoint y: 312, endPoint x: 903, endPoint y: 318, distance: 457.0
click at [903, 318] on div "Settings Advanced Display [GEOGRAPHIC_DATA] Type caption... 83%" at bounding box center [606, 230] width 606 height 382
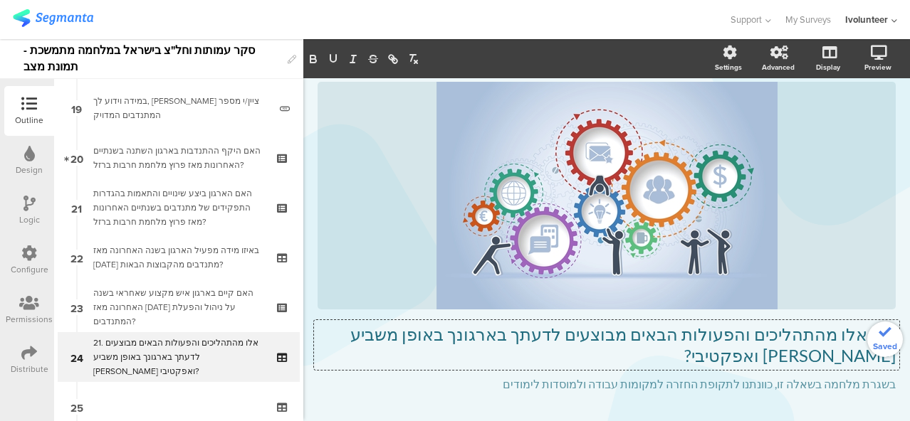
click at [858, 334] on p "21. אלו מהתהליכים והפעולות הבאים מבוצעים לדעתך בארגונך באופן משביע [PERSON_NAME…" at bounding box center [606, 345] width 578 height 43
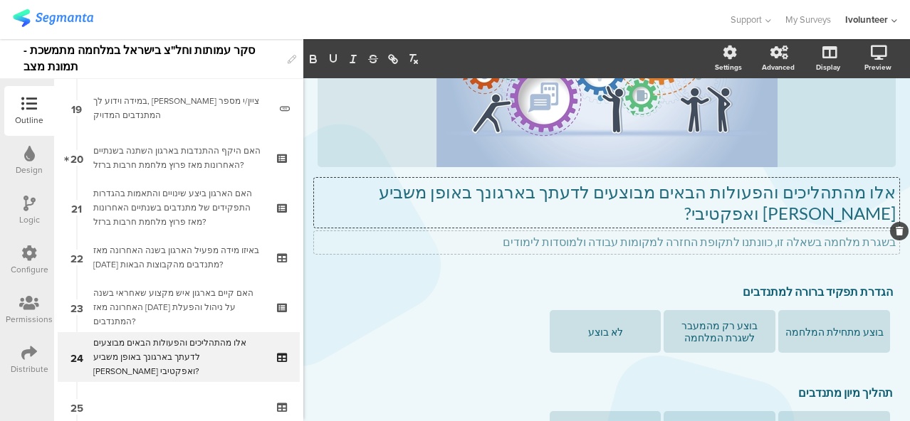
click at [895, 227] on icon at bounding box center [899, 231] width 8 height 9
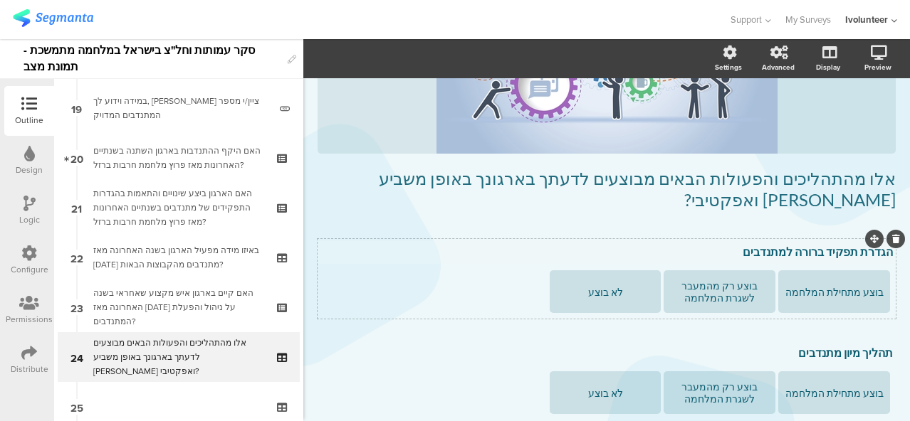
scroll to position [199, 0]
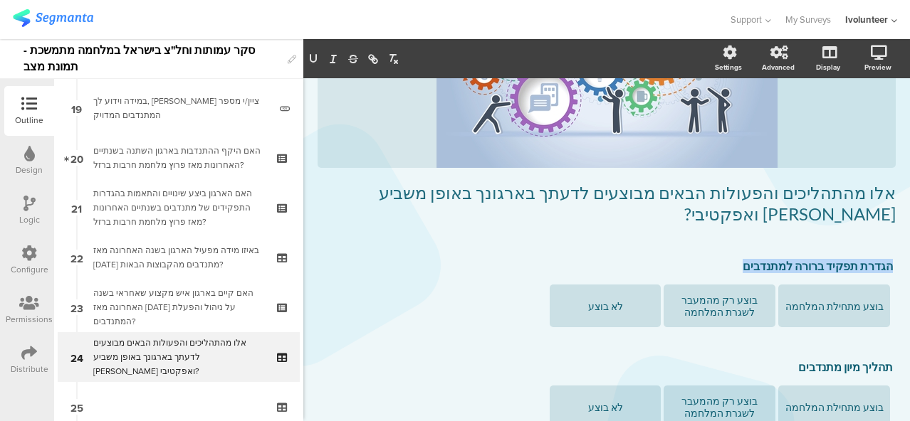
drag, startPoint x: 745, startPoint y: 231, endPoint x: 888, endPoint y: 241, distance: 143.4
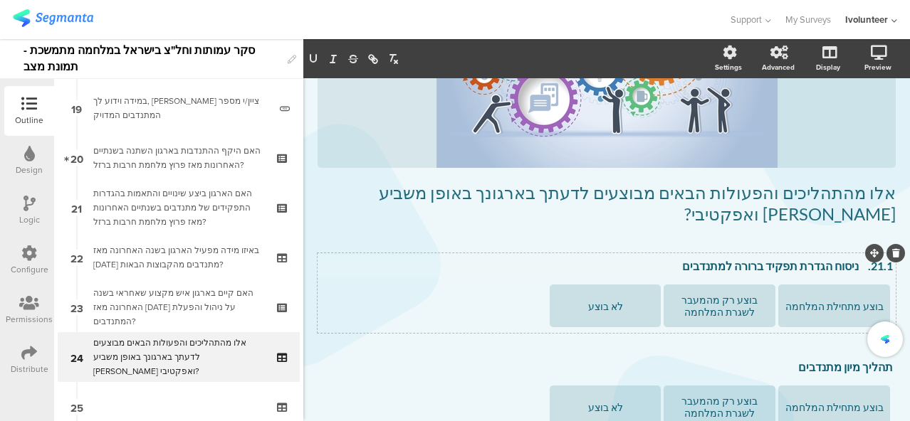
click at [853, 259] on p "21.1. ניסוח הגדרת תפקיד ברורה למתנדבים" at bounding box center [606, 266] width 572 height 14
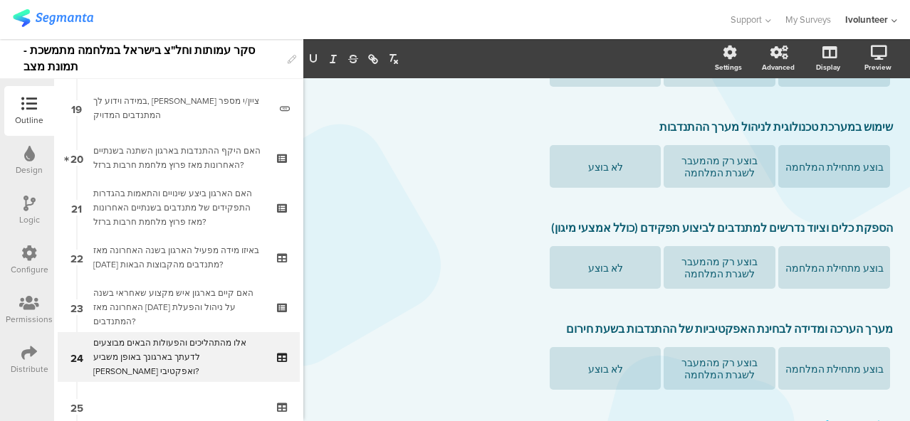
scroll to position [893, 0]
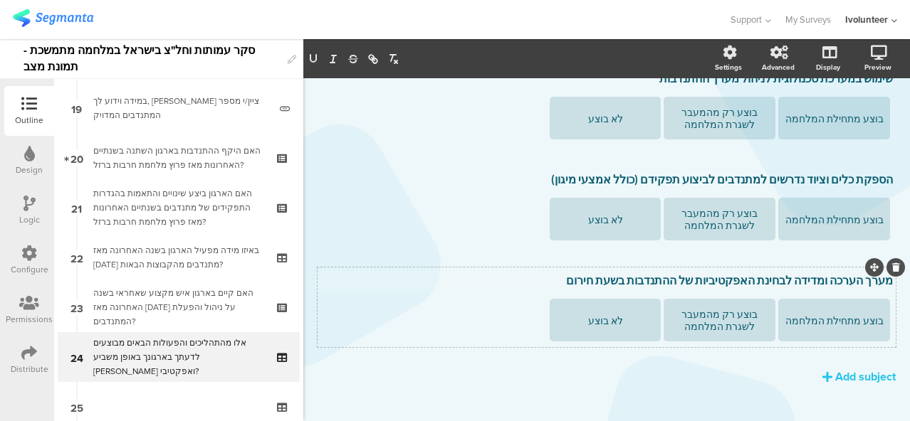
click at [858, 273] on p "מערך הערכה ומדידה לבחינת האפקטיביות של ההתנדבות בשעת חירום" at bounding box center [606, 280] width 572 height 14
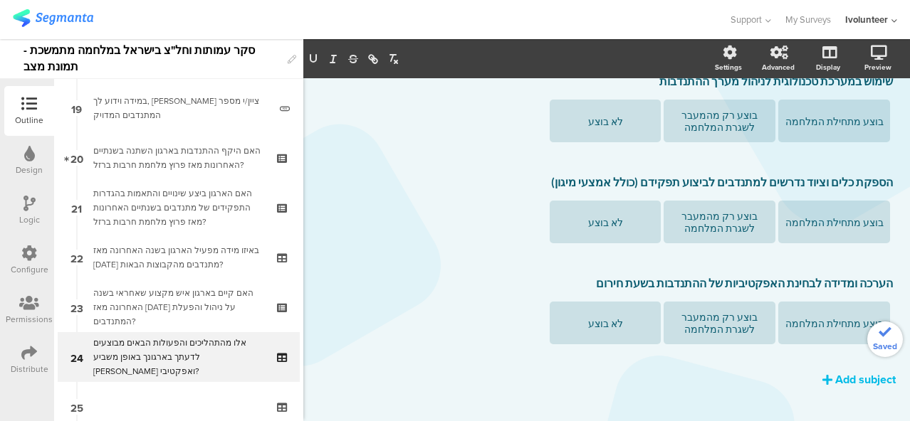
click at [843, 372] on div "Add subject" at bounding box center [865, 380] width 60 height 16
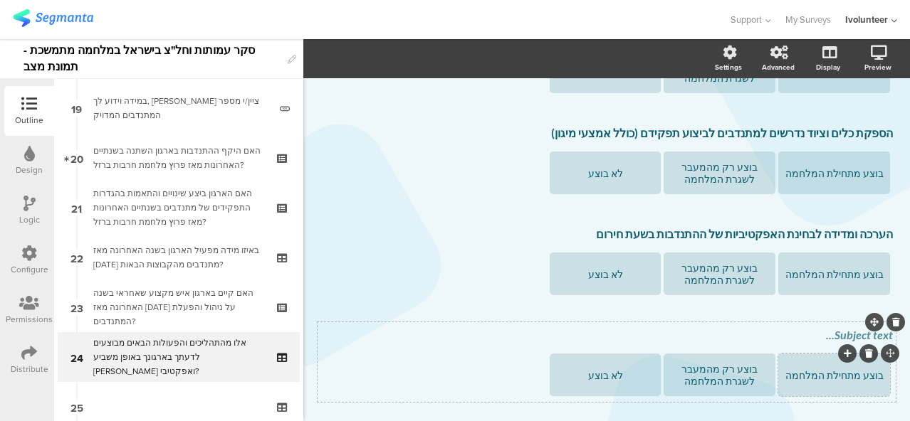
scroll to position [961, 0]
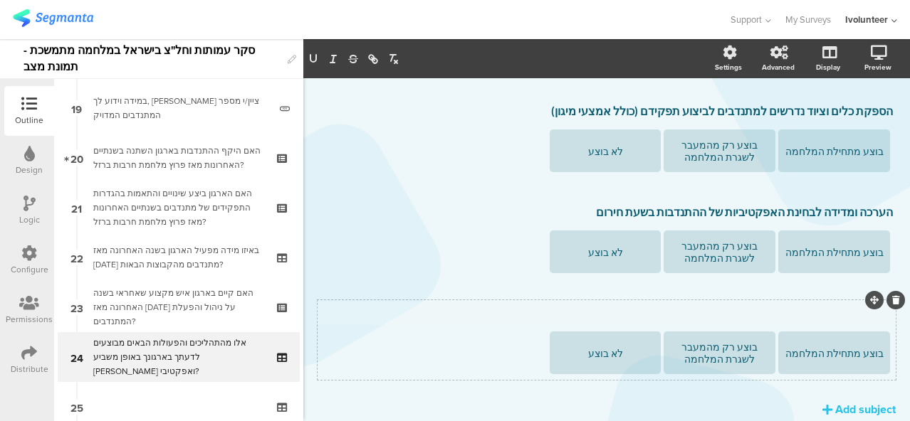
click at [794, 302] on div "Subject text..." at bounding box center [606, 313] width 579 height 23
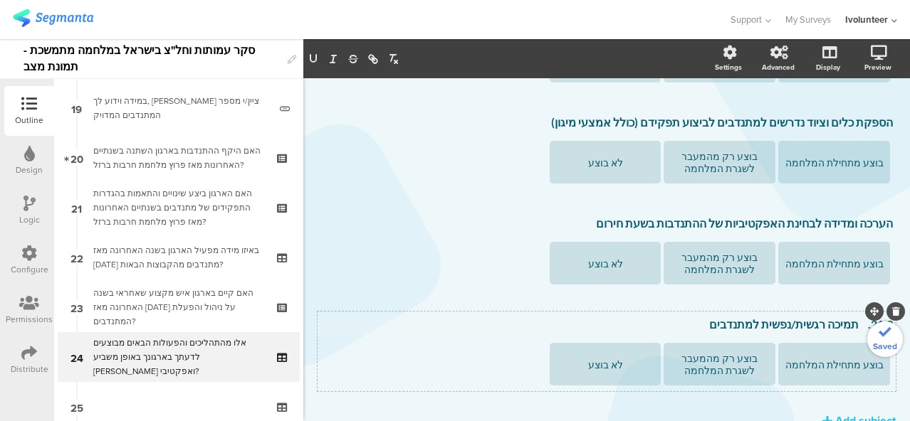
click at [854, 317] on p "21.9. תמיכה רגשית/נפשית למתנדבים" at bounding box center [606, 324] width 572 height 14
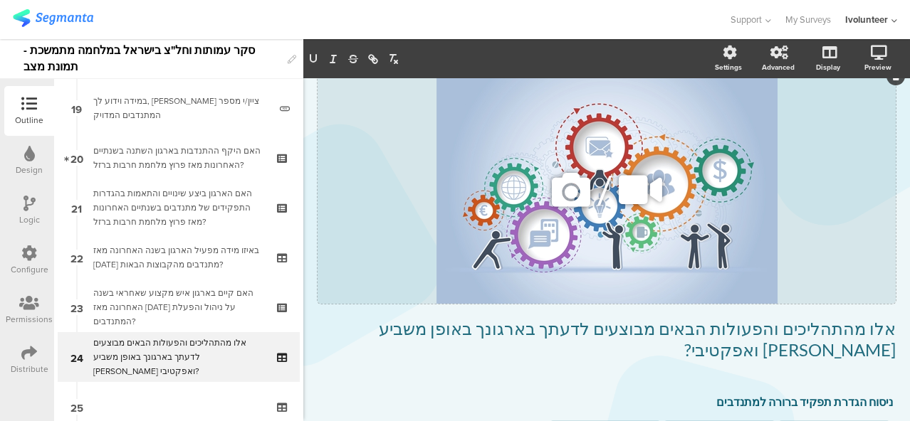
scroll to position [0, 0]
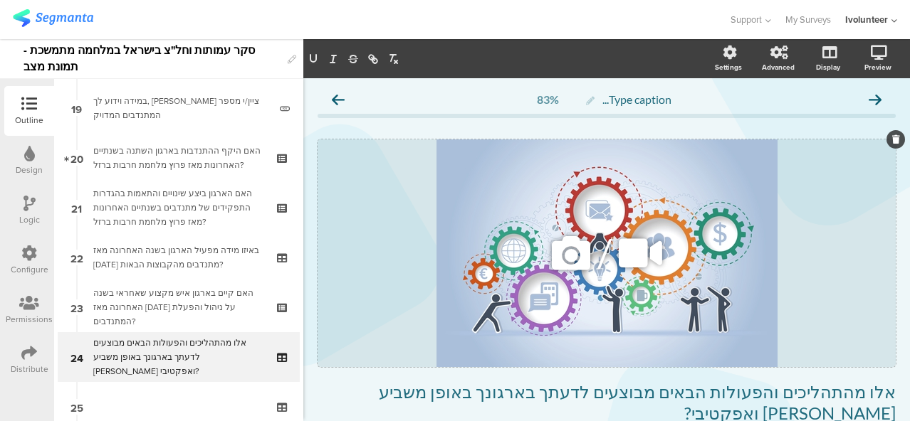
click at [554, 256] on icon at bounding box center [571, 253] width 48 height 48
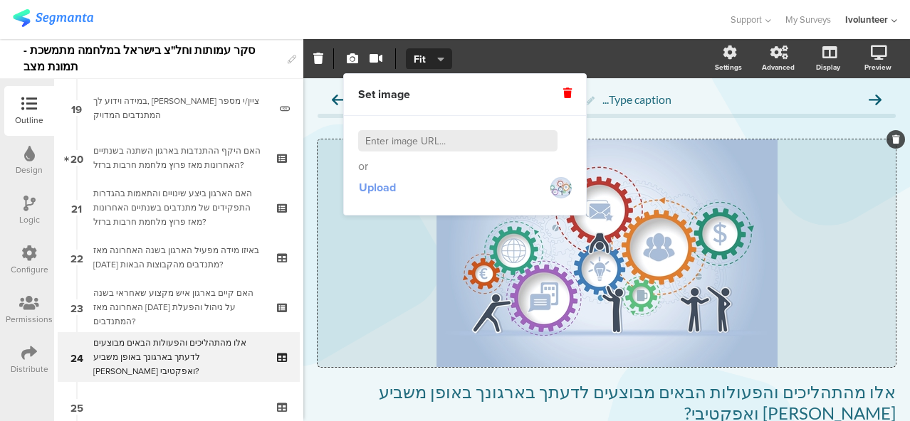
click at [372, 187] on span "Upload" at bounding box center [377, 187] width 37 height 16
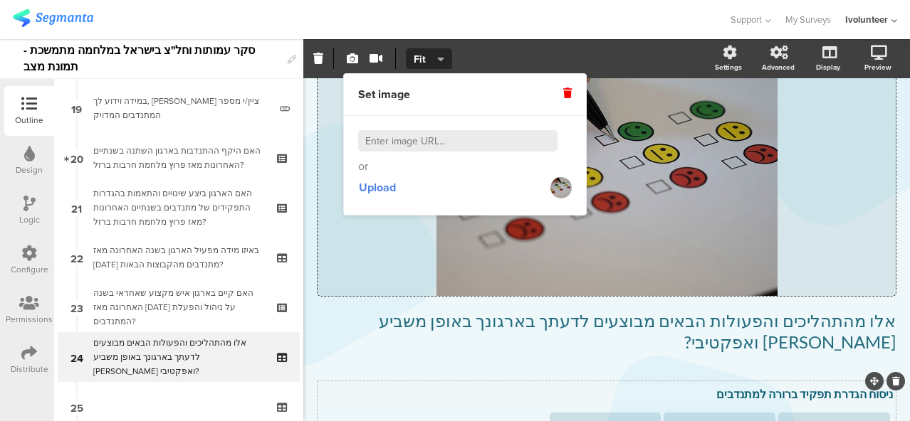
scroll to position [142, 0]
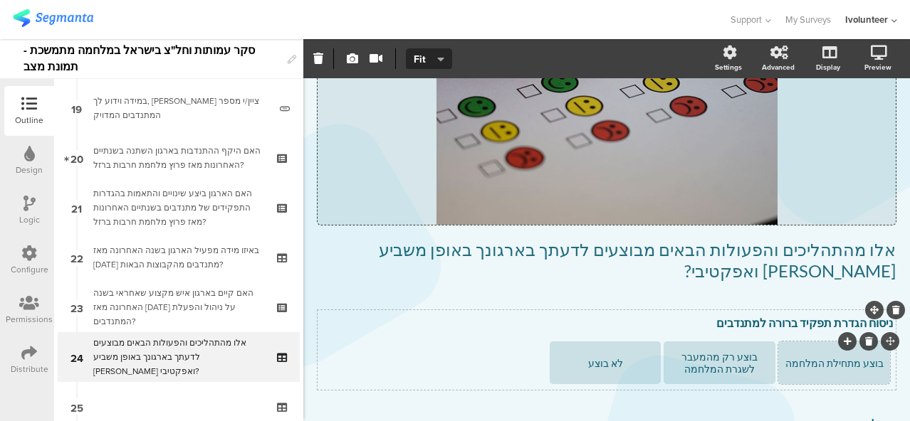
click at [780, 357] on div "בוצע מתחילת המלחמה" at bounding box center [833, 363] width 107 height 12
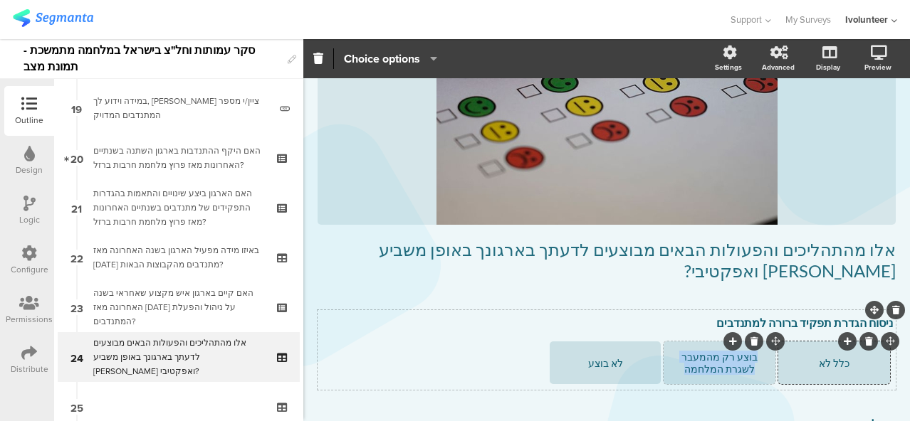
drag, startPoint x: 688, startPoint y: 349, endPoint x: 752, endPoint y: 337, distance: 65.2
click at [752, 351] on div "בוצע רק מהמעבר לשגרת המלחמה" at bounding box center [718, 363] width 107 height 24
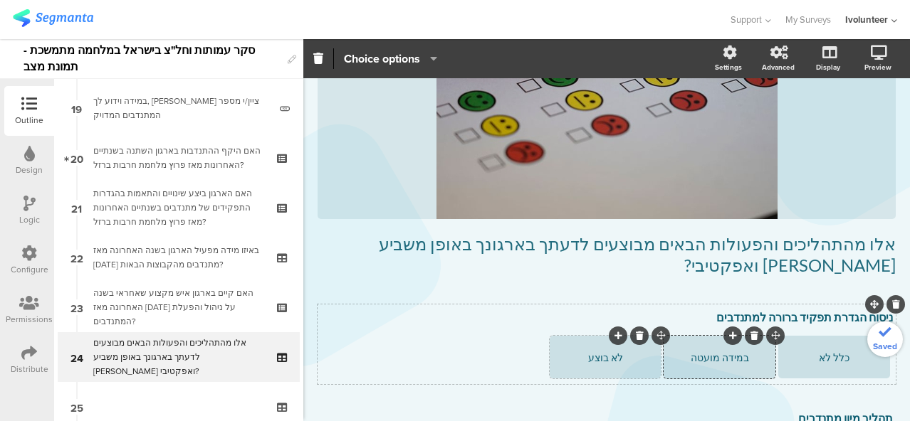
click at [584, 352] on div "לא בוצע" at bounding box center [605, 358] width 107 height 12
click at [614, 332] on icon at bounding box center [618, 336] width 8 height 9
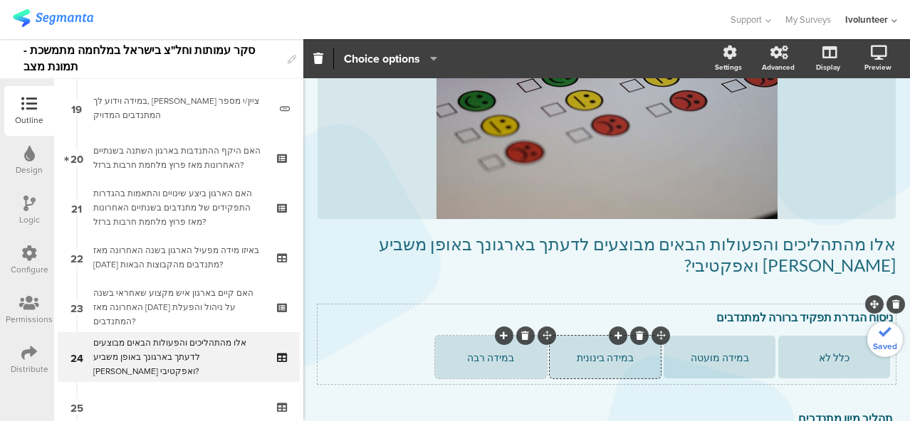
click at [500, 332] on icon at bounding box center [504, 336] width 8 height 9
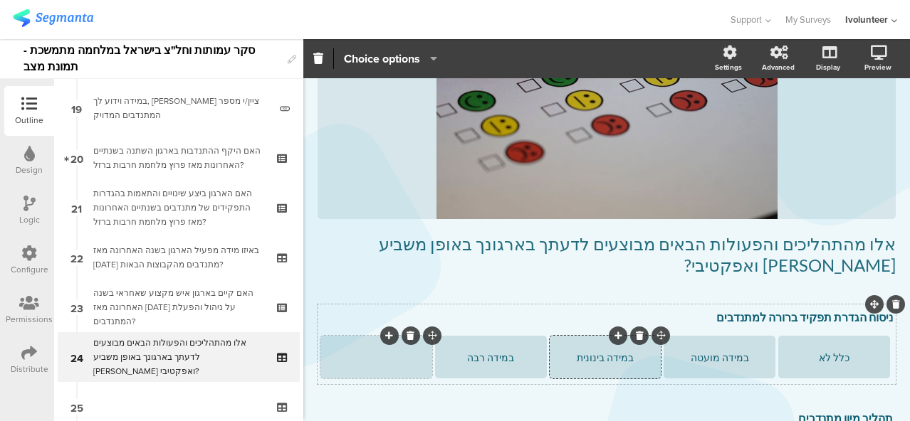
scroll to position [147, 0]
click at [351, 352] on div "במידה רבה מאוד" at bounding box center [375, 358] width 107 height 12
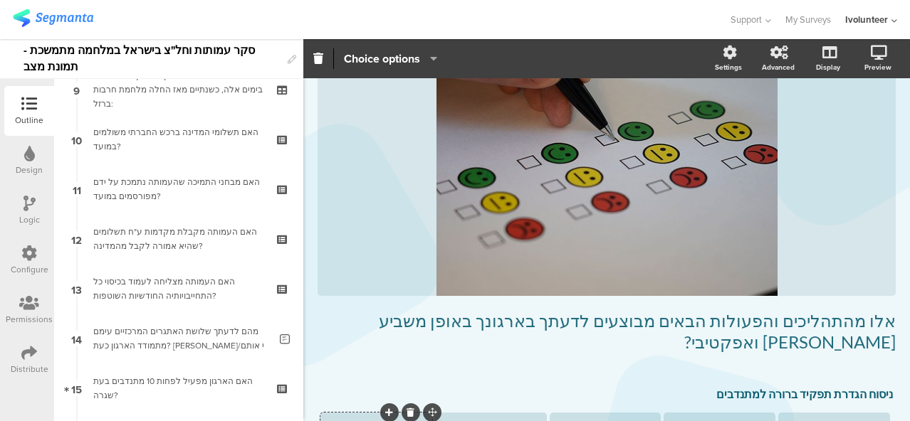
scroll to position [451, 0]
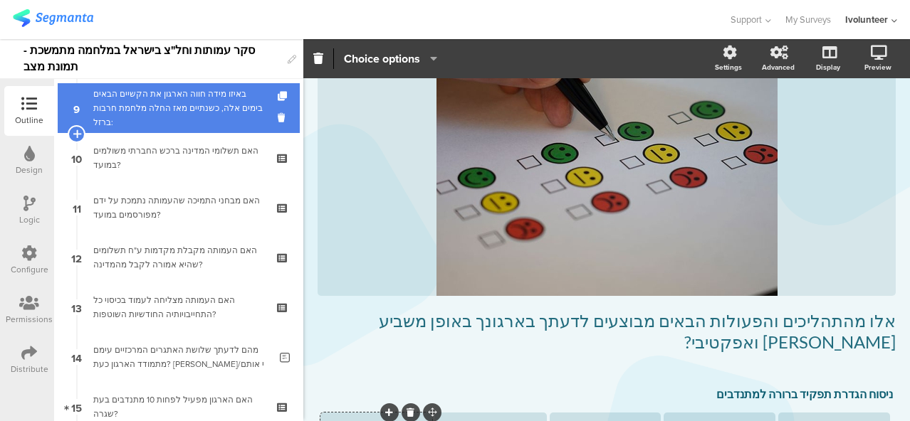
click at [142, 110] on div "באיזו מידה חווה הארגון את הקשיים הבאים בימים אלה, כשנתיים מאז החלה מלחמת חרבות …" at bounding box center [178, 108] width 170 height 43
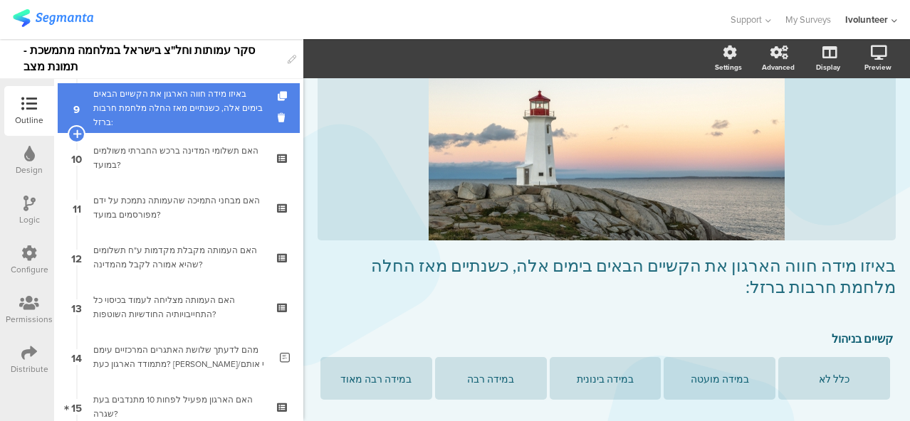
scroll to position [75, 0]
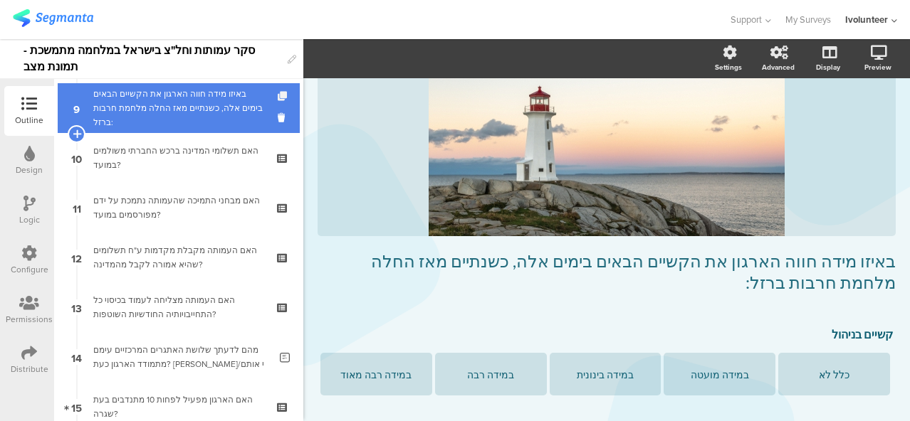
click at [278, 96] on icon at bounding box center [284, 96] width 12 height 9
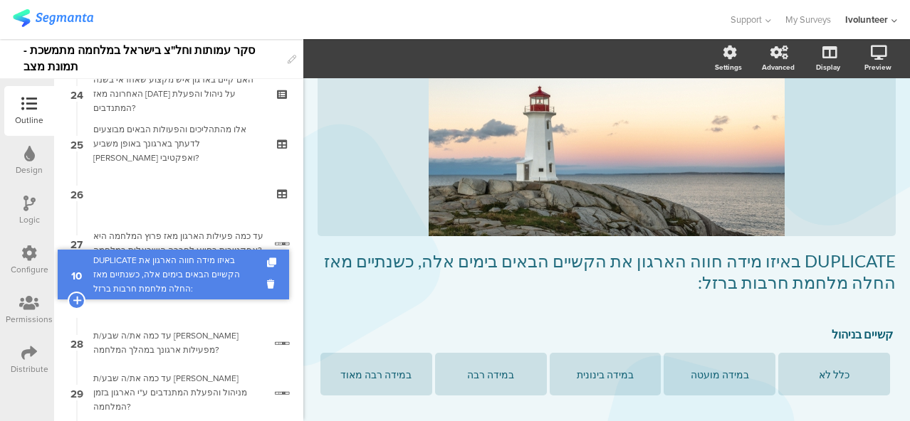
scroll to position [1113, 0]
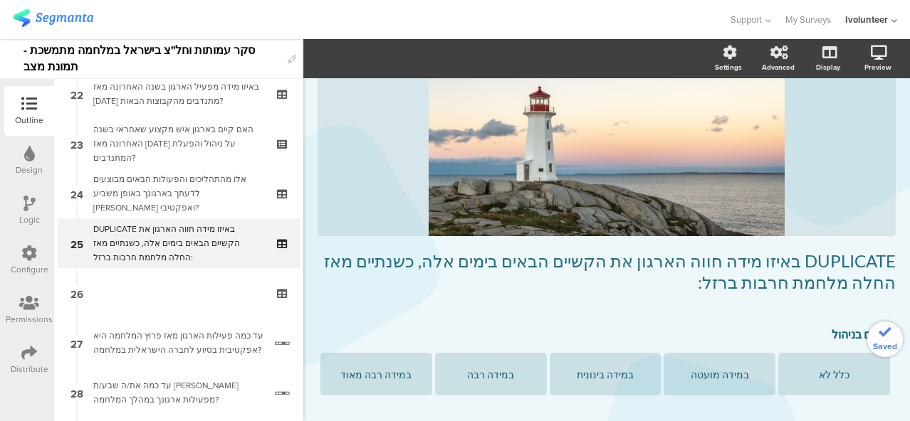
click at [204, 251] on div "DUPLICATE באיזו מידה חווה הארגון את הקשיים הבאים בימים אלה, כשנתיים מאז החלה מל…" at bounding box center [178, 243] width 170 height 43
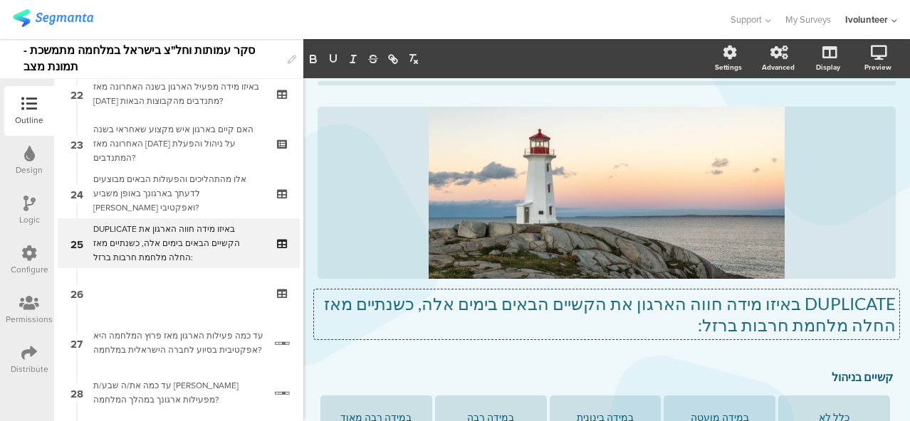
drag, startPoint x: 683, startPoint y: 283, endPoint x: 903, endPoint y: 266, distance: 219.9
click at [903, 266] on div "Settings Advanced Display [GEOGRAPHIC_DATA] Type caption... 83%" at bounding box center [606, 230] width 606 height 382
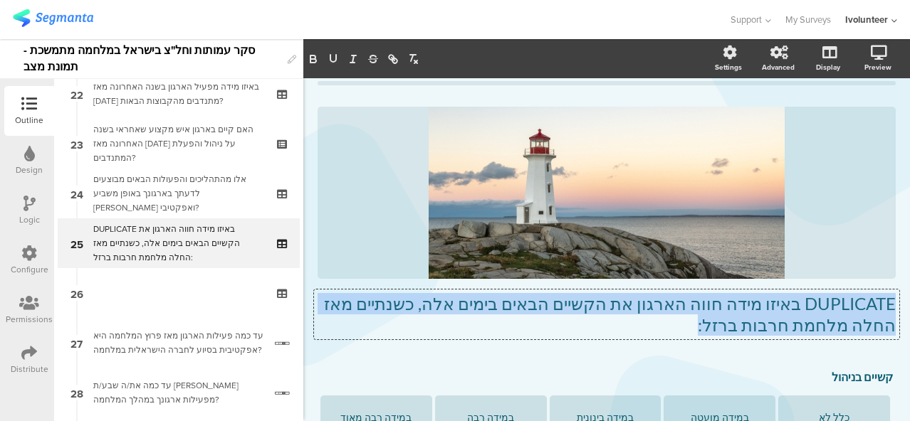
drag, startPoint x: 783, startPoint y: 329, endPoint x: 892, endPoint y: 307, distance: 111.1
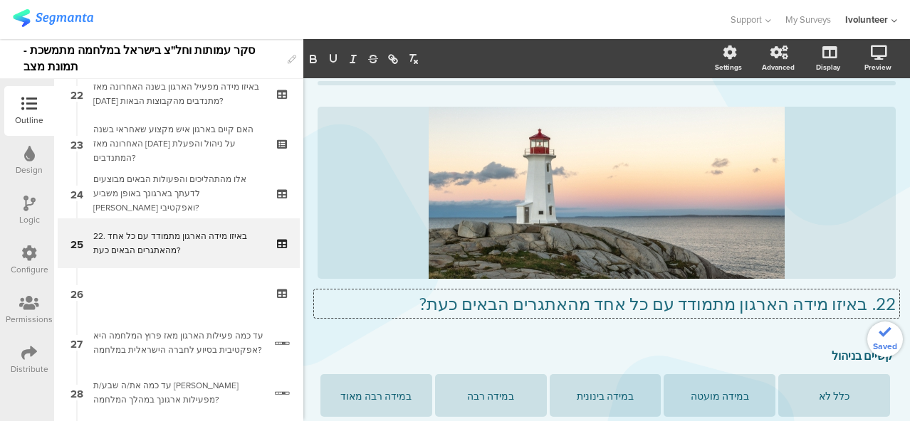
click at [858, 310] on p "22. באיזו מידה הארגון מתמודד עם כל אחד מהאתגרים הבאים כעת?" at bounding box center [606, 303] width 578 height 21
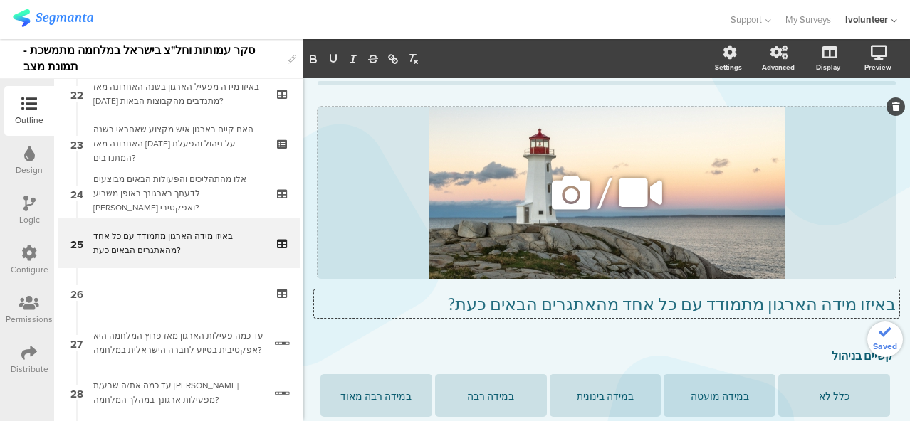
click at [574, 194] on icon at bounding box center [571, 193] width 48 height 48
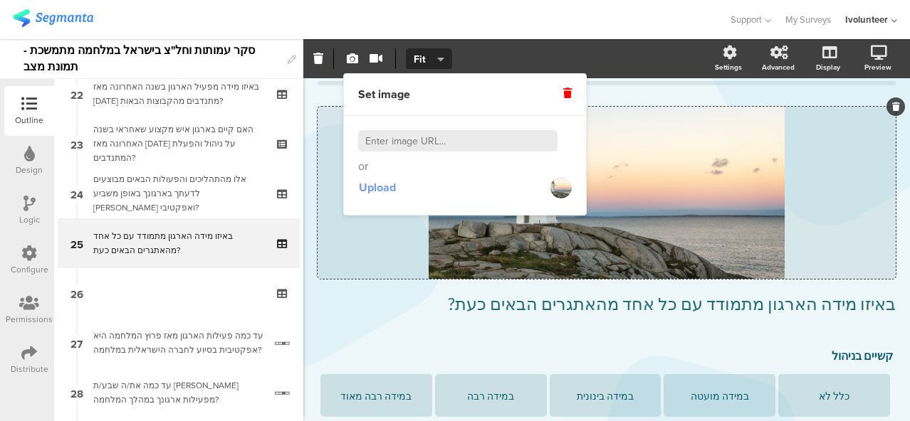
click at [376, 193] on span "Upload" at bounding box center [377, 187] width 37 height 16
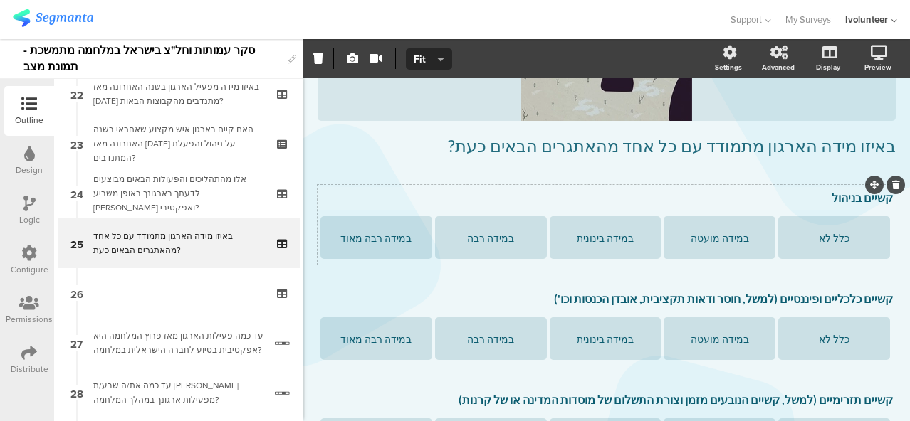
scroll to position [243, 0]
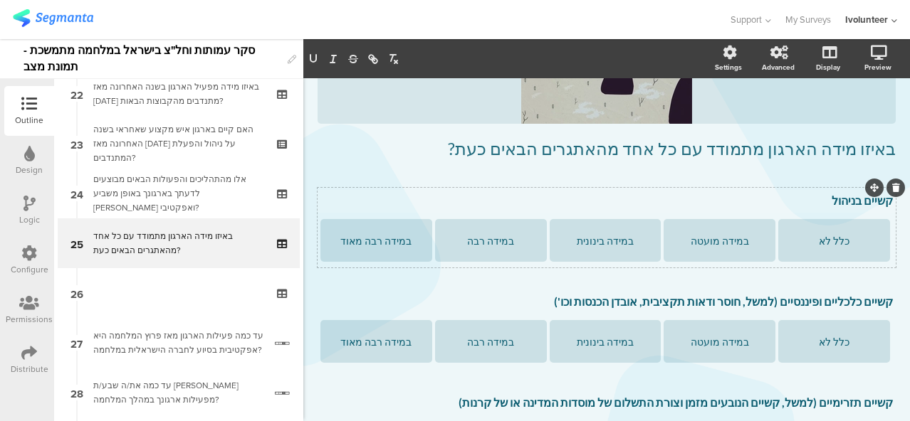
drag, startPoint x: 826, startPoint y: 199, endPoint x: 885, endPoint y: 203, distance: 58.5
click at [885, 203] on div "קשיים בניהול קשיים בניהול קשיים בניהול" at bounding box center [606, 201] width 579 height 23
drag, startPoint x: 812, startPoint y: 204, endPoint x: 878, endPoint y: 205, distance: 65.5
click at [878, 205] on p "קשיים בניהול" at bounding box center [606, 201] width 572 height 14
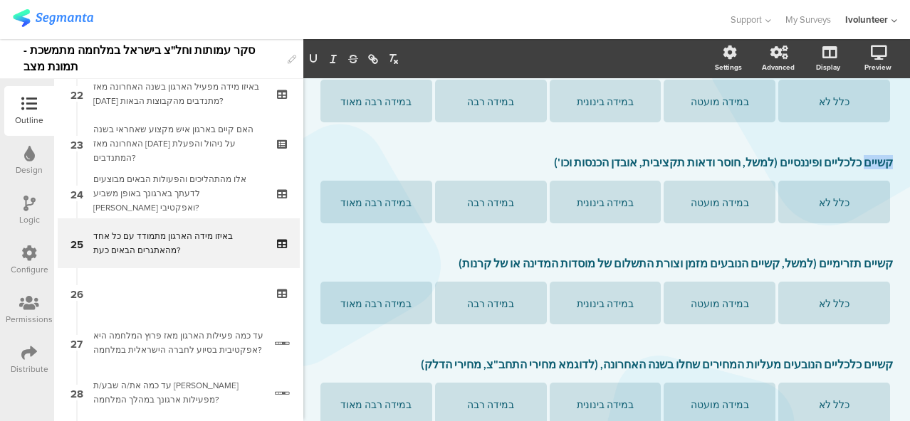
scroll to position [386, 0]
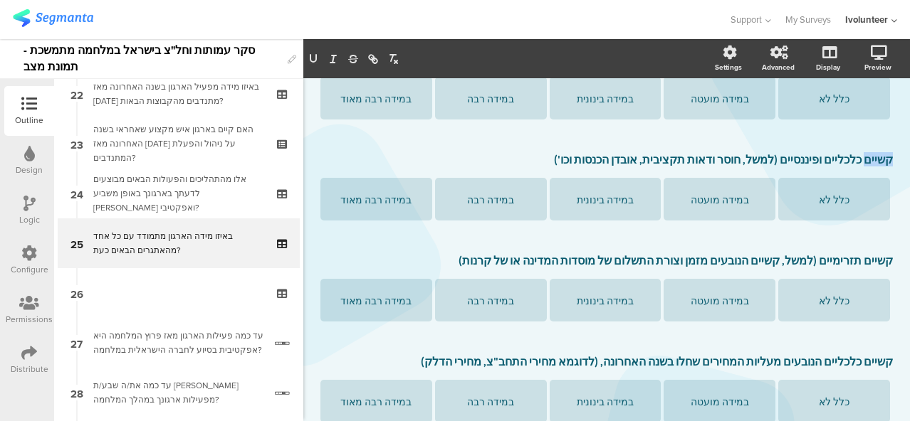
drag, startPoint x: 580, startPoint y: 163, endPoint x: 573, endPoint y: 167, distance: 8.3
click at [902, 166] on div "Settings Advanced Display [GEOGRAPHIC_DATA] Type caption... 83%" at bounding box center [606, 230] width 606 height 382
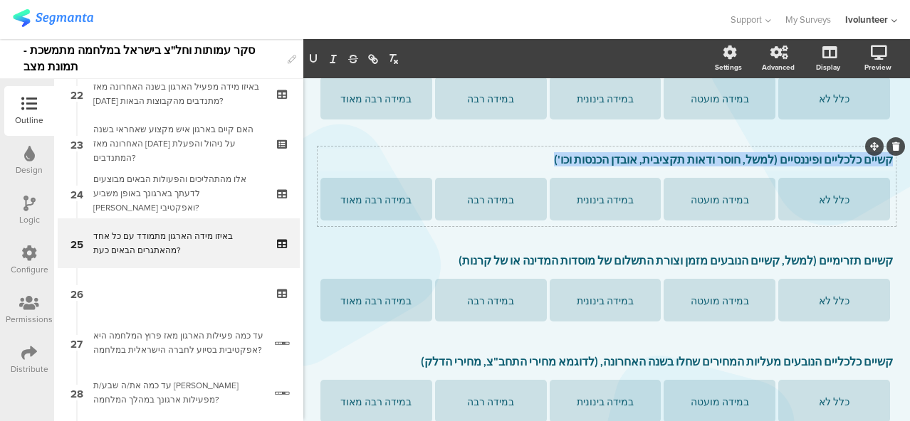
drag, startPoint x: 555, startPoint y: 157, endPoint x: 879, endPoint y: 162, distance: 323.9
click at [879, 162] on p "קשיים כלכליים ופיננסיים (למשל, חוסר ודאות תקציבית, אובדן הכנסות וכו')" at bounding box center [606, 159] width 572 height 14
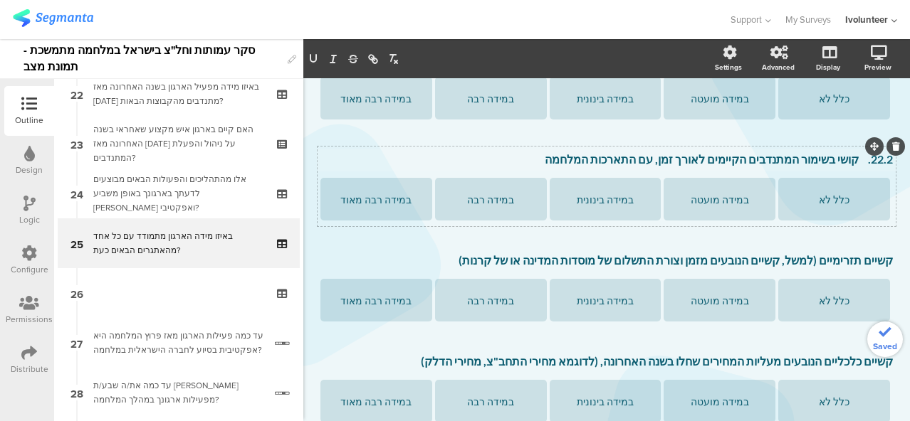
click at [852, 158] on p "22.2. קושי בשימור המתנדבים הקיימים לאורך זמן, עם התארכות המלחמה" at bounding box center [606, 159] width 572 height 14
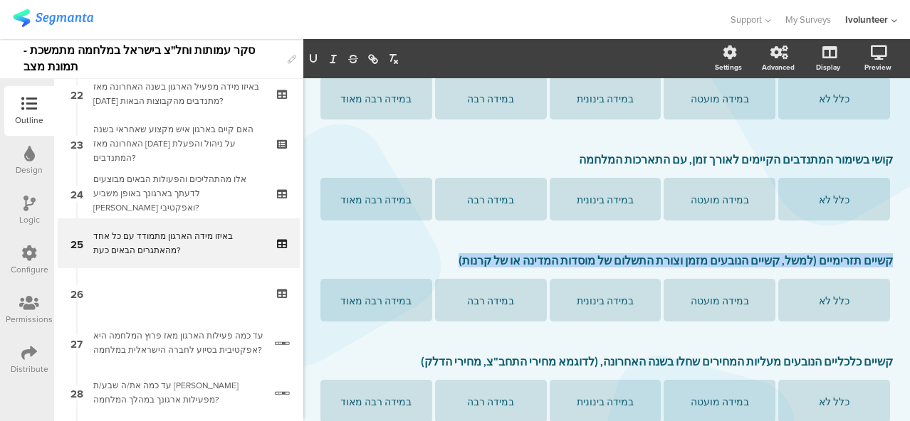
drag, startPoint x: 485, startPoint y: 262, endPoint x: 902, endPoint y: 263, distance: 417.1
click at [902, 263] on div "Settings Advanced Display [GEOGRAPHIC_DATA] Type caption... 83%" at bounding box center [606, 230] width 606 height 382
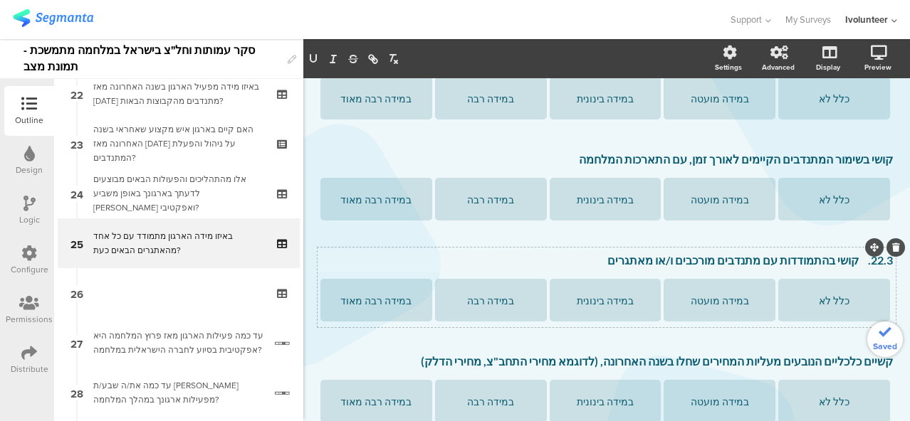
click at [857, 263] on p "22.3. קושי בהתמודדות עם מתנדבים מורכבים ו/או מאתגרים" at bounding box center [606, 260] width 572 height 14
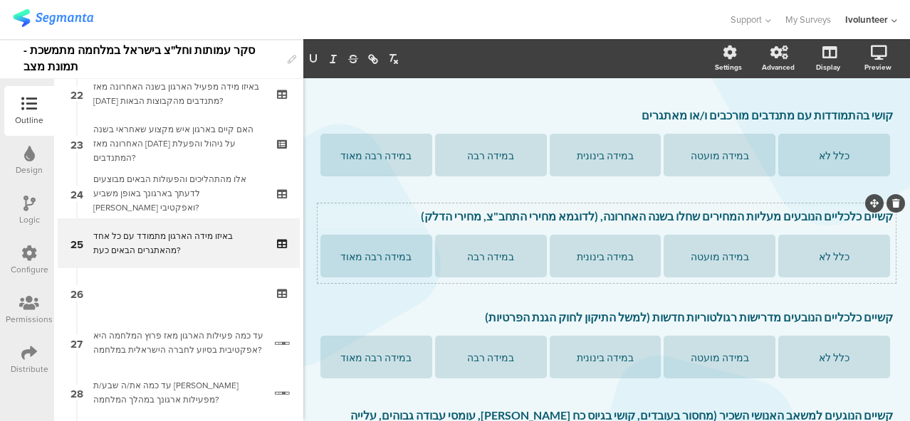
scroll to position [528, 0]
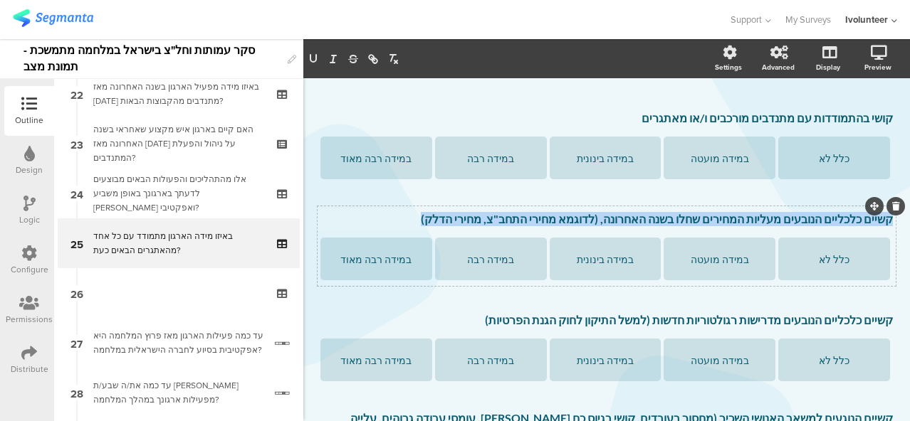
drag, startPoint x: 470, startPoint y: 216, endPoint x: 879, endPoint y: 222, distance: 409.3
click at [879, 222] on div "קשיים כלכליים הנובעים מעליות המחירים שחלו בשנה האחרונה, (לדוגמא מחירי התחב"צ, מ…" at bounding box center [606, 220] width 579 height 23
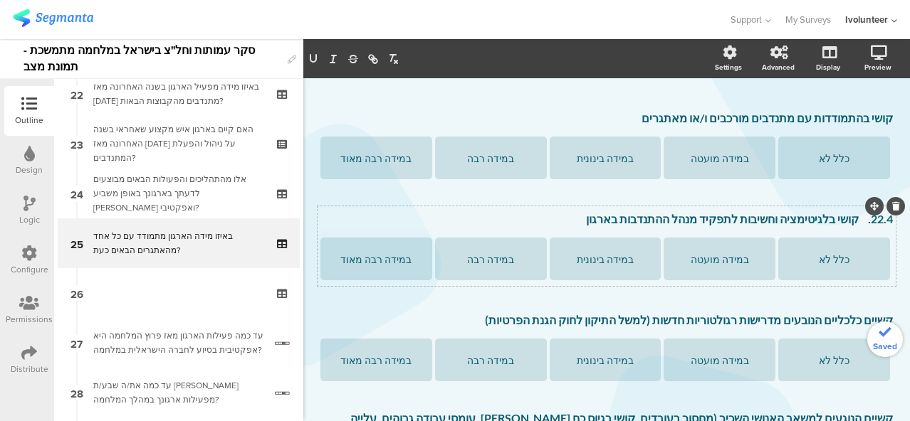
click at [855, 220] on p "22.4. קושי בלגיטימציה וחשיבות לתפקיד מנהל ההתנדבות בארגון" at bounding box center [606, 219] width 572 height 14
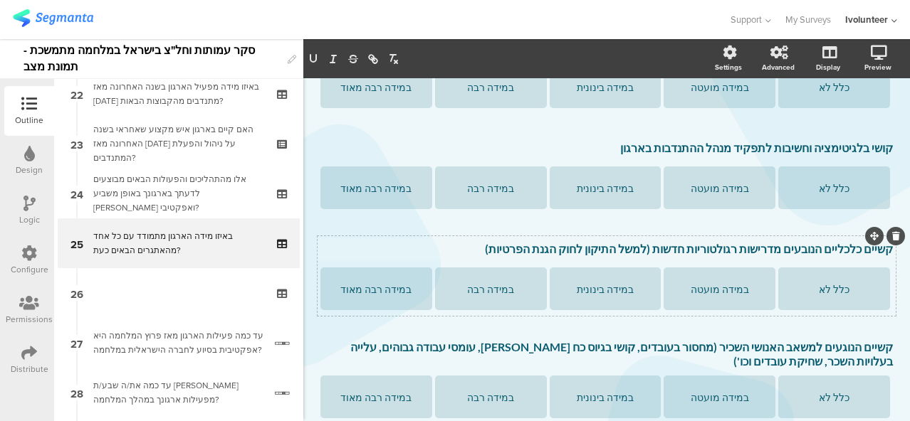
scroll to position [596, 0]
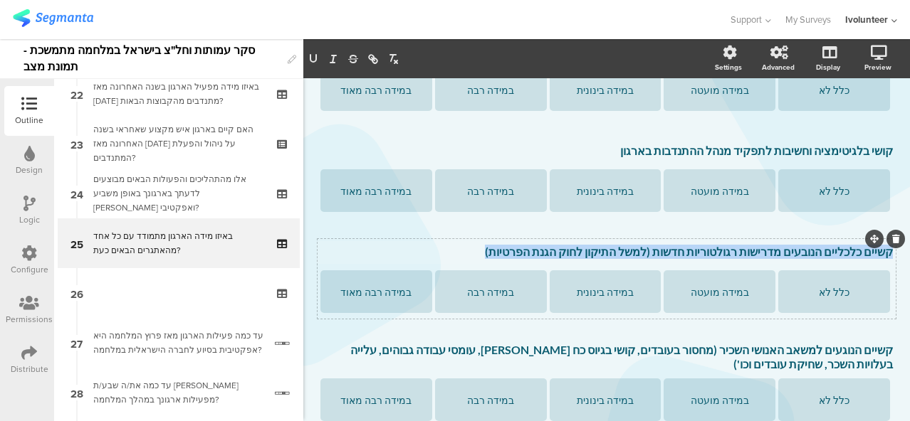
drag, startPoint x: 517, startPoint y: 251, endPoint x: 879, endPoint y: 252, distance: 361.6
click at [879, 252] on div "קשיים כלכליים הנובעים מדרישות רגולטוריות חדשות (למשל התיקון לחוק הגנת הפרטיות) …" at bounding box center [606, 252] width 579 height 23
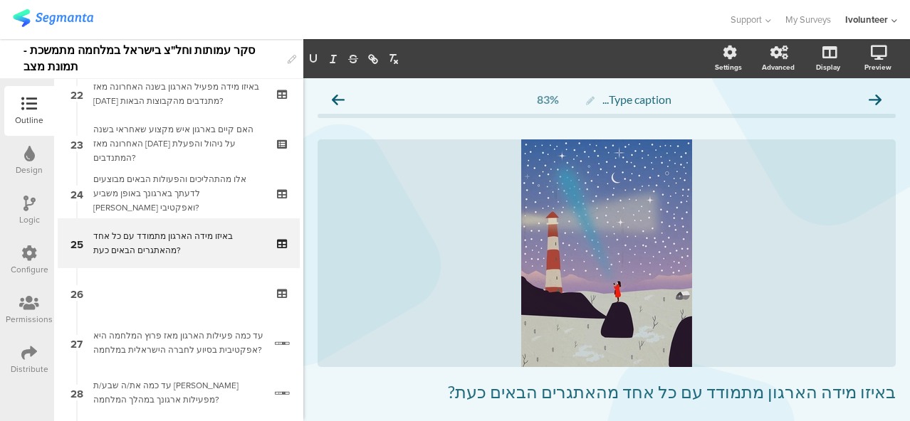
scroll to position [596, 0]
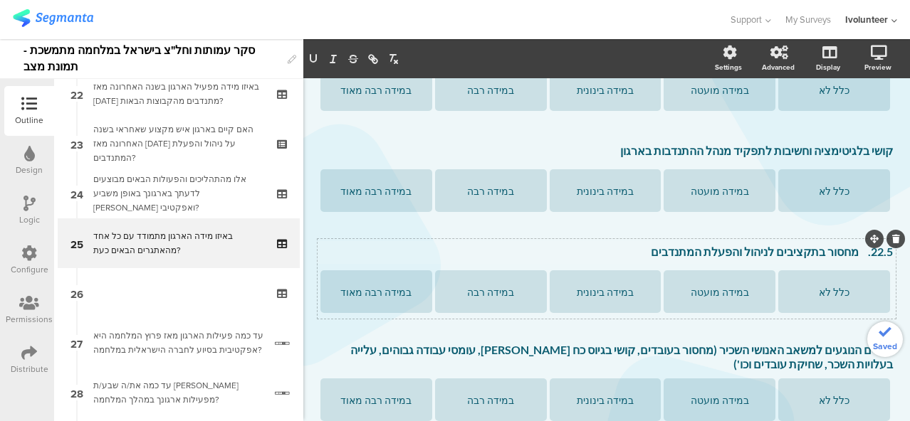
click at [855, 253] on p "22.5. מחסור בתקציבים לניהול והפעלת המתנדבים" at bounding box center [606, 252] width 572 height 14
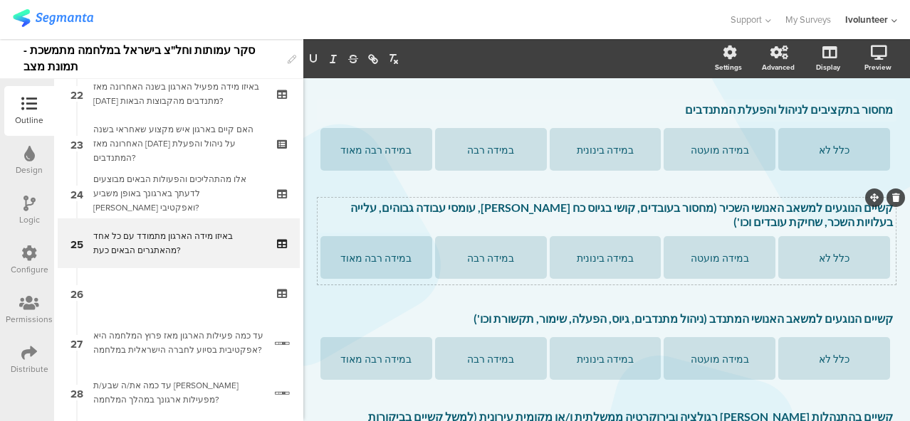
scroll to position [742, 0]
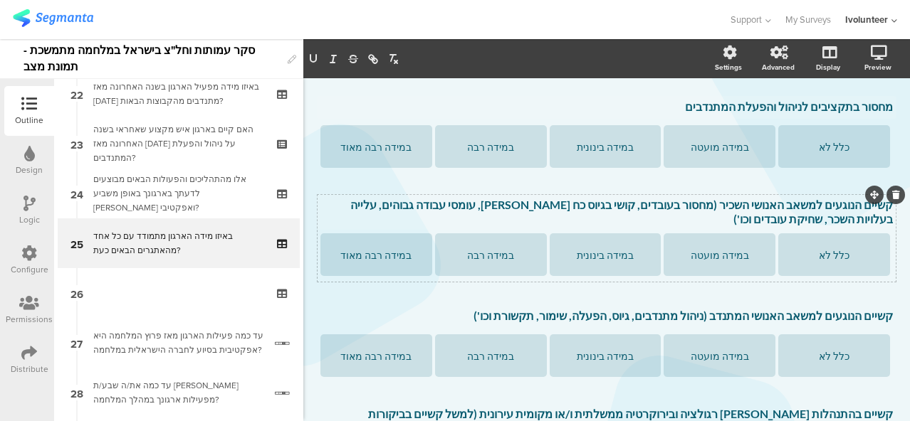
drag, startPoint x: 797, startPoint y: 219, endPoint x: 865, endPoint y: 208, distance: 68.5
click at [868, 208] on div "קשיים הנוגעים למשאב האנושי השכיר (מחסור בעובדים, קושי בגיוס כח אדם, עומסי עבודה…" at bounding box center [606, 212] width 579 height 36
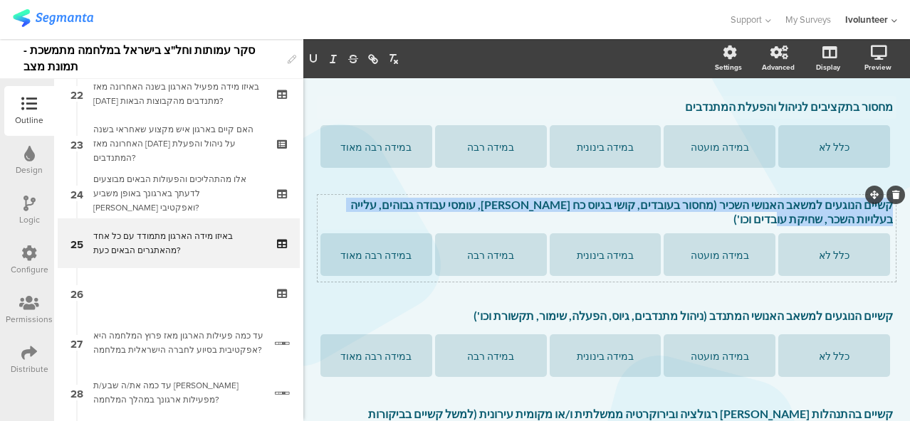
drag, startPoint x: 856, startPoint y: 221, endPoint x: 885, endPoint y: 209, distance: 31.6
click at [885, 209] on div "קשיים הנוגעים למשאב האנושי השכיר (מחסור בעובדים, קושי בגיוס כח אדם, עומסי עבודה…" at bounding box center [606, 212] width 579 height 36
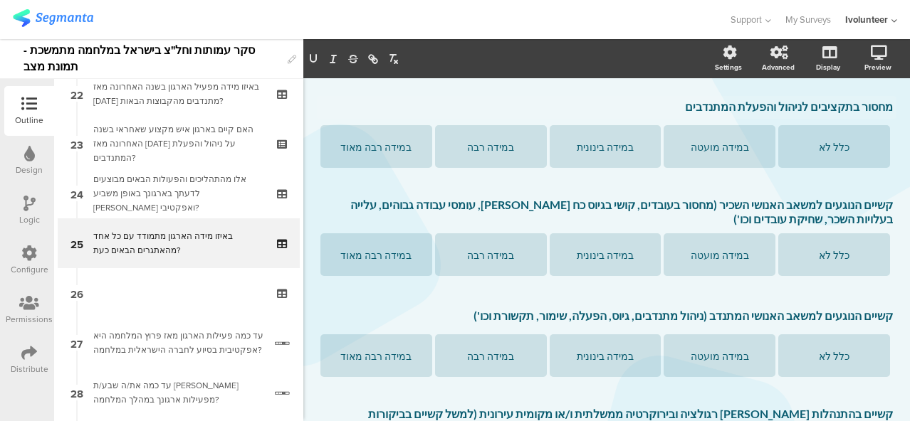
scroll to position [744, 0]
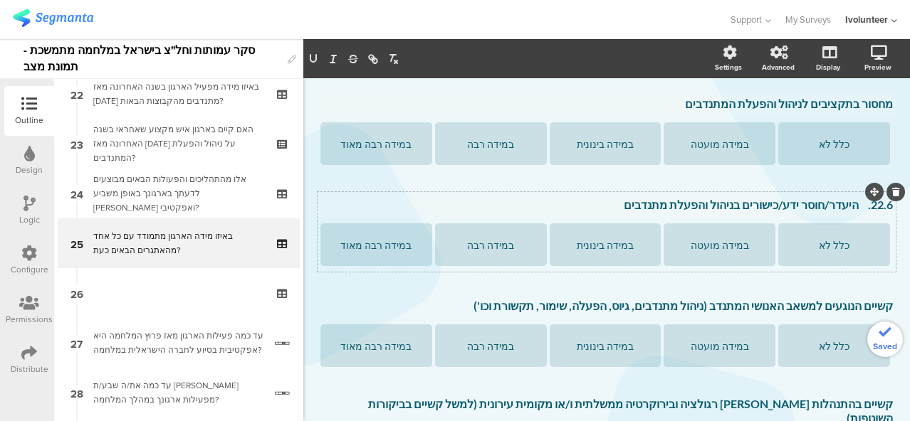
click at [856, 206] on p "22.6. היעדר/חוסר ידע/כישורים בניהול והפעלת מתנדבים" at bounding box center [606, 205] width 572 height 14
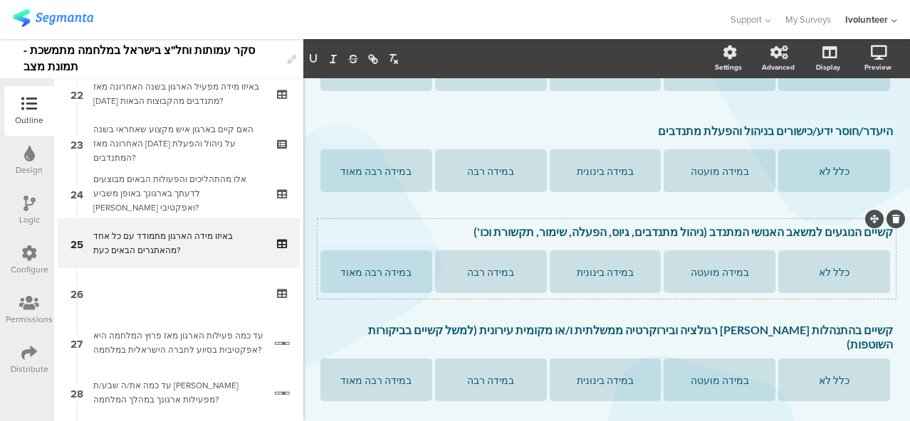
scroll to position [816, 0]
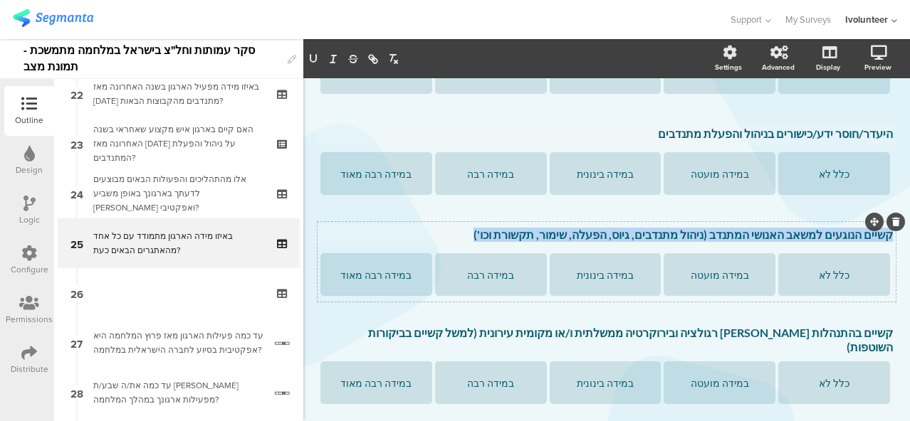
drag, startPoint x: 512, startPoint y: 233, endPoint x: 883, endPoint y: 237, distance: 370.8
click at [883, 237] on div "קשיים הנוגעים למשאב האנושי המתנדב (ניהול מתנדבים, גיוס, הפעלה, שימור, תקשורת וכ…" at bounding box center [606, 235] width 579 height 23
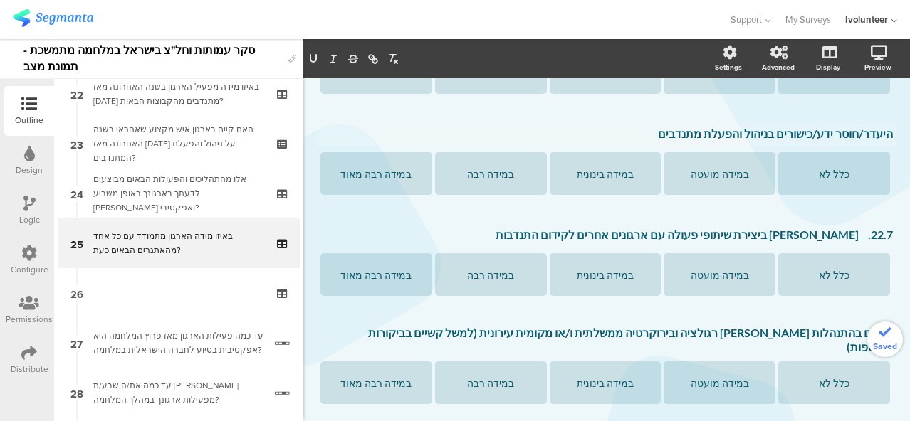
click at [853, 239] on p "22.7. קושי ביצירת שיתופי פעולה עם ארגונים אחרים לקידום התנדבות" at bounding box center [606, 235] width 572 height 14
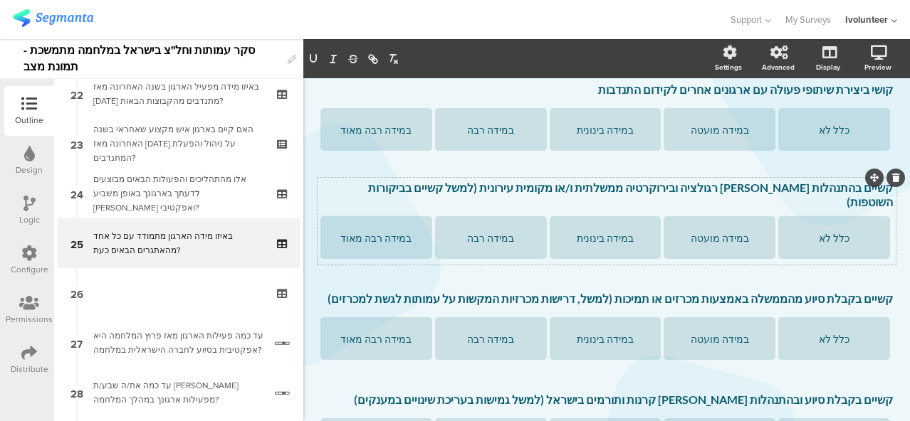
scroll to position [958, 0]
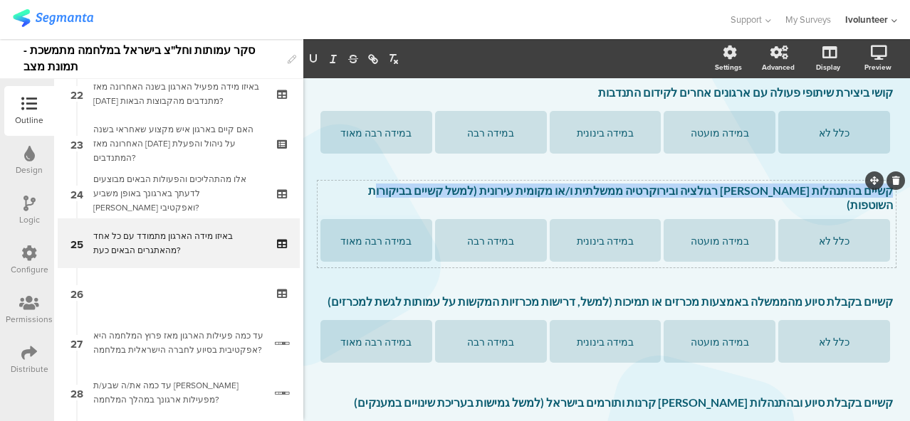
drag, startPoint x: 441, startPoint y: 189, endPoint x: 883, endPoint y: 194, distance: 442.0
click at [883, 194] on div "קשיים בהתנהלות מול רגולציה ובירוקרטיה ממשלתית ו/או מקומית עירונית (למשל קשיים ב…" at bounding box center [606, 198] width 579 height 36
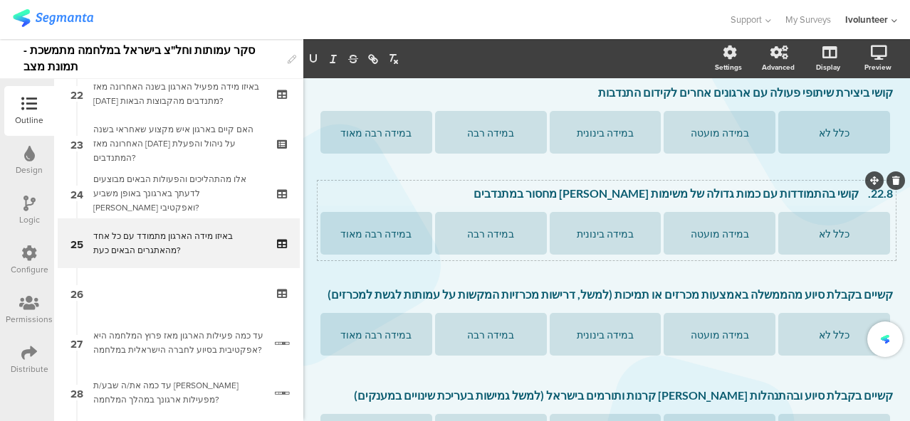
click at [851, 194] on p "22.8. קושי בהתמודדות עם כמות גדולה של משימות מול מחסור במתנדבים" at bounding box center [606, 193] width 572 height 14
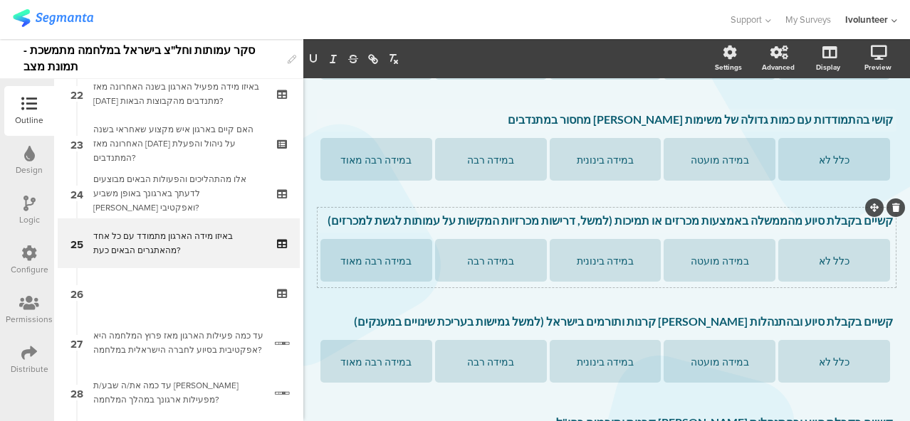
scroll to position [1029, 0]
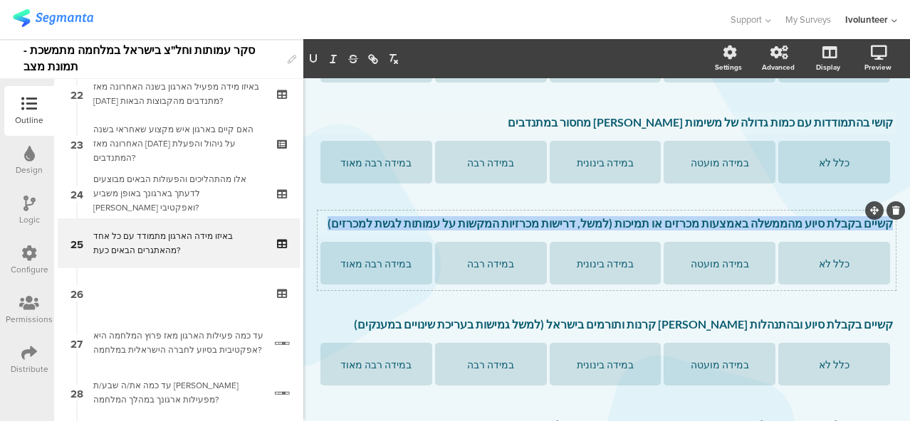
drag, startPoint x: 389, startPoint y: 221, endPoint x: 885, endPoint y: 223, distance: 495.4
click at [885, 223] on div "קשיים בקבלת סיוע מהממשלה באמצעות מכרזים או תמיכות (למשל, דרישות מכרזיות המקשות …" at bounding box center [606, 224] width 579 height 23
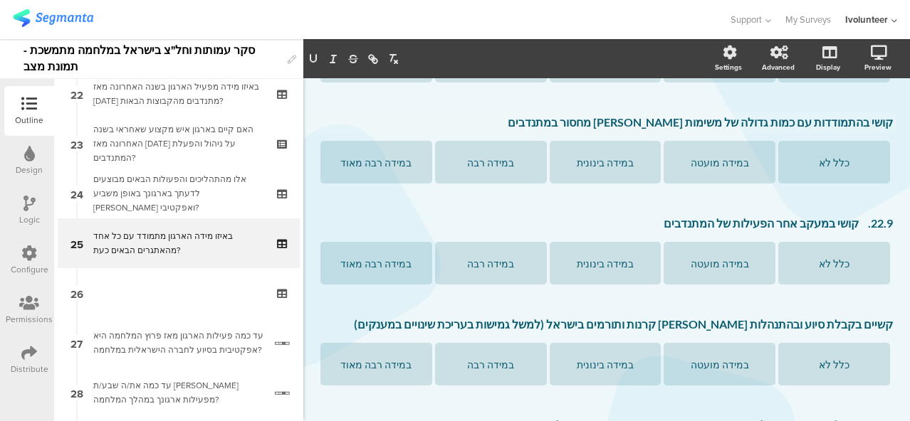
click at [854, 225] on p "22.9. קושי במעקב אחר הפעילות של המתנדבים" at bounding box center [606, 223] width 572 height 14
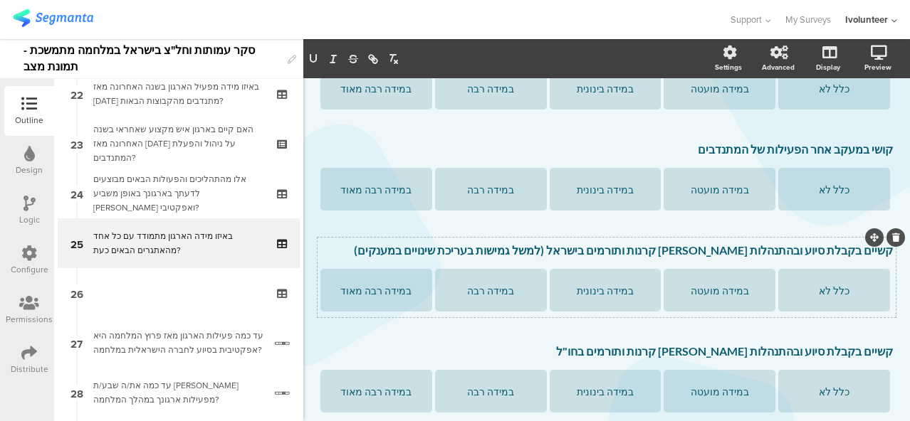
scroll to position [1100, 0]
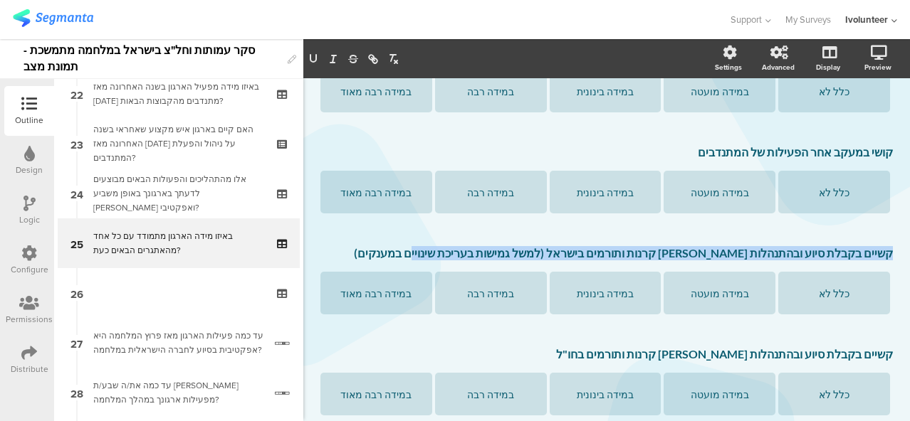
drag, startPoint x: 473, startPoint y: 251, endPoint x: 893, endPoint y: 251, distance: 419.9
click at [893, 251] on div "Type caption... 83% באיזו מידה הארגון מתמודד עם כל אחד מהאתגרים הבאים כעת? באיז…" at bounding box center [606, 50] width 606 height 2145
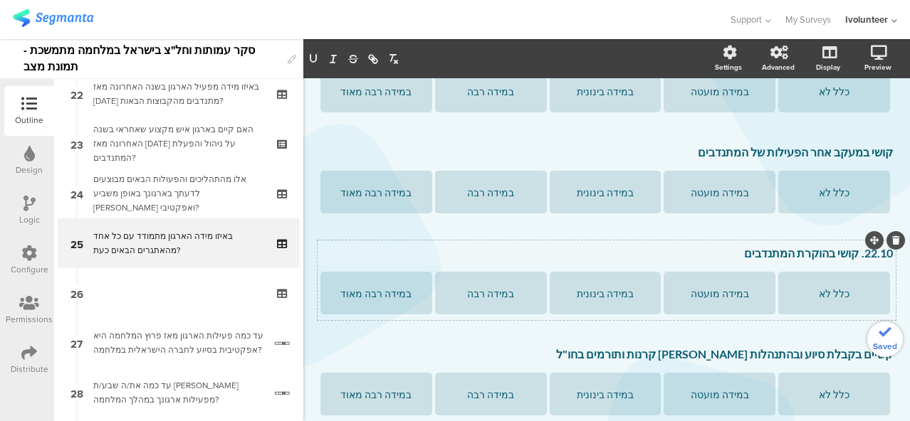
click at [846, 258] on p "22.10. קושי בהוקרת המתנדבים" at bounding box center [606, 253] width 572 height 14
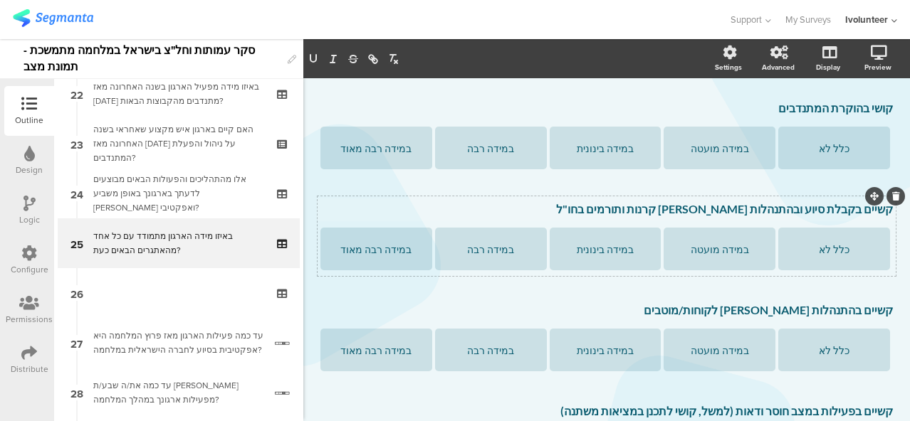
scroll to position [1243, 0]
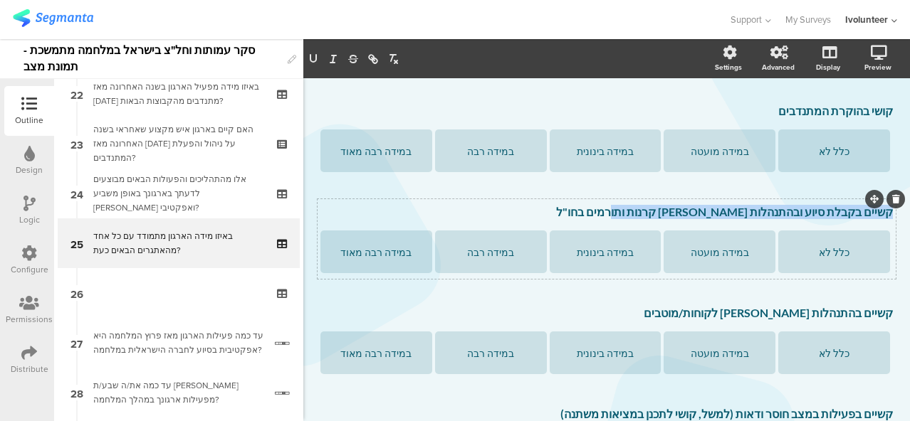
drag, startPoint x: 646, startPoint y: 209, endPoint x: 890, endPoint y: 206, distance: 244.1
click at [890, 206] on div "קשיים בקבלת סיוע ובהתנהלות מול קרנות ותורמים בחו"ל קשיים בקבלת סיוע ובהתנהלות מ…" at bounding box center [606, 239] width 578 height 80
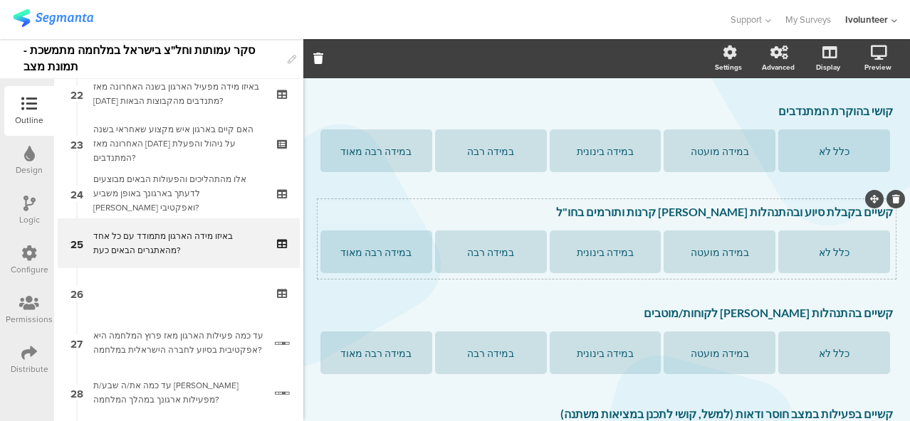
scroll to position [1240, 0]
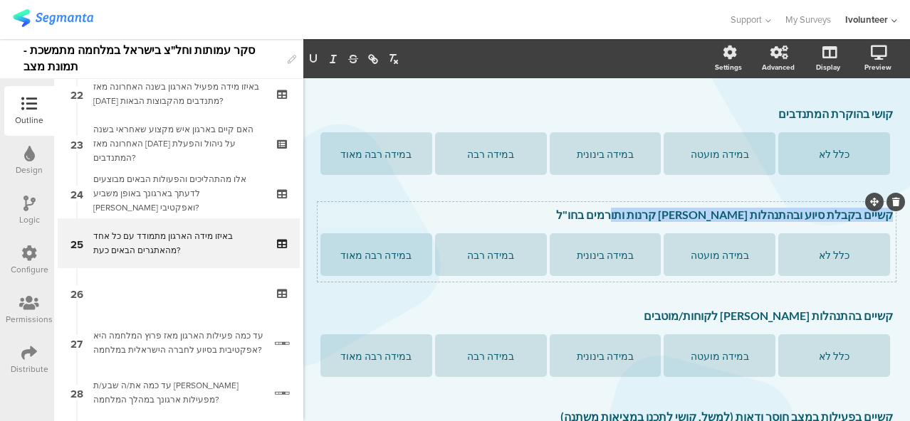
drag, startPoint x: 648, startPoint y: 211, endPoint x: 880, endPoint y: 216, distance: 231.4
click at [880, 216] on div "קשיים בקבלת סיוע ובהתנהלות מול קרנות ותורמים בחו"ל קשיים בקבלת סיוע ובהתנהלות מ…" at bounding box center [606, 215] width 579 height 23
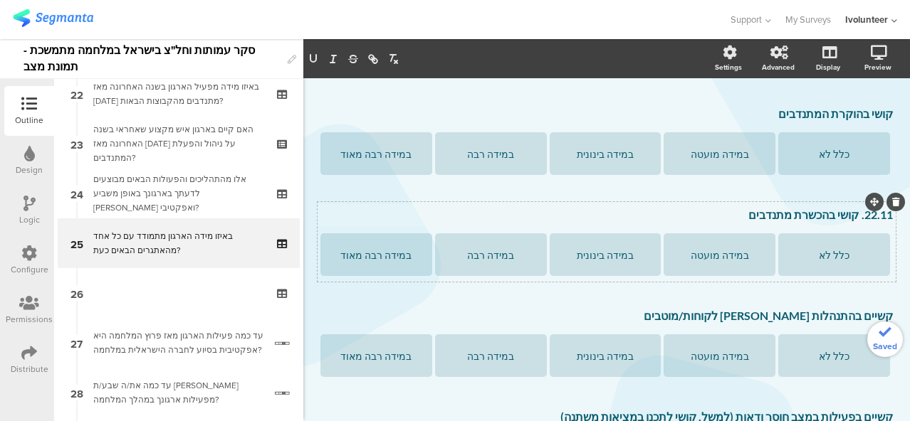
click at [845, 217] on p "22.11. קושי בהכשרת מתנדבים" at bounding box center [606, 215] width 572 height 14
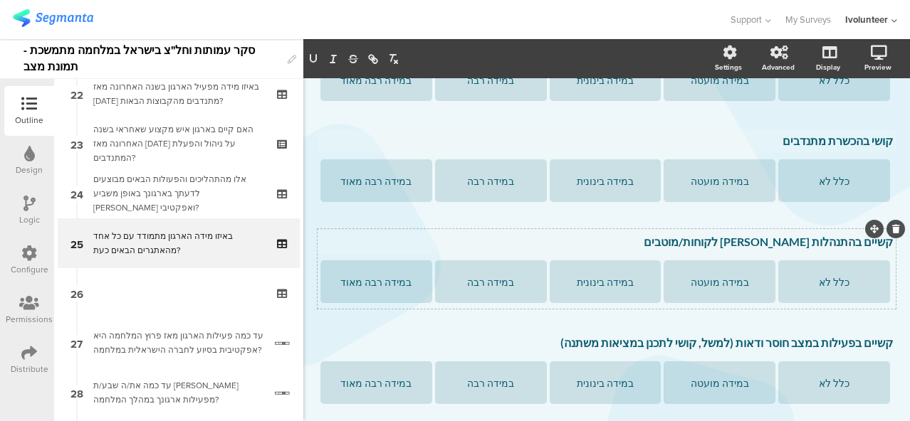
scroll to position [1311, 0]
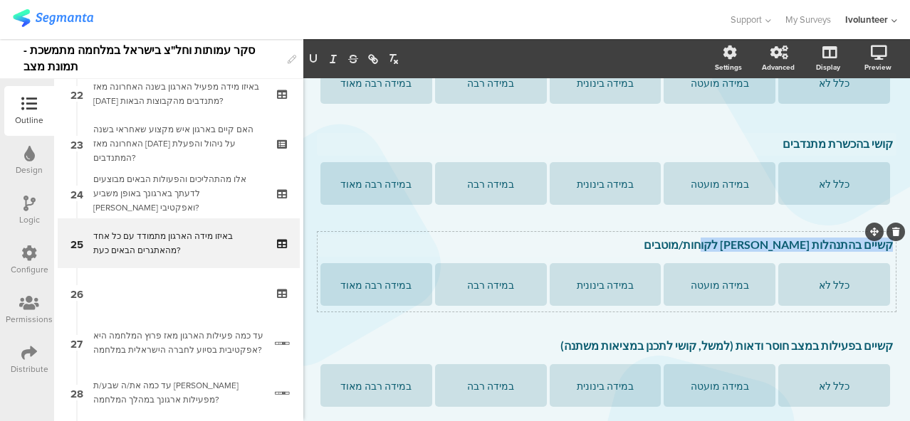
drag, startPoint x: 726, startPoint y: 243, endPoint x: 880, endPoint y: 245, distance: 154.5
click at [880, 245] on div "קשיים בהתנהלות מול לקוחות/מוטבים קשיים בהתנהלות מול לקוחות/מוטבים קשיים בהתנהלו…" at bounding box center [606, 245] width 579 height 23
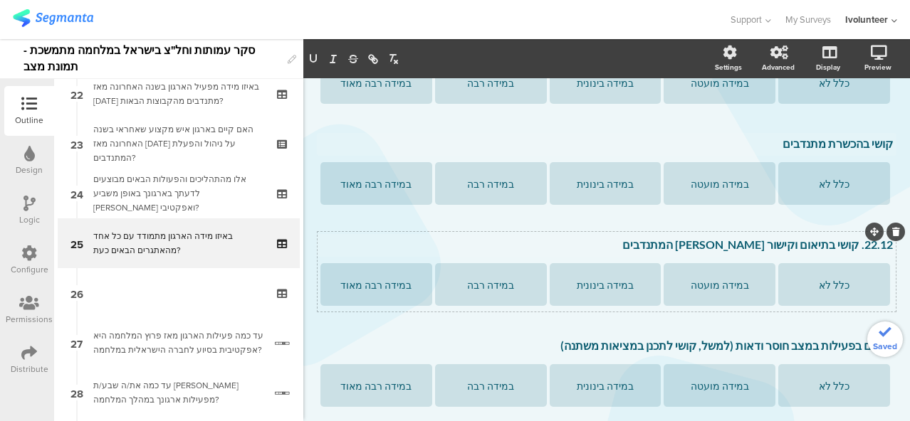
click at [846, 247] on p "22.12. קושי בתיאום וקישור מול המתנדבים" at bounding box center [606, 245] width 572 height 14
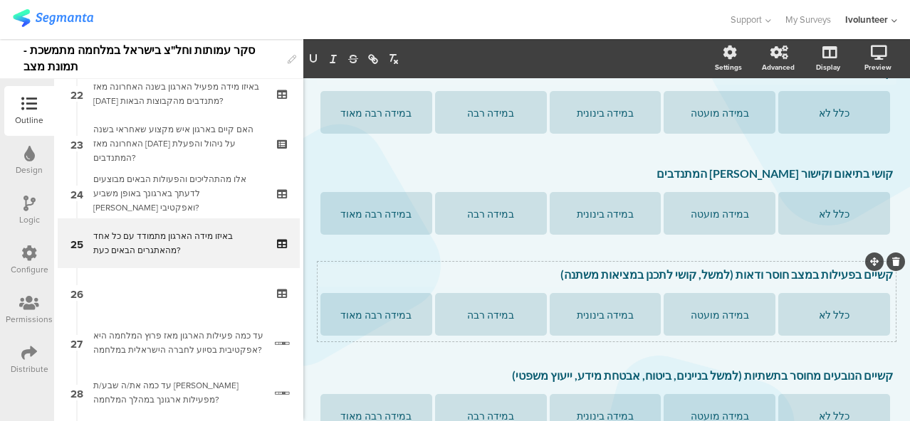
scroll to position [1379, 0]
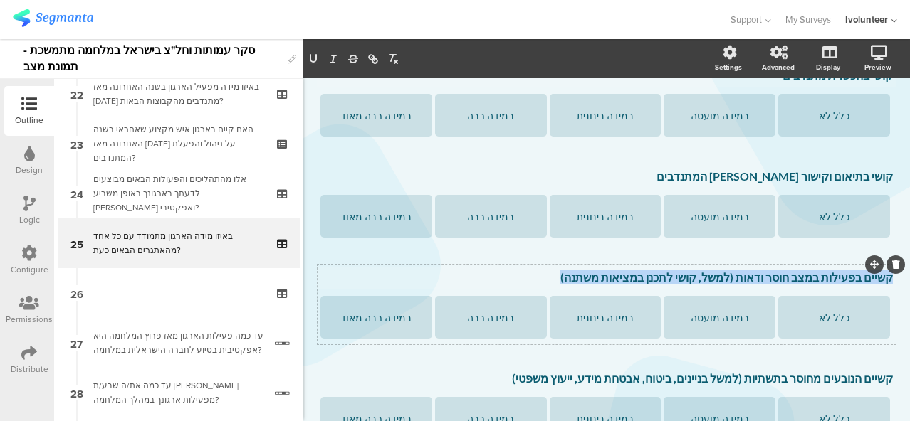
drag, startPoint x: 589, startPoint y: 278, endPoint x: 879, endPoint y: 284, distance: 289.7
click at [879, 284] on div "קשיים בפעילות במצב חוסר ודאות (למשל, קושי לתכנן במציאות משתנה) קשיים בפעילות במ…" at bounding box center [606, 278] width 579 height 23
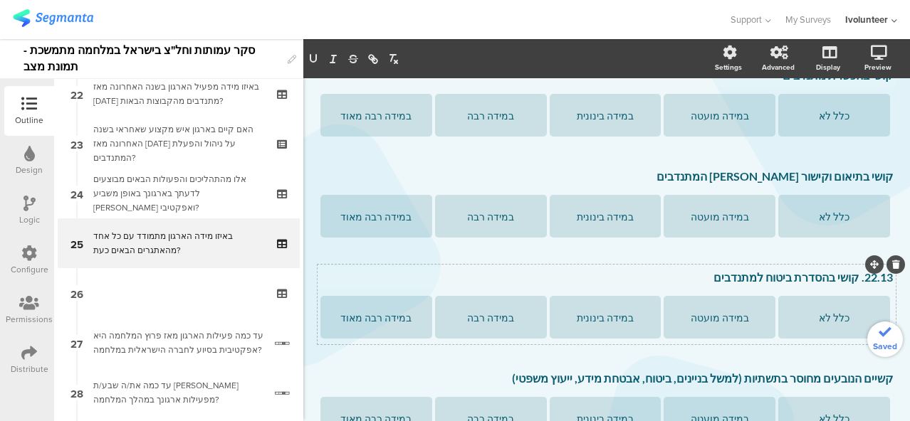
click at [846, 280] on p "22.13. קושי בהסדרת ביטוח למתנדבים" at bounding box center [606, 277] width 572 height 14
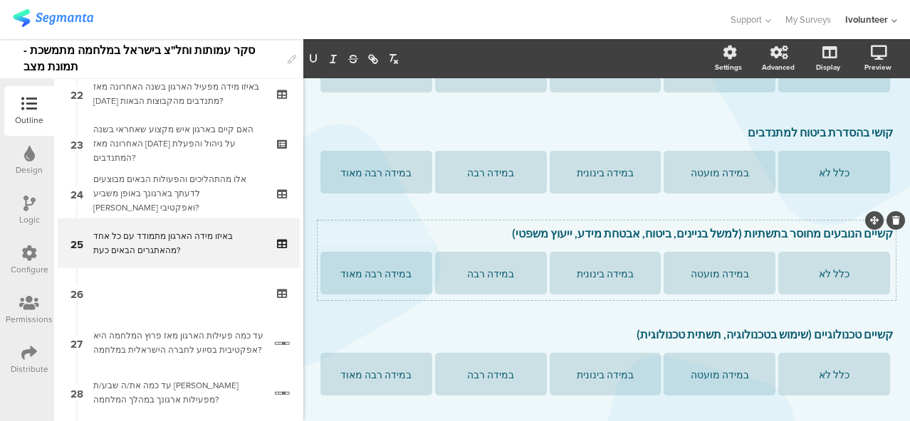
scroll to position [1522, 0]
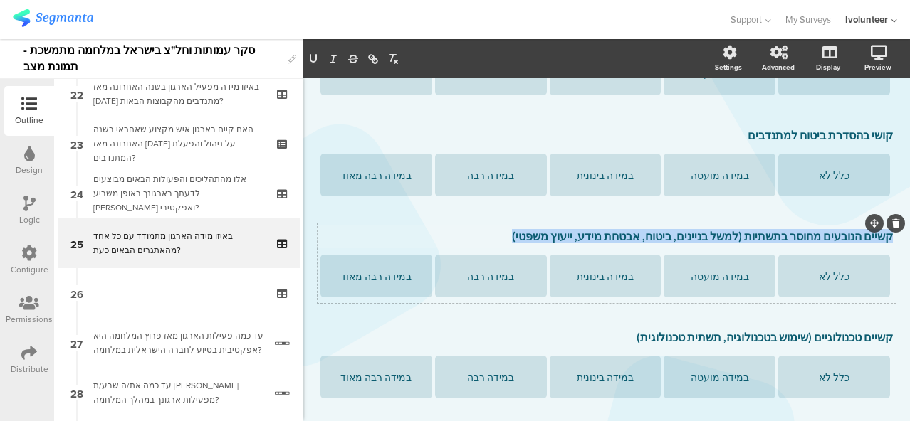
drag, startPoint x: 535, startPoint y: 237, endPoint x: 881, endPoint y: 242, distance: 345.9
click at [881, 242] on div "קשיים הנובעים מחוסר בתשתיות (למשל בניינים, ביטוח, אבטחת מידע, ייעוץ משפטי) קשיי…" at bounding box center [606, 237] width 579 height 23
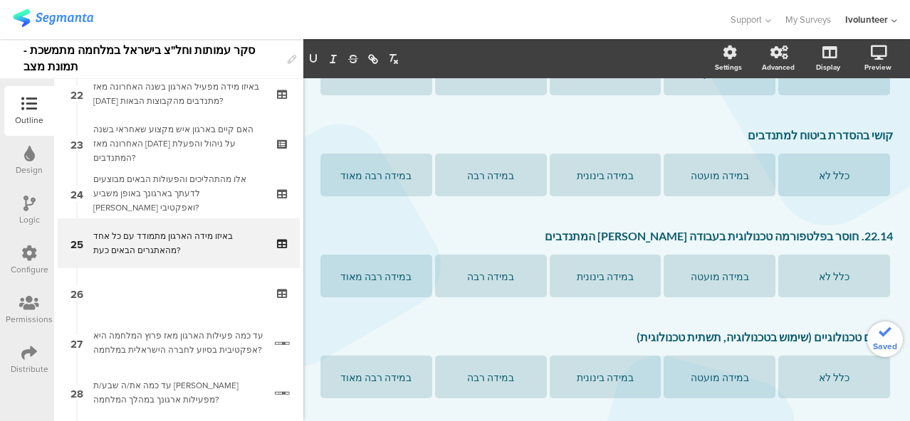
click at [846, 240] on p "22.14. חוסר בפלטפורמה טכנולוגית בעבודה מול המתנדבים" at bounding box center [606, 236] width 572 height 14
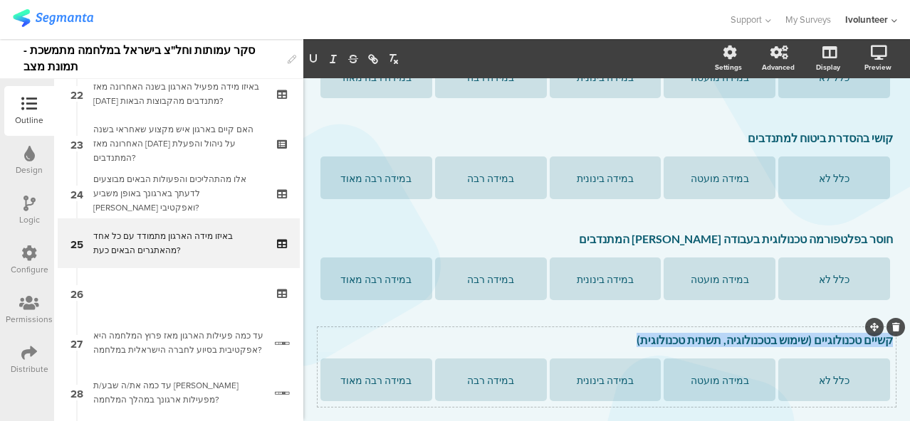
drag, startPoint x: 640, startPoint y: 342, endPoint x: 883, endPoint y: 343, distance: 242.7
click at [883, 343] on div "קשיים טכנולוגיים (שימוש בטכנולוגיה, תשתית טכנולוגית) קשיים טכנולוגיים (שימוש בט…" at bounding box center [606, 341] width 579 height 23
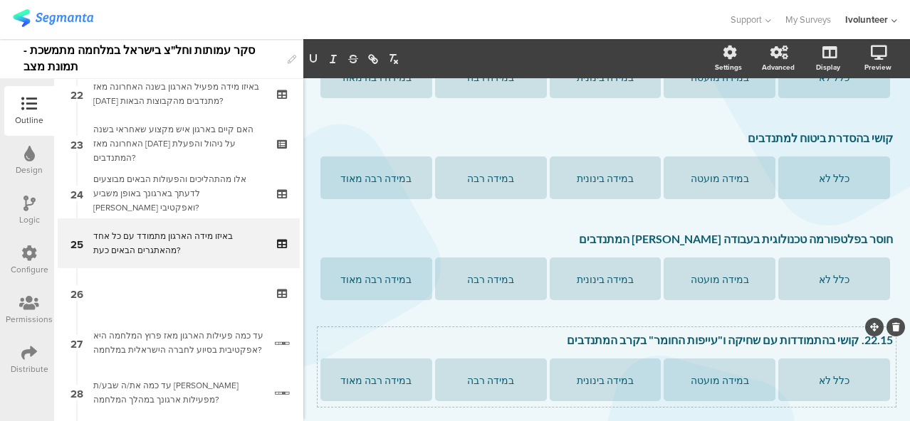
click at [846, 343] on p "22.15. קושי בהתמודדות עם שחיקה ו"עייפות החומר" בקרב המתנדבים" at bounding box center [606, 340] width 572 height 14
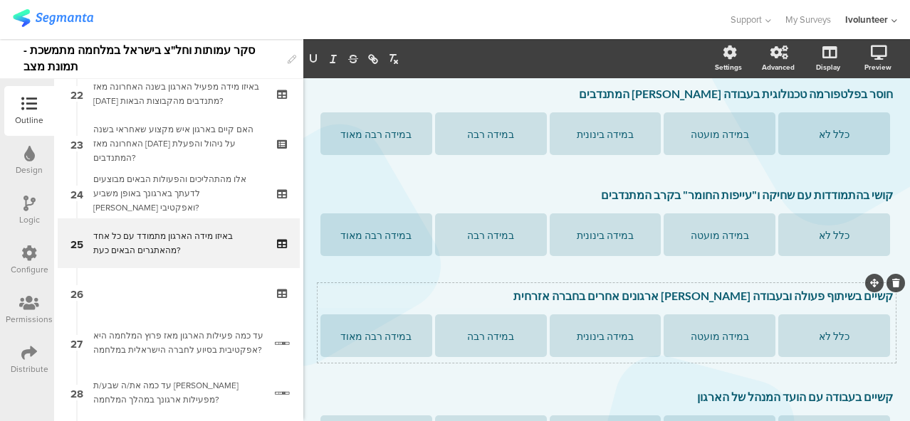
scroll to position [1661, 0]
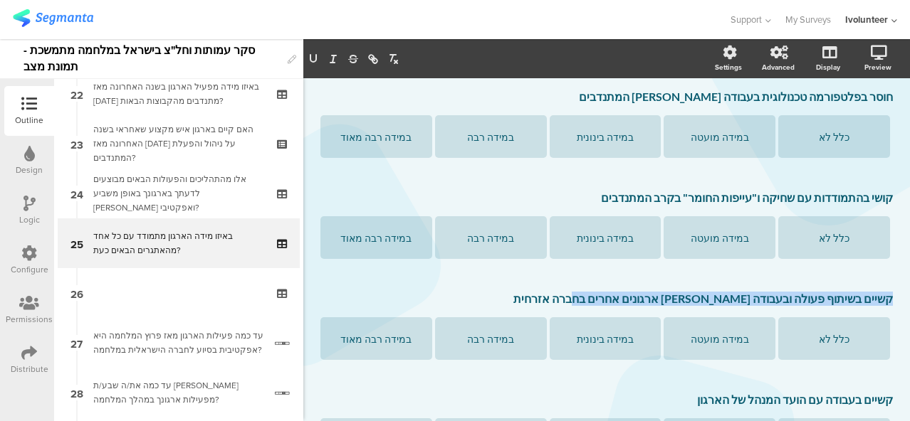
drag, startPoint x: 616, startPoint y: 293, endPoint x: 885, endPoint y: 301, distance: 269.2
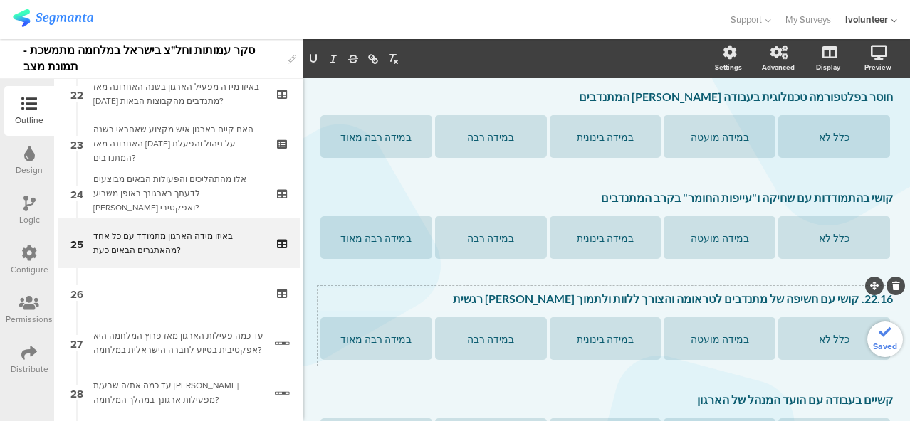
click at [849, 305] on p "22.16. קושי עם חשיפה של מתנדבים לטראומה והצורך ללוות ולתמוך בהם רגשית" at bounding box center [606, 299] width 572 height 14
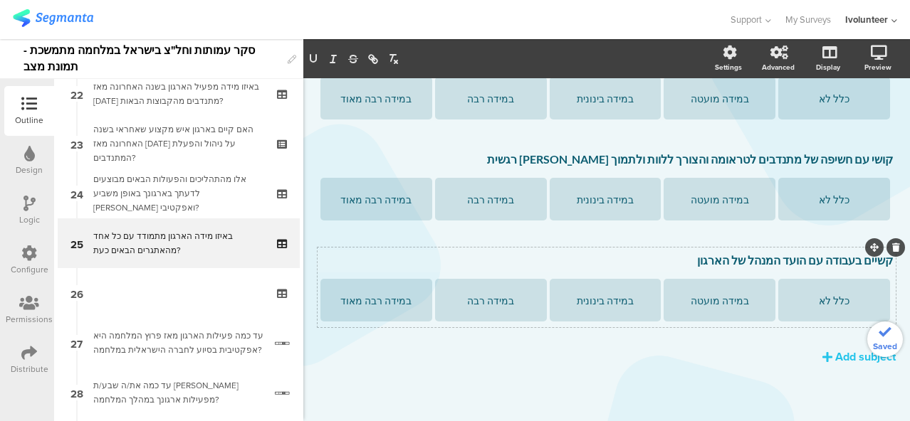
scroll to position [1802, 0]
click at [892, 244] on icon at bounding box center [896, 247] width 8 height 9
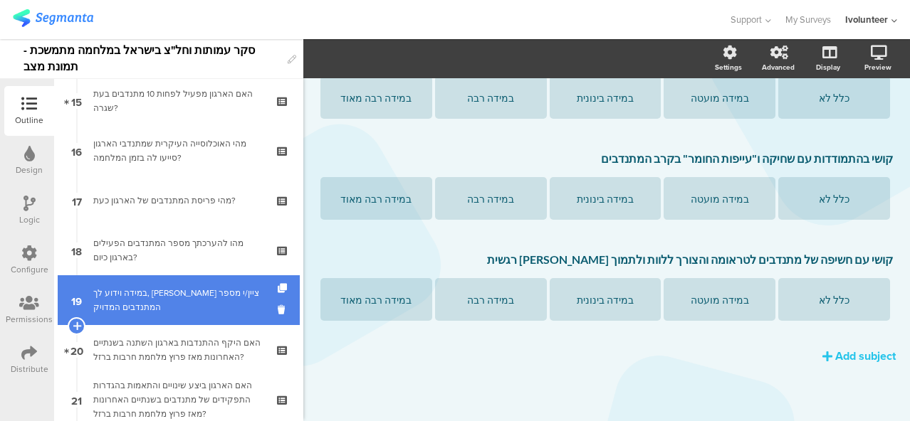
scroll to position [686, 0]
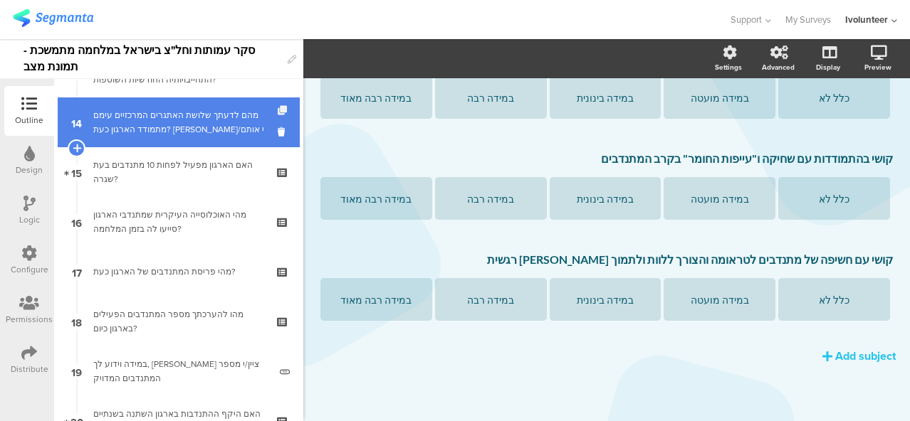
click at [278, 108] on icon at bounding box center [284, 110] width 12 height 9
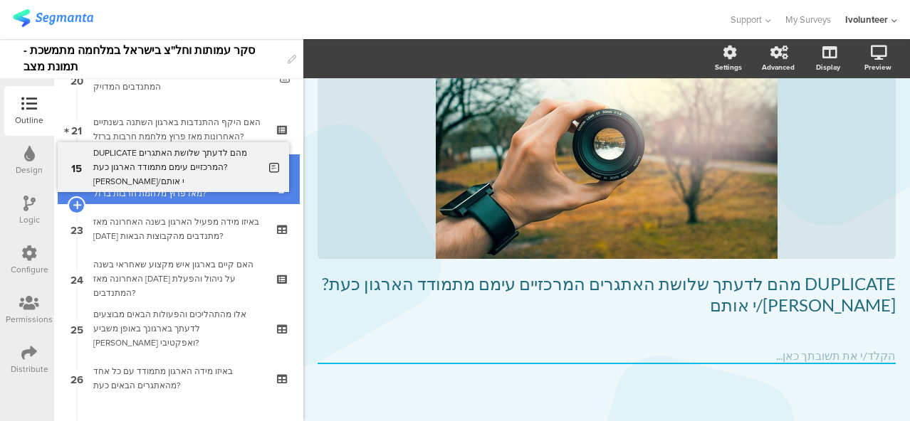
scroll to position [1170, 0]
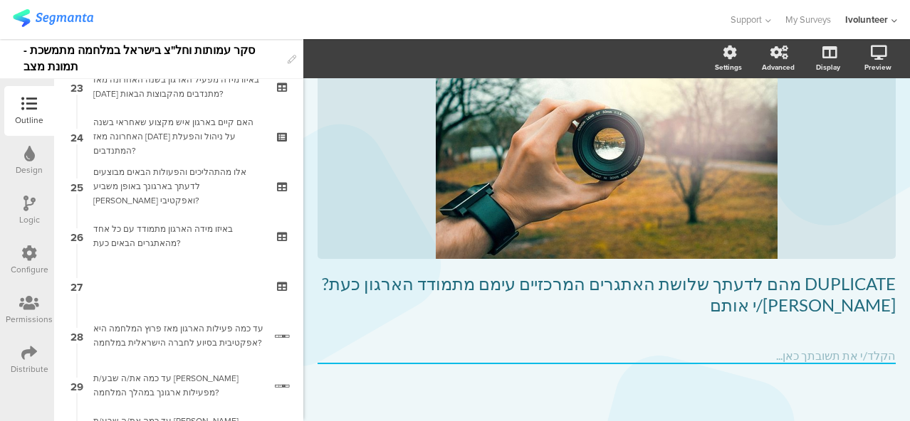
drag, startPoint x: 219, startPoint y: 178, endPoint x: 201, endPoint y: 277, distance: 100.4
click at [201, 277] on link "27" at bounding box center [179, 286] width 242 height 50
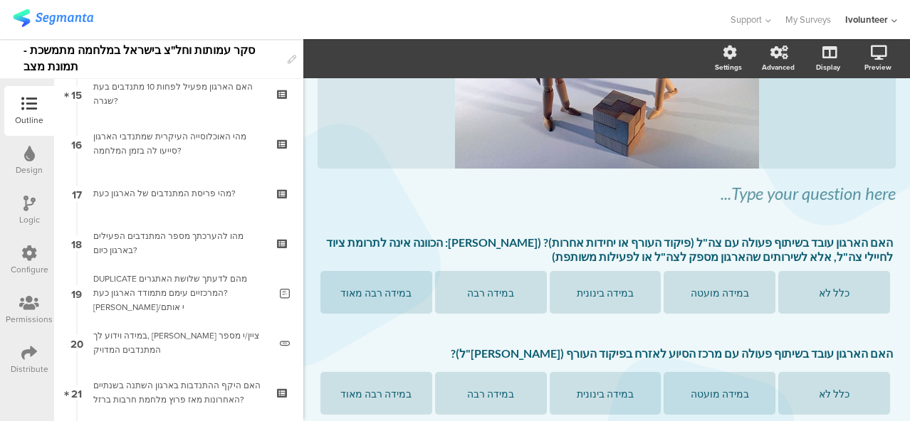
scroll to position [843, 0]
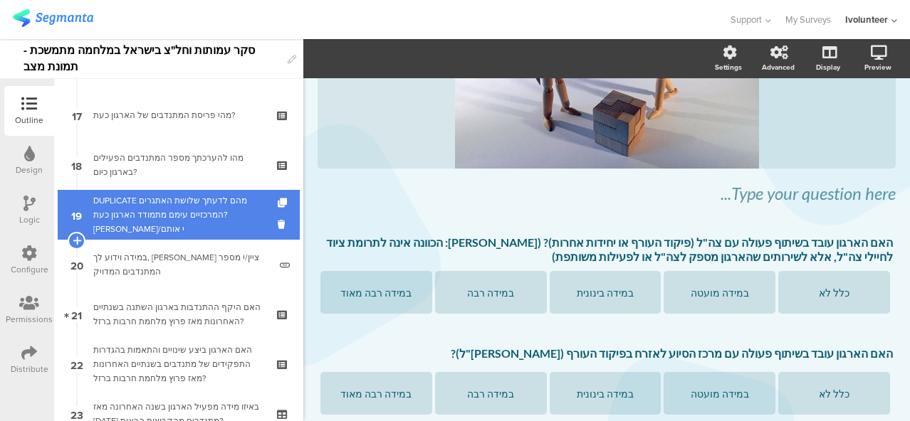
click at [179, 201] on div "DUPLICATE מהם לדעתך שלושת האתגרים המרכזיים עימם מתמודד הארגון כעת? אנא תאר/י או…" at bounding box center [181, 215] width 176 height 43
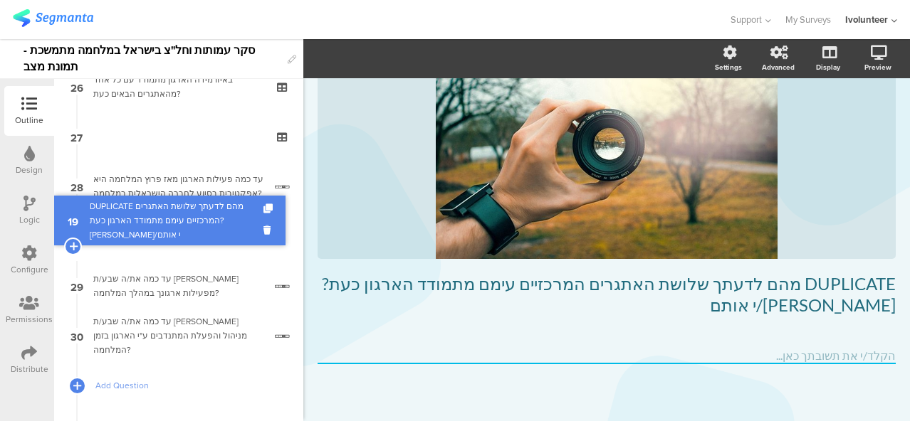
scroll to position [1220, 0]
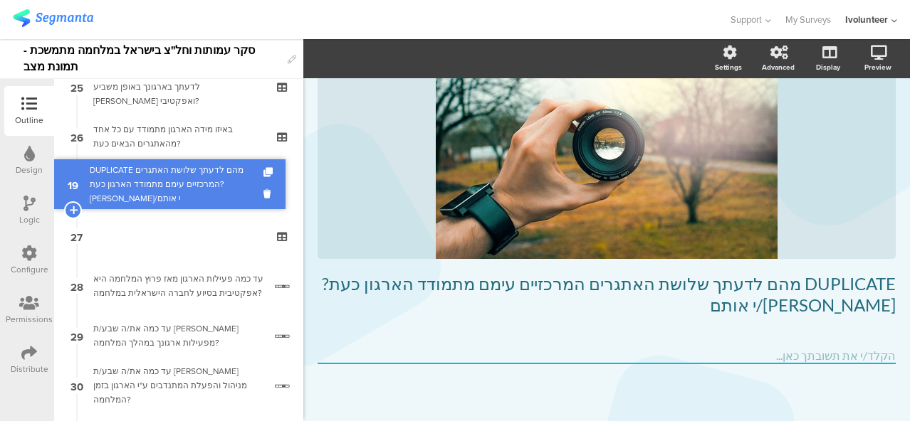
drag, startPoint x: 170, startPoint y: 213, endPoint x: 170, endPoint y: 182, distance: 30.6
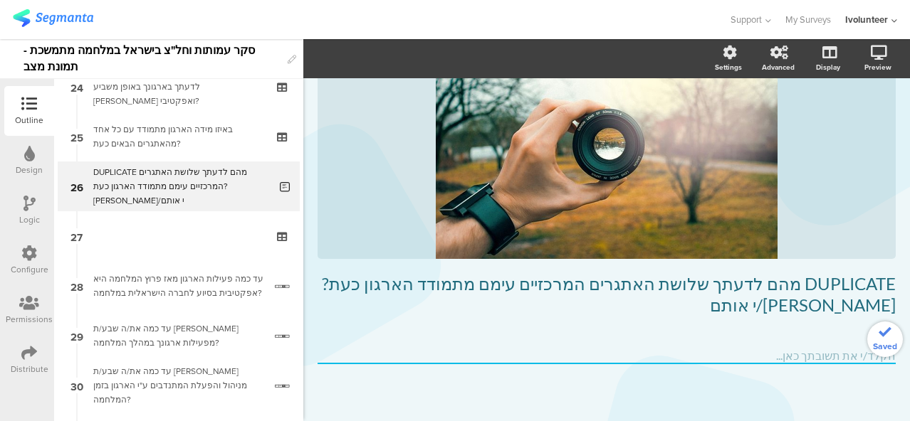
click at [170, 182] on div "DUPLICATE מהם לדעתך שלושת האתגרים המרכזיים עימם מתמודד הארגון כעת? אנא תאר/י או…" at bounding box center [181, 186] width 176 height 43
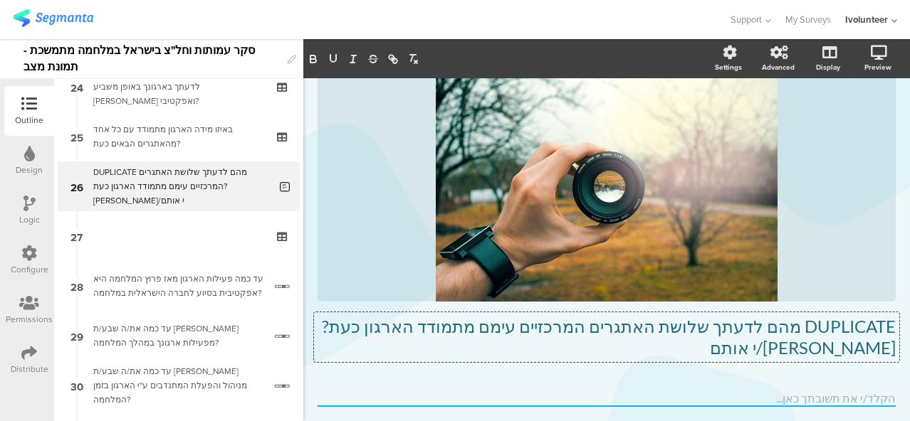
drag, startPoint x: 809, startPoint y: 310, endPoint x: 903, endPoint y: 283, distance: 97.8
click at [903, 283] on div "Settings Advanced Display Preview Type caption... 84%" at bounding box center [606, 230] width 606 height 382
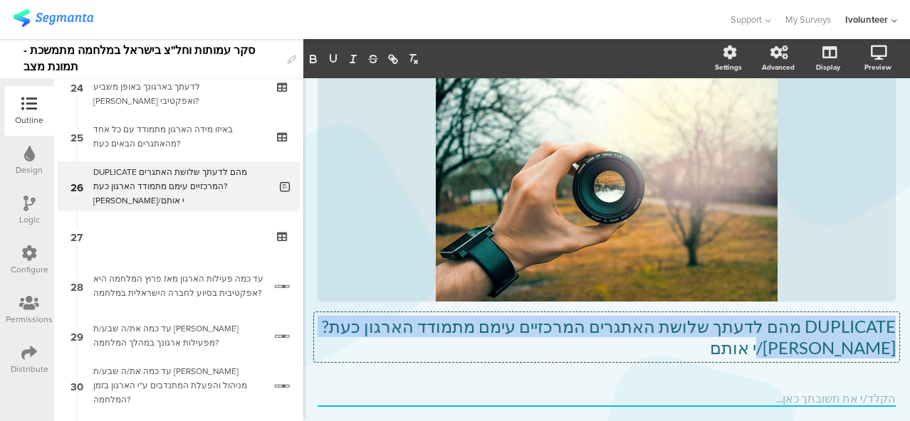
drag, startPoint x: 850, startPoint y: 355, endPoint x: 893, endPoint y: 326, distance: 52.3
click at [893, 326] on div "Type caption... 84% DUPLICATE מהם לדעתך שלושת האתגרים המרכזיים עימם מתמודד הארג…" at bounding box center [606, 238] width 606 height 451
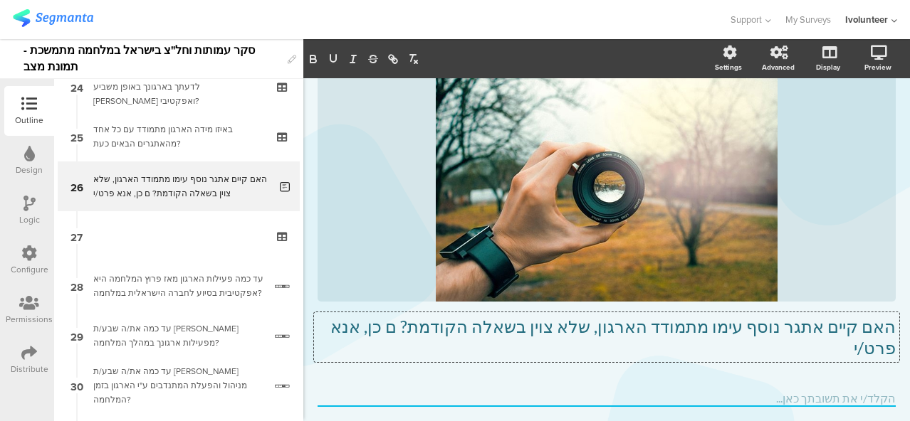
click at [488, 334] on p "האם קיים אתגר נוסף עימו מתמודד הארגון, שלא צוין בשאלה הקודמת? ם כן, אנא פרט/י" at bounding box center [606, 337] width 578 height 43
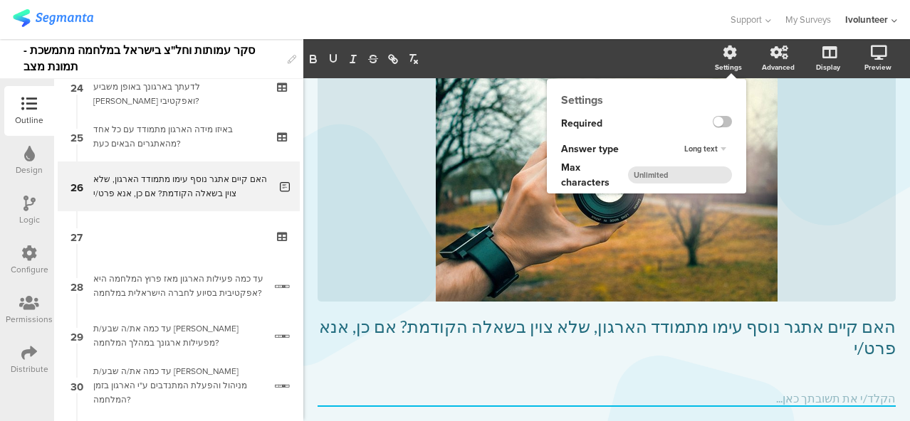
click at [716, 79] on div "Settings Required Answer type Long text Max characters" at bounding box center [646, 136] width 199 height 115
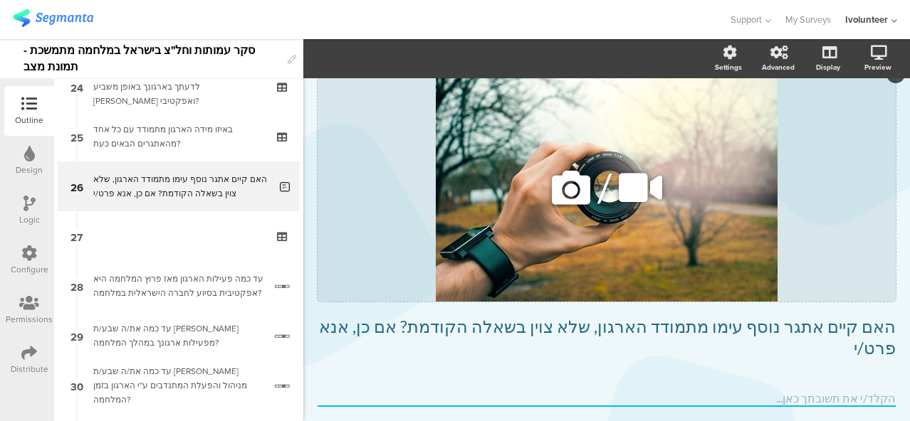
click at [558, 197] on icon at bounding box center [571, 188] width 48 height 48
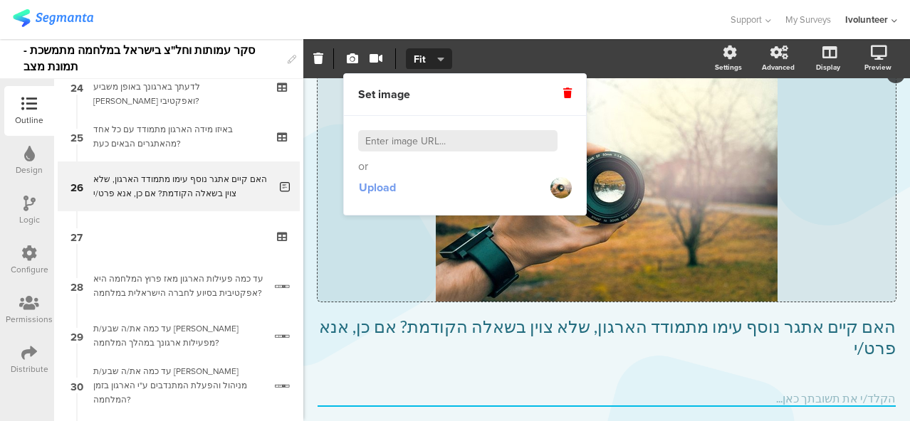
click at [380, 187] on span "Upload" at bounding box center [377, 187] width 37 height 16
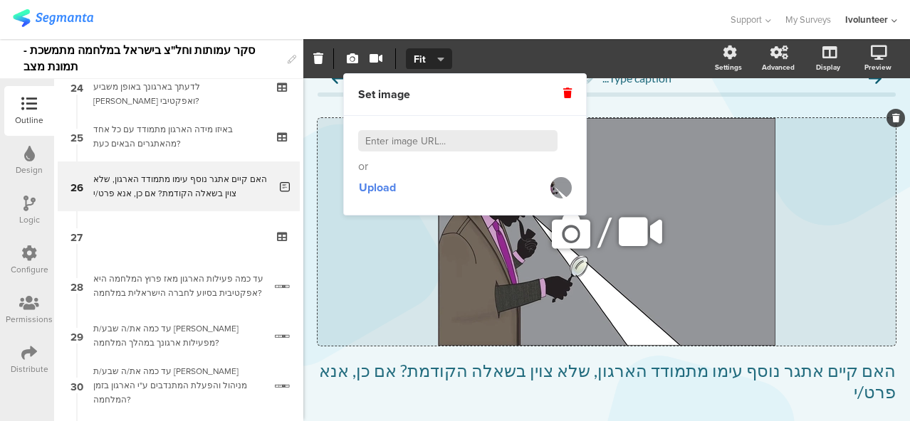
scroll to position [0, 0]
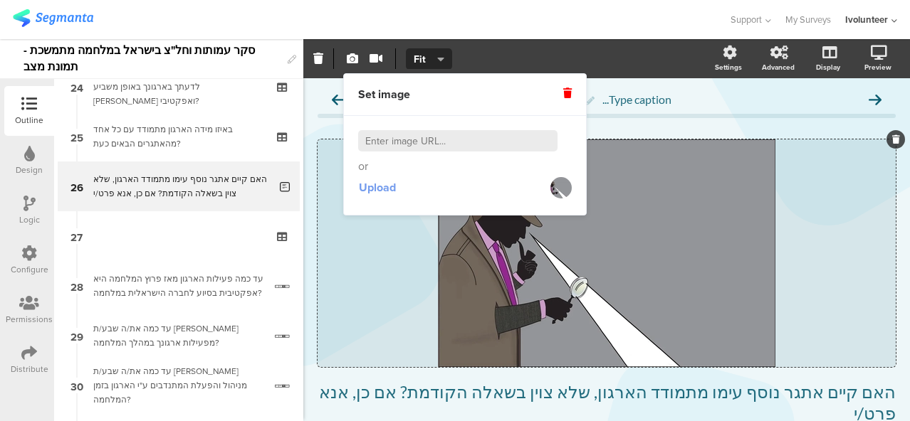
click at [384, 189] on span "Upload" at bounding box center [377, 187] width 37 height 16
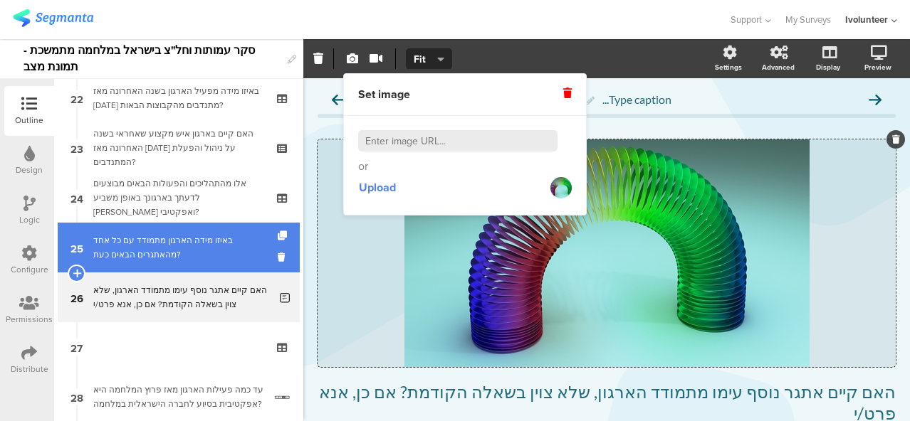
scroll to position [1078, 0]
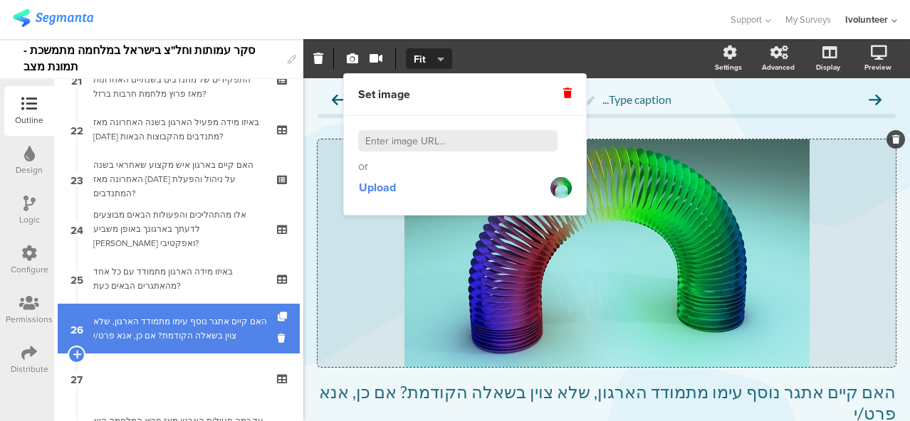
click at [226, 315] on div "האם קיים אתגר נוסף עימו מתמודד הארגון, שלא צוין בשאלה הקודמת? אם כן, אנא פרט/י" at bounding box center [181, 329] width 176 height 28
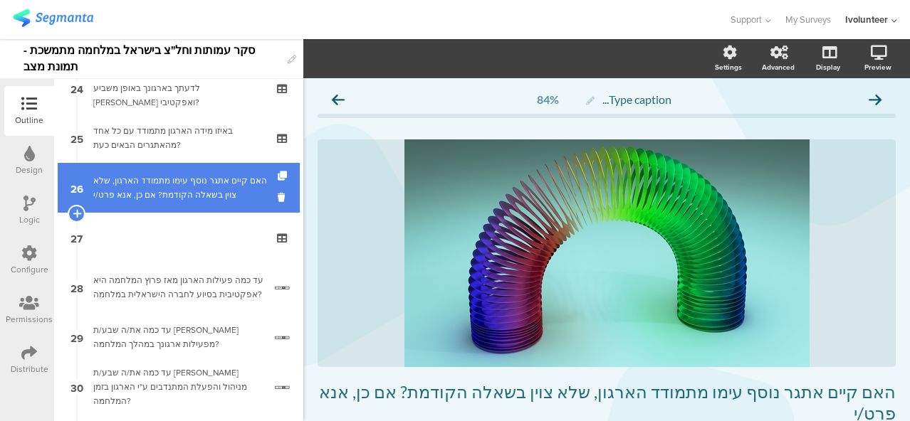
scroll to position [1220, 0]
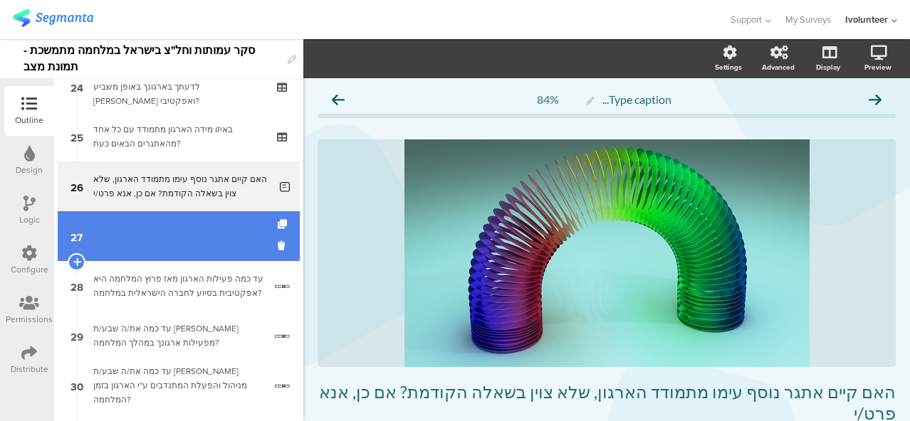
click at [221, 254] on link "27" at bounding box center [179, 236] width 242 height 50
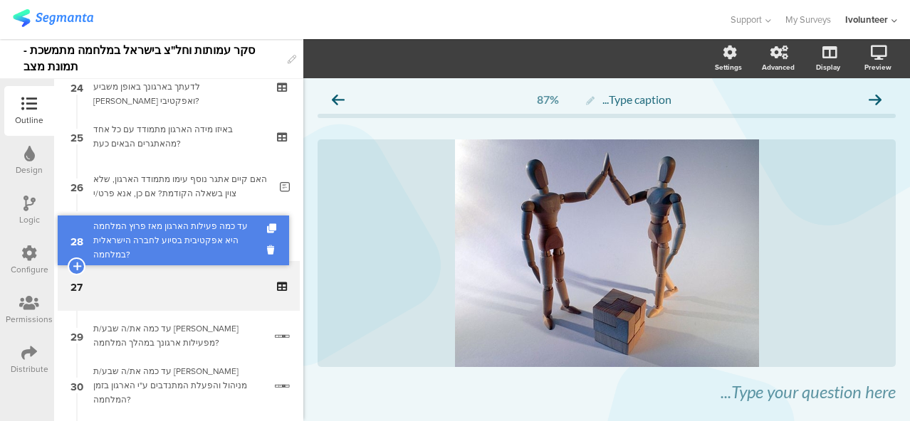
drag, startPoint x: 224, startPoint y: 300, endPoint x: 229, endPoint y: 254, distance: 45.8
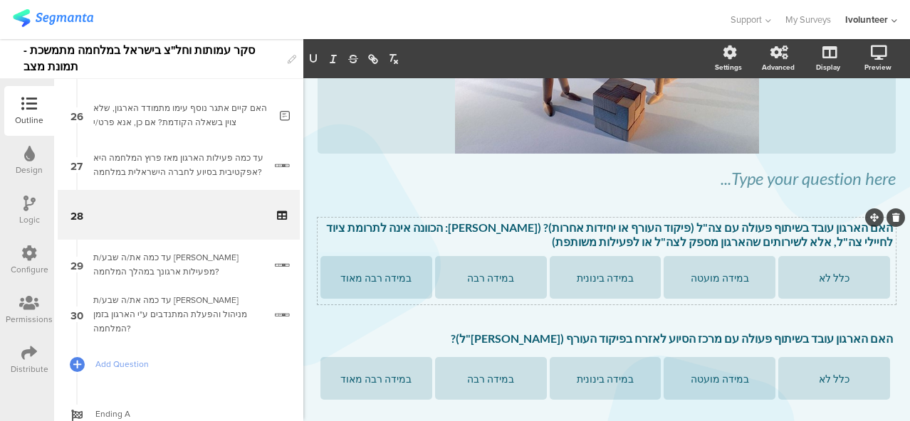
scroll to position [185, 0]
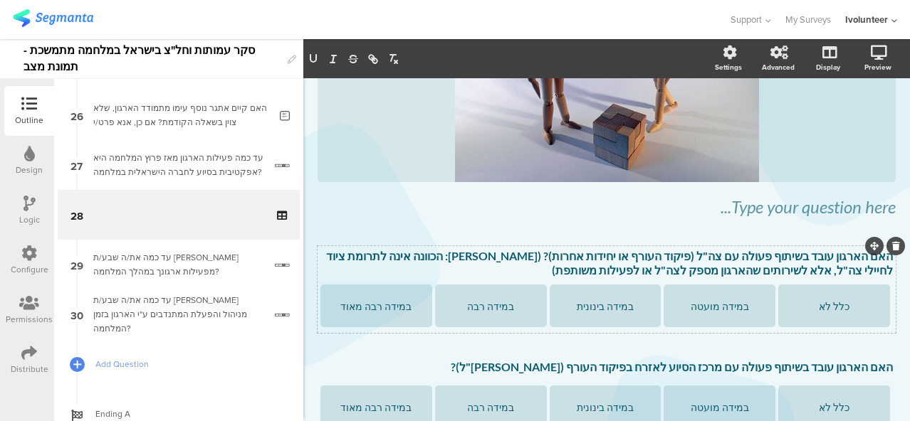
drag, startPoint x: 650, startPoint y: 246, endPoint x: 818, endPoint y: 246, distance: 168.0
click at [818, 246] on div "האם הארגון עובד בשיתוף פעולה עם צה"ל (פיקוד העורף או יחידות אחרות)? (שימו לב: ה…" at bounding box center [606, 264] width 579 height 36
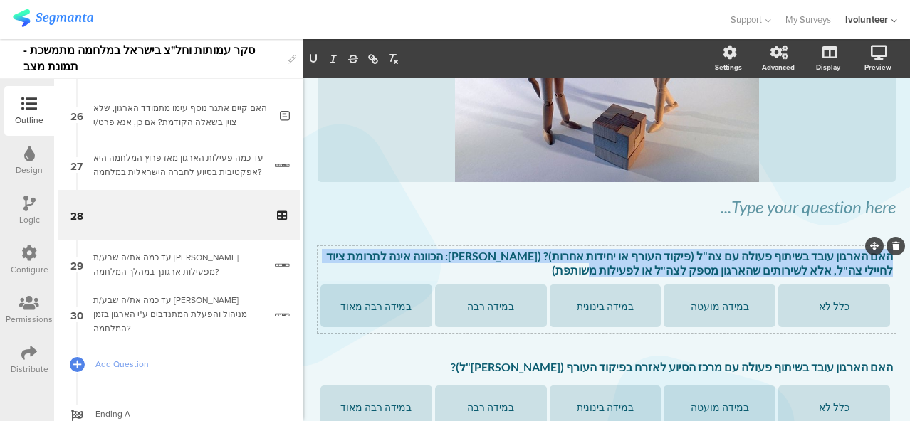
drag, startPoint x: 654, startPoint y: 269, endPoint x: 880, endPoint y: 258, distance: 225.9
click at [880, 258] on p "האם הארגון עובד בשיתוף פעולה עם צה"ל (פיקוד העורף או יחידות אחרות)? ([PERSON_NA…" at bounding box center [606, 263] width 572 height 28
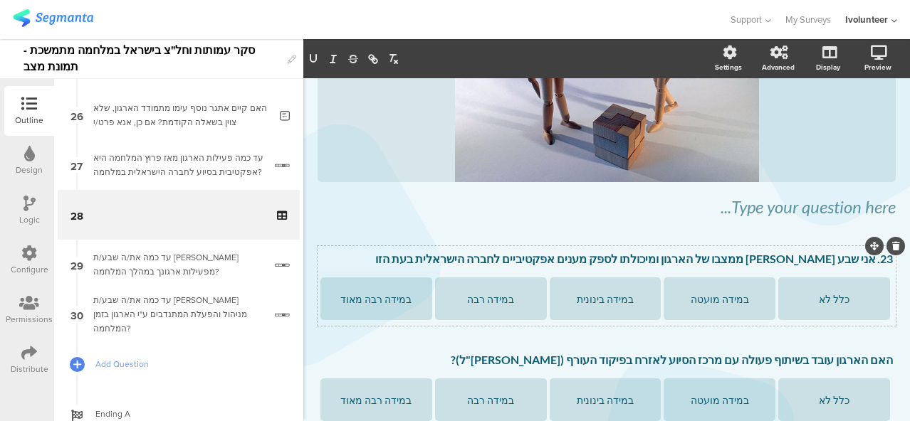
scroll to position [188, 0]
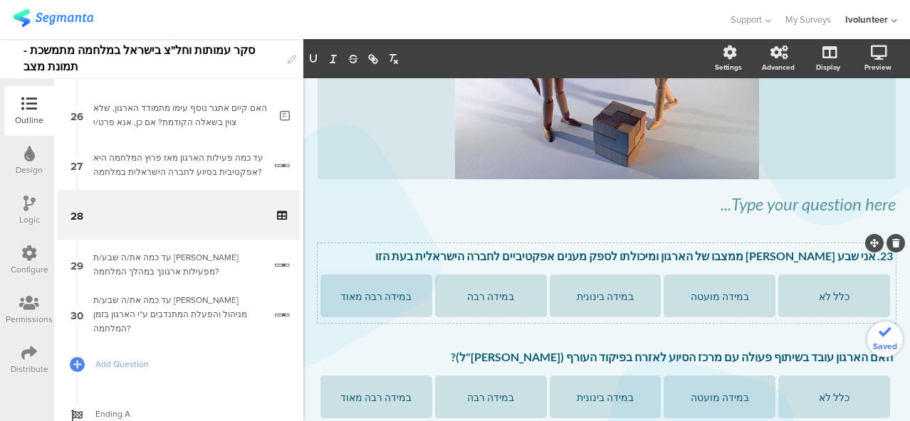
click at [862, 258] on p "23. אני שבע רצון ממצבו של הארגון ומיכולתו לספק מענים אפקטיביים לחברה הישראלית ב…" at bounding box center [606, 256] width 572 height 14
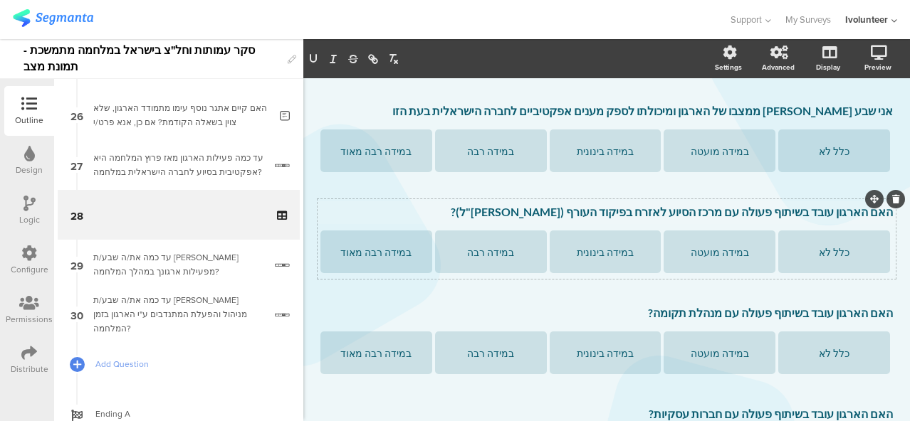
scroll to position [330, 0]
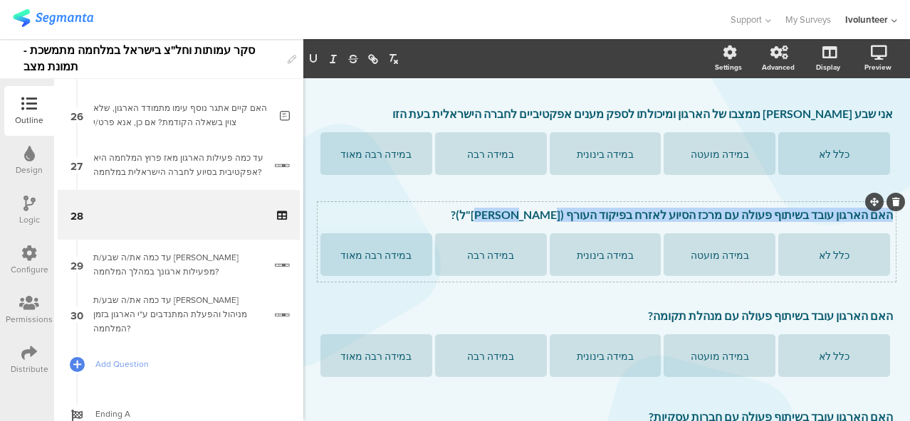
drag, startPoint x: 547, startPoint y: 214, endPoint x: 883, endPoint y: 221, distance: 336.0
click at [883, 221] on div "האם הארגון עובד בשיתוף פעולה עם מרכז הסיוע לאזרח בפיקוד העורף (מרס"ל)? האם הארג…" at bounding box center [606, 215] width 579 height 23
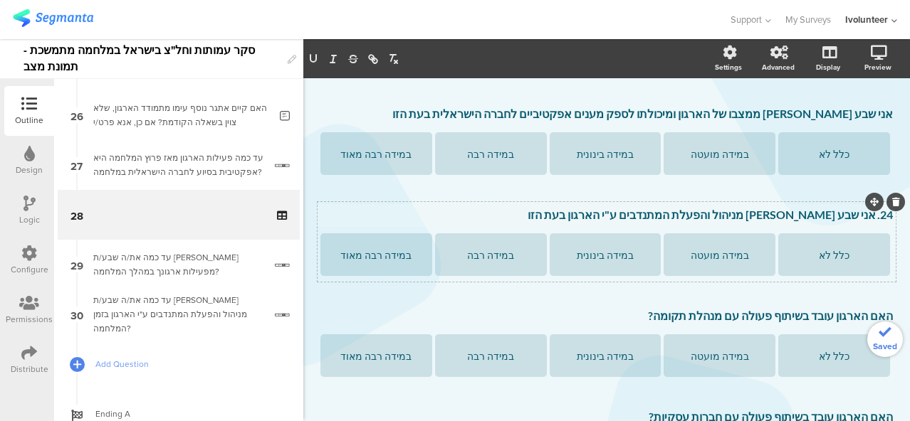
click at [863, 218] on p "24. אני שבע רצון מניהול והפעלת המתנדבים ע"י הארגון בעת הזו" at bounding box center [606, 215] width 572 height 14
click at [892, 301] on icon at bounding box center [896, 303] width 8 height 9
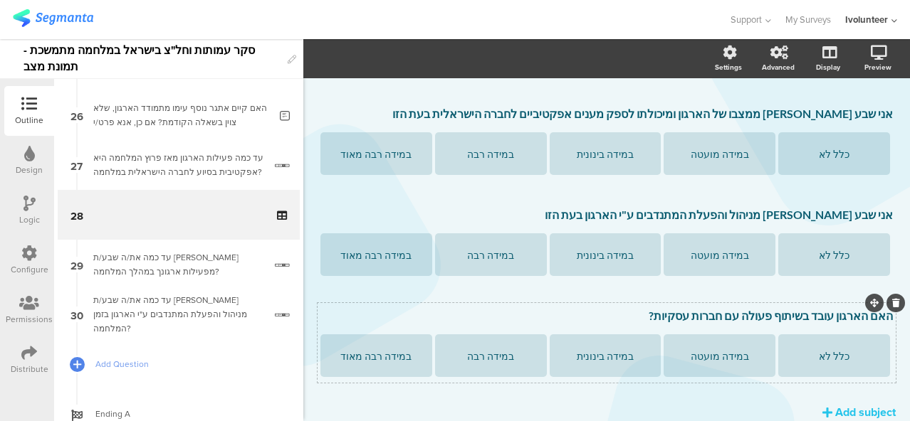
click at [892, 302] on icon at bounding box center [896, 303] width 8 height 9
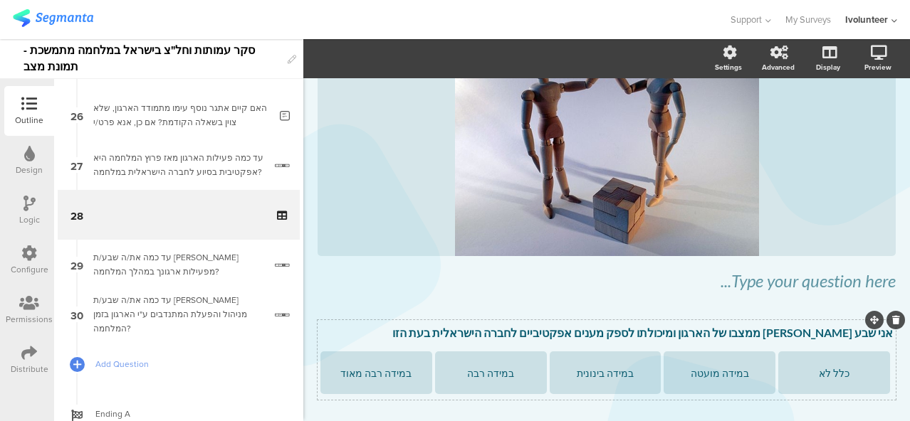
scroll to position [142, 0]
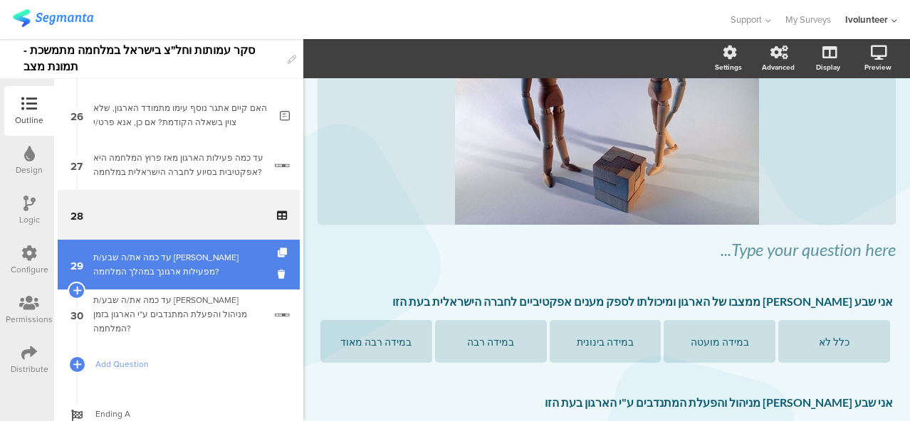
click at [127, 258] on div "עד כמה את/ה שבע/ת [PERSON_NAME] מפעילות ארגונך במהלך המלחמה?" at bounding box center [178, 265] width 171 height 28
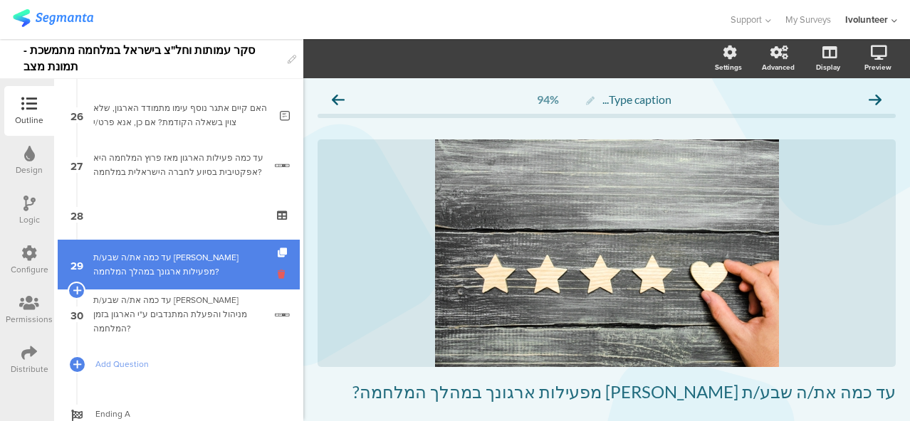
click at [278, 273] on icon at bounding box center [284, 275] width 12 height 14
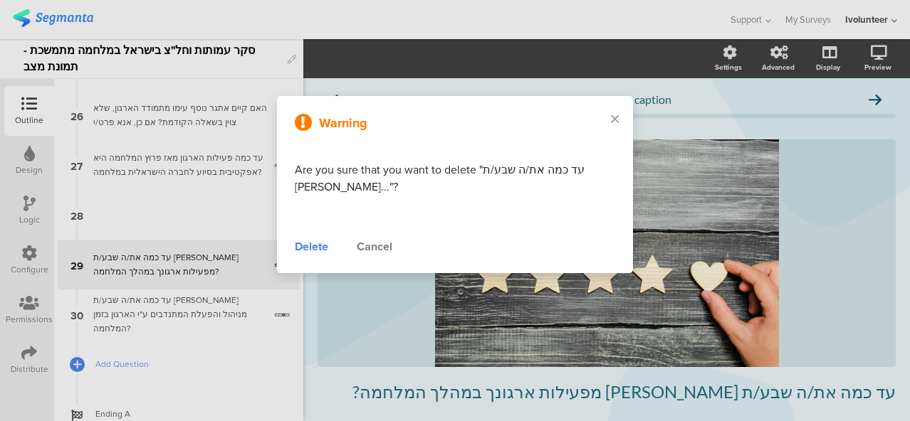
click at [307, 247] on div "Delete" at bounding box center [311, 246] width 33 height 17
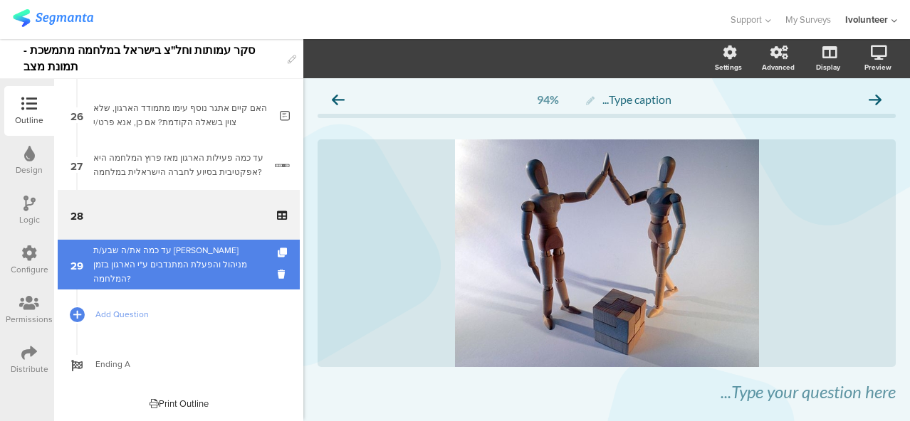
click at [201, 265] on div "עד כמה את/ה שבע/ת [PERSON_NAME] מניהול והפעלת המתנדבים ע"י הארגון בזמן המלחמה?" at bounding box center [178, 264] width 171 height 43
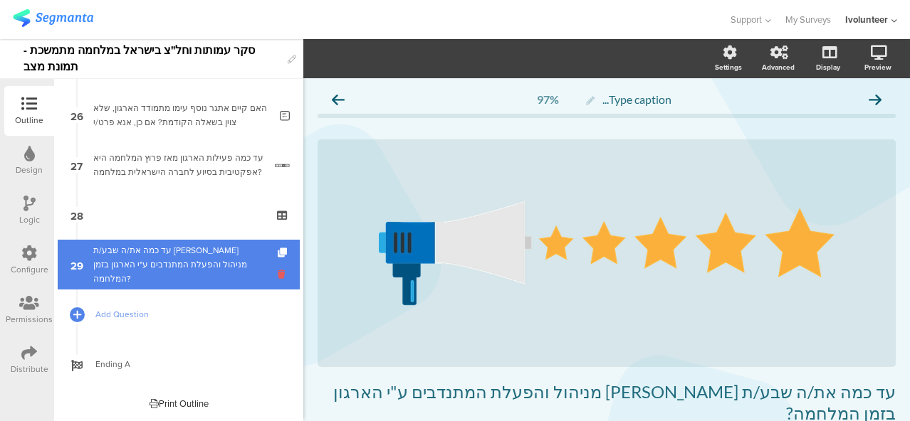
click at [278, 272] on icon at bounding box center [284, 275] width 12 height 14
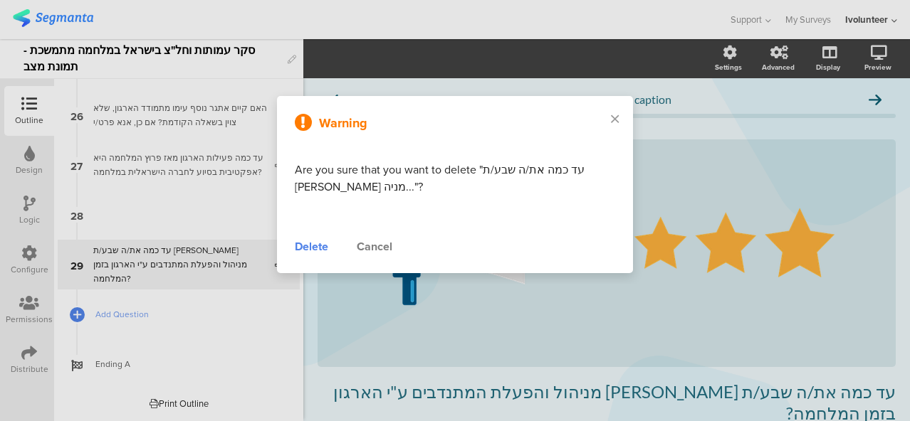
click at [305, 251] on div "Delete" at bounding box center [311, 246] width 33 height 17
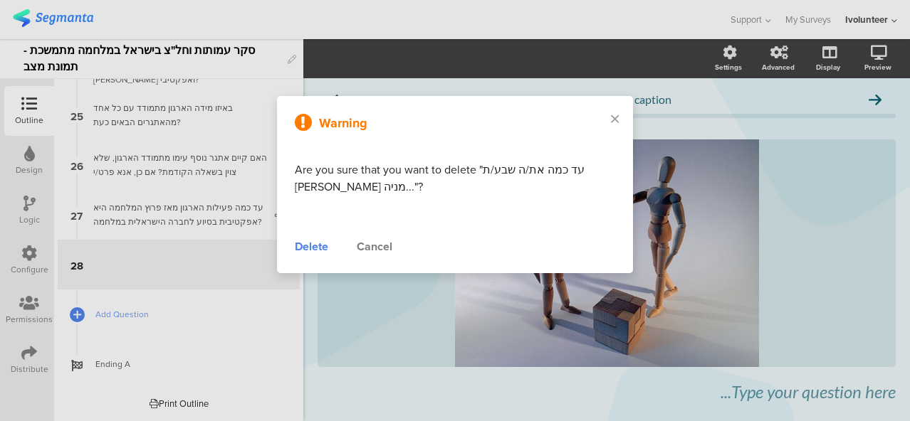
scroll to position [1241, 0]
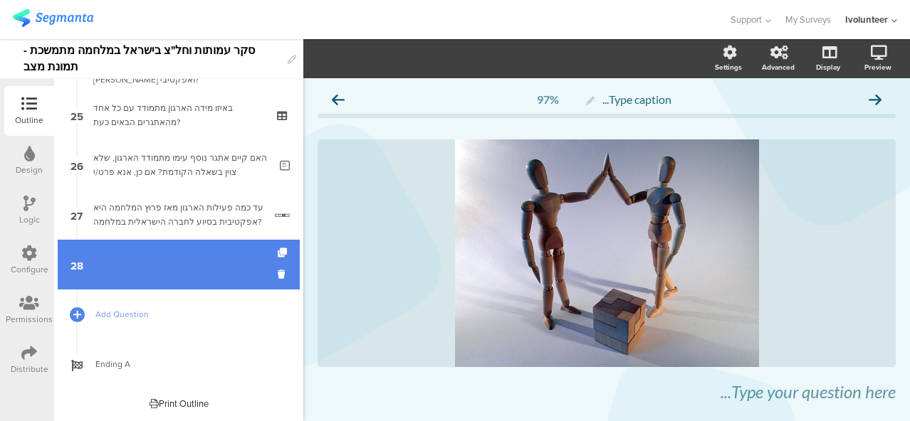
click at [148, 275] on link "28" at bounding box center [179, 265] width 242 height 50
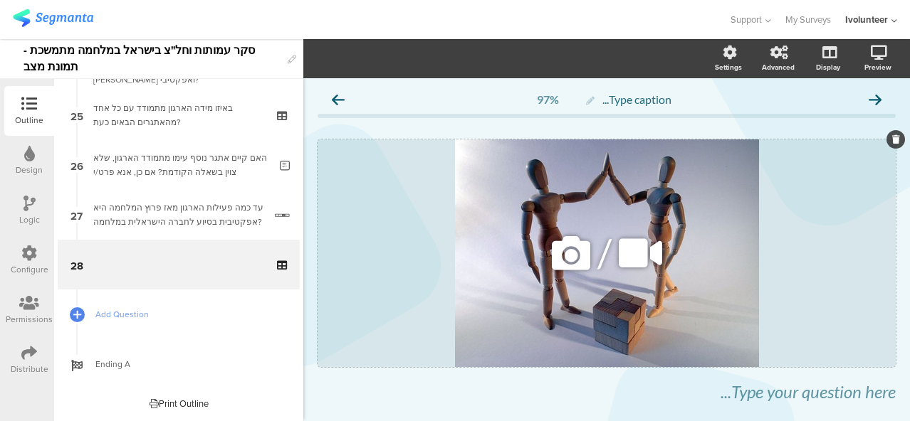
scroll to position [0, 0]
click at [579, 250] on icon at bounding box center [571, 253] width 48 height 48
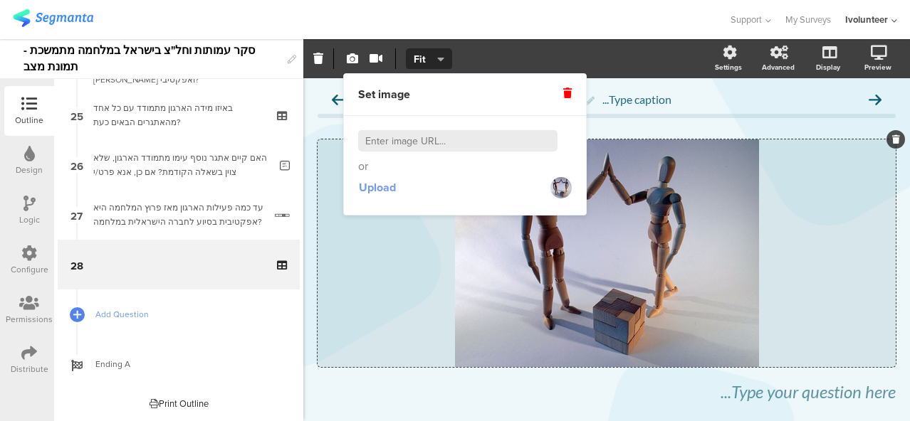
click at [374, 188] on span "Upload" at bounding box center [377, 187] width 37 height 16
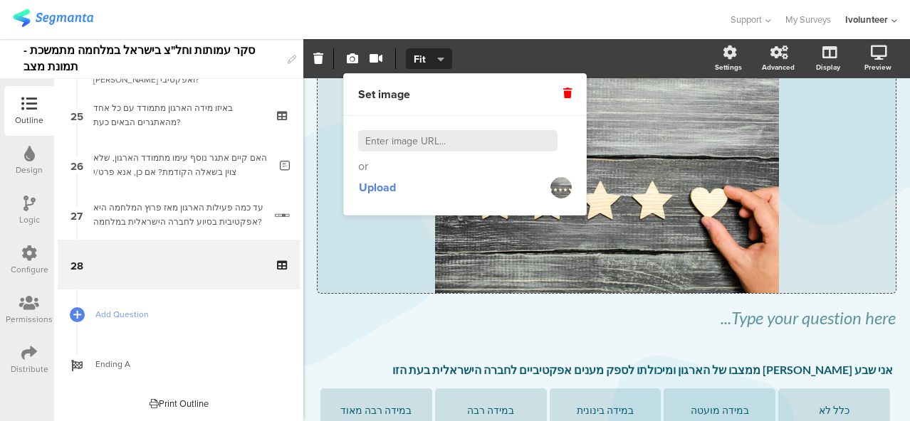
scroll to position [73, 0]
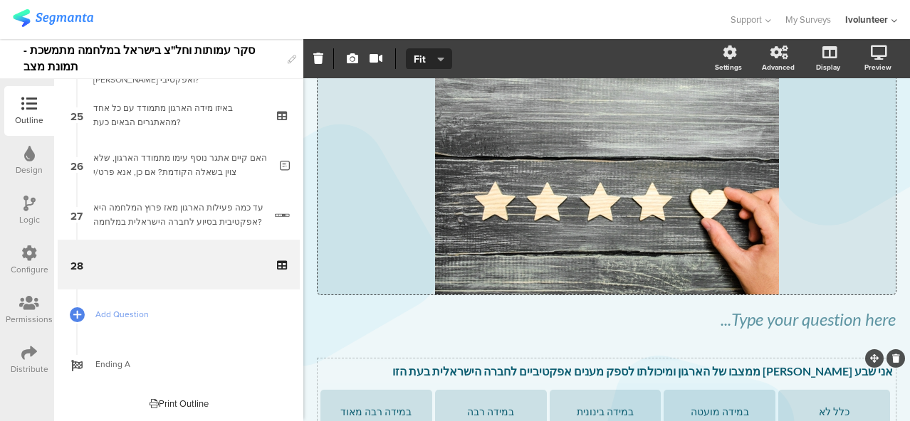
click at [851, 374] on div "אני שבע רצון ממצבו של הארגון ומיכולתו לספק מענים אפקטיביים לחברה הישראלית בעת ה…" at bounding box center [606, 372] width 579 height 23
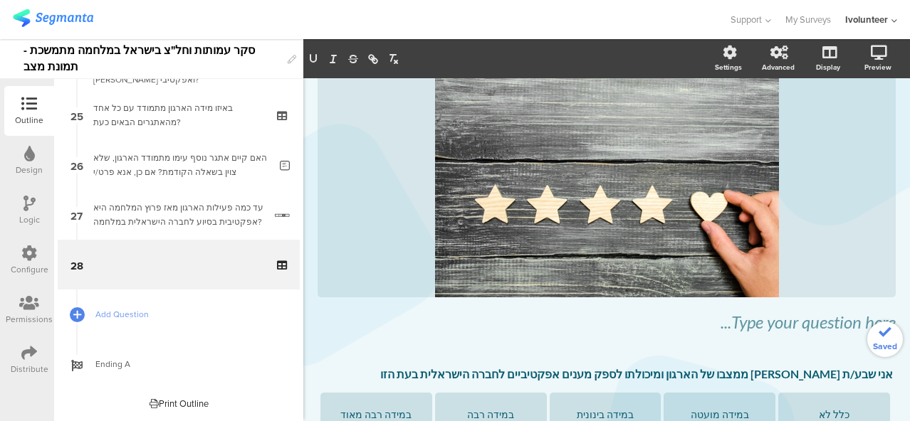
scroll to position [212, 0]
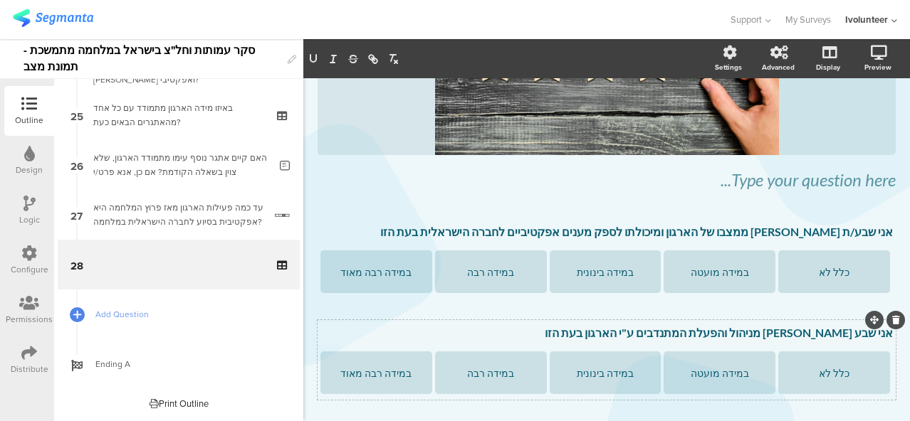
click at [848, 336] on div "אני שבע רצון מניהול והפעלת המתנדבים ע"י הארגון בעת הזו אני שבע רצון מניהול והפע…" at bounding box center [606, 333] width 579 height 23
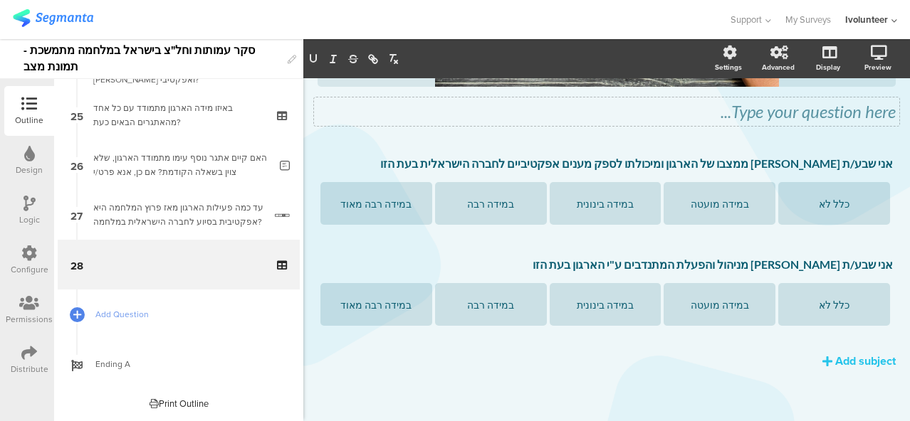
scroll to position [285, 0]
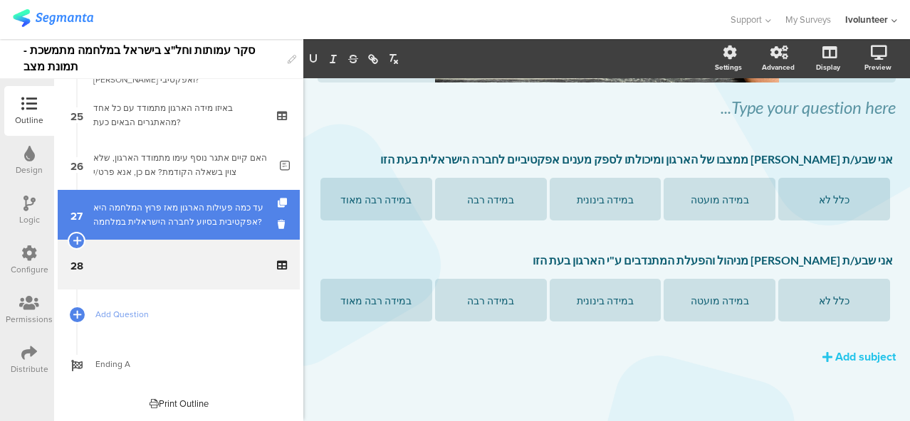
click at [127, 198] on link "27 עד כמה פעילות הארגון מאז פרוץ המלחמה היא אפקטיבית בסיוע לחברה הישראלית במלחמ…" at bounding box center [179, 215] width 242 height 50
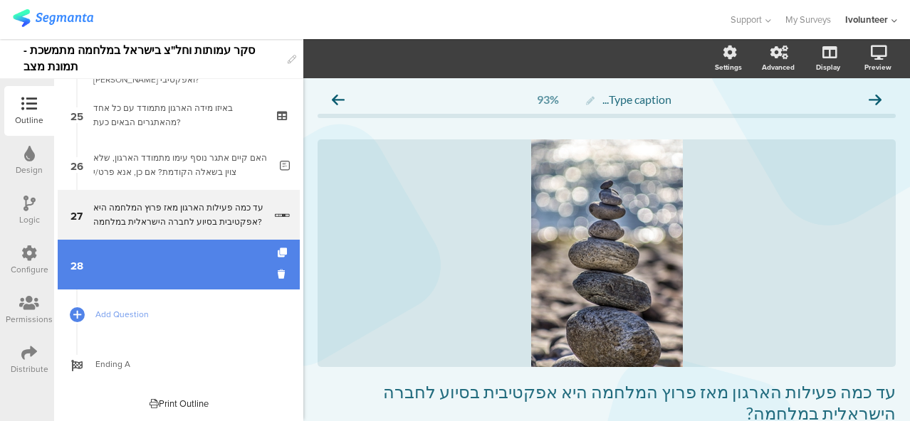
click at [178, 261] on link "28" at bounding box center [179, 265] width 242 height 50
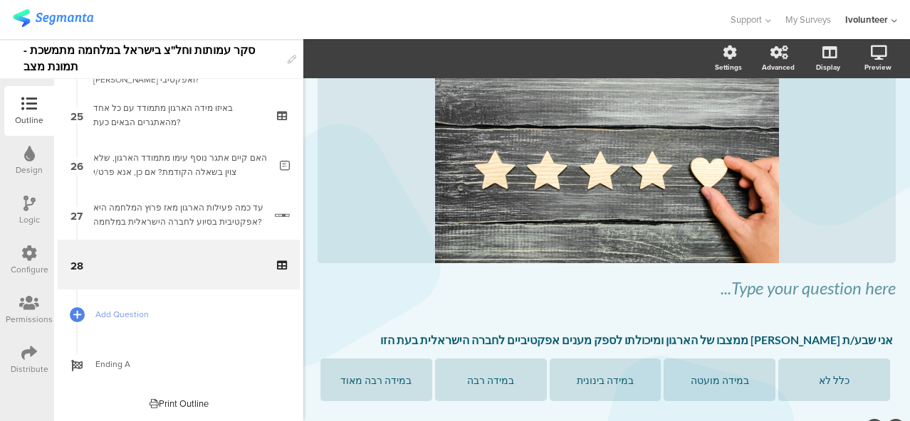
scroll to position [214, 0]
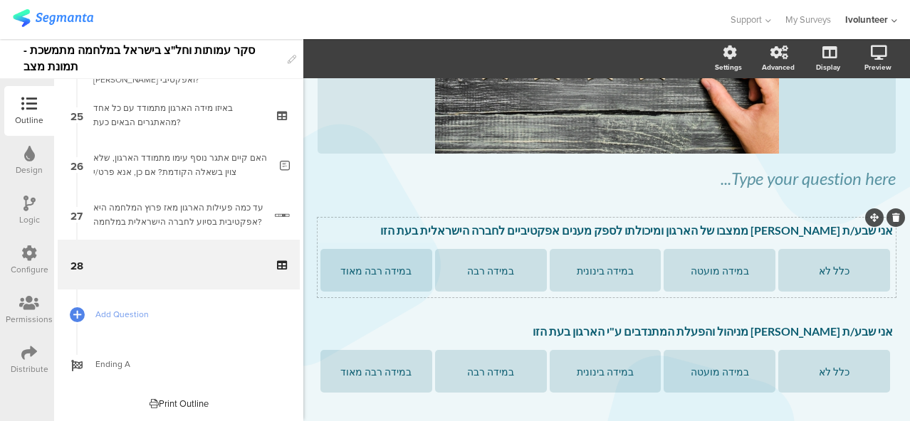
click at [838, 233] on p "אני שבע/ת רצון ממצבו של הארגון ומיכולתו לספק מענים אפקטיביים לחברה הישראלית בעת…" at bounding box center [606, 230] width 572 height 14
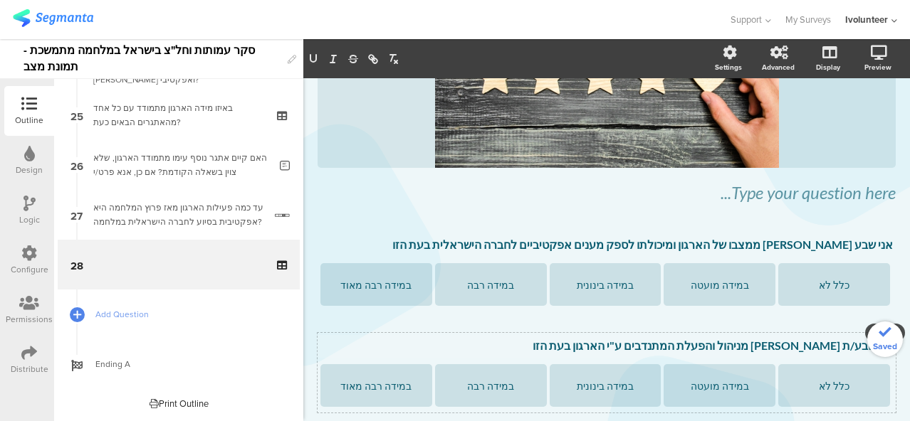
click at [838, 352] on div "אני שבע/ת רצון מניהול והפעלת המתנדבים ע"י הארגון בעת הזו אני שבע/ת רצון מניהול …" at bounding box center [606, 346] width 579 height 23
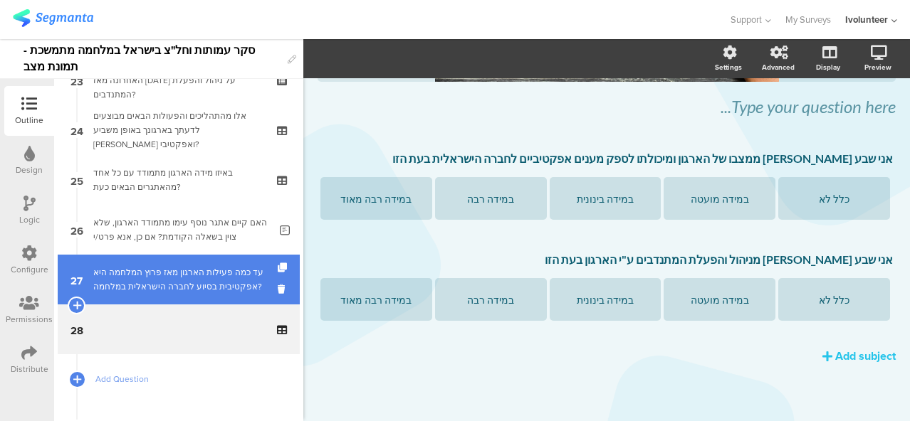
scroll to position [1241, 0]
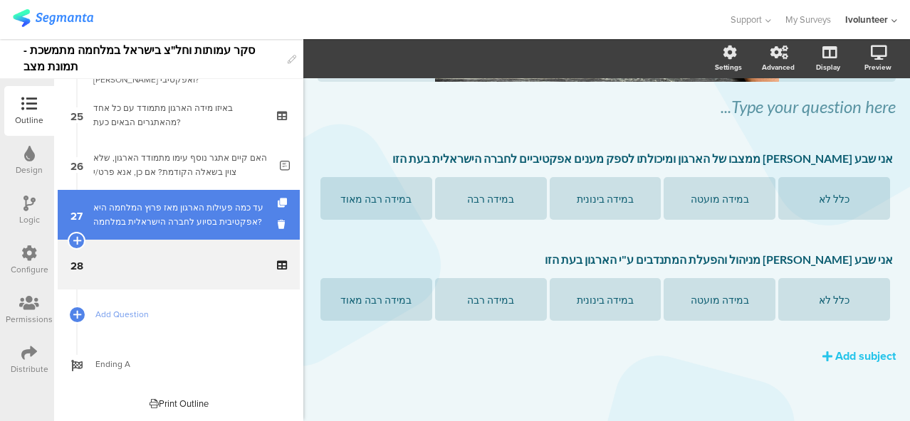
click at [192, 216] on div "עד כמה פעילות הארגון מאז פרוץ המלחמה היא אפקטיבית בסיוע לחברה הישראלית במלחמה?" at bounding box center [178, 215] width 171 height 28
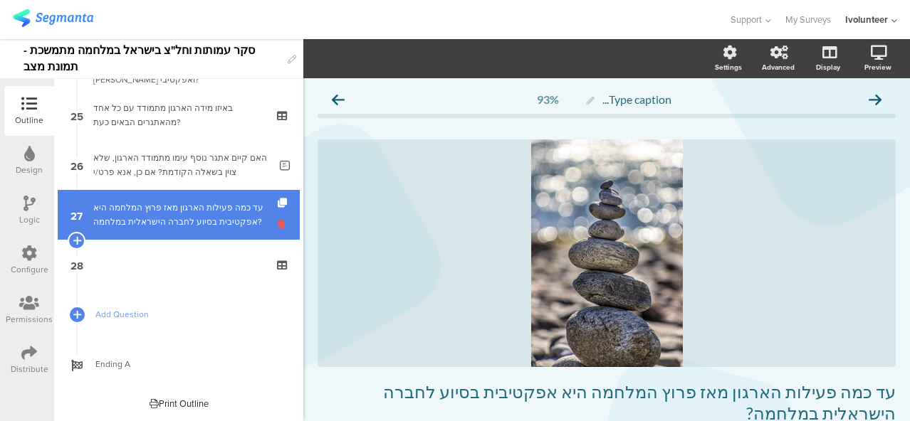
click at [278, 222] on icon at bounding box center [284, 225] width 12 height 14
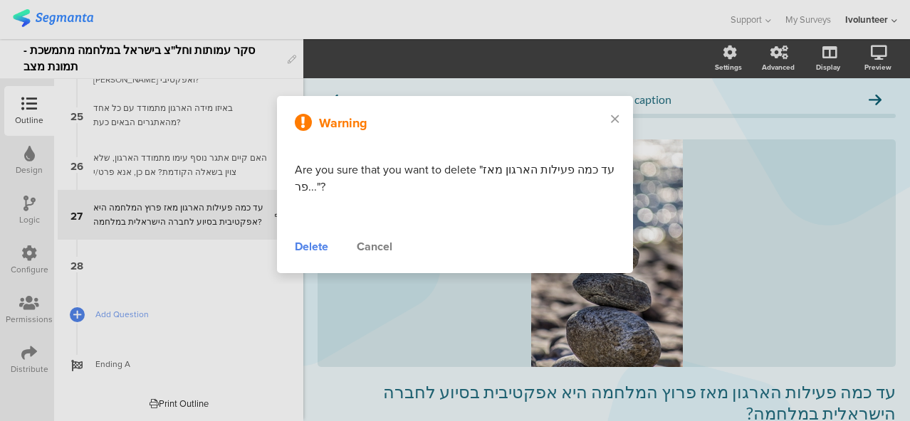
click at [305, 253] on div "Delete" at bounding box center [311, 246] width 33 height 17
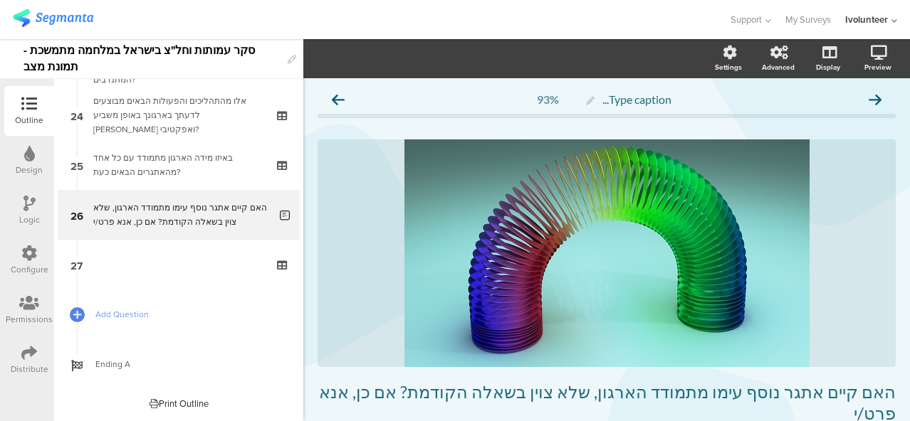
scroll to position [87, 0]
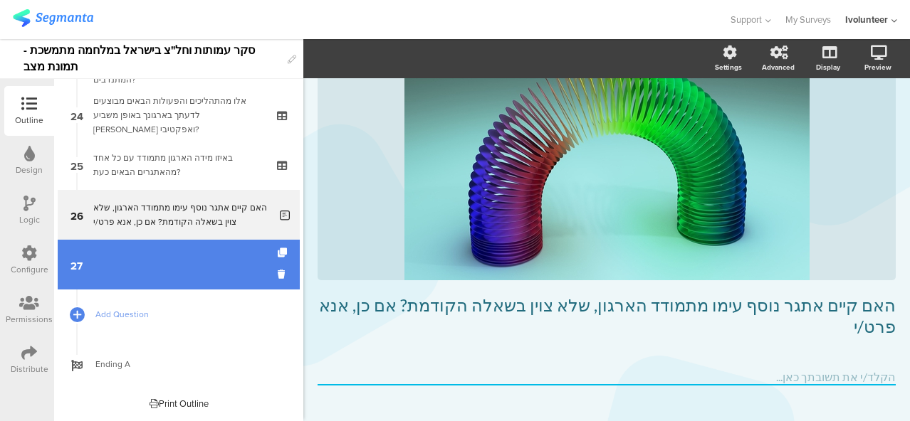
click at [185, 269] on link "27" at bounding box center [179, 265] width 242 height 50
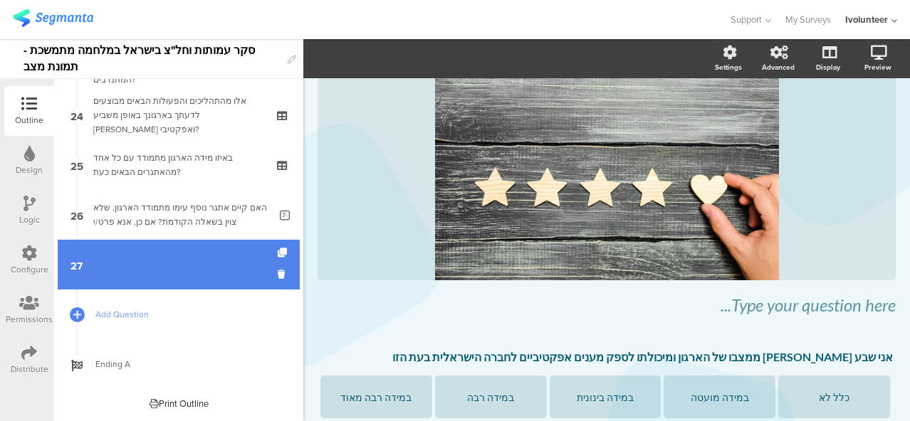
scroll to position [38, 0]
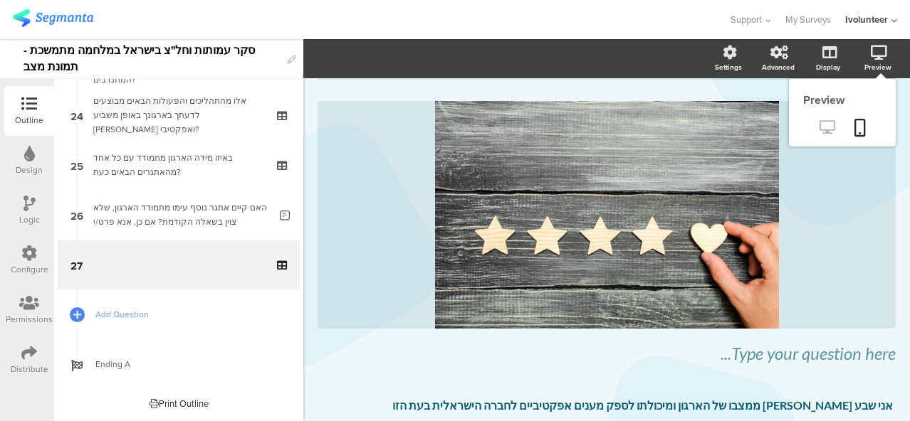
click at [819, 131] on icon at bounding box center [826, 127] width 15 height 14
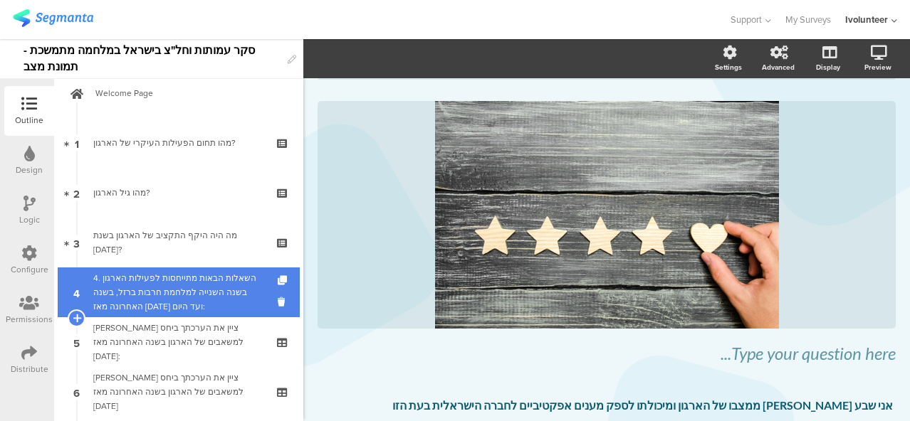
scroll to position [0, 0]
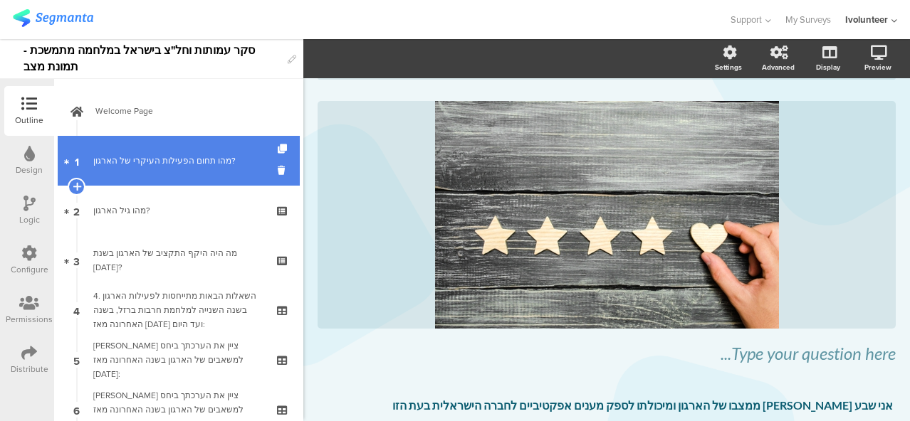
click at [183, 173] on link "1 מהו תחום הפעילות העיקרי של הארגון?" at bounding box center [179, 161] width 242 height 50
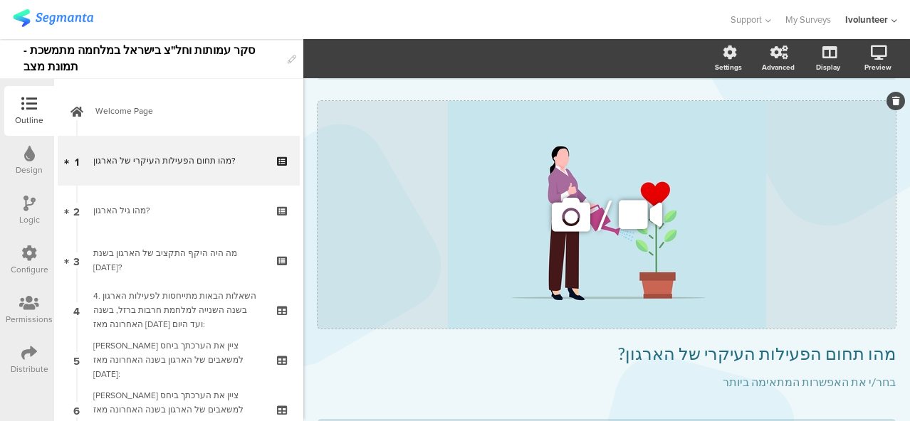
scroll to position [252, 0]
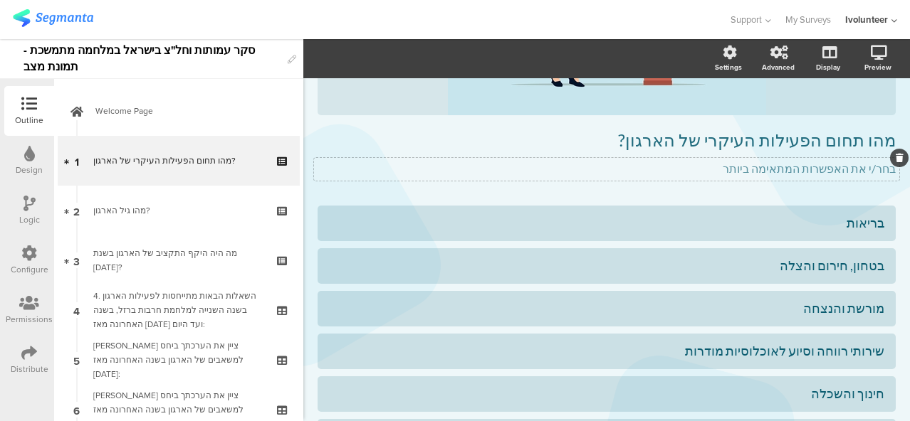
click at [861, 167] on span "מהו תחום הפעילות העיקרי של הארגון? מהו תחום הפעילות העיקרי של הארגון? בחר/י את …" at bounding box center [606, 154] width 578 height 48
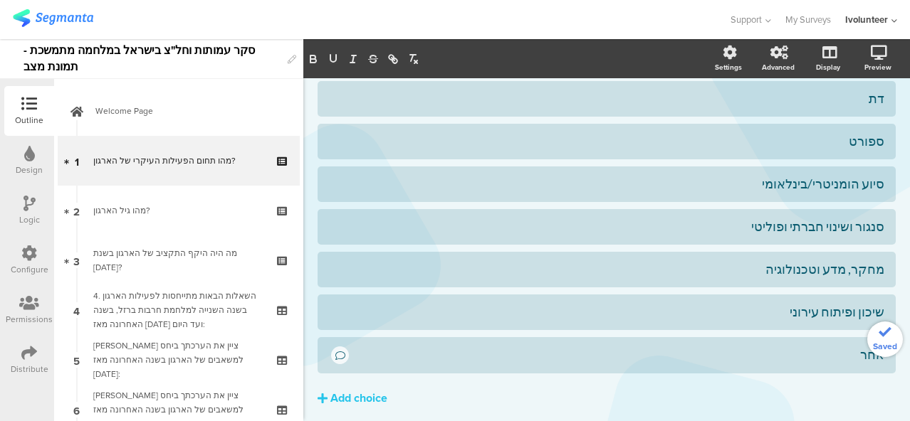
scroll to position [727, 0]
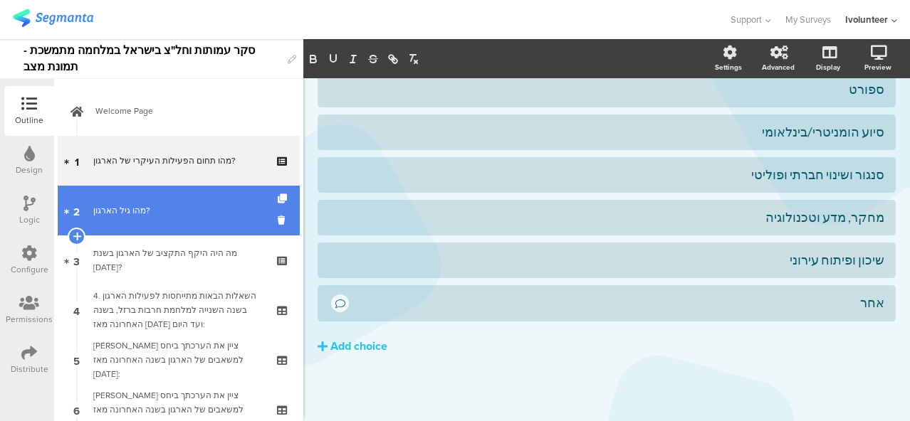
click at [159, 210] on div "מהו גיל הארגון?" at bounding box center [178, 211] width 170 height 14
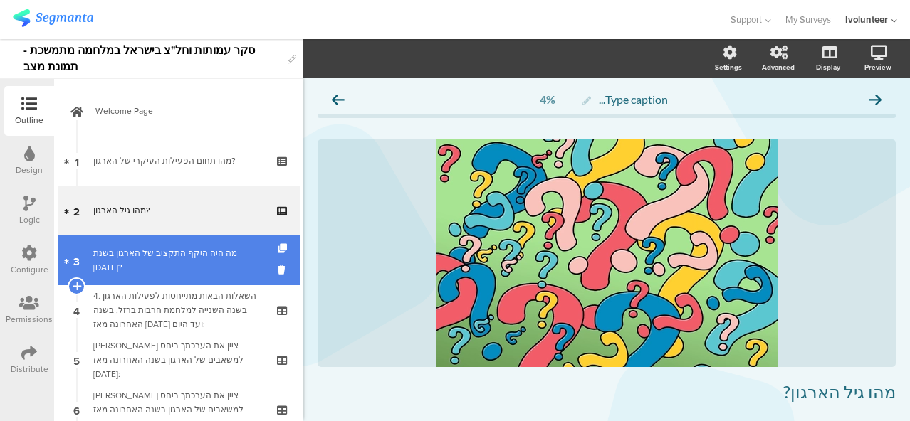
click at [221, 251] on link "3 מה היה היקף התקציב של הארגון בשנת [DATE]?" at bounding box center [179, 261] width 242 height 50
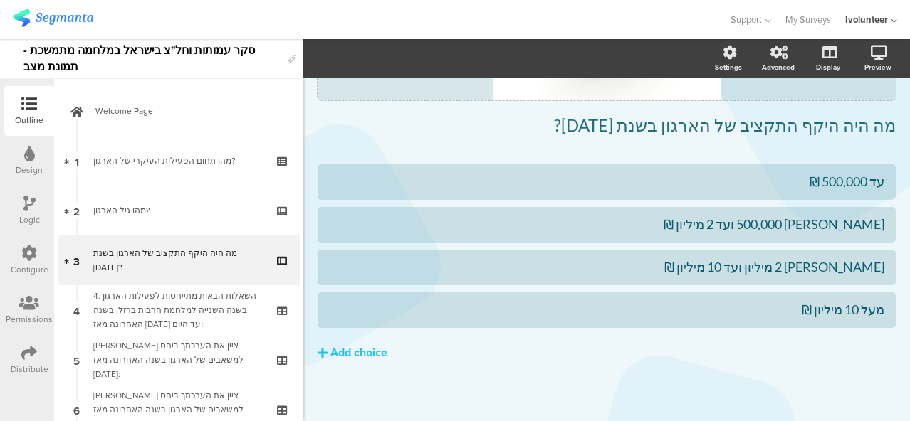
scroll to position [273, 0]
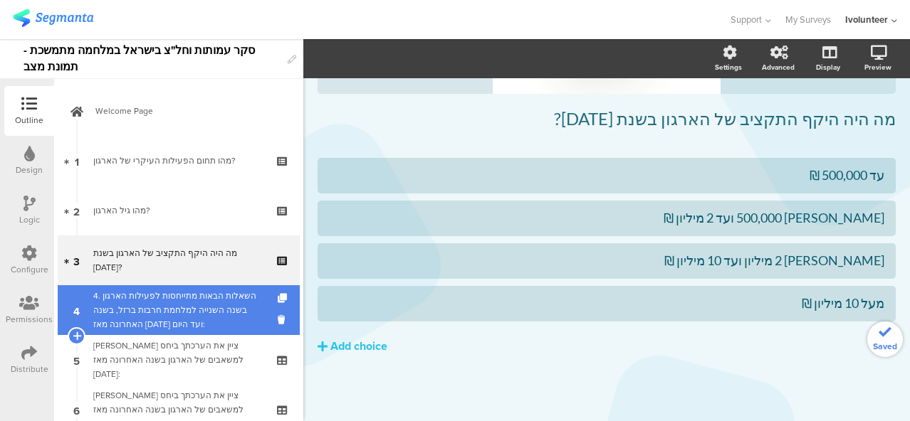
click at [178, 304] on div "4. השאלות הבאות מתייחסות לפעילות הארגון בשנה השנייה למלחמת חרבות ברזל, בשנה האח…" at bounding box center [178, 310] width 170 height 43
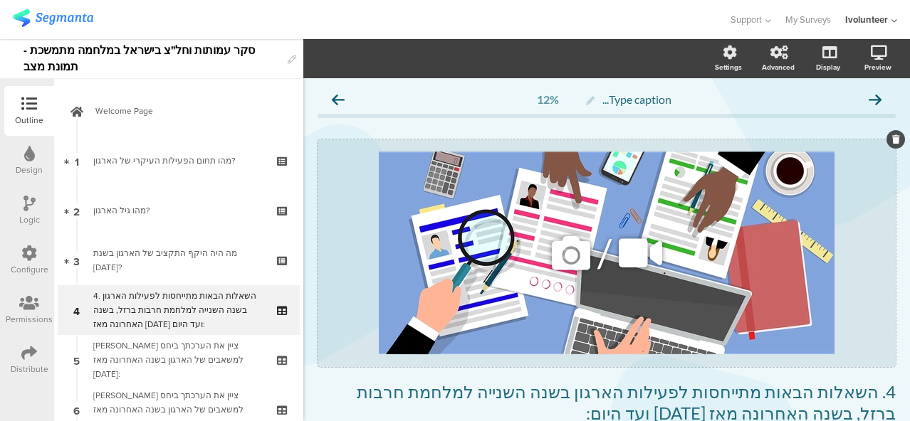
click at [574, 253] on icon at bounding box center [571, 253] width 48 height 48
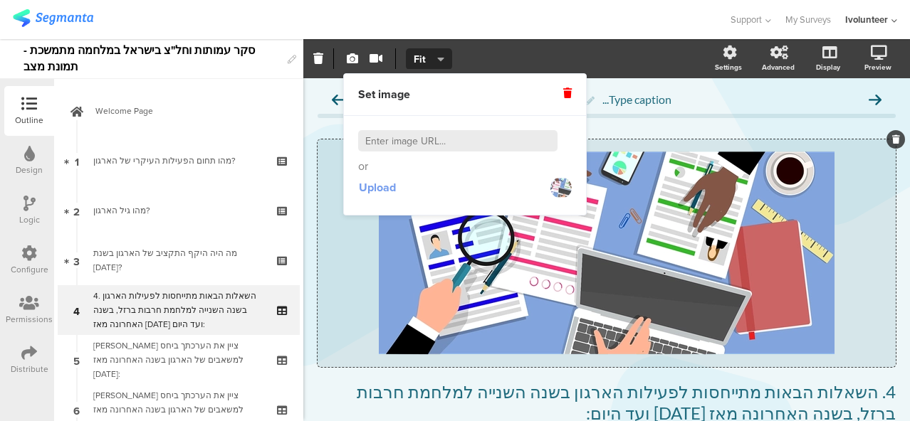
click at [384, 185] on span "Upload" at bounding box center [377, 187] width 37 height 16
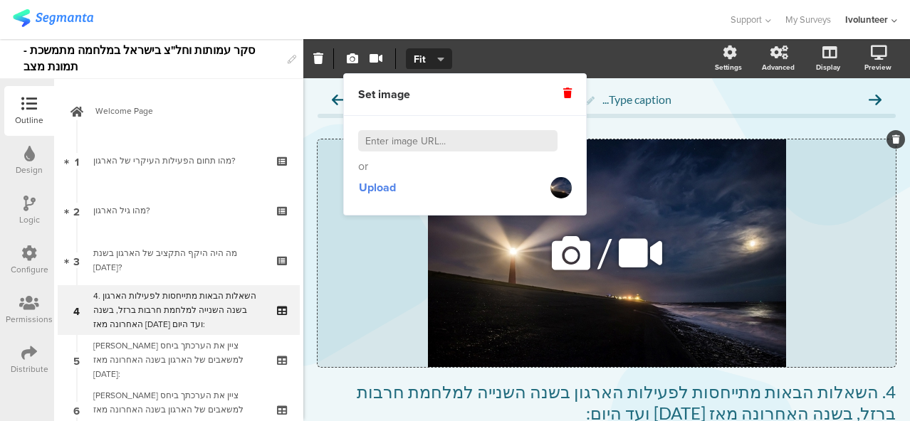
click at [554, 253] on icon at bounding box center [571, 253] width 48 height 48
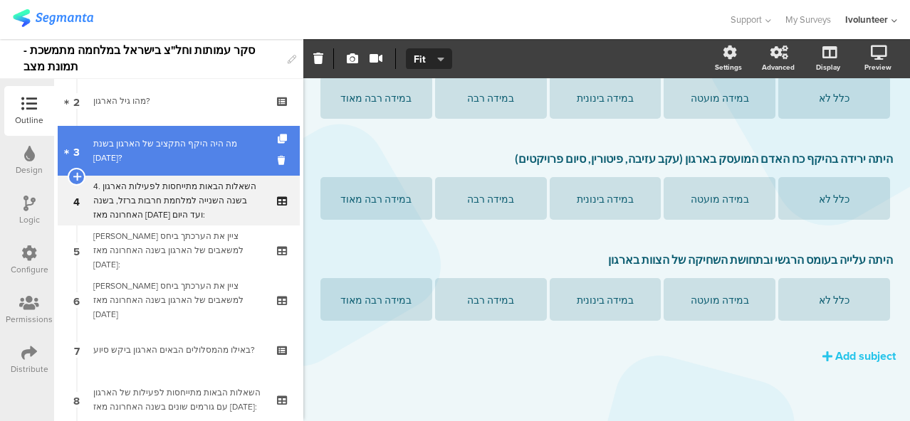
scroll to position [142, 0]
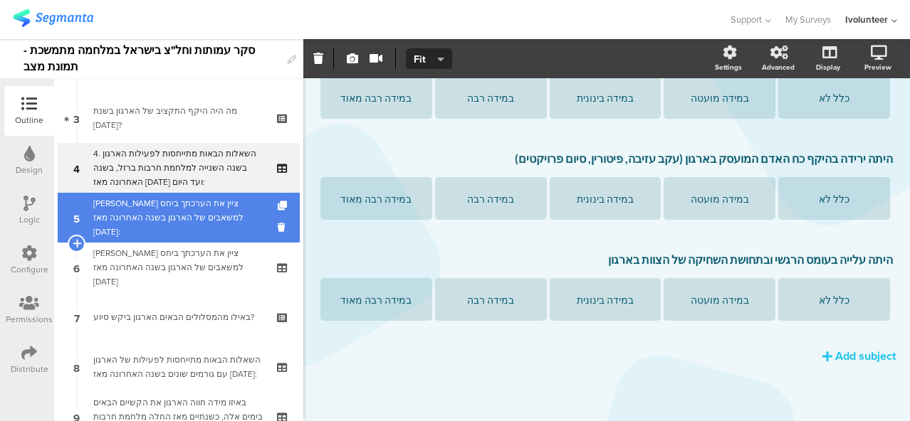
click at [190, 220] on div "[PERSON_NAME] ציין את הערכתך ביחס למשאבים של הארגון בשנה האחרונה מאז [DATE]:" at bounding box center [178, 217] width 170 height 43
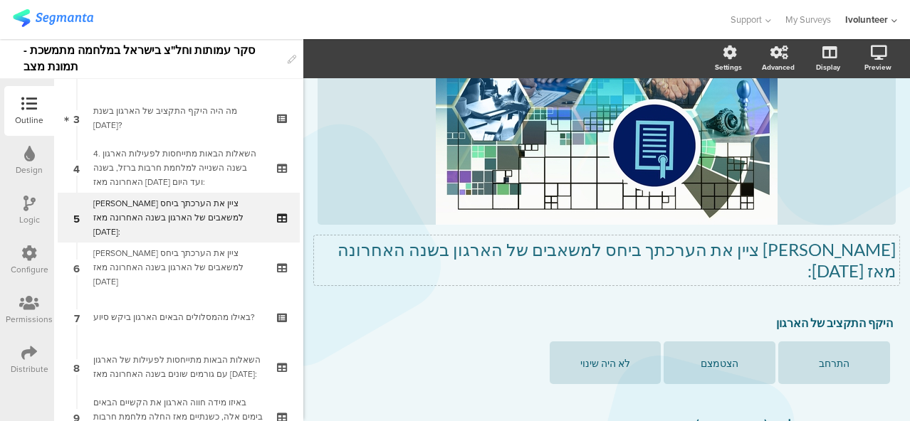
scroll to position [285, 0]
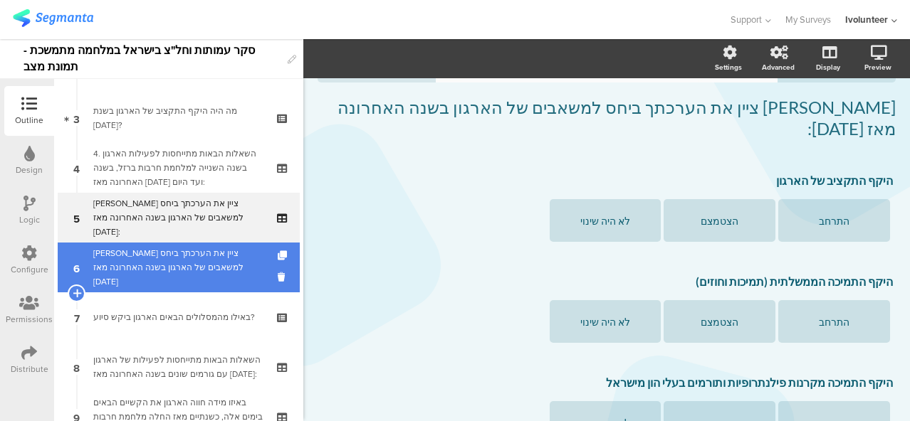
click at [177, 260] on div "[PERSON_NAME] ציין את הערכתך ביחס למשאבים של הארגון בשנה האחרונה מאז [DATE]" at bounding box center [178, 267] width 170 height 43
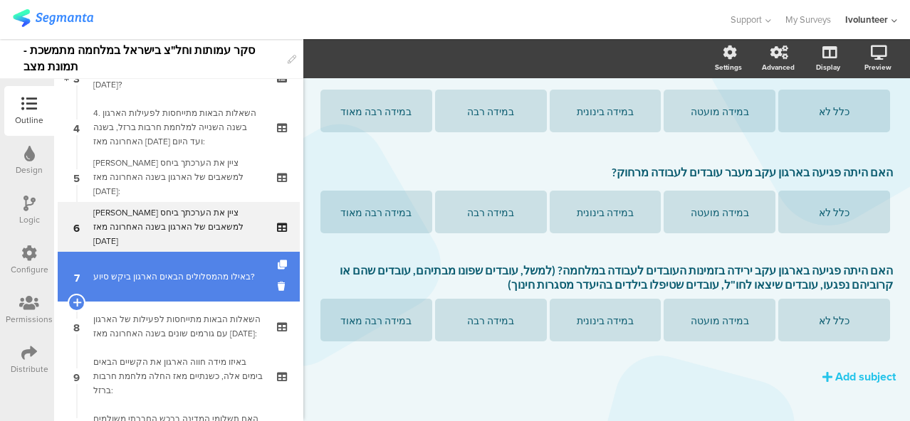
scroll to position [214, 0]
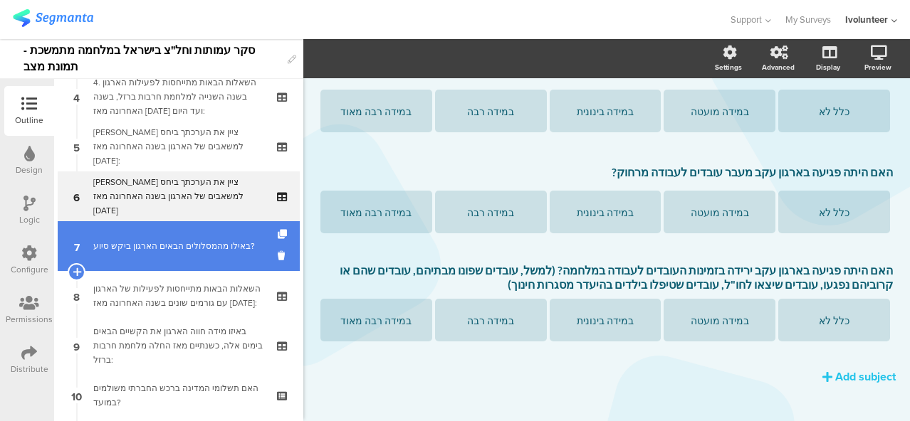
click at [171, 251] on div "באילו מהמסלולים הבאים הארגון ביקש סיוע?" at bounding box center [178, 246] width 170 height 14
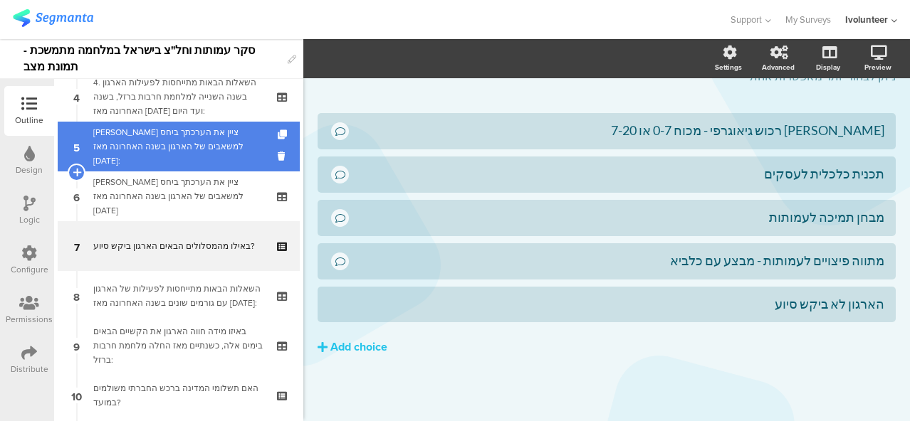
click at [194, 152] on div "[PERSON_NAME] ציין את הערכתך ביחס למשאבים של הארגון בשנה האחרונה מאז [DATE]:" at bounding box center [178, 146] width 170 height 43
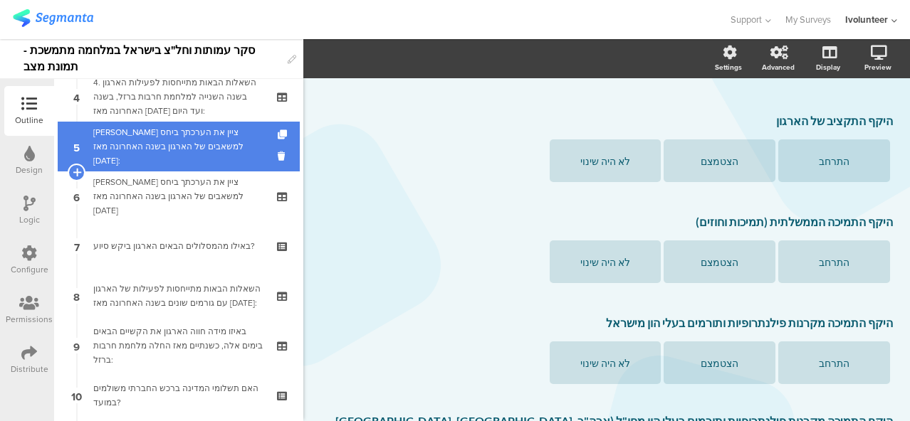
scroll to position [417, 0]
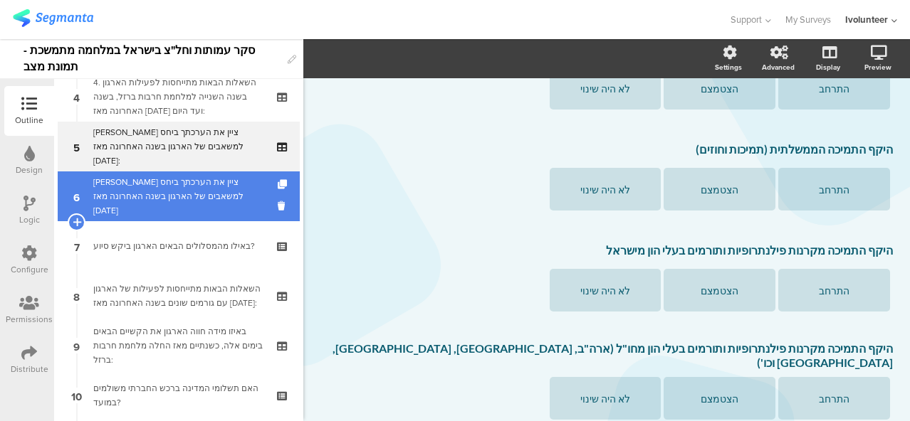
click at [198, 196] on div "[PERSON_NAME] ציין את הערכתך ביחס למשאבים של הארגון בשנה האחרונה מאז [DATE]" at bounding box center [178, 196] width 170 height 43
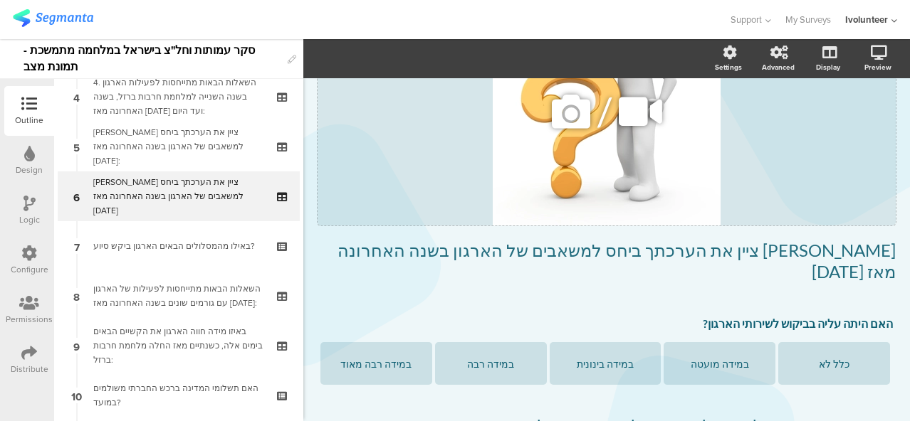
scroll to position [142, 0]
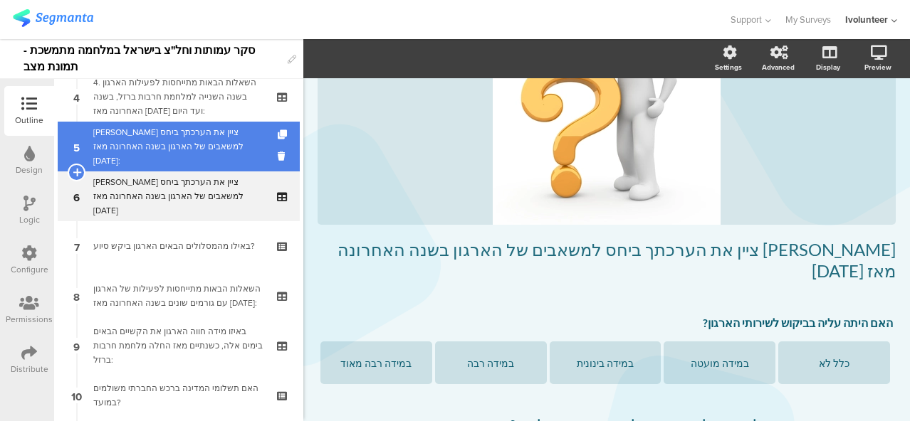
click at [175, 149] on div "[PERSON_NAME] ציין את הערכתך ביחס למשאבים של הארגון בשנה האחרונה מאז [DATE]:" at bounding box center [178, 146] width 170 height 43
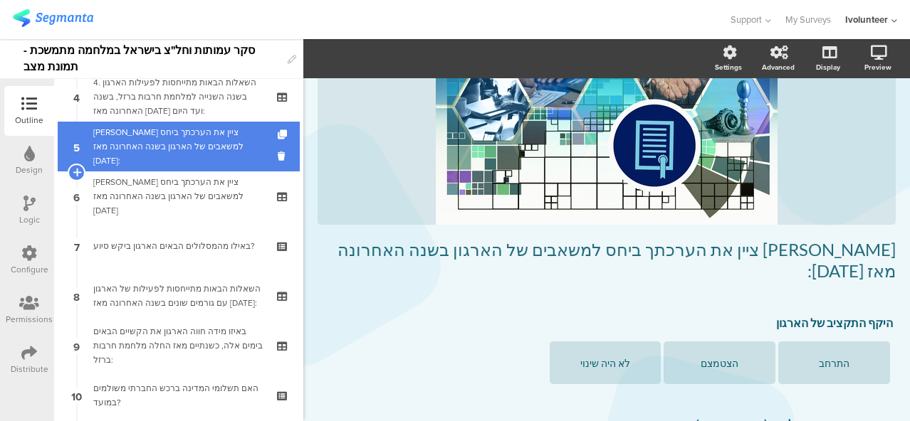
scroll to position [210, 0]
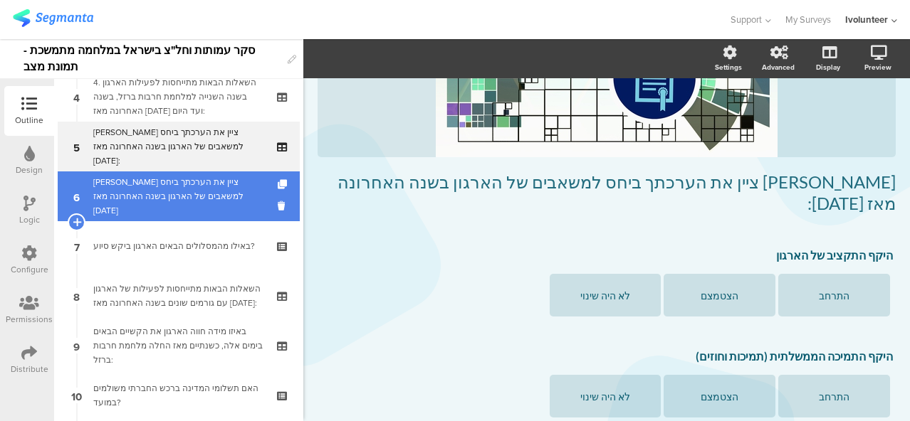
click at [182, 195] on div "[PERSON_NAME] ציין את הערכתך ביחס למשאבים של הארגון בשנה האחרונה מאז [DATE]" at bounding box center [178, 196] width 170 height 43
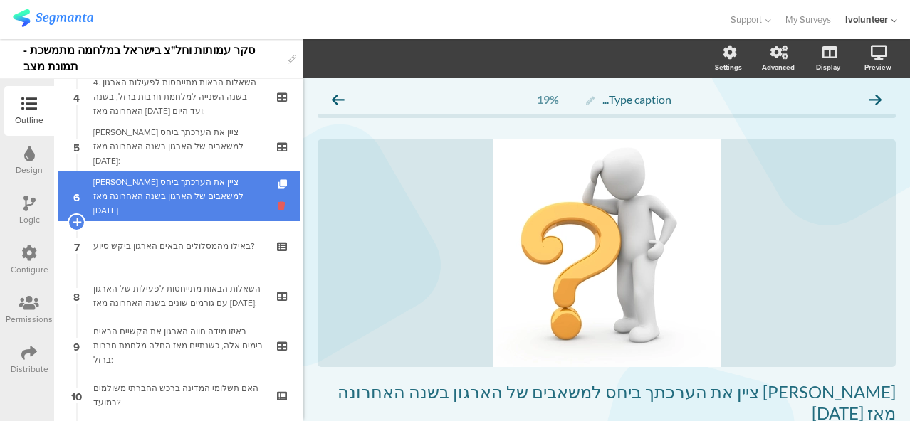
click at [278, 205] on icon at bounding box center [284, 206] width 12 height 14
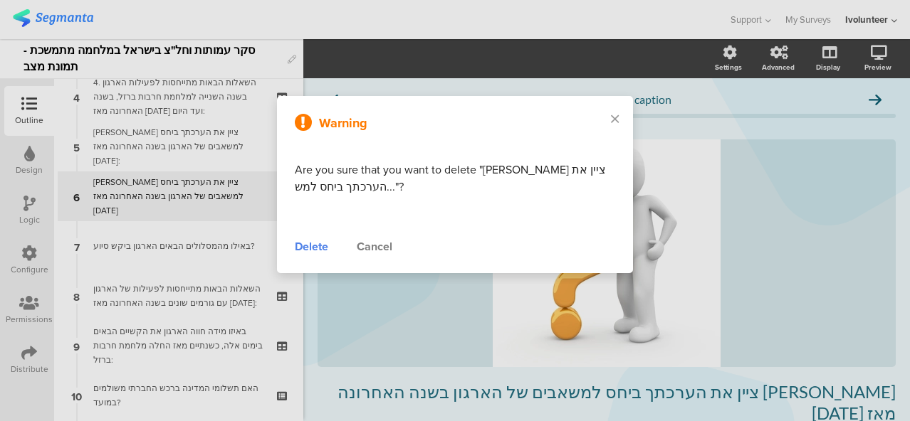
click at [318, 244] on div "Delete" at bounding box center [311, 246] width 33 height 17
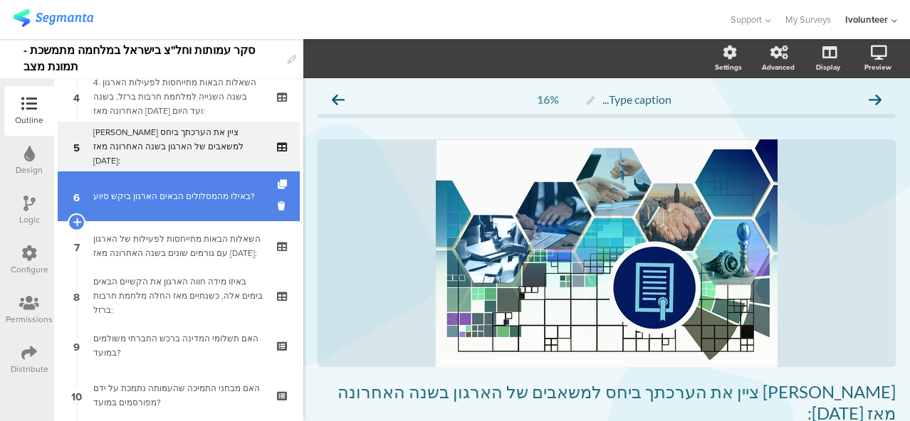
click at [192, 205] on link "6 באילו מהמסלולים הבאים הארגון ביקש סיוע?" at bounding box center [179, 197] width 242 height 50
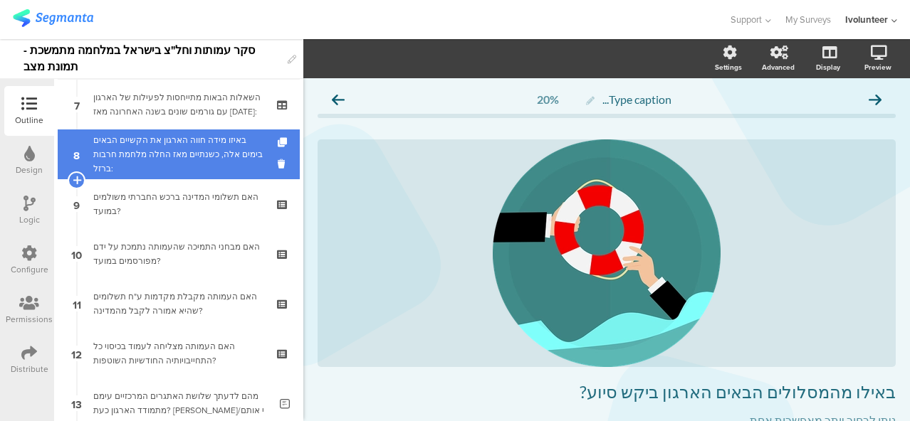
scroll to position [356, 0]
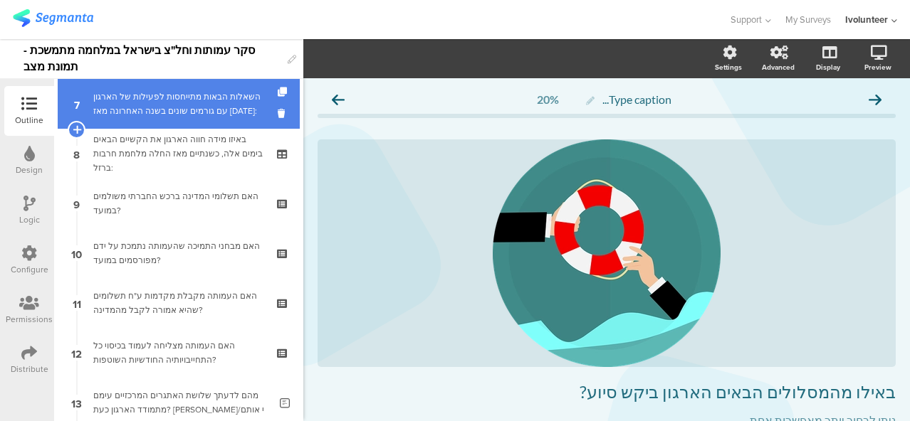
click at [184, 118] on div "השאלות הבאות מתייחסות לפעילות של הארגון עם גורמים שונים בשנה האחרונה מאז [DATE]:" at bounding box center [178, 104] width 170 height 28
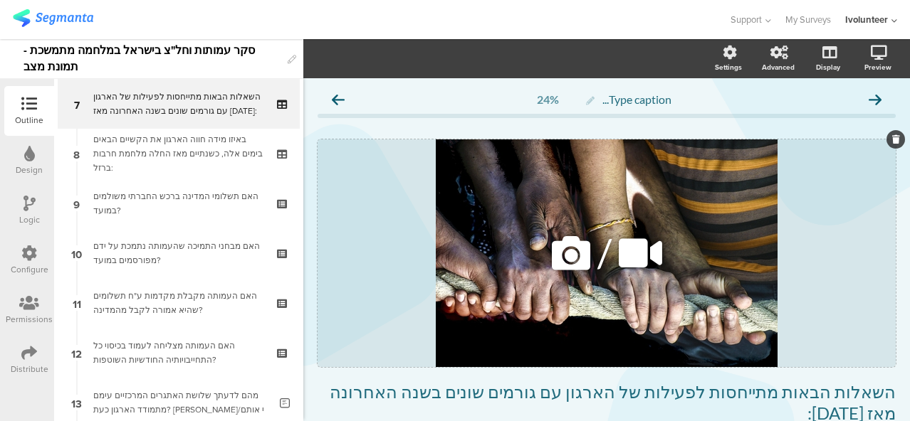
scroll to position [71, 0]
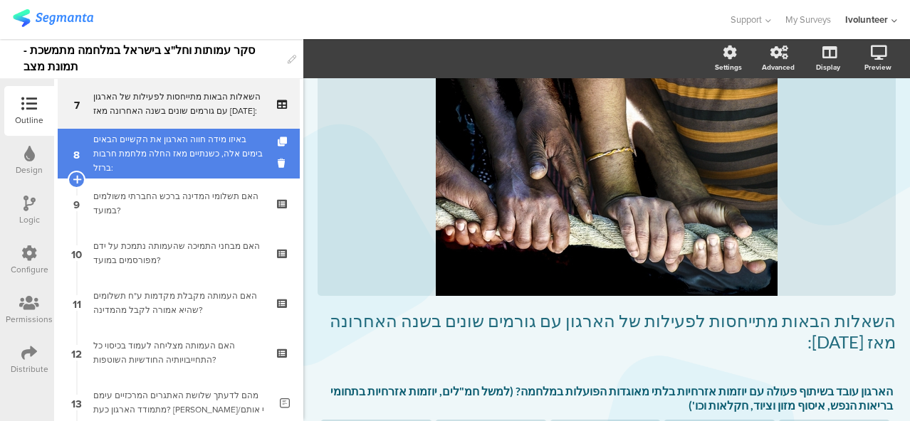
click at [158, 154] on div "באיזו מידה חווה הארגון את הקשיים הבאים בימים אלה, כשנתיים מאז החלה מלחמת חרבות …" at bounding box center [178, 153] width 170 height 43
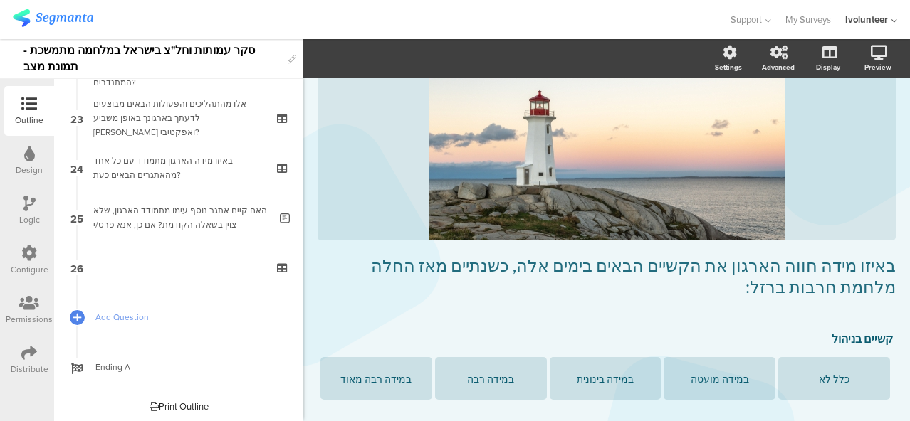
scroll to position [1142, 0]
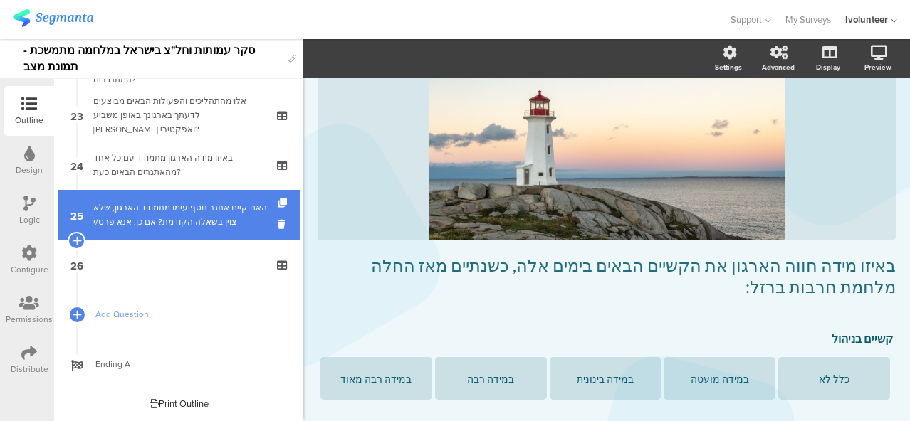
click at [199, 221] on div "האם קיים אתגר נוסף עימו מתמודד הארגון, שלא צוין בשאלה הקודמת? אם כן, אנא פרט/י" at bounding box center [181, 215] width 176 height 28
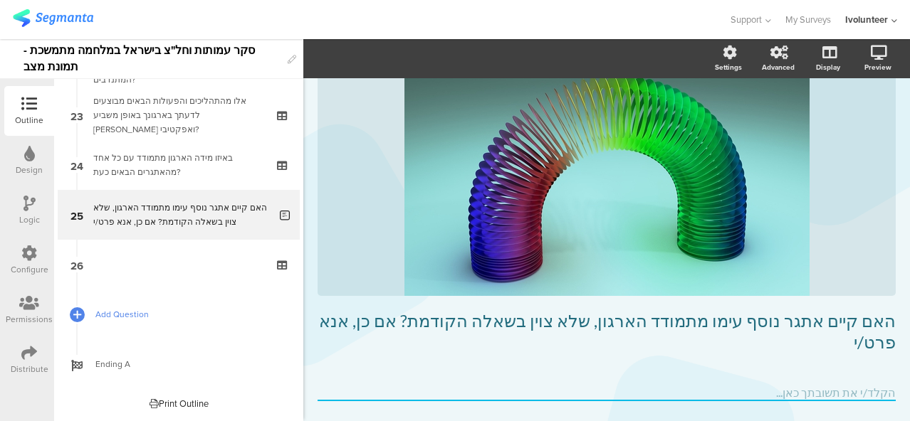
click at [105, 312] on span "Add Question" at bounding box center [186, 314] width 182 height 14
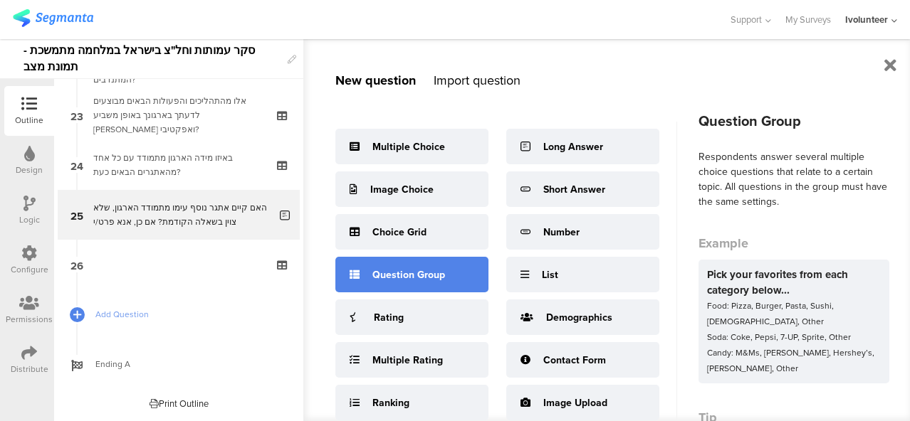
click at [397, 270] on div "Question Group" at bounding box center [408, 275] width 73 height 15
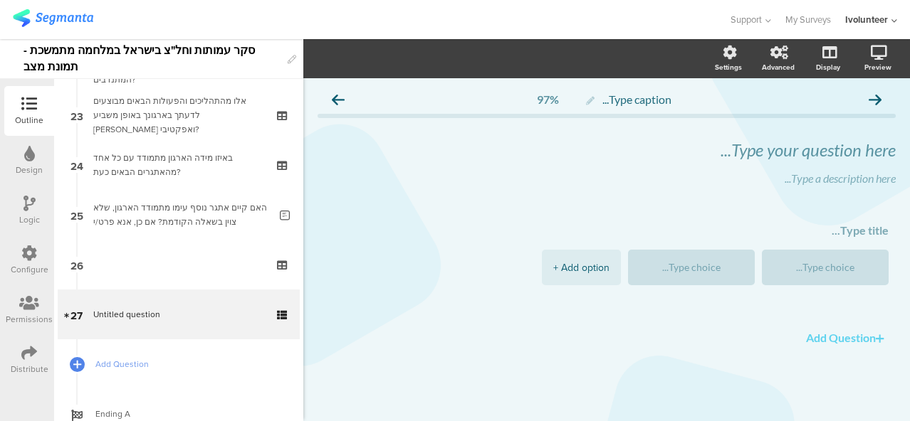
click at [811, 342] on button "Add Question" at bounding box center [847, 338] width 97 height 28
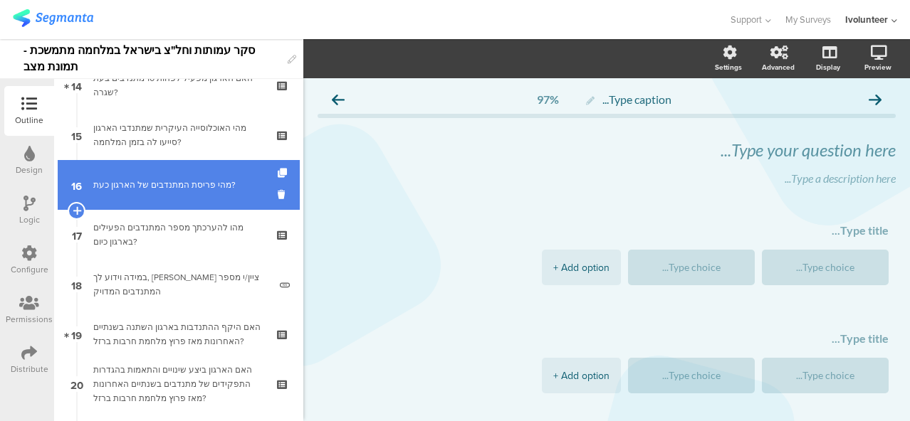
scroll to position [857, 0]
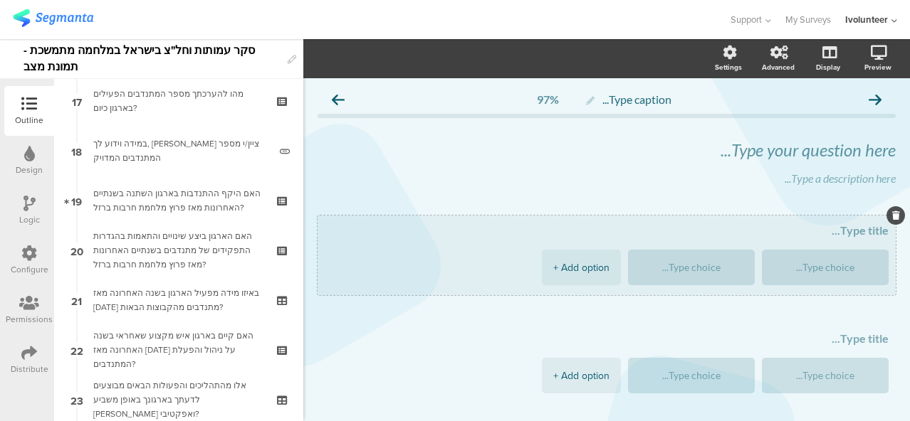
click at [812, 227] on textarea at bounding box center [607, 230] width 564 height 14
paste textarea "האם תשלומי המדינה ברכש החברתי משולמים במועד?"
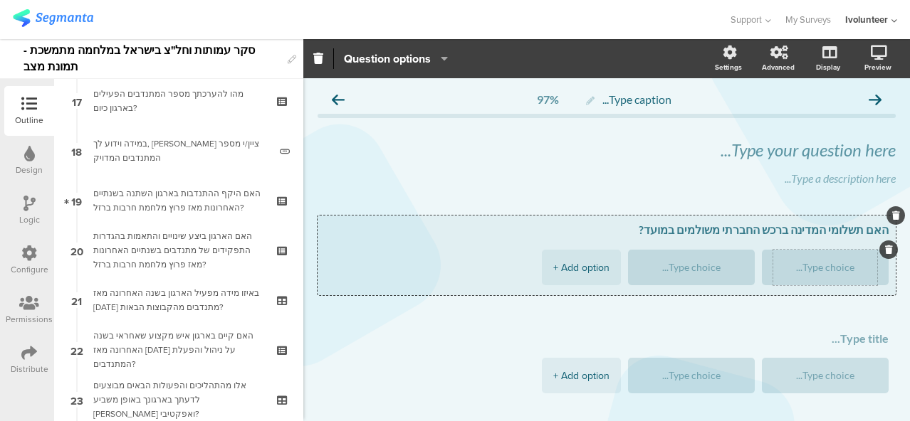
click at [794, 275] on div at bounding box center [825, 268] width 104 height 36
type textarea "האם תשלומי המדינה ברכש החברתי משולמים במועד?"
click at [817, 266] on textarea at bounding box center [825, 268] width 104 height 11
click at [685, 276] on div at bounding box center [691, 268] width 104 height 36
type textarea "כן"
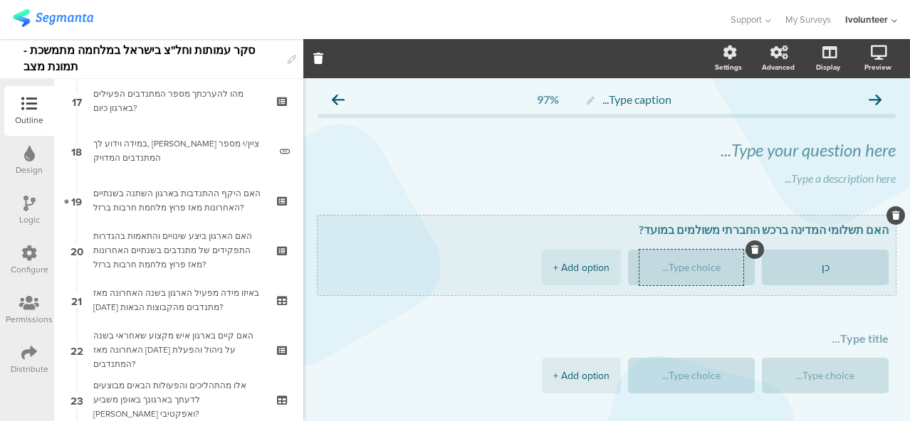
click at [681, 270] on textarea at bounding box center [691, 268] width 104 height 11
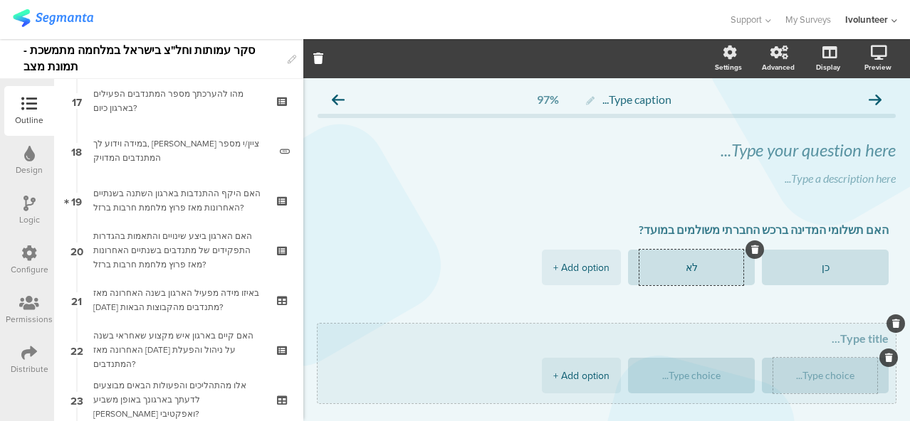
type textarea "לא"
click at [791, 379] on textarea at bounding box center [825, 376] width 104 height 11
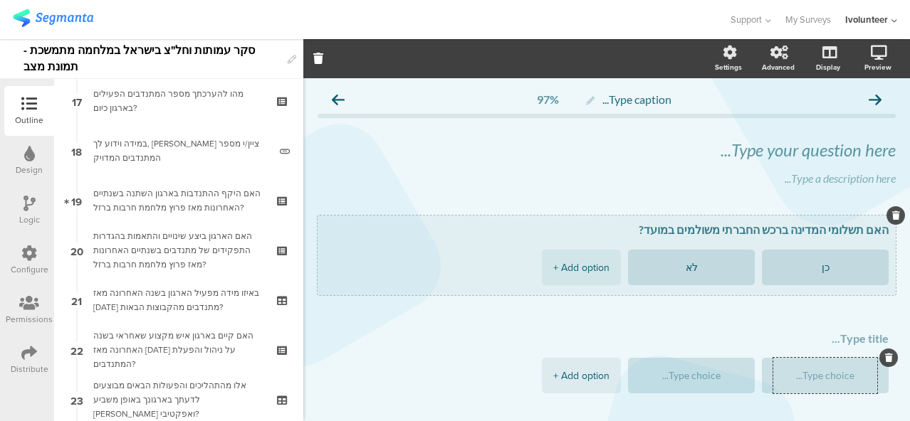
scroll to position [71, 0]
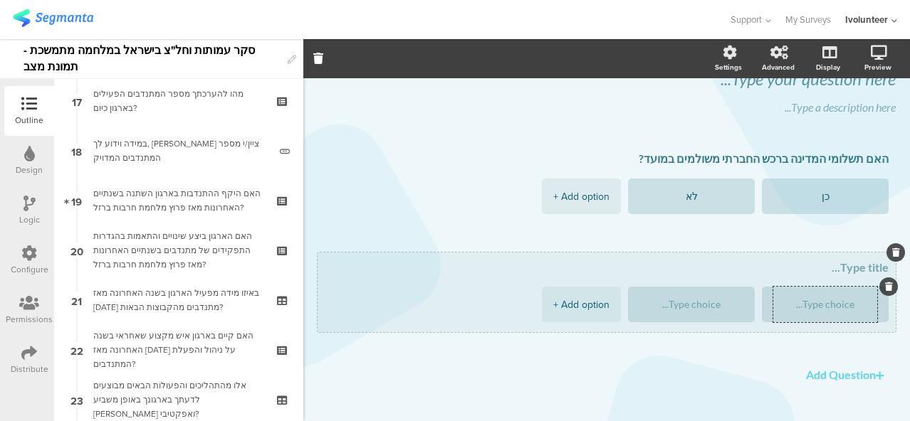
click at [834, 270] on textarea at bounding box center [607, 268] width 564 height 14
paste textarea "האם מבחני התמיכה שהעמותה נתמכת על ידם מפורסמים במועד?"
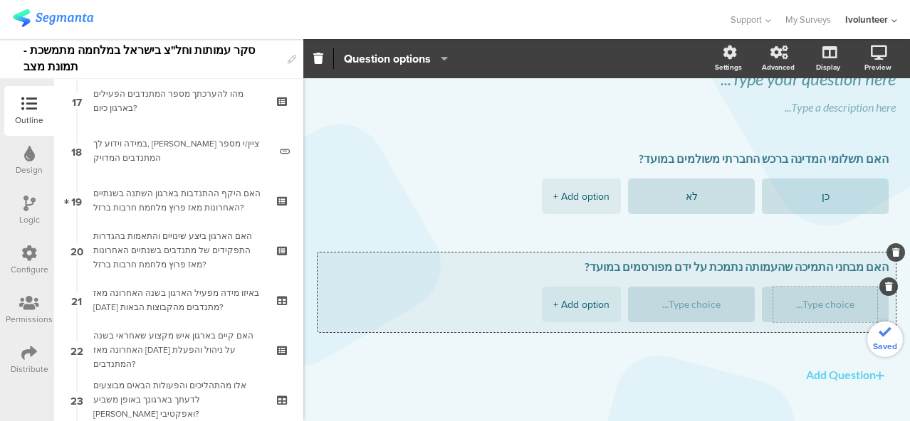
click at [828, 310] on div at bounding box center [825, 305] width 104 height 36
type textarea "האם מבחני התמיכה שהעמותה נתמכת על ידם מפורסמים במועד?"
click at [807, 306] on textarea at bounding box center [825, 305] width 104 height 11
type textarea "כן"
click at [694, 302] on textarea at bounding box center [691, 305] width 104 height 11
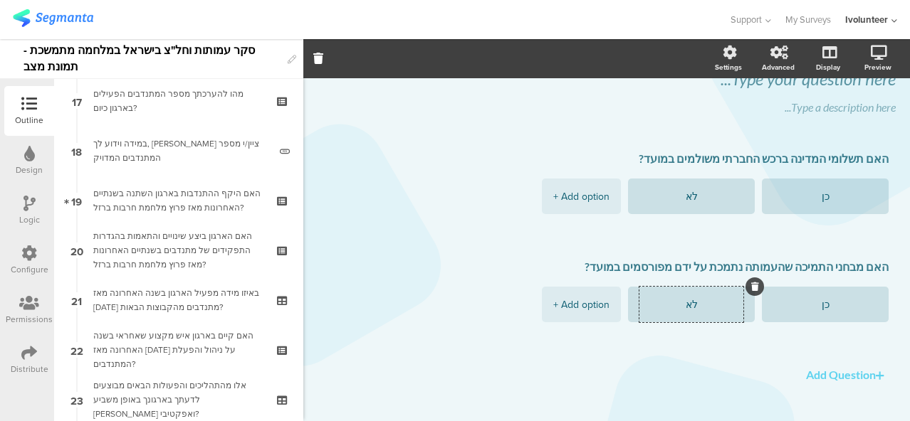
scroll to position [95, 0]
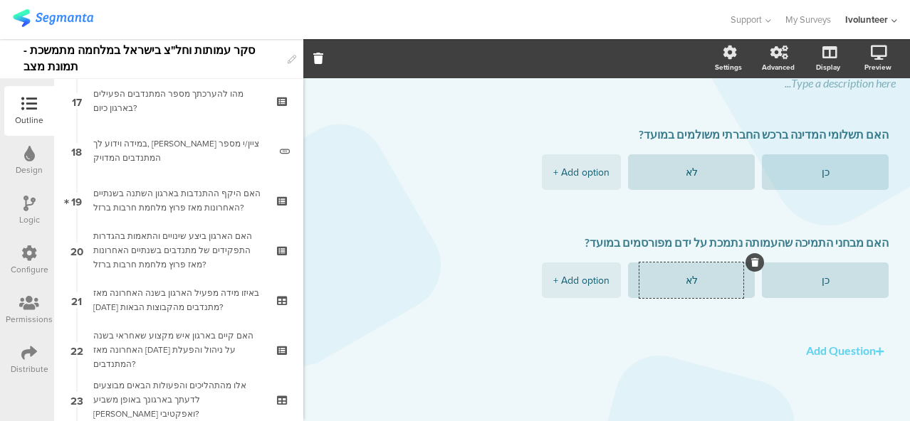
type textarea "לא"
click at [811, 352] on button "Add Question" at bounding box center [847, 351] width 97 height 28
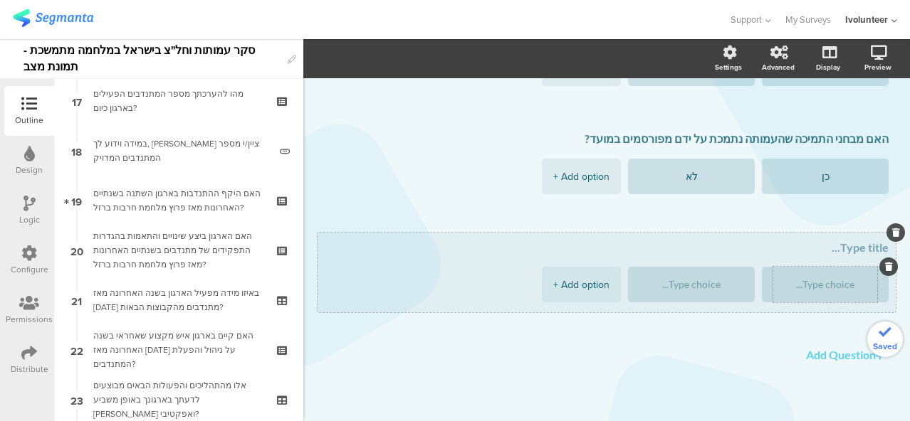
scroll to position [204, 0]
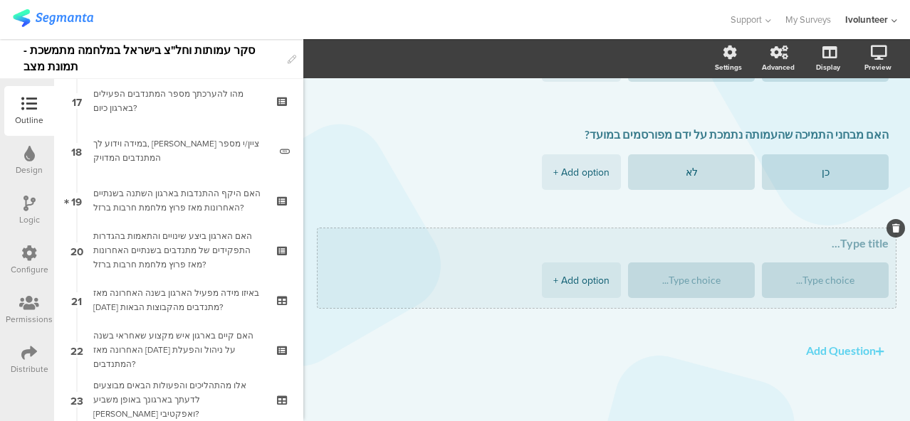
click at [803, 247] on textarea at bounding box center [607, 243] width 564 height 14
paste textarea "האם העמותה מקבלת מקדמות ע"ח תשלומים שהיא אמורה לקבל מהמדינה?"
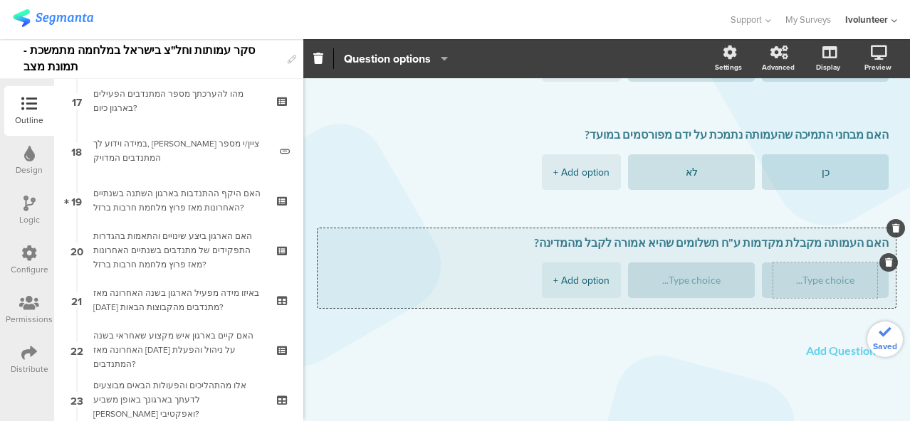
type textarea "האם העמותה מקבלת מקדמות ע"ח תשלומים שהיא אמורה לקבל מהמדינה?"
click at [794, 277] on textarea at bounding box center [825, 280] width 104 height 11
type textarea "כן"
click at [668, 281] on textarea at bounding box center [691, 280] width 104 height 11
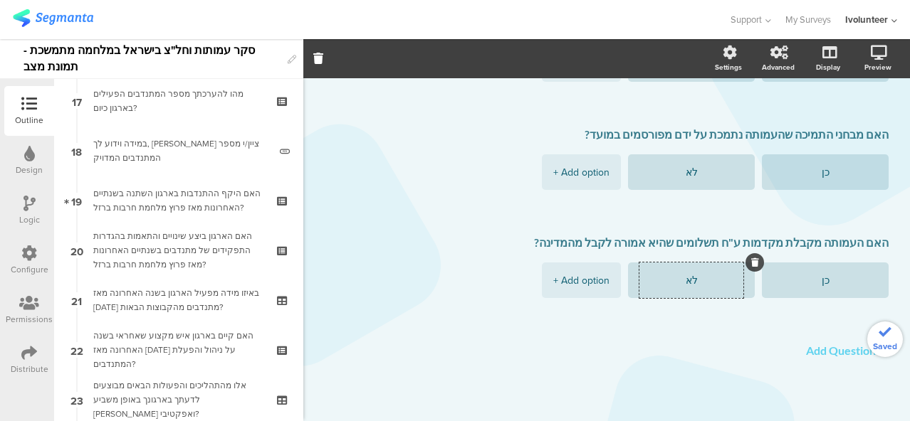
type textarea "לא"
click at [670, 330] on span "האם תשלומי המדינה ברכש החברתי משולמים במועד? כן לא + Add option האם מבחני התמיכ…" at bounding box center [606, 174] width 578 height 325
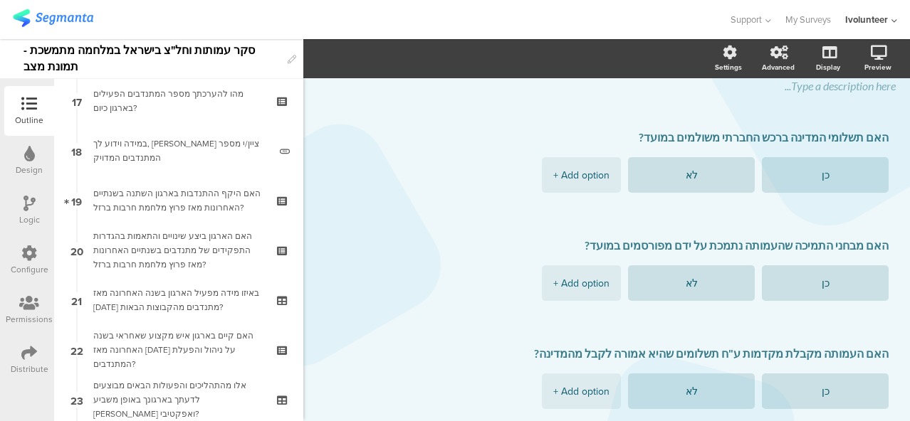
scroll to position [0, 0]
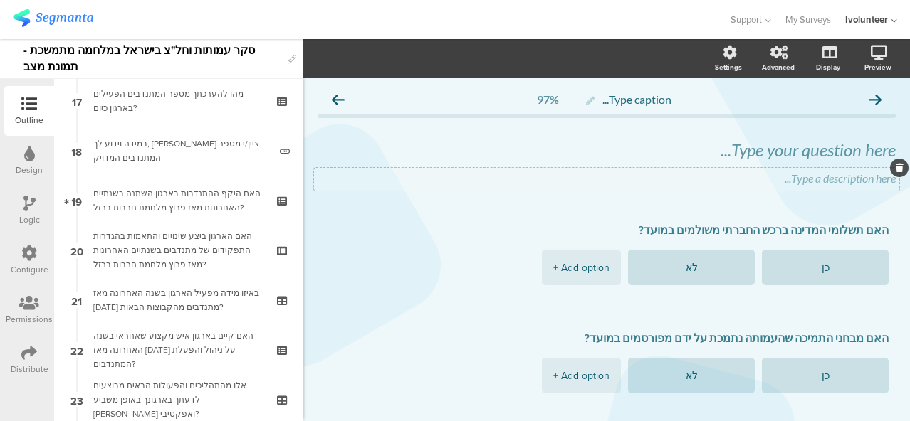
click at [895, 168] on icon at bounding box center [899, 168] width 8 height 9
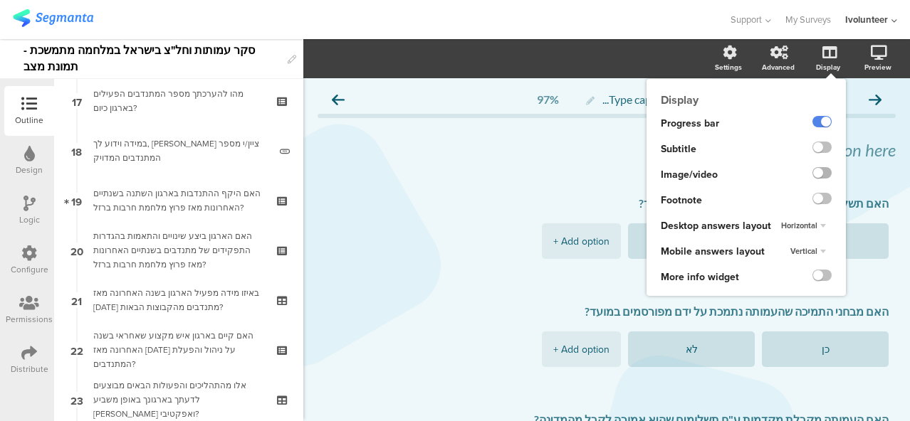
click at [812, 174] on label at bounding box center [821, 172] width 19 height 11
click at [0, 0] on input "checkbox" at bounding box center [0, 0] width 0 height 0
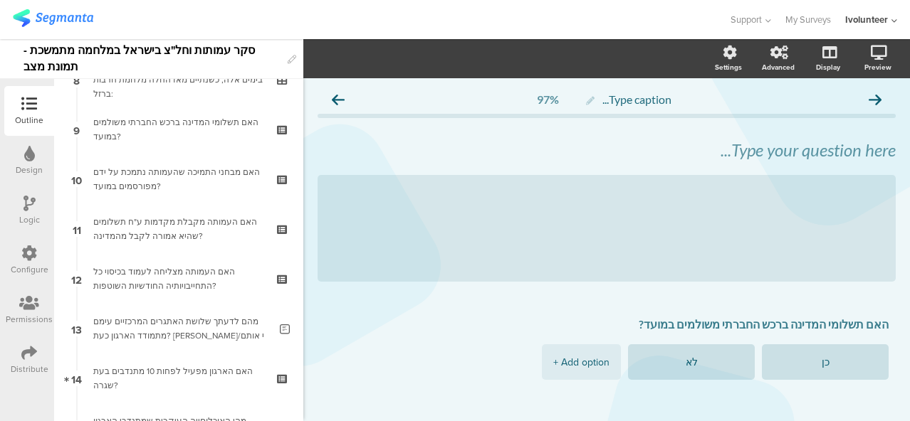
scroll to position [359, 0]
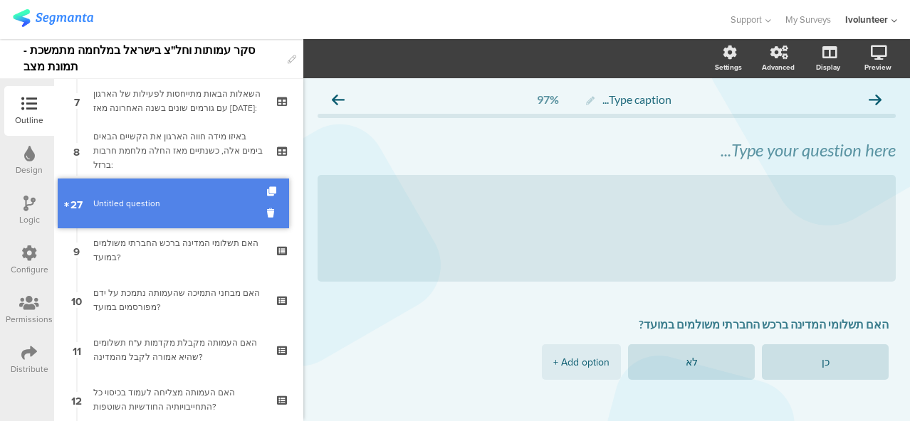
drag, startPoint x: 181, startPoint y: 315, endPoint x: 196, endPoint y: 204, distance: 112.1
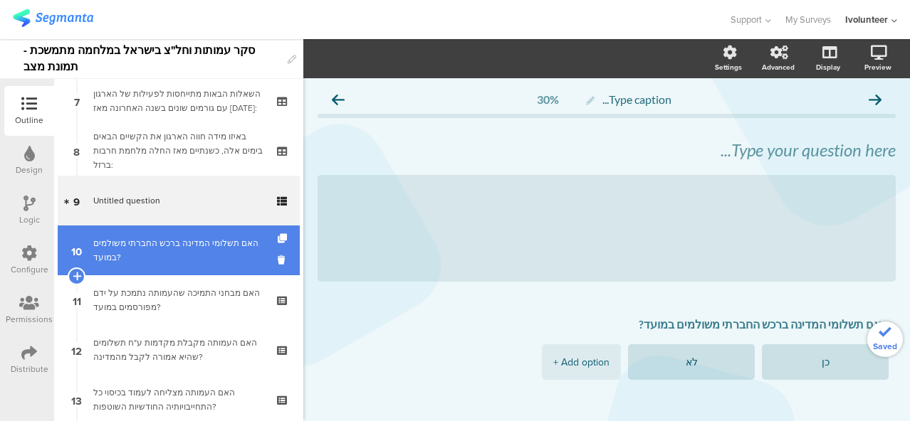
click at [171, 253] on div "האם תשלומי המדינה ברכש החברתי משולמים במועד?" at bounding box center [178, 250] width 170 height 28
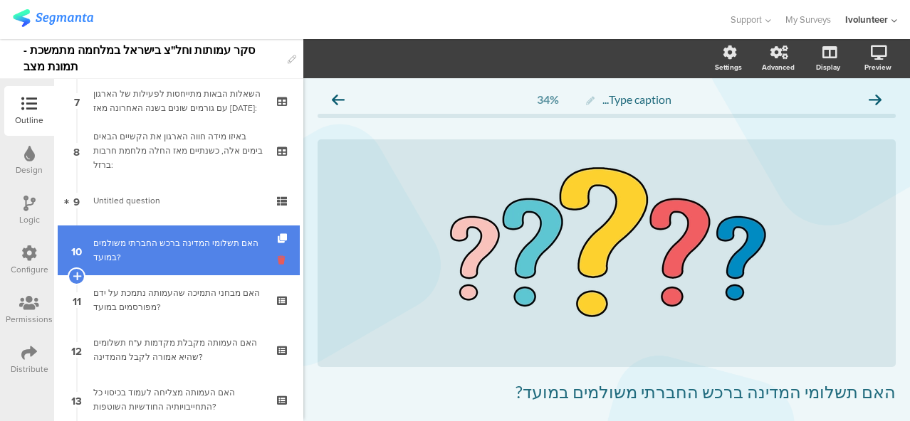
click at [278, 263] on icon at bounding box center [284, 260] width 12 height 14
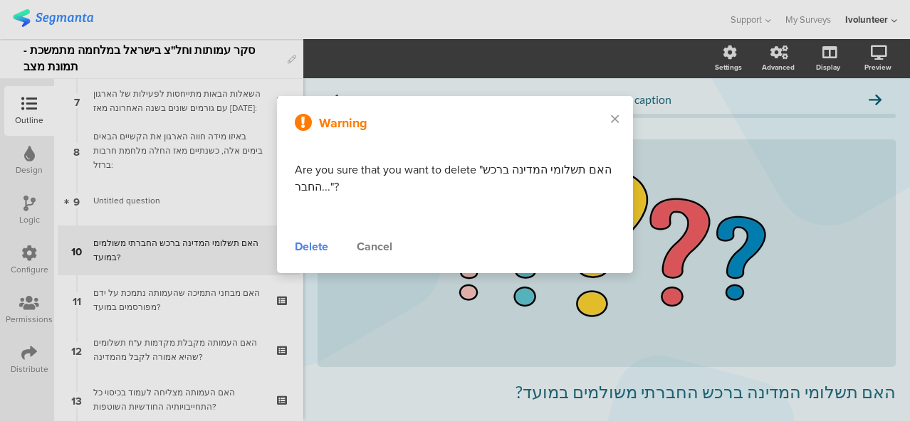
click at [309, 246] on div "Delete" at bounding box center [311, 246] width 33 height 17
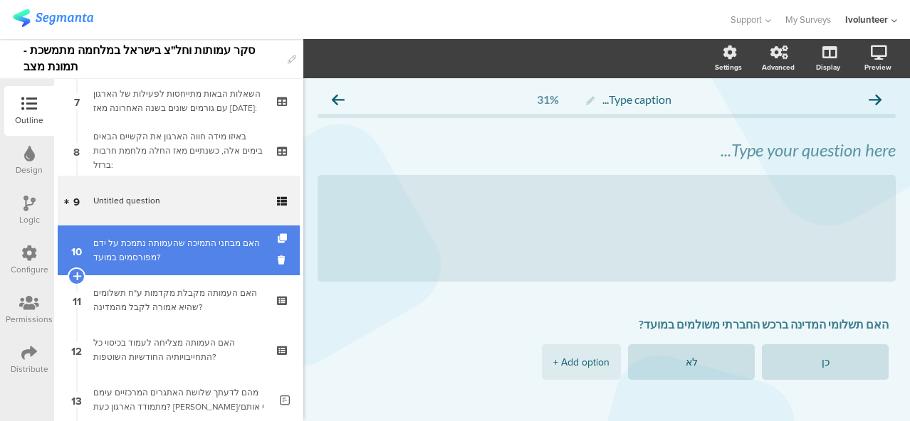
click at [202, 254] on div "האם מבחני התמיכה שהעמותה נתמכת על ידם מפורסמים במועד?" at bounding box center [178, 250] width 170 height 28
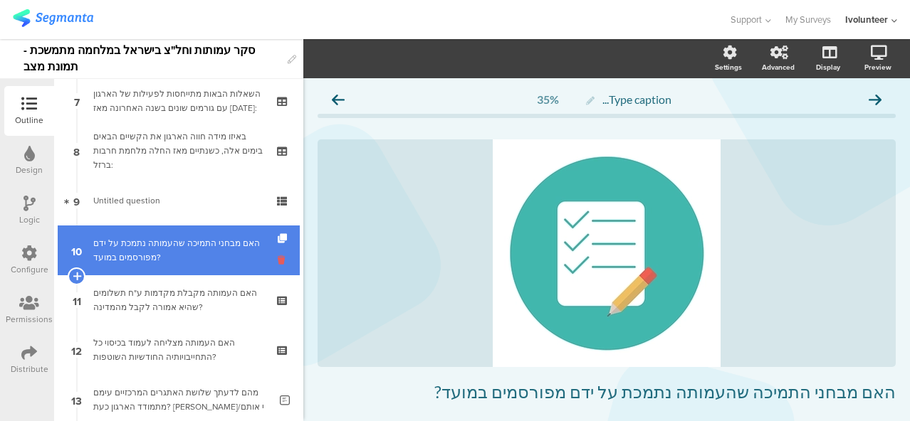
click at [278, 261] on icon at bounding box center [284, 260] width 12 height 14
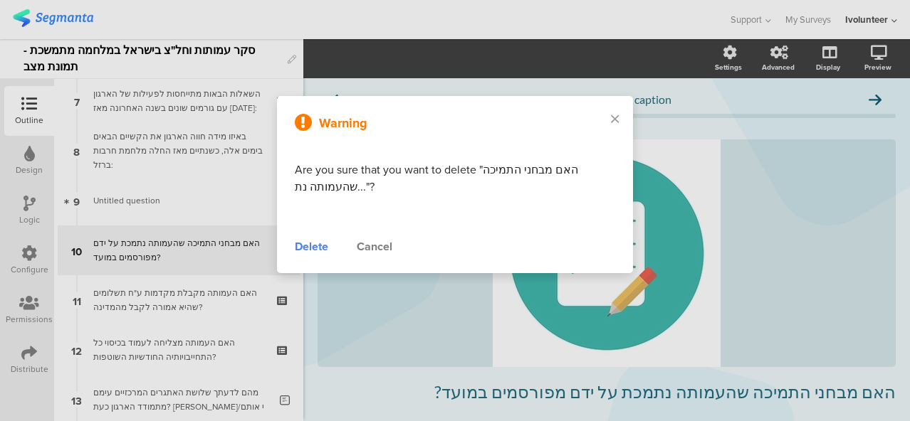
click at [312, 249] on div "Delete" at bounding box center [311, 246] width 33 height 17
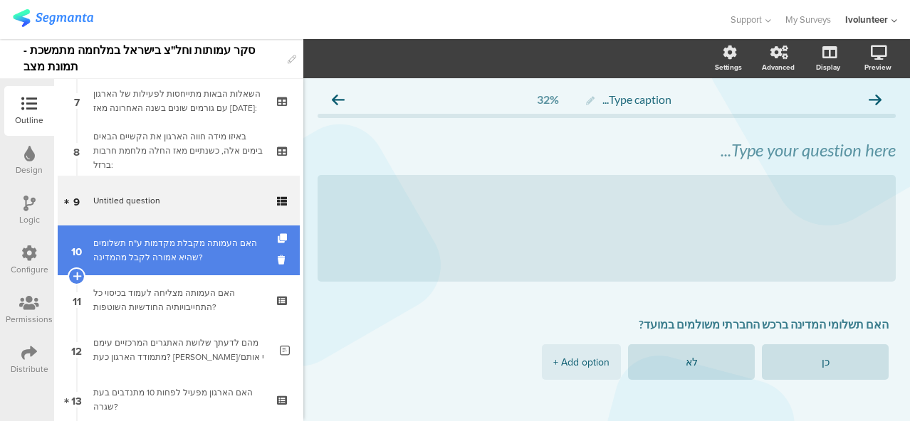
click at [178, 251] on div "האם העמותה מקבלת מקדמות ע"ח תשלומים שהיא אמורה לקבל מהמדינה?" at bounding box center [178, 250] width 170 height 28
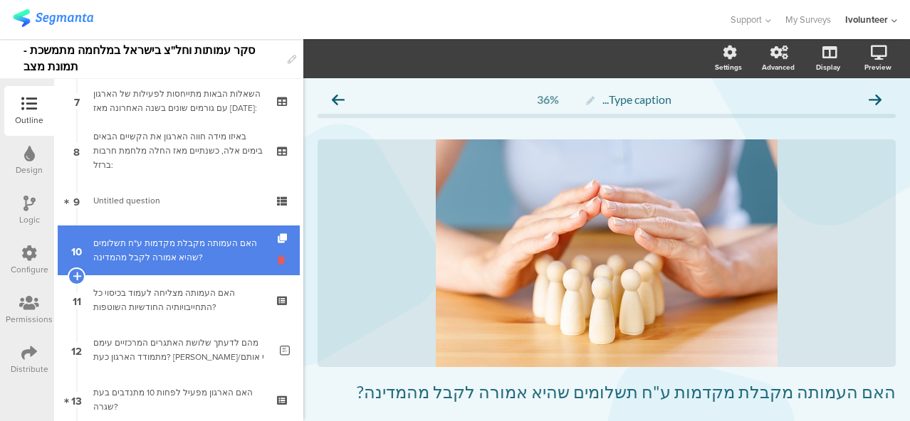
click at [278, 258] on icon at bounding box center [284, 260] width 12 height 14
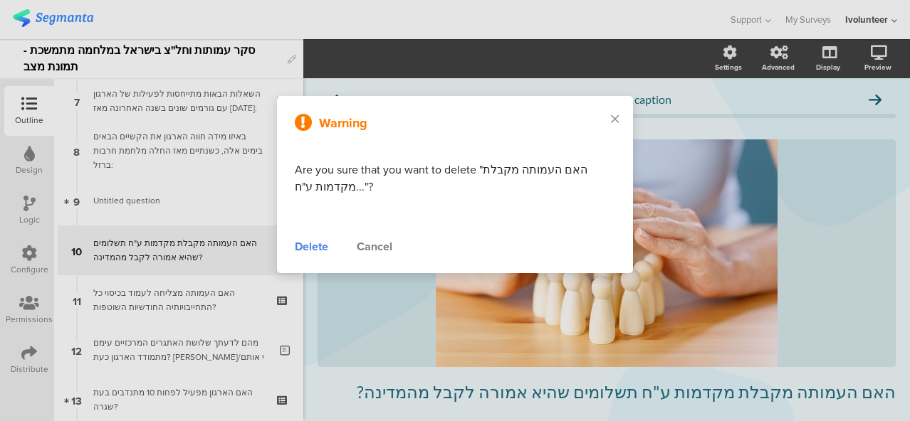
click at [310, 247] on div "Delete" at bounding box center [311, 246] width 33 height 17
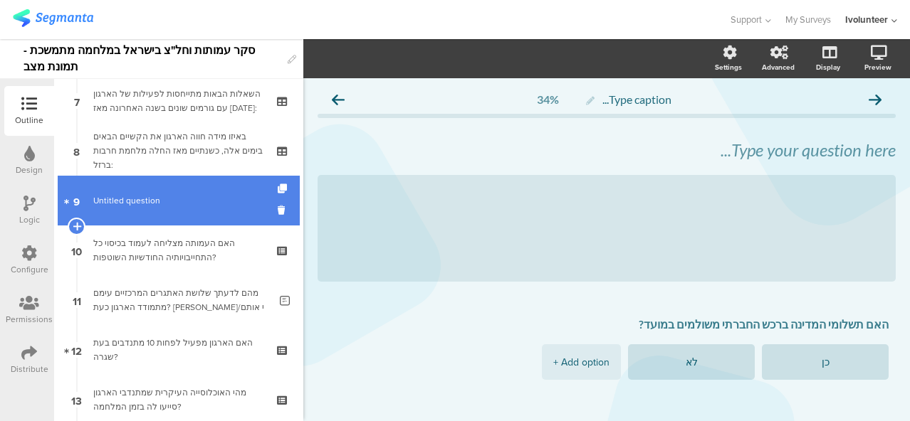
click at [118, 203] on span "Untitled question" at bounding box center [126, 200] width 67 height 13
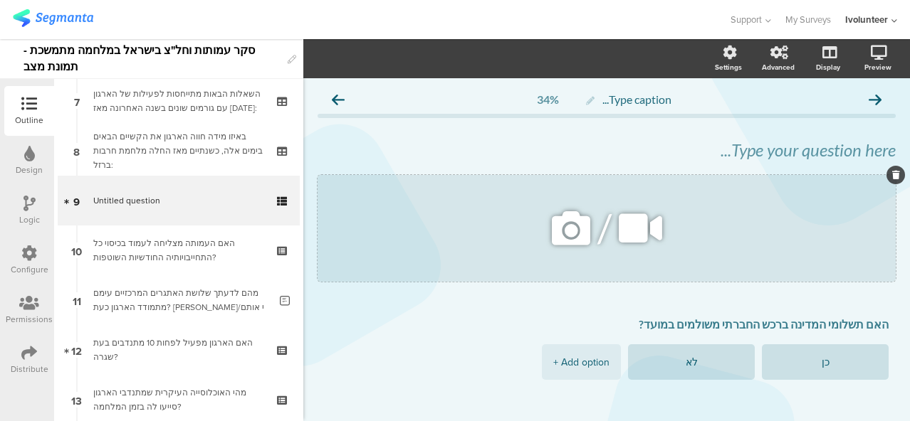
click at [568, 231] on icon at bounding box center [571, 228] width 48 height 48
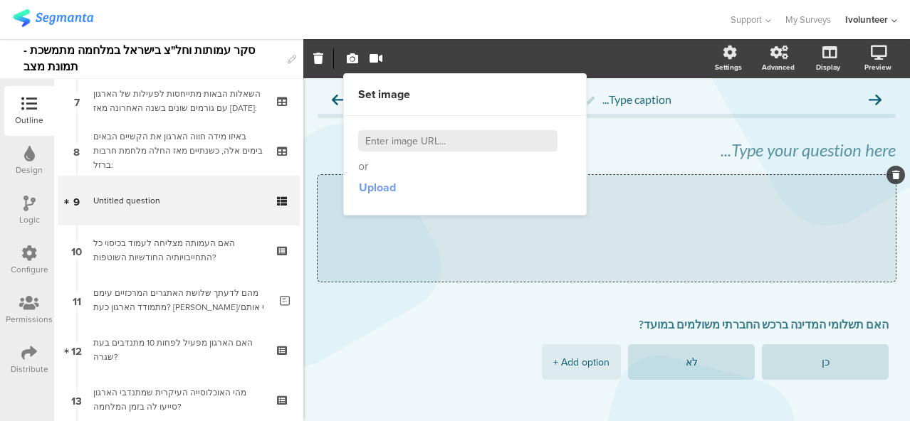
click at [392, 184] on span "Upload" at bounding box center [377, 187] width 37 height 16
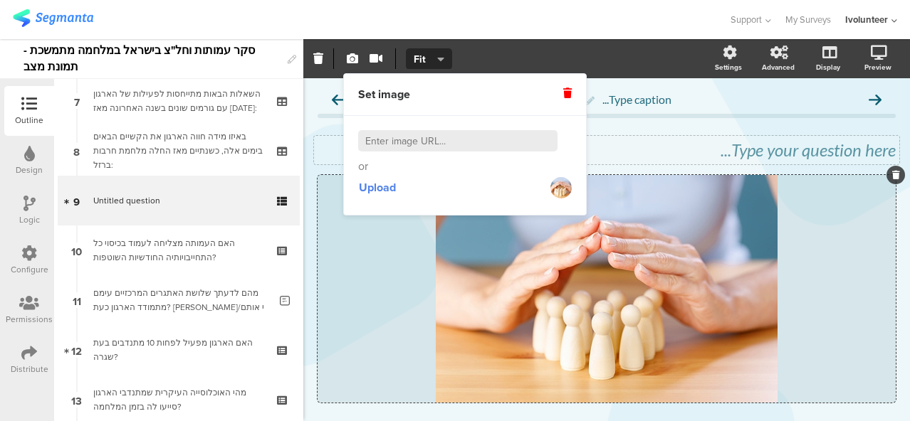
click at [735, 154] on div "Type your question here..." at bounding box center [606, 150] width 578 height 21
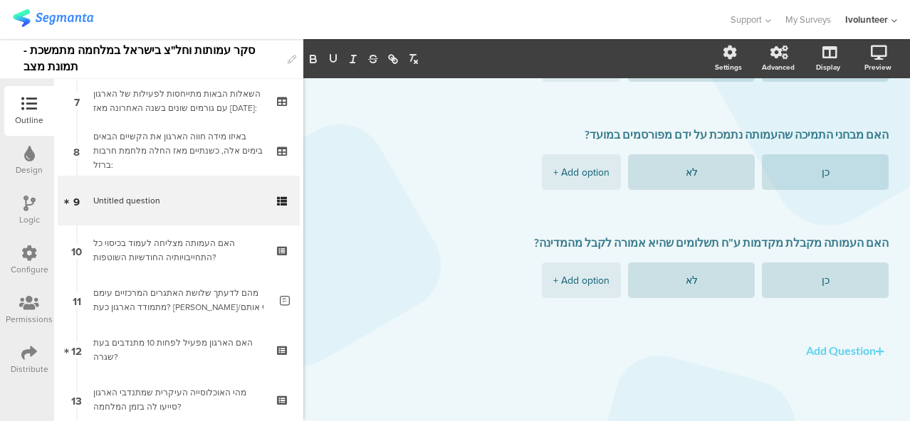
scroll to position [206, 0]
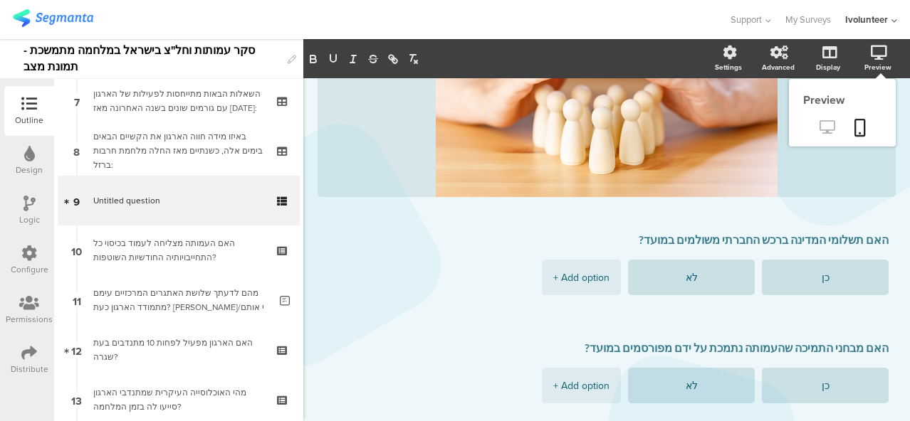
click at [819, 120] on icon at bounding box center [826, 127] width 15 height 14
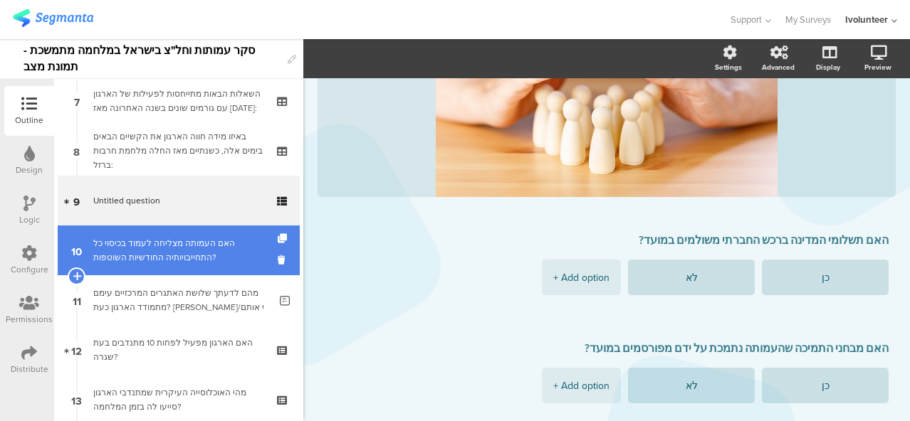
click at [171, 248] on div "האם העמותה מצליחה לעמוד בכיסוי כל התחייבויותיה החודשיות השוטפות?" at bounding box center [178, 250] width 170 height 28
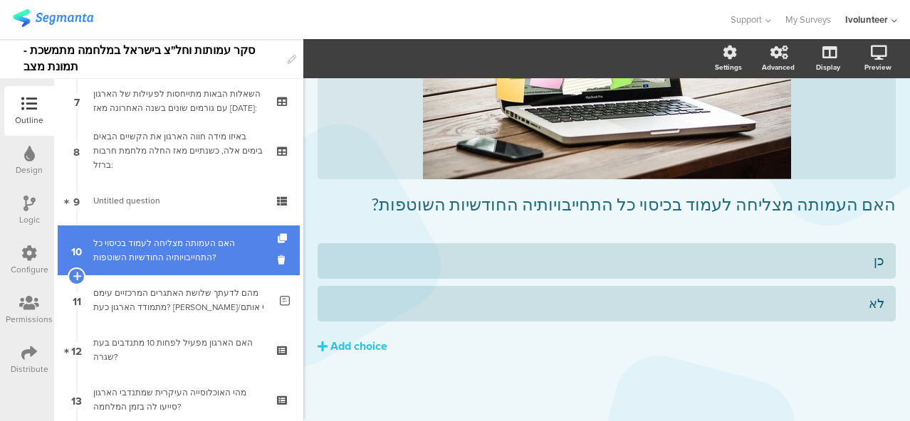
scroll to position [188, 0]
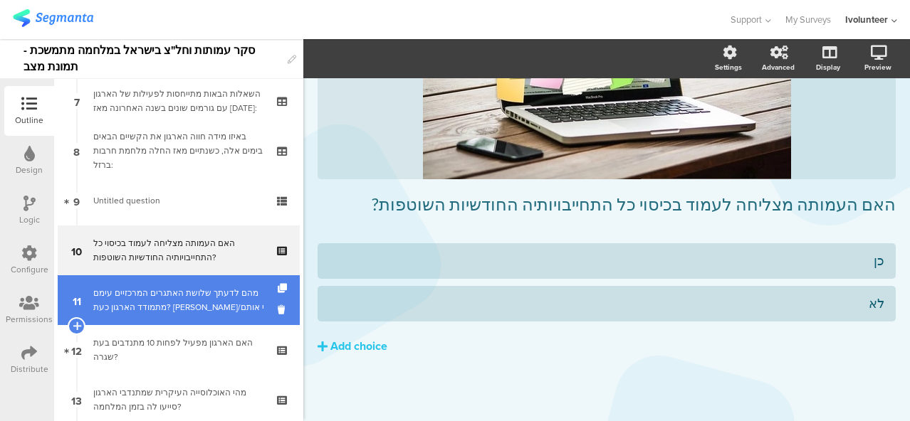
click at [158, 287] on div "מהם לדעתך שלושת האתגרים המרכזיים עימם מתמודד הארגון כעת? [PERSON_NAME]/י אותם" at bounding box center [181, 300] width 176 height 28
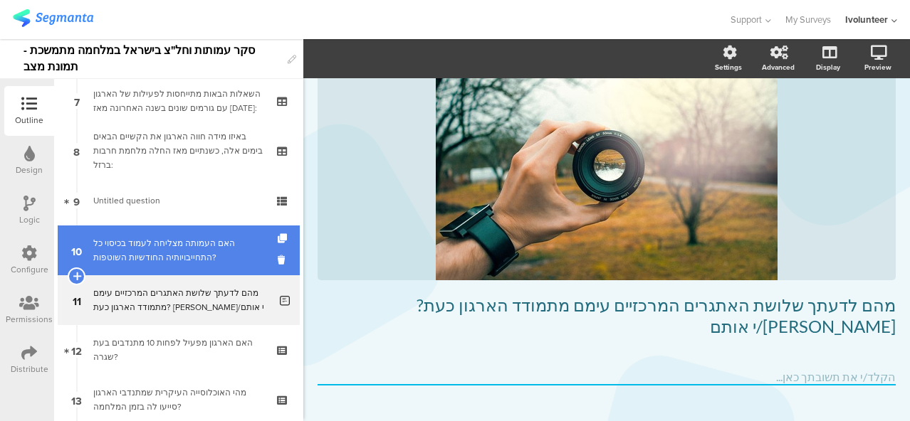
click at [155, 254] on div "האם העמותה מצליחה לעמוד בכיסוי כל התחייבויותיה החודשיות השוטפות?" at bounding box center [178, 250] width 170 height 28
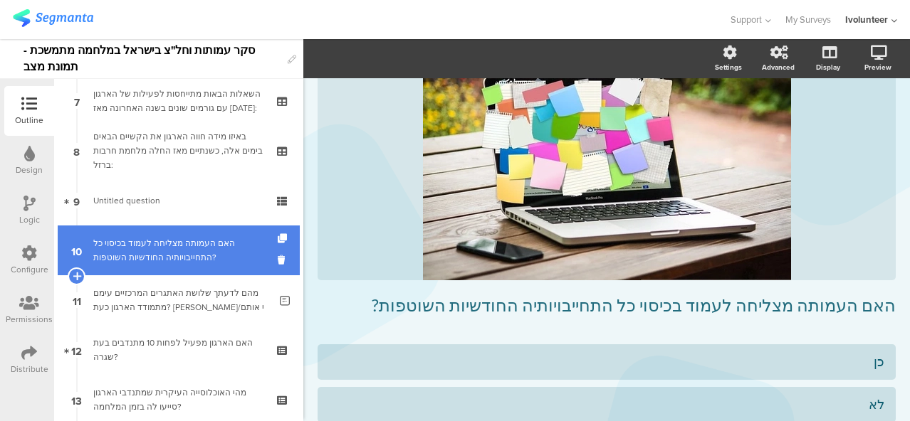
scroll to position [50, 0]
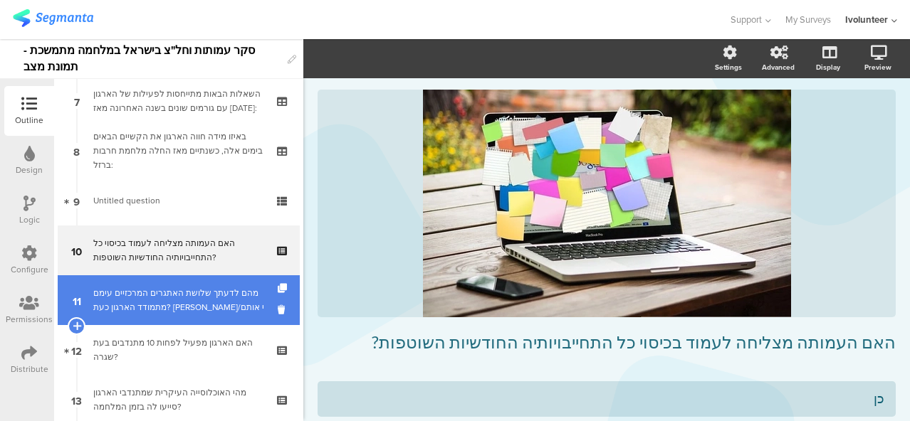
click at [199, 306] on div "מהם לדעתך שלושת האתגרים המרכזיים עימם מתמודד הארגון כעת? [PERSON_NAME]/י אותם" at bounding box center [181, 300] width 176 height 28
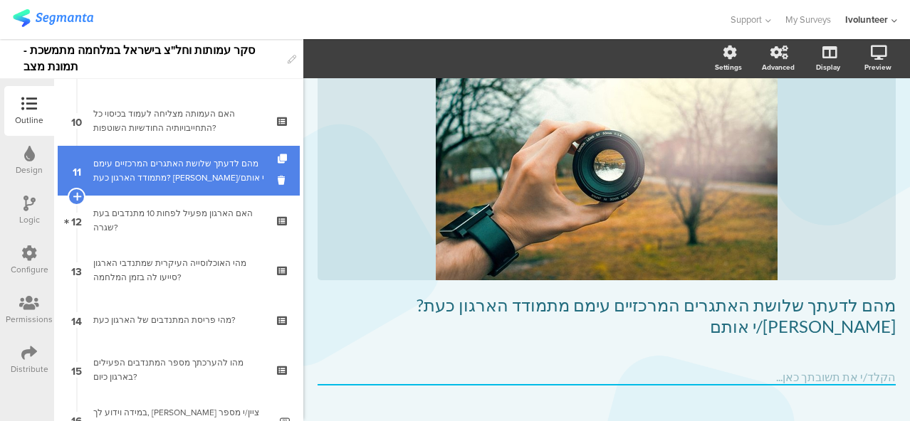
scroll to position [501, 0]
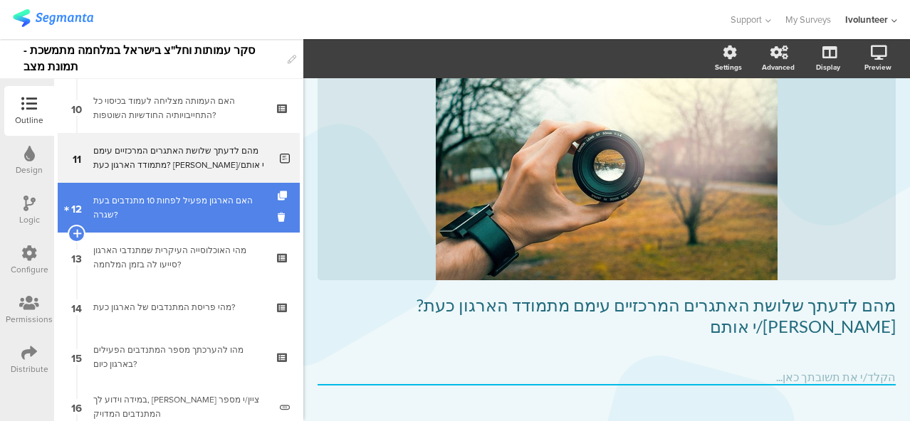
click at [164, 213] on div "האם הארגון מפעיל לפחות 10 מתנדבים בעת שגרה?" at bounding box center [178, 208] width 170 height 28
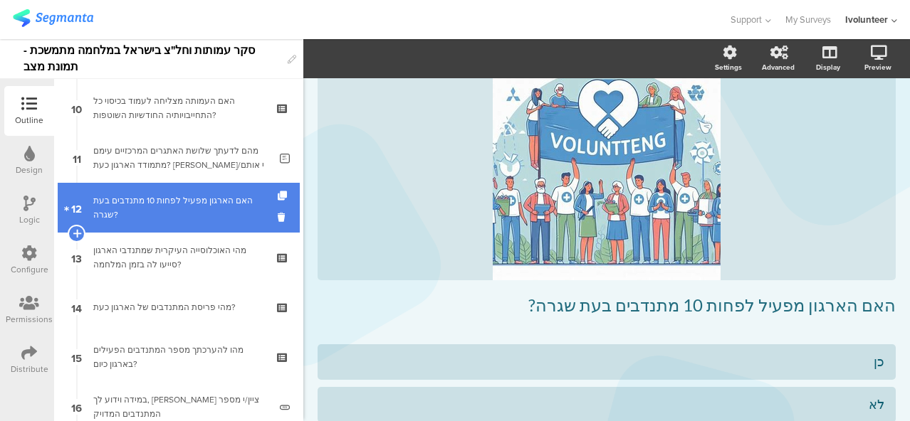
scroll to position [83, 0]
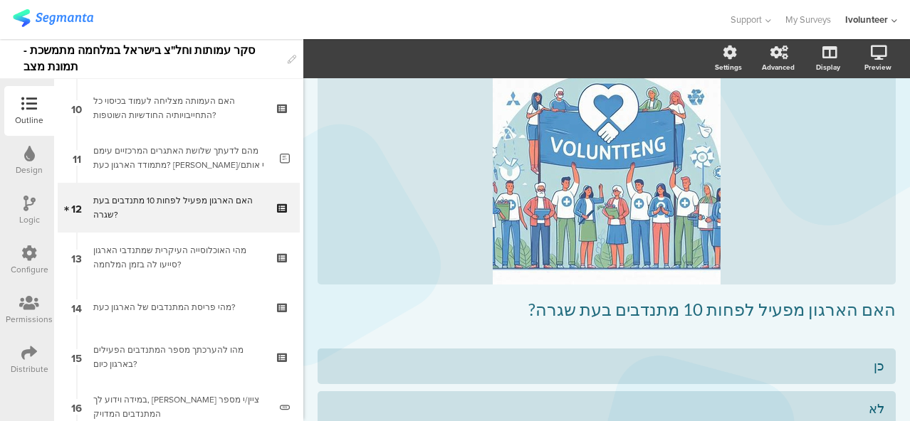
click at [34, 206] on icon at bounding box center [29, 204] width 12 height 16
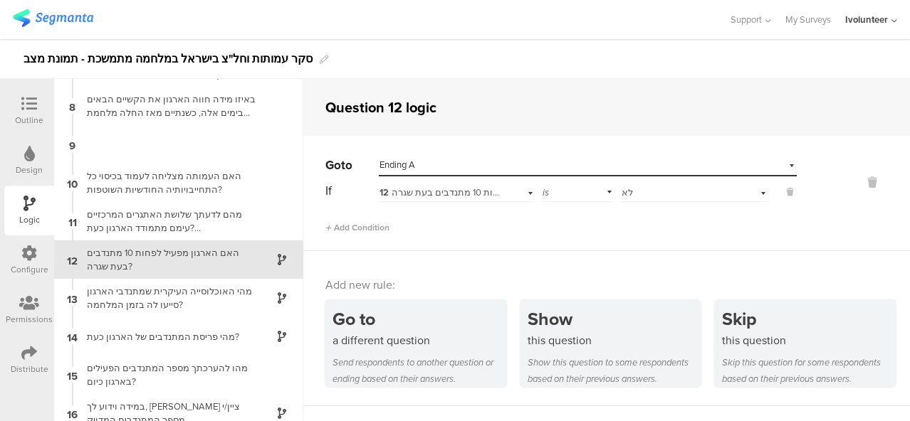
scroll to position [270, 0]
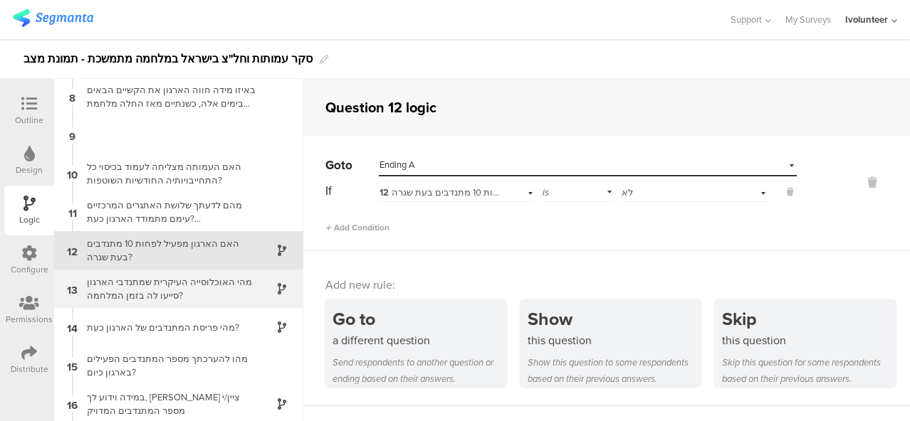
click at [223, 280] on div "מהי האוכלוסייה העיקרית שמתנדבי הארגון סייעו לה בזמן המלחמה?" at bounding box center [167, 288] width 178 height 27
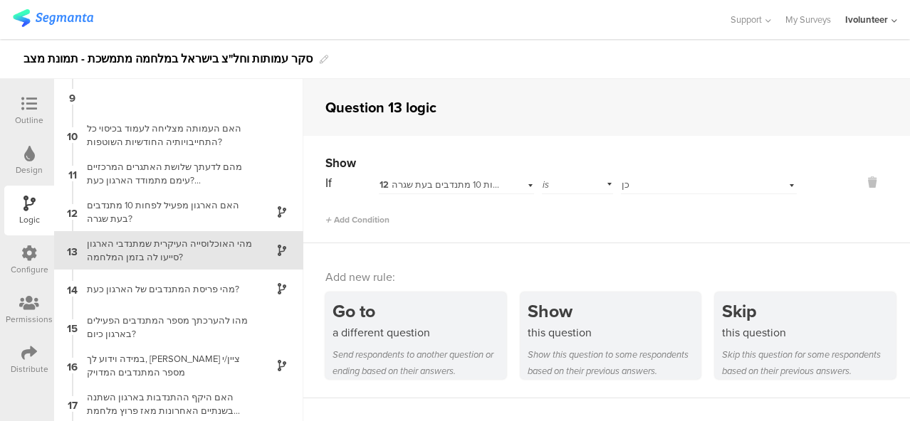
scroll to position [380, 0]
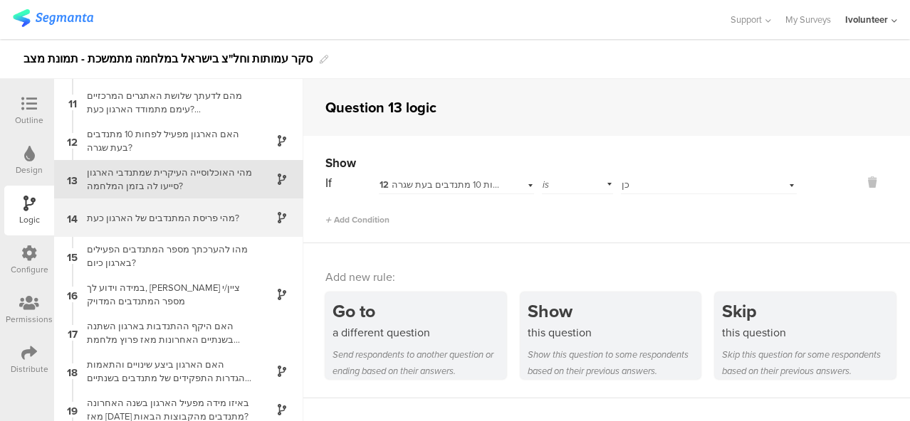
click at [194, 221] on div "מהי פריסת המתנדבים של הארגון כעת?" at bounding box center [167, 218] width 178 height 14
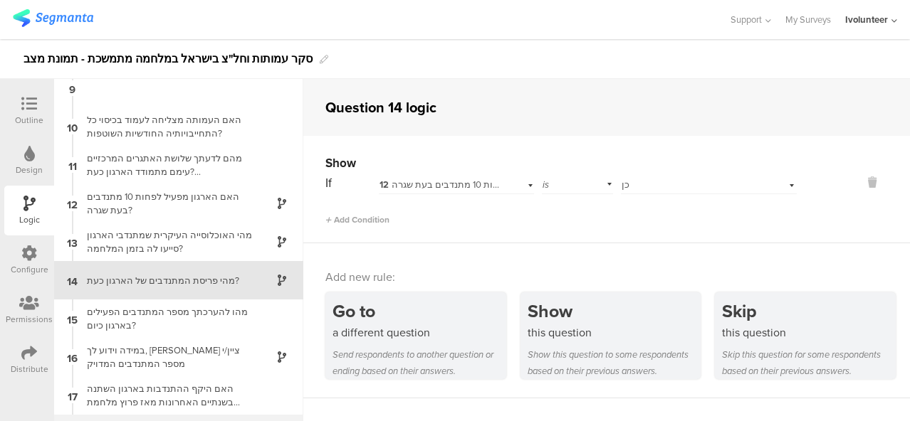
scroll to position [295, 0]
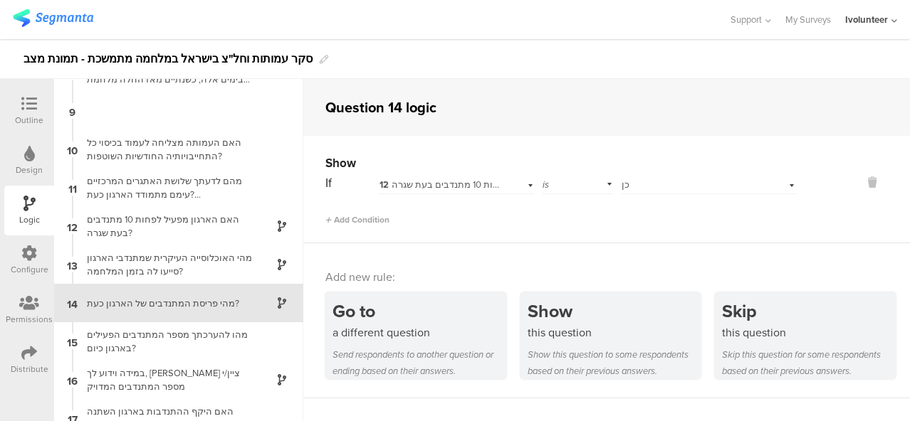
click at [28, 105] on icon at bounding box center [29, 104] width 16 height 16
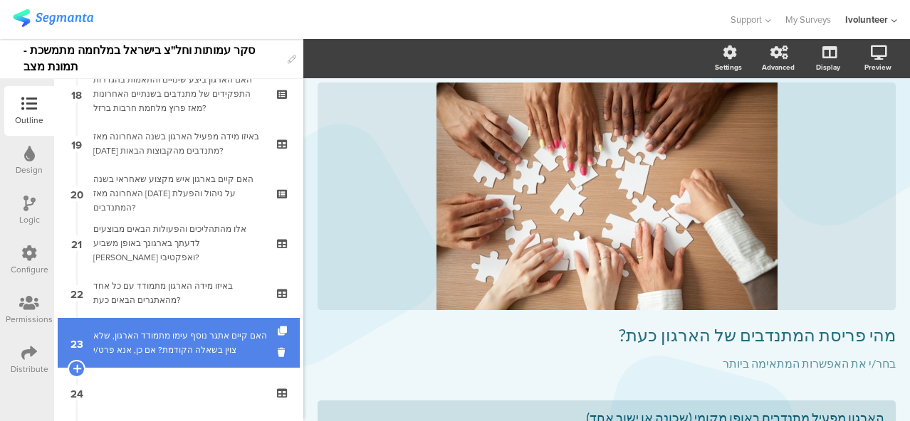
scroll to position [1042, 0]
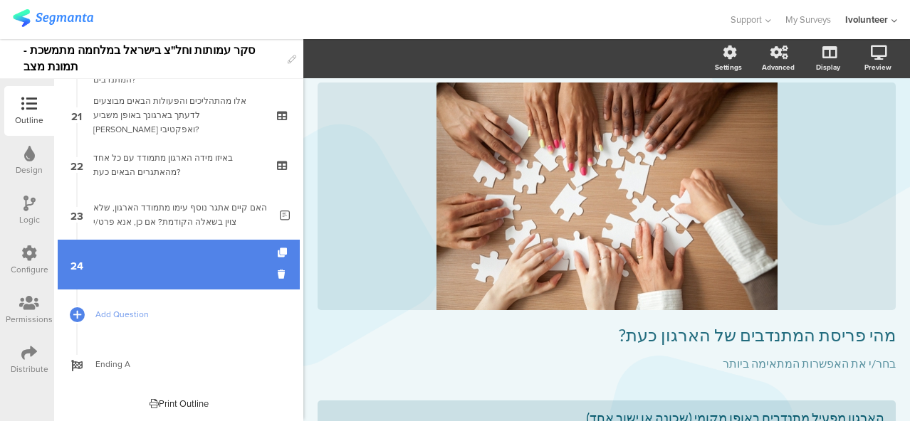
click at [157, 271] on link "24" at bounding box center [179, 265] width 242 height 50
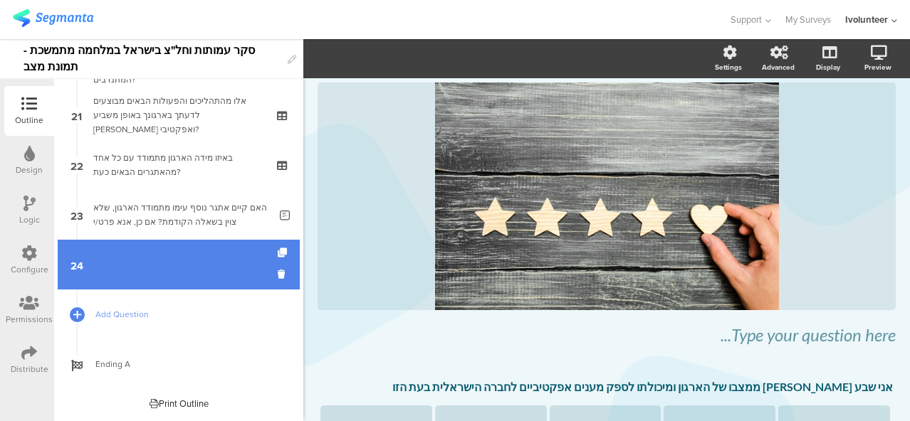
click at [174, 266] on link "24" at bounding box center [179, 265] width 242 height 50
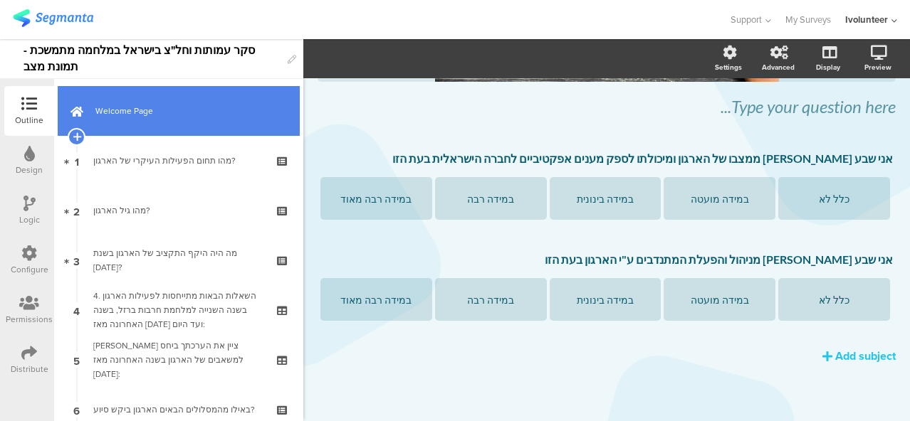
click at [152, 128] on link "Welcome Page" at bounding box center [179, 111] width 242 height 50
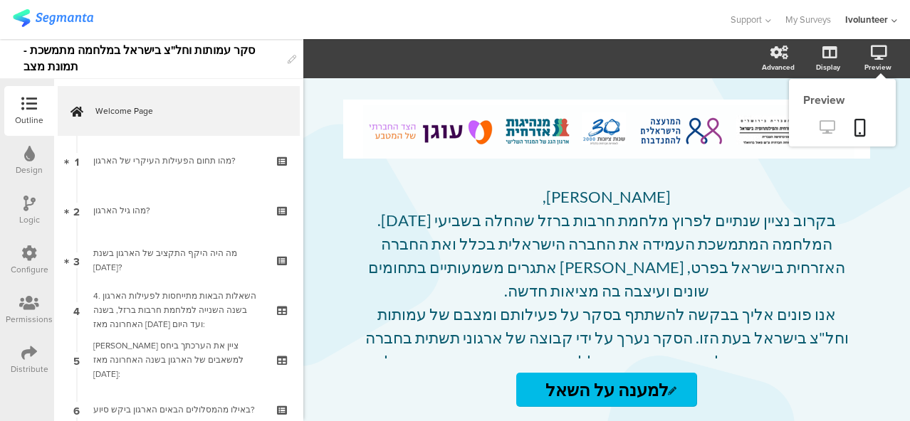
click at [825, 132] on icon at bounding box center [826, 127] width 15 height 14
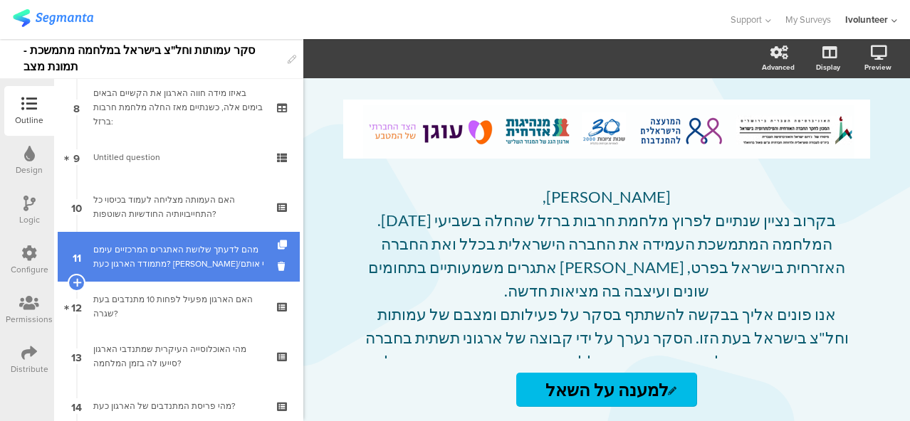
scroll to position [401, 0]
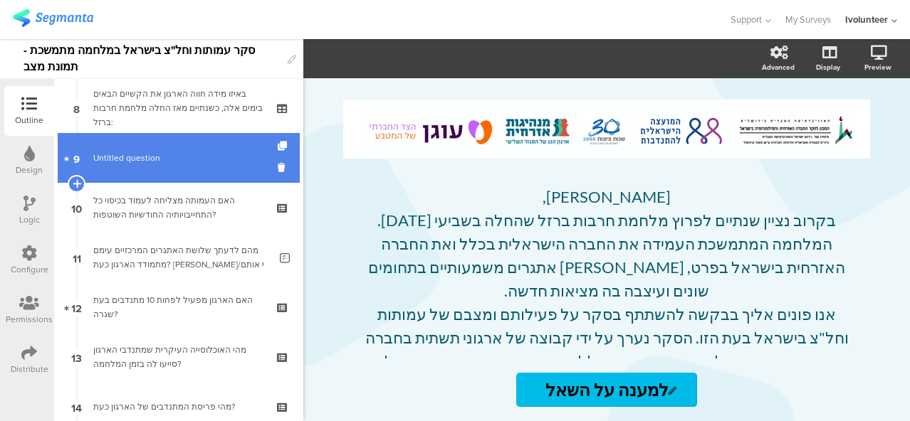
click at [159, 165] on link "9 Untitled question" at bounding box center [179, 158] width 242 height 50
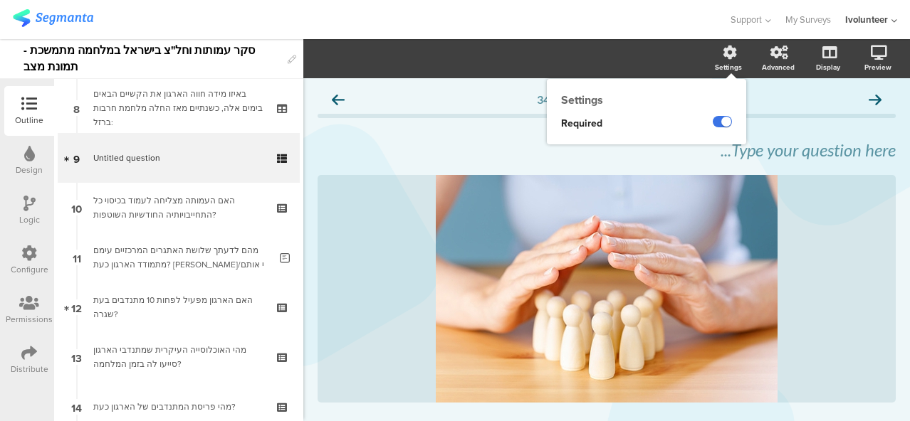
click at [712, 120] on label at bounding box center [721, 121] width 19 height 11
click at [0, 0] on input "checkbox" at bounding box center [0, 0] width 0 height 0
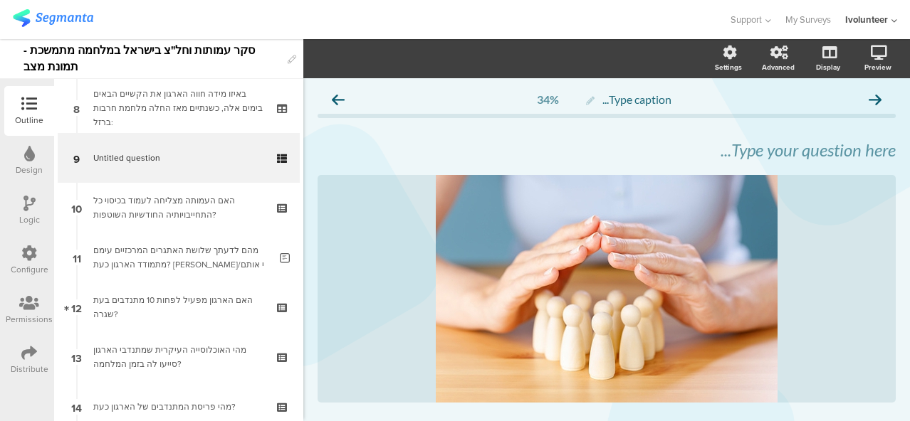
click at [41, 193] on div "Logic" at bounding box center [29, 211] width 50 height 50
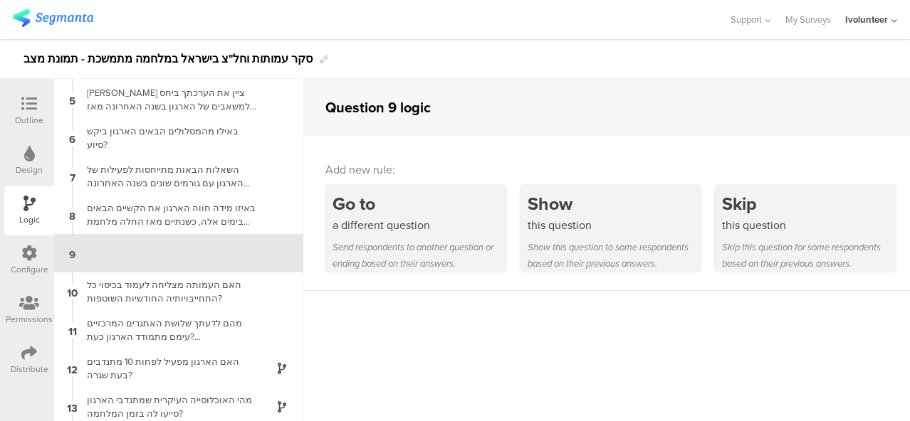
scroll to position [155, 0]
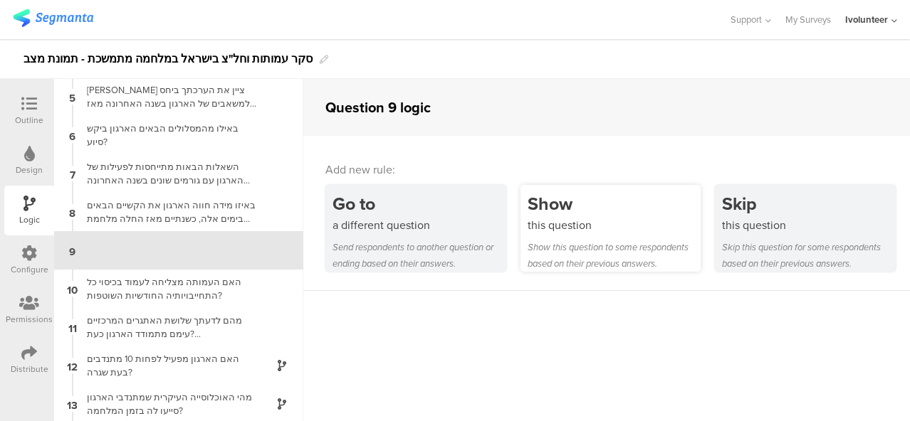
click at [592, 220] on div "this question" at bounding box center [614, 225] width 174 height 16
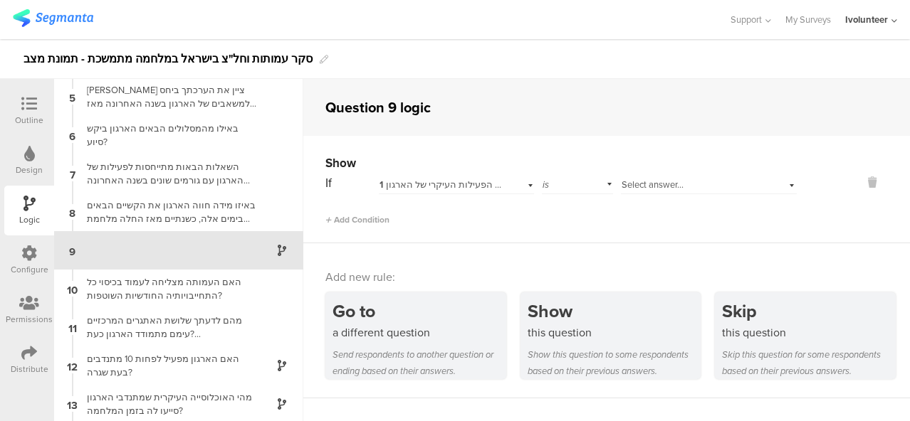
click at [394, 186] on span "1 מהו תחום הפעילות העיקרי של הארגון?" at bounding box center [458, 185] width 159 height 14
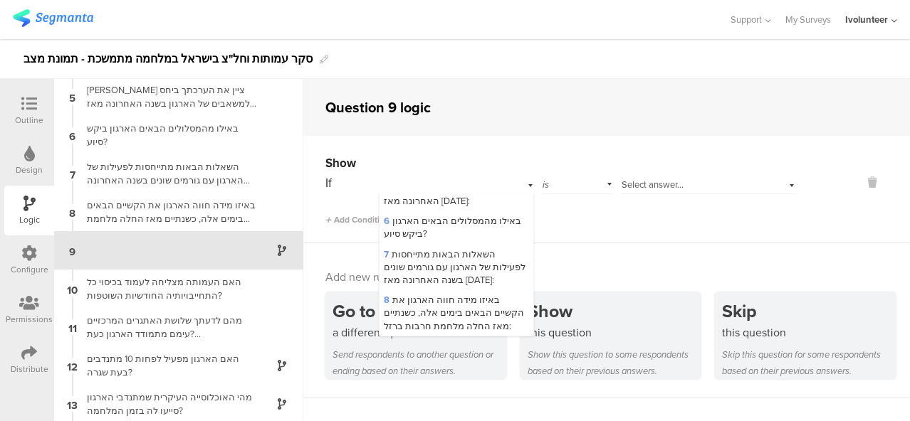
scroll to position [142, 0]
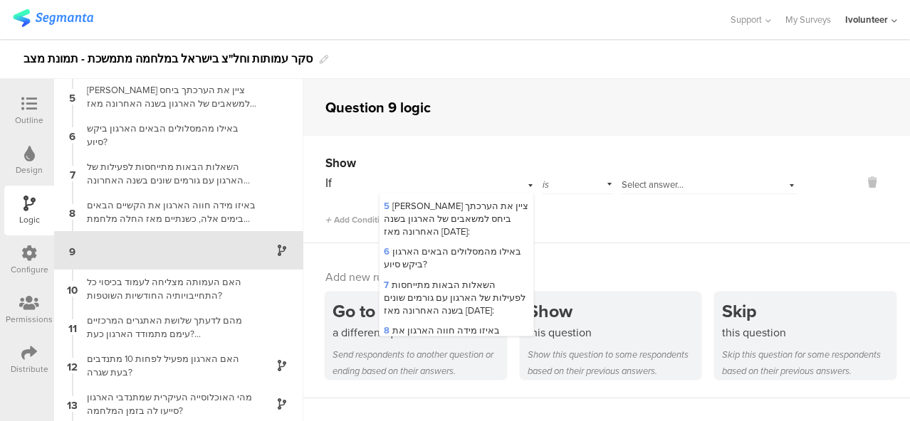
click at [465, 260] on span "6 באילו מהמסלולים הבאים הארגון ביקש סיוע?" at bounding box center [452, 258] width 137 height 26
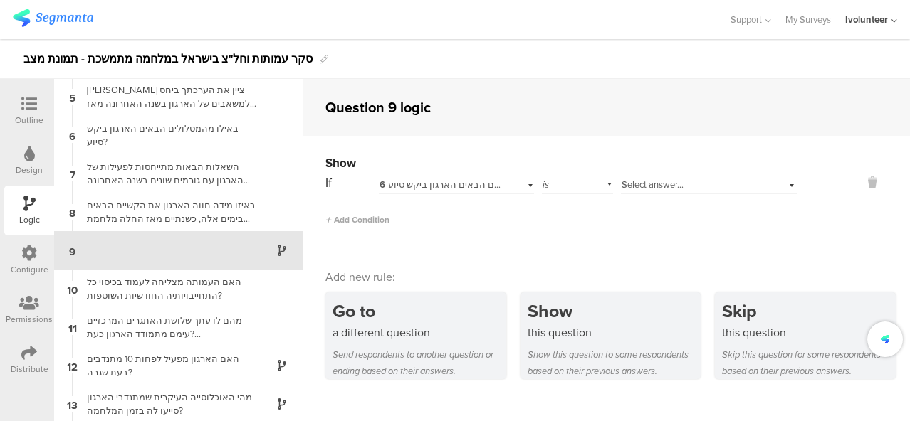
click at [542, 190] on span "is" at bounding box center [545, 185] width 6 height 14
click at [551, 226] on span "is not" at bounding box center [558, 223] width 22 height 14
click at [626, 187] on span "Select answer..." at bounding box center [652, 185] width 62 height 14
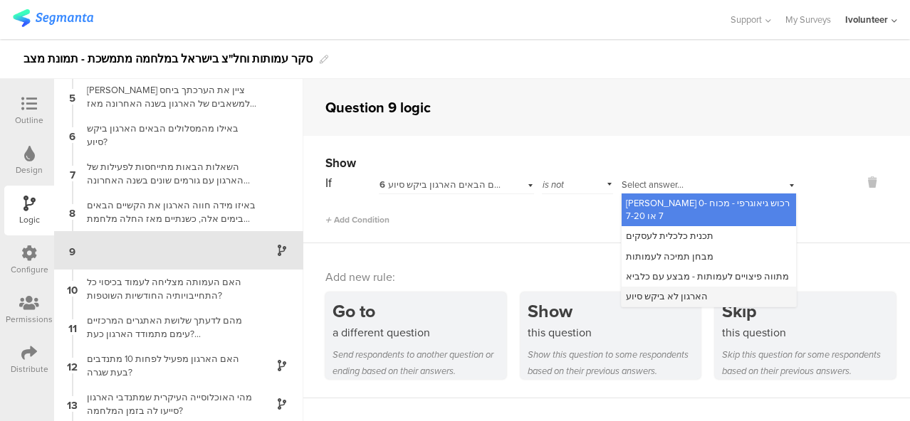
click at [653, 290] on span "הארגון לא ביקש סיוע" at bounding box center [667, 297] width 82 height 14
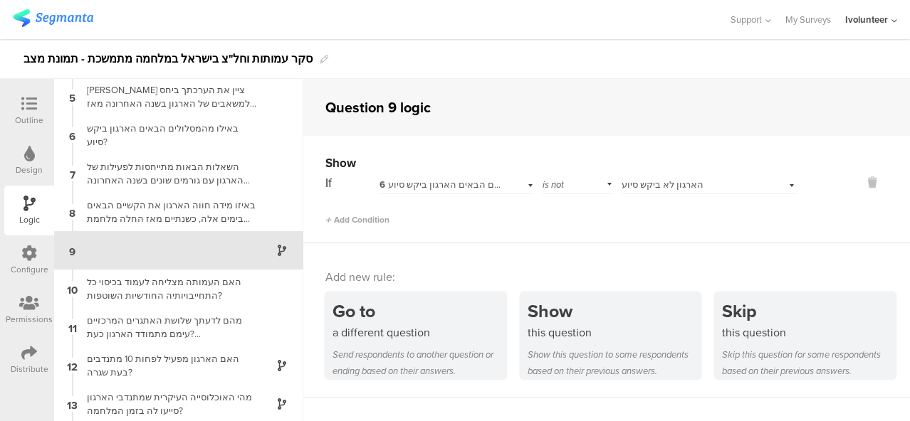
click at [30, 112] on div at bounding box center [29, 105] width 28 height 18
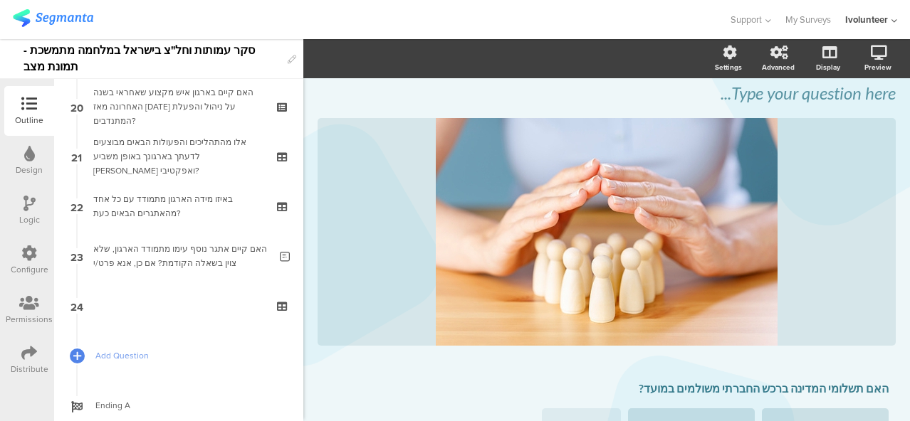
scroll to position [1042, 0]
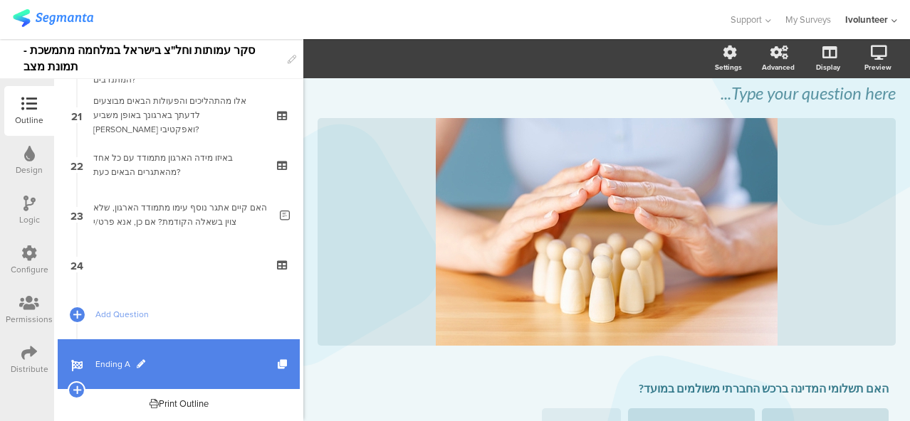
click at [115, 362] on span "Ending A" at bounding box center [186, 364] width 182 height 14
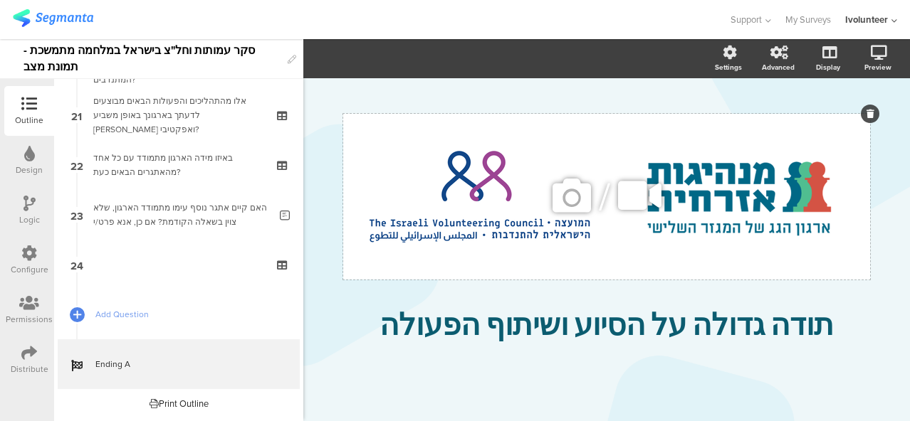
click at [562, 208] on icon at bounding box center [571, 196] width 48 height 48
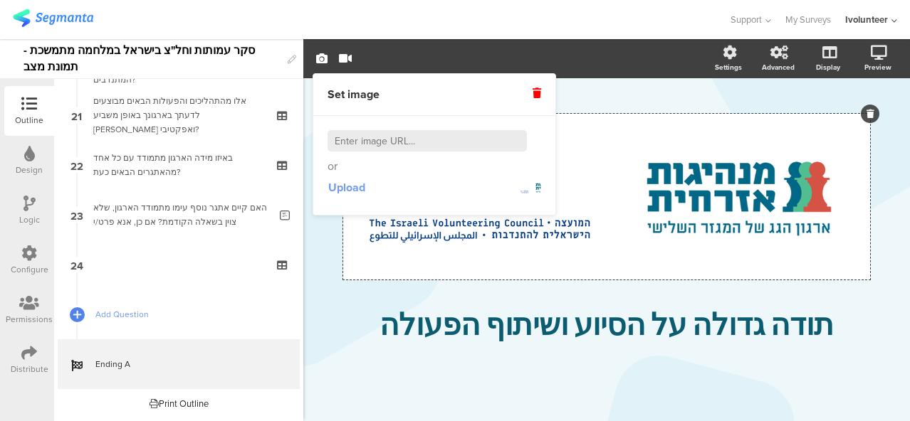
click at [334, 188] on span "Upload" at bounding box center [346, 187] width 37 height 16
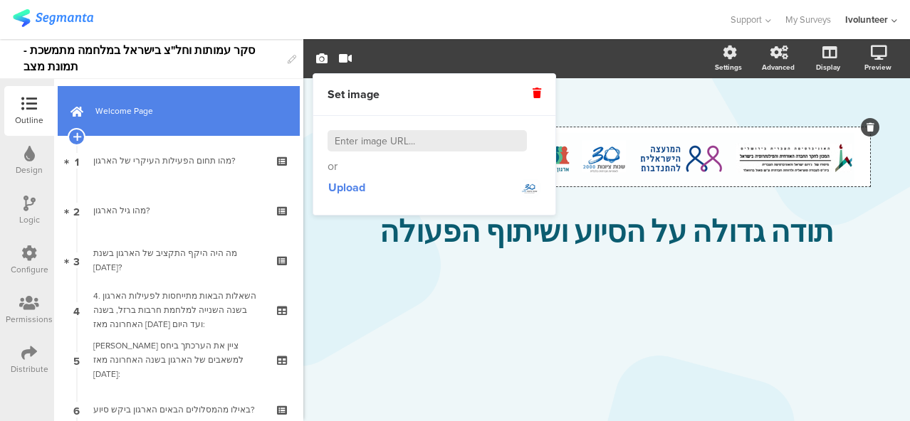
click at [192, 117] on span "Welcome Page" at bounding box center [186, 111] width 182 height 14
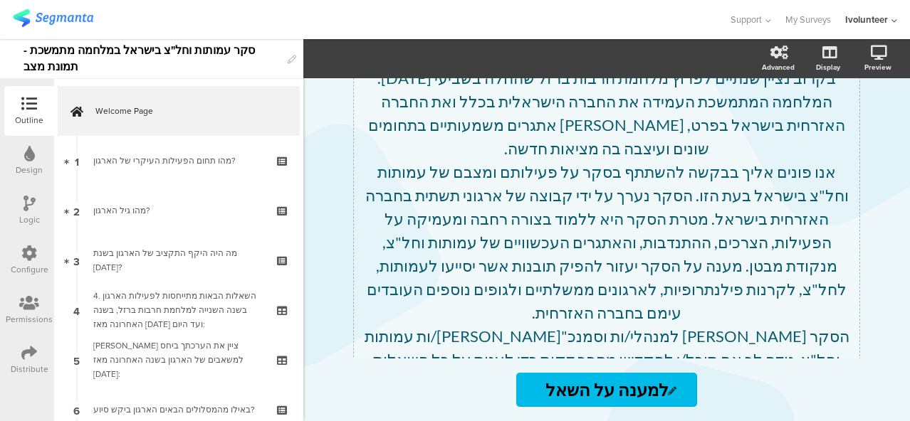
click at [621, 206] on div "[PERSON_NAME], בקרוב נציין שנתיים לפרוץ מלחמת חרבות ברזל שהחלה בשביעי [DATE]. ה…" at bounding box center [606, 278] width 498 height 470
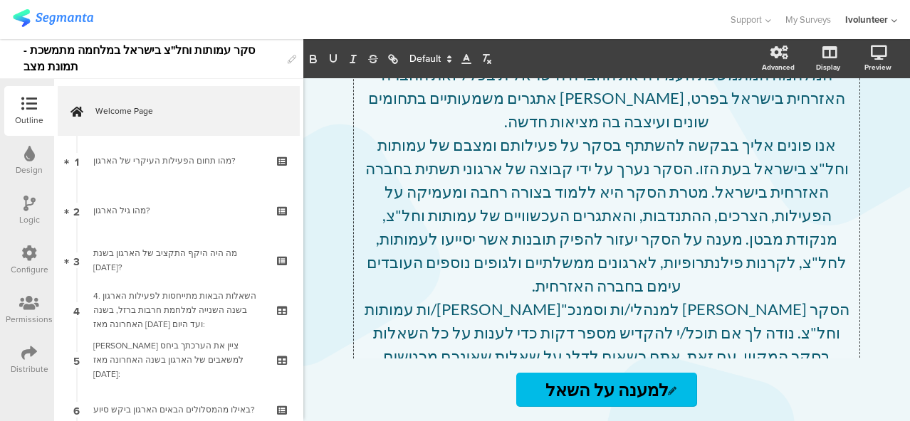
scroll to position [117, 0]
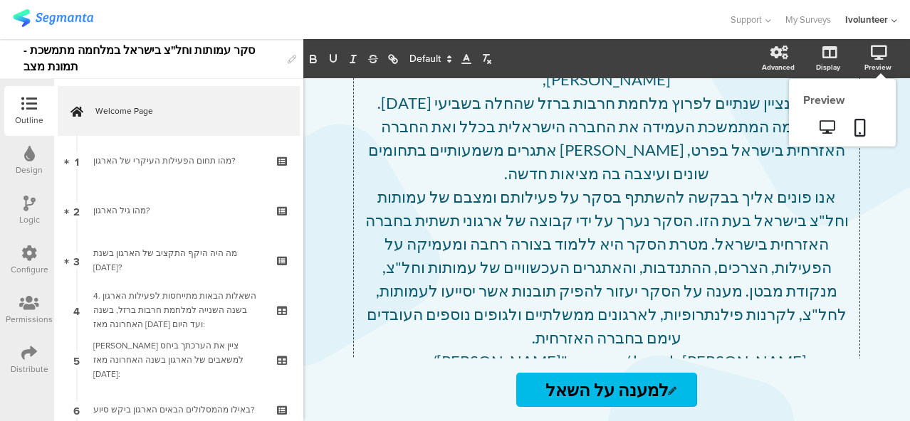
click at [880, 48] on icon at bounding box center [878, 53] width 16 height 14
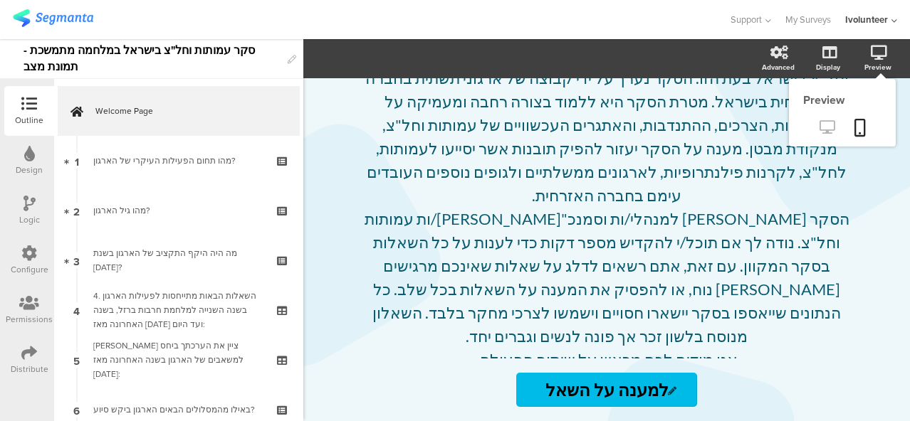
click at [814, 130] on link at bounding box center [826, 128] width 35 height 23
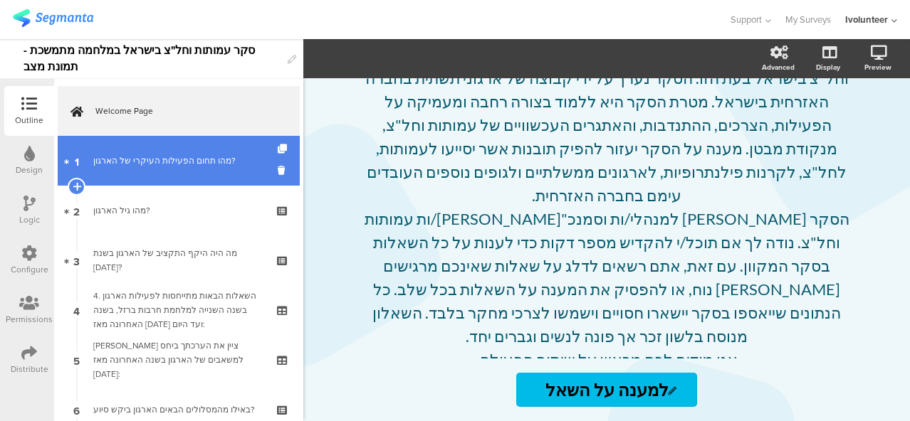
click at [179, 175] on link "1 מהו תחום הפעילות העיקרי של הארגון?" at bounding box center [179, 161] width 242 height 50
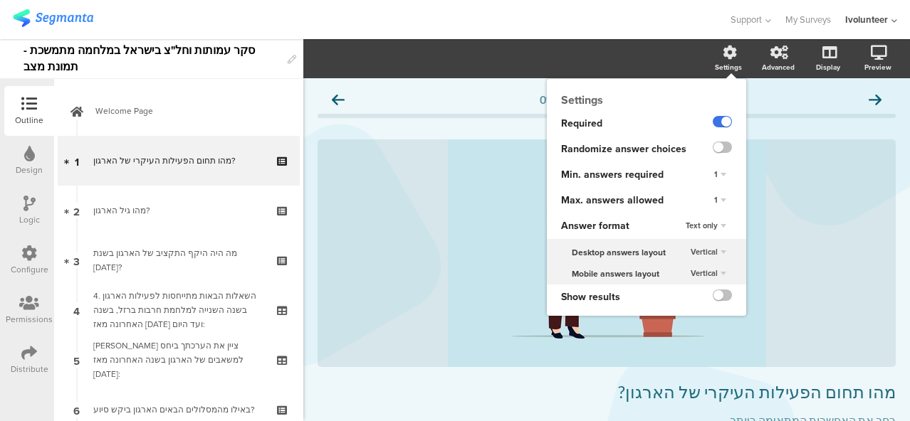
click at [712, 125] on label at bounding box center [721, 121] width 19 height 11
click at [0, 0] on input "checkbox" at bounding box center [0, 0] width 0 height 0
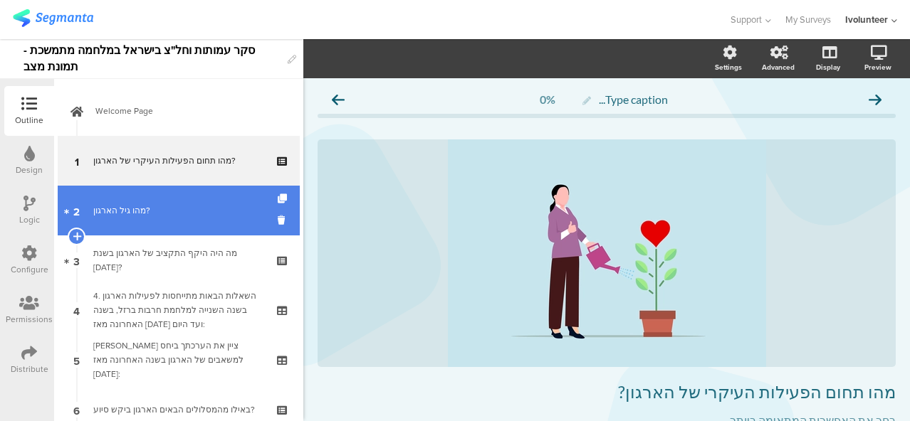
click at [168, 200] on link "2 מהו גיל הארגון?" at bounding box center [179, 211] width 242 height 50
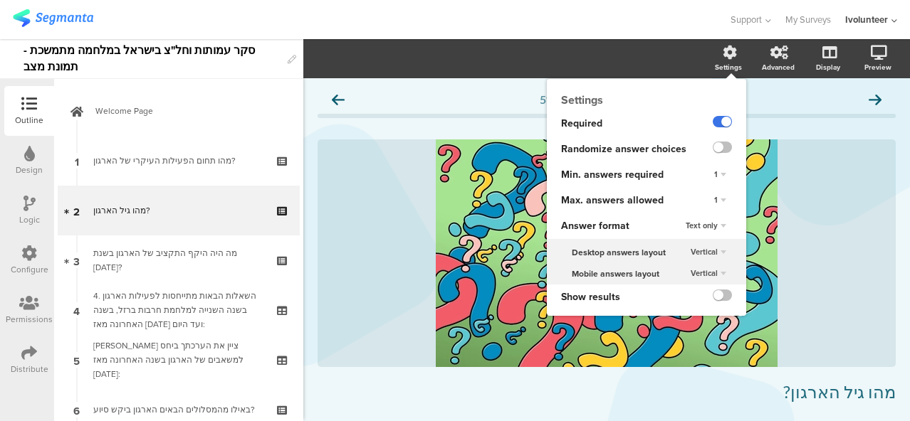
click at [712, 126] on label at bounding box center [721, 121] width 19 height 11
click at [0, 0] on input "checkbox" at bounding box center [0, 0] width 0 height 0
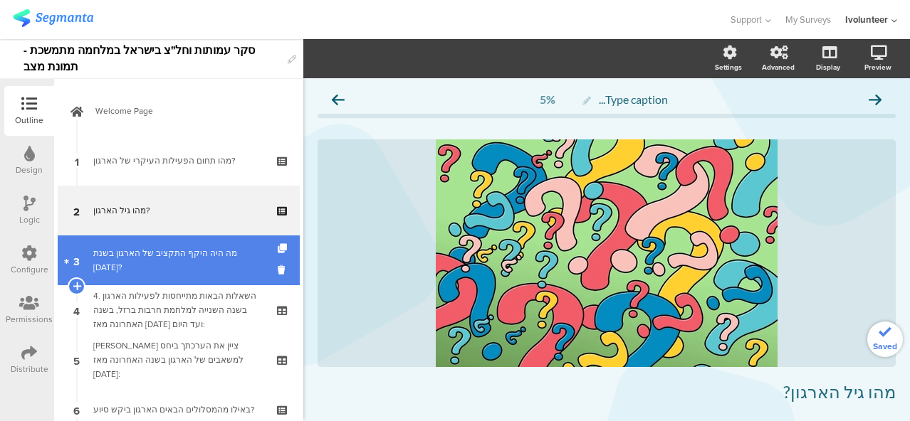
click at [179, 255] on div "מה היה היקף התקציב של הארגון בשנת [DATE]?" at bounding box center [178, 260] width 170 height 28
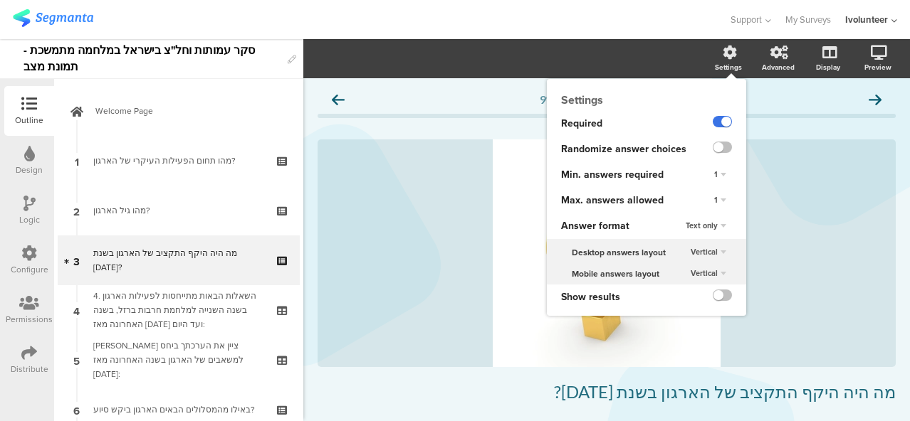
click at [712, 124] on label at bounding box center [721, 121] width 19 height 11
click at [0, 0] on input "checkbox" at bounding box center [0, 0] width 0 height 0
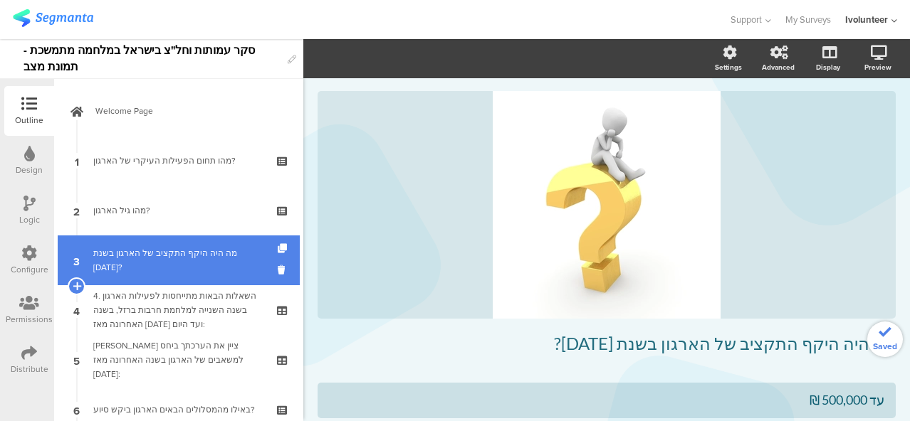
scroll to position [71, 0]
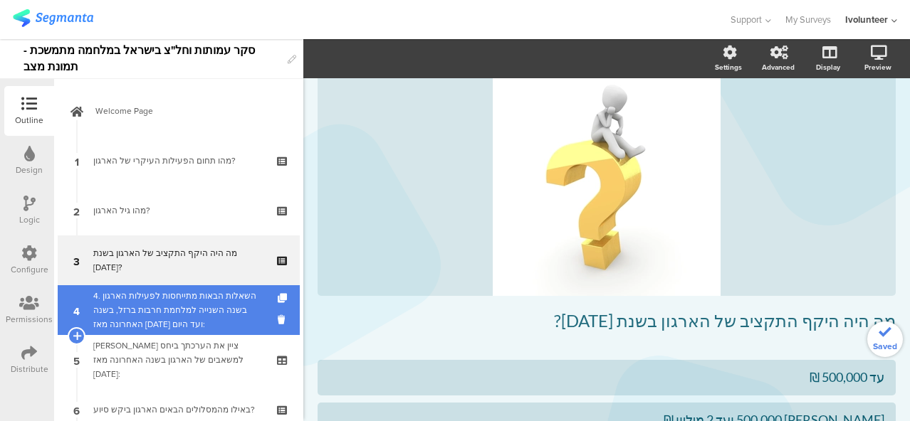
click at [165, 305] on div "4. השאלות הבאות מתייחסות לפעילות הארגון בשנה השנייה למלחמת חרבות ברזל, בשנה האח…" at bounding box center [178, 310] width 170 height 43
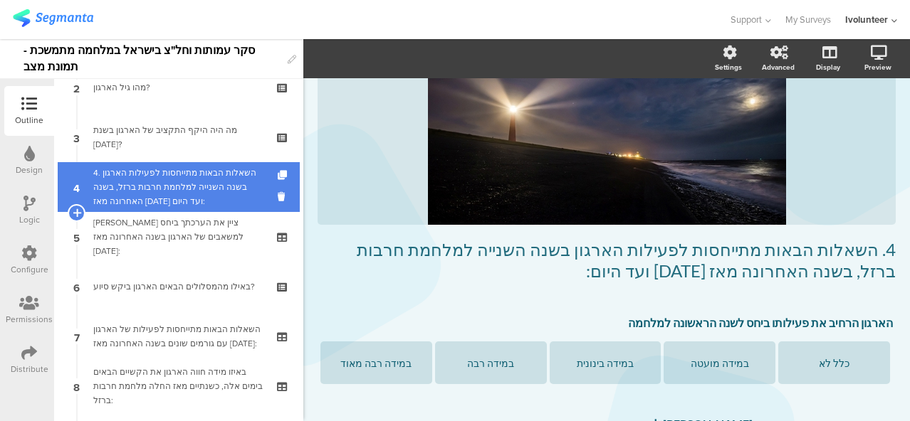
scroll to position [142, 0]
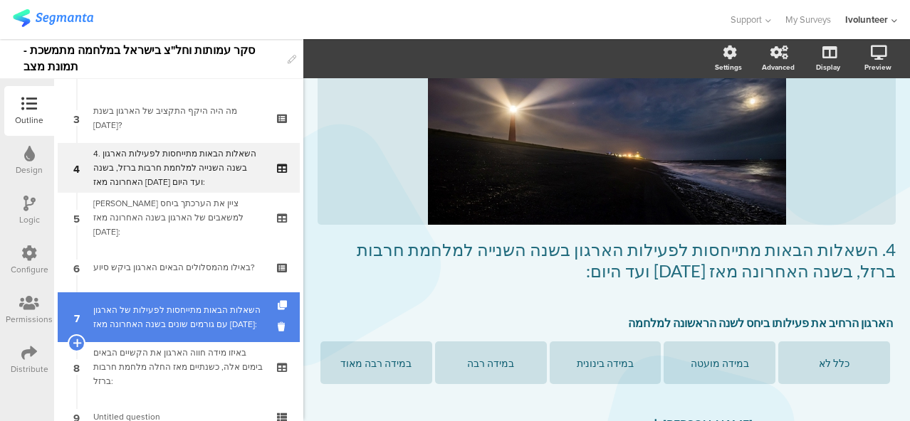
click at [189, 332] on div "השאלות הבאות מתייחסות לפעילות של הארגון עם גורמים שונים בשנה האחרונה מאז [DATE]:" at bounding box center [178, 317] width 170 height 28
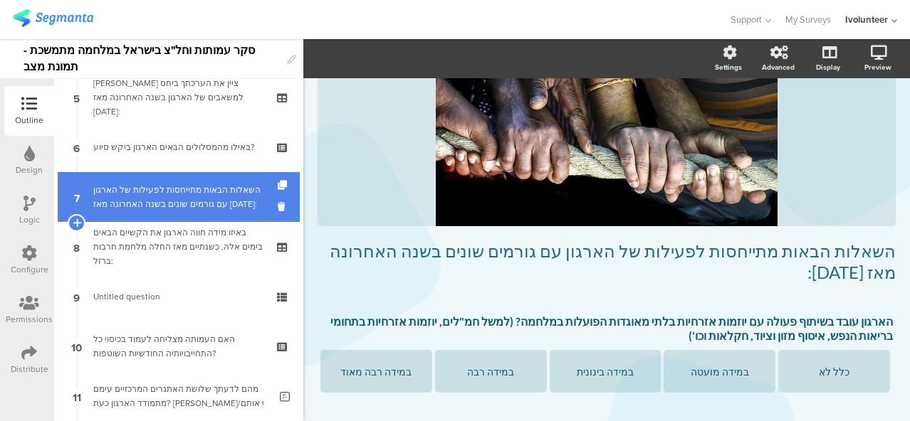
scroll to position [285, 0]
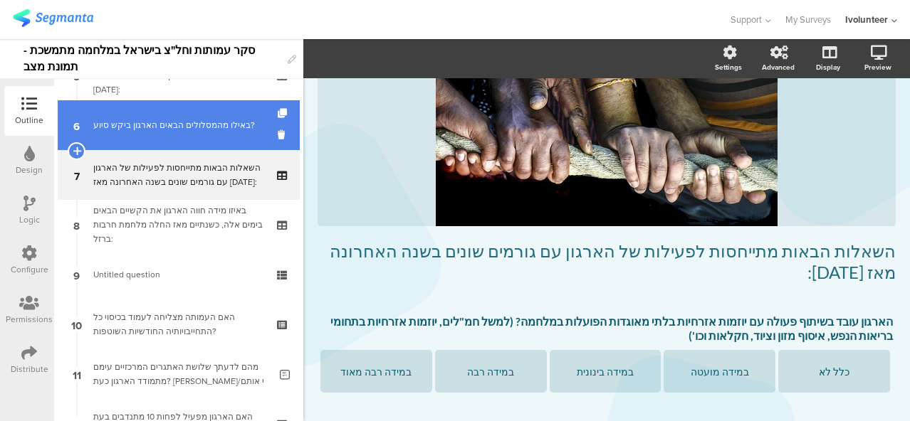
click at [184, 125] on div "באילו מהמסלולים הבאים הארגון ביקש סיוע?" at bounding box center [178, 125] width 170 height 14
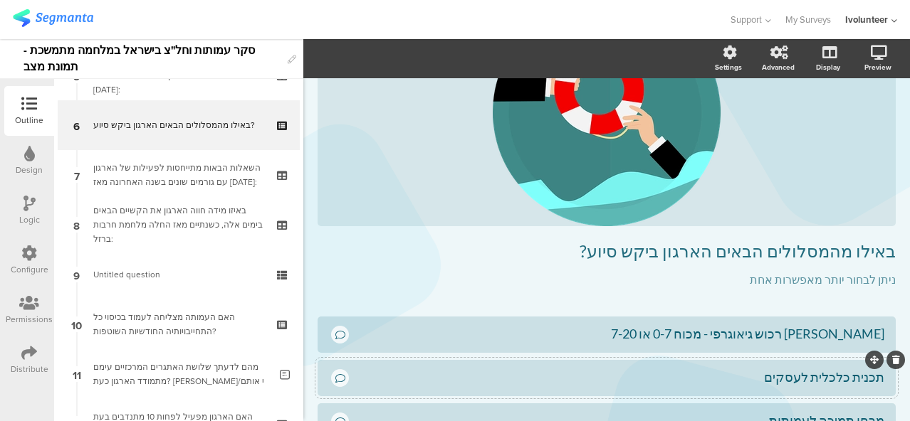
scroll to position [198, 0]
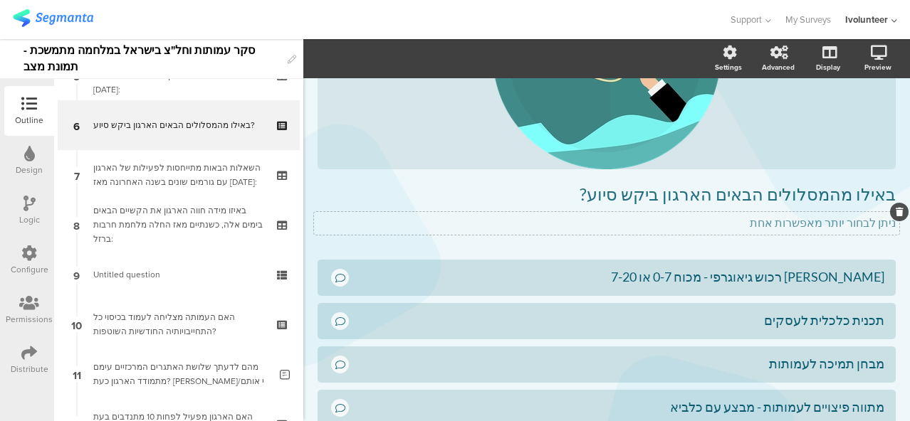
click at [683, 224] on p "ניתן לבחור יותר מאפשרות אחת" at bounding box center [606, 223] width 578 height 14
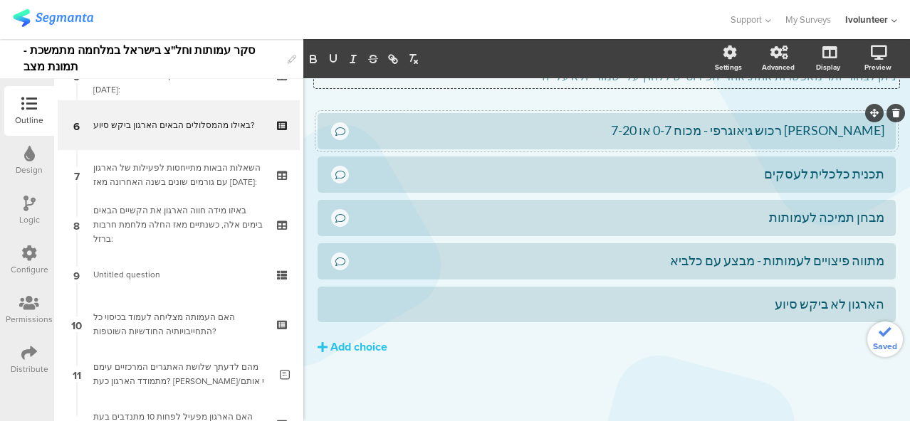
scroll to position [202, 0]
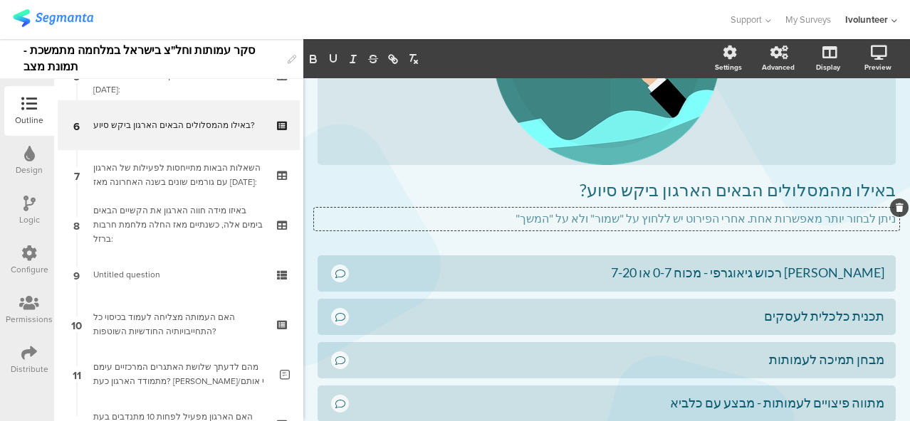
click at [759, 221] on p "ניתן לבחור יותר מאפשרות אחת. אחרי הפירוט יש ללחוץ על "שמור" ולא על "המשך"" at bounding box center [606, 218] width 578 height 14
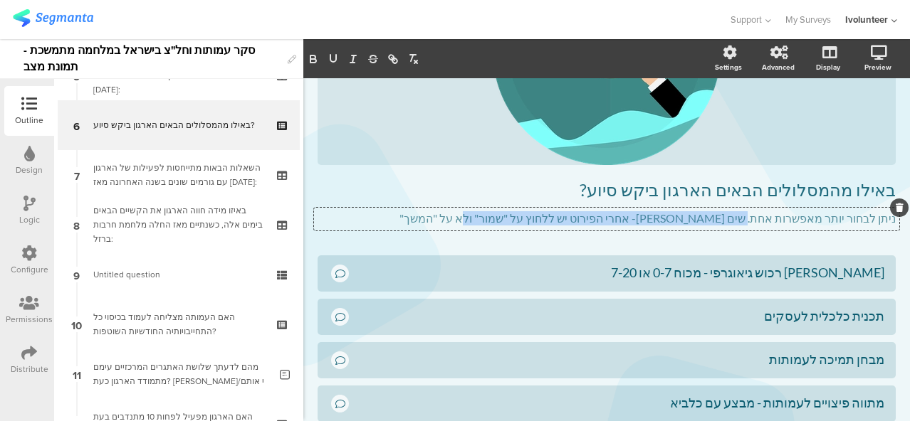
drag, startPoint x: 521, startPoint y: 219, endPoint x: 764, endPoint y: 237, distance: 243.4
click at [764, 237] on div "באילו מהמסלולים הבאים הארגון ביקש סיוע? באילו מהמסלולים הבאים הארגון ביקש סיוע?…" at bounding box center [606, 82] width 578 height 318
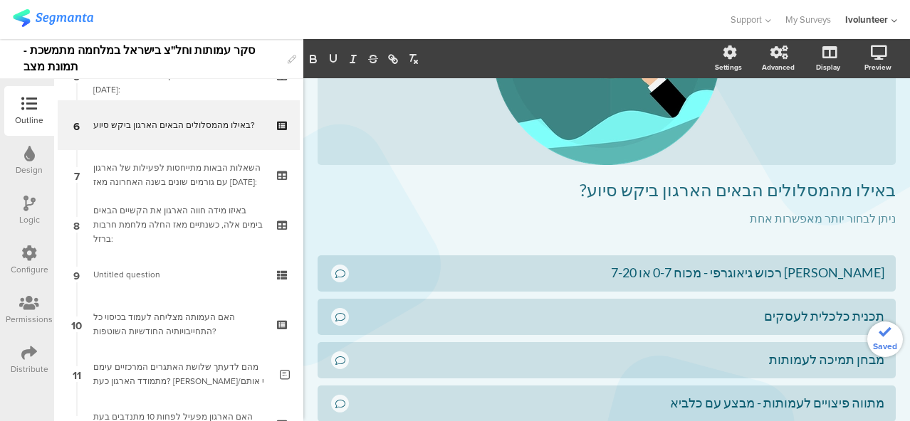
click at [626, 245] on div "Type caption... 21% באילו מהמסלולים הבאים הארגון ביקש סיוע? באילו מהמסלולים הבא…" at bounding box center [606, 220] width 578 height 674
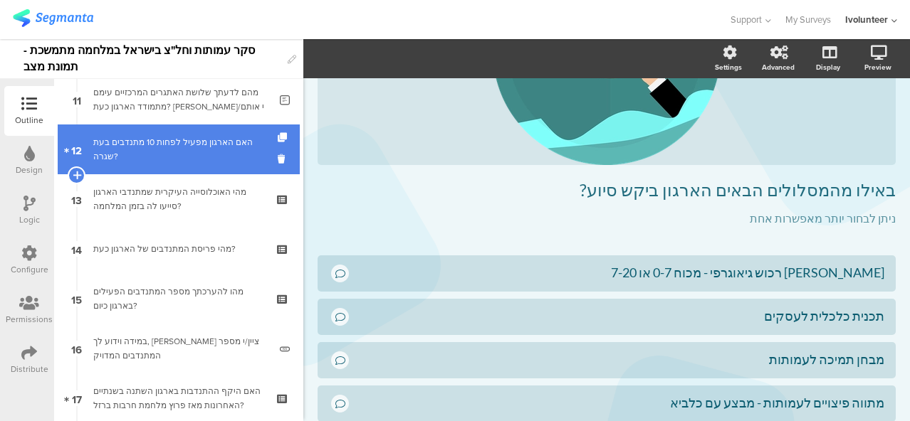
scroll to position [569, 0]
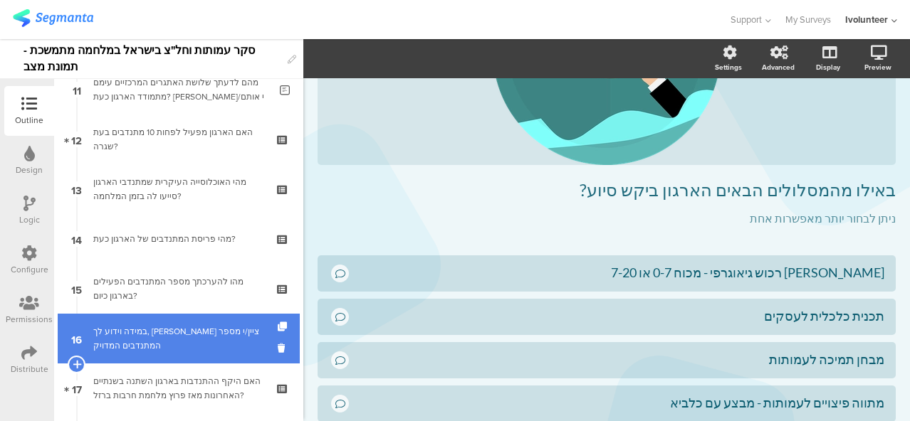
click at [161, 321] on link "16 במידה וידוע לך, אנא ציין/י מספר המתנדבים המדויק" at bounding box center [179, 339] width 242 height 50
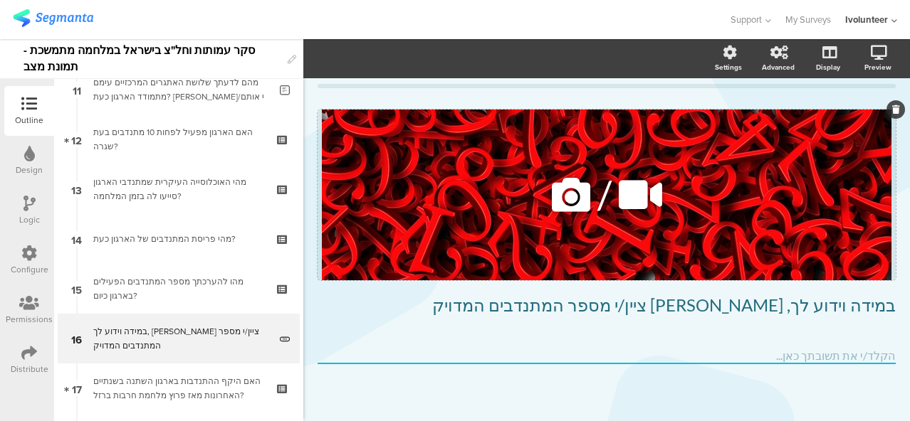
scroll to position [29, 0]
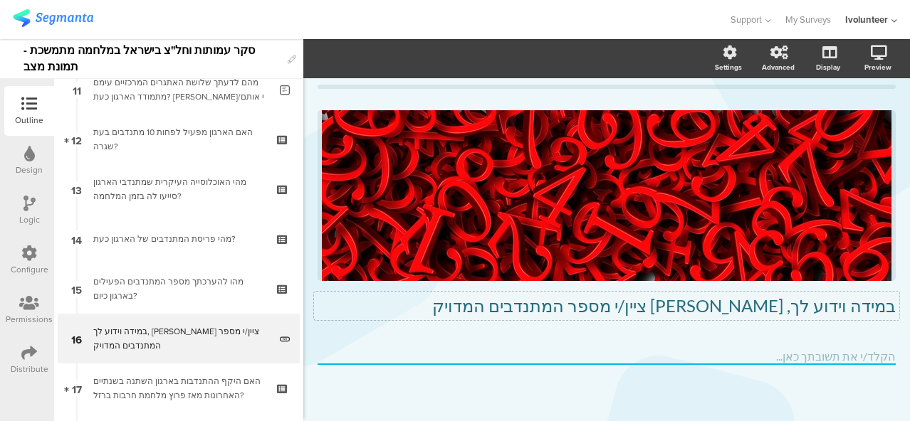
click at [730, 305] on p "במידה וידוע לך, [PERSON_NAME] ציין/י מספר המתנדבים המדויק" at bounding box center [606, 305] width 578 height 21
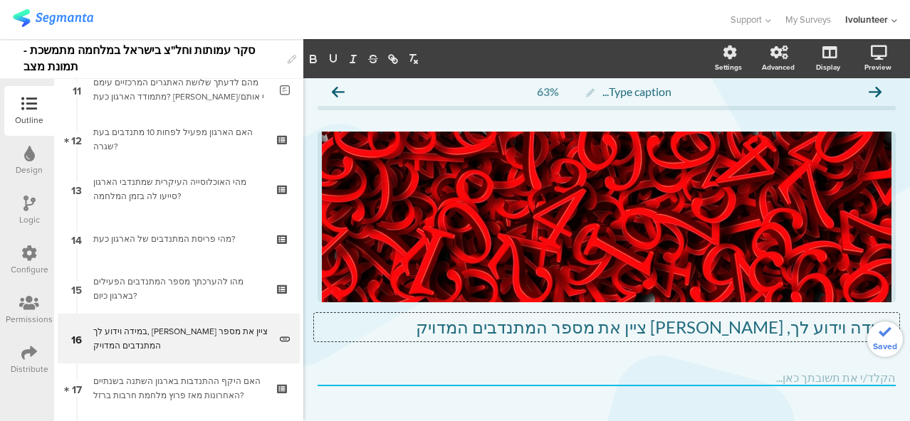
click at [568, 333] on p "במידה וידוע לך, אנא ציין את מספר המתנדבים המדויק" at bounding box center [606, 327] width 578 height 21
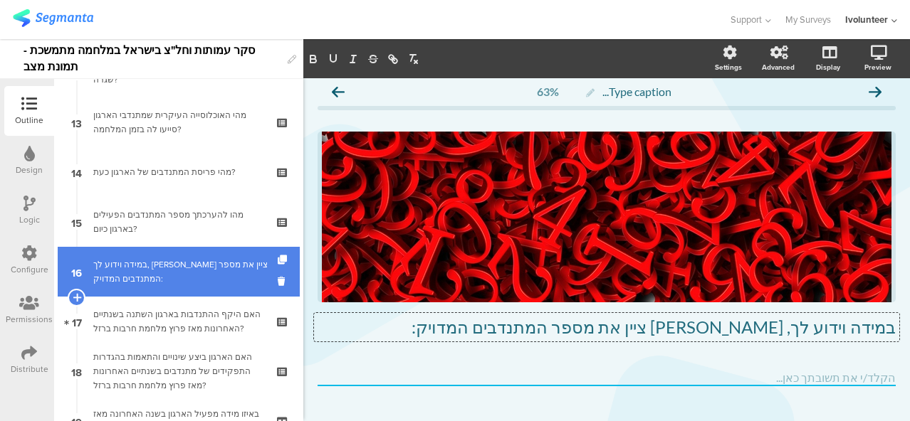
scroll to position [712, 0]
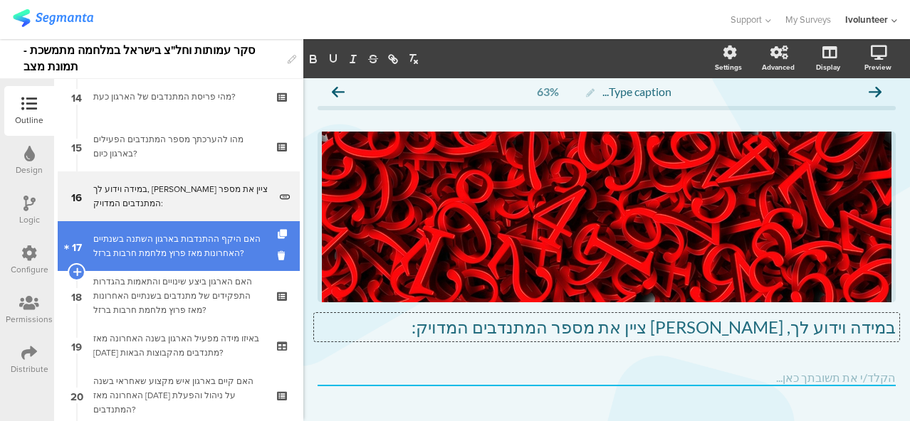
click at [162, 267] on link "17 האם היקף ההתנדבות בארגון השתנה בשנתיים האחרונות מאז פרוץ מלחמת חרבות ברזל?" at bounding box center [179, 246] width 242 height 50
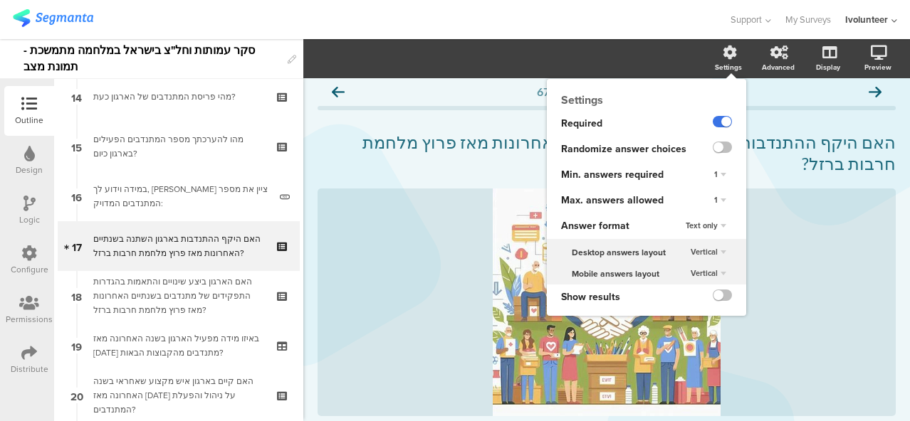
click at [712, 122] on label at bounding box center [721, 121] width 19 height 11
click at [0, 0] on input "checkbox" at bounding box center [0, 0] width 0 height 0
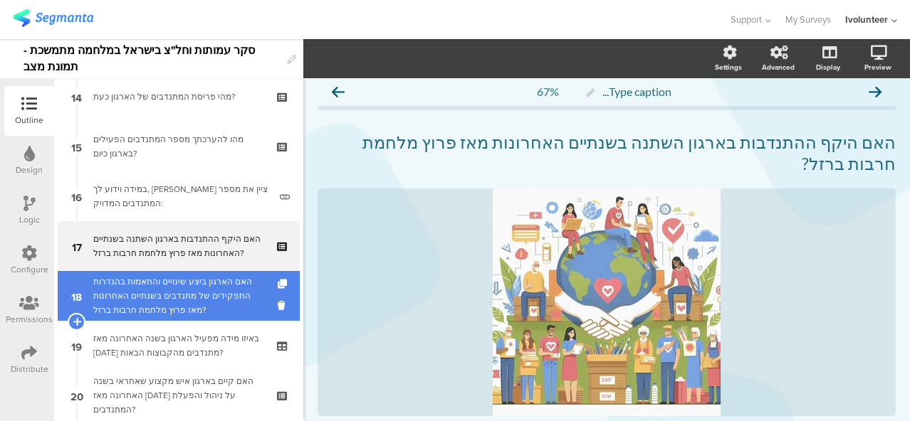
click at [188, 281] on div "האם הארגון ביצע שינויים והתאמות בהגדרות התפקידים של מתנדבים בשנתיים האחרונות מא…" at bounding box center [178, 296] width 170 height 43
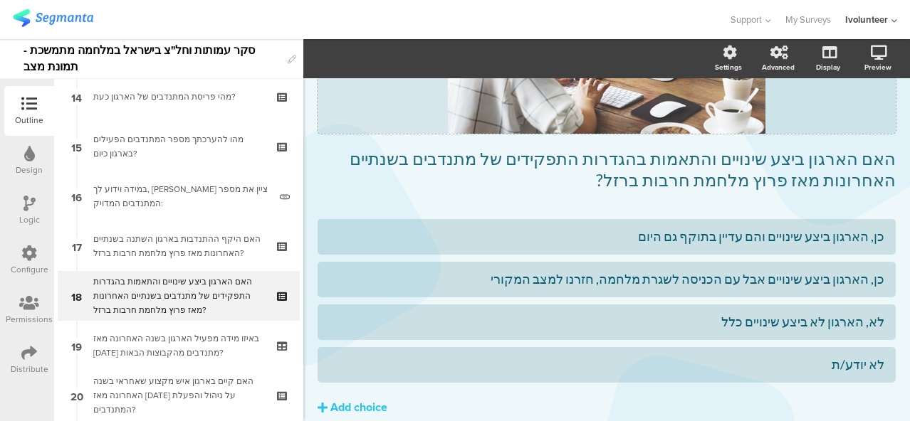
scroll to position [295, 0]
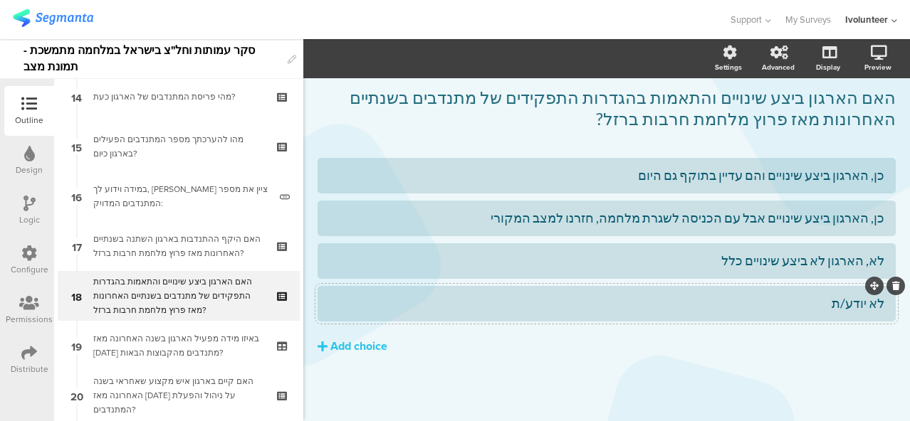
click at [823, 310] on div "לא יודע/ת" at bounding box center [606, 303] width 555 height 16
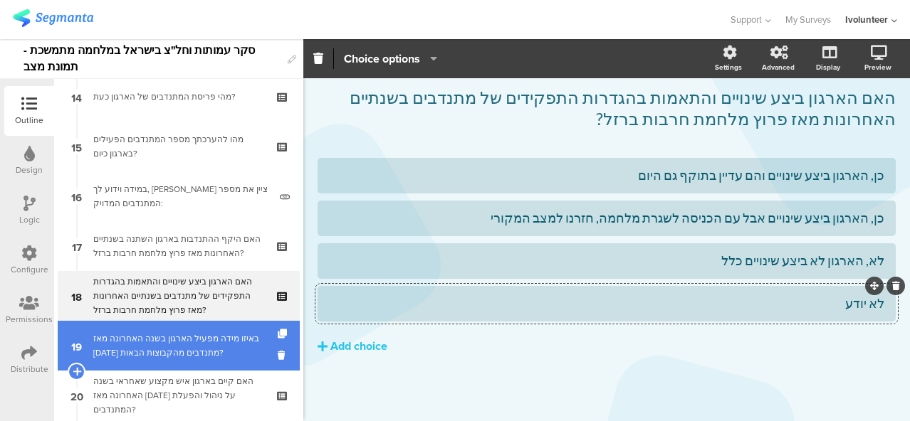
click at [190, 341] on div "באיזו מידה מפעיל הארגון בשנה האחרונה מאז [DATE] מתנדבים מהקבוצות הבאות?" at bounding box center [178, 346] width 170 height 28
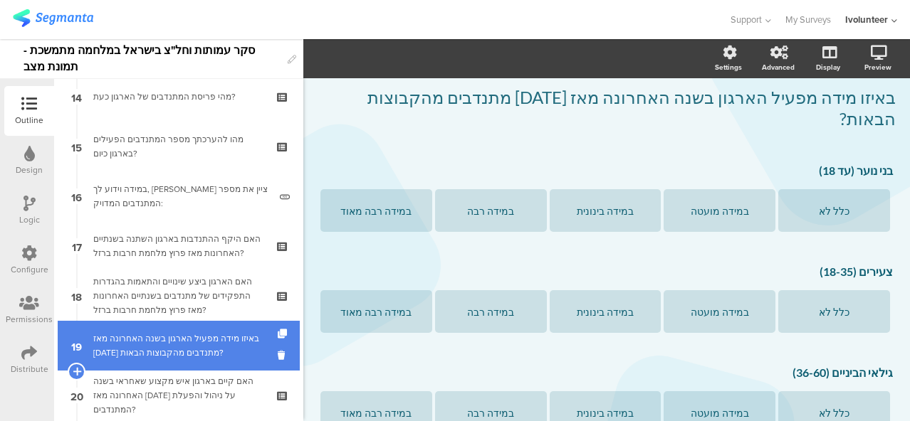
scroll to position [356, 0]
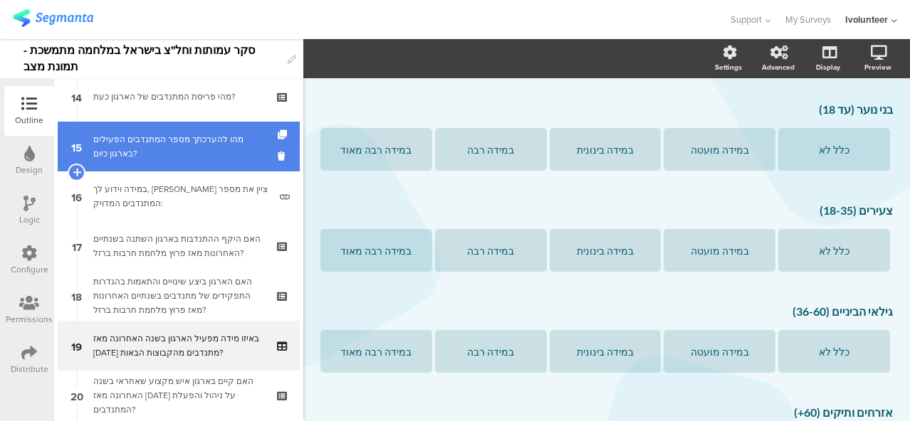
click at [152, 153] on div "מהו להערכתך מספר המתנדבים הפעילים בארגון כיום?" at bounding box center [178, 146] width 170 height 28
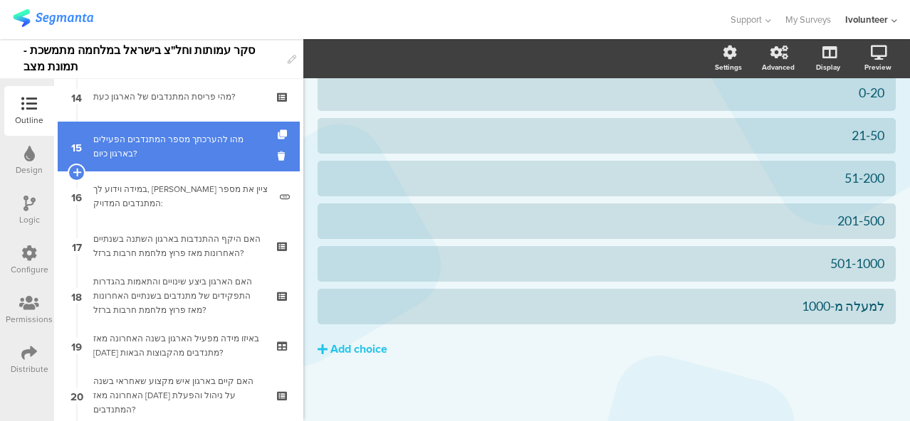
scroll to position [359, 0]
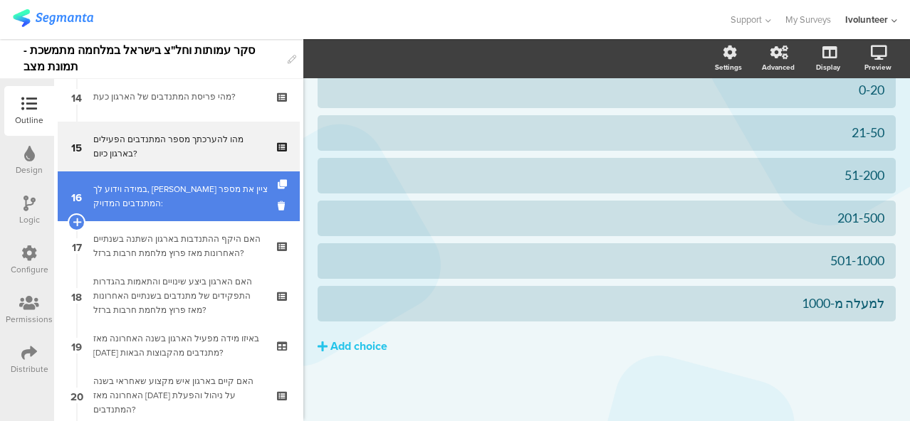
click at [158, 177] on link "16 במידה וידוע לך, אנא ציין את מספר המתנדבים המדויק:" at bounding box center [179, 197] width 242 height 50
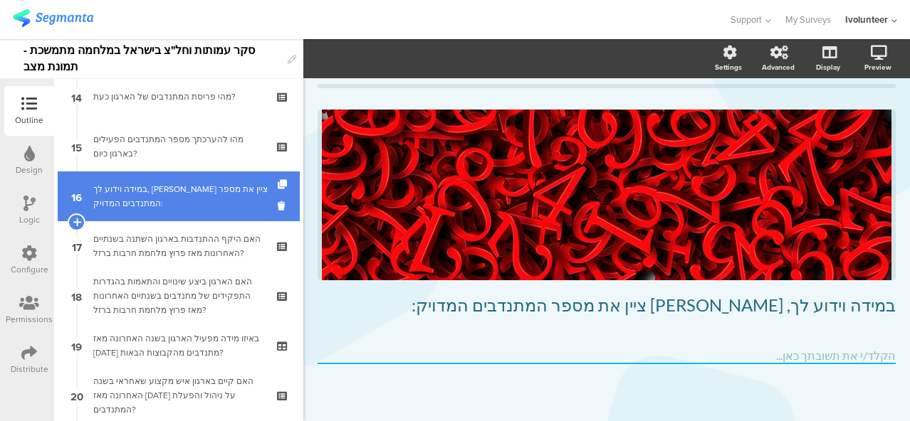
scroll to position [29, 0]
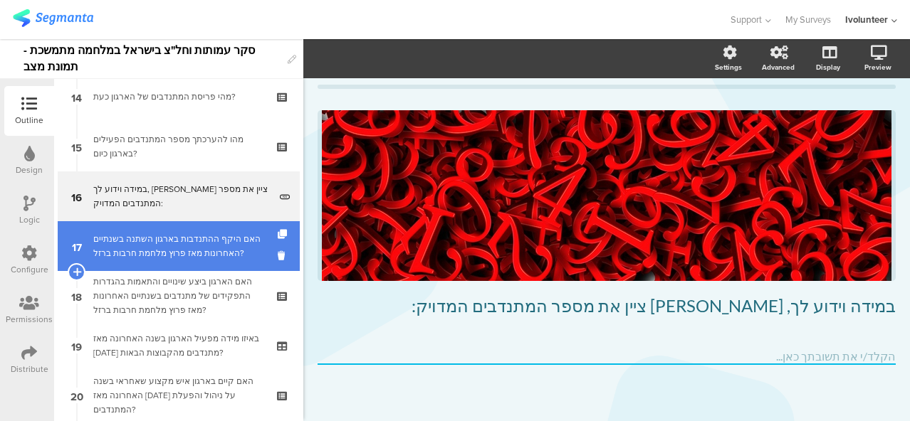
click at [157, 252] on div "האם היקף ההתנדבות בארגון השתנה בשנתיים האחרונות מאז פרוץ מלחמת חרבות ברזל?" at bounding box center [178, 246] width 170 height 28
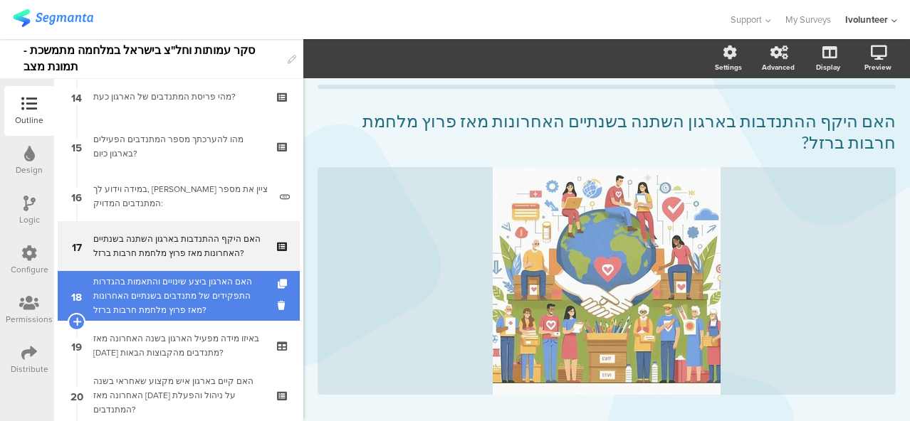
click at [159, 300] on div "האם הארגון ביצע שינויים והתאמות בהגדרות התפקידים של מתנדבים בשנתיים האחרונות מא…" at bounding box center [178, 296] width 170 height 43
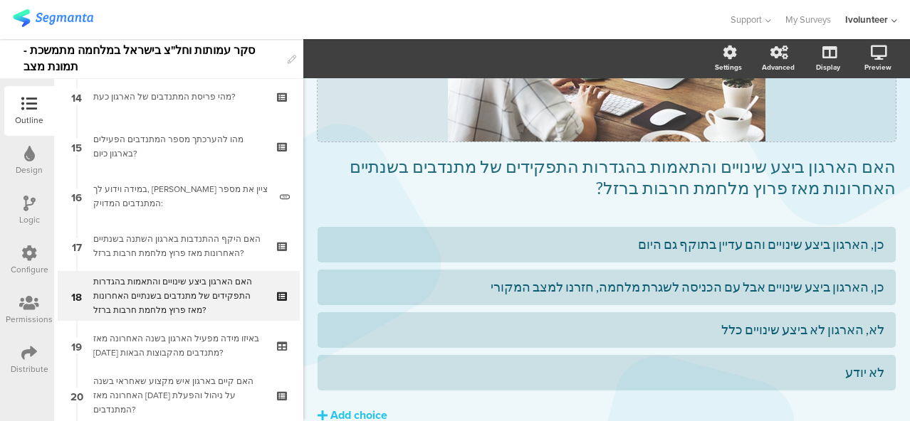
scroll to position [295, 0]
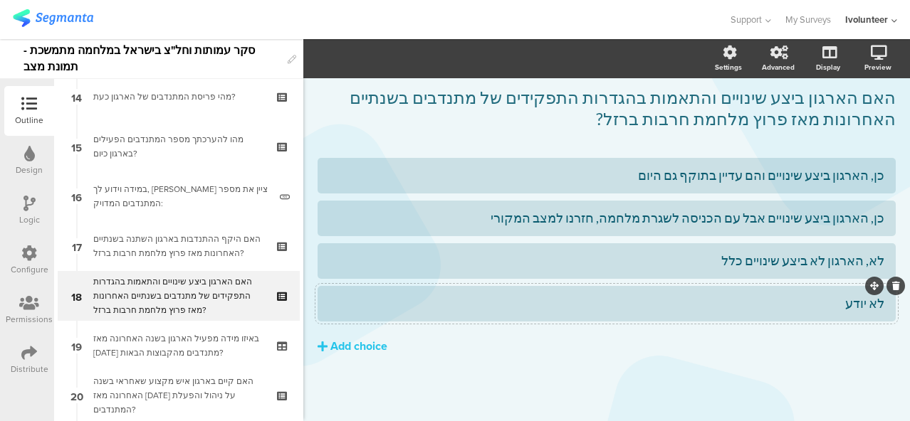
click at [828, 304] on div "לא יודע" at bounding box center [606, 303] width 555 height 16
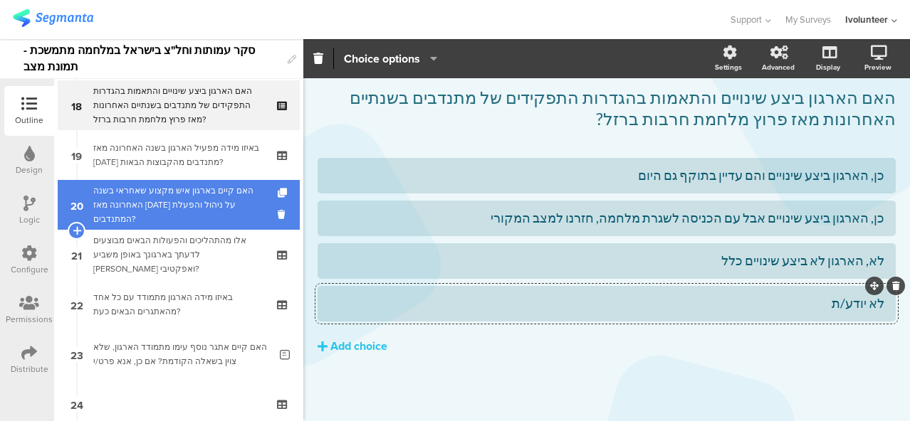
scroll to position [925, 0]
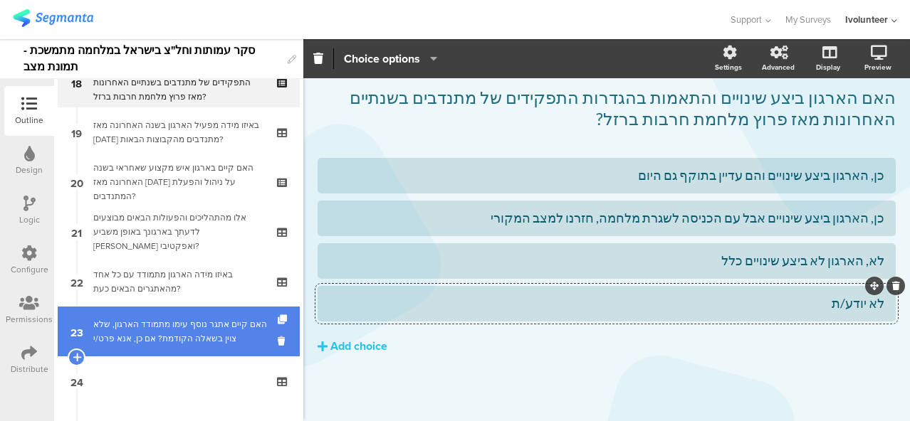
click at [191, 340] on div "האם קיים אתגר נוסף עימו מתמודד הארגון, שלא צוין בשאלה הקודמת? אם כן, אנא פרט/י" at bounding box center [181, 331] width 176 height 28
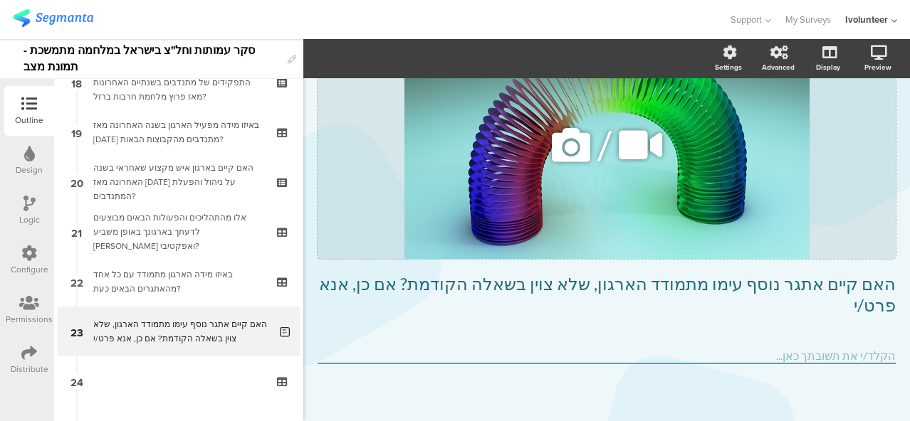
scroll to position [87, 0]
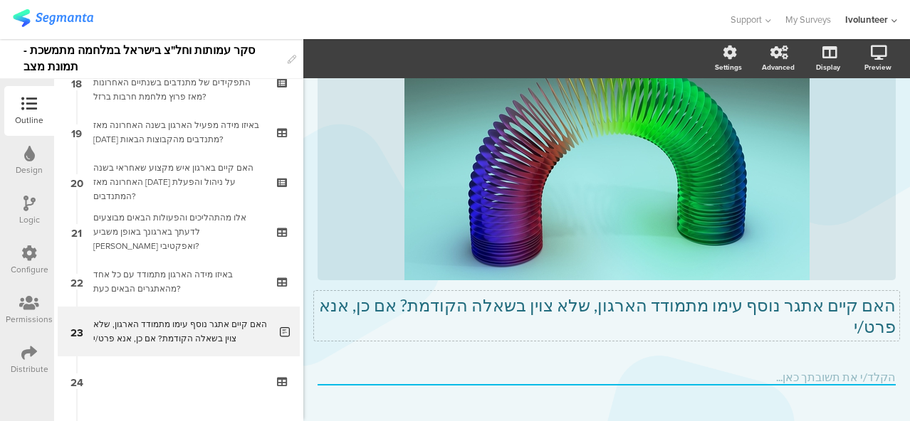
click at [642, 313] on p "האם קיים אתגר נוסף עימו מתמודד הארגון, שלא צוין בשאלה הקודמת? אם כן, אנא פרט/י" at bounding box center [606, 316] width 578 height 43
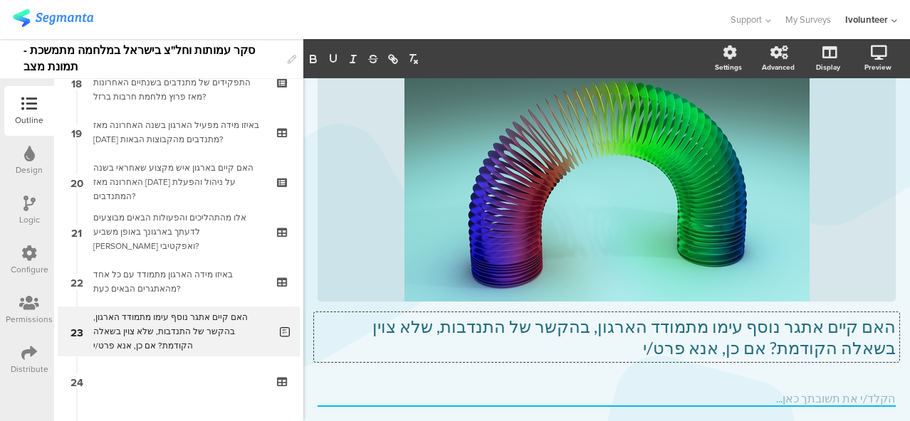
click at [27, 105] on icon at bounding box center [29, 104] width 16 height 16
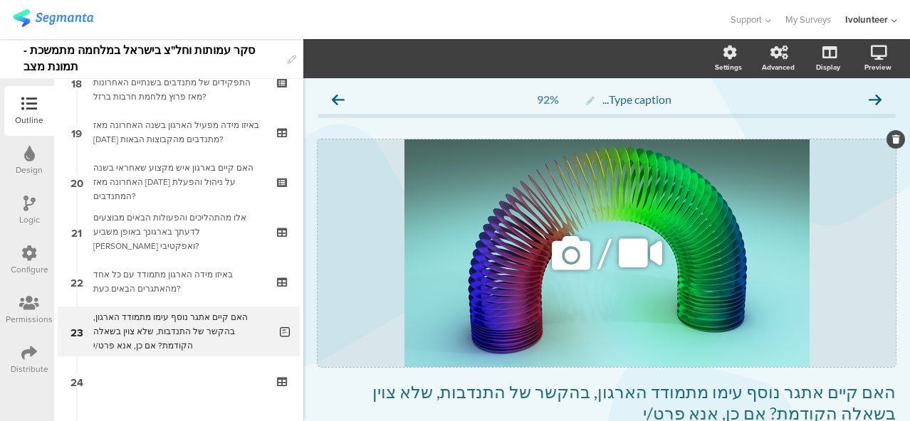
scroll to position [0, 0]
click at [27, 362] on div at bounding box center [29, 354] width 16 height 18
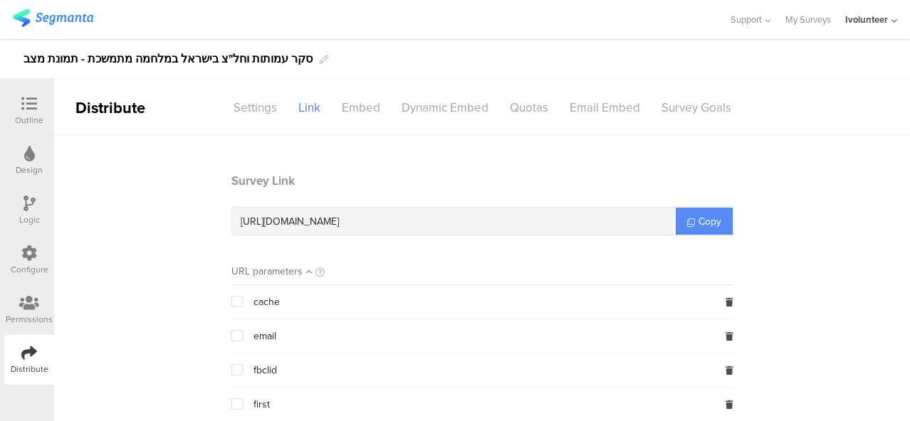
click at [690, 223] on link "Copy" at bounding box center [703, 221] width 57 height 27
click at [24, 110] on icon at bounding box center [29, 104] width 16 height 16
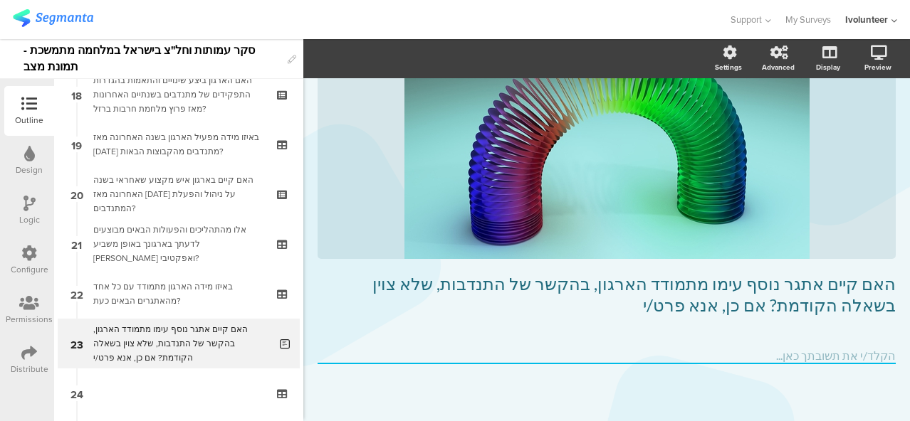
scroll to position [984, 0]
